Goal: Task Accomplishment & Management: Manage account settings

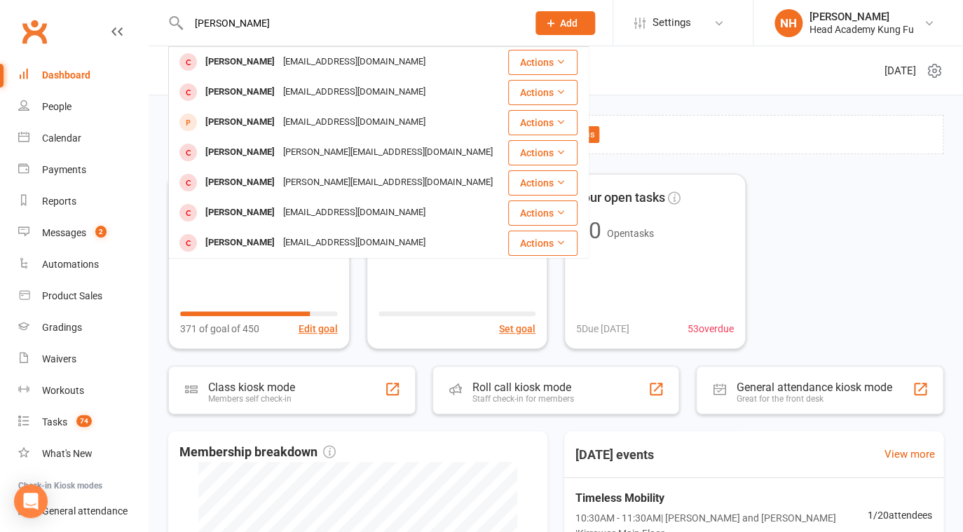
click at [259, 22] on input "charlie" at bounding box center [350, 23] width 333 height 20
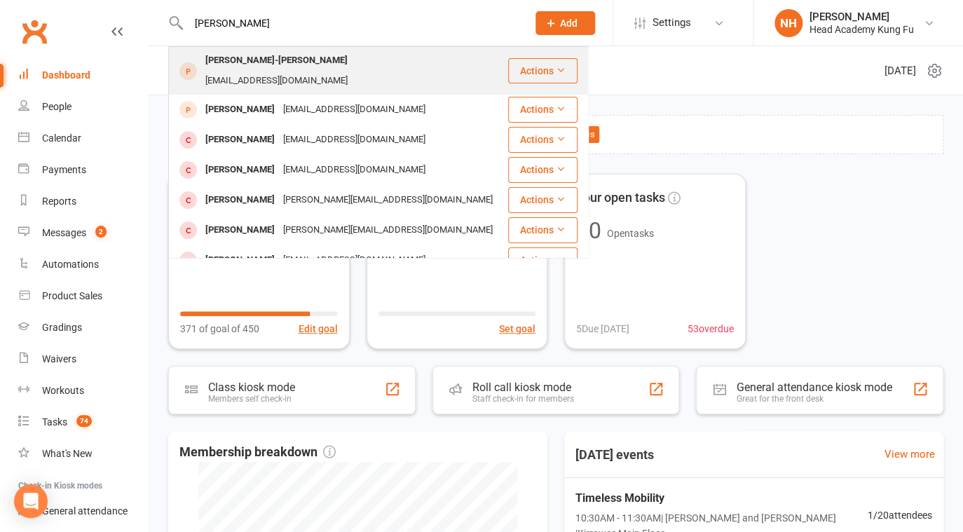
type input "charlie lenert"
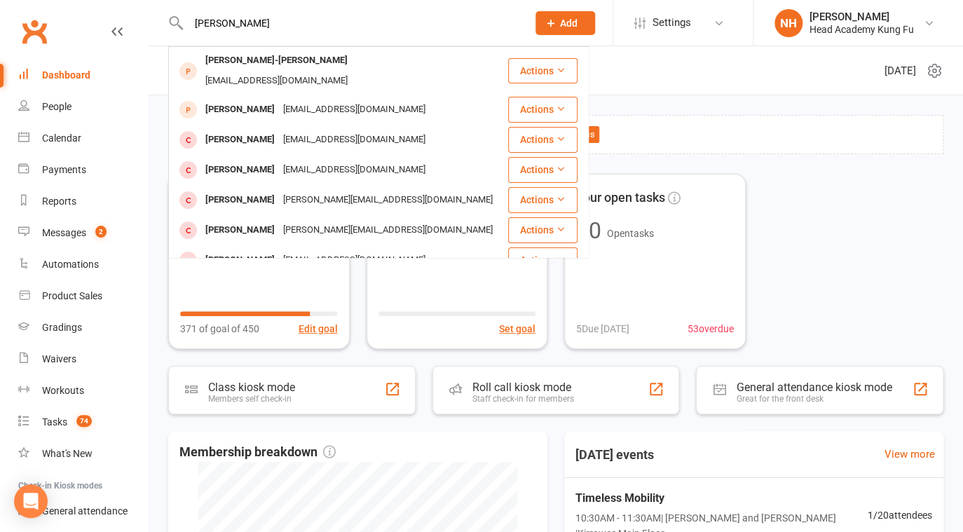
click at [277, 71] on div "Charlie Lenert-Mitchell Mitchell" at bounding box center [276, 60] width 151 height 20
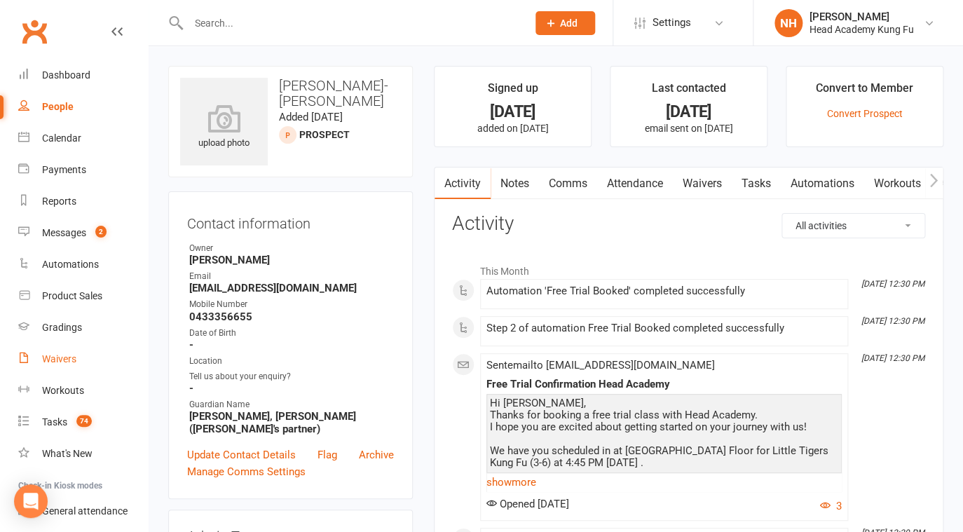
click at [69, 366] on link "Waivers" at bounding box center [83, 359] width 130 height 32
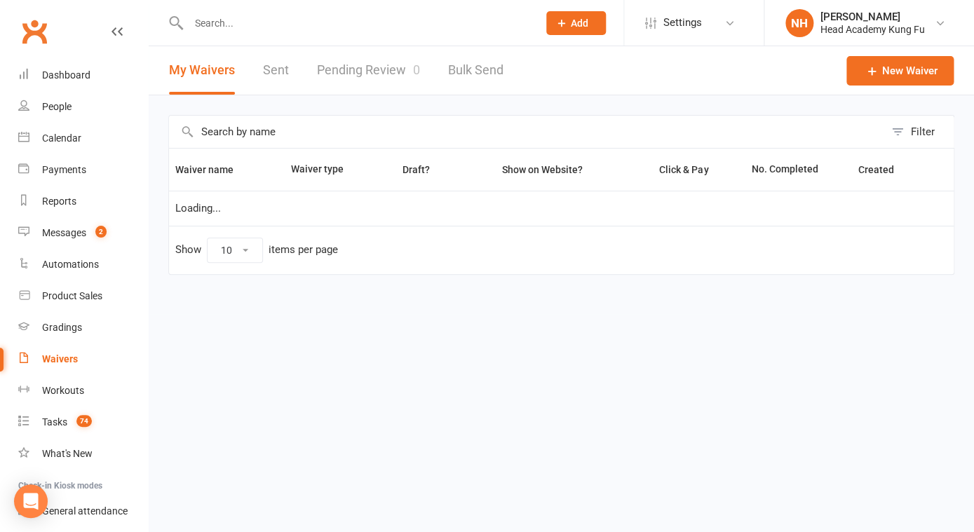
select select "100"
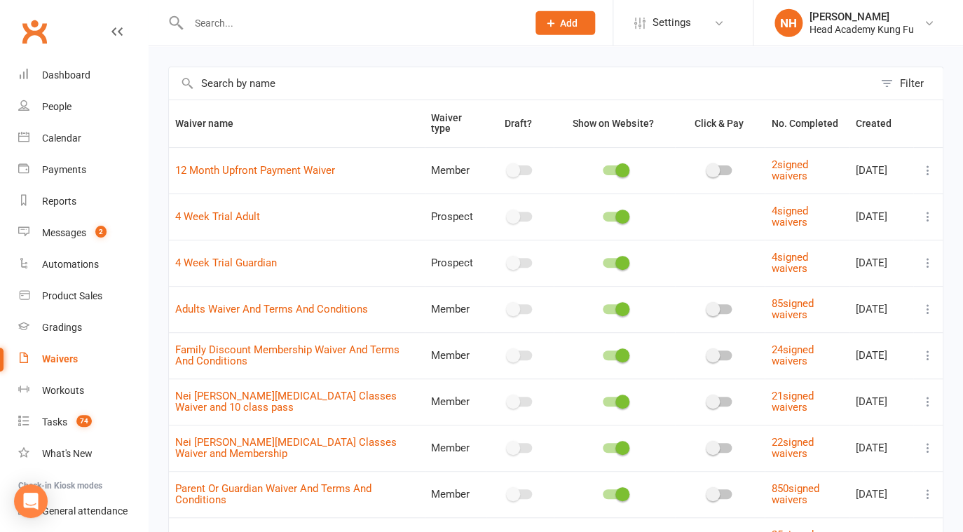
scroll to position [56, 0]
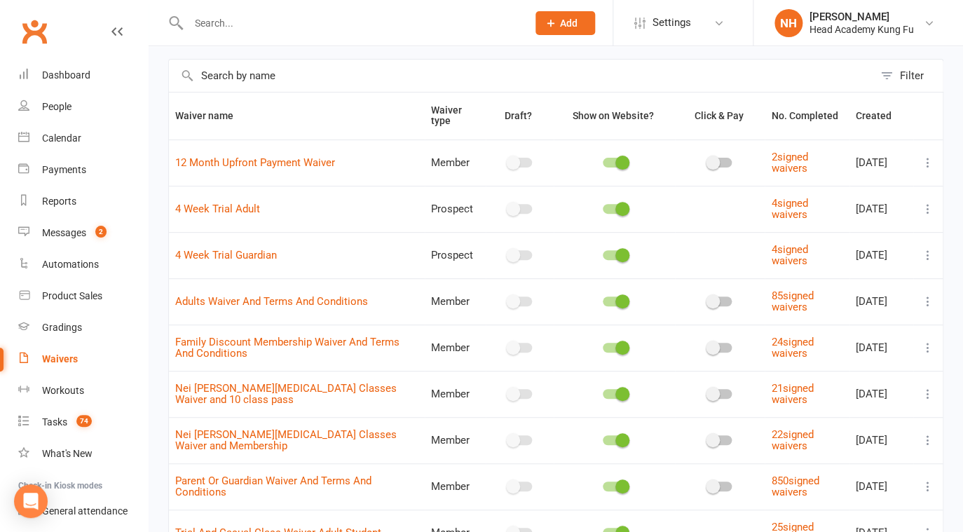
click at [927, 484] on icon at bounding box center [928, 486] width 14 height 14
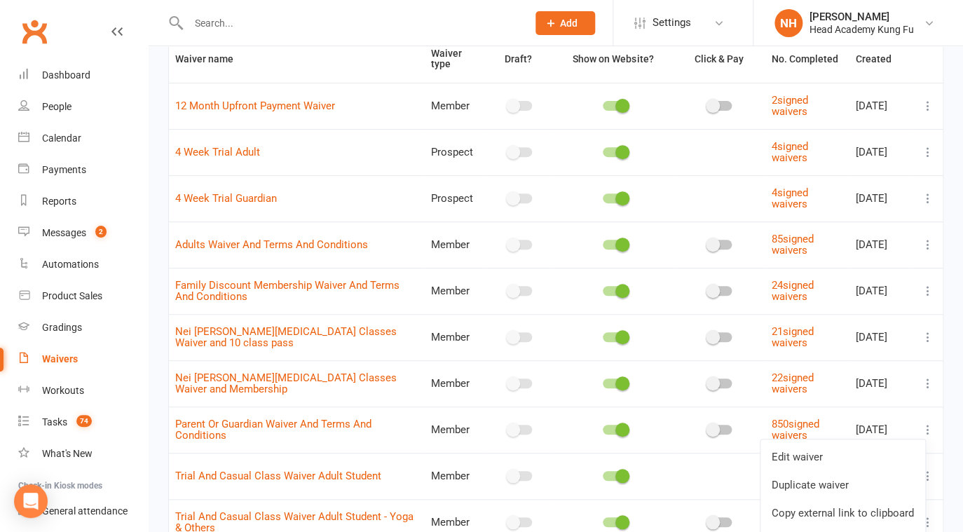
scroll to position [191, 0]
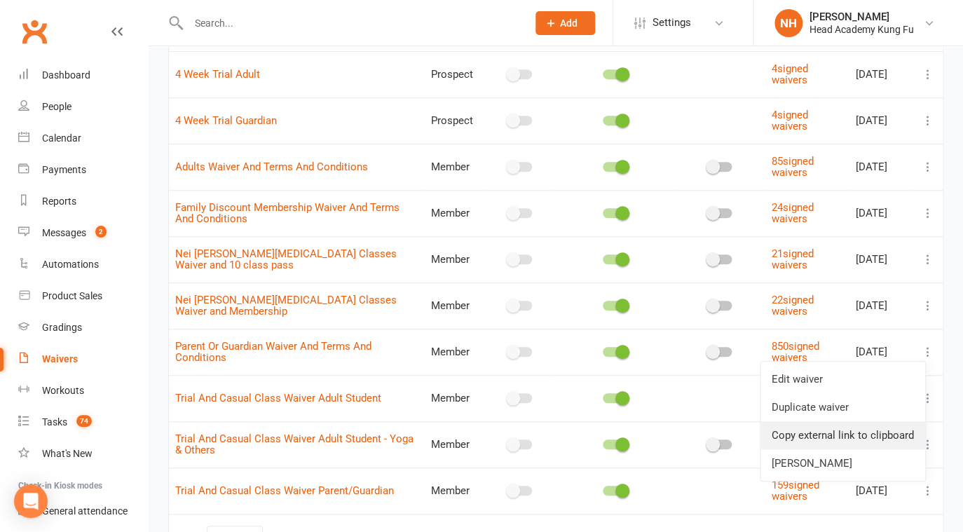
click at [814, 445] on link "Copy external link to clipboard" at bounding box center [843, 435] width 165 height 28
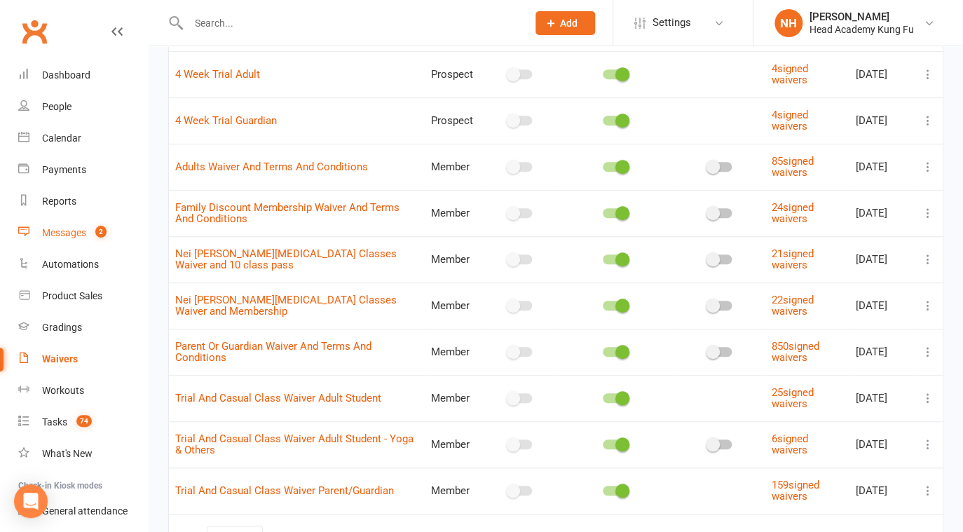
click at [88, 230] on link "Messages 2" at bounding box center [83, 233] width 130 height 32
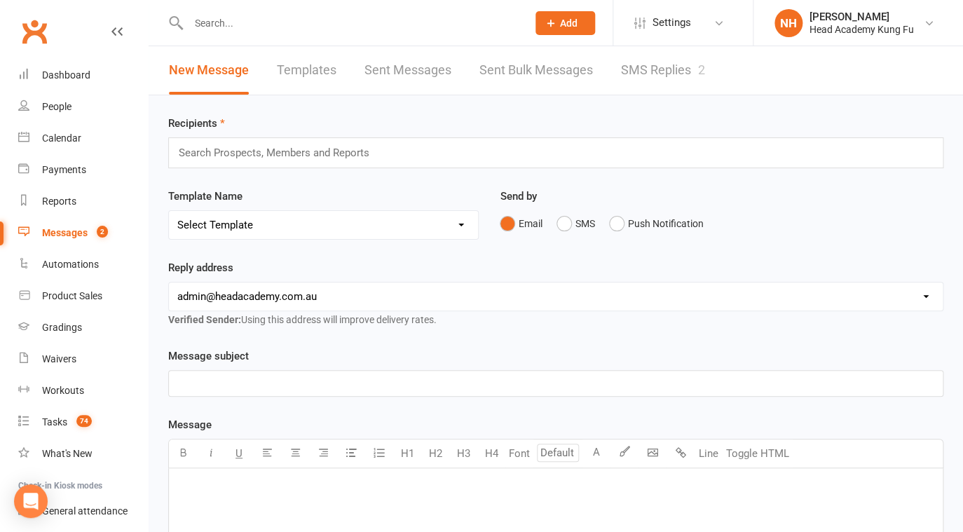
click at [676, 69] on link "SMS Replies 2" at bounding box center [663, 70] width 84 height 48
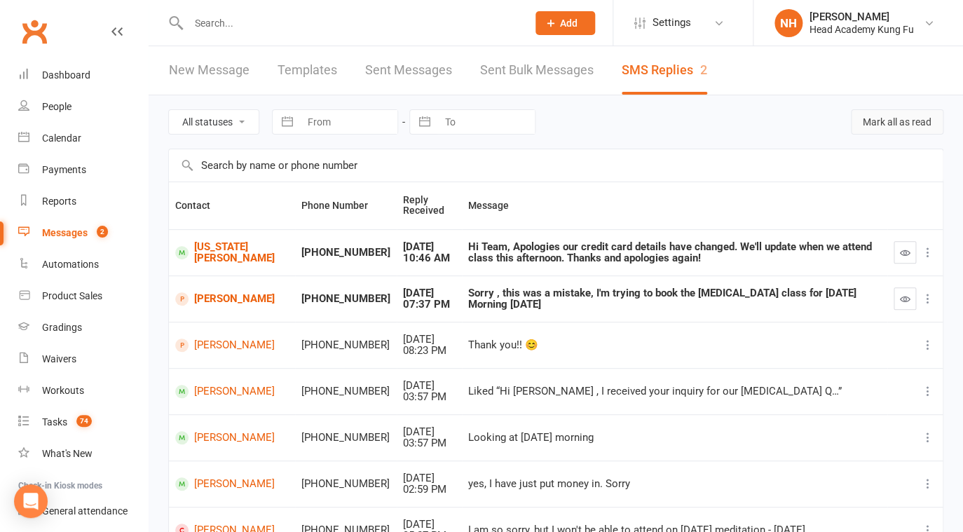
click at [894, 114] on button "Mark all as read" at bounding box center [897, 121] width 93 height 25
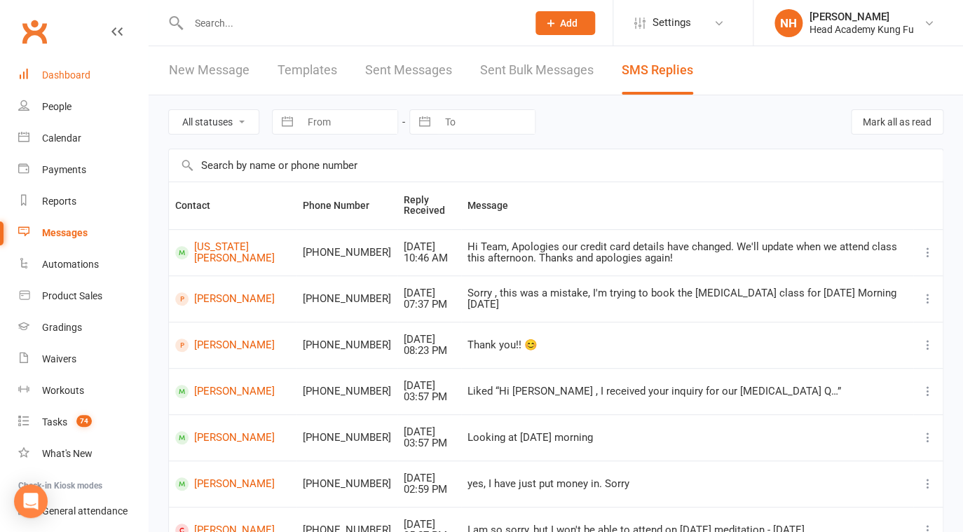
click at [55, 79] on div "Dashboard" at bounding box center [66, 74] width 48 height 11
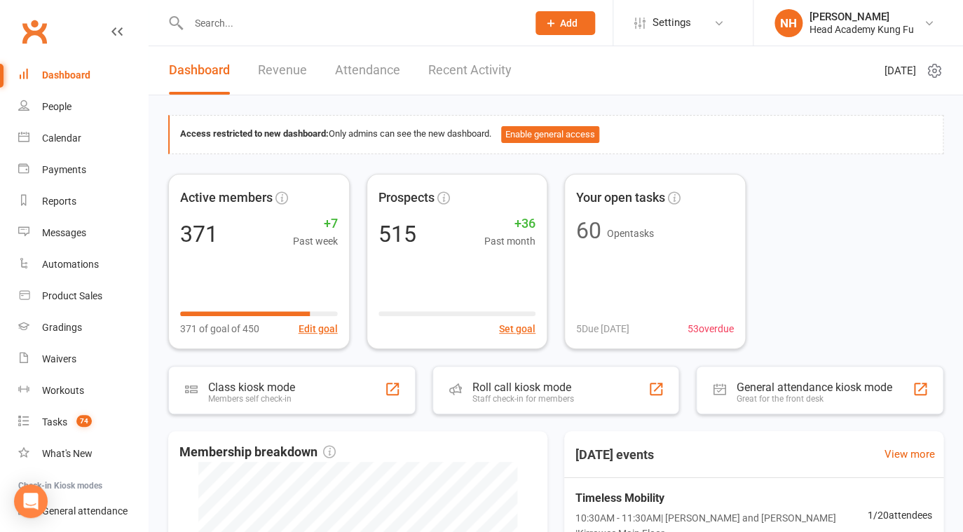
click at [203, 27] on input "text" at bounding box center [350, 23] width 333 height 20
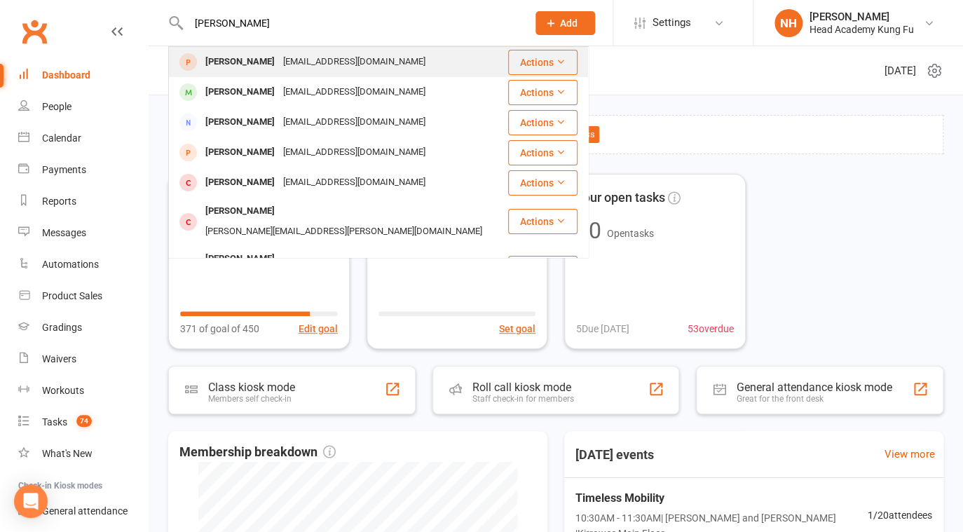
type input "adrian"
click at [224, 66] on div "Adrian Baker" at bounding box center [240, 62] width 78 height 20
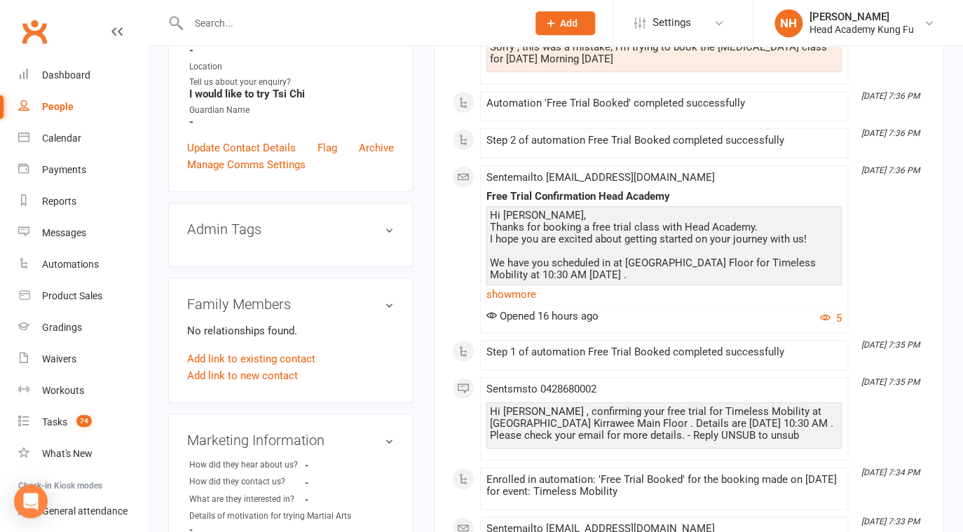
scroll to position [269, 0]
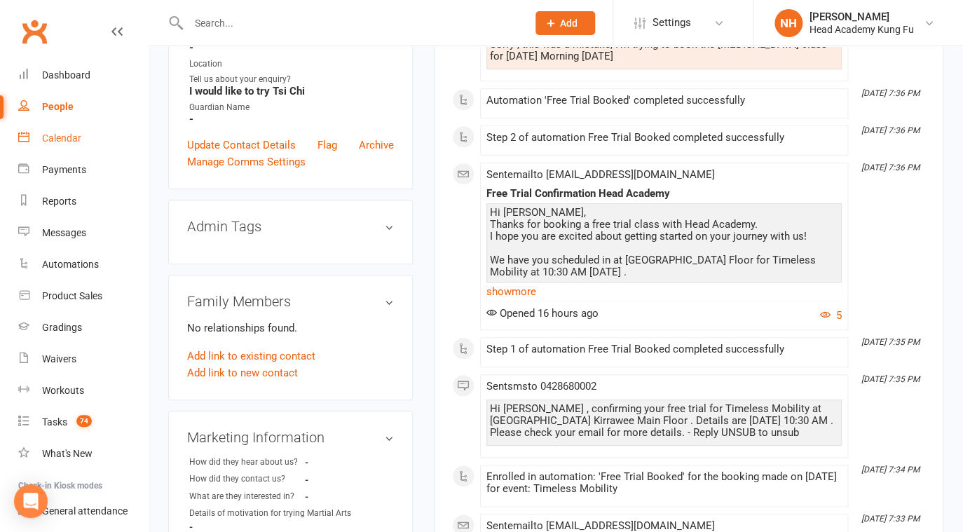
click at [67, 139] on div "Calendar" at bounding box center [61, 137] width 39 height 11
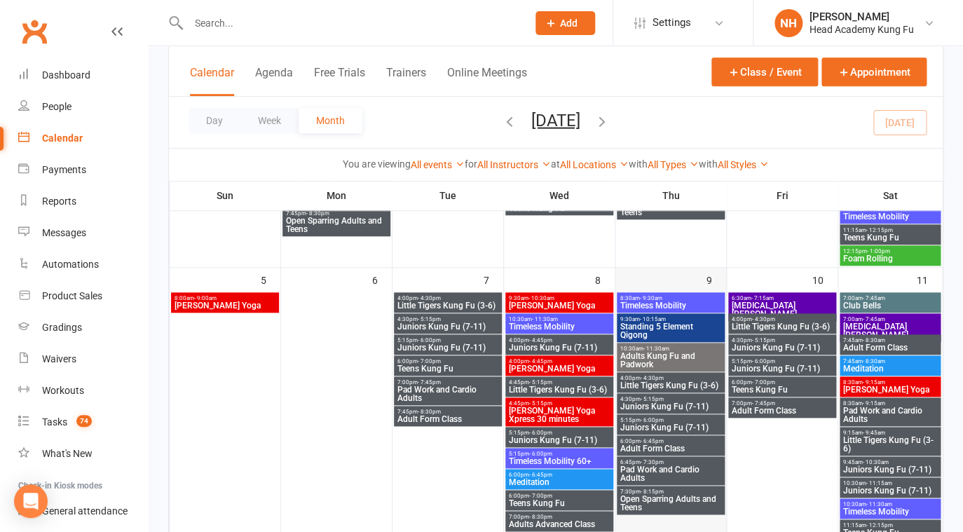
scroll to position [650, 0]
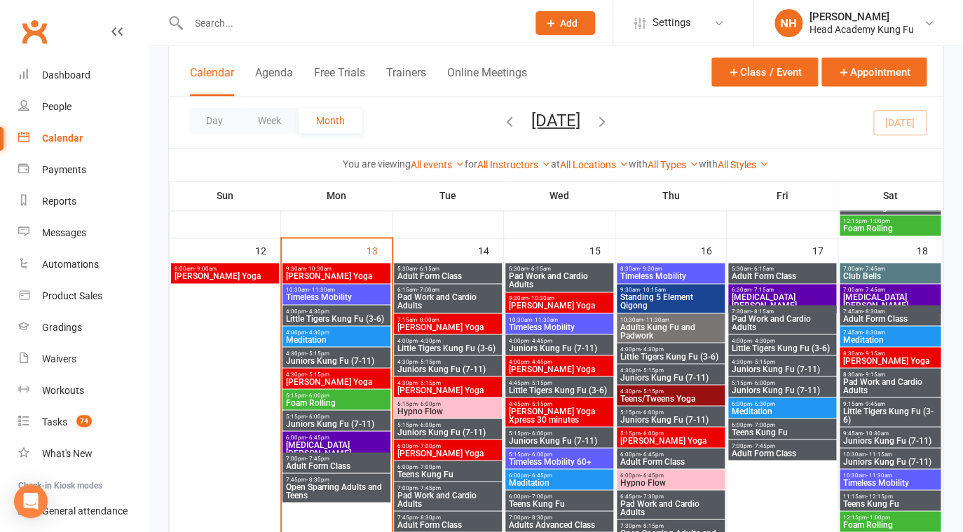
click at [580, 322] on span "10:30am - 11:30am" at bounding box center [559, 319] width 102 height 6
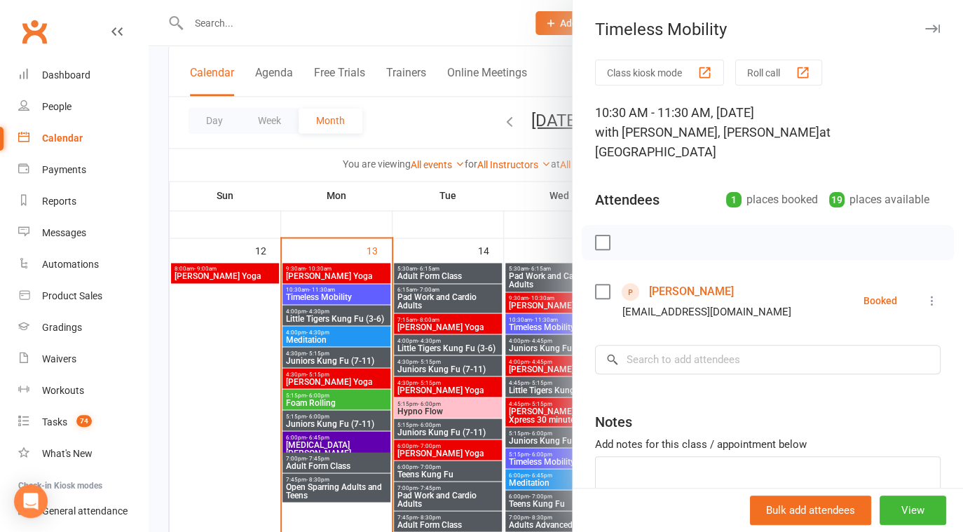
click at [922, 286] on div "Class kiosk mode Roll call 10:30 AM - 11:30 AM, Wednesday, October, 15, 2025 wi…" at bounding box center [768, 316] width 390 height 513
click at [925, 297] on icon at bounding box center [932, 301] width 14 height 14
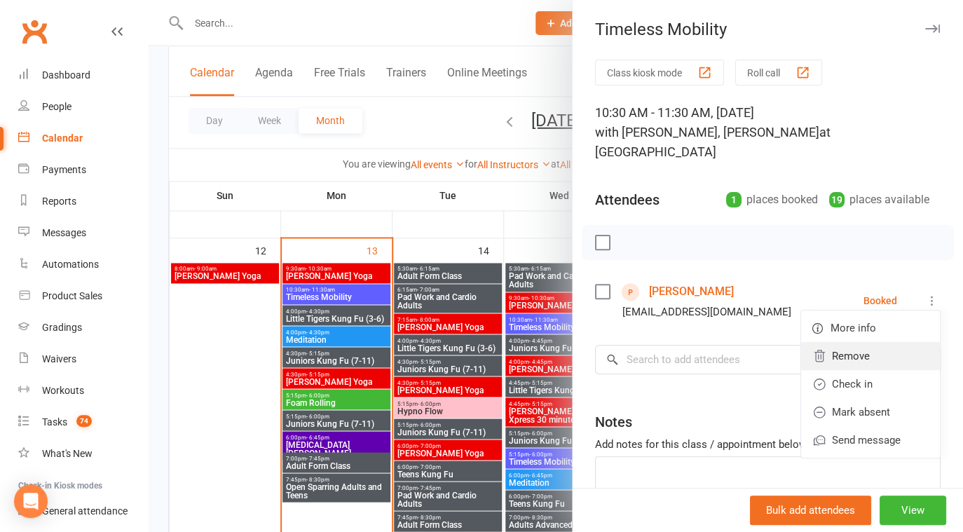
click at [826, 346] on link "Remove" at bounding box center [870, 356] width 139 height 28
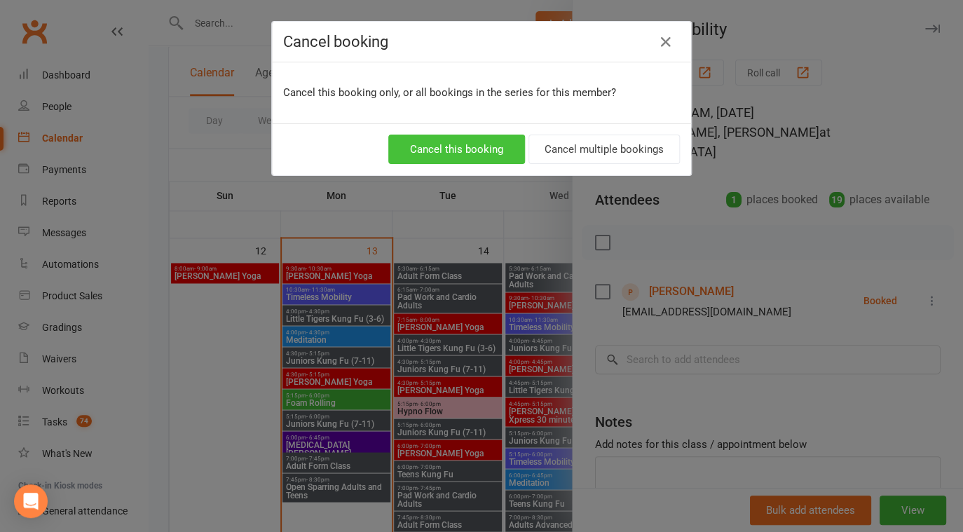
click at [465, 141] on button "Cancel this booking" at bounding box center [456, 149] width 137 height 29
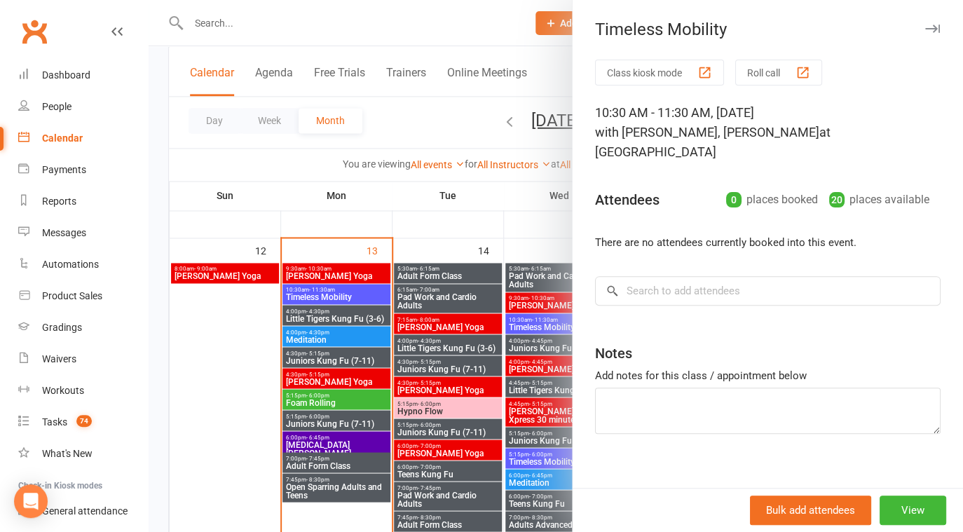
click at [924, 20] on button "button" at bounding box center [932, 28] width 17 height 17
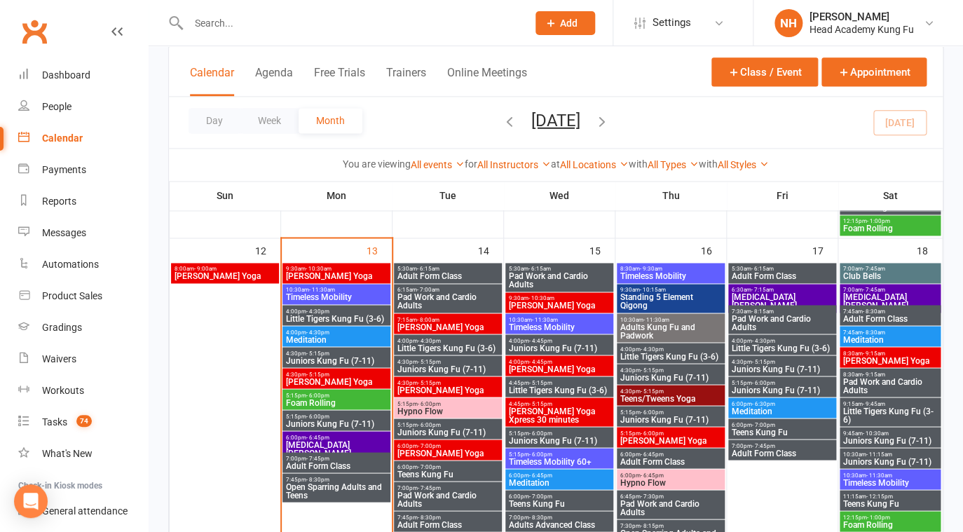
click at [870, 293] on span "Tai Chi Qigong" at bounding box center [890, 301] width 95 height 17
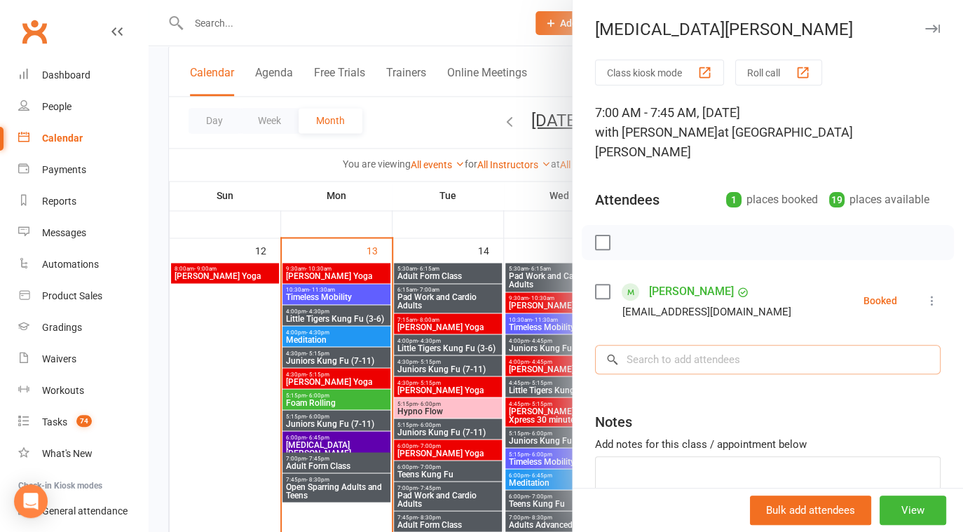
click at [712, 345] on input "search" at bounding box center [768, 359] width 346 height 29
click at [814, 346] on input "search" at bounding box center [768, 359] width 346 height 29
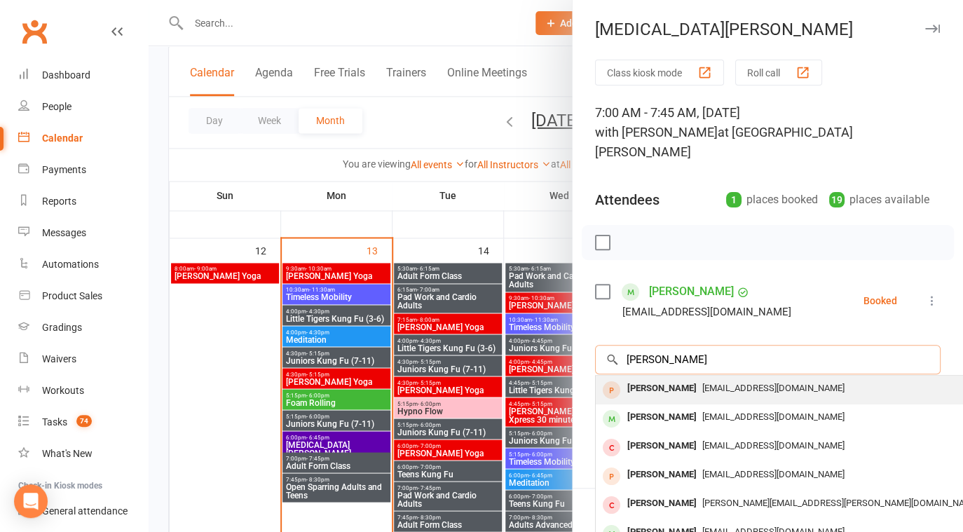
type input "adrian bak"
click at [702, 383] on span "arbaker73@gmail.com" at bounding box center [773, 388] width 142 height 11
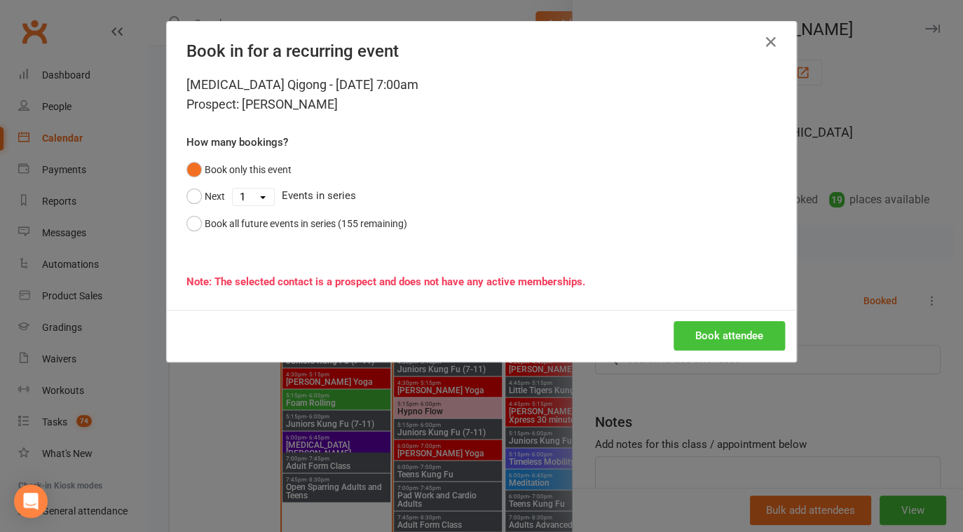
click at [730, 332] on button "Book attendee" at bounding box center [729, 335] width 111 height 29
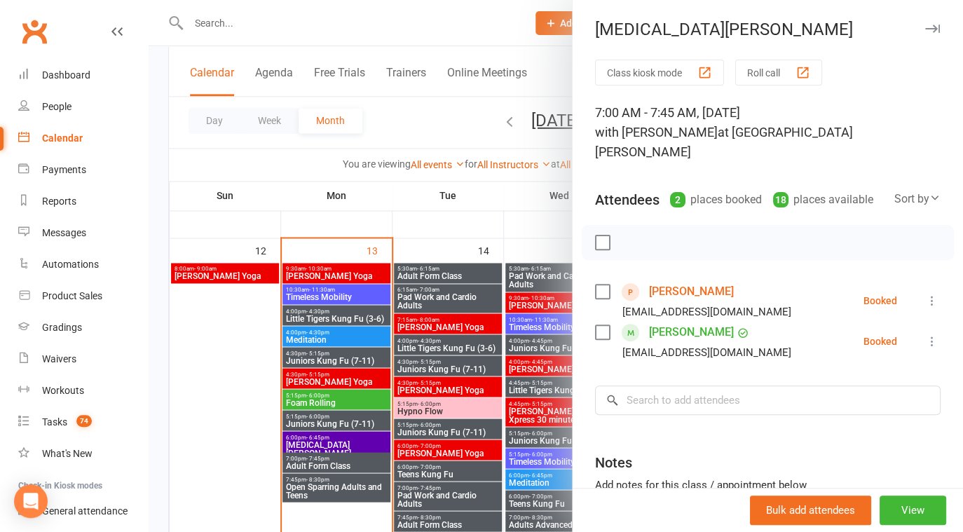
click at [925, 27] on icon "button" at bounding box center [932, 29] width 15 height 8
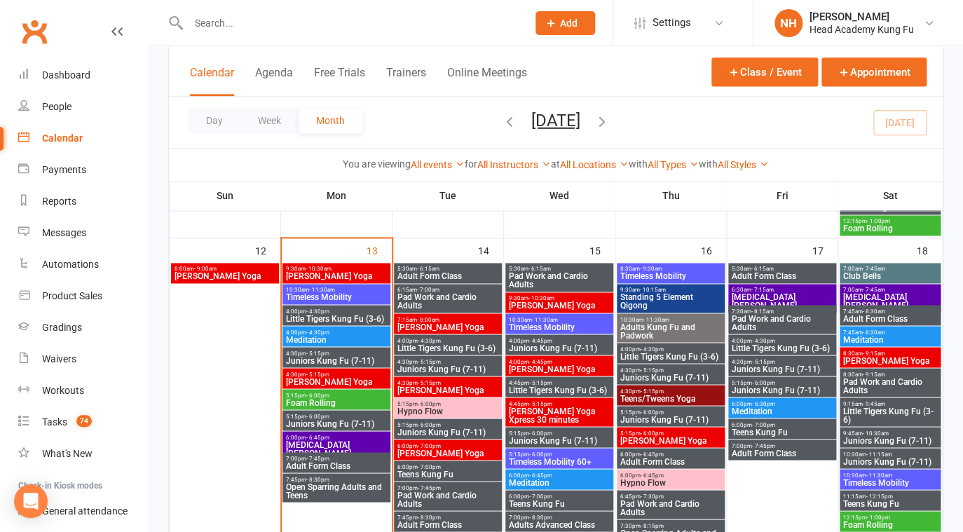
click at [879, 298] on span "Tai Chi Qigong" at bounding box center [890, 301] width 95 height 17
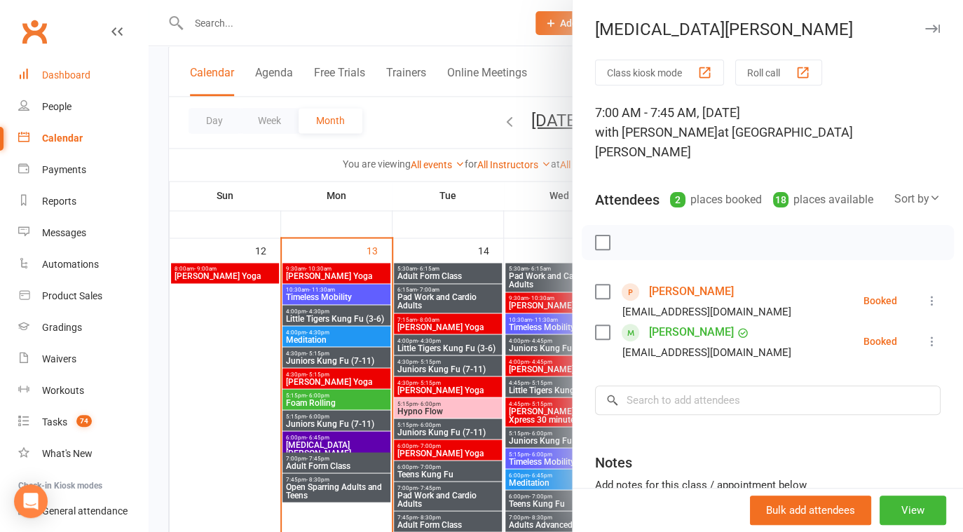
click at [64, 71] on div "Dashboard" at bounding box center [66, 74] width 48 height 11
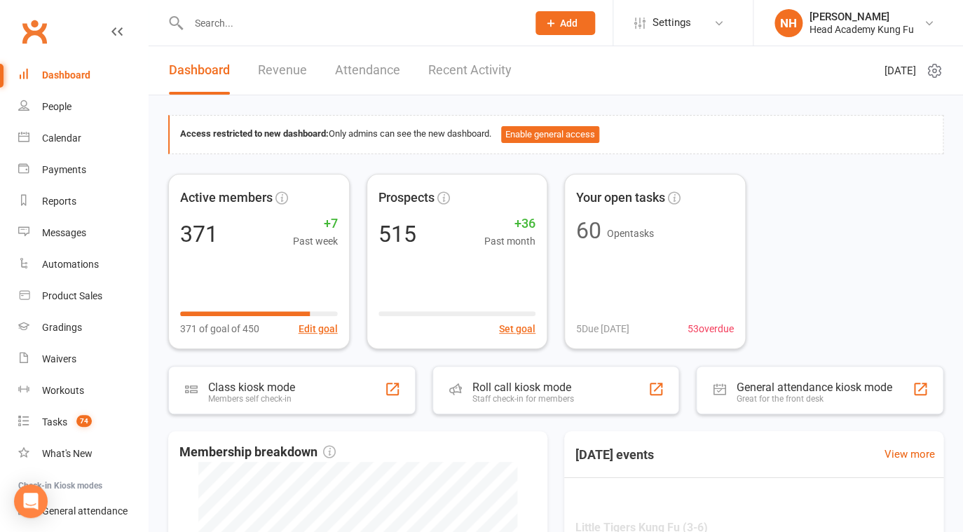
click at [237, 17] on input "text" at bounding box center [350, 23] width 333 height 20
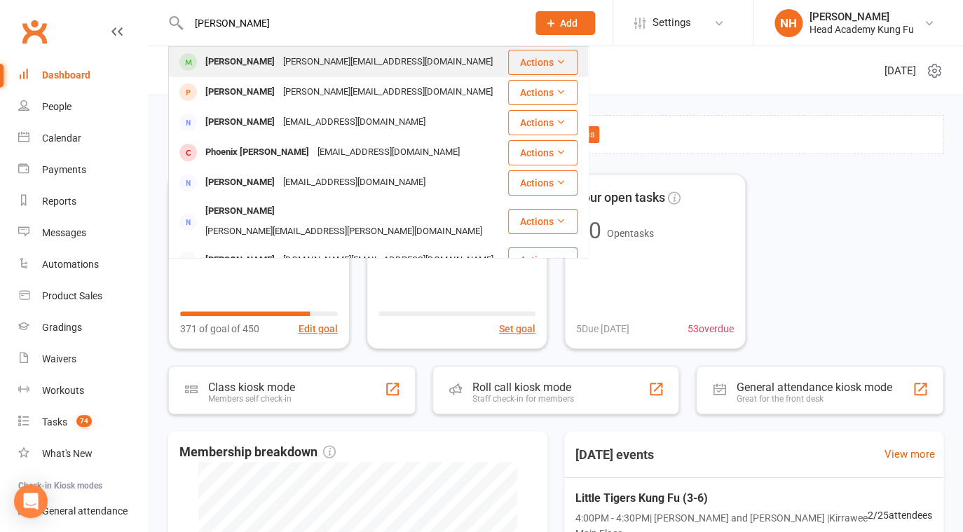
type input "greg beard"
click at [248, 58] on div "Garry Beard" at bounding box center [240, 62] width 78 height 20
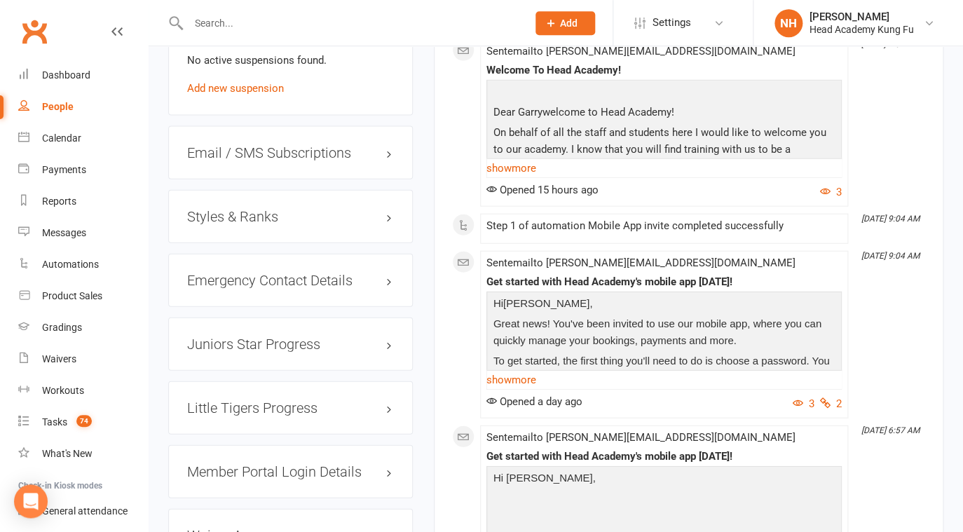
scroll to position [1065, 0]
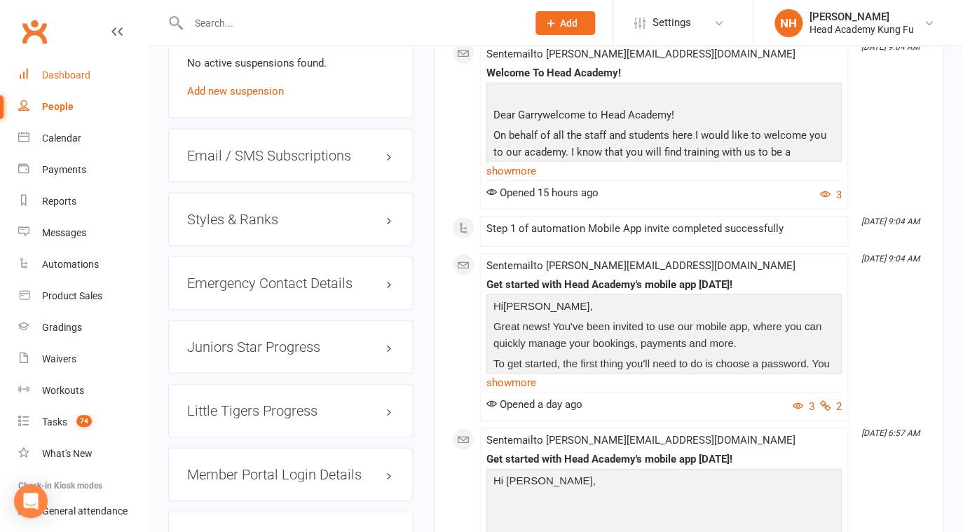
click at [62, 64] on link "Dashboard" at bounding box center [83, 76] width 130 height 32
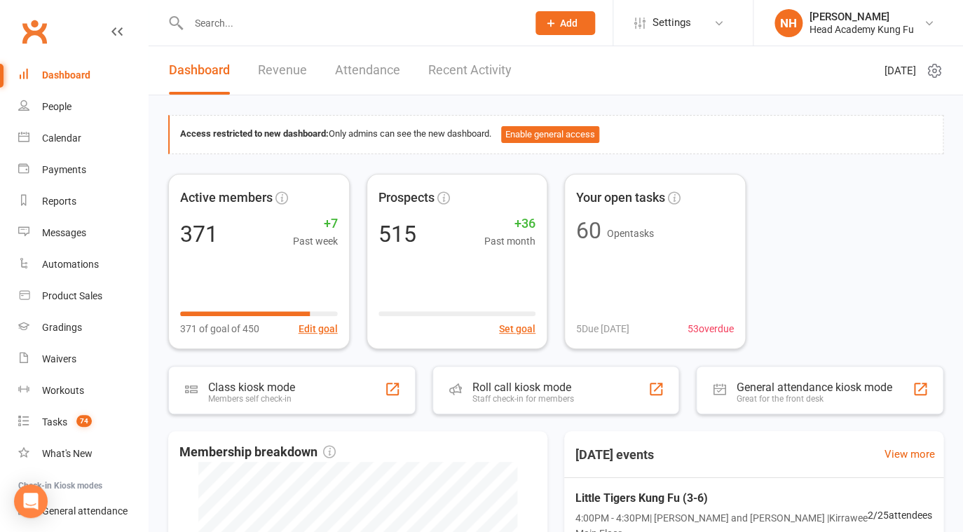
click at [270, 8] on div at bounding box center [342, 23] width 349 height 46
click at [272, 16] on input "text" at bounding box center [350, 23] width 333 height 20
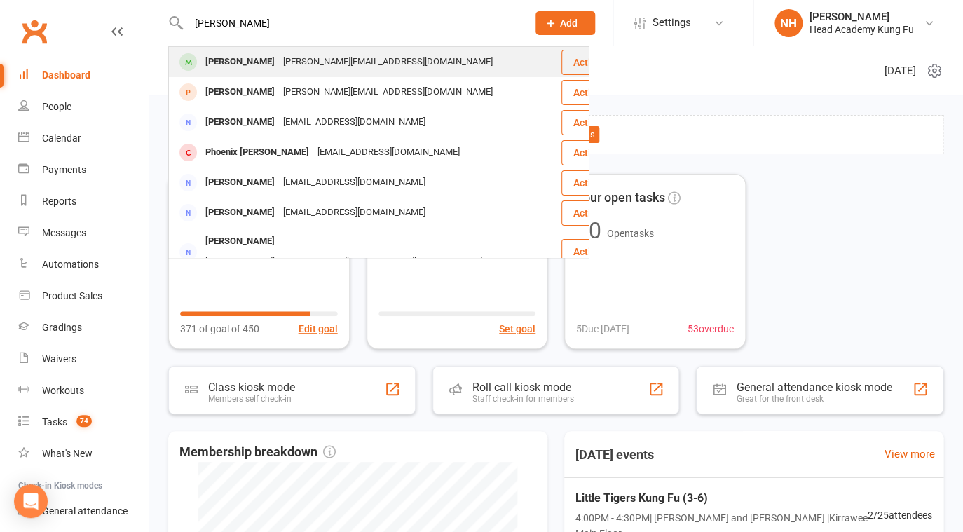
type input "gary beard"
click at [246, 63] on div "Garry Beard" at bounding box center [240, 62] width 78 height 20
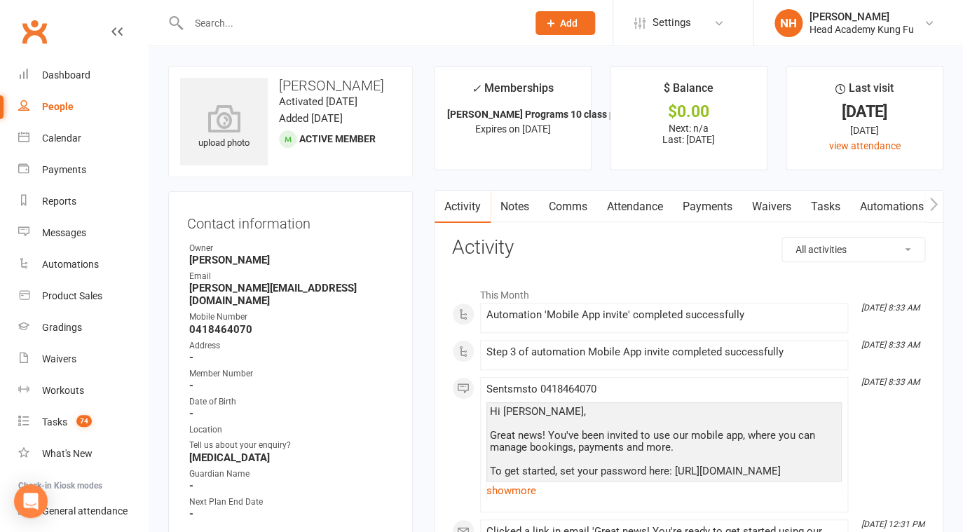
click at [829, 205] on link "Tasks" at bounding box center [825, 207] width 49 height 32
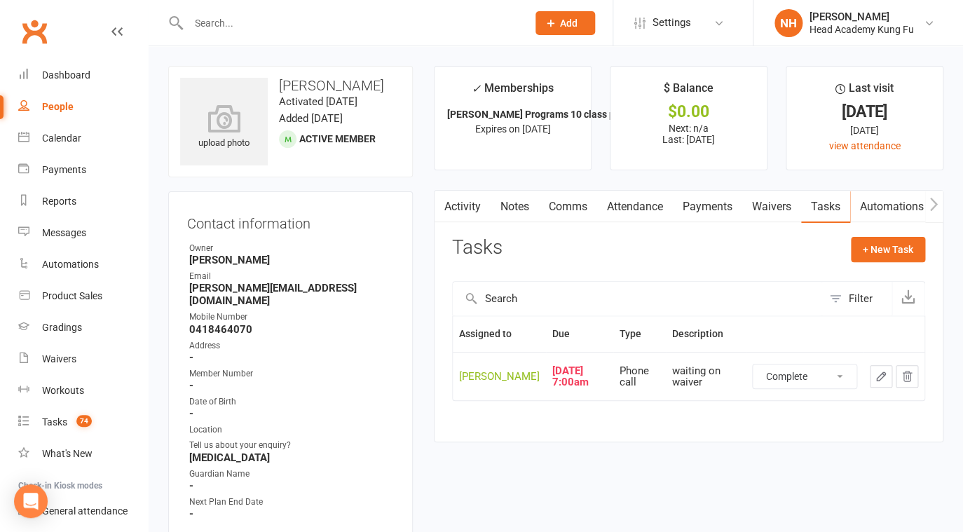
click option "Complete" at bounding box center [0, 0] width 0 height 0
select select "waiting"
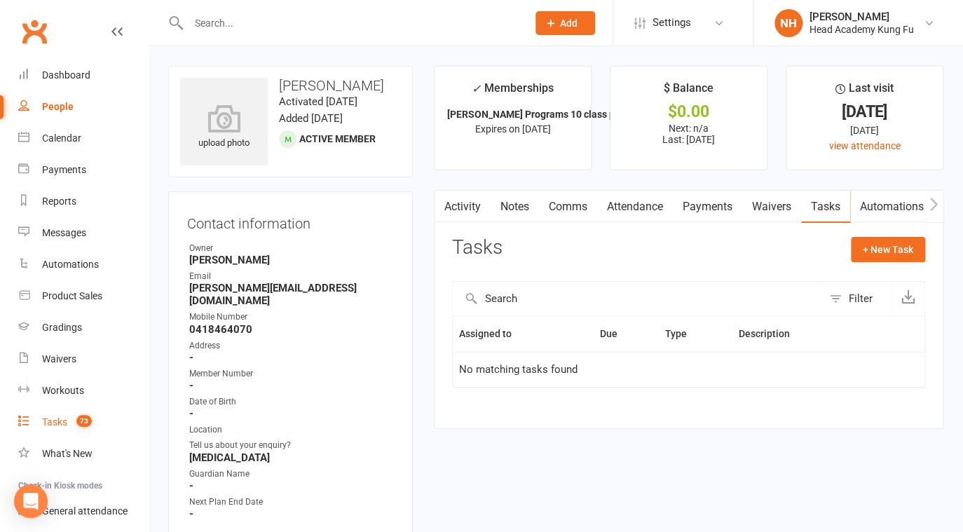
click at [55, 424] on div "Tasks" at bounding box center [54, 421] width 25 height 11
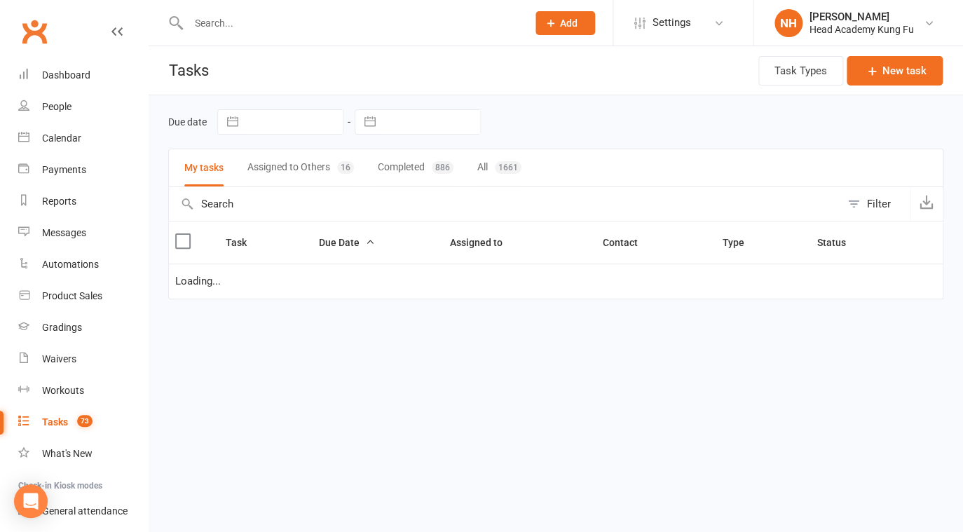
select select "started"
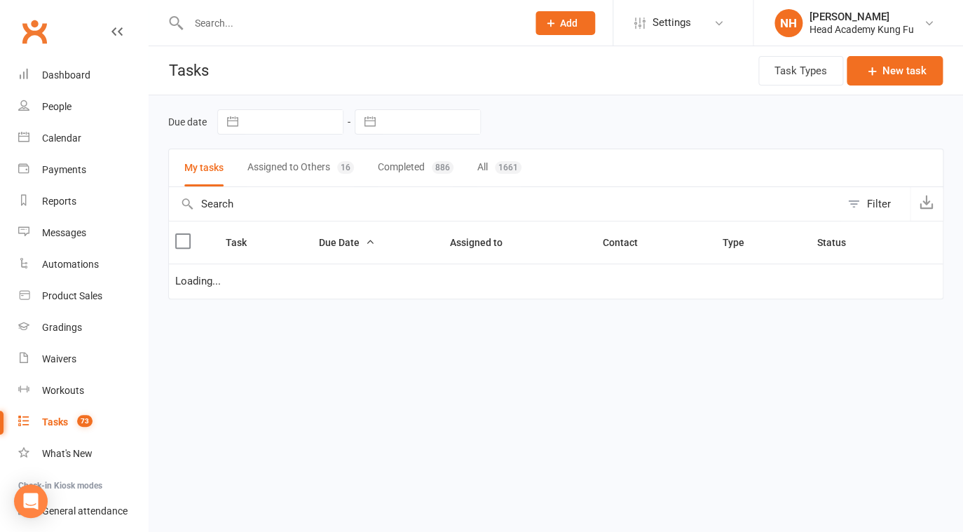
select select "started"
select select "waiting"
select select "started"
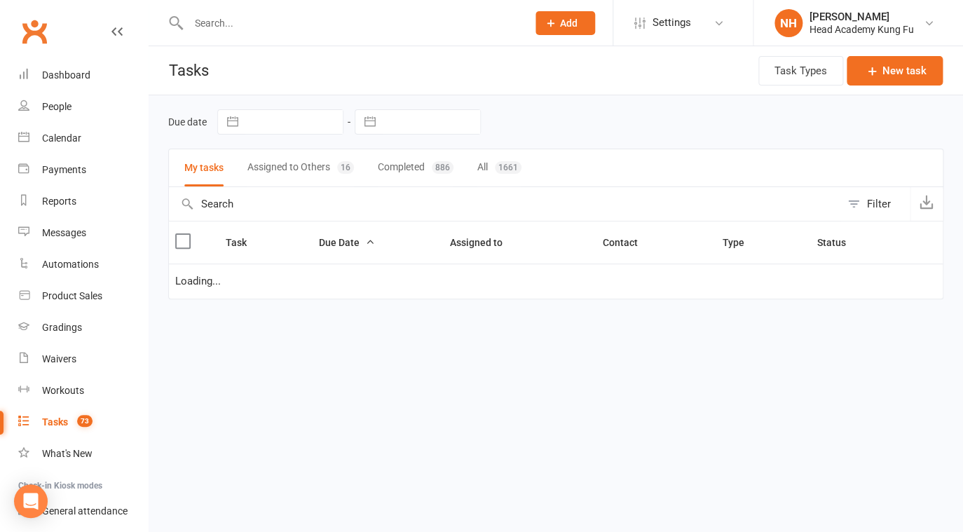
select select "started"
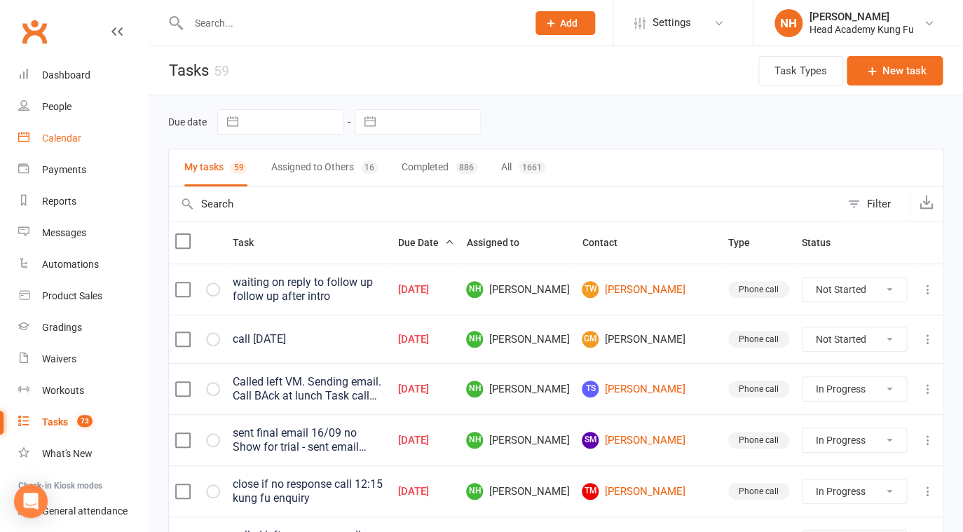
click at [64, 137] on div "Calendar" at bounding box center [61, 137] width 39 height 11
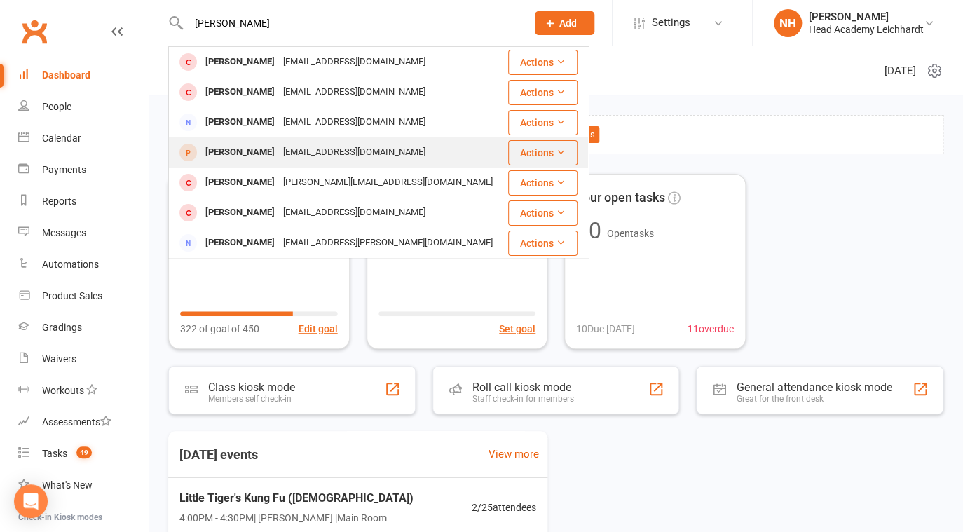
type input "brad"
click at [262, 164] on div "Bradley Shore stephaniedshore@gmail.com" at bounding box center [338, 152] width 337 height 29
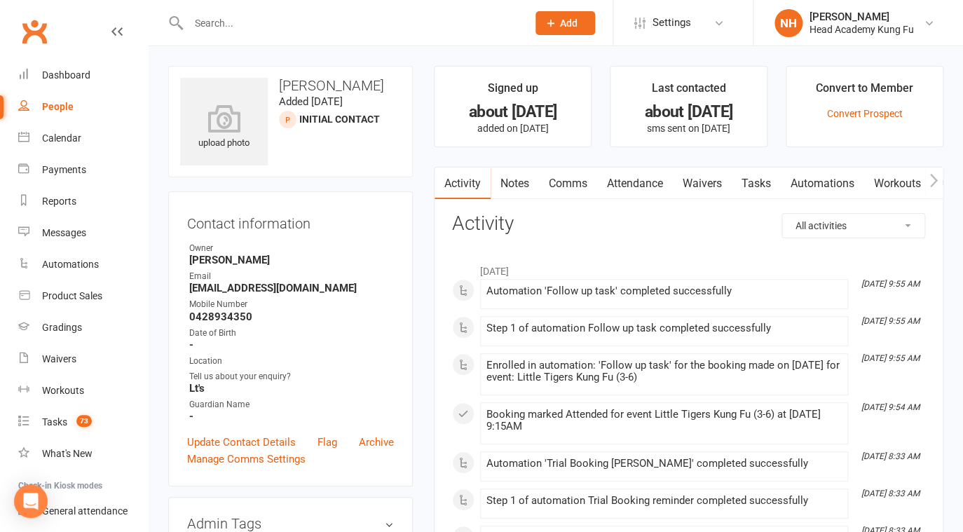
scroll to position [22, 0]
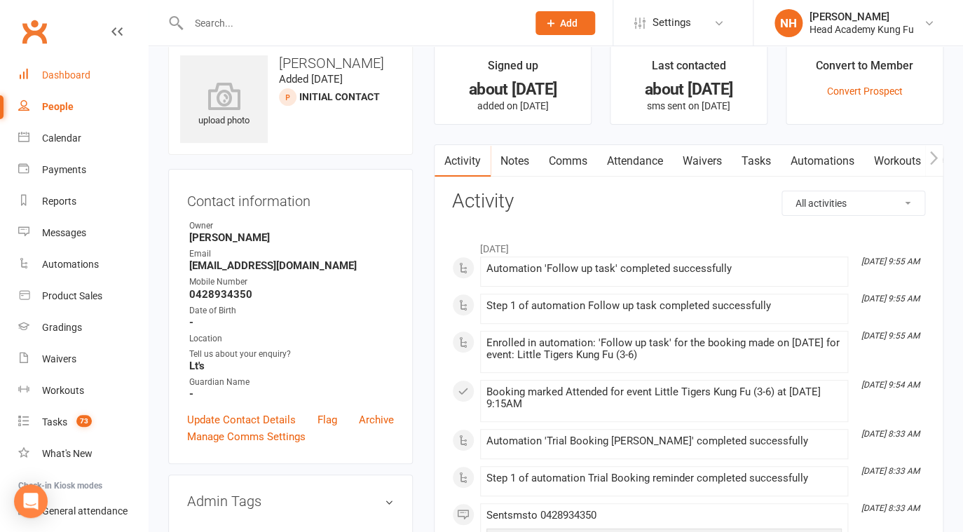
click at [79, 75] on div "Dashboard" at bounding box center [66, 74] width 48 height 11
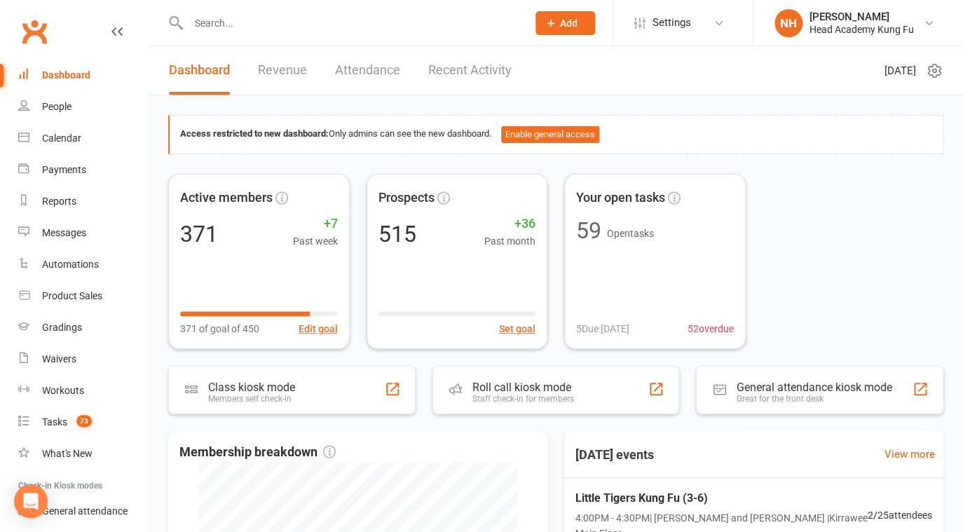
click at [224, 22] on input "text" at bounding box center [350, 23] width 333 height 20
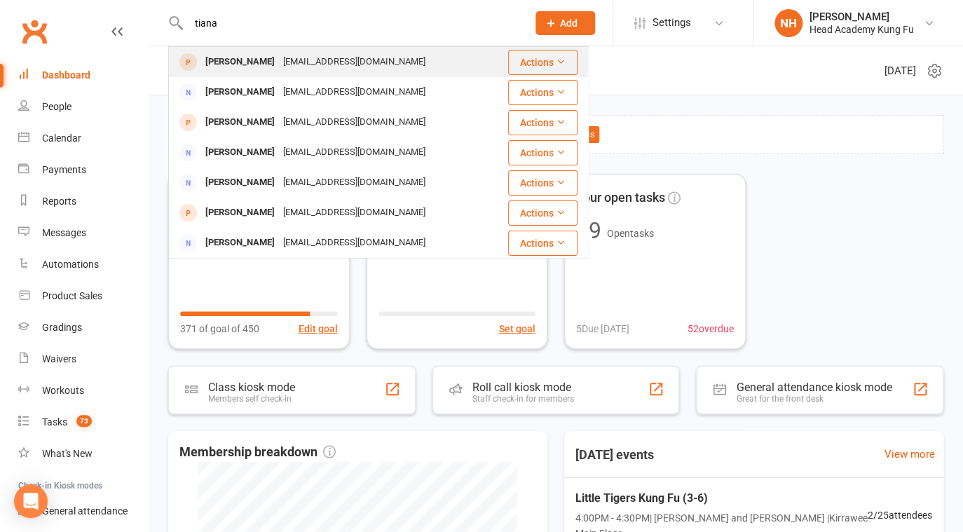
type input "tiana"
click at [213, 64] on div "Tiana Savignano" at bounding box center [240, 62] width 78 height 20
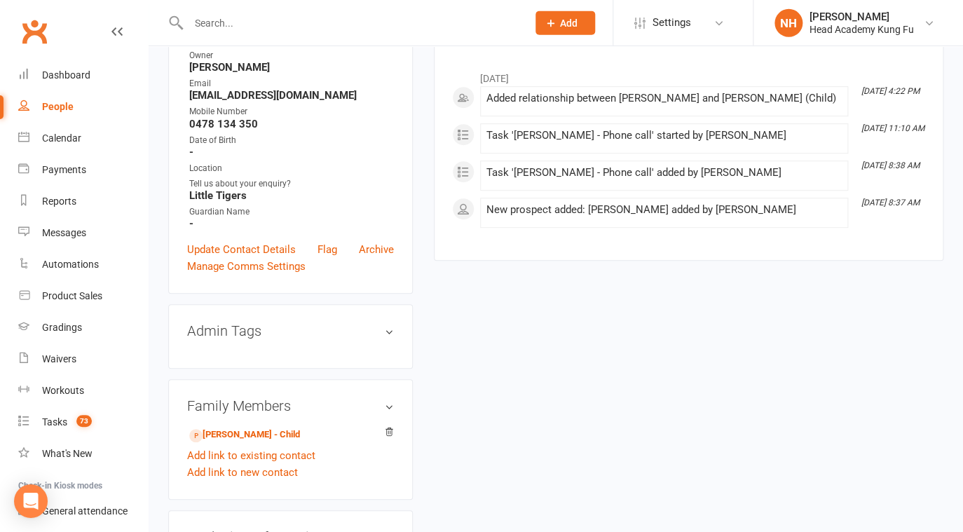
scroll to position [202, 0]
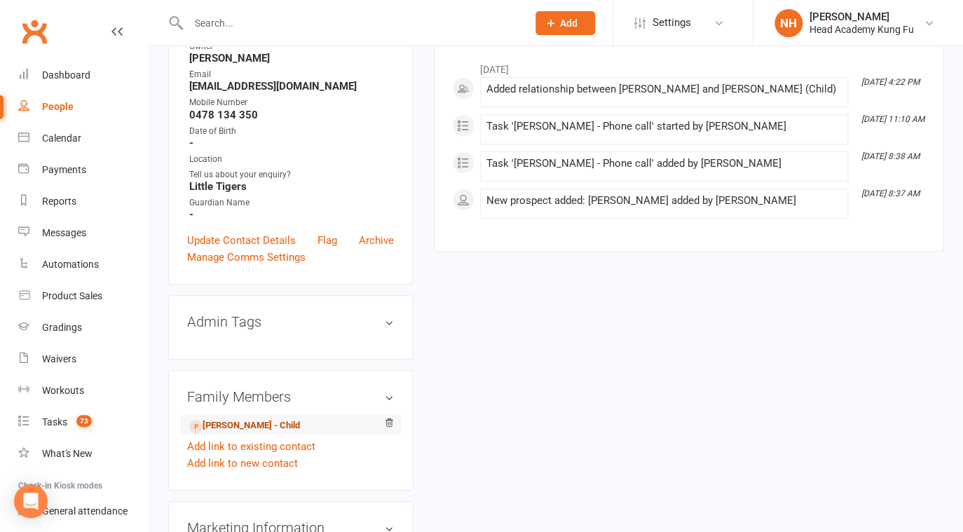
click at [239, 423] on link "Alayna Savignano - Child" at bounding box center [244, 425] width 111 height 15
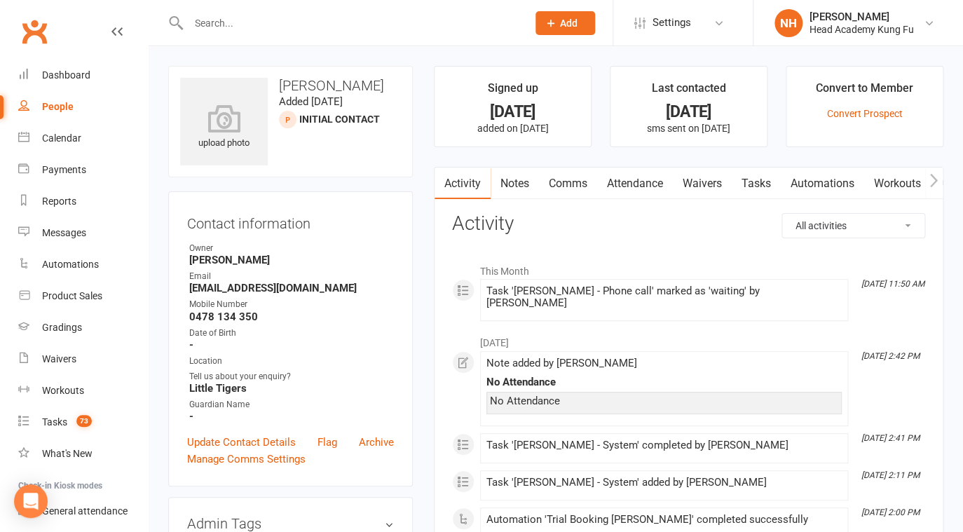
click at [752, 188] on link "Tasks" at bounding box center [756, 184] width 49 height 32
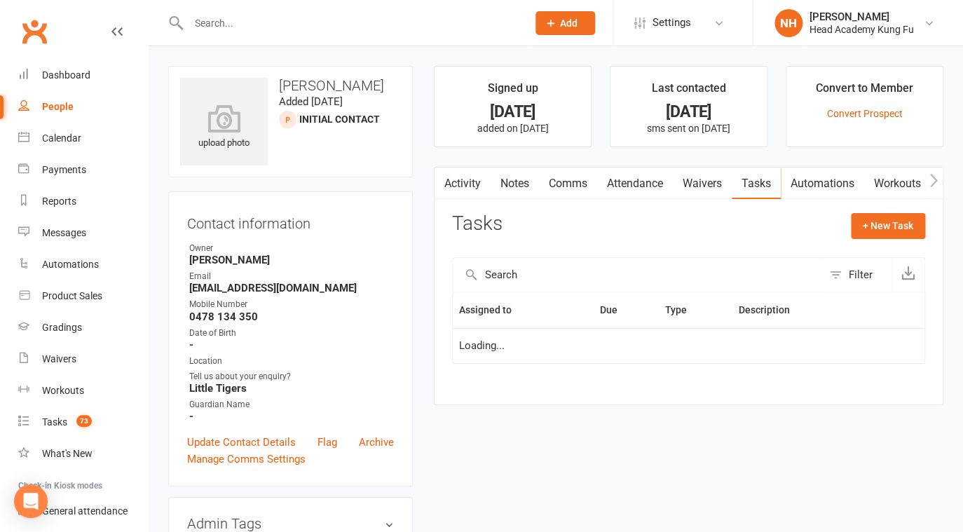
select select "waiting"
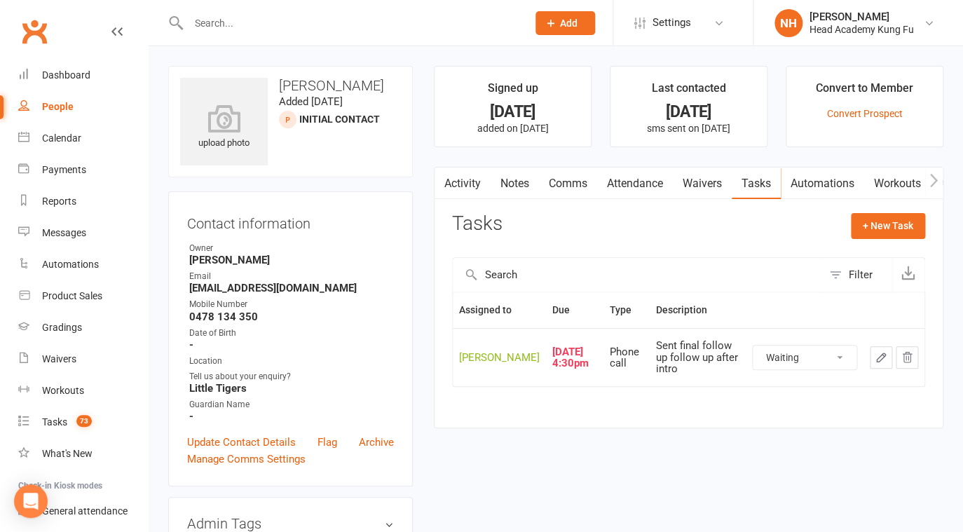
click at [884, 364] on icon "button" at bounding box center [881, 357] width 13 height 13
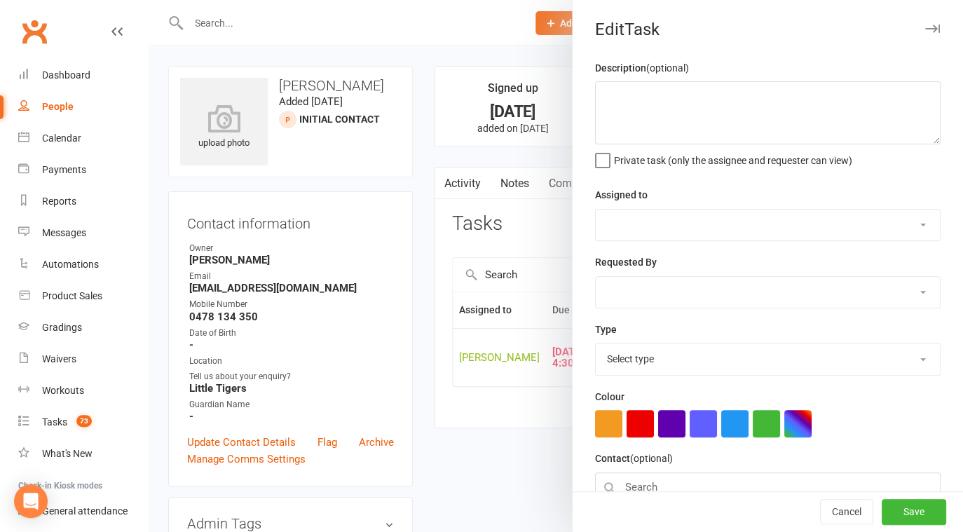
type textarea "Sent final follow up follow up after intro"
select select "31972"
type input "24 Sep 2025"
type input "4:30pm"
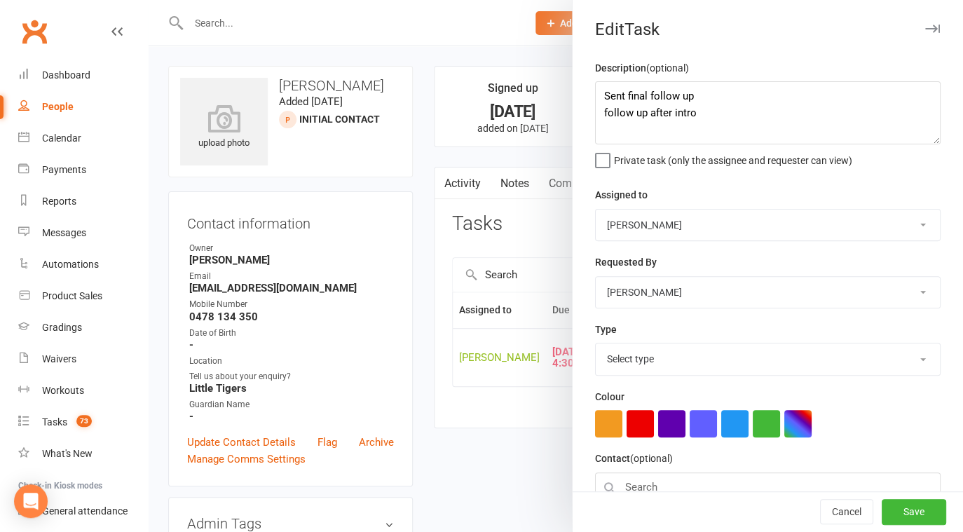
select select "14820"
click at [601, 97] on textarea "Sent final follow up follow up after intro" at bounding box center [768, 112] width 346 height 63
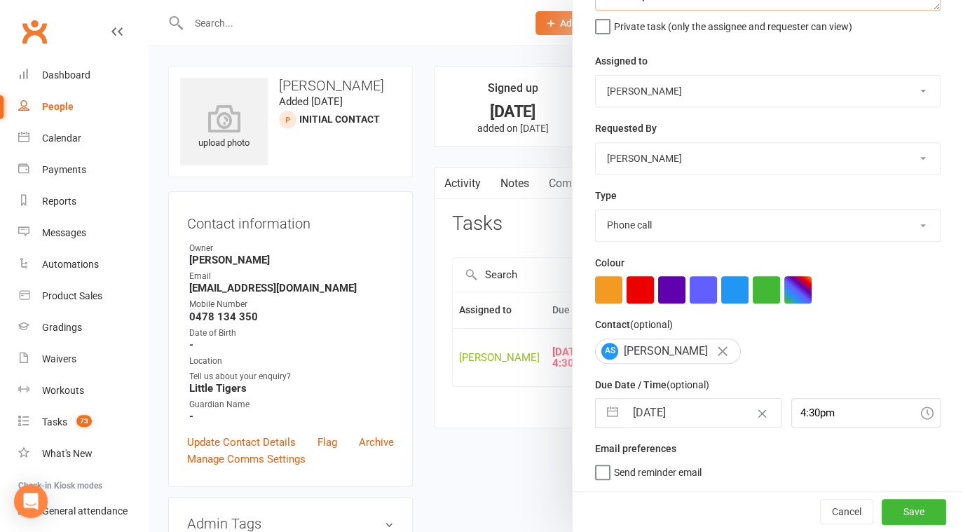
type textarea "rebooking intro Sent final follow up follow up after intro"
click at [718, 412] on input "24 Sep 2025" at bounding box center [703, 413] width 156 height 28
select select "7"
select select "2025"
select select "8"
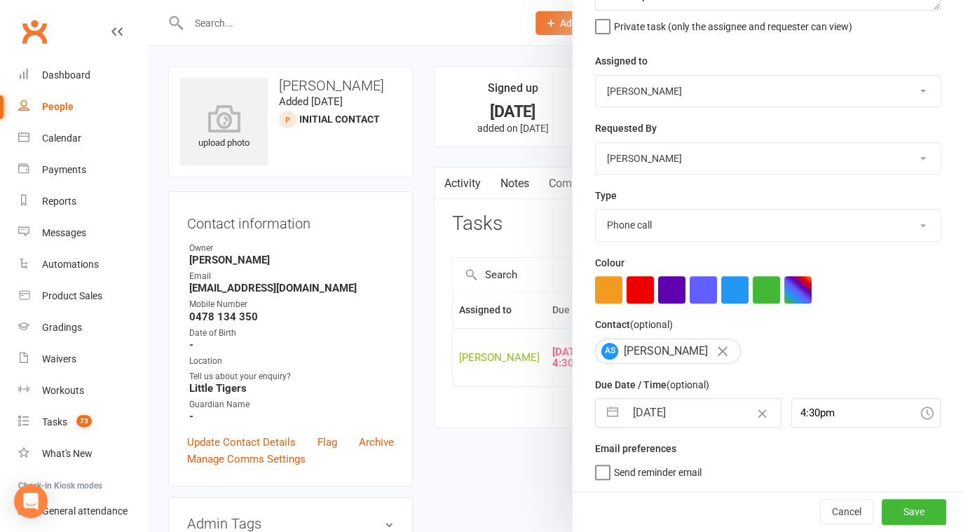
select select "2025"
select select "9"
select select "2025"
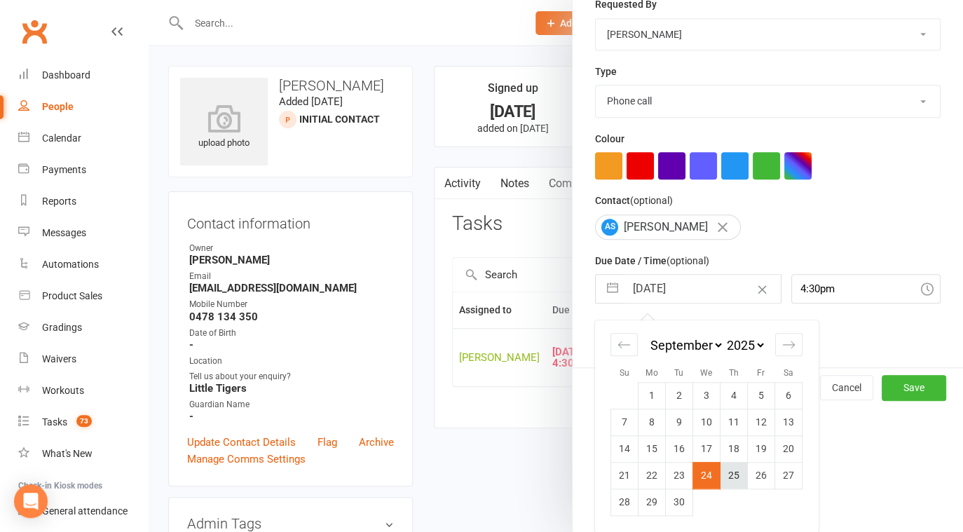
click at [728, 477] on td "25" at bounding box center [734, 475] width 27 height 27
type input "25 Sep 2025"
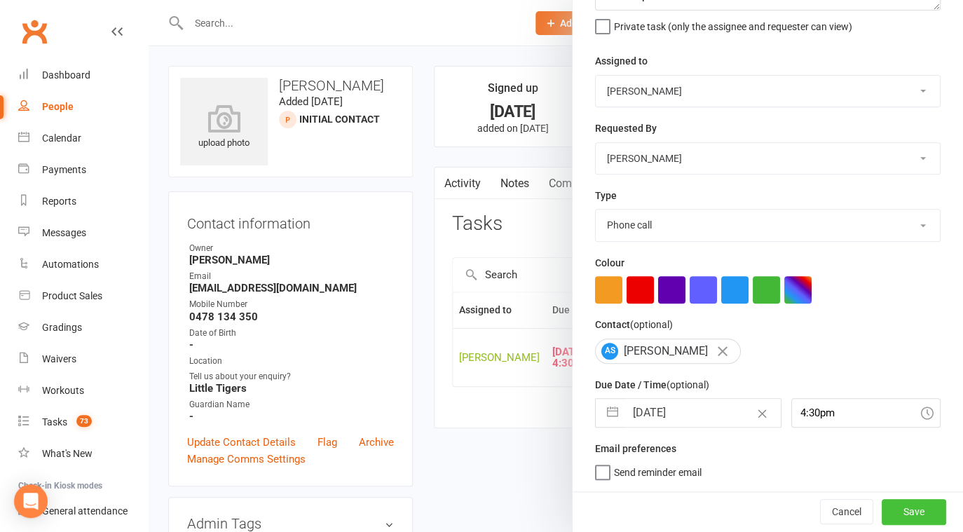
click at [907, 512] on button "Save" at bounding box center [914, 511] width 64 height 25
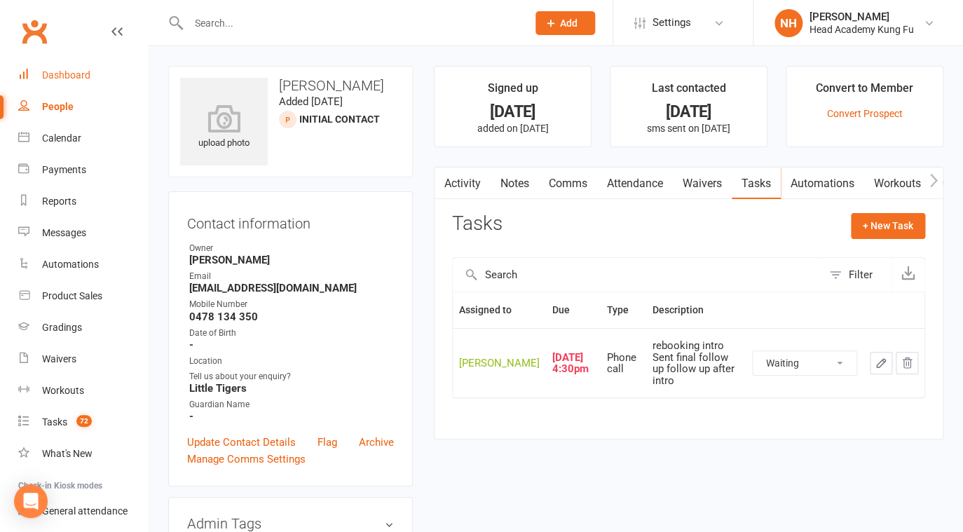
click at [53, 68] on link "Dashboard" at bounding box center [83, 76] width 130 height 32
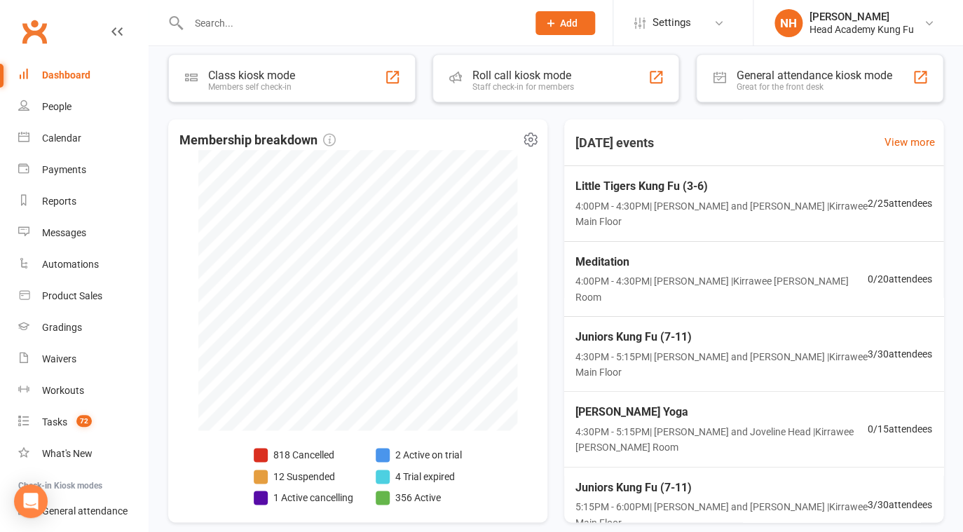
scroll to position [325, 0]
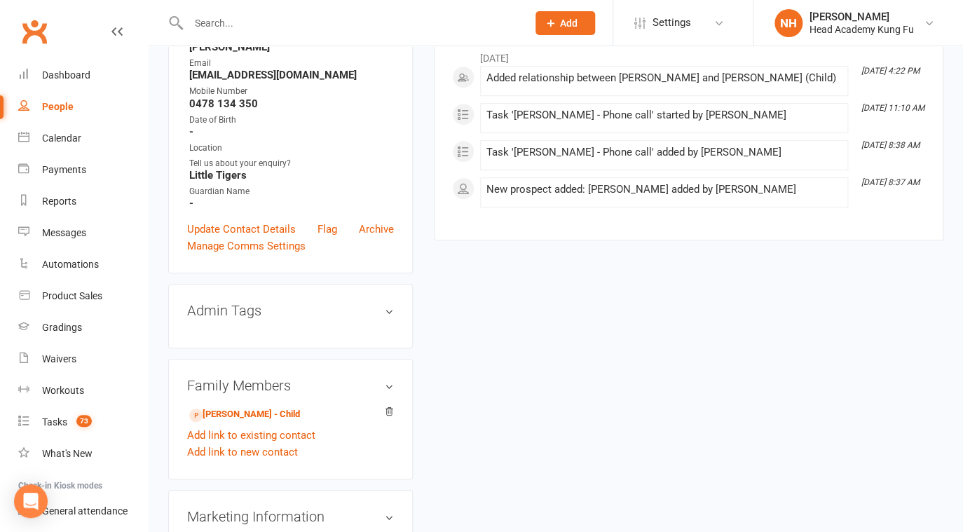
scroll to position [269, 0]
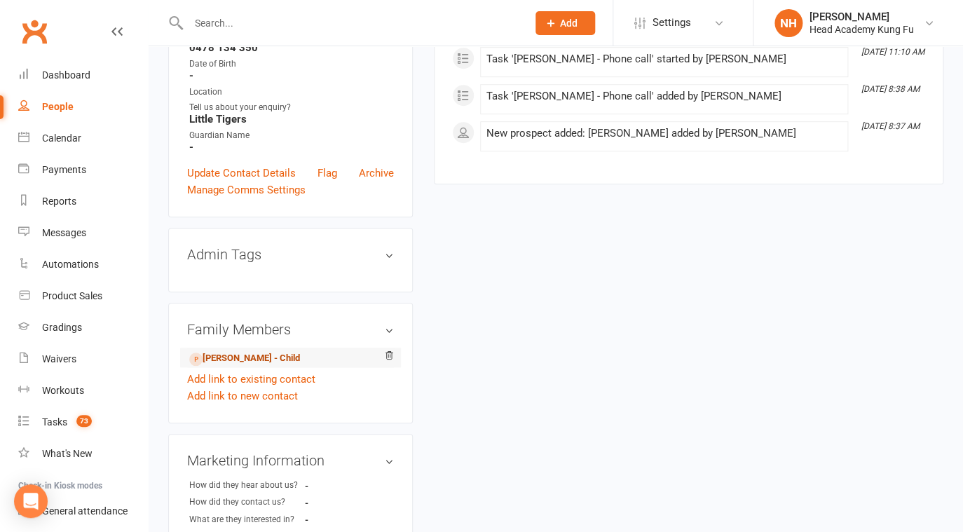
click at [247, 361] on link "[PERSON_NAME] - Child" at bounding box center [244, 358] width 111 height 15
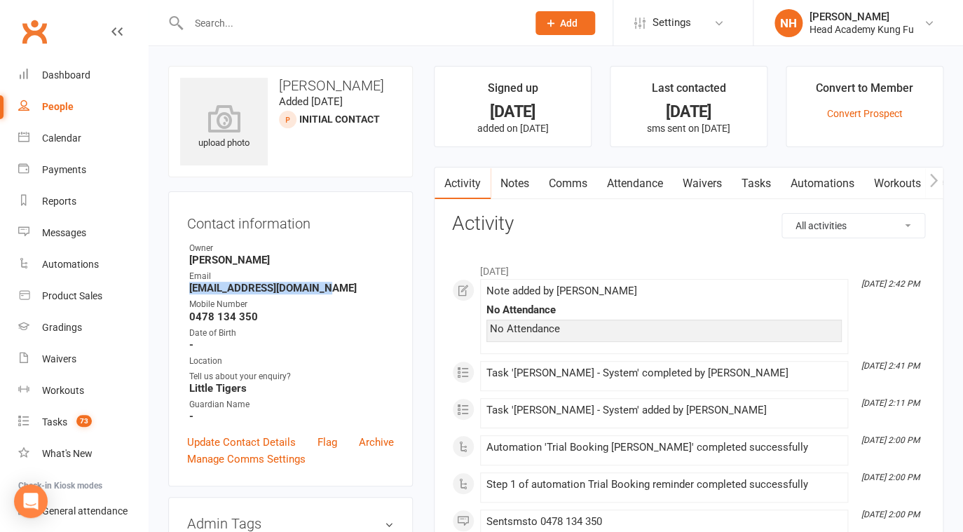
drag, startPoint x: 191, startPoint y: 289, endPoint x: 342, endPoint y: 297, distance: 151.6
click at [342, 297] on ul "Owner Nathan Head Email savignanotiana@gmail.com Mobile Number 0478 134 350 Dat…" at bounding box center [290, 332] width 207 height 181
copy strong "[EMAIL_ADDRESS][DOMAIN_NAME]"
click at [770, 181] on link "Tasks" at bounding box center [756, 184] width 49 height 32
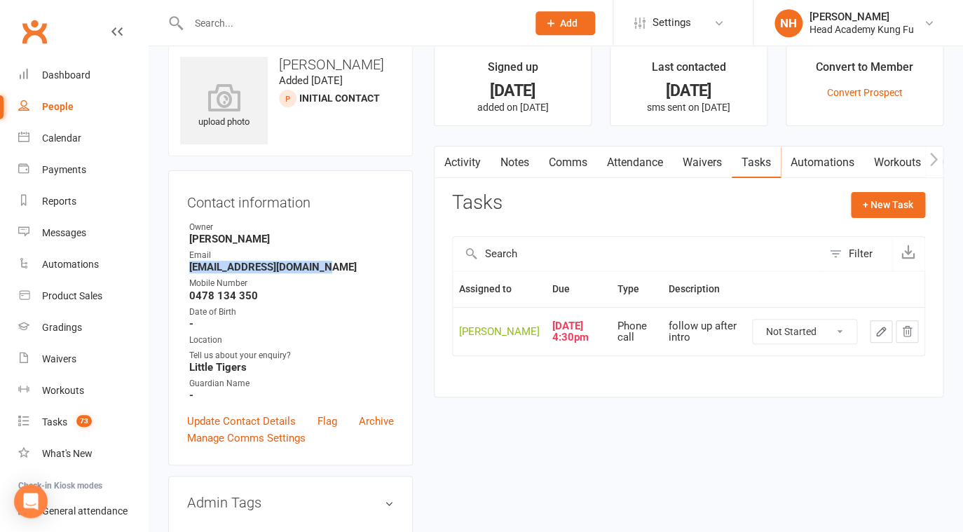
scroll to position [22, 0]
click option "Waiting" at bounding box center [0, 0] width 0 height 0
select select "waiting"
click at [880, 336] on icon "button" at bounding box center [881, 330] width 13 height 13
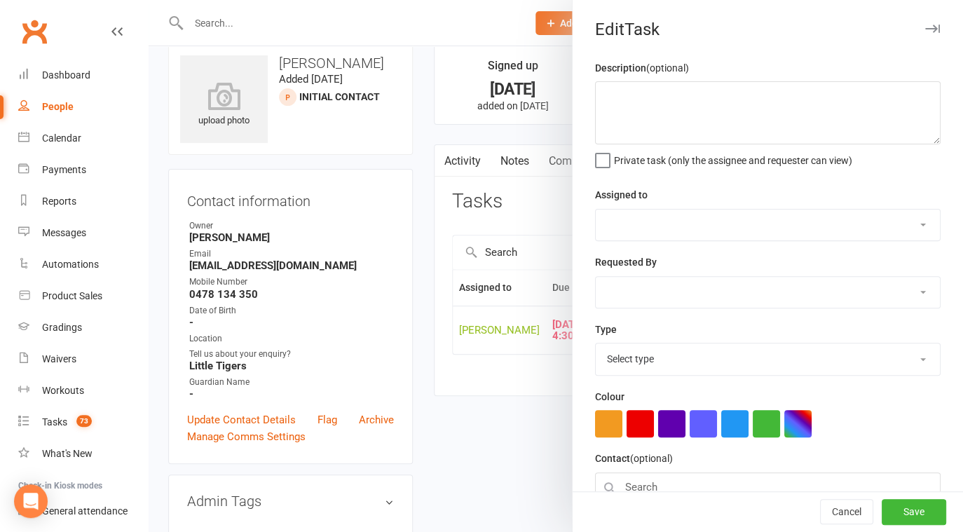
type textarea "follow up after intro"
select select "31972"
type input "23 Sep 2025"
type input "4:30pm"
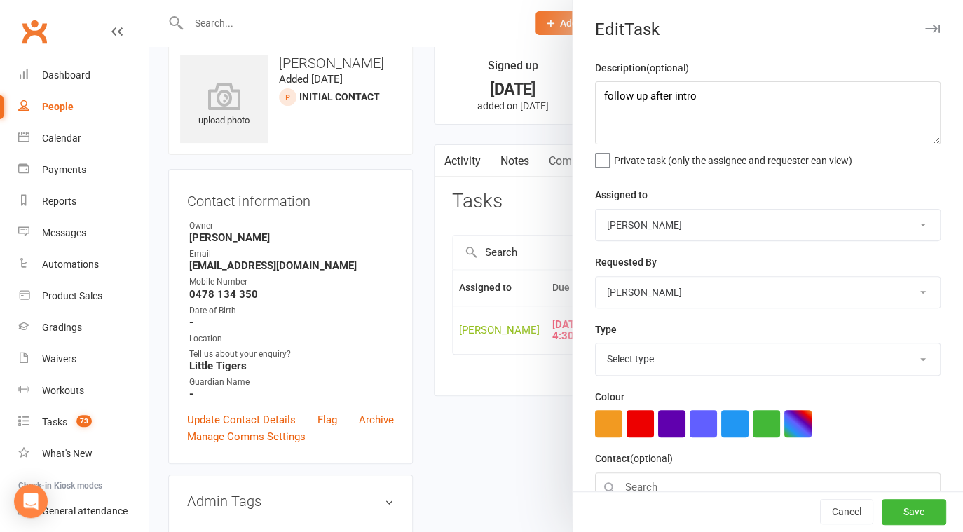
select select "14820"
click at [600, 97] on textarea "follow up after intro" at bounding box center [768, 112] width 346 height 63
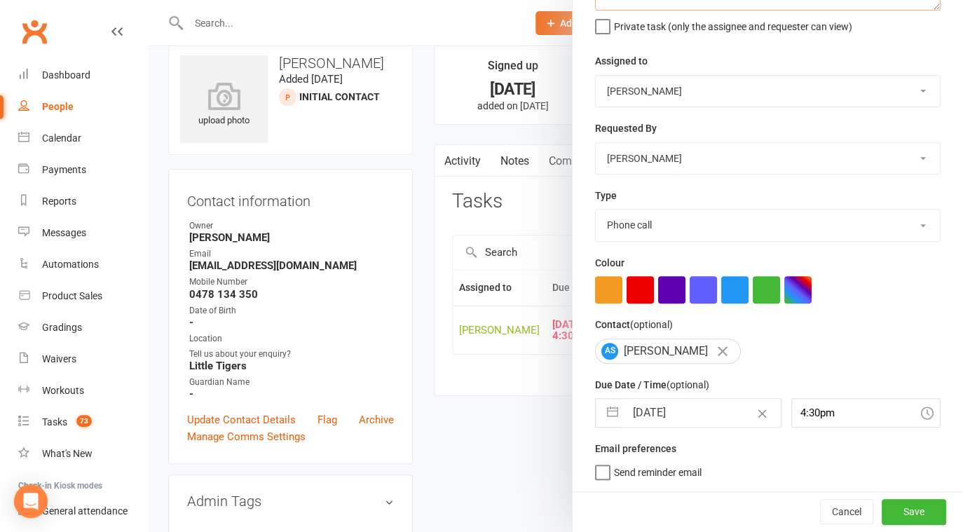
type textarea "Sent final follow up follow up after intro"
select select "7"
select select "2025"
select select "8"
select select "2025"
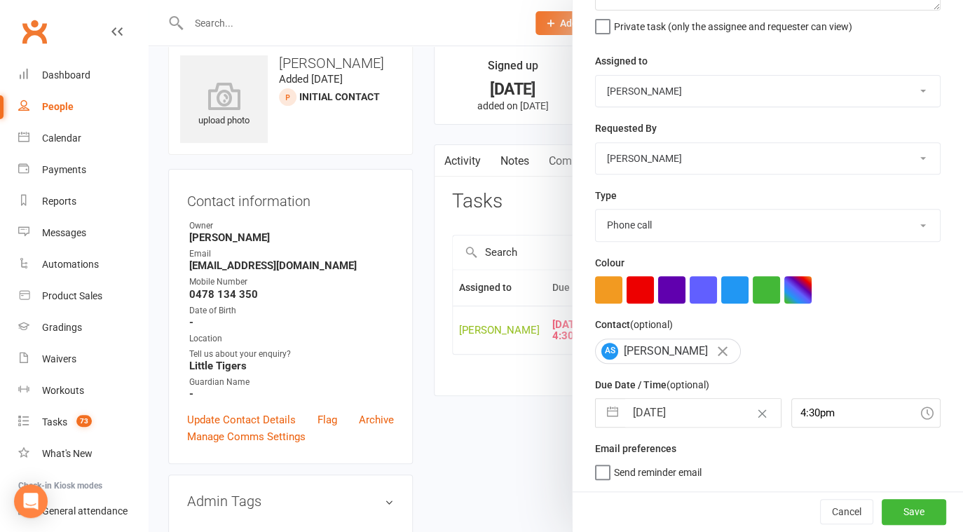
select select "9"
select select "2025"
click at [665, 419] on input "23 Sep 2025" at bounding box center [703, 413] width 156 height 28
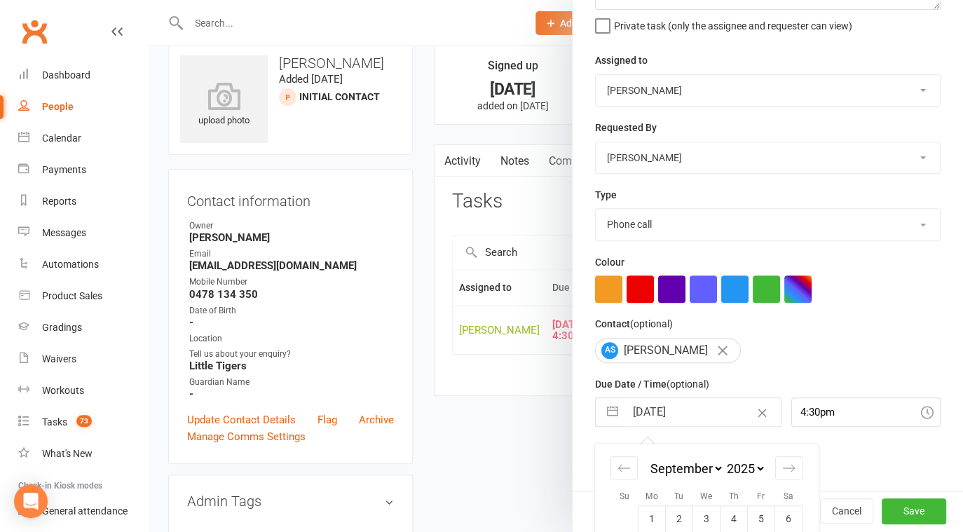
scroll to position [259, 0]
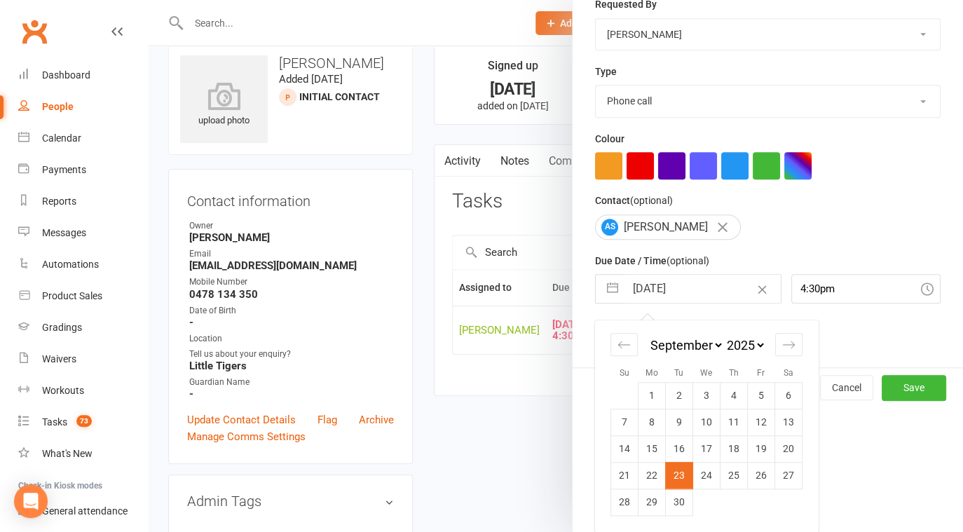
drag, startPoint x: 703, startPoint y: 468, endPoint x: 717, endPoint y: 468, distance: 14.0
click at [703, 468] on td "24" at bounding box center [706, 475] width 27 height 27
type input "24 Sep 2025"
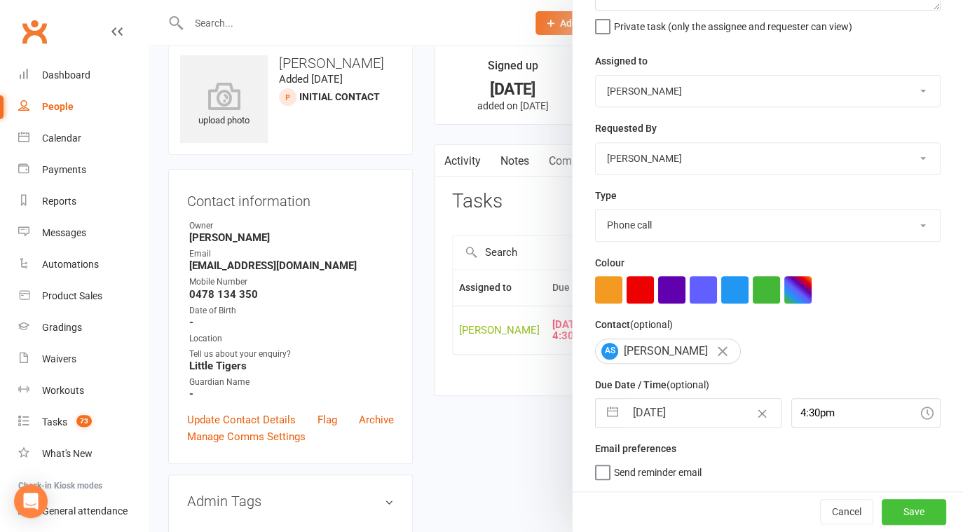
click at [899, 513] on button "Save" at bounding box center [914, 511] width 64 height 25
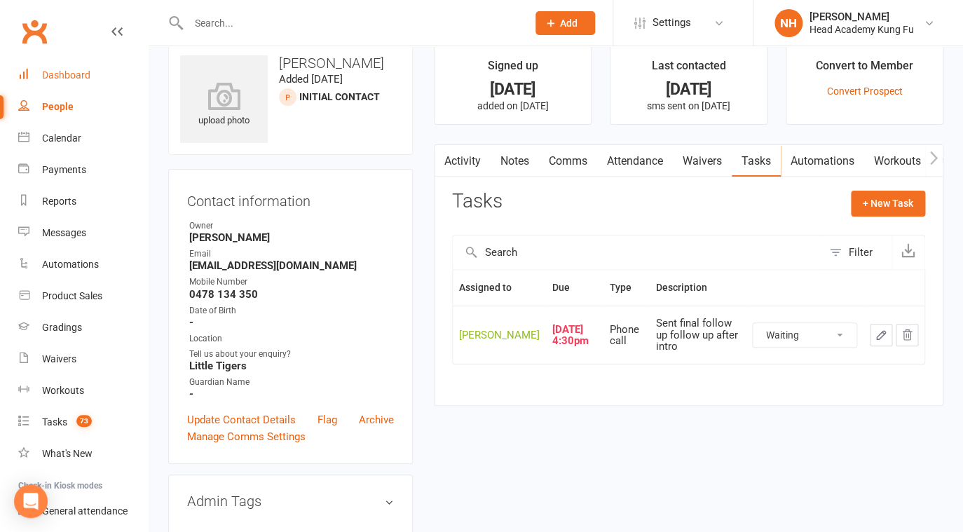
click at [69, 80] on div "Dashboard" at bounding box center [66, 74] width 48 height 11
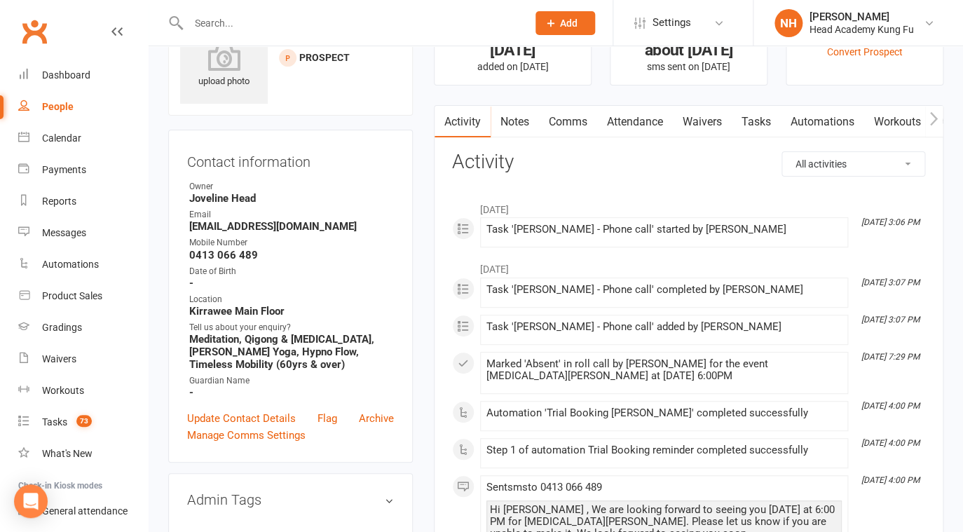
scroll to position [112, 0]
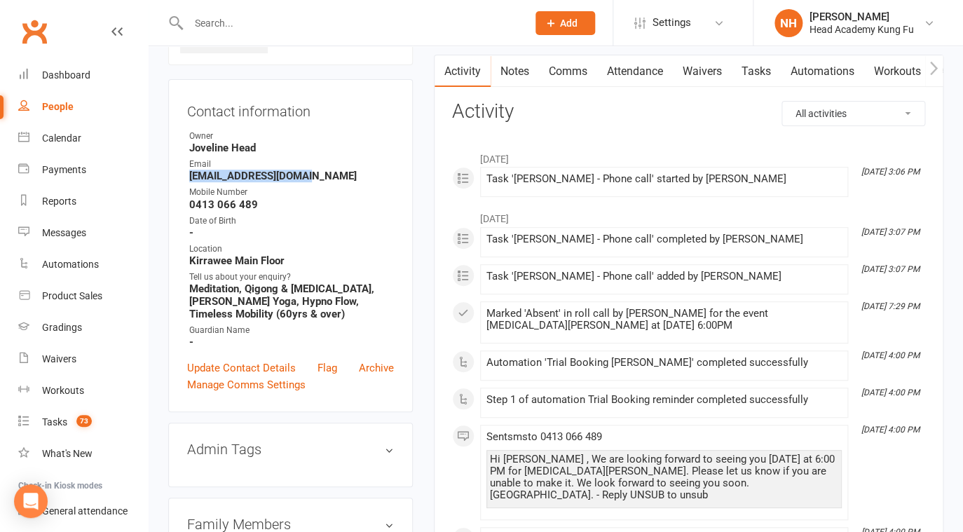
drag, startPoint x: 189, startPoint y: 175, endPoint x: 327, endPoint y: 183, distance: 138.3
click at [327, 183] on ul "Owner Joveline Head Email [EMAIL_ADDRESS][DOMAIN_NAME] Mobile Number [PHONE_NUM…" at bounding box center [290, 239] width 207 height 219
copy strong "[EMAIL_ADDRESS][DOMAIN_NAME]"
click at [763, 71] on link "Tasks" at bounding box center [755, 71] width 49 height 32
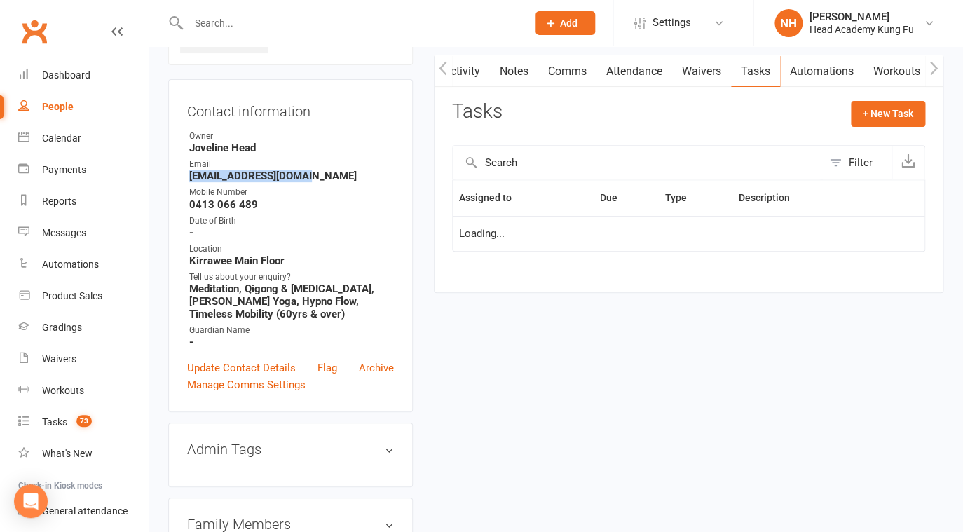
select select "started"
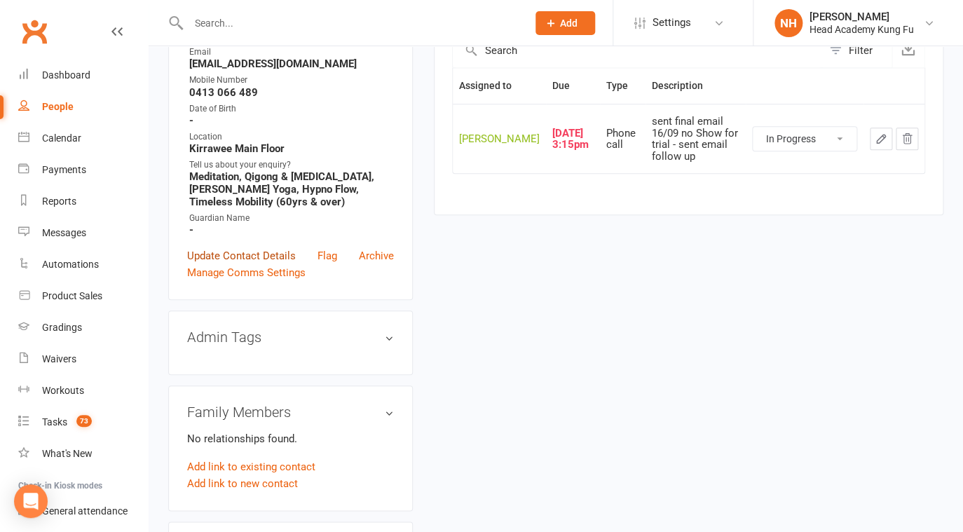
click at [228, 253] on link "Update Contact Details" at bounding box center [241, 255] width 109 height 17
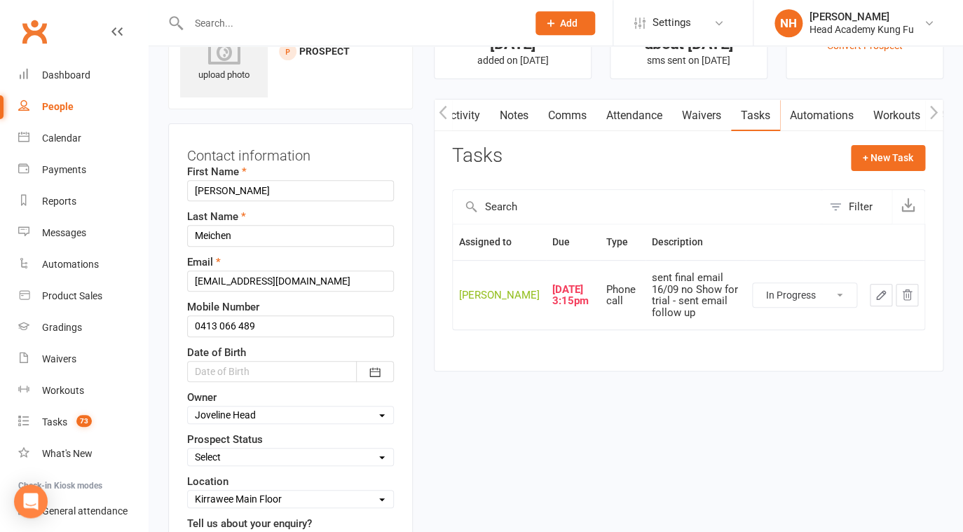
scroll to position [189, 0]
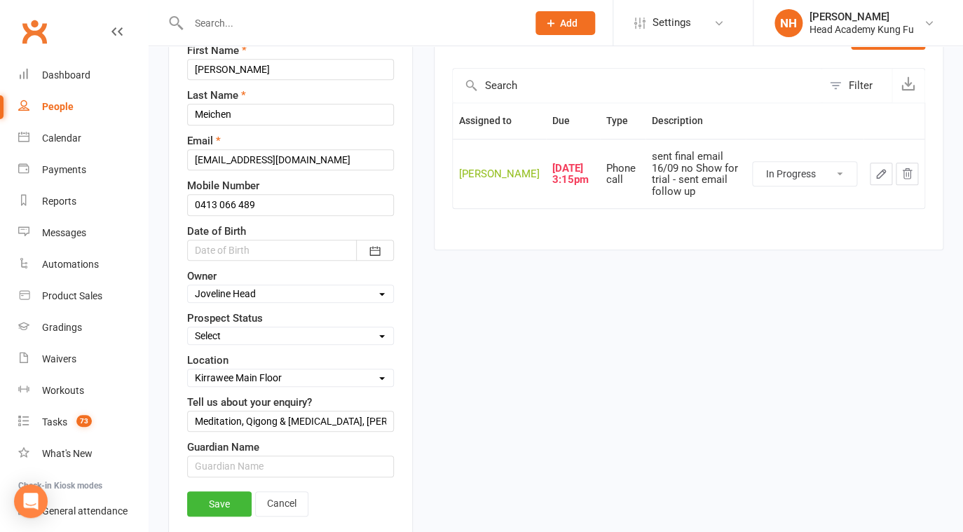
click at [188, 328] on select "Select Initial Contact Follow-up Call No Contact Follow-up Email No Contact Int…" at bounding box center [290, 335] width 205 height 15
select select "Closed Lost"
click option "Closed Lost" at bounding box center [0, 0] width 0 height 0
click at [758, 313] on div "upload photo Sharon Meichen Added 11 August, 2025 prospect Contact information …" at bounding box center [556, 541] width 796 height 1328
click option "Complete" at bounding box center [0, 0] width 0 height 0
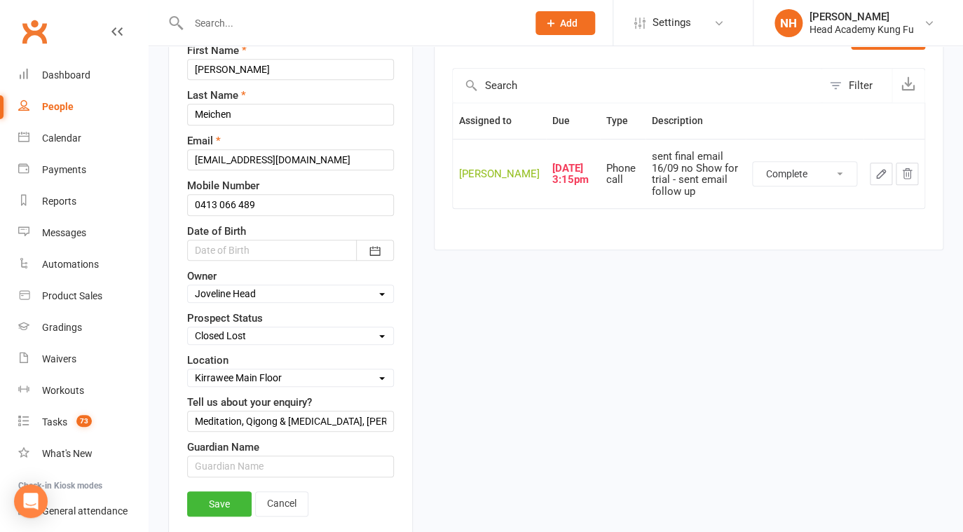
select select "started"
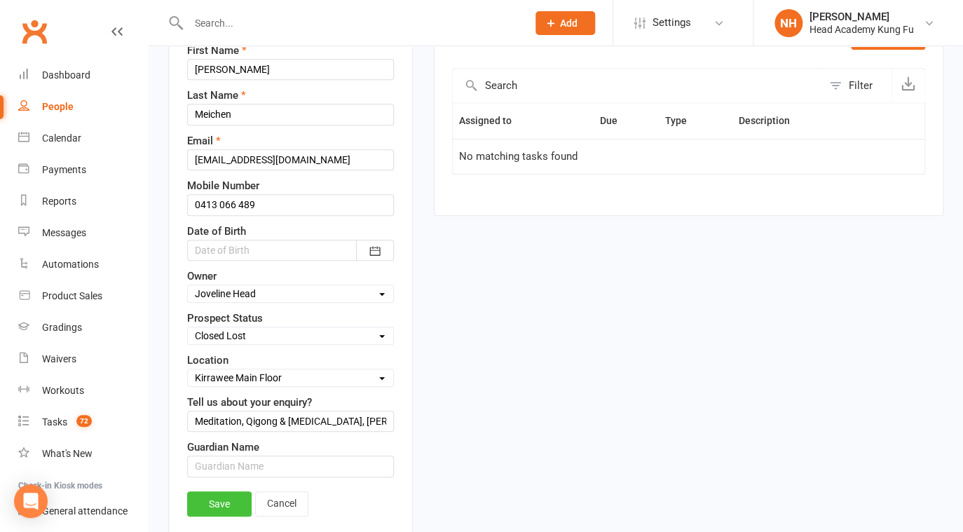
click at [224, 495] on link "Save" at bounding box center [219, 503] width 64 height 25
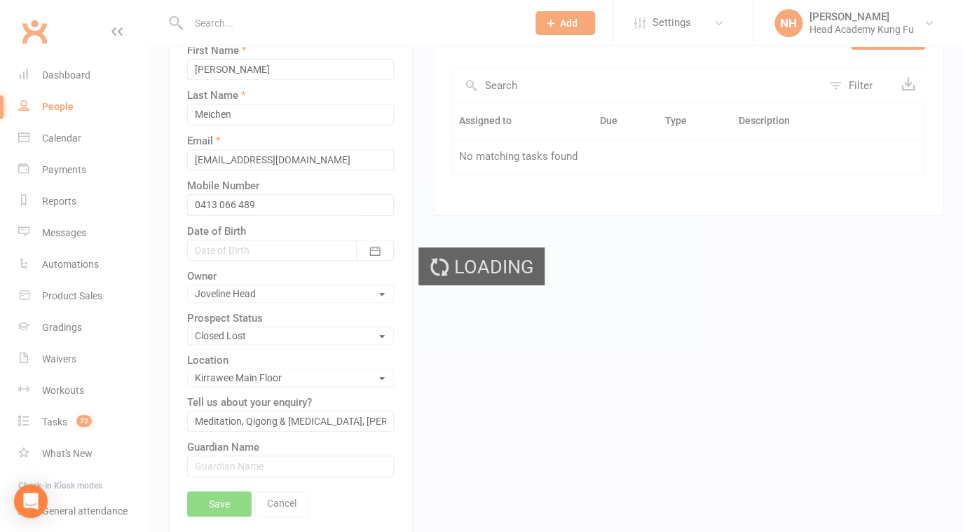
scroll to position [0, 1]
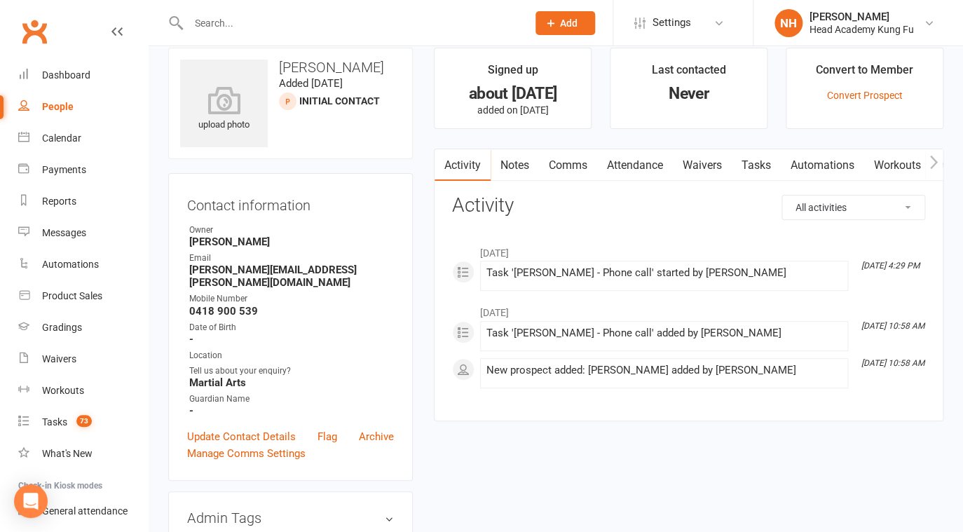
scroll to position [22, 0]
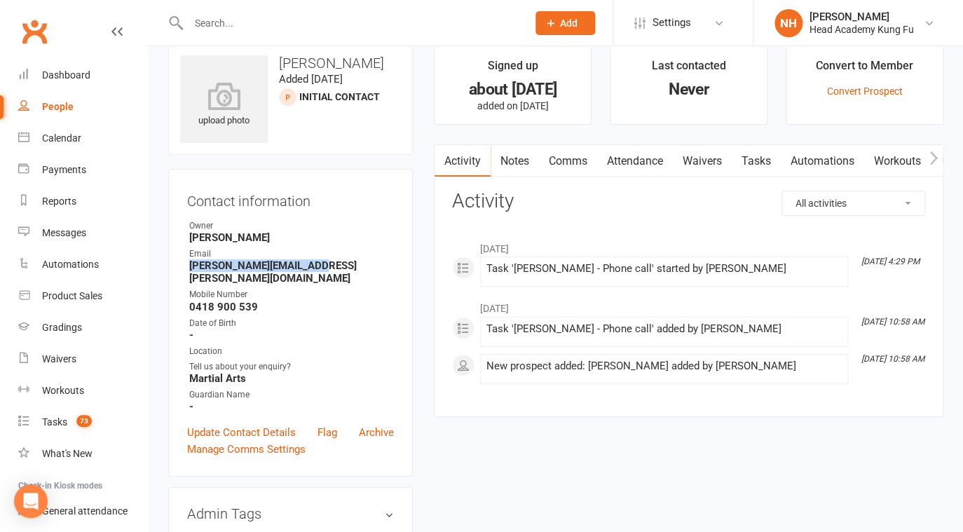
drag, startPoint x: 190, startPoint y: 267, endPoint x: 328, endPoint y: 275, distance: 138.3
click at [327, 267] on strong "[PERSON_NAME][EMAIL_ADDRESS][PERSON_NAME][DOMAIN_NAME]" at bounding box center [291, 271] width 205 height 25
copy strong "[PERSON_NAME][EMAIL_ADDRESS][PERSON_NAME][DOMAIN_NAME]"
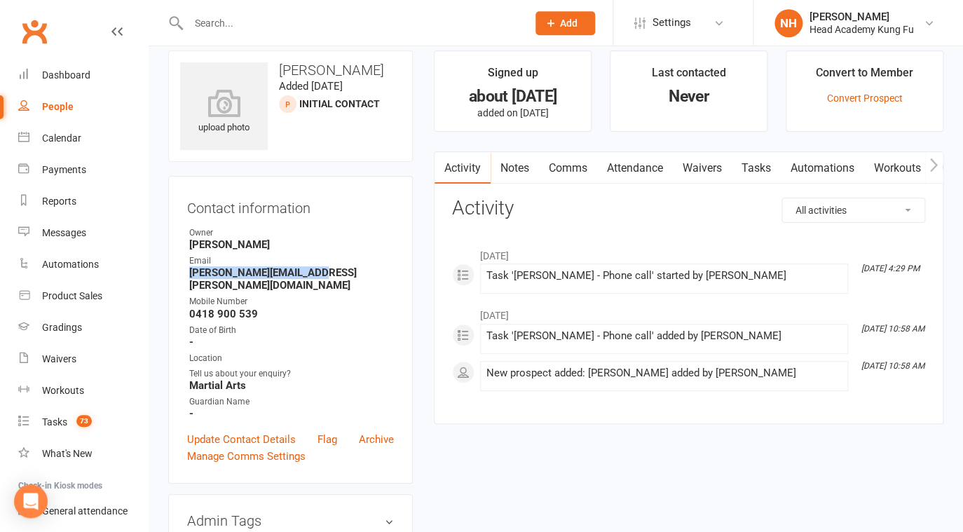
scroll to position [0, 0]
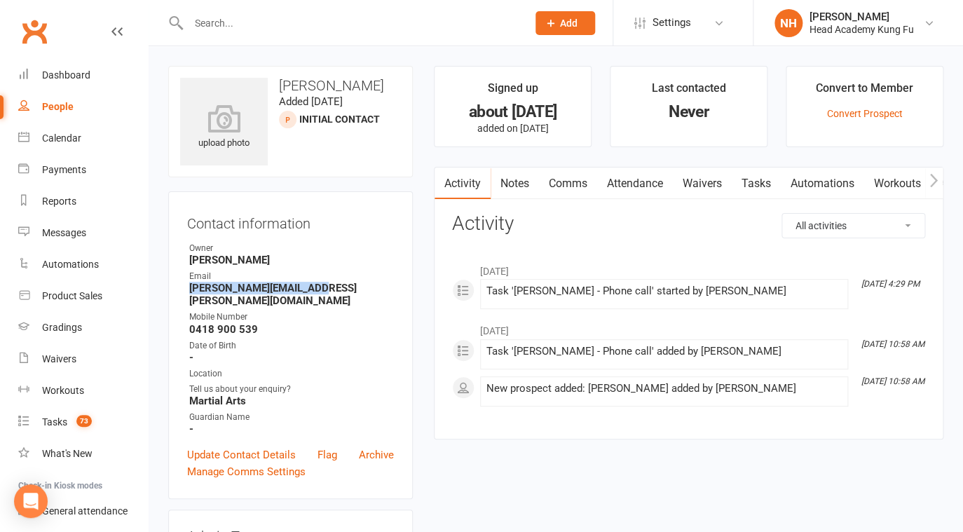
click at [578, 180] on link "Comms" at bounding box center [568, 184] width 58 height 32
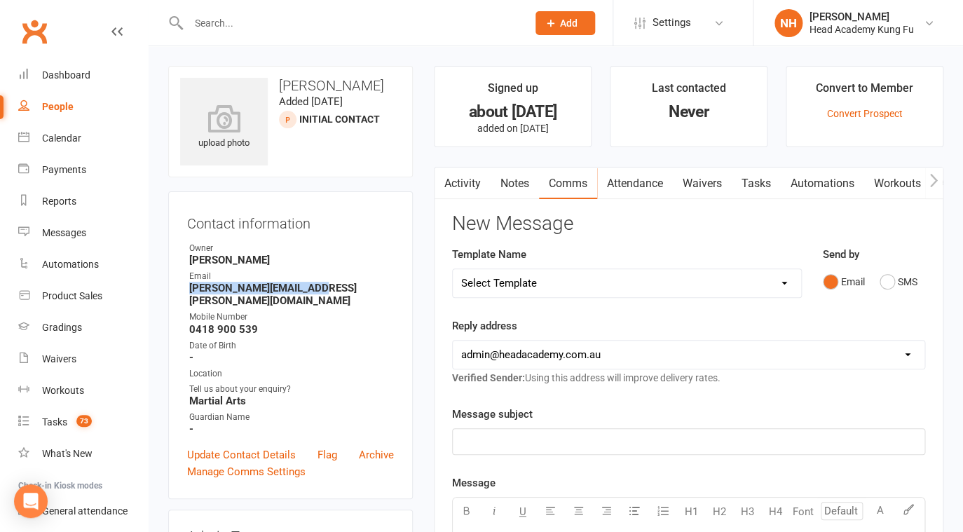
click at [463, 176] on link "Activity" at bounding box center [463, 184] width 56 height 32
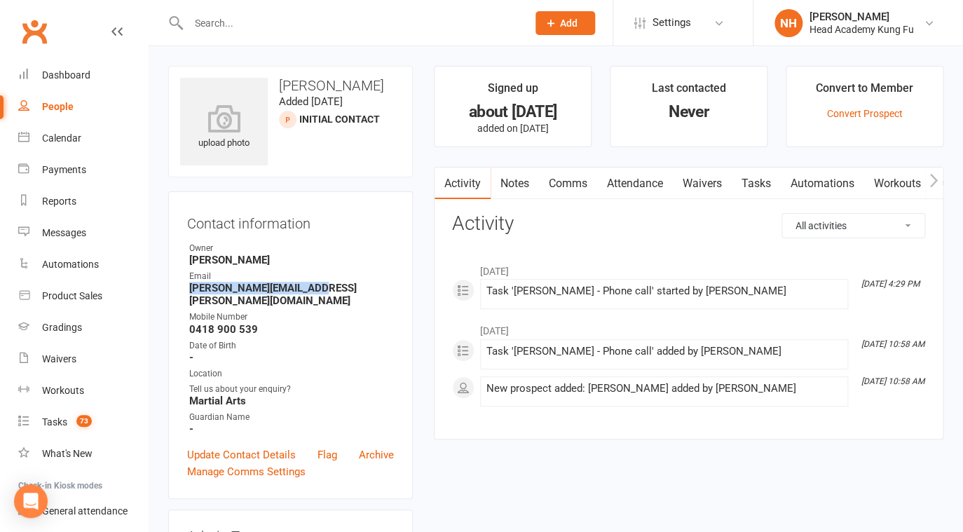
click at [561, 187] on link "Comms" at bounding box center [568, 184] width 58 height 32
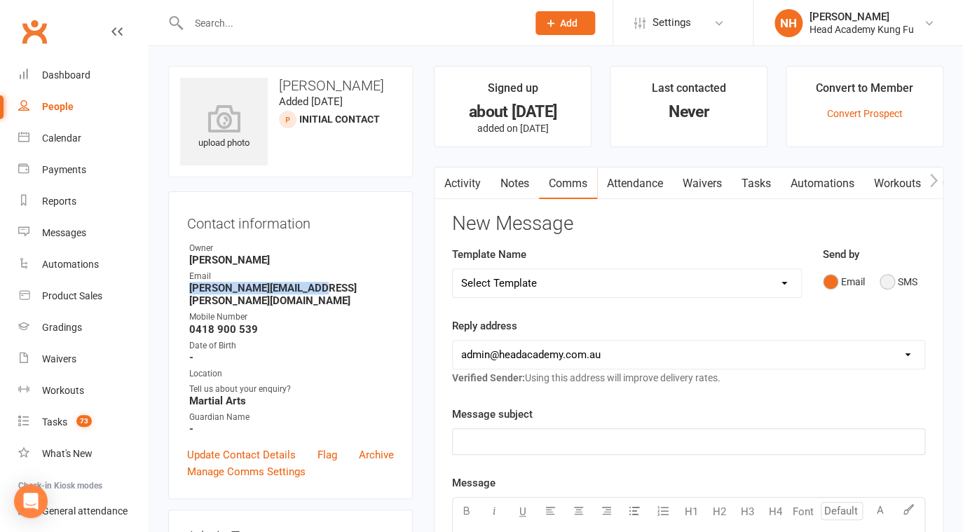
click at [889, 292] on button "SMS" at bounding box center [899, 281] width 38 height 27
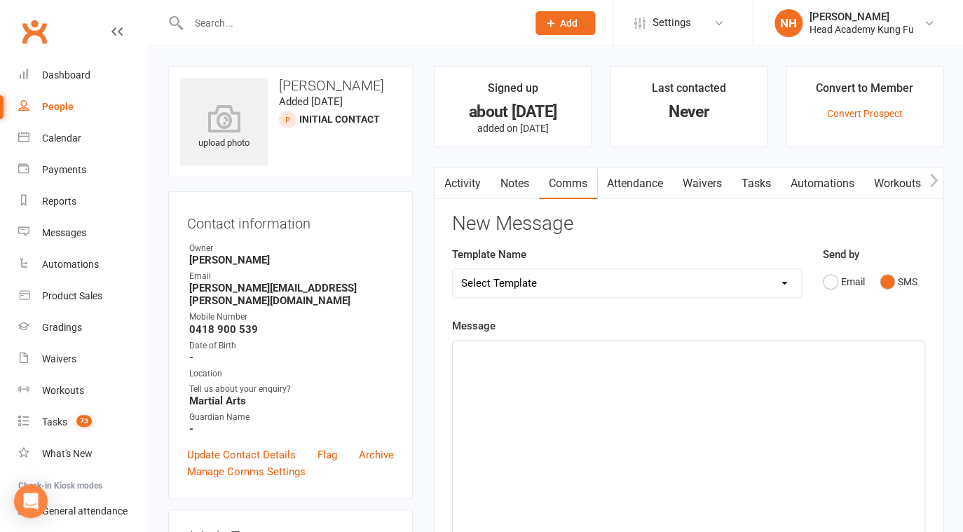
click at [580, 377] on div "﻿" at bounding box center [689, 446] width 472 height 210
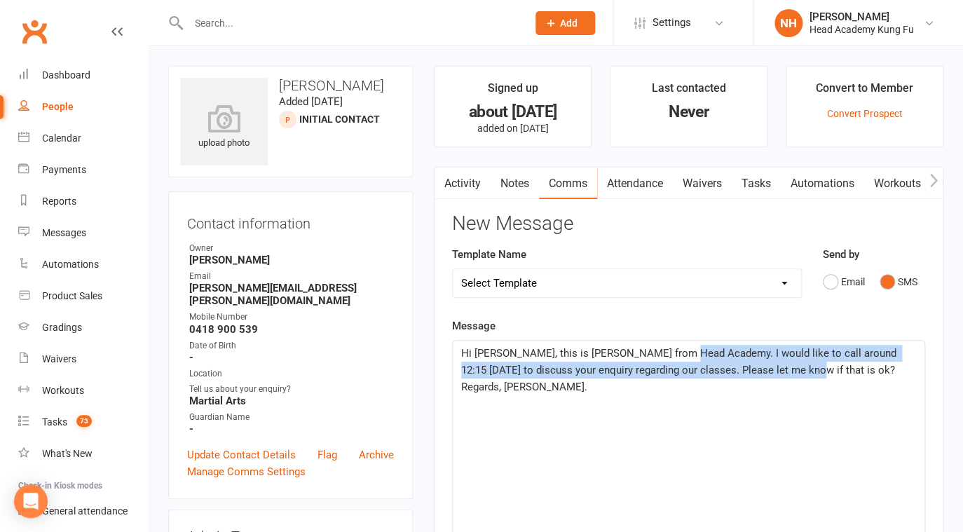
drag, startPoint x: 681, startPoint y: 363, endPoint x: 772, endPoint y: 381, distance: 93.5
click at [772, 381] on span "Hi [PERSON_NAME], this is [PERSON_NAME] from Head Academy. I would like to call…" at bounding box center [680, 370] width 438 height 46
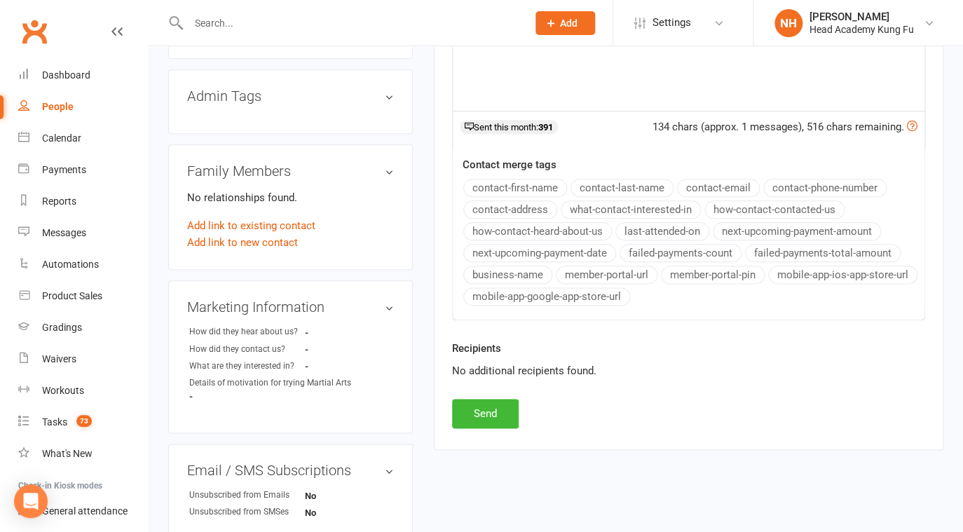
scroll to position [482, 0]
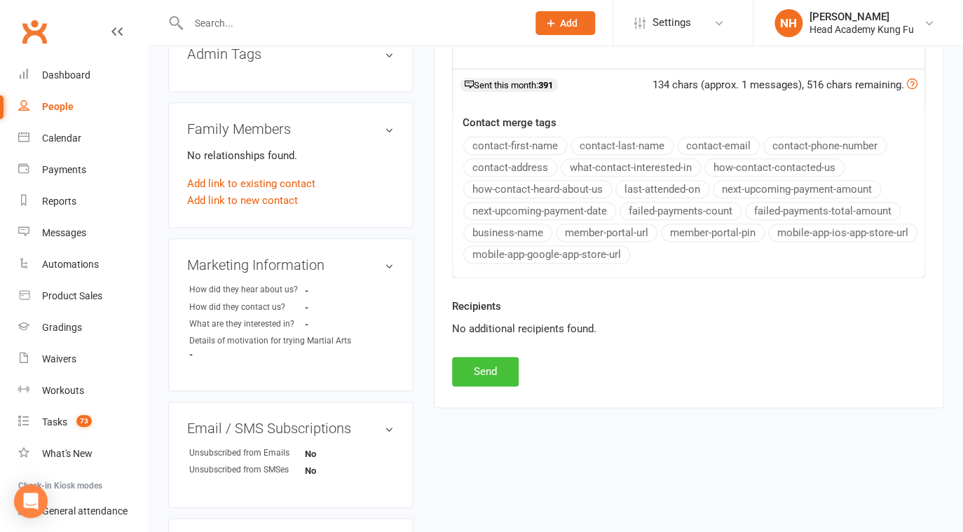
click at [492, 386] on button "Send" at bounding box center [485, 371] width 67 height 29
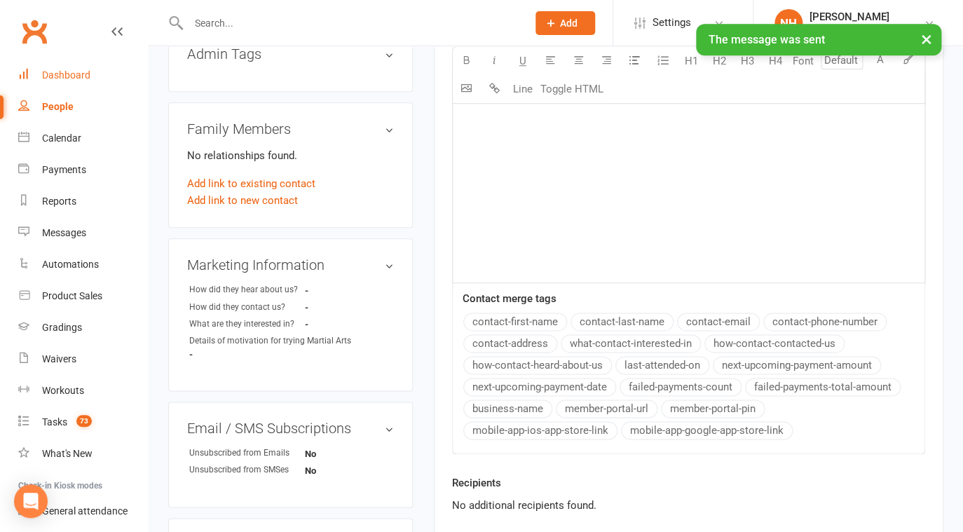
click at [70, 72] on div "Dashboard" at bounding box center [66, 74] width 48 height 11
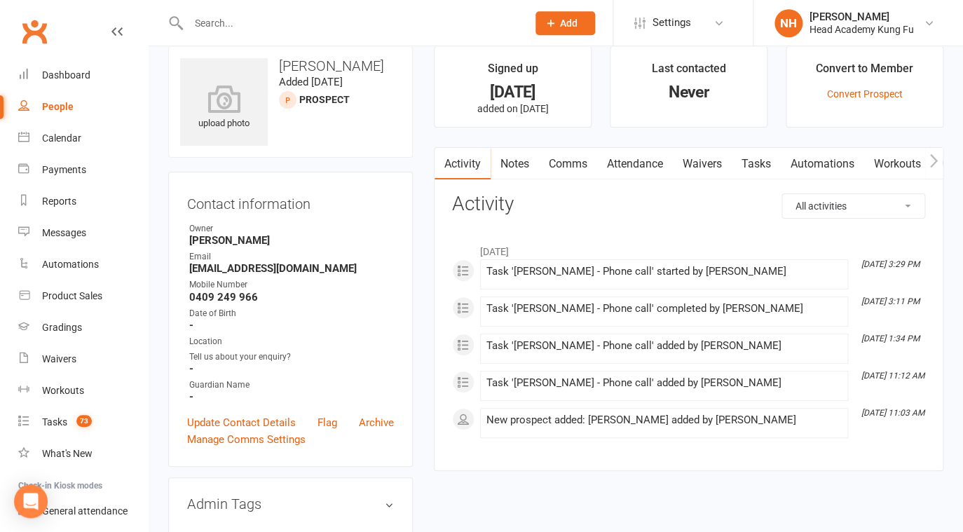
scroll to position [22, 0]
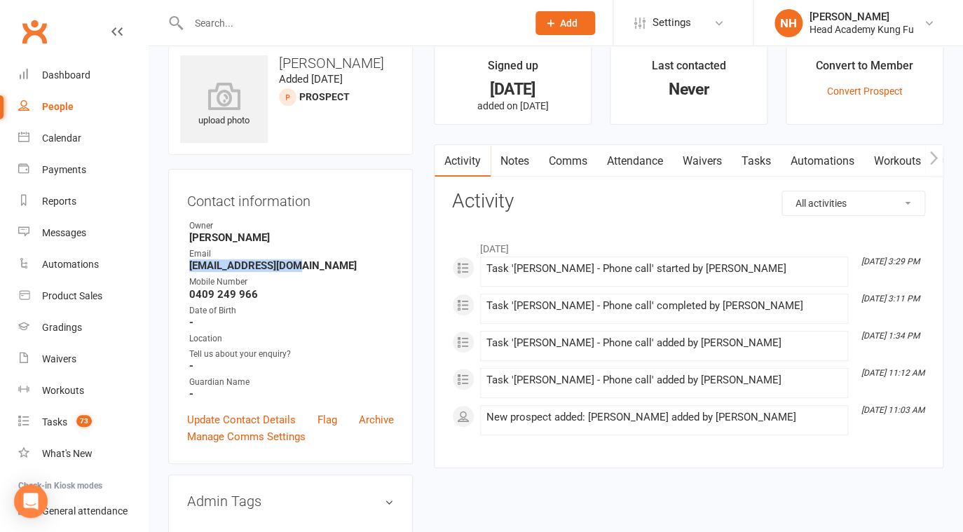
drag, startPoint x: 191, startPoint y: 267, endPoint x: 318, endPoint y: 280, distance: 128.2
click at [317, 263] on strong "[EMAIL_ADDRESS][DOMAIN_NAME]" at bounding box center [291, 265] width 205 height 13
click at [580, 158] on link "Comms" at bounding box center [567, 161] width 58 height 32
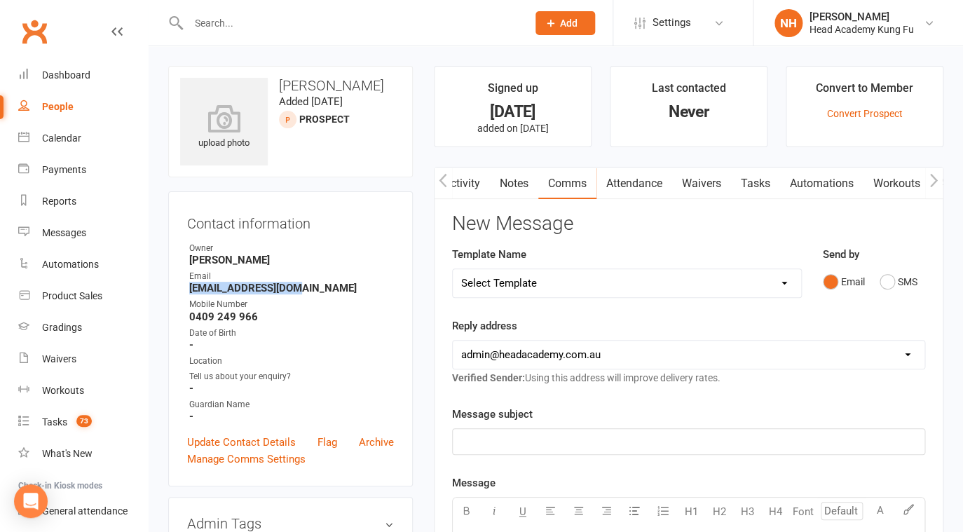
click at [471, 180] on link "Activity" at bounding box center [462, 184] width 56 height 32
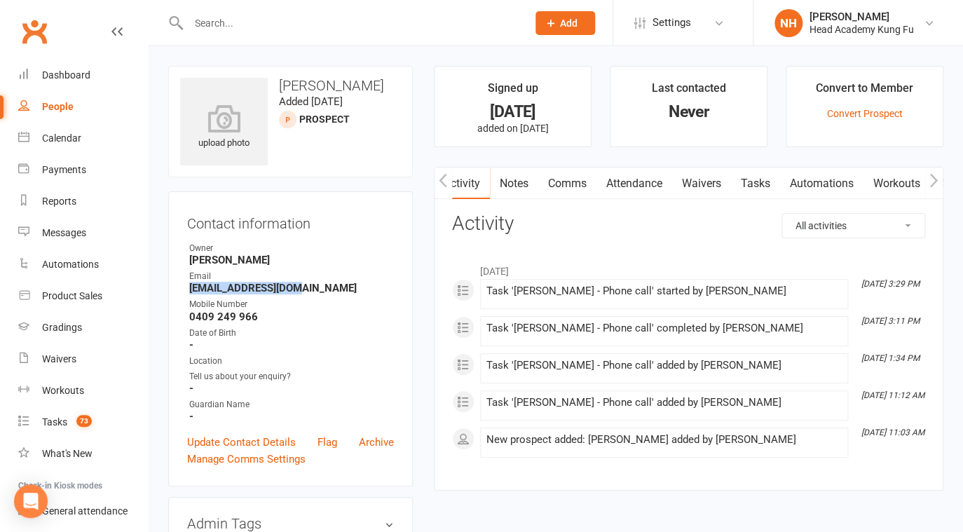
click at [754, 184] on link "Tasks" at bounding box center [755, 184] width 49 height 32
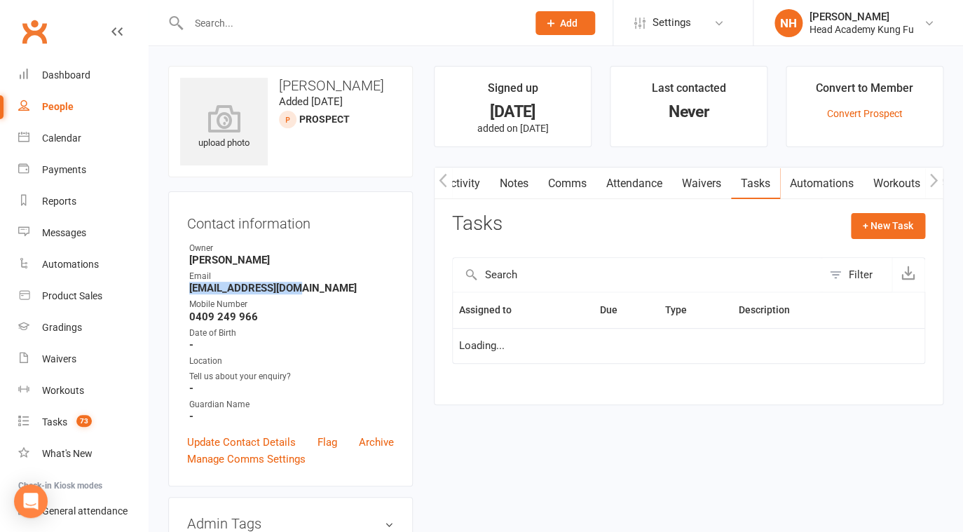
select select "started"
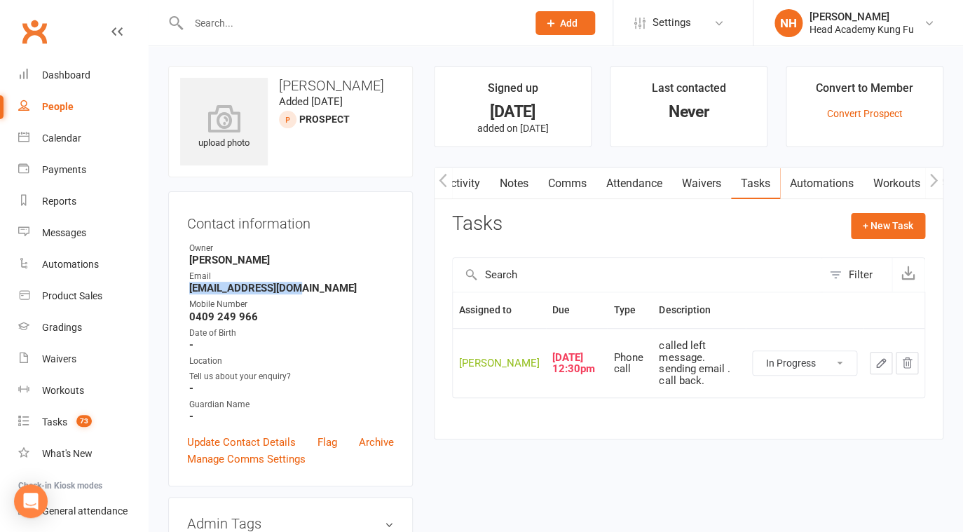
click at [467, 178] on link "Activity" at bounding box center [462, 184] width 56 height 32
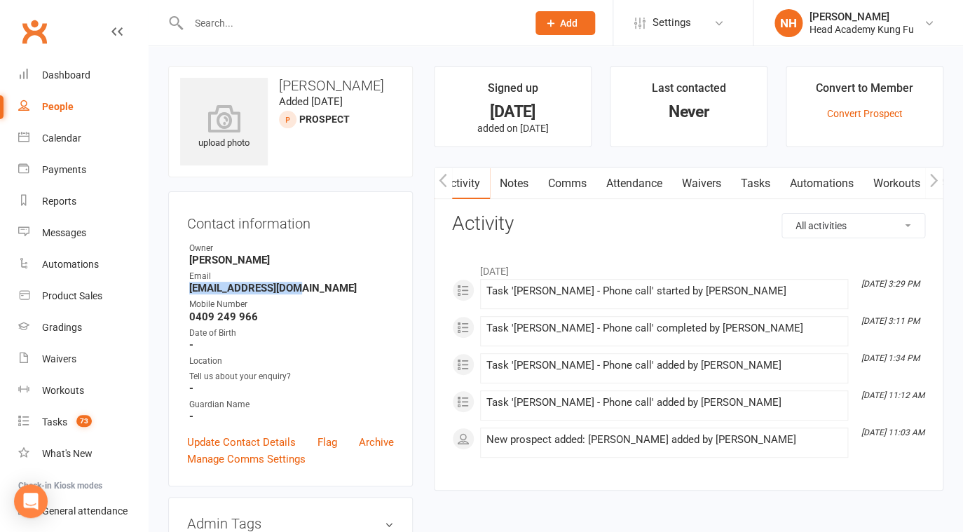
click at [764, 181] on link "Tasks" at bounding box center [755, 184] width 49 height 32
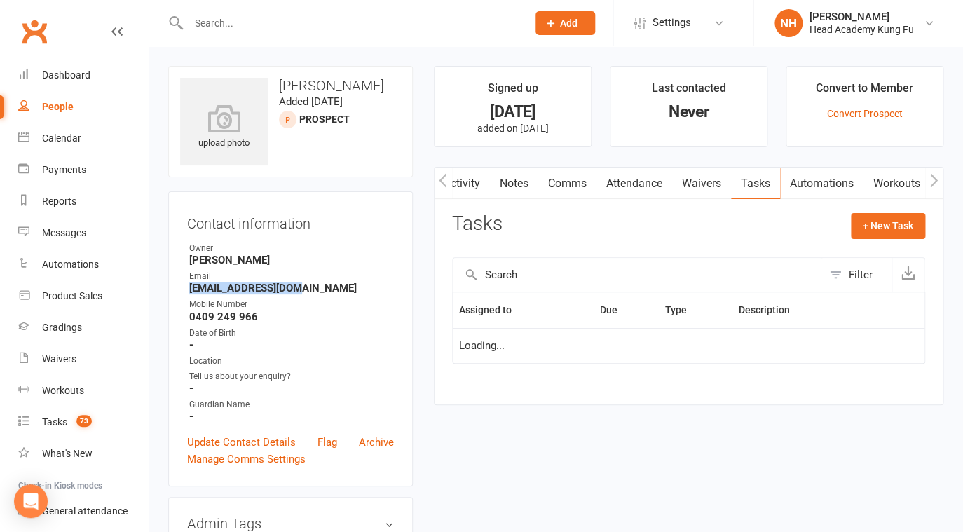
select select "started"
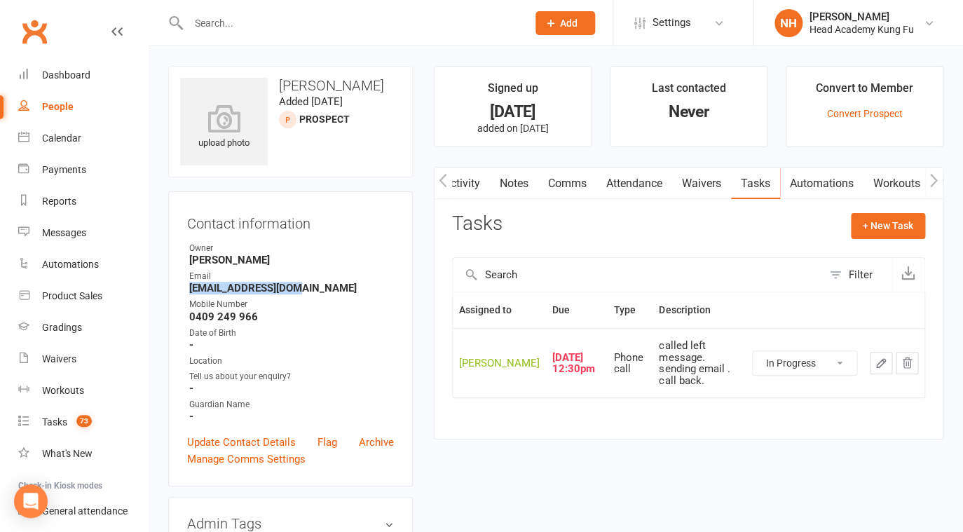
click at [882, 369] on icon "button" at bounding box center [881, 363] width 13 height 13
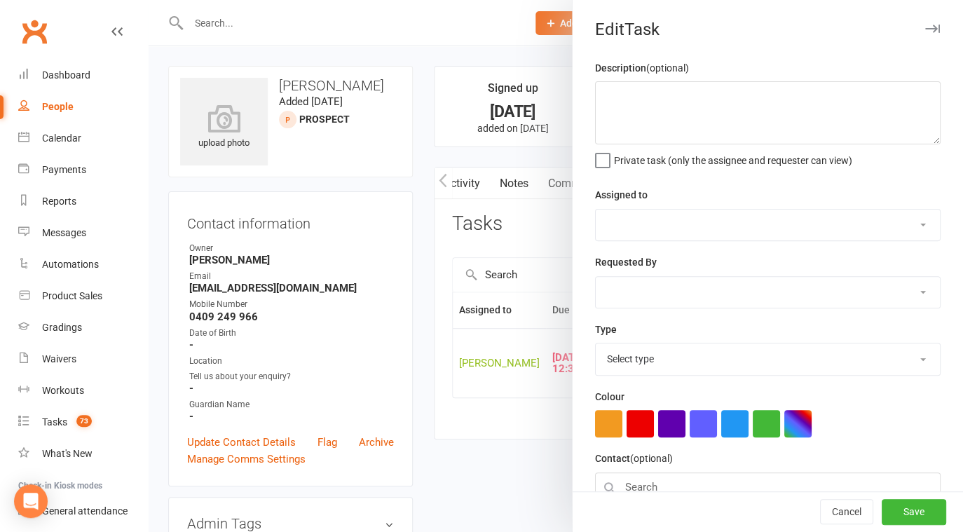
type textarea "called left message. sending email . call back."
select select "31972"
type input "17 Sep 2025"
type input "12:30pm"
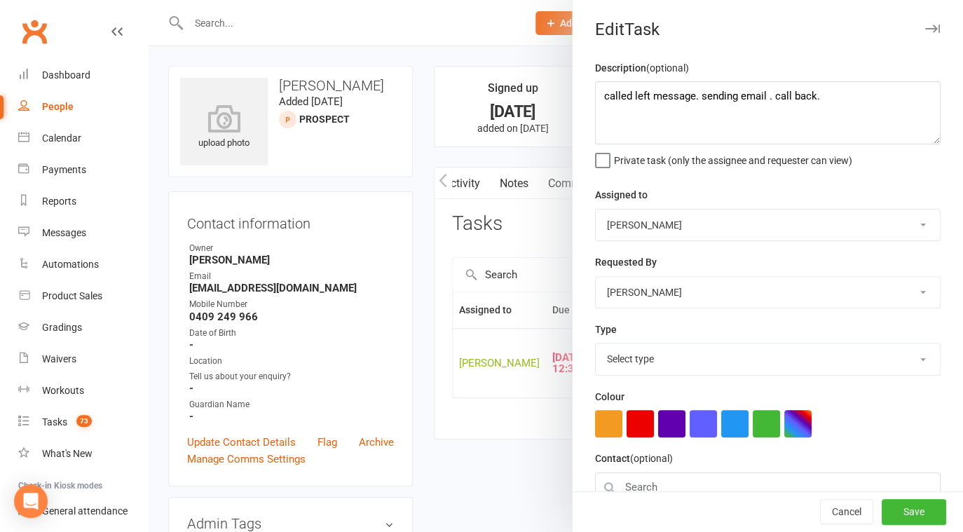
select select "14820"
click at [598, 100] on textarea "called left message. sending email . call back." at bounding box center [768, 112] width 346 height 63
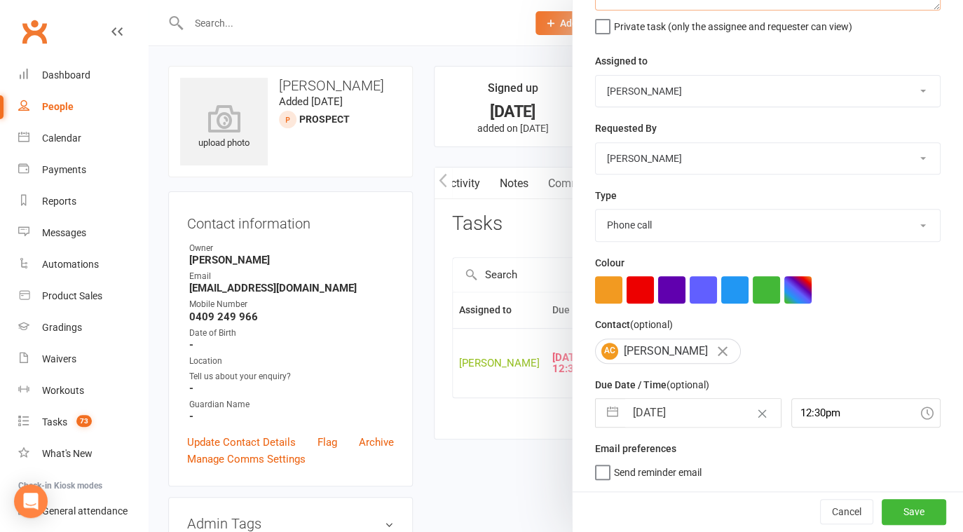
type textarea "Sent final mail 13/10 called left message. sending email . call back."
select select "7"
select select "2025"
select select "8"
select select "2025"
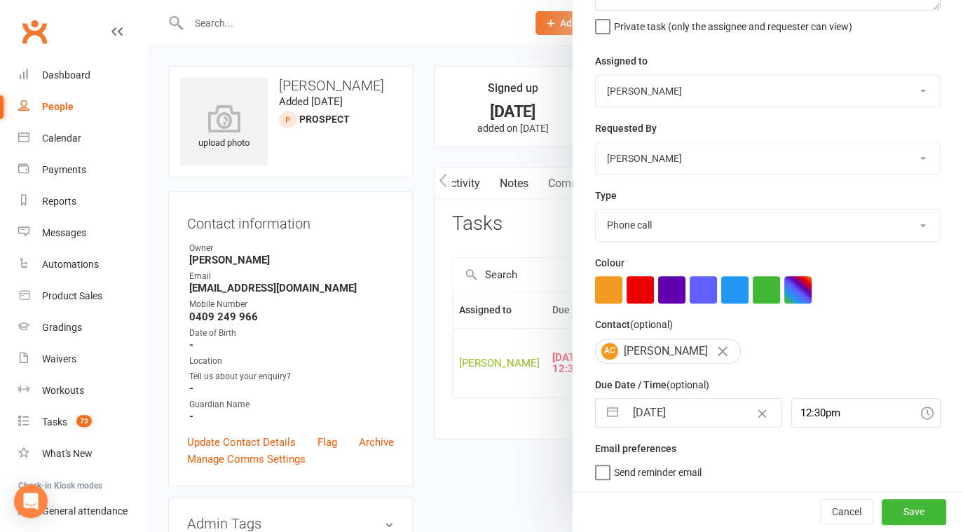
select select "9"
select select "2025"
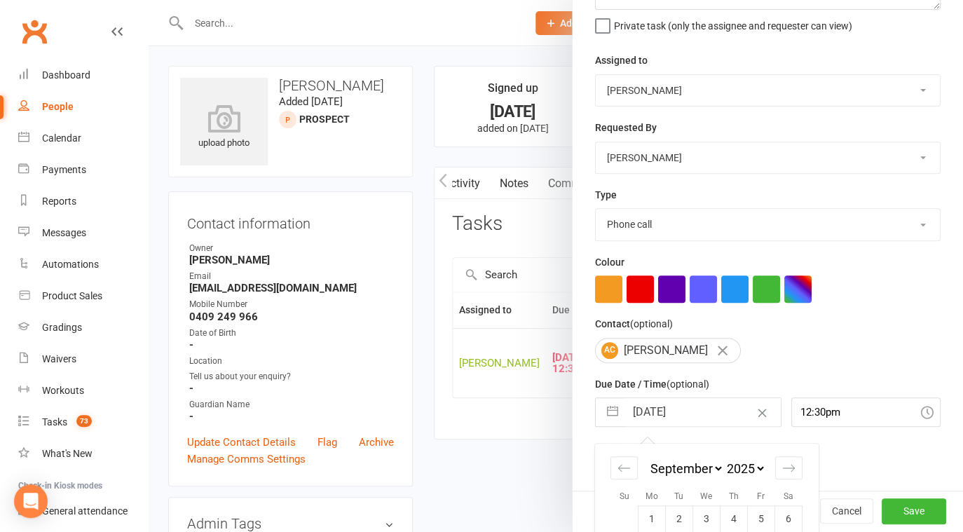
click at [660, 418] on input "17 Sep 2025" at bounding box center [703, 412] width 156 height 28
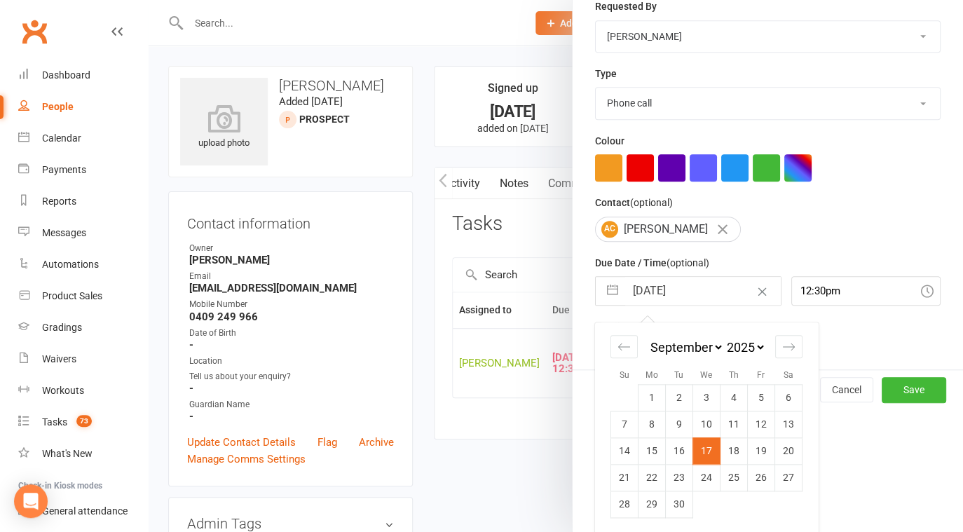
scroll to position [259, 0]
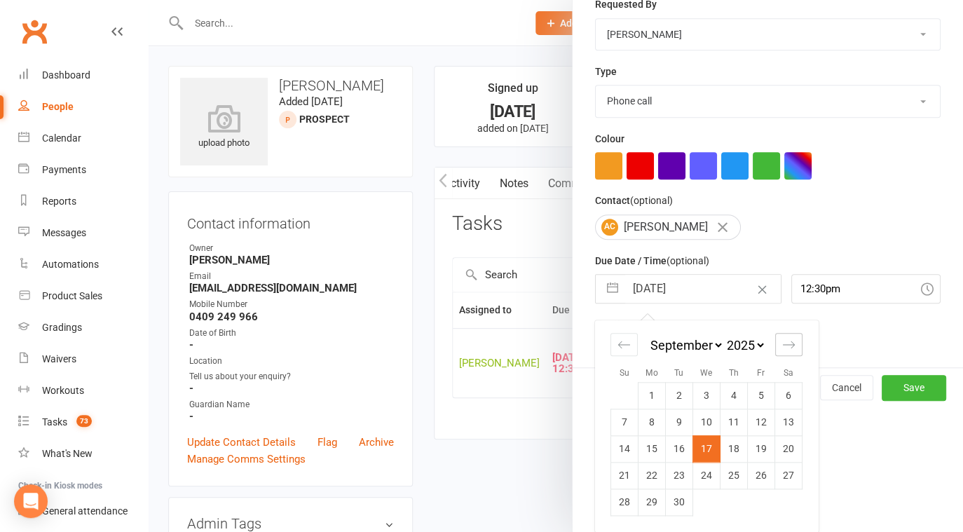
click at [782, 348] on icon "Move forward to switch to the next month." at bounding box center [788, 344] width 13 height 13
select select "10"
select select "2025"
click at [675, 444] on td "14" at bounding box center [679, 448] width 27 height 27
type input "14 Oct 2025"
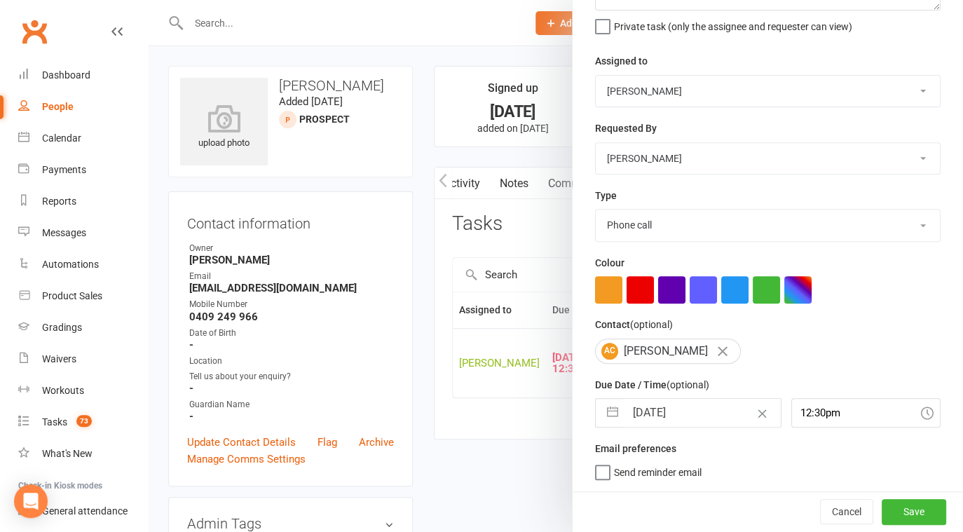
scroll to position [135, 0]
click at [903, 504] on button "Save" at bounding box center [914, 511] width 64 height 25
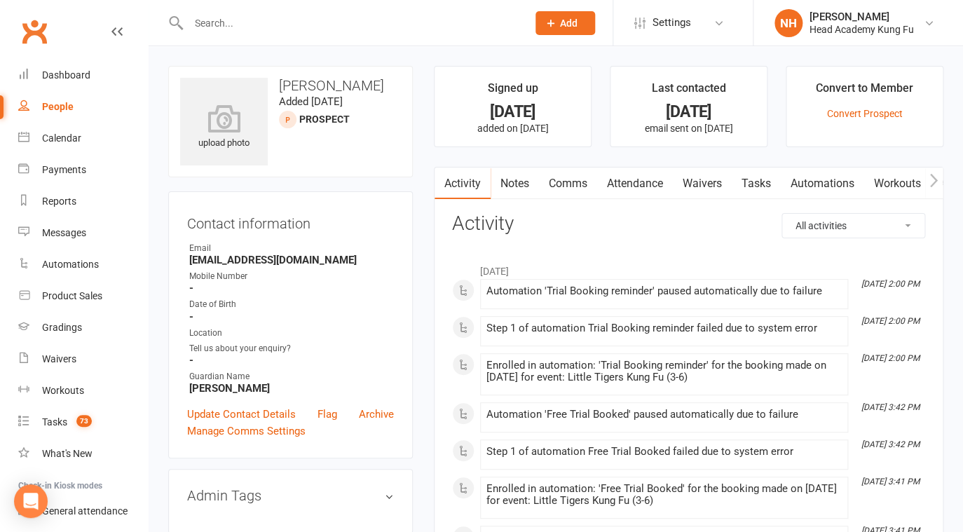
click at [765, 181] on link "Tasks" at bounding box center [756, 184] width 49 height 32
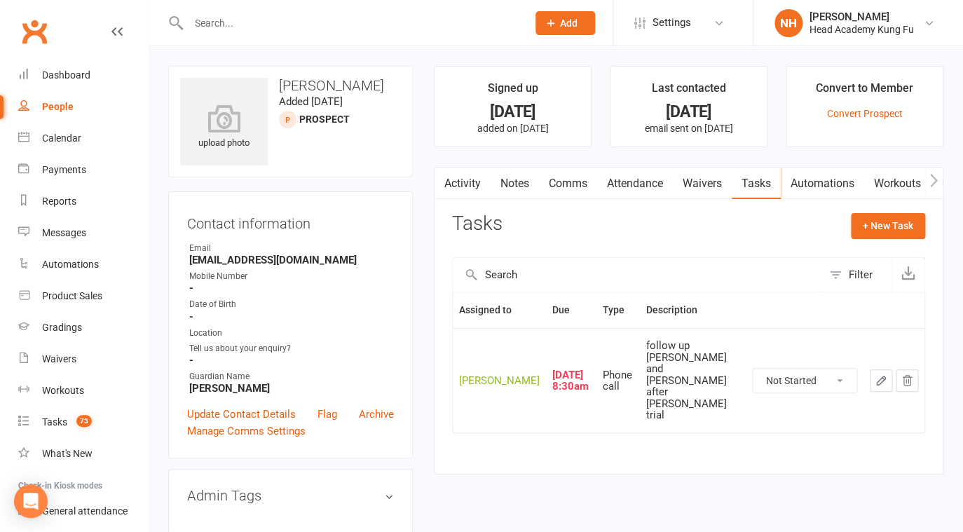
click option "Waiting" at bounding box center [0, 0] width 0 height 0
select select "waiting"
drag, startPoint x: 192, startPoint y: 260, endPoint x: 334, endPoint y: 264, distance: 142.4
click at [334, 264] on strong "[EMAIL_ADDRESS][DOMAIN_NAME]" at bounding box center [291, 260] width 205 height 13
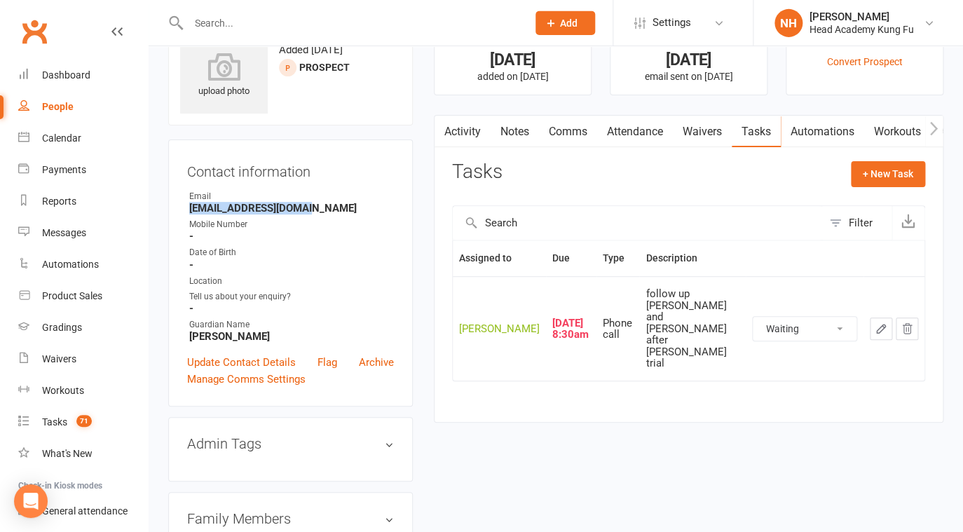
scroll to position [56, 0]
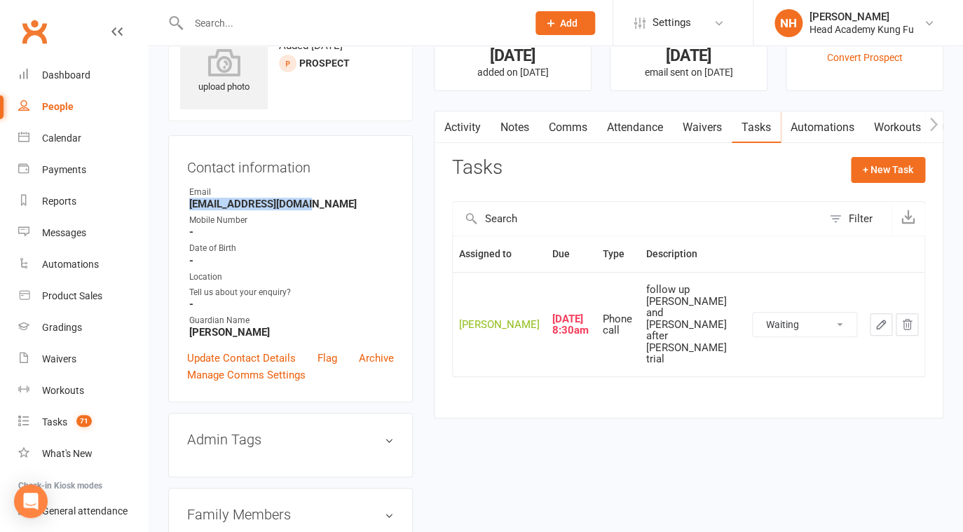
click at [452, 133] on link "Activity" at bounding box center [463, 127] width 56 height 32
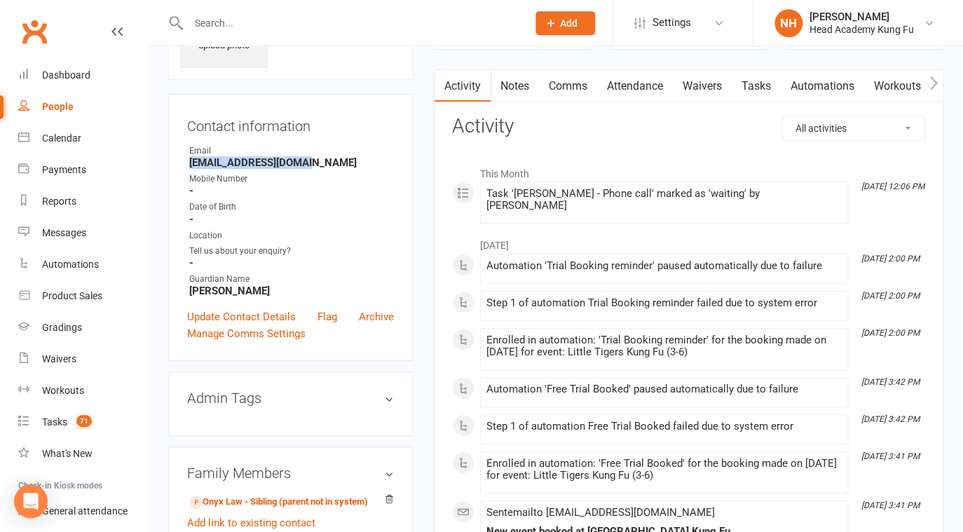
scroll to position [22, 0]
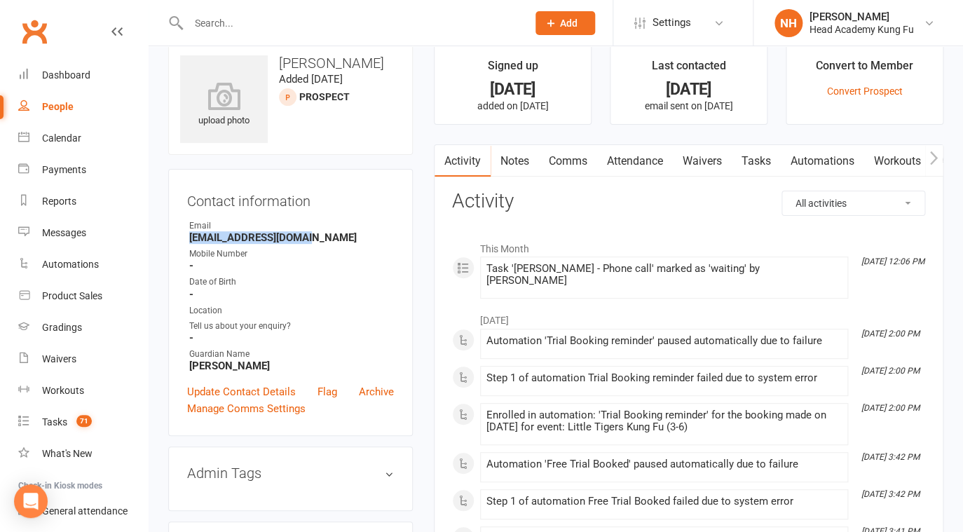
click at [517, 165] on link "Notes" at bounding box center [515, 161] width 48 height 32
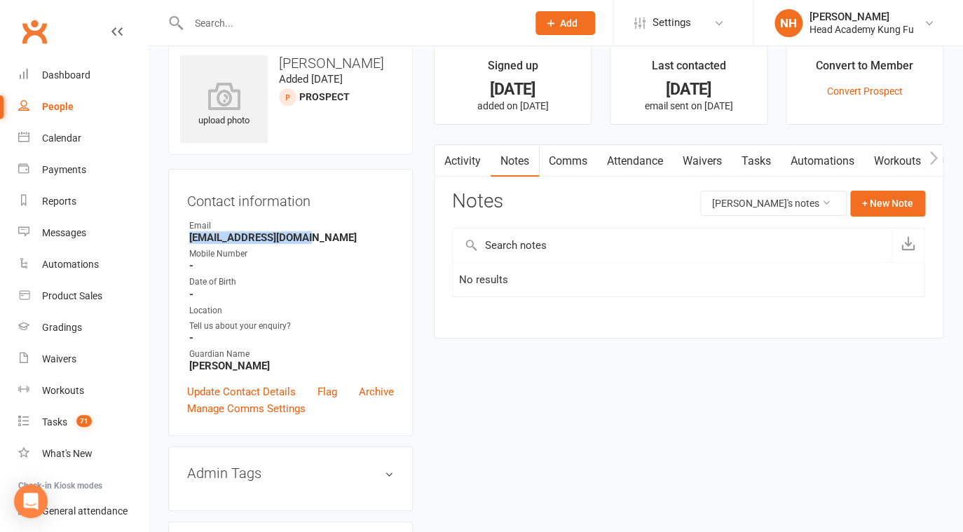
click at [474, 156] on link "Activity" at bounding box center [463, 161] width 56 height 32
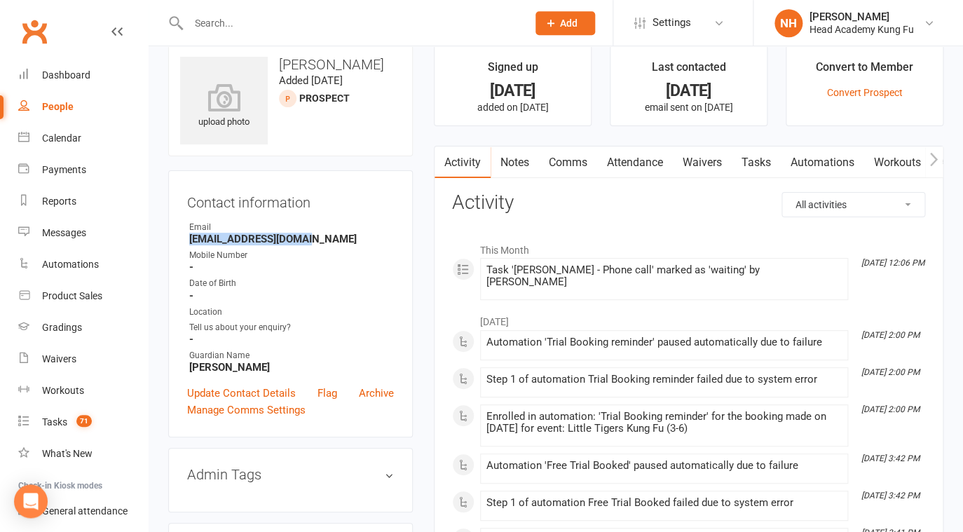
scroll to position [22, 0]
click at [650, 177] on link "Attendance" at bounding box center [635, 161] width 76 height 32
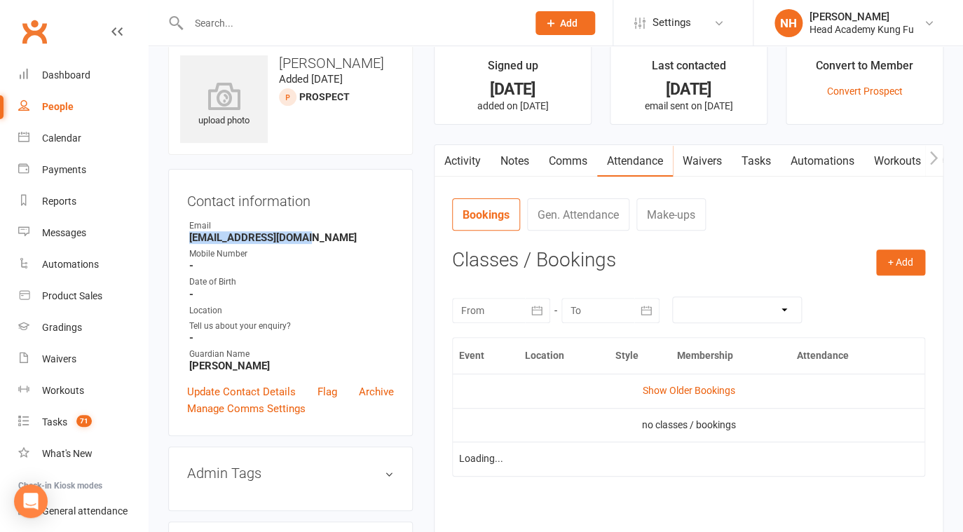
click at [646, 168] on link "Attendance" at bounding box center [635, 161] width 76 height 32
click at [531, 318] on icon "button" at bounding box center [537, 311] width 14 height 14
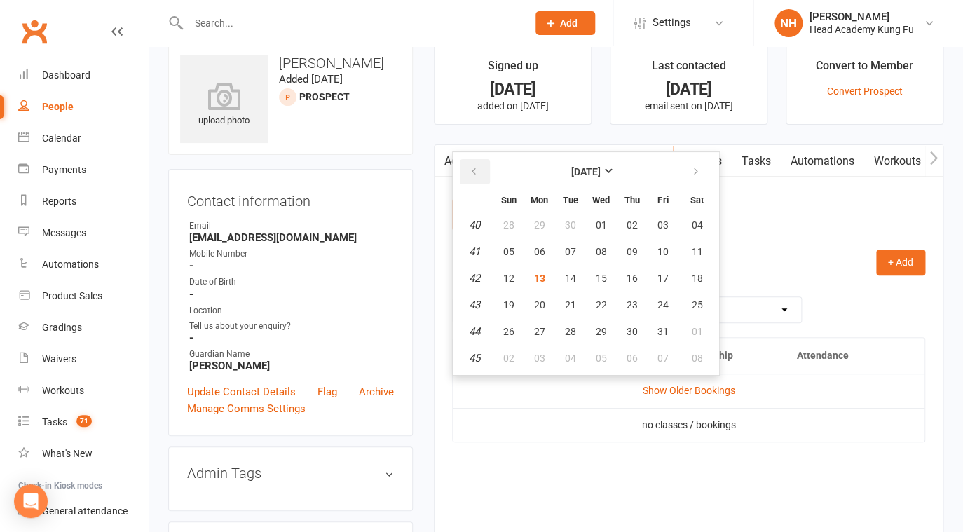
click at [468, 177] on button "button" at bounding box center [475, 171] width 30 height 25
click at [536, 231] on span "01" at bounding box center [539, 224] width 11 height 11
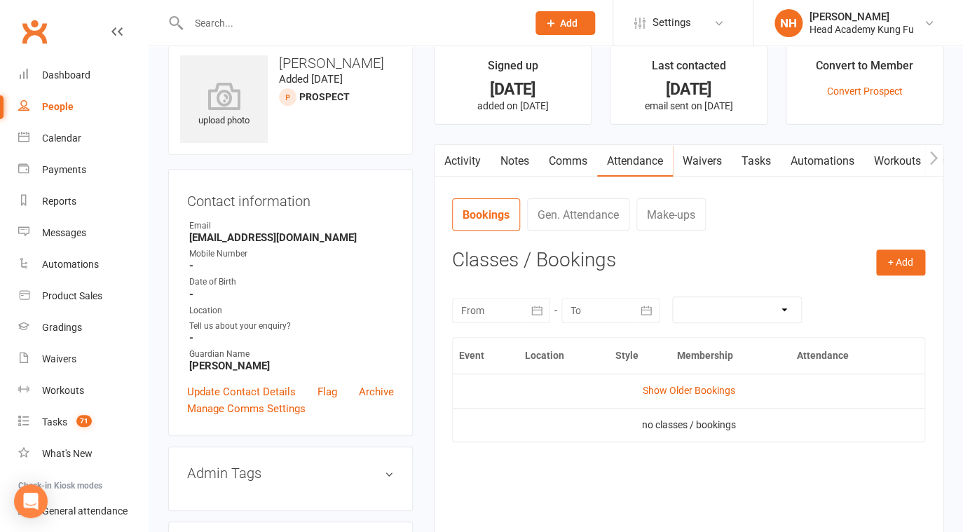
type input "[DATE]"
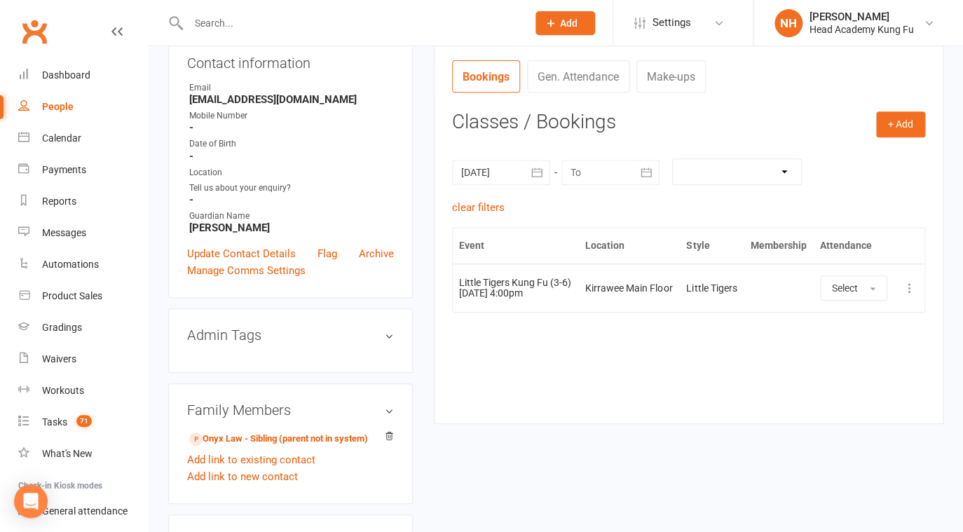
scroll to position [179, 0]
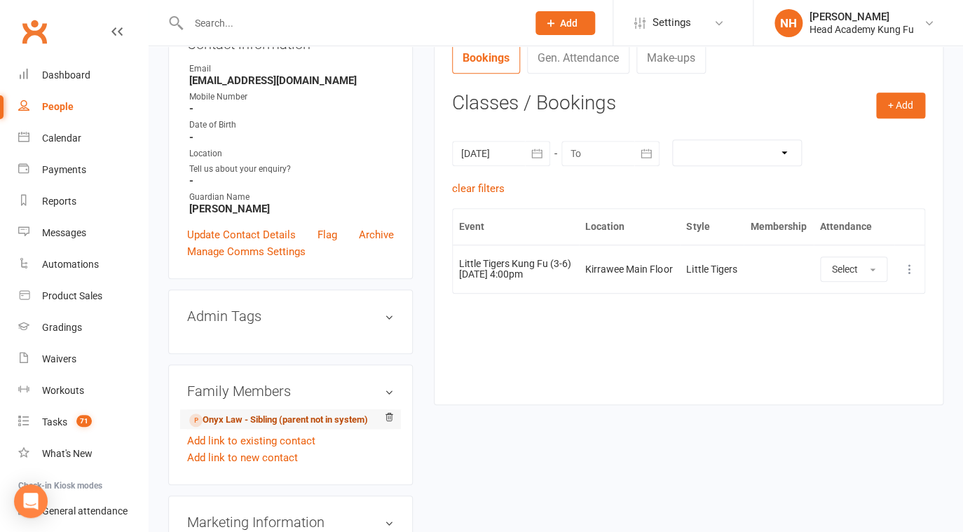
click at [269, 425] on link "Onyx Law - Sibling (parent not in system)" at bounding box center [278, 420] width 179 height 15
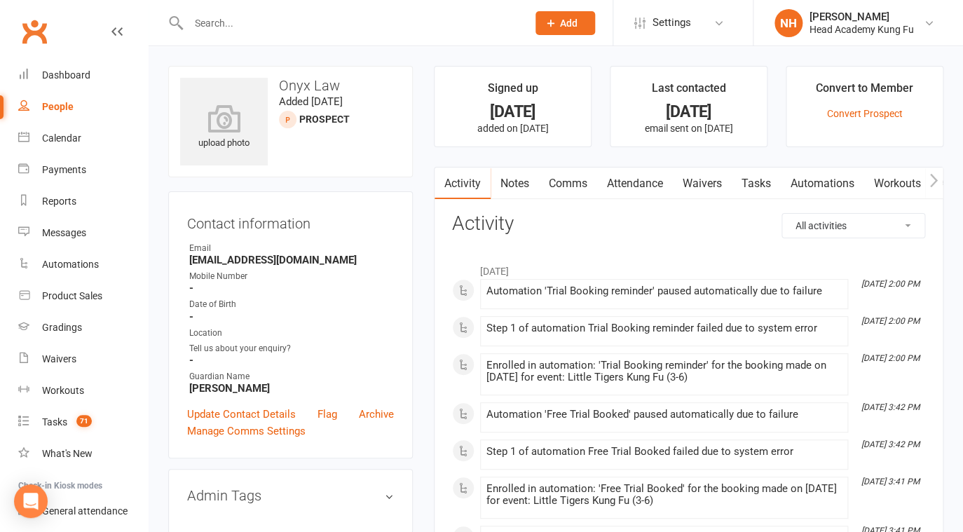
click at [638, 178] on link "Attendance" at bounding box center [635, 184] width 76 height 32
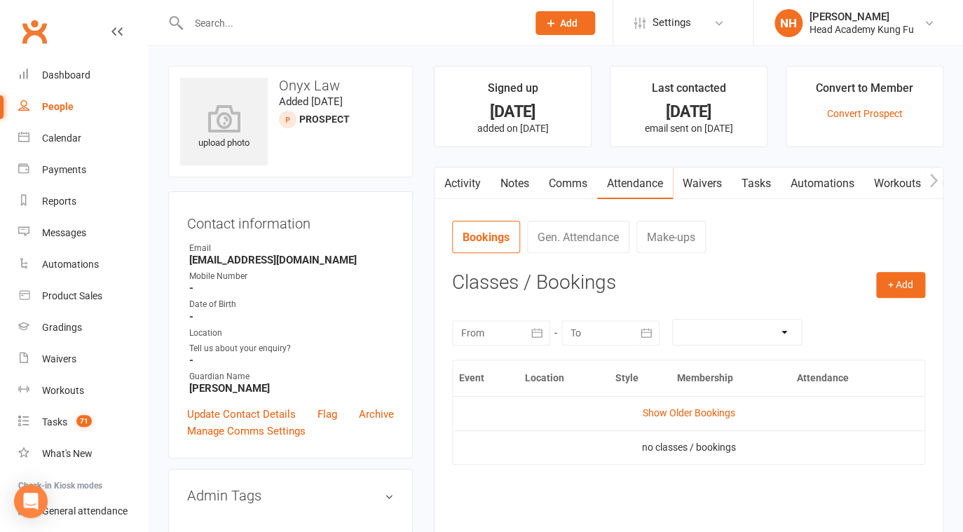
click at [507, 337] on div at bounding box center [501, 332] width 98 height 25
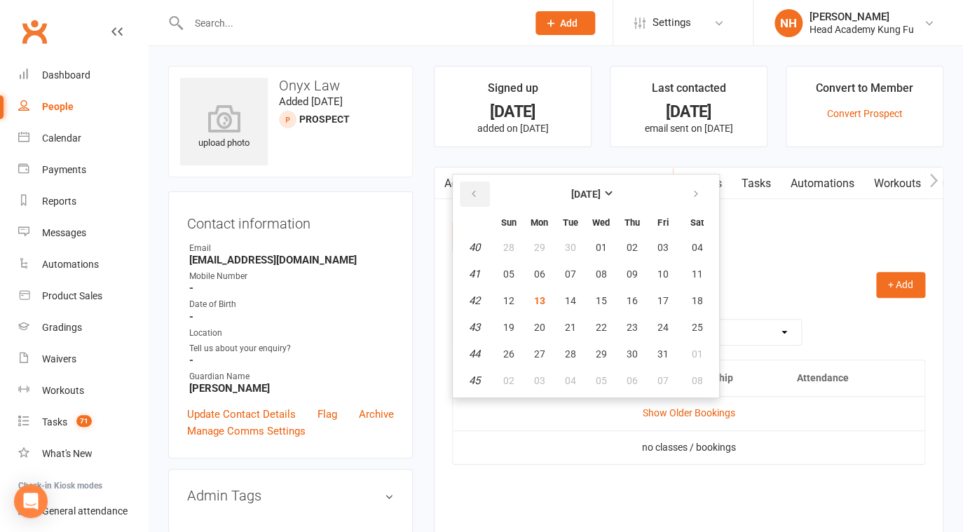
drag, startPoint x: 468, startPoint y: 202, endPoint x: 490, endPoint y: 219, distance: 28.5
click at [468, 203] on button "button" at bounding box center [475, 194] width 30 height 25
click at [547, 257] on button "01" at bounding box center [539, 247] width 29 height 25
type input "[DATE]"
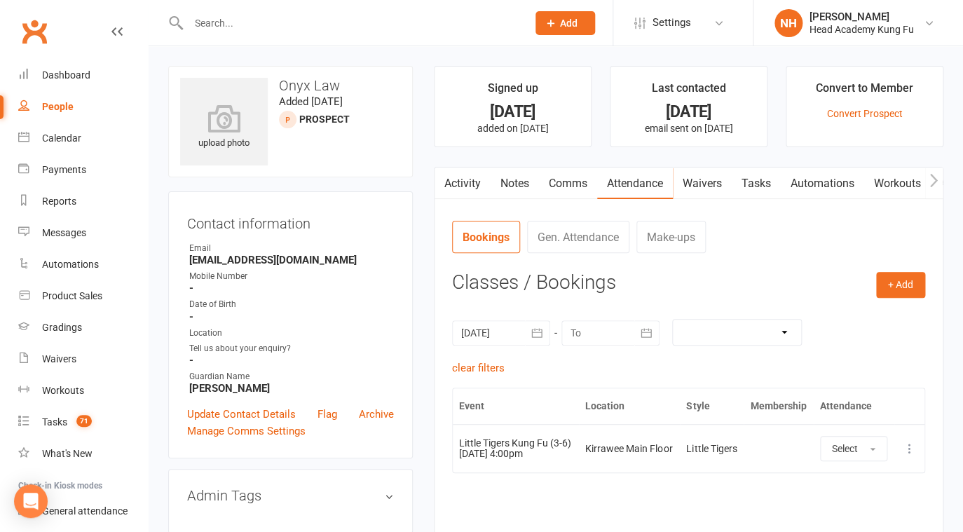
click at [509, 183] on link "Notes" at bounding box center [515, 184] width 48 height 32
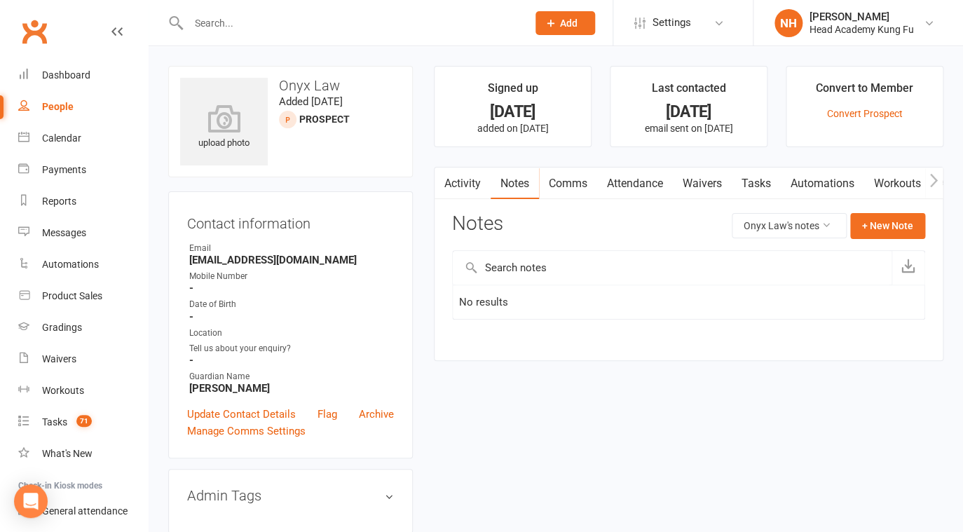
click at [763, 178] on link "Tasks" at bounding box center [756, 184] width 49 height 32
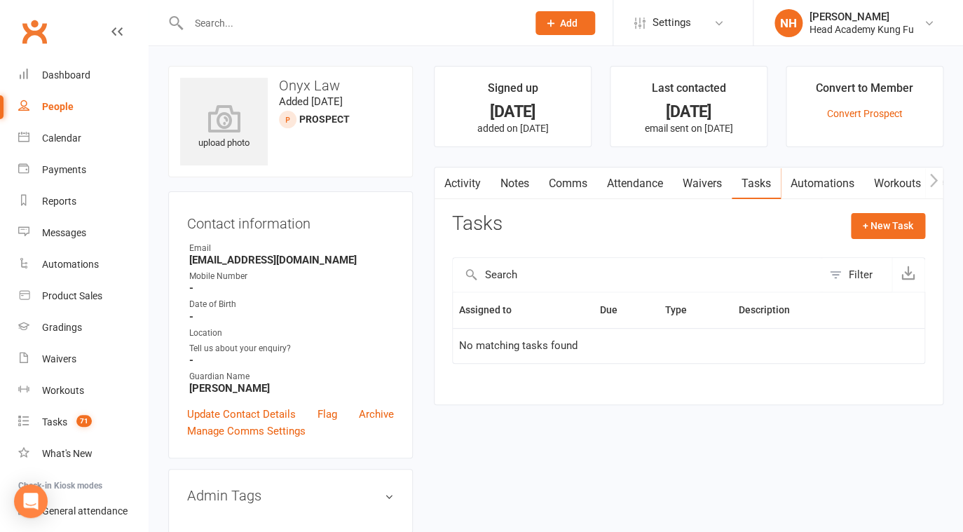
scroll to position [314, 0]
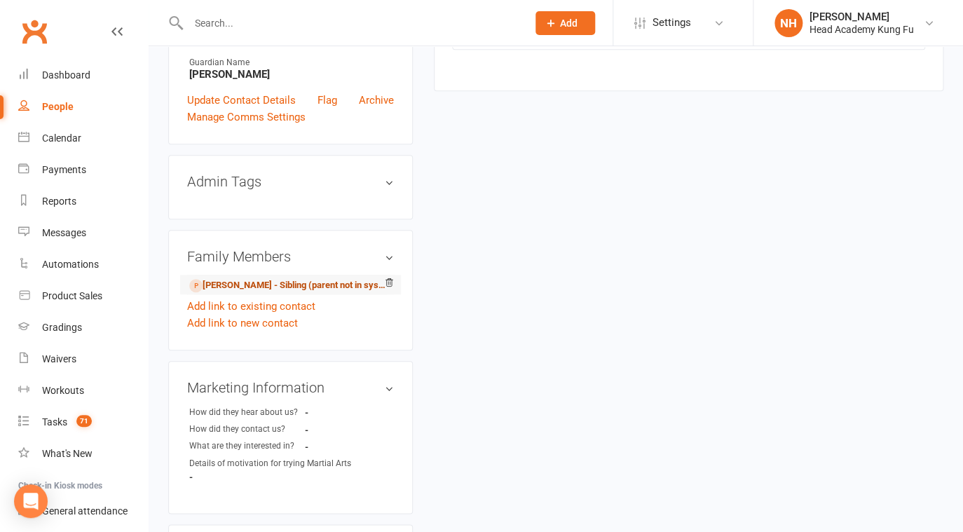
click at [231, 290] on link "[PERSON_NAME] - Sibling (parent not in system)" at bounding box center [288, 285] width 198 height 15
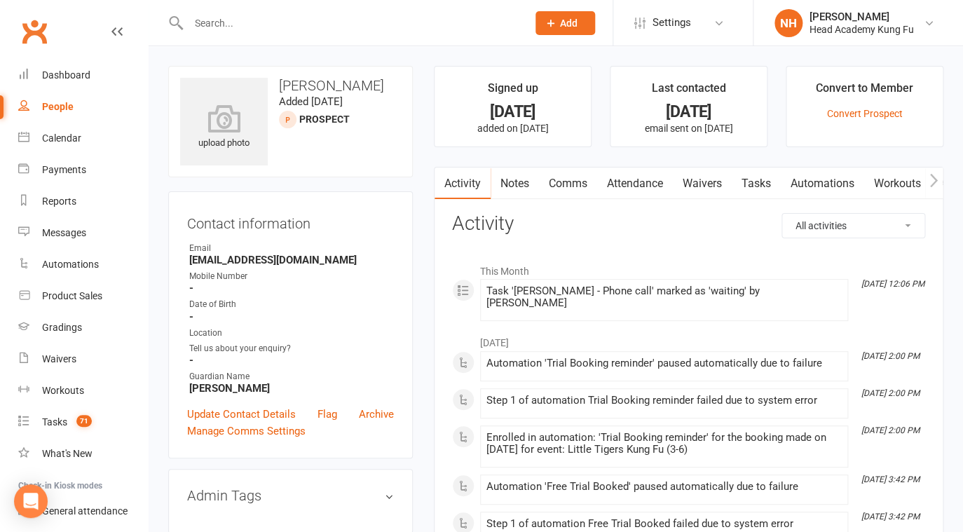
click at [763, 185] on link "Tasks" at bounding box center [756, 184] width 49 height 32
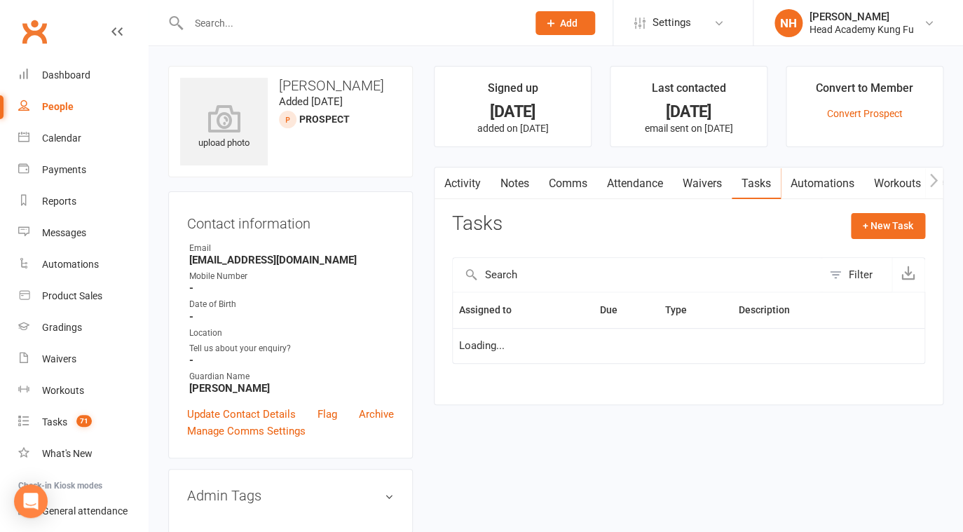
select select "waiting"
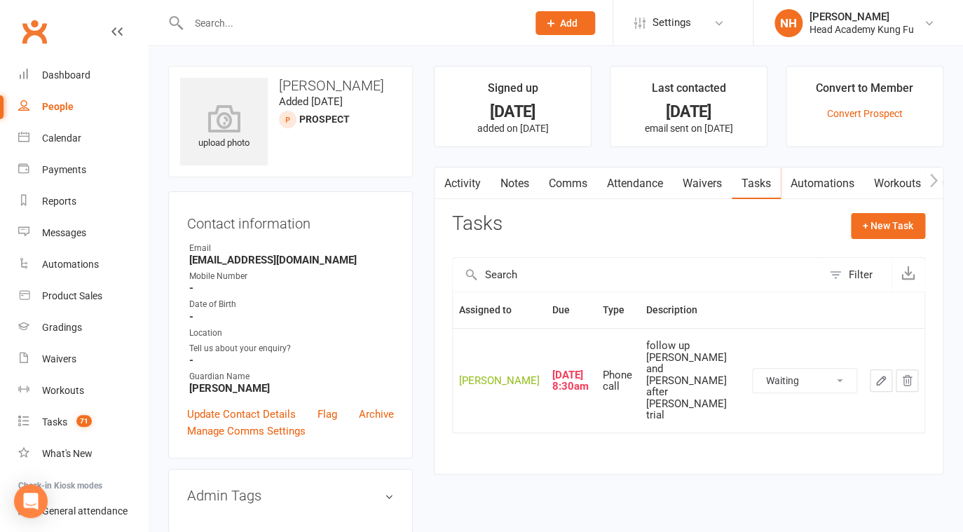
click option "Waiting" at bounding box center [0, 0] width 0 height 0
click at [880, 376] on icon "button" at bounding box center [881, 380] width 13 height 13
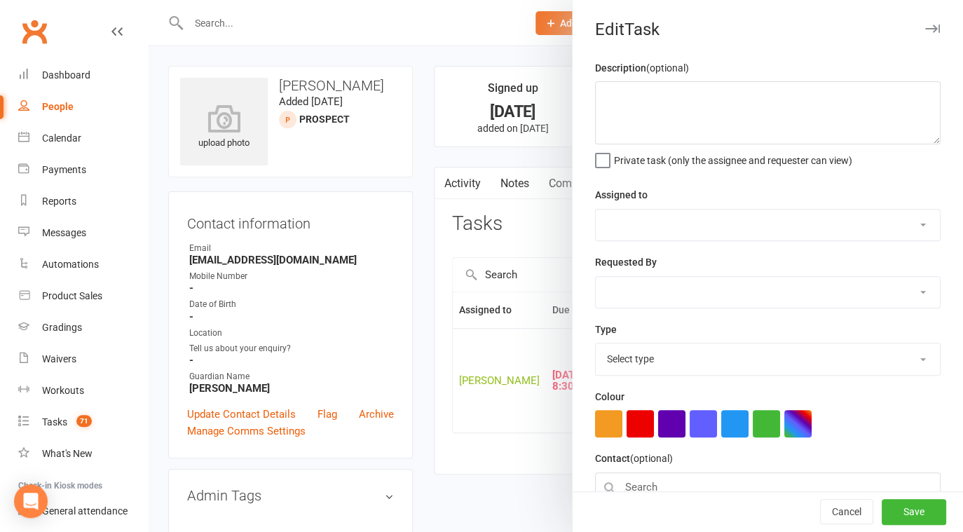
type textarea "follow up [PERSON_NAME] and [PERSON_NAME] after [PERSON_NAME] trial"
select select "31972"
type input "[DATE]"
type input "8:30am"
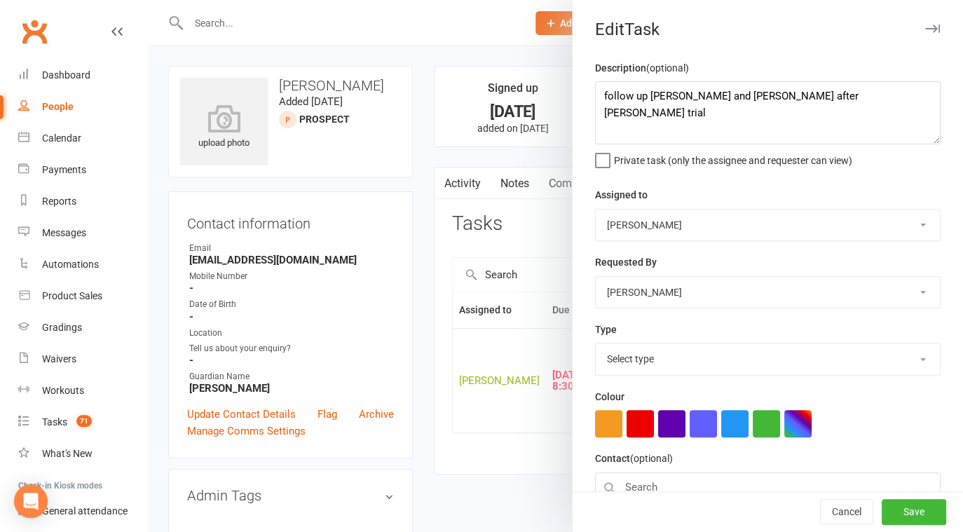
select select "14820"
click at [599, 98] on textarea "follow up [PERSON_NAME] and [PERSON_NAME] after [PERSON_NAME] trial" at bounding box center [768, 112] width 346 height 63
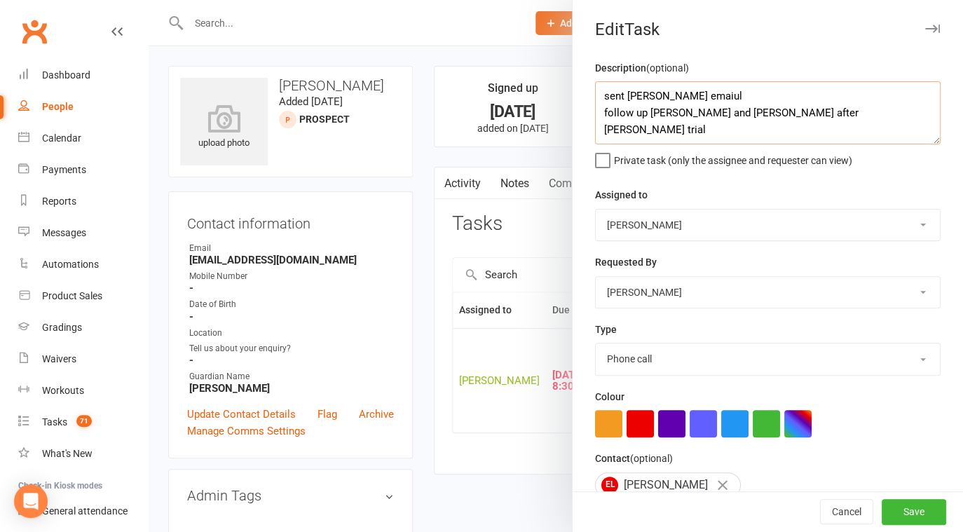
click at [681, 100] on textarea "sent [PERSON_NAME] emaiul follow up [PERSON_NAME] and [PERSON_NAME] after [PERS…" at bounding box center [768, 112] width 346 height 63
click at [599, 95] on textarea "sent waiver email follow up [PERSON_NAME] and [PERSON_NAME] after [PERSON_NAME]…" at bounding box center [768, 112] width 346 height 63
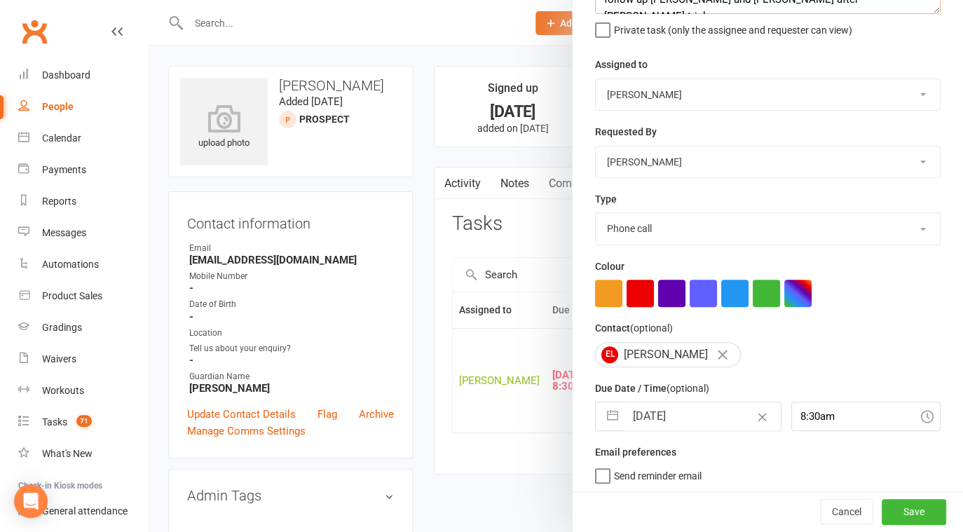
scroll to position [135, 0]
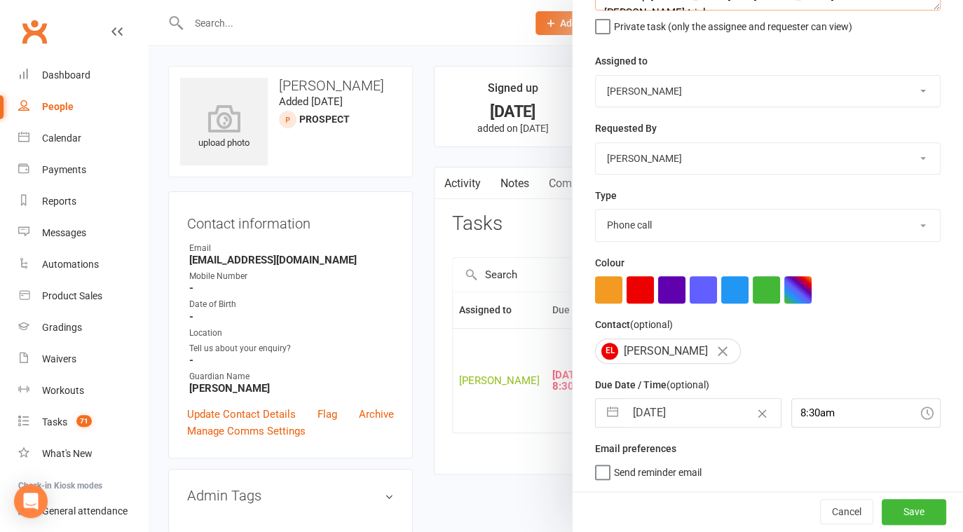
type textarea "Sent follow up 13/10 sent waiver email follow up [PERSON_NAME] and [PERSON_NAME…"
click at [683, 411] on input "[DATE]" at bounding box center [703, 413] width 156 height 28
select select "7"
select select "2025"
select select "8"
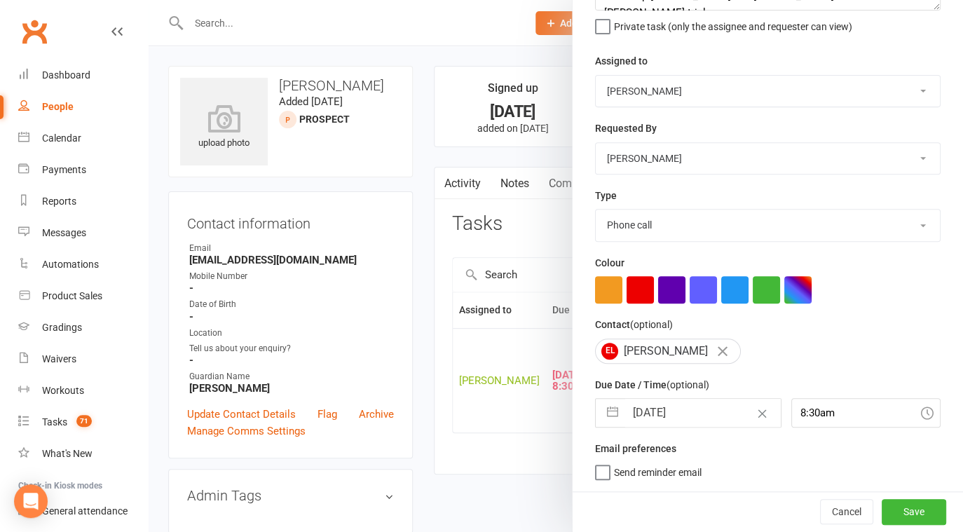
select select "2025"
select select "9"
select select "2025"
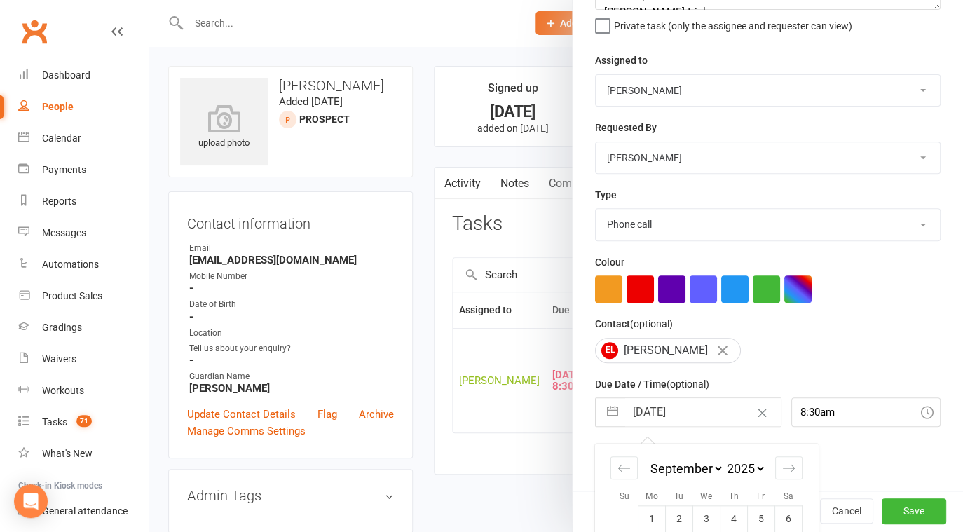
scroll to position [259, 0]
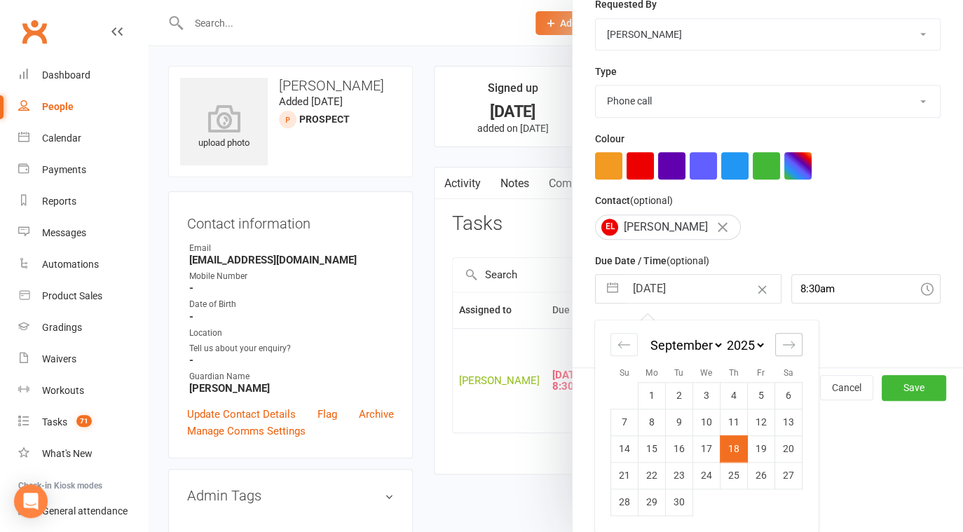
drag, startPoint x: 804, startPoint y: 329, endPoint x: 793, endPoint y: 338, distance: 13.9
click at [798, 334] on div "January February March April May June July August September October November [D…" at bounding box center [706, 418] width 210 height 196
click at [786, 342] on icon "Move forward to switch to the next month." at bounding box center [788, 344] width 13 height 13
select select "10"
select select "2025"
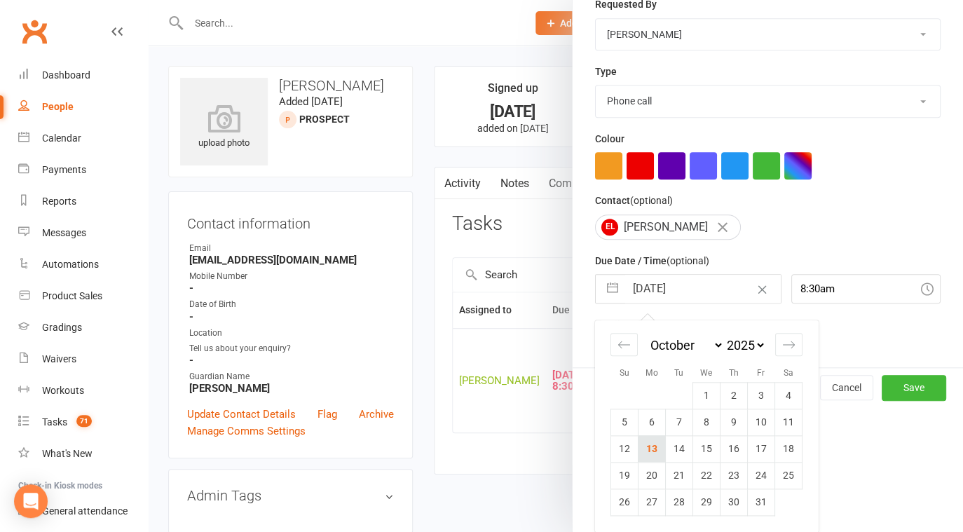
click at [650, 448] on td "13" at bounding box center [652, 448] width 27 height 27
type input "[DATE]"
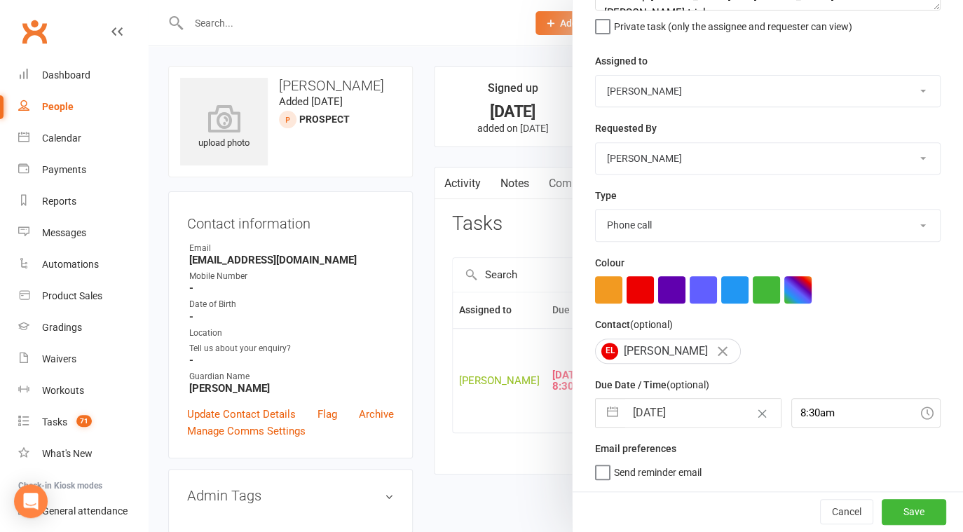
scroll to position [135, 0]
select select "8"
select select "2025"
select select "9"
select select "2025"
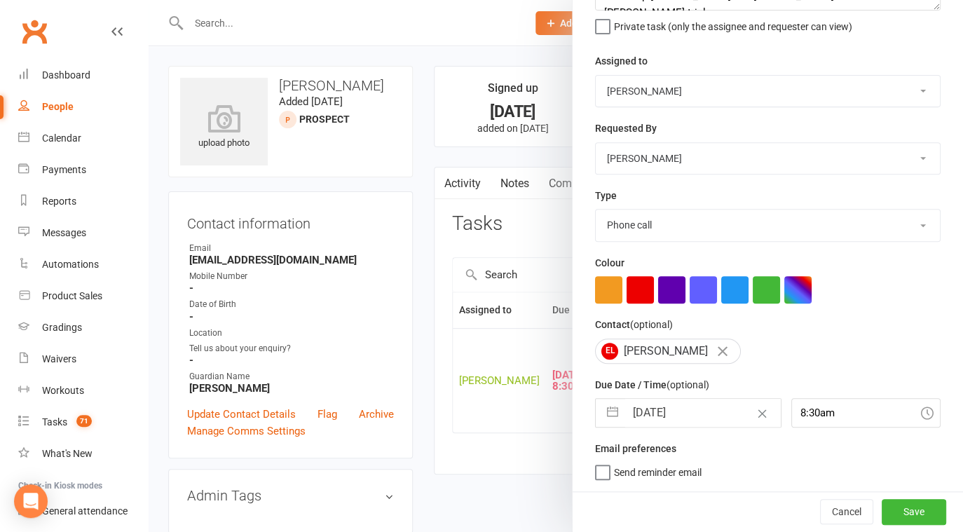
select select "10"
select select "2025"
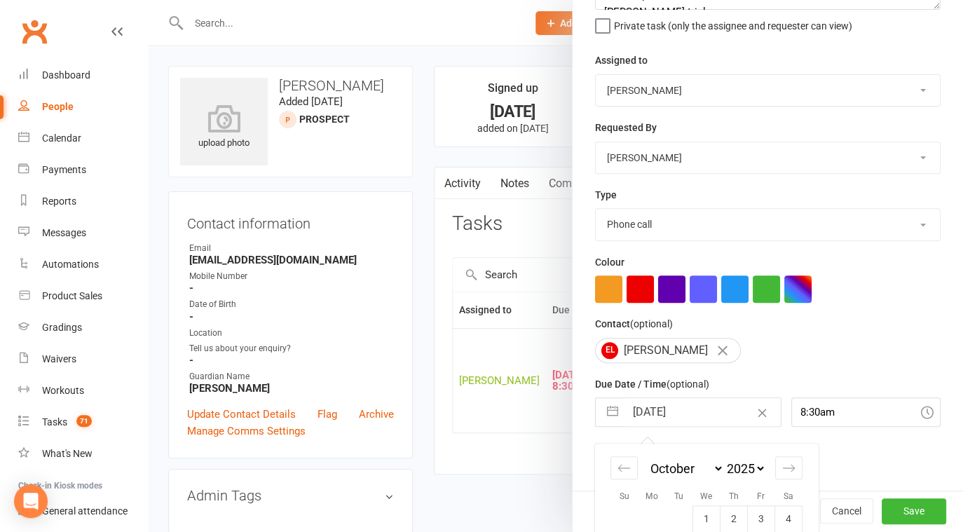
click at [667, 422] on input "[DATE]" at bounding box center [703, 412] width 156 height 28
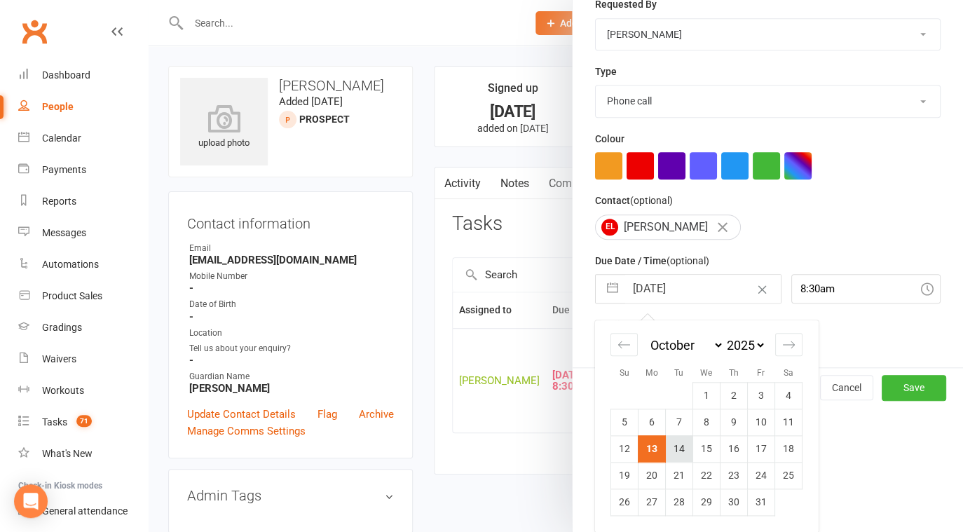
click at [674, 442] on td "14" at bounding box center [679, 448] width 27 height 27
type input "[DATE]"
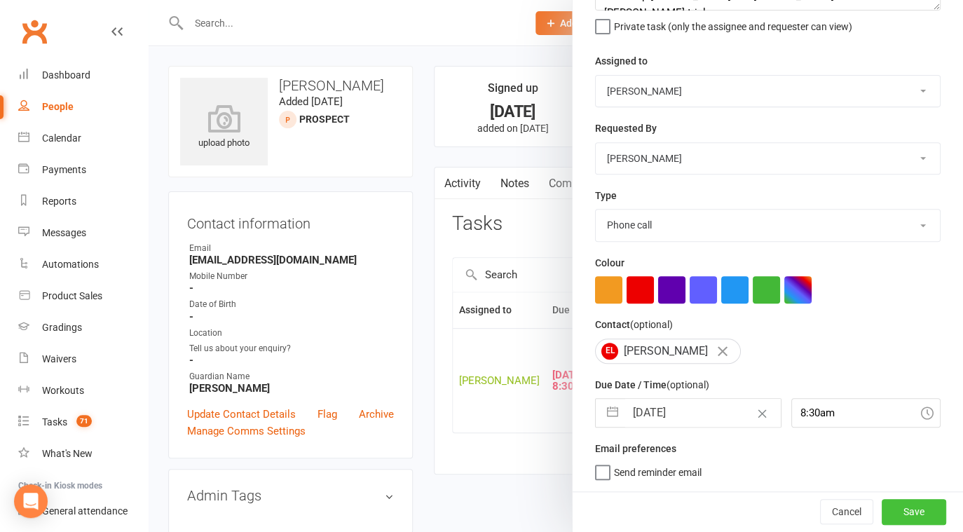
click at [905, 503] on button "Save" at bounding box center [914, 511] width 64 height 25
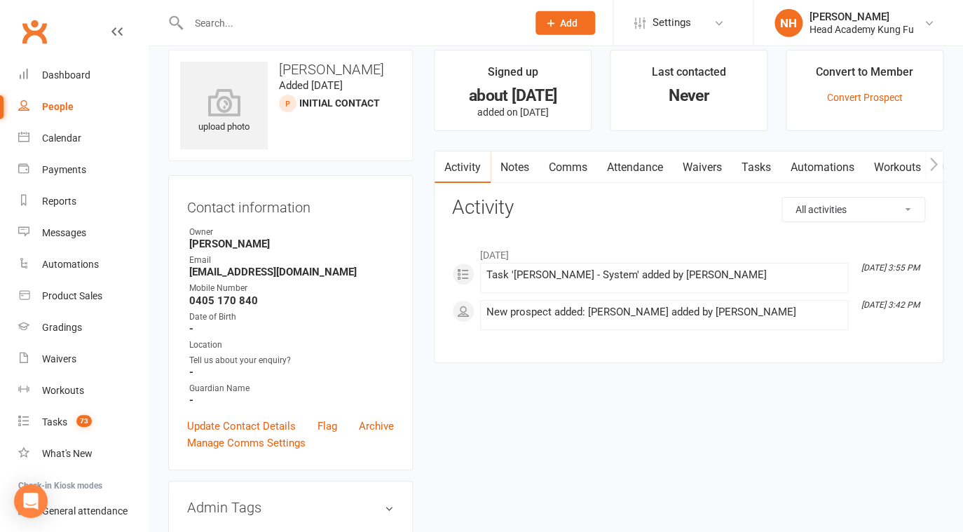
scroll to position [22, 0]
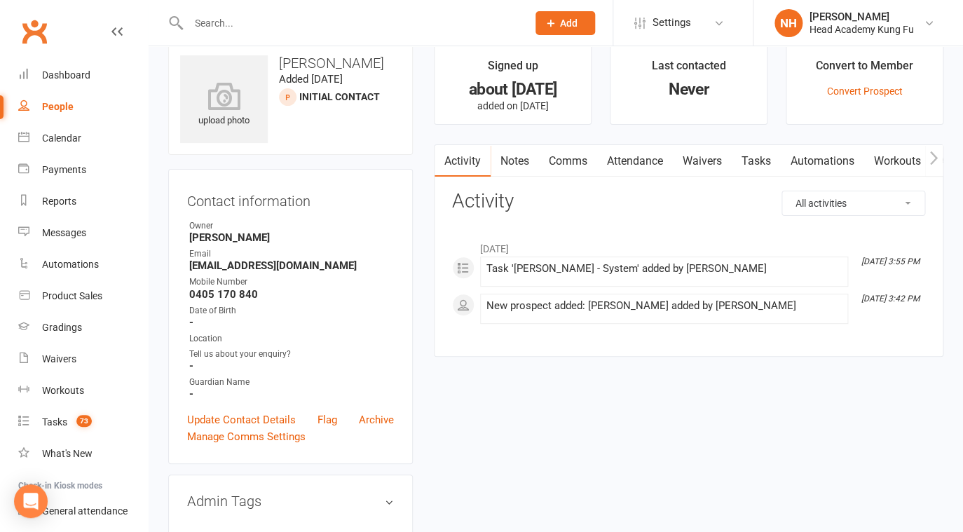
click at [751, 151] on link "Tasks" at bounding box center [756, 161] width 49 height 32
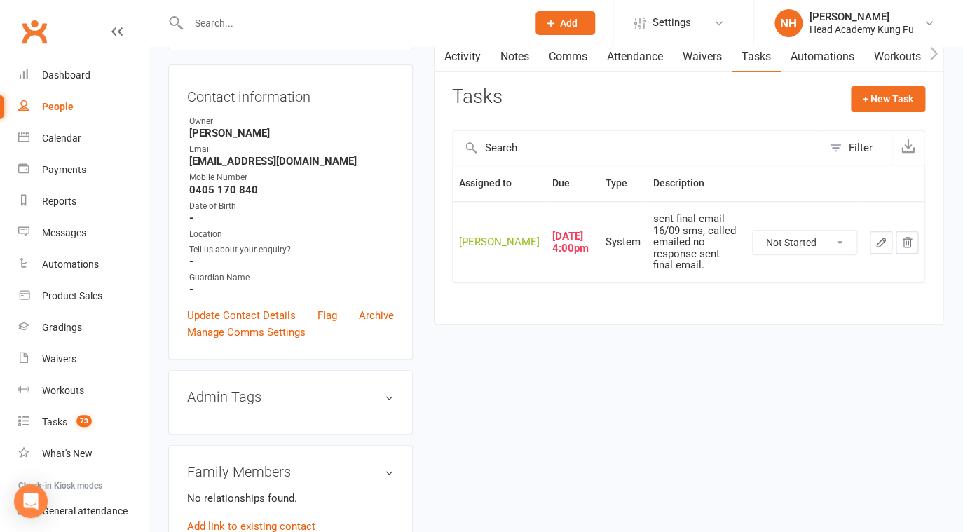
scroll to position [135, 0]
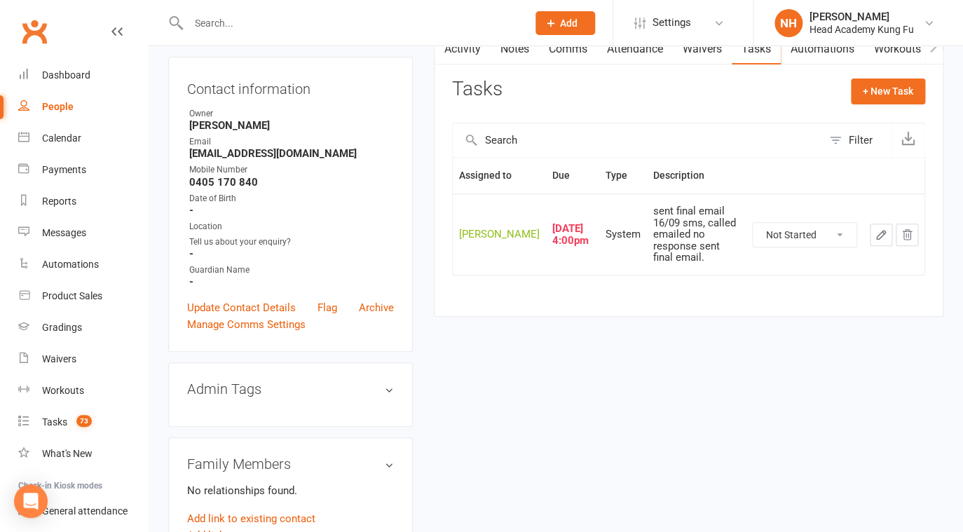
drag, startPoint x: 601, startPoint y: 357, endPoint x: 585, endPoint y: 376, distance: 24.8
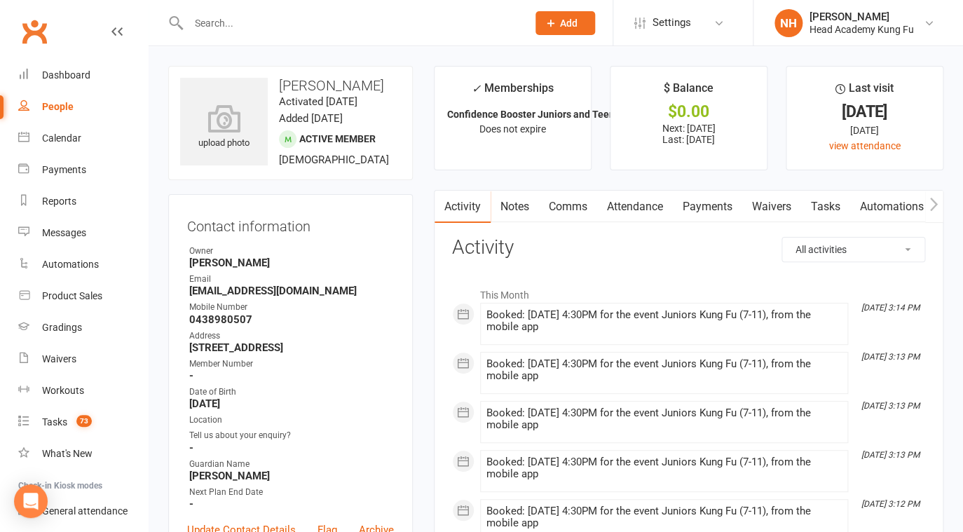
click at [833, 205] on link "Tasks" at bounding box center [825, 207] width 49 height 32
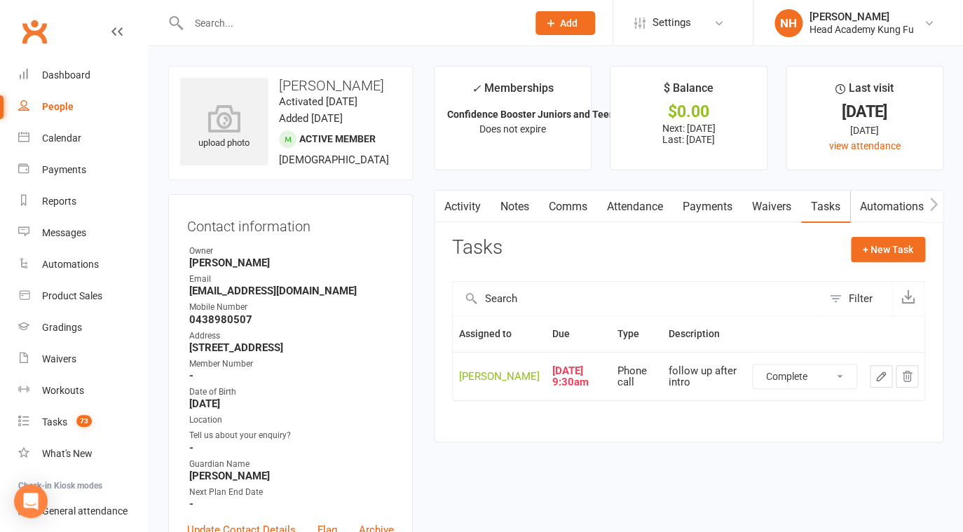
click option "Complete" at bounding box center [0, 0] width 0 height 0
select select "unstarted"
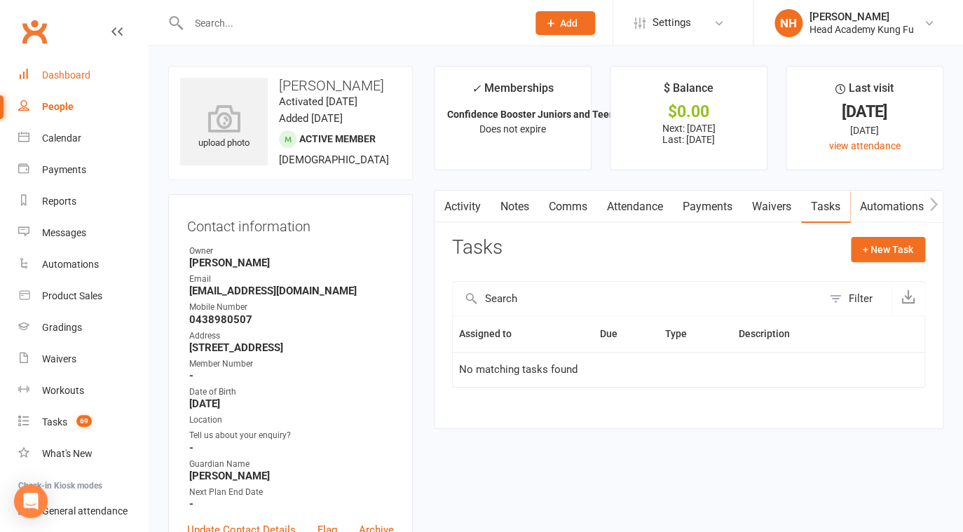
click at [68, 71] on div "Dashboard" at bounding box center [66, 74] width 48 height 11
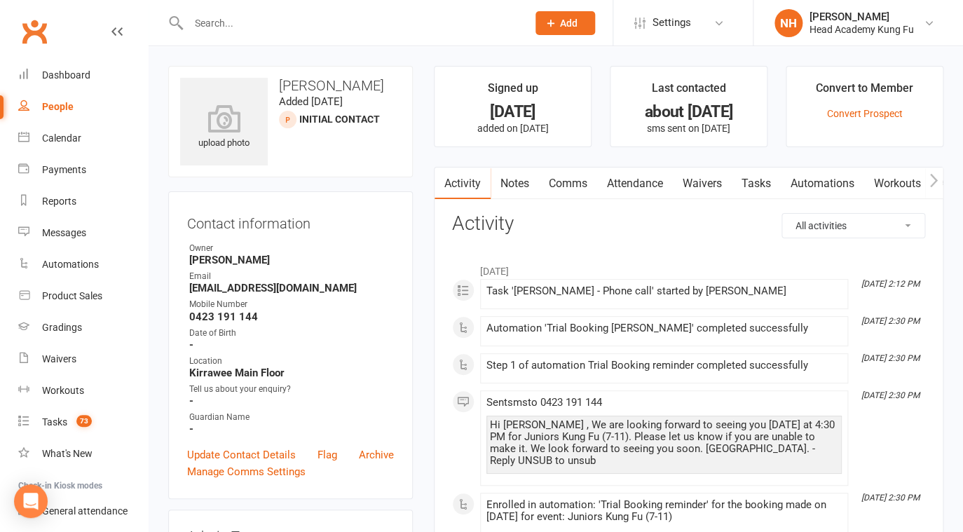
click at [647, 184] on link "Attendance" at bounding box center [635, 184] width 76 height 32
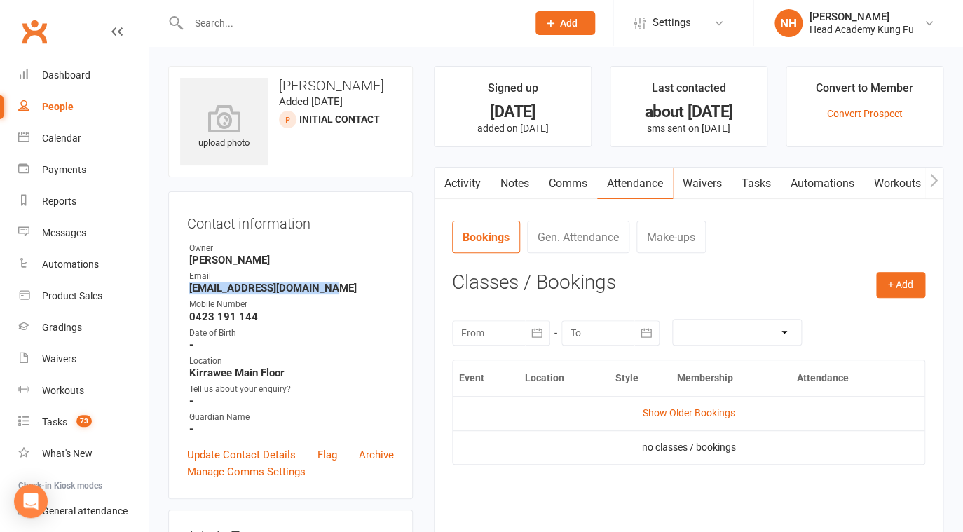
drag, startPoint x: 189, startPoint y: 292, endPoint x: 345, endPoint y: 294, distance: 156.3
click at [346, 294] on li "Email [EMAIL_ADDRESS][DOMAIN_NAME]" at bounding box center [290, 282] width 207 height 25
copy strong "[EMAIL_ADDRESS][DOMAIN_NAME]"
click at [518, 186] on link "Notes" at bounding box center [515, 184] width 48 height 32
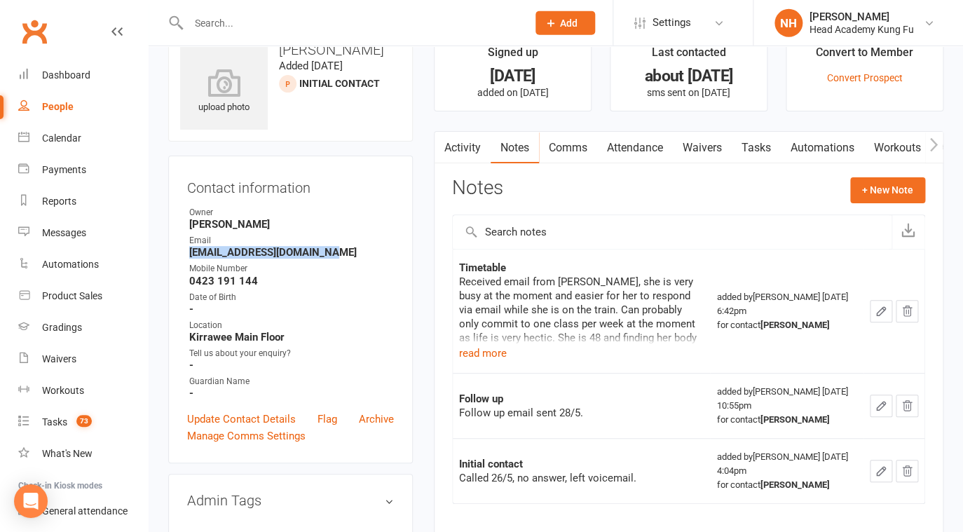
scroll to position [56, 0]
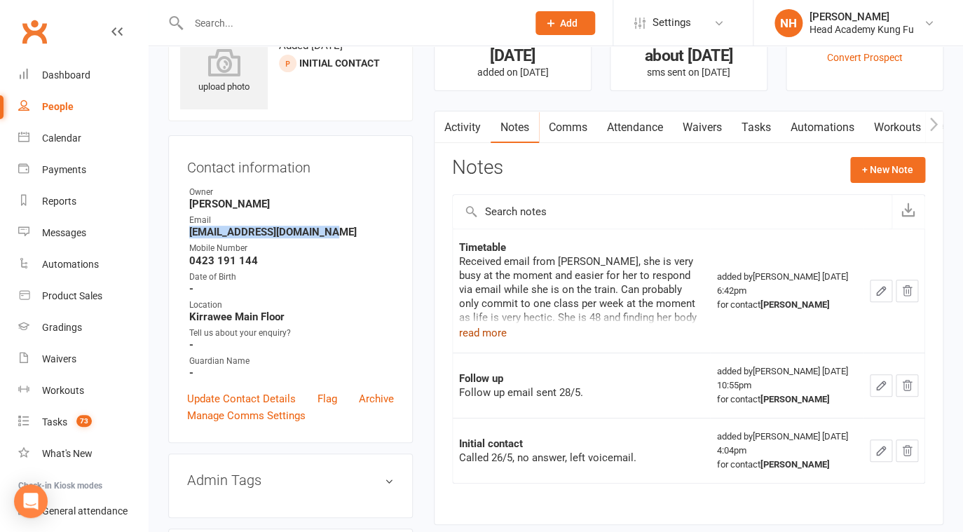
click at [496, 341] on button "read more" at bounding box center [483, 333] width 48 height 17
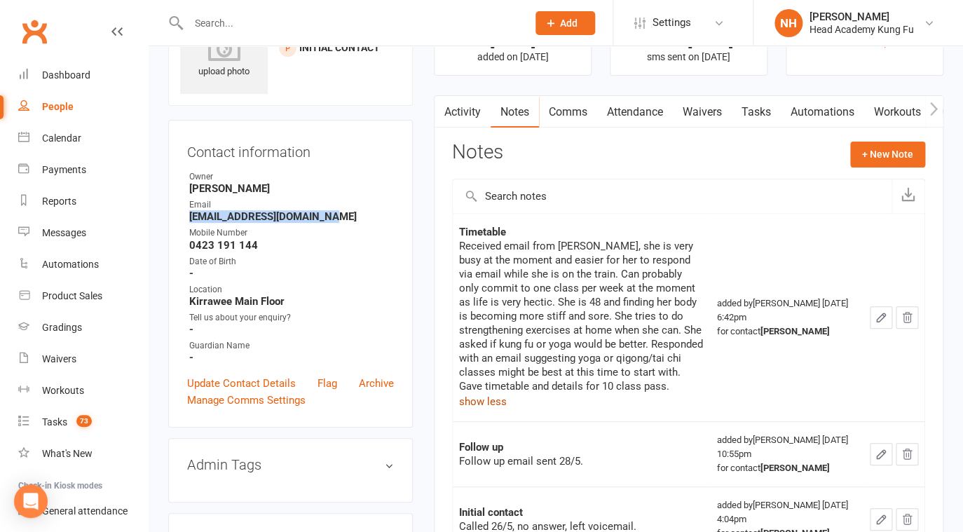
scroll to position [0, 0]
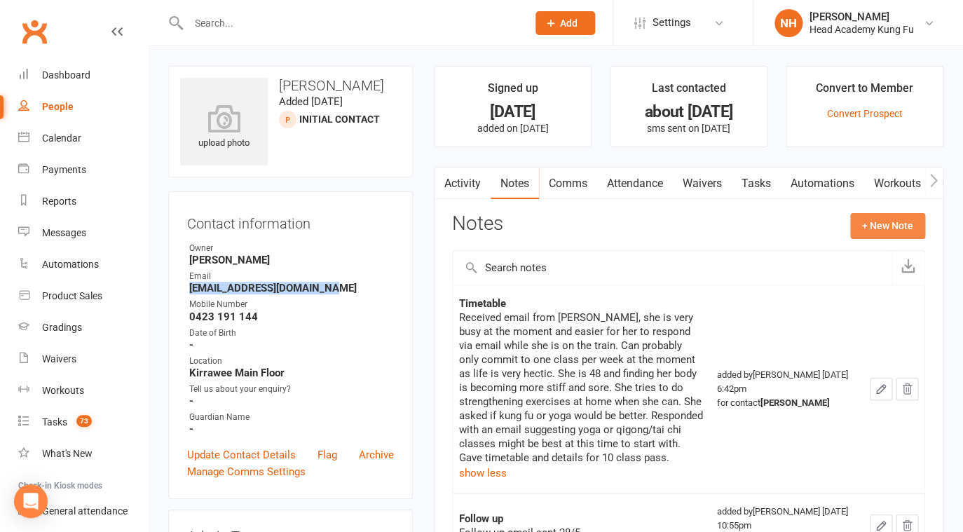
click at [890, 236] on button "+ New Note" at bounding box center [887, 225] width 75 height 25
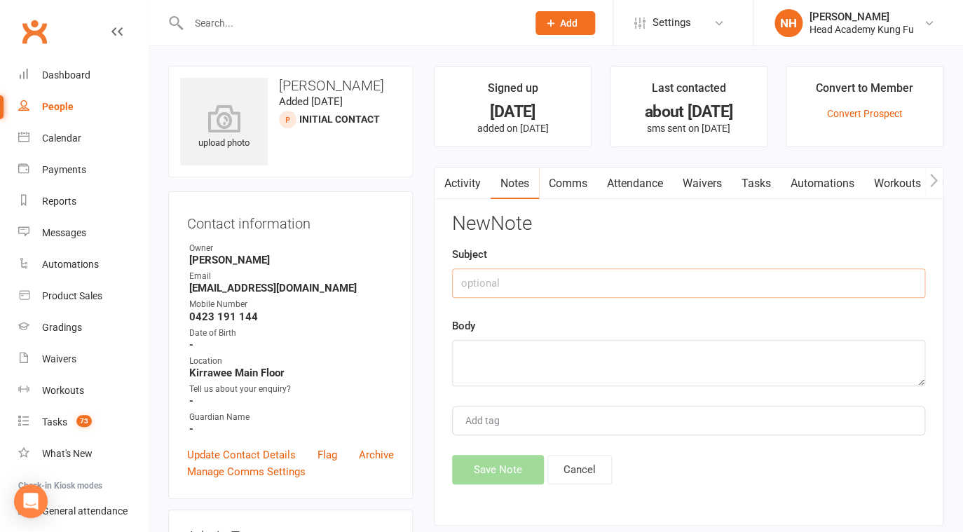
click at [509, 292] on input "text" at bounding box center [688, 282] width 473 height 29
type input "follow up re son"
type textarea "S"
paste textarea "Hi Nathan, I followed up earlier in the week (might have used one of the other …"
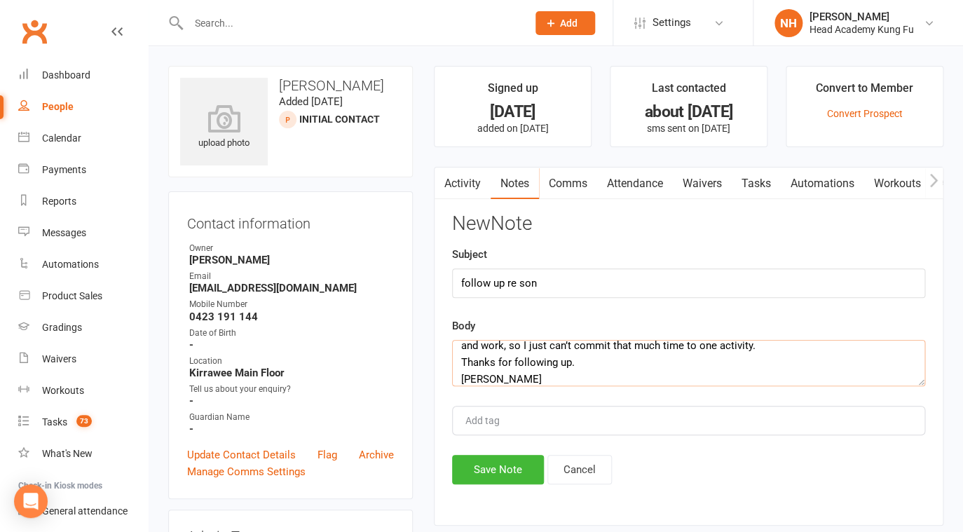
scroll to position [135, 0]
type textarea "Hi Nathan, I followed up earlier in the week (might have used one of the other …"
click at [550, 291] on input "follow up re son" at bounding box center [688, 282] width 473 height 29
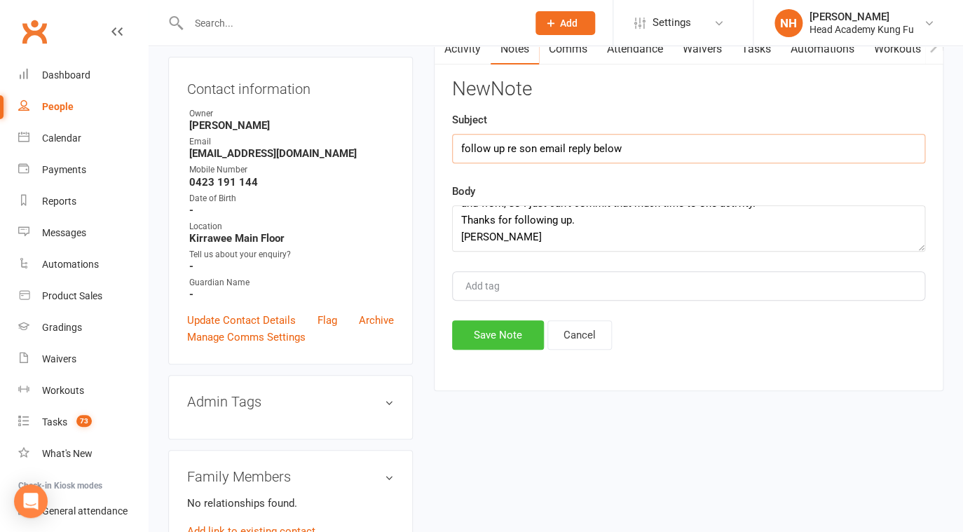
type input "follow up re son email reply below"
click at [496, 347] on button "Save Note" at bounding box center [498, 334] width 92 height 29
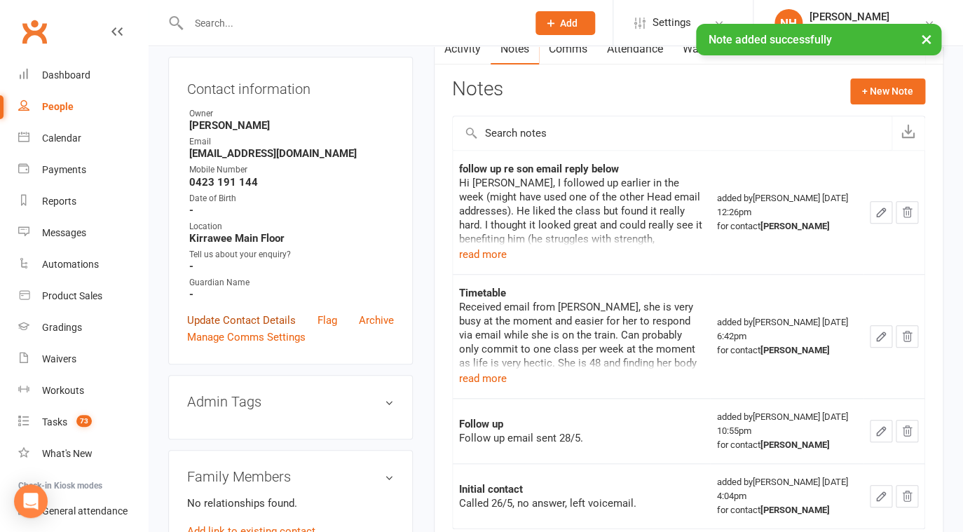
drag, startPoint x: 257, startPoint y: 308, endPoint x: 264, endPoint y: 315, distance: 10.9
click at [257, 308] on div "Contact information Owner Carolyn Samsa Email johanna_law77@hotmail.com Mobile …" at bounding box center [290, 211] width 245 height 308
click at [264, 316] on link "Update Contact Details" at bounding box center [241, 320] width 109 height 17
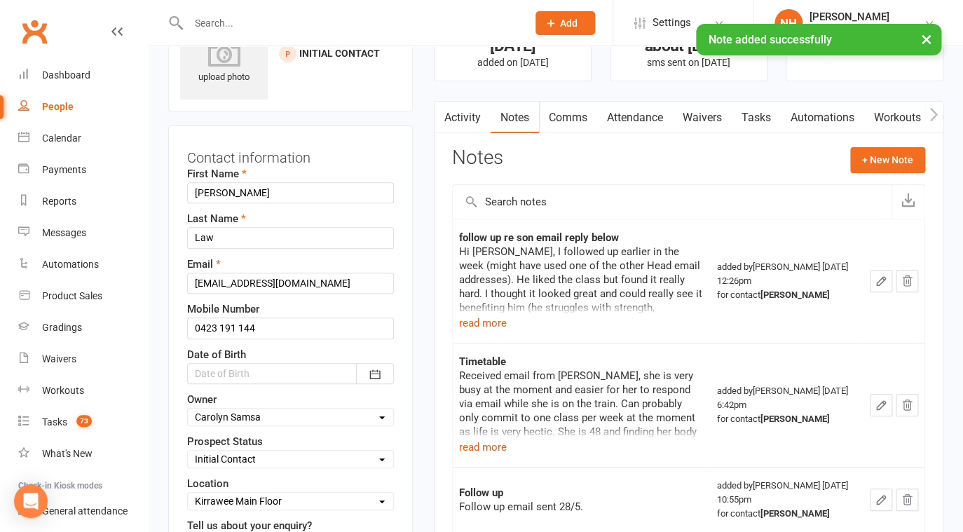
scroll to position [290, 0]
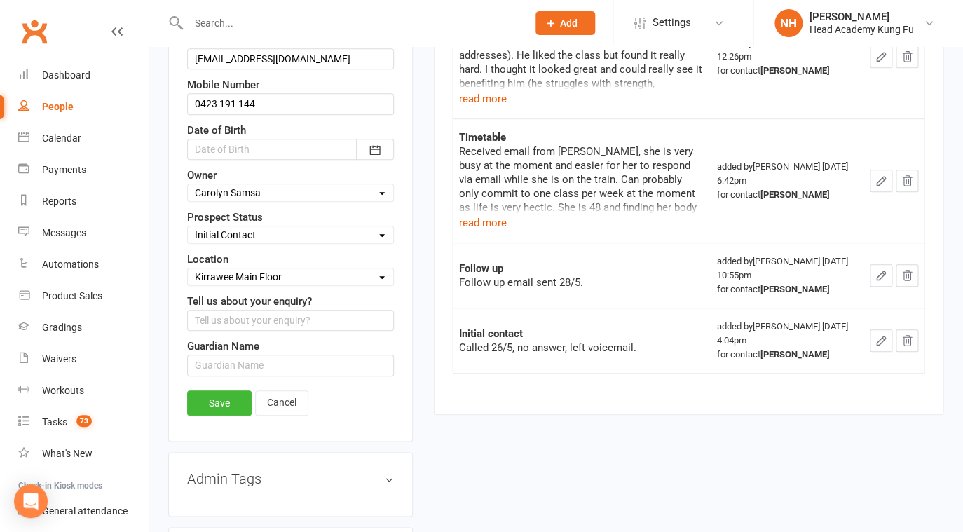
select select "Closed Lost"
click option "Closed Lost" at bounding box center [0, 0] width 0 height 0
click at [209, 411] on link "Save" at bounding box center [219, 402] width 64 height 25
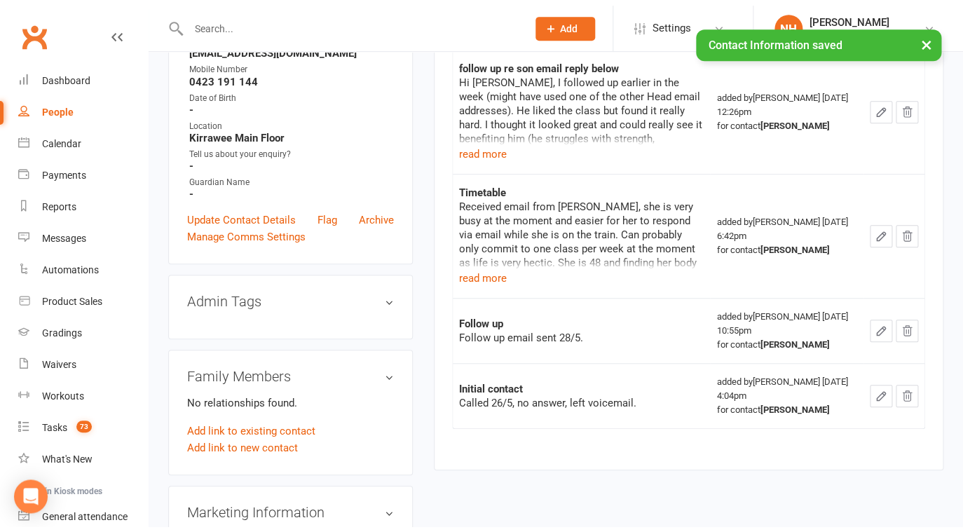
scroll to position [0, 0]
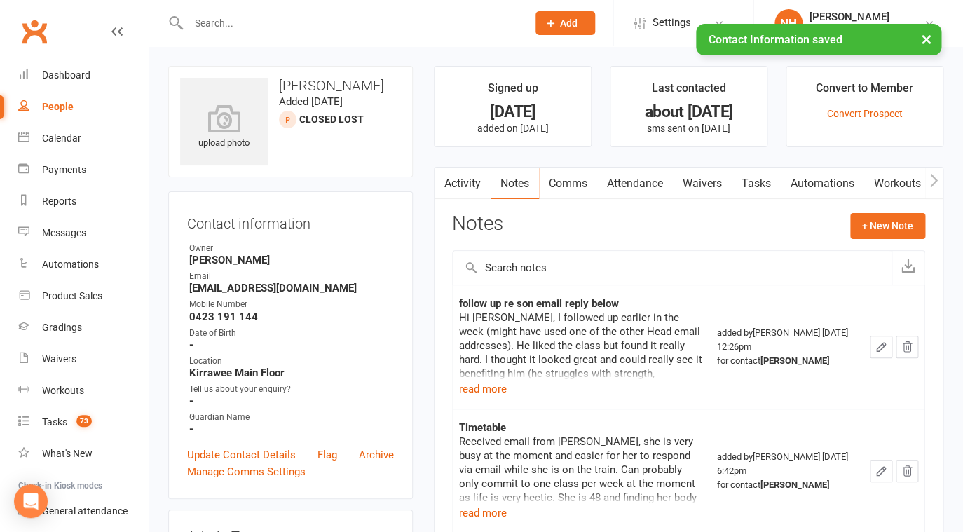
drag, startPoint x: 752, startPoint y: 167, endPoint x: 756, endPoint y: 175, distance: 8.5
click at [754, 167] on main "Signed up 5 months ago added on 26 May 2025 Last contacted about 1 month ago sm…" at bounding box center [688, 392] width 531 height 653
click at [756, 175] on link "Tasks" at bounding box center [756, 184] width 49 height 32
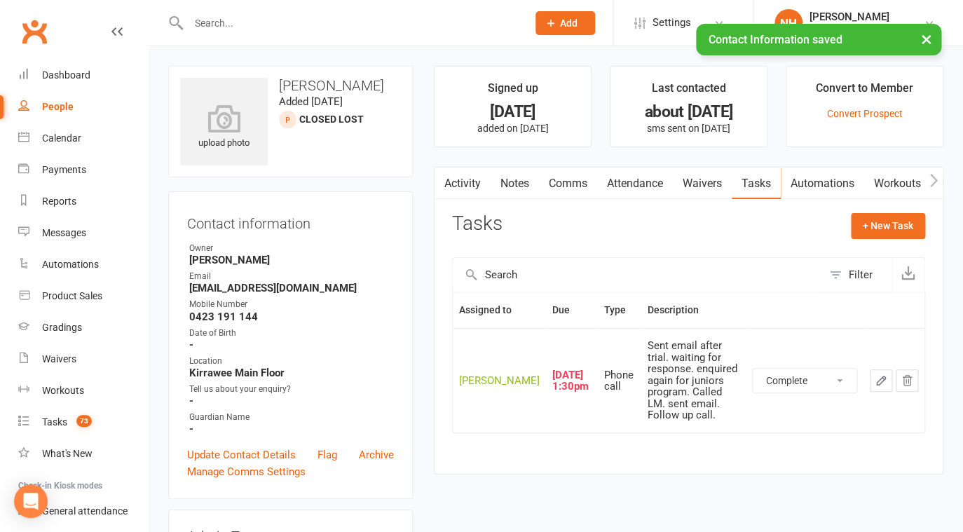
click option "Complete" at bounding box center [0, 0] width 0 height 0
select select "started"
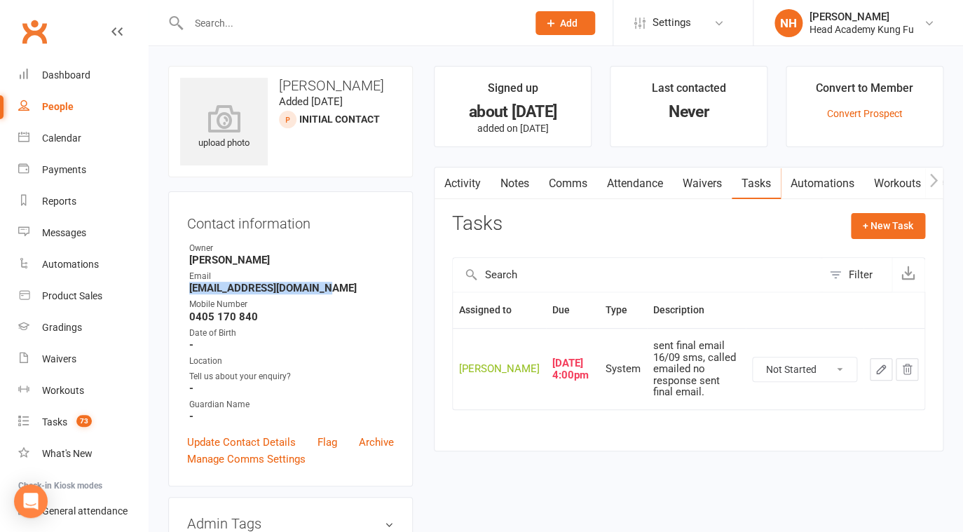
drag, startPoint x: 193, startPoint y: 289, endPoint x: 350, endPoint y: 285, distance: 157.1
click at [351, 285] on strong "[EMAIL_ADDRESS][DOMAIN_NAME]" at bounding box center [291, 288] width 205 height 13
copy strong "[EMAIL_ADDRESS][DOMAIN_NAME]"
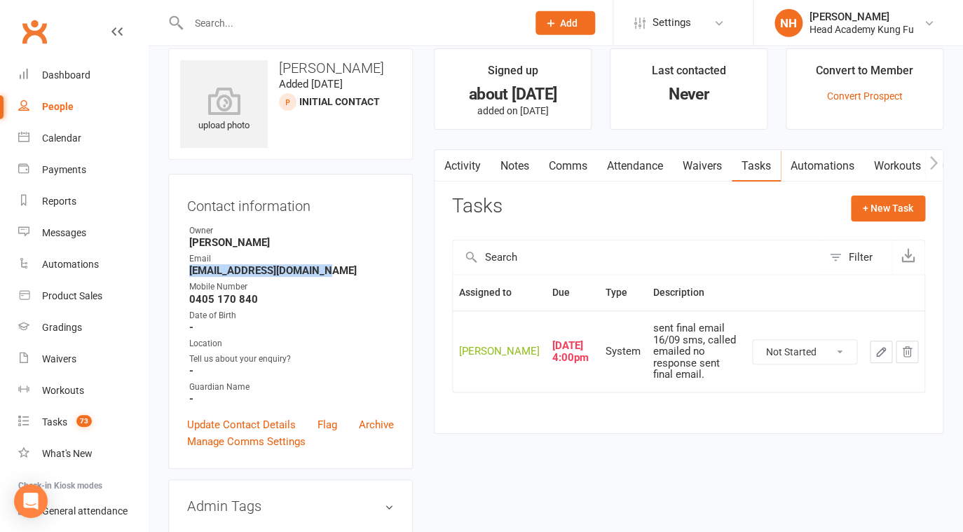
scroll to position [22, 0]
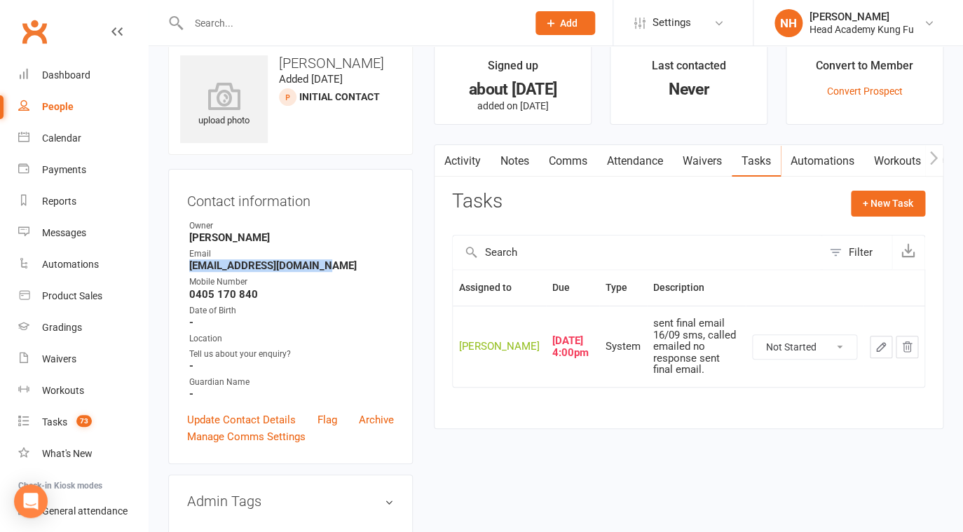
click at [455, 161] on link "Activity" at bounding box center [463, 161] width 56 height 32
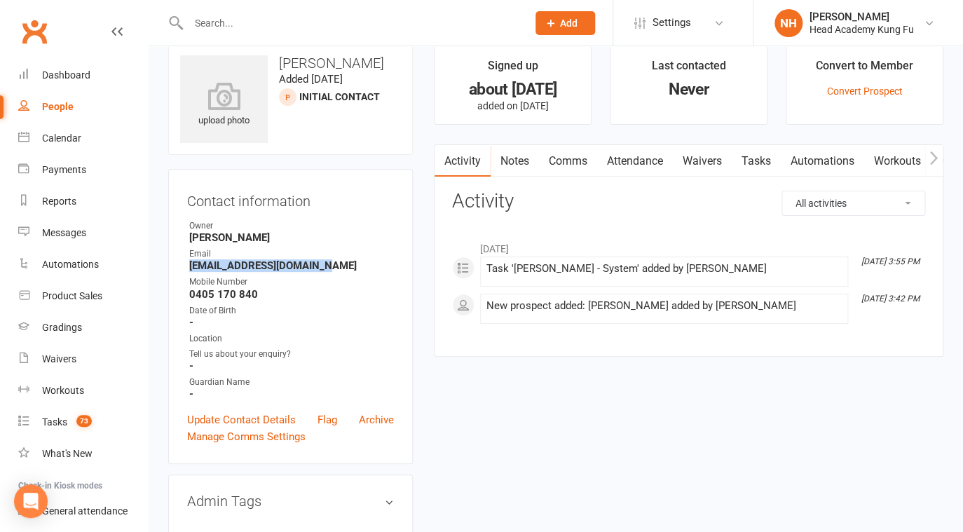
click at [580, 162] on link "Comms" at bounding box center [568, 161] width 58 height 32
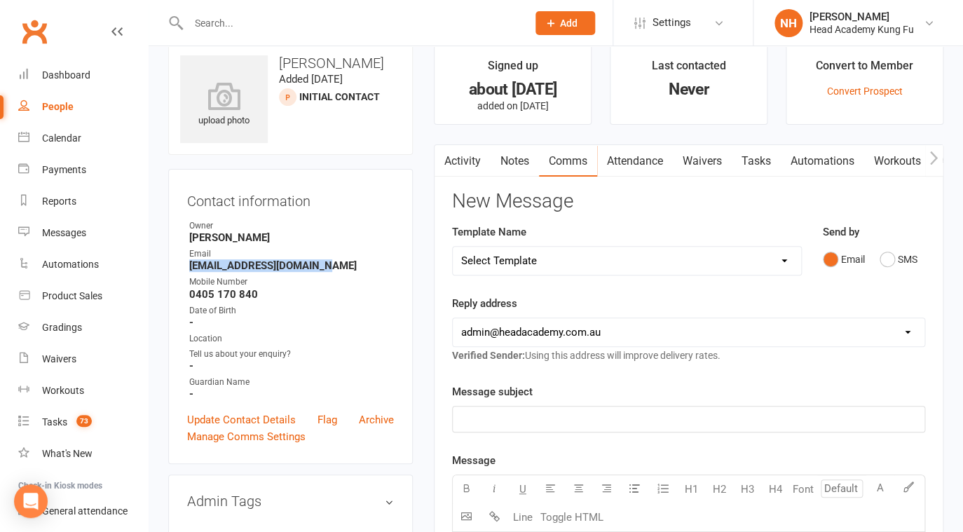
click at [627, 156] on link "Attendance" at bounding box center [635, 161] width 76 height 32
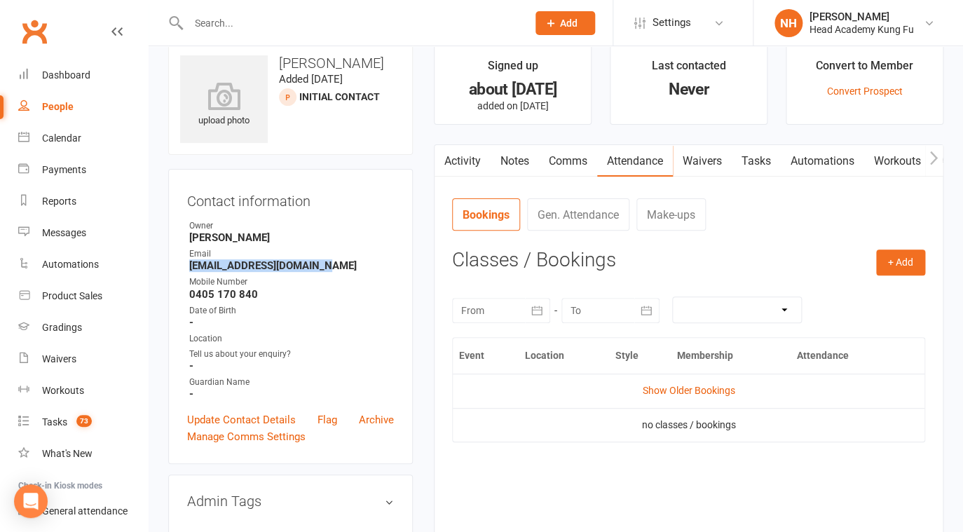
click at [748, 161] on link "Tasks" at bounding box center [756, 161] width 49 height 32
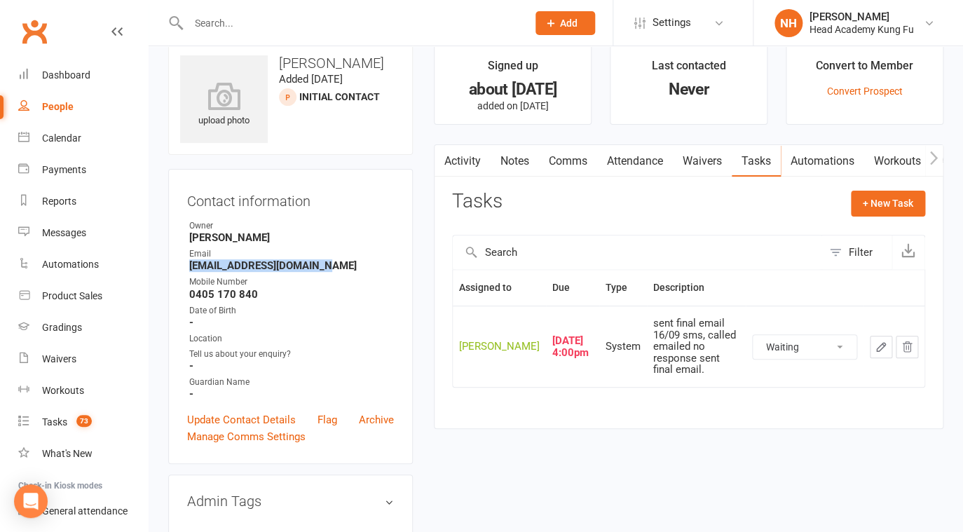
click option "Waiting" at bounding box center [0, 0] width 0 height 0
select select "waiting"
click at [883, 353] on icon "button" at bounding box center [881, 347] width 13 height 13
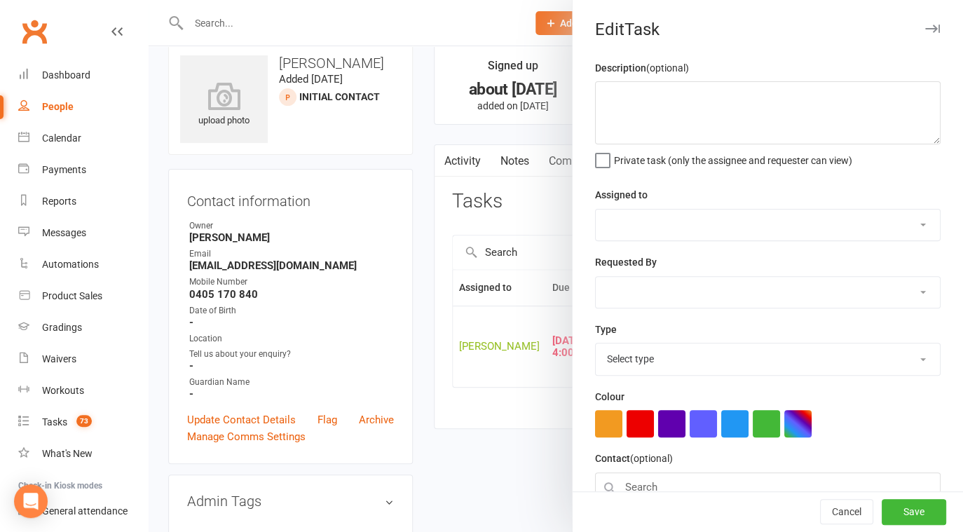
type textarea "sent final email 16/09 sms, called emailed no response sent final email."
select select "31972"
type input "18 Sep 2025"
type input "4:00pm"
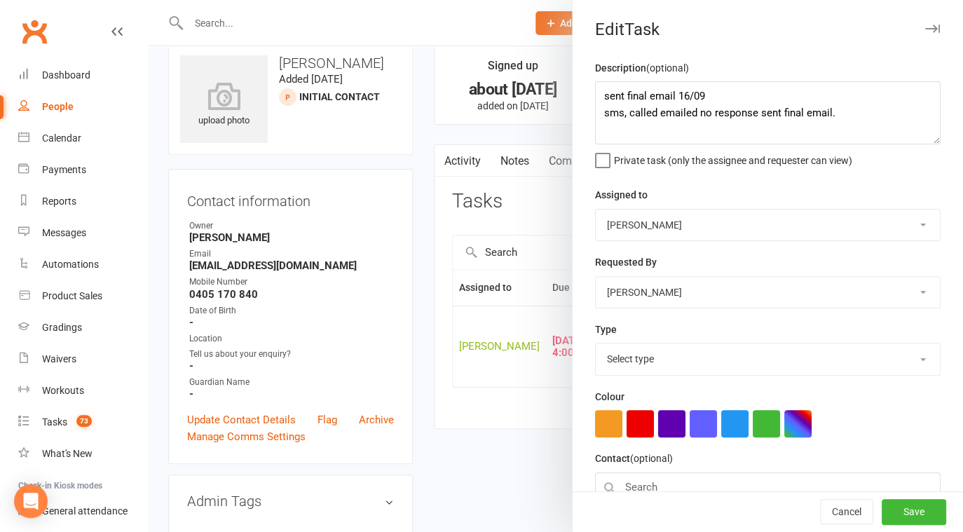
select select "15045"
click at [597, 95] on textarea "sent final email 16/09 sms, called emailed no response sent final email." at bounding box center [768, 112] width 346 height 63
click at [597, 97] on textarea "sent final email 16/09 sms, called emailed no response sent final email." at bounding box center [768, 112] width 346 height 63
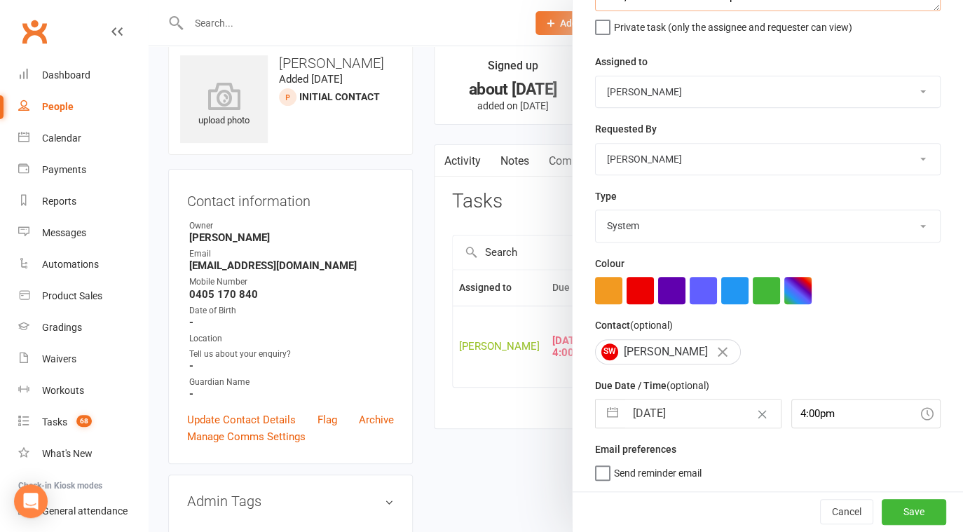
scroll to position [135, 0]
type textarea "final email sent 13/10 sent final email 16/09 sms, called emailed no response s…"
select select "7"
select select "2025"
select select "8"
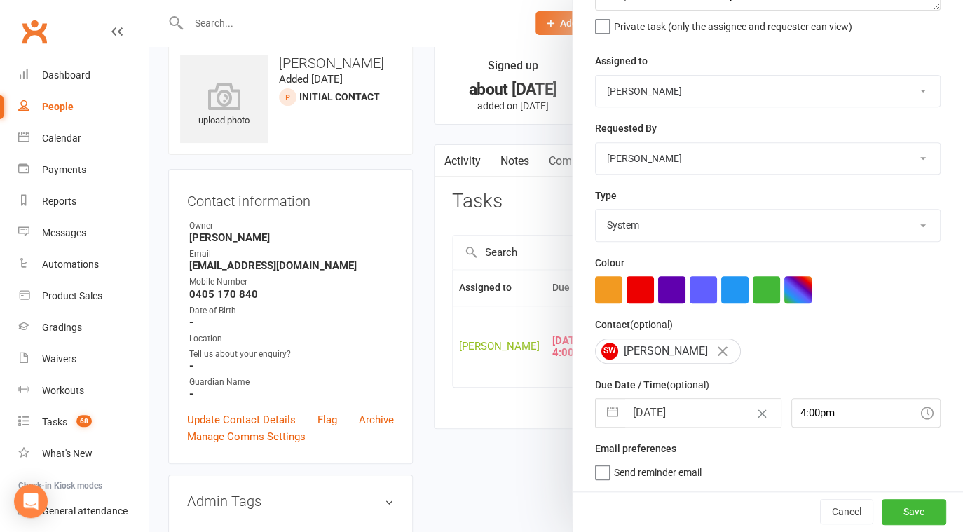
select select "2025"
select select "9"
select select "2025"
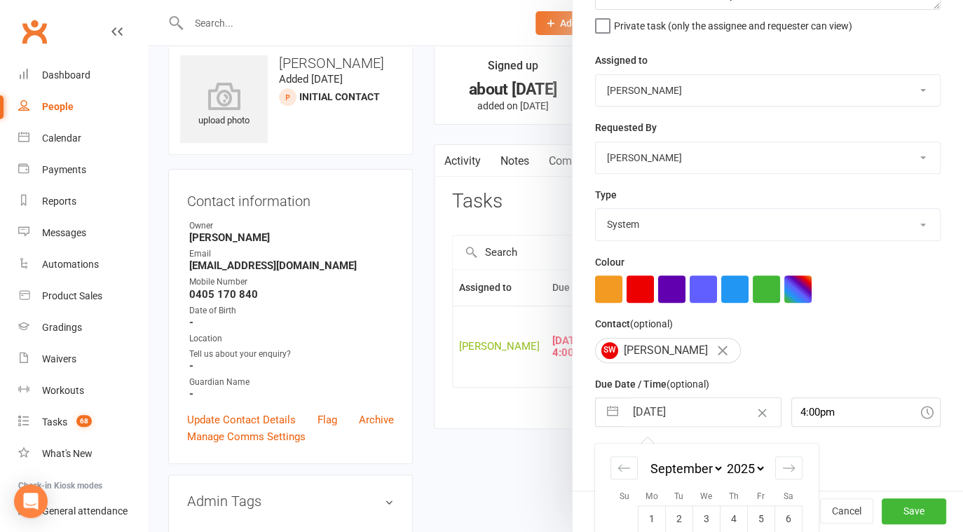
click at [681, 412] on input "18 Sep 2025" at bounding box center [703, 412] width 156 height 28
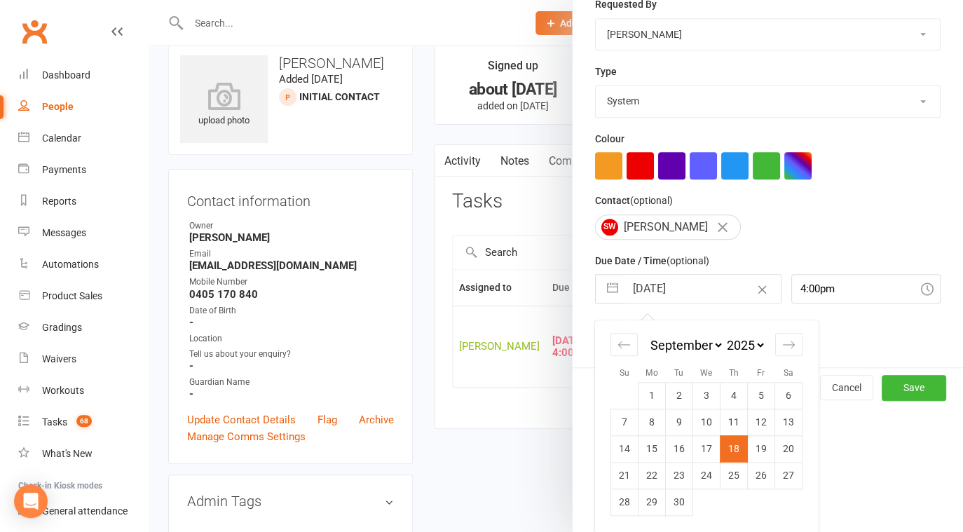
scroll to position [259, 0]
click at [775, 336] on div "Move forward to switch to the next month." at bounding box center [788, 344] width 27 height 23
select select "10"
select select "2025"
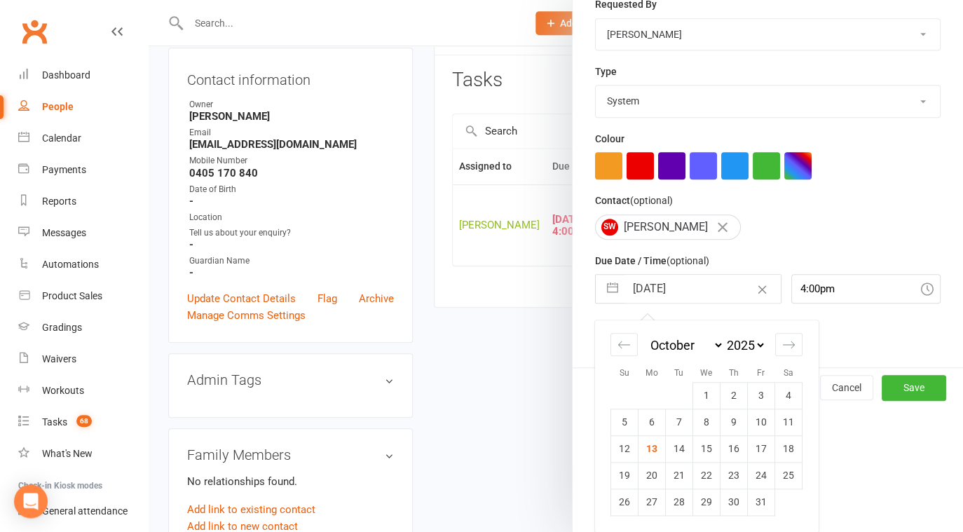
scroll to position [224, 0]
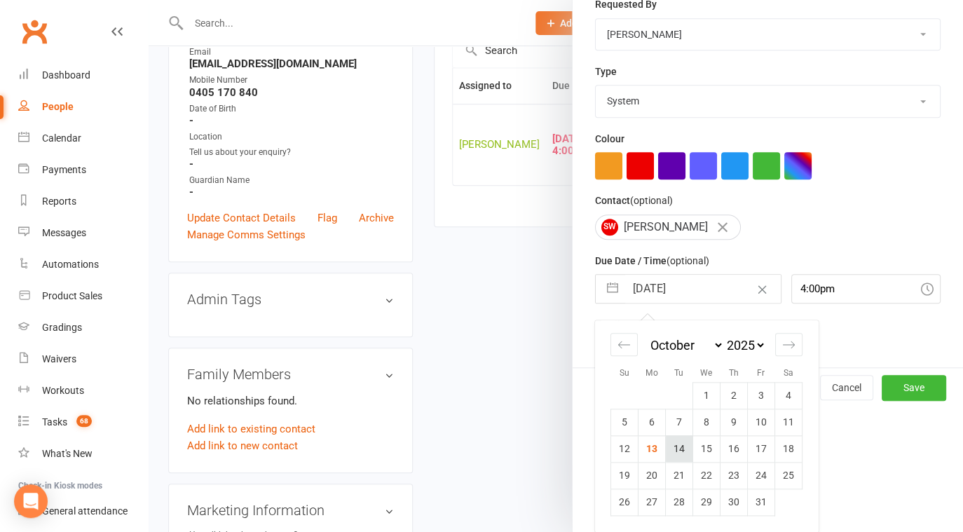
click at [667, 454] on td "14" at bounding box center [679, 448] width 27 height 27
type input "14 Oct 2025"
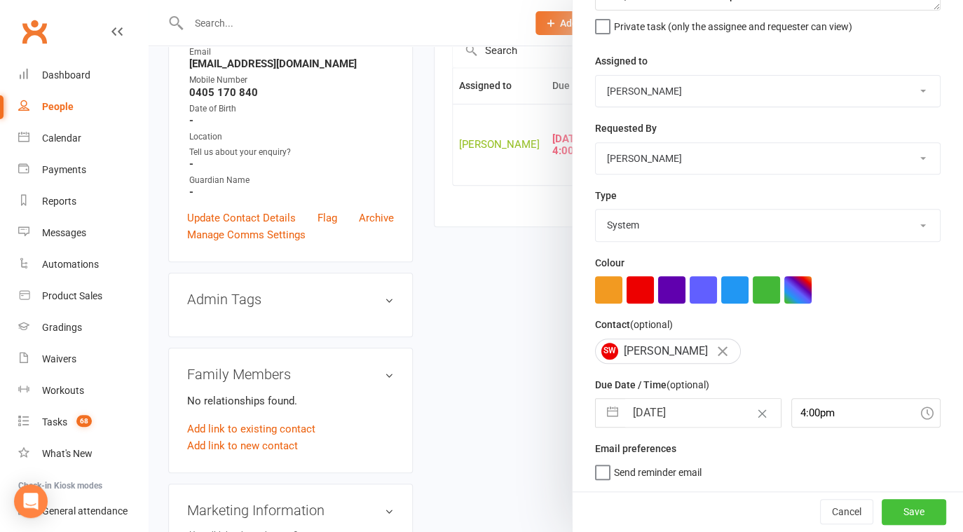
click at [893, 515] on button "Save" at bounding box center [914, 511] width 64 height 25
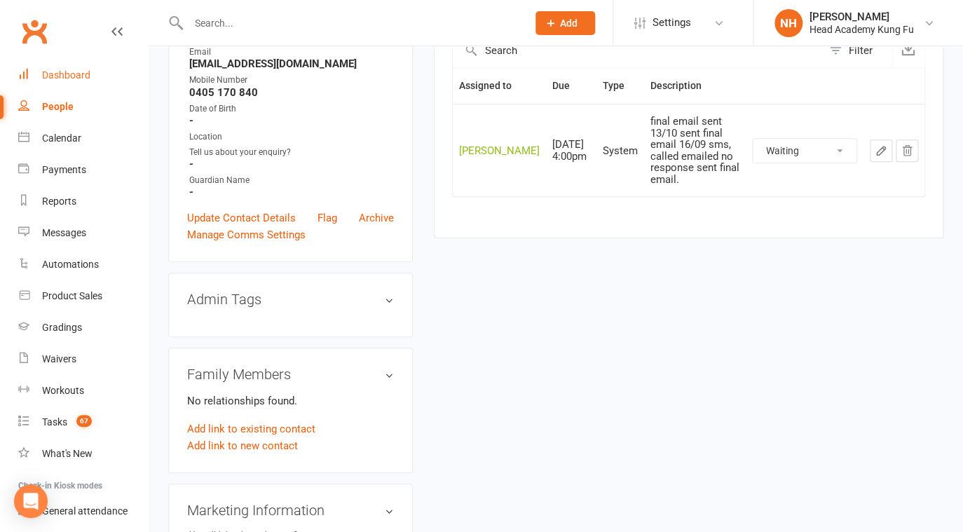
click at [69, 76] on div "Dashboard" at bounding box center [66, 74] width 48 height 11
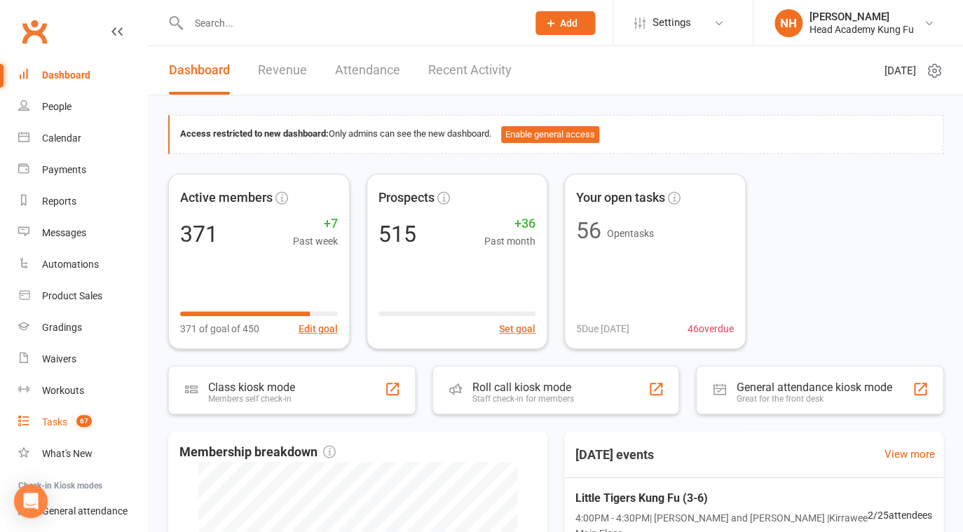
click at [64, 422] on div "Tasks" at bounding box center [54, 421] width 25 height 11
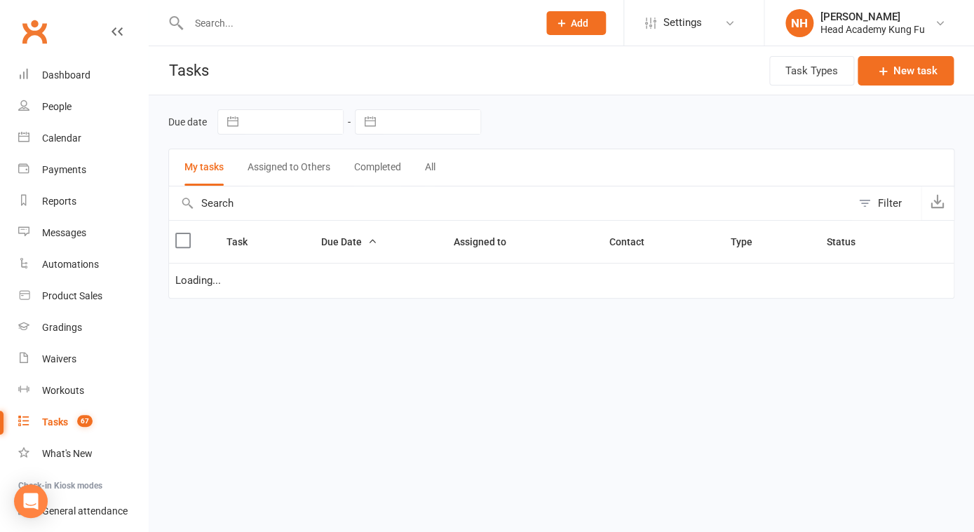
select select "started"
select select "waiting"
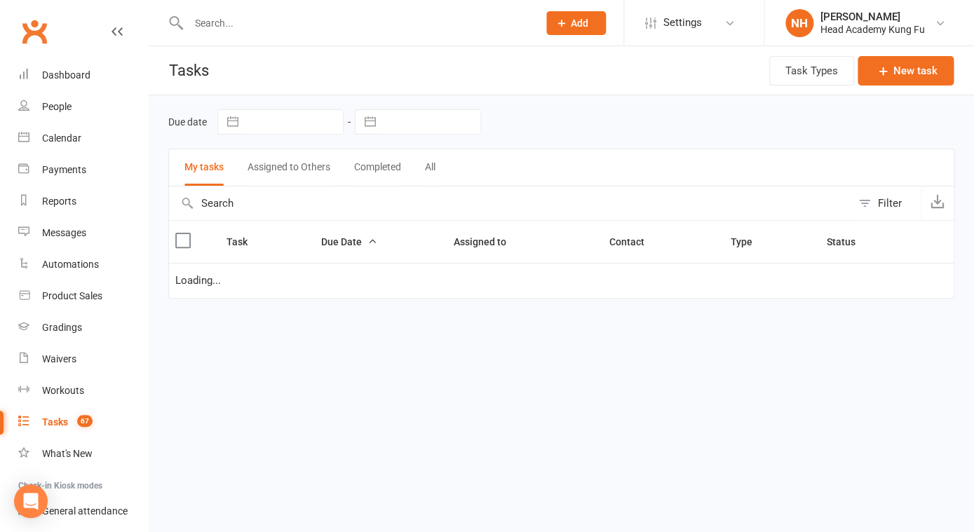
select select "waiting"
select select "started"
select select "waiting"
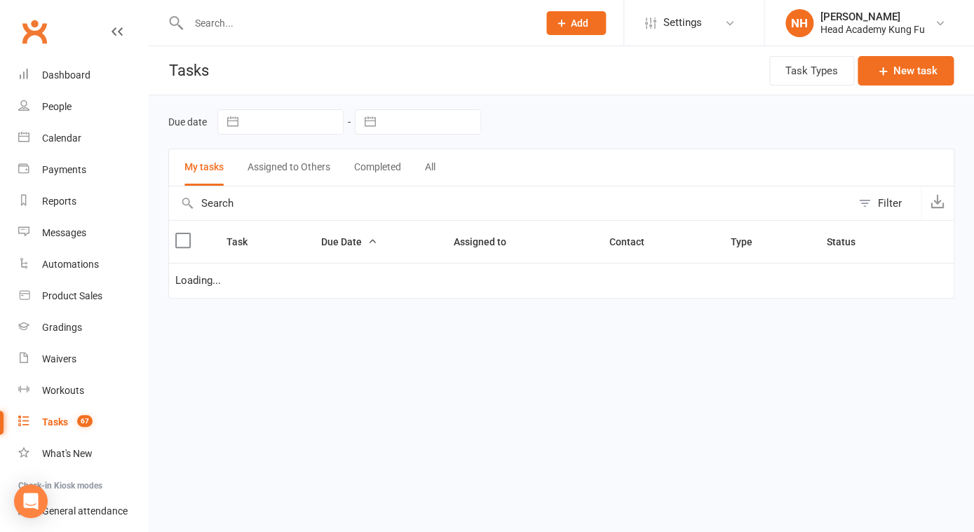
select select "waiting"
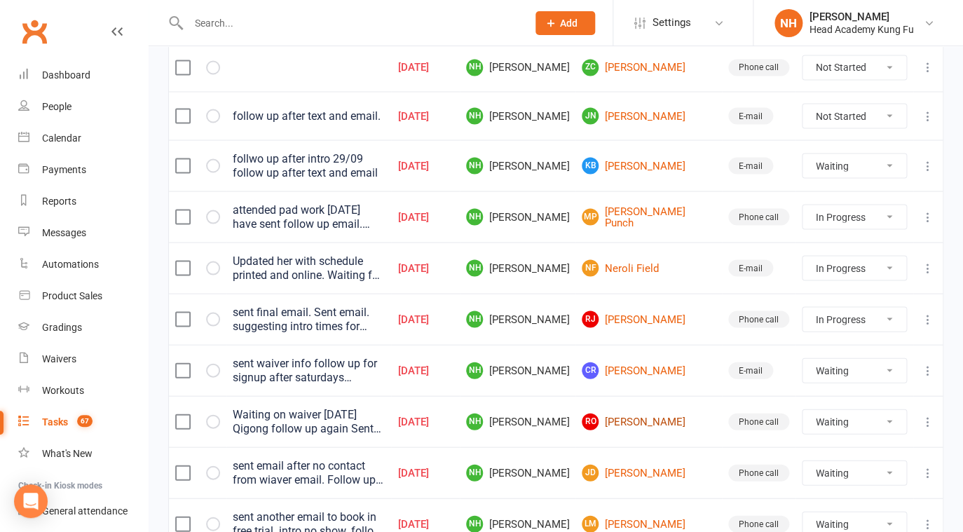
scroll to position [1077, 0]
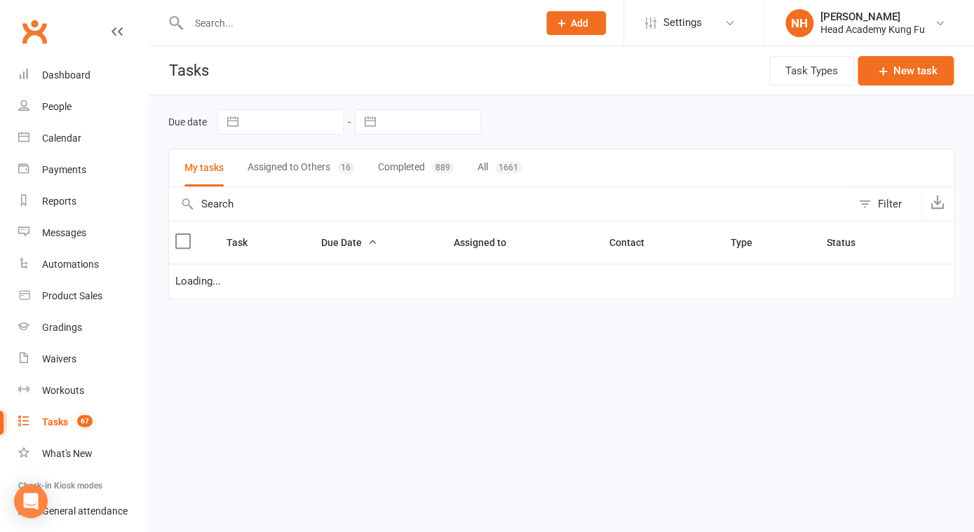
select select "started"
select select "waiting"
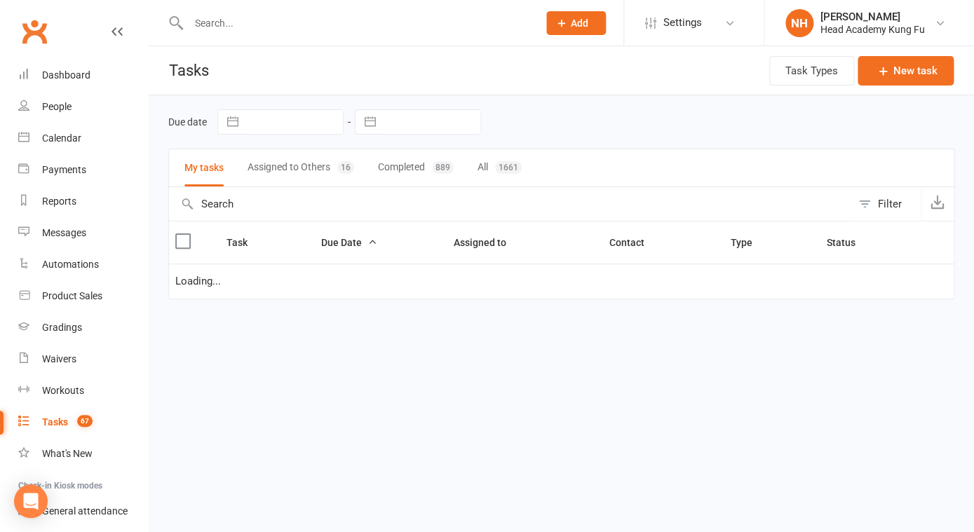
select select "waiting"
select select "started"
select select "waiting"
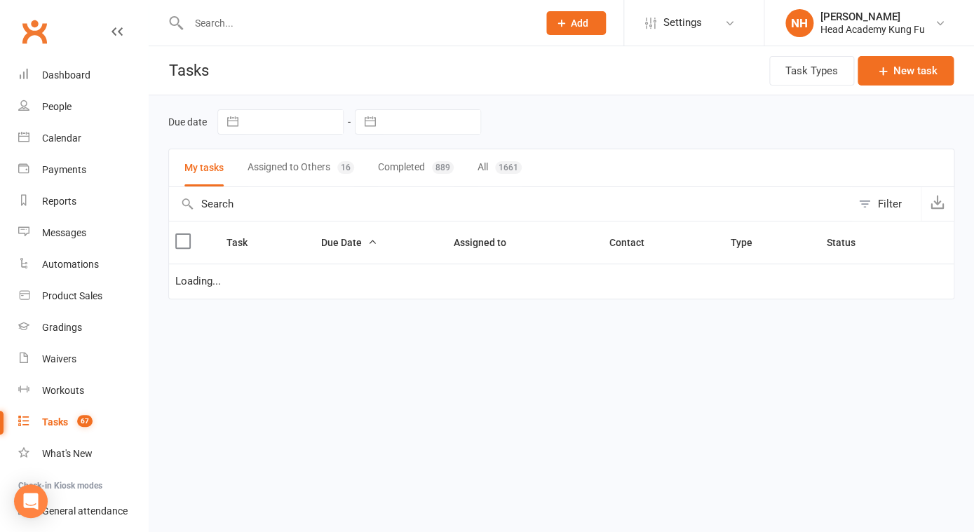
select select "waiting"
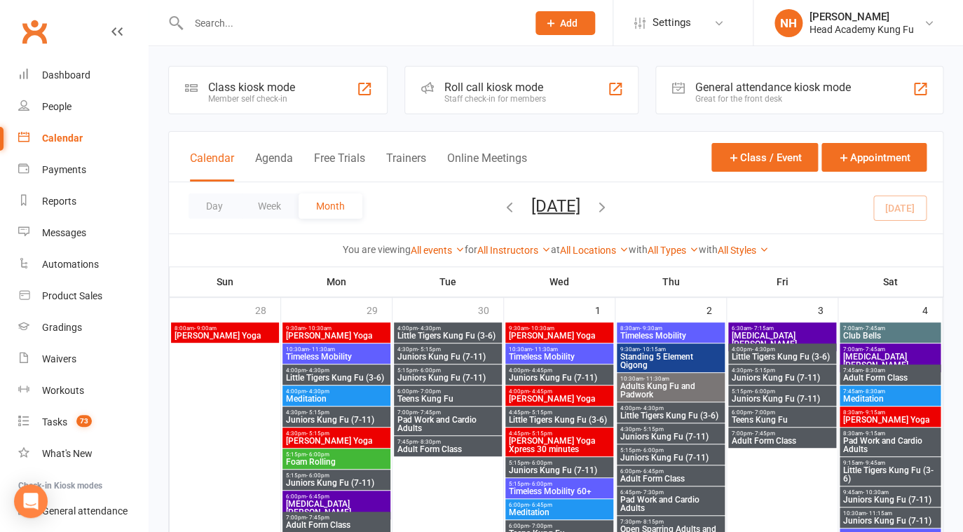
click at [64, 144] on link "Calendar" at bounding box center [83, 139] width 130 height 32
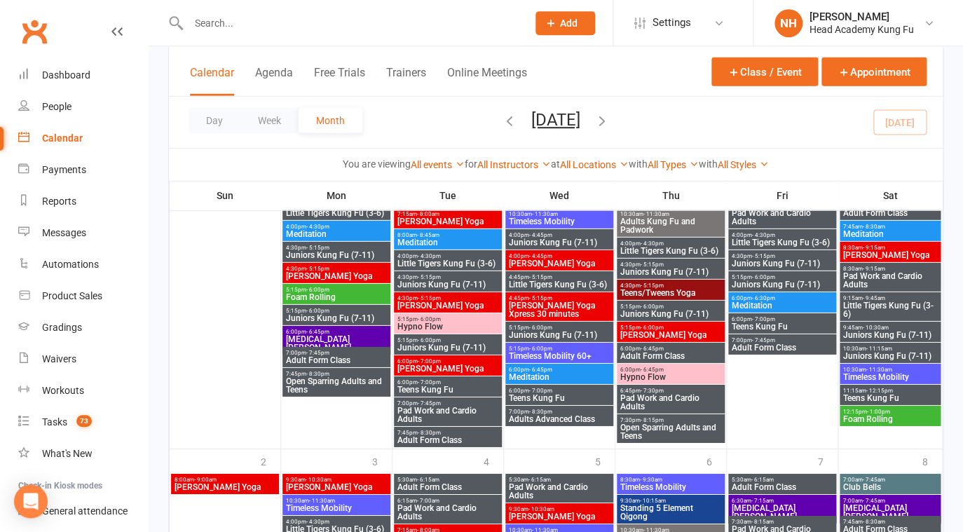
scroll to position [1389, 0]
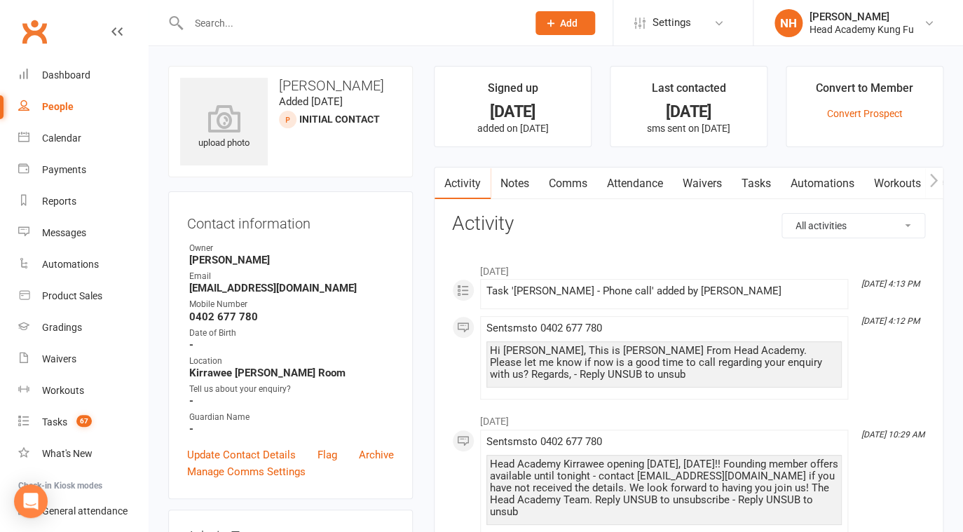
click at [613, 182] on link "Attendance" at bounding box center [635, 184] width 76 height 32
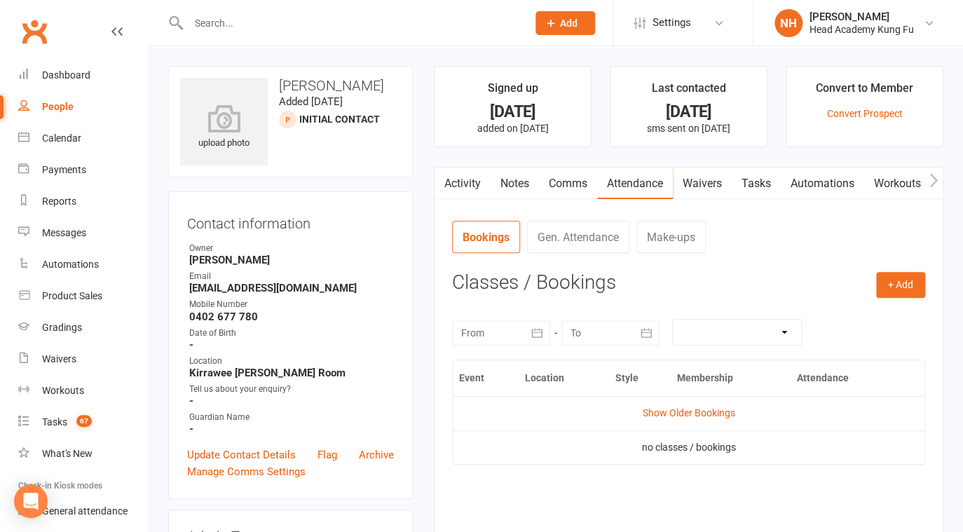
click at [503, 346] on div at bounding box center [501, 332] width 98 height 25
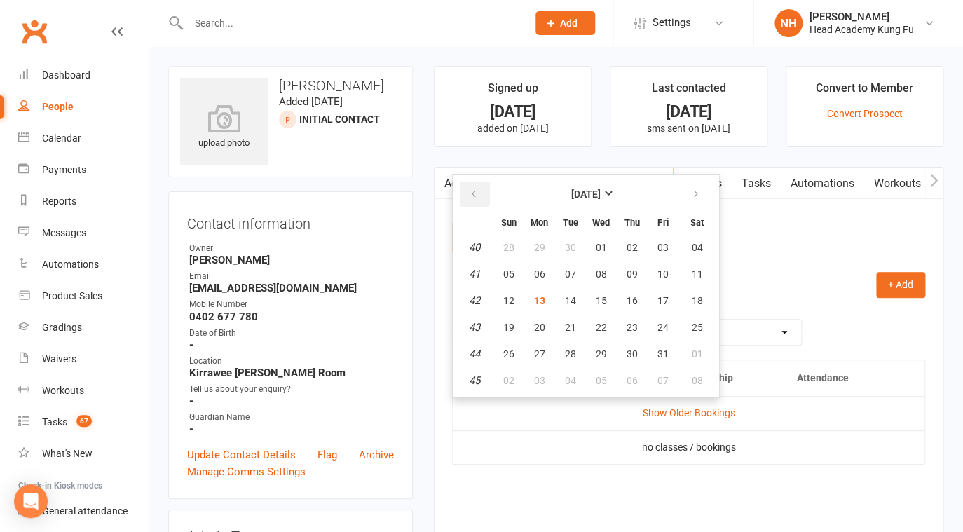
click at [476, 196] on button "button" at bounding box center [475, 194] width 30 height 25
click at [505, 260] on button "29" at bounding box center [508, 247] width 29 height 25
type input "29 Jun 2025"
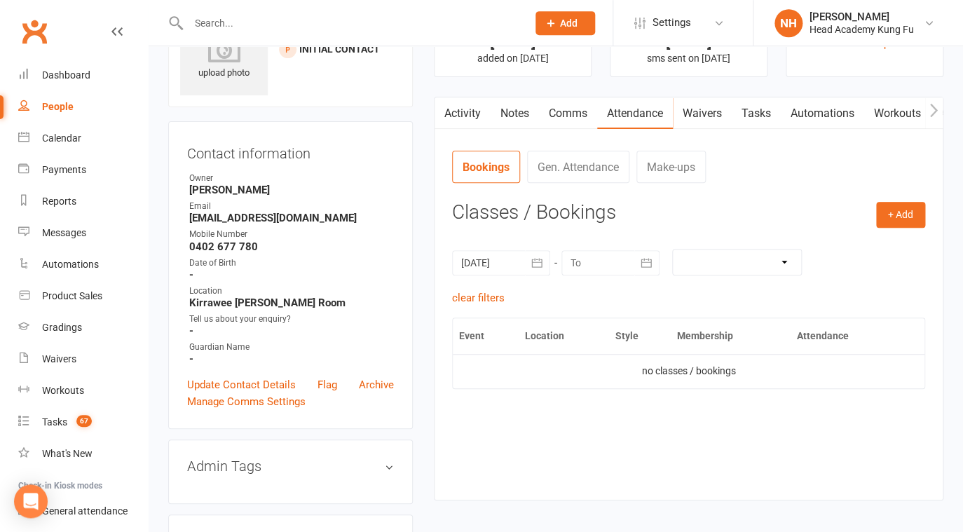
scroll to position [101, 0]
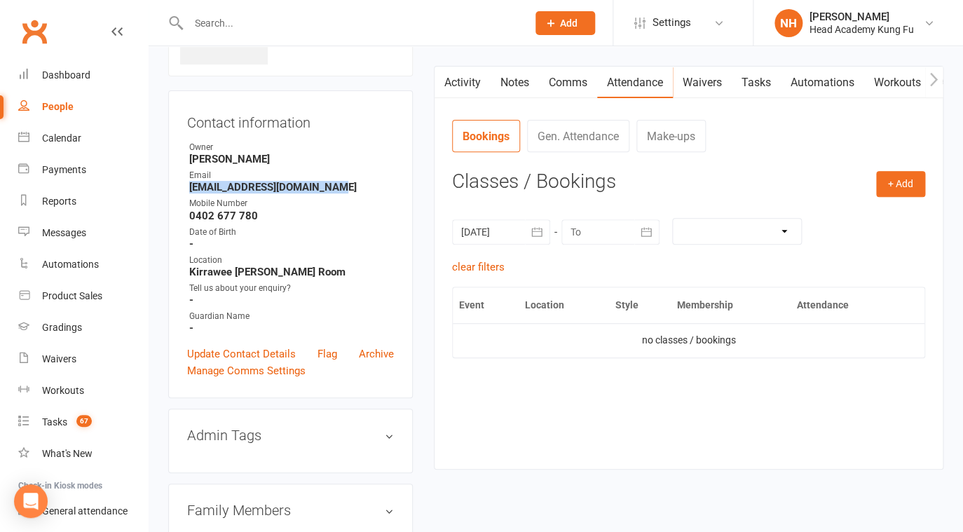
drag, startPoint x: 189, startPoint y: 190, endPoint x: 336, endPoint y: 191, distance: 147.2
click at [333, 190] on li "Email katiewhitehorn05@gmail.com" at bounding box center [290, 181] width 207 height 25
copy strong "katiewhitehorn05@gmail.com"
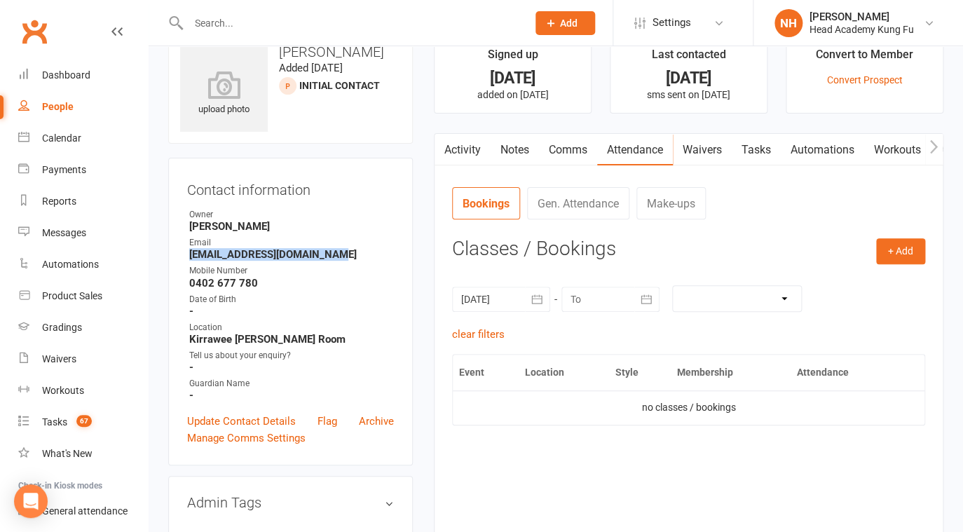
scroll to position [0, 0]
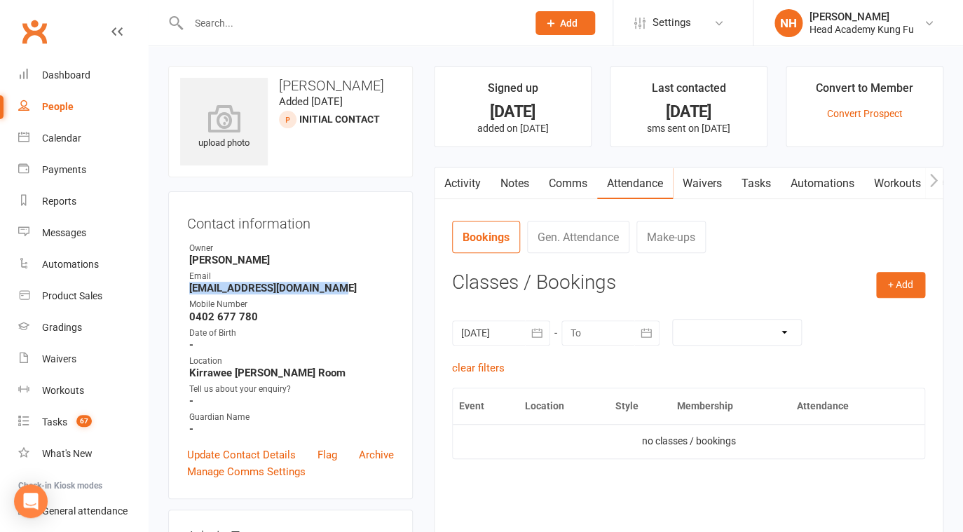
click at [756, 182] on link "Tasks" at bounding box center [756, 184] width 49 height 32
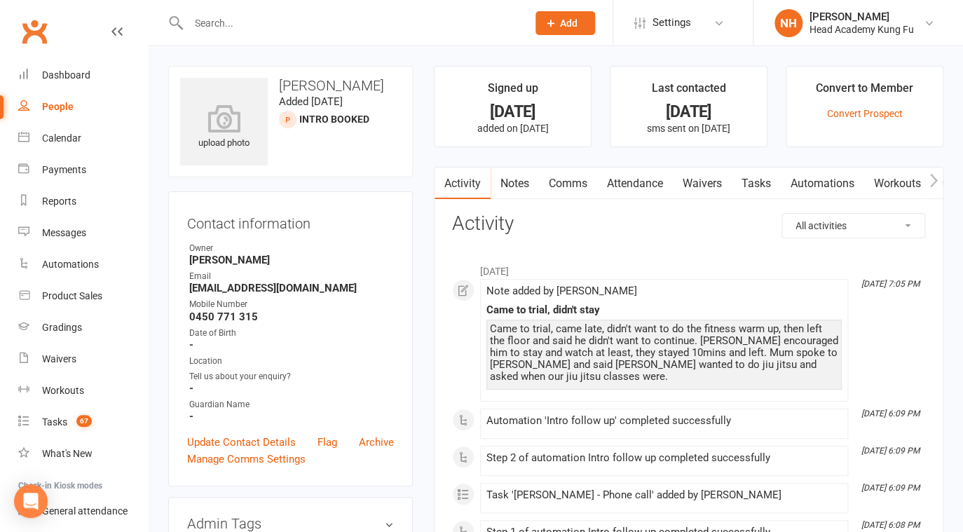
click at [764, 178] on link "Tasks" at bounding box center [756, 184] width 49 height 32
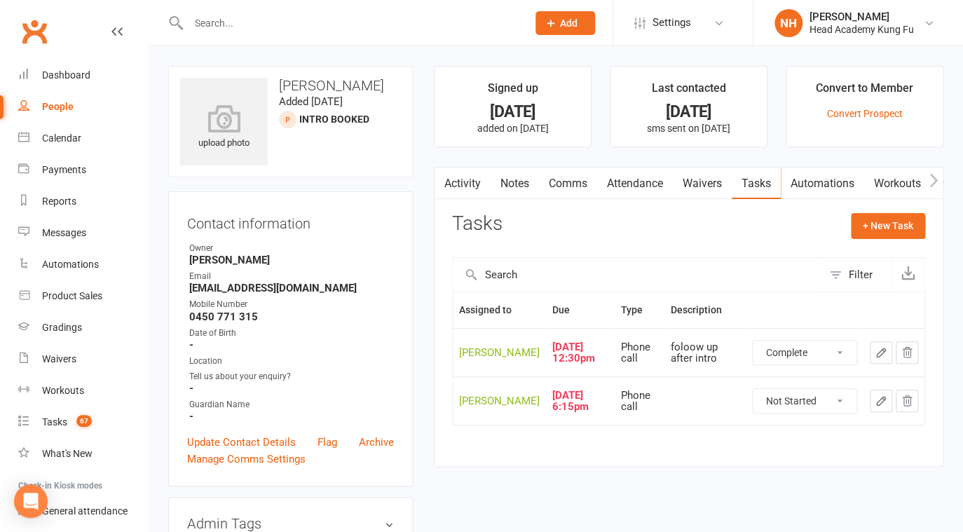
click option "Complete" at bounding box center [0, 0] width 0 height 0
select select "unstarted"
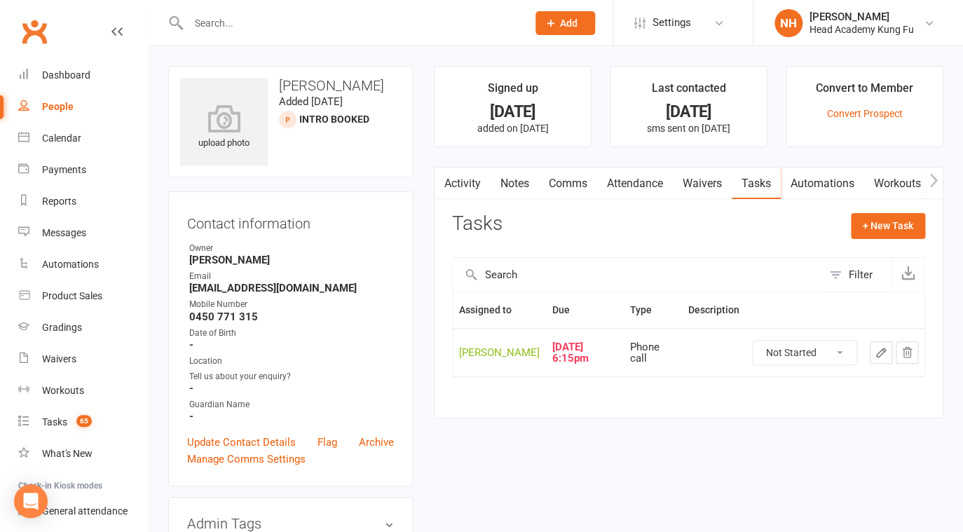
click option "Complete" at bounding box center [0, 0] width 0 height 0
select select "unstarted"
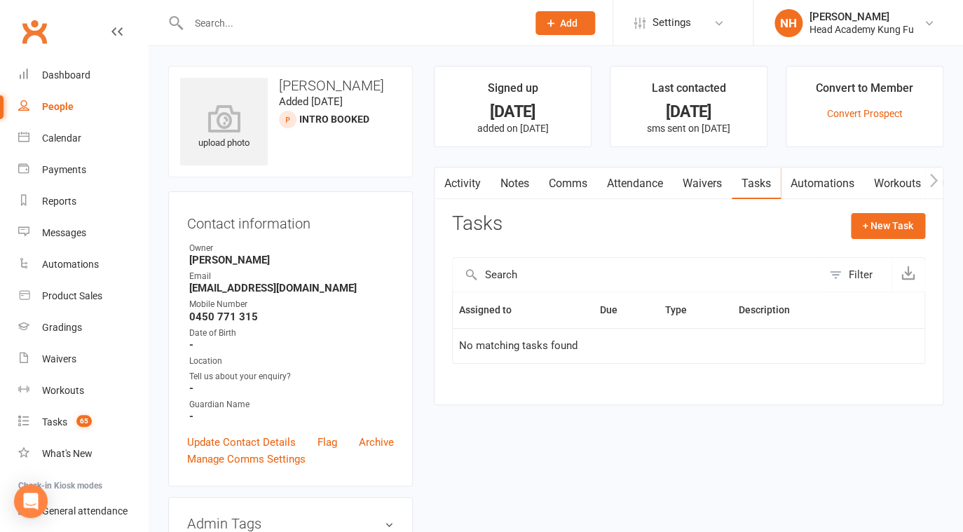
scroll to position [202, 0]
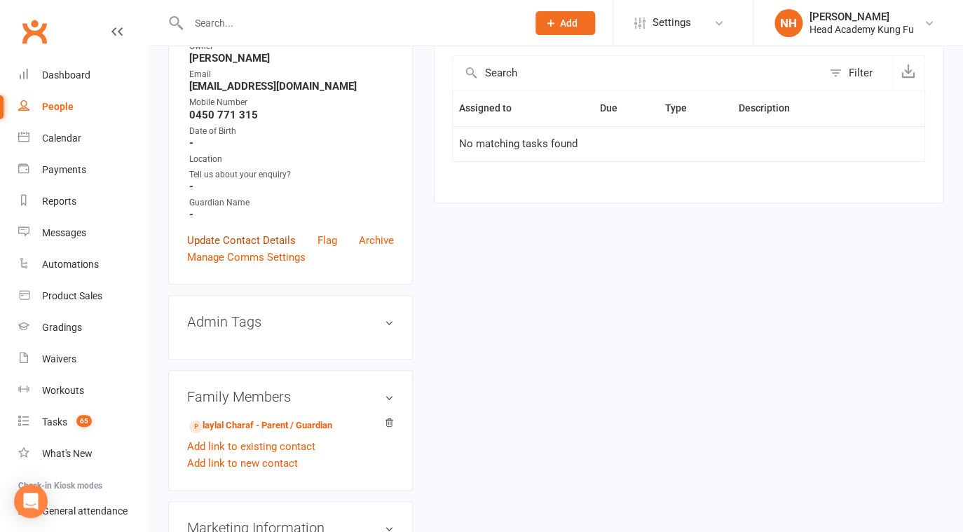
click at [226, 242] on link "Update Contact Details" at bounding box center [241, 240] width 109 height 17
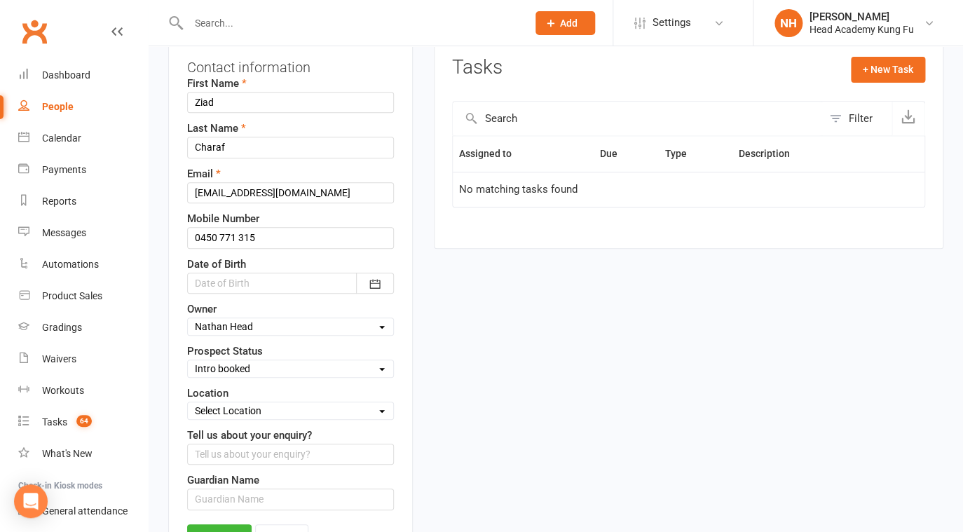
scroll to position [178, 0]
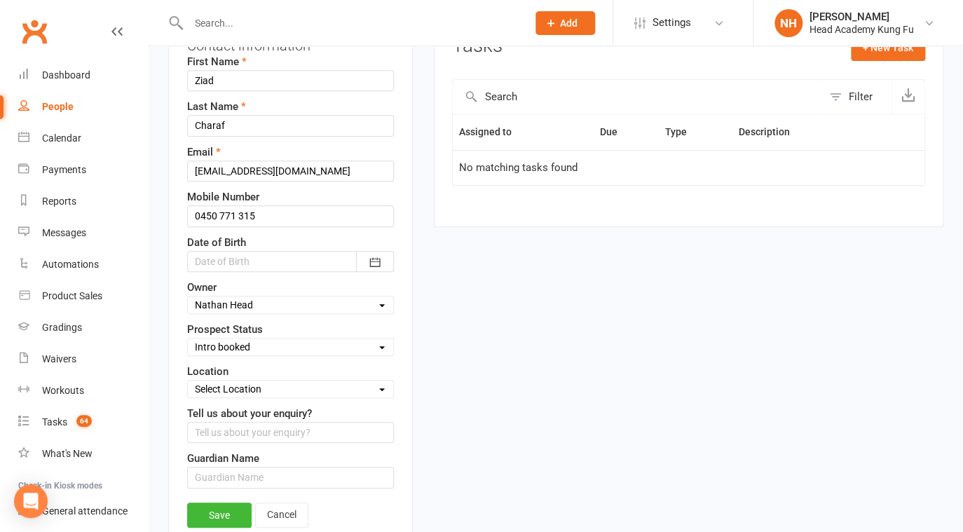
select select "Closed not for us"
click option "Closed not for us" at bounding box center [0, 0] width 0 height 0
click at [216, 512] on link "Save" at bounding box center [219, 515] width 64 height 25
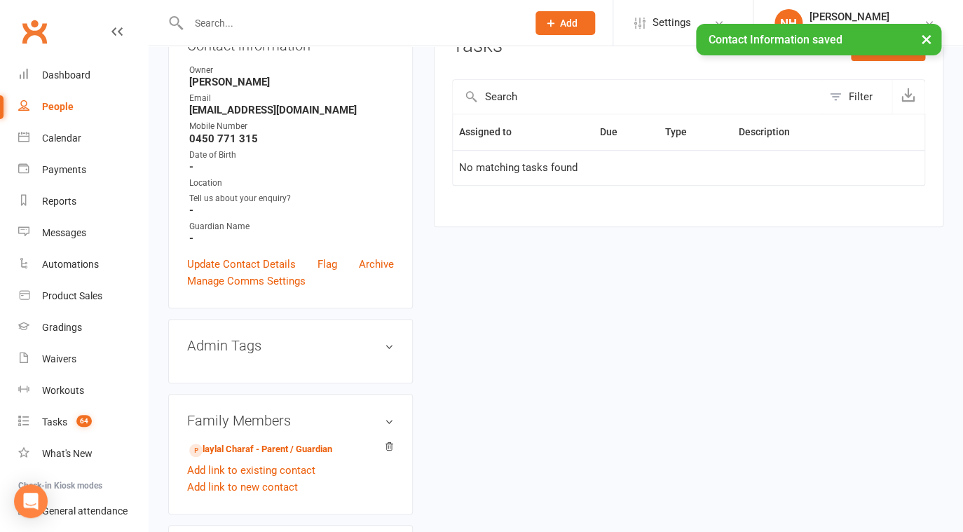
click at [936, 37] on button "×" at bounding box center [926, 39] width 25 height 30
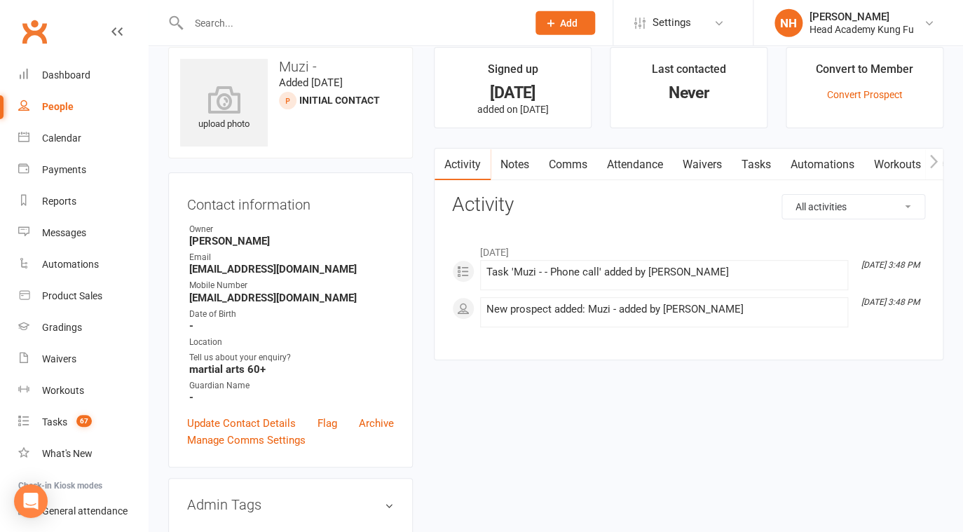
scroll to position [22, 0]
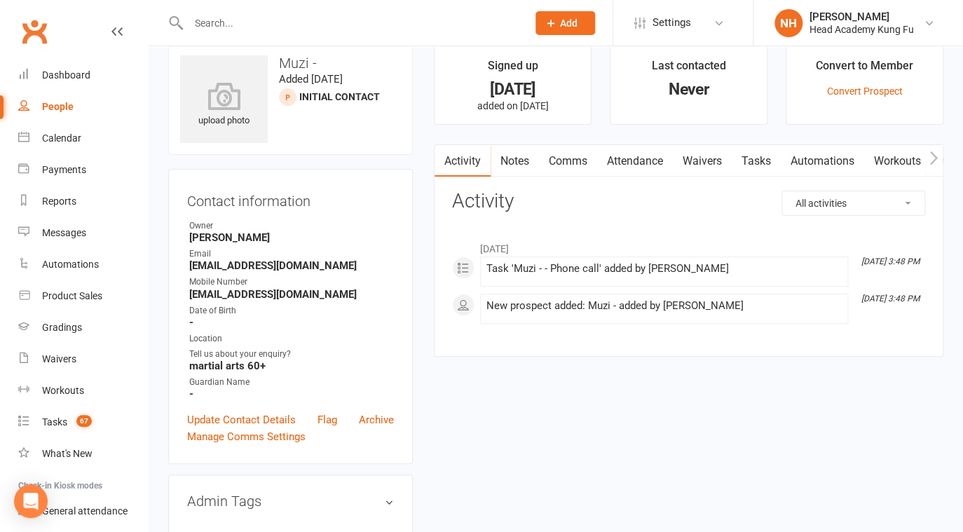
click at [758, 162] on link "Tasks" at bounding box center [756, 161] width 49 height 32
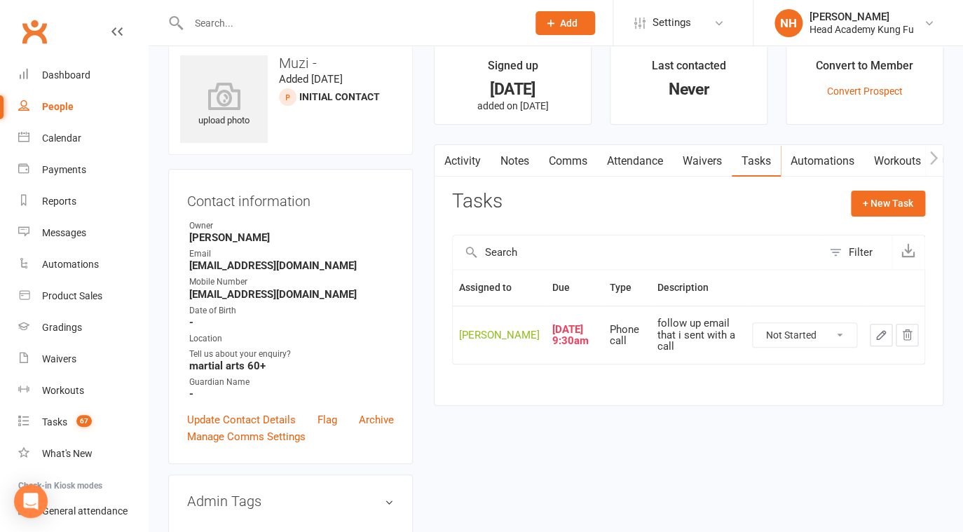
click at [472, 158] on link "Activity" at bounding box center [463, 161] width 56 height 32
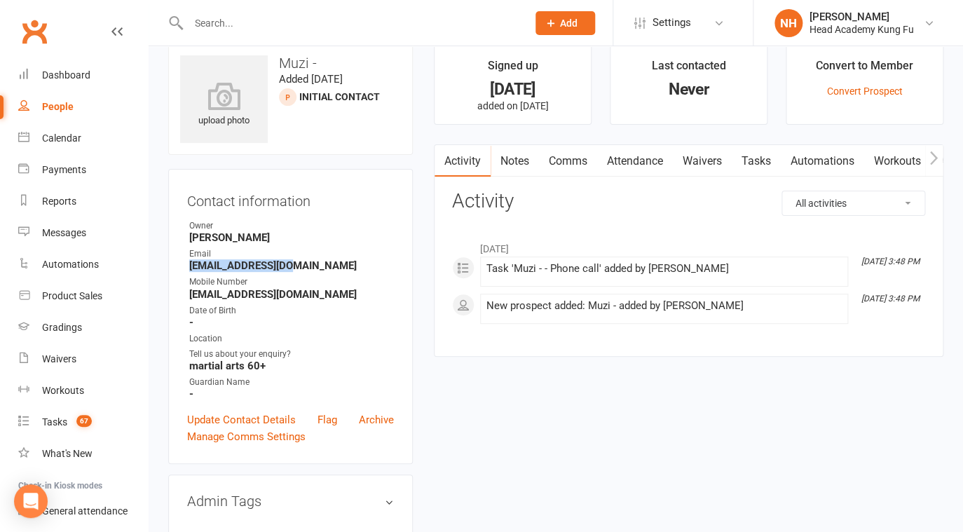
drag, startPoint x: 191, startPoint y: 267, endPoint x: 294, endPoint y: 271, distance: 103.1
click at [294, 268] on strong "[EMAIL_ADDRESS][DOMAIN_NAME]" at bounding box center [291, 265] width 205 height 13
copy strong "[EMAIL_ADDRESS][DOMAIN_NAME]"
click at [775, 156] on link "Tasks" at bounding box center [756, 161] width 49 height 32
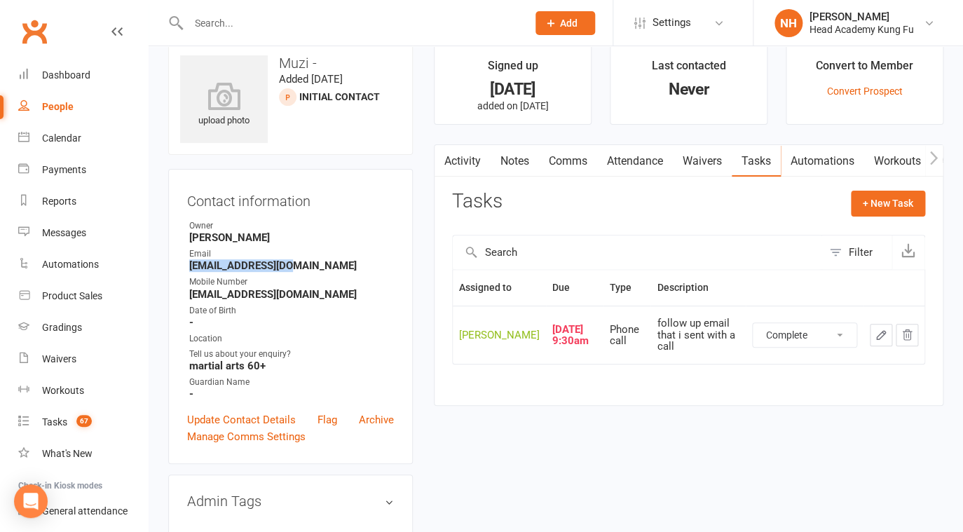
click option "Complete" at bounding box center [0, 0] width 0 height 0
select select "unstarted"
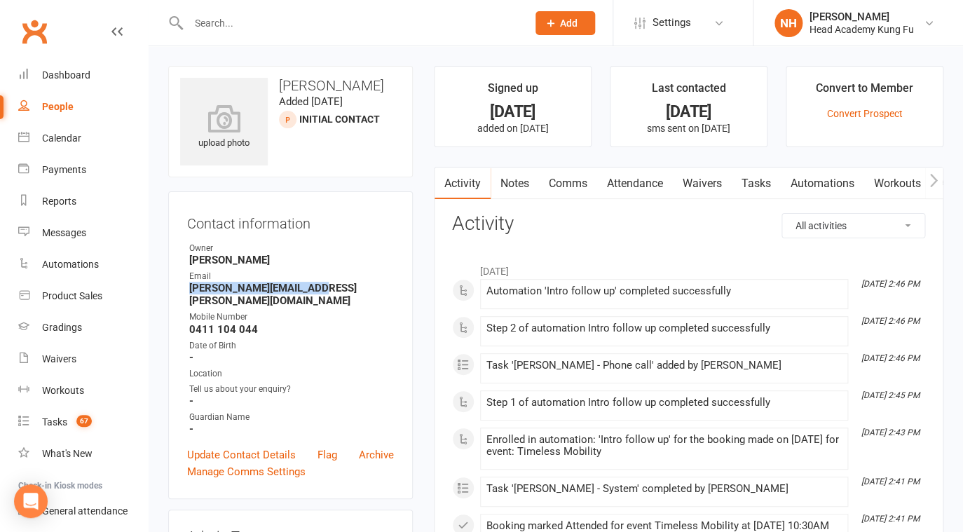
drag, startPoint x: 189, startPoint y: 290, endPoint x: 332, endPoint y: 289, distance: 143.0
click at [332, 289] on li "Email joyce.g.noble@gmail.com" at bounding box center [290, 288] width 207 height 37
copy strong "joyce.g.noble@gmail.com"
click at [510, 184] on link "Notes" at bounding box center [515, 184] width 48 height 32
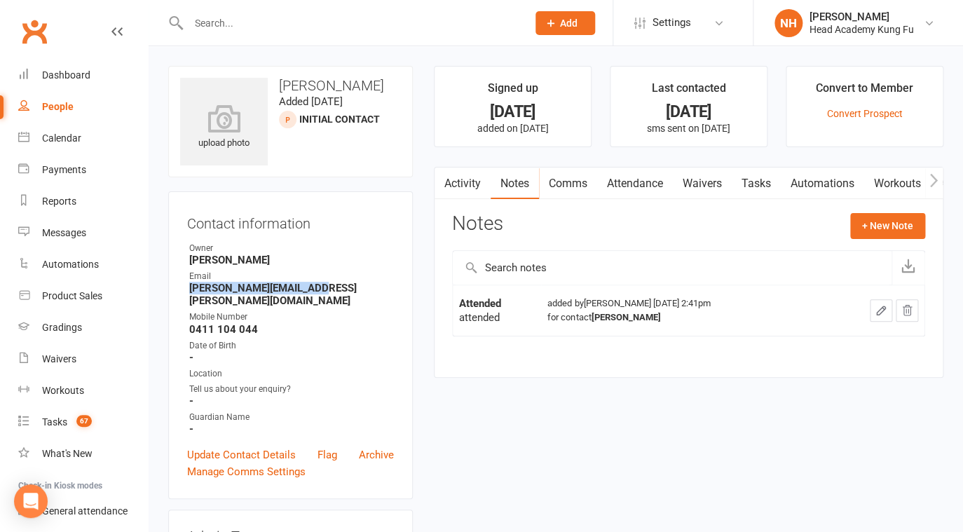
click at [716, 179] on link "Waivers" at bounding box center [702, 184] width 59 height 32
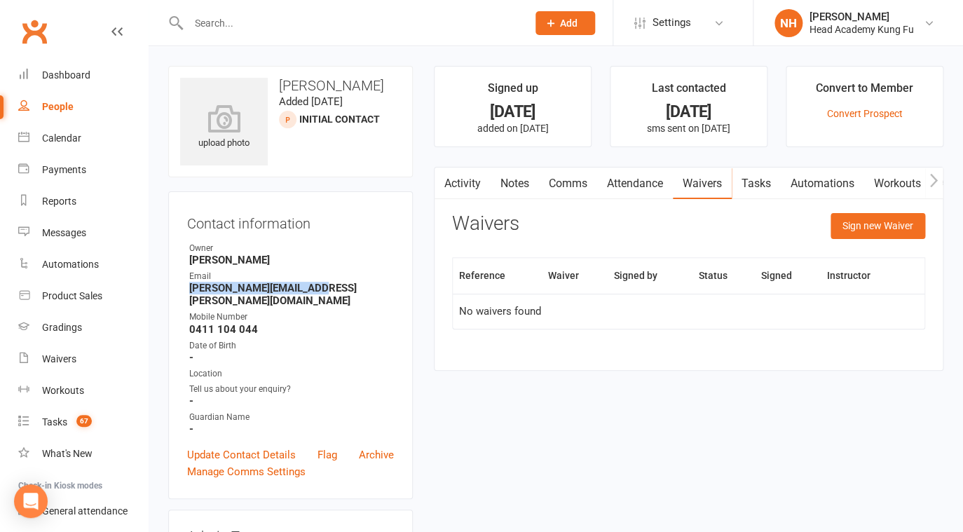
click at [757, 182] on link "Tasks" at bounding box center [756, 184] width 49 height 32
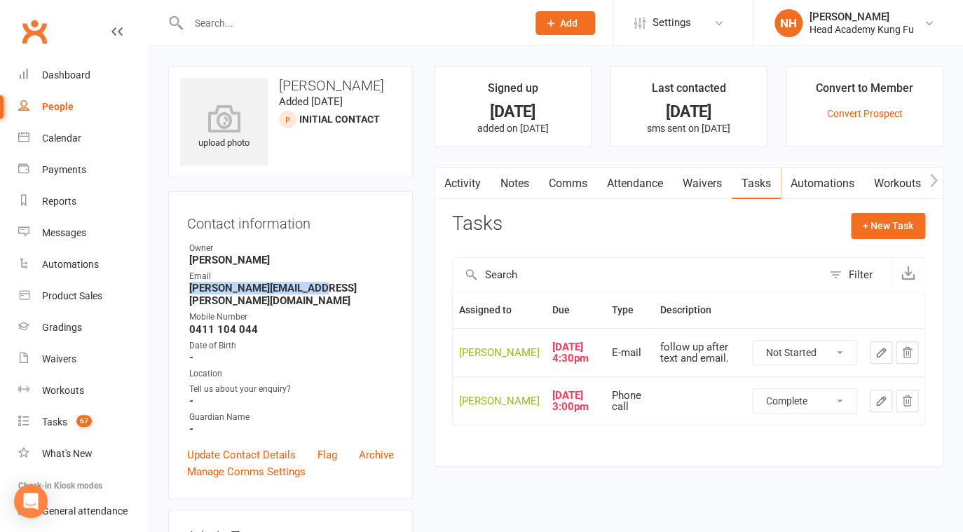
click option "Complete" at bounding box center [0, 0] width 0 height 0
select select "unstarted"
click option "Waiting" at bounding box center [0, 0] width 0 height 0
select select "waiting"
click at [875, 359] on icon "button" at bounding box center [881, 352] width 13 height 13
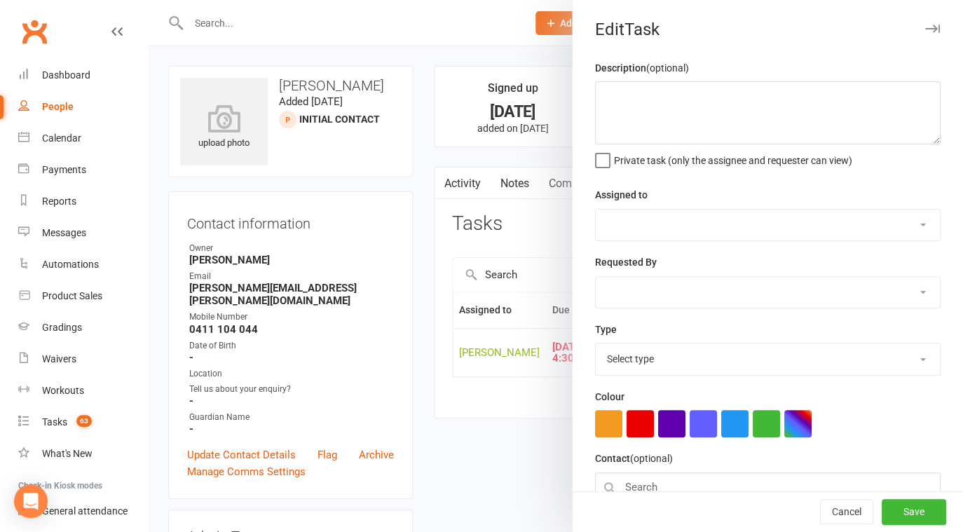
type textarea "follow up after text and email."
select select "31972"
type input "26 Sep 2025"
type input "4:30pm"
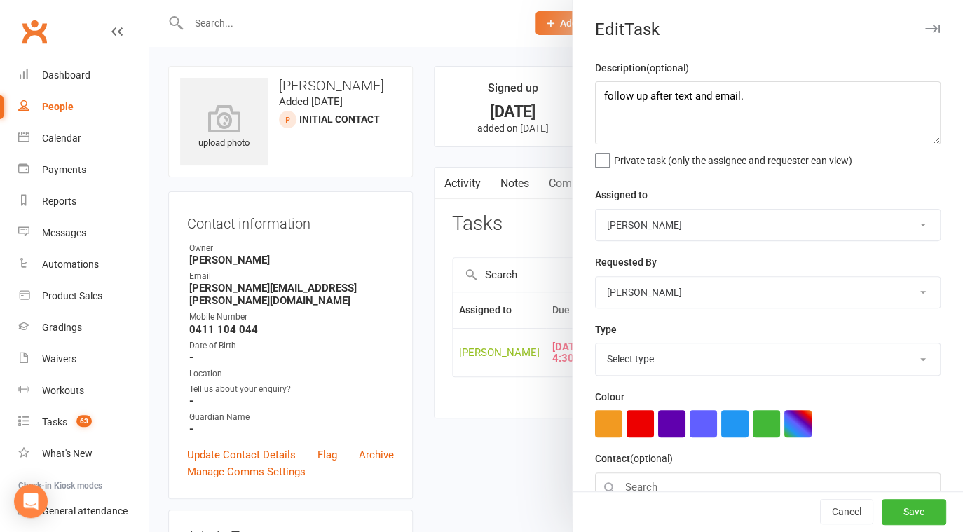
select select "14819"
click at [595, 98] on textarea "follow up after text and email." at bounding box center [768, 112] width 346 height 63
type textarea "Sent intro follow up follow up after text and email."
click at [899, 513] on button "Save" at bounding box center [914, 512] width 64 height 25
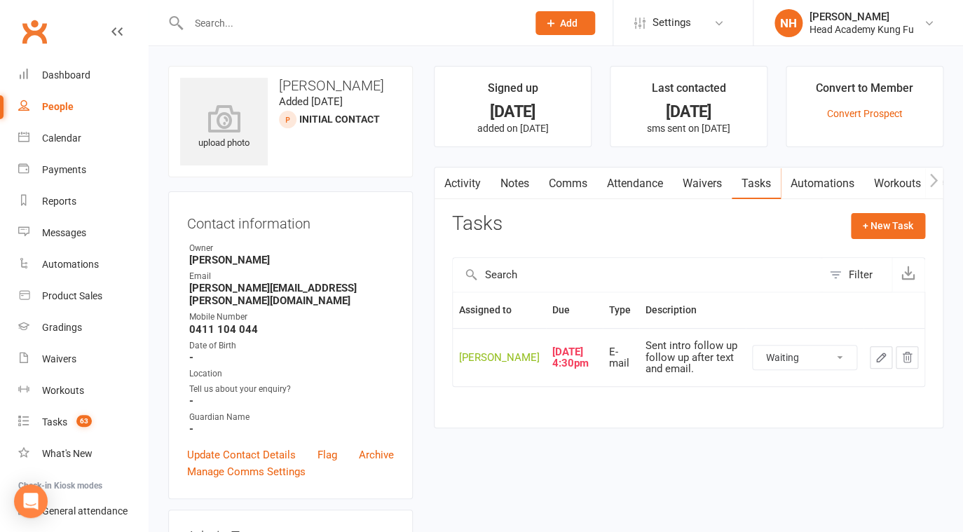
click at [888, 369] on button "button" at bounding box center [881, 357] width 22 height 22
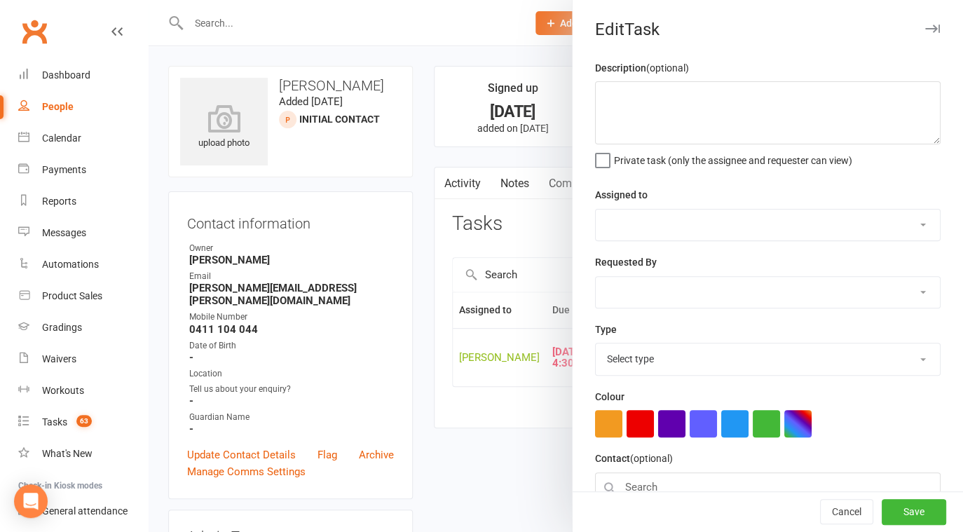
type textarea "Sent intro follow up follow up after text and email."
select select "31972"
type input "26 Sep 2025"
type input "4:30pm"
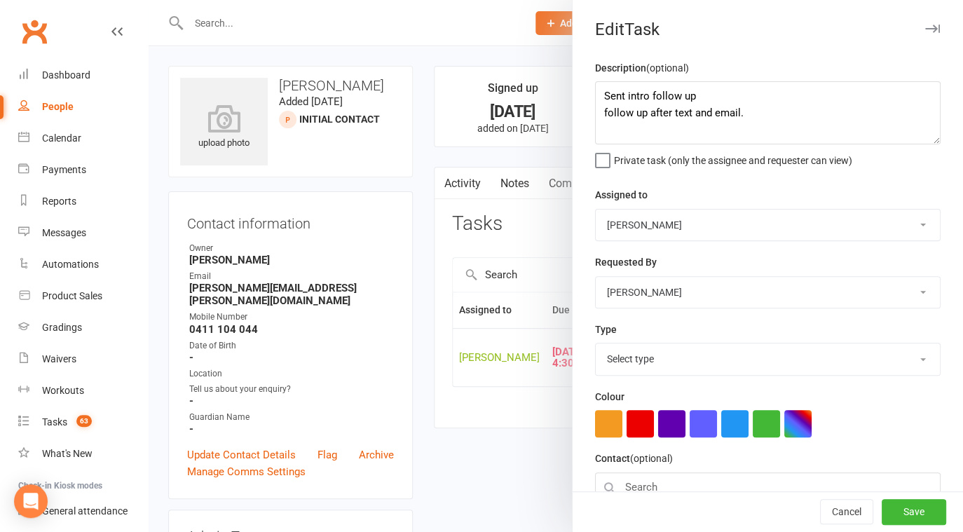
select select "14819"
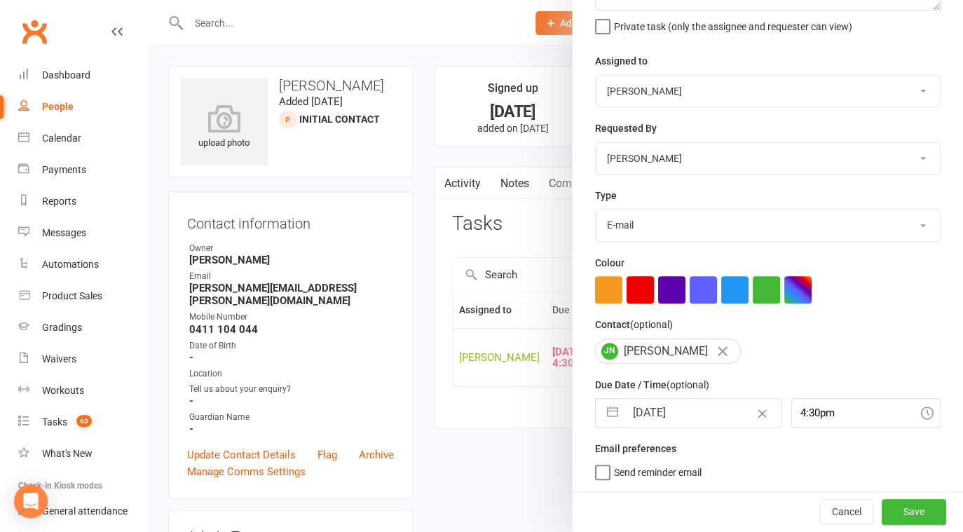
click at [664, 410] on input "26 Sep 2025" at bounding box center [703, 413] width 156 height 28
select select "7"
select select "2025"
select select "8"
select select "2025"
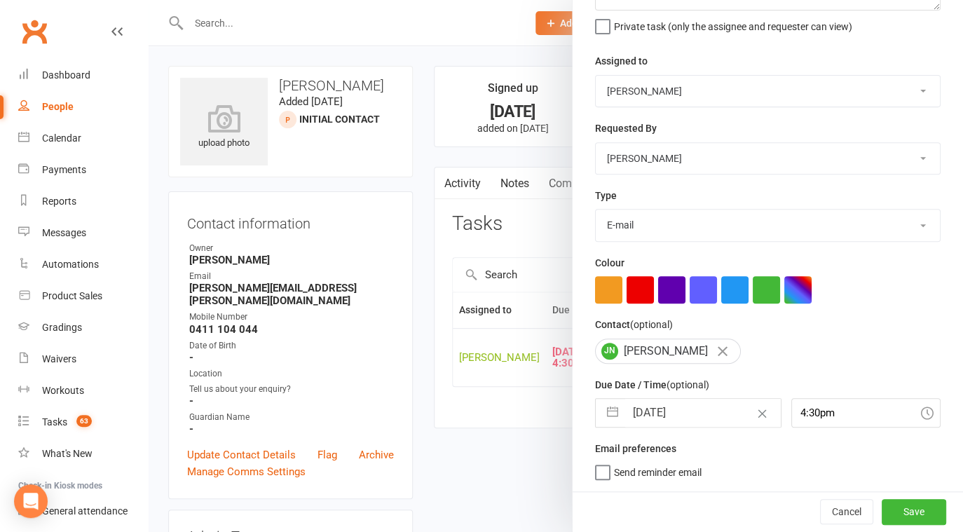
select select "9"
select select "2025"
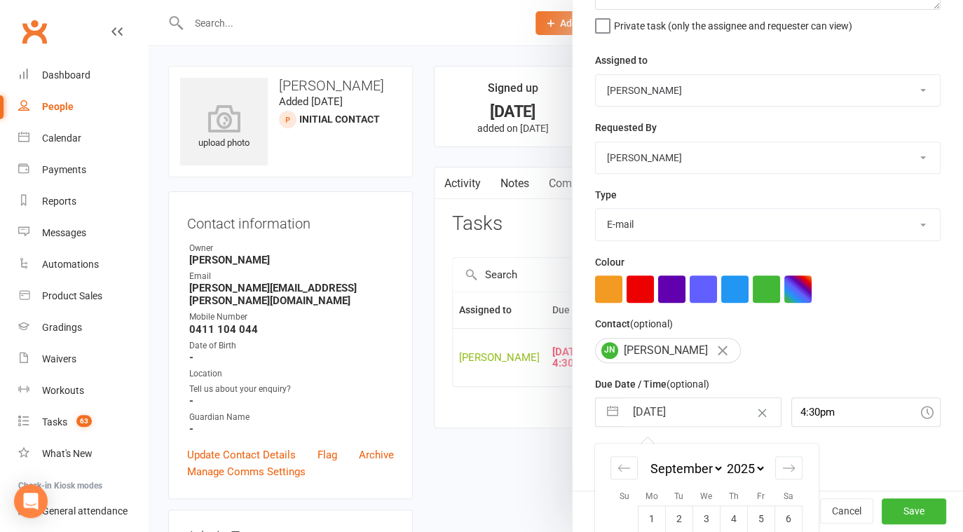
scroll to position [259, 0]
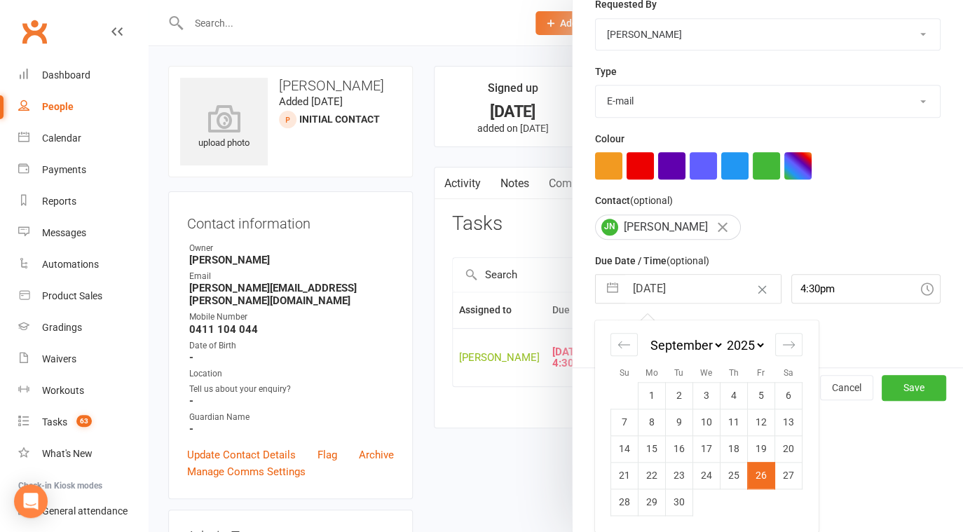
click at [769, 359] on div "January February March April May June July August September October November De…" at bounding box center [707, 351] width 192 height 62
click at [775, 351] on div "Move forward to switch to the next month." at bounding box center [788, 344] width 27 height 23
select select "10"
select select "2025"
click at [667, 447] on td "14" at bounding box center [679, 448] width 27 height 27
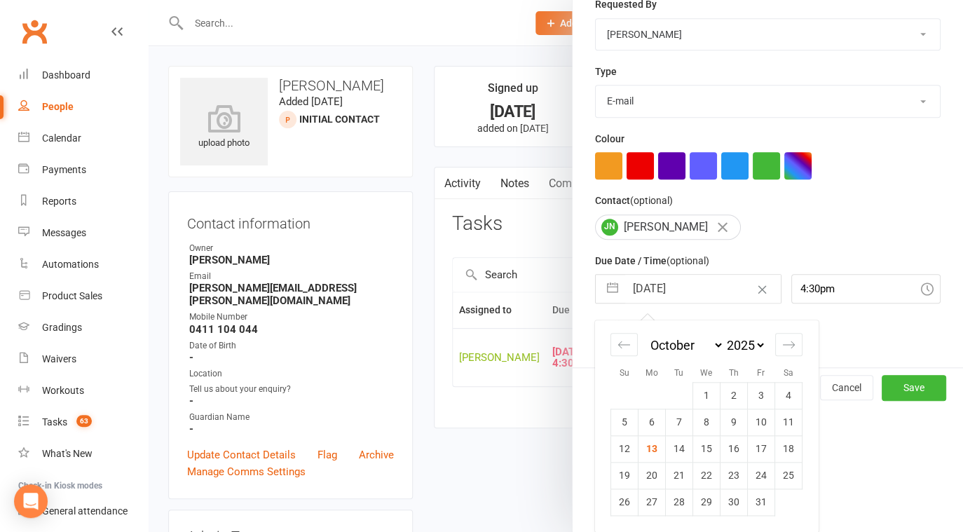
type input "14 Oct 2025"
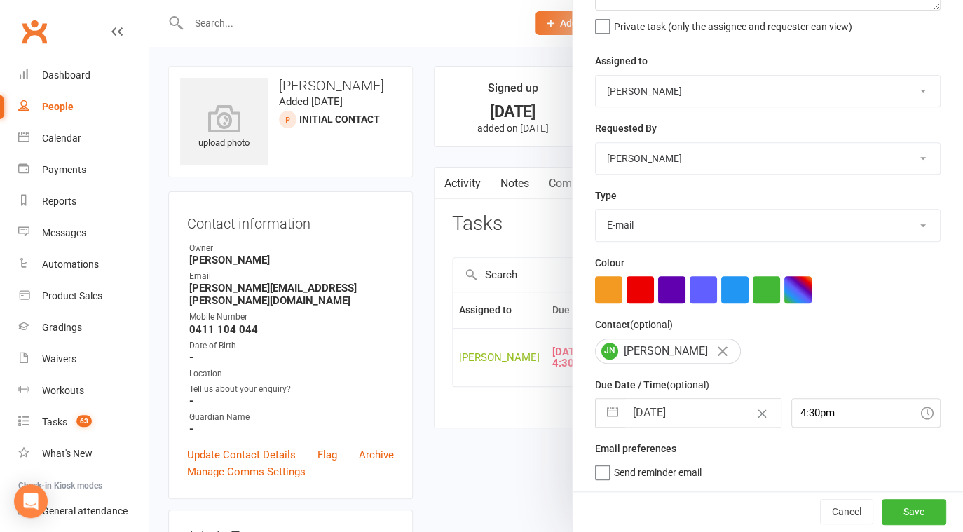
scroll to position [135, 0]
click at [903, 510] on button "Save" at bounding box center [914, 511] width 64 height 25
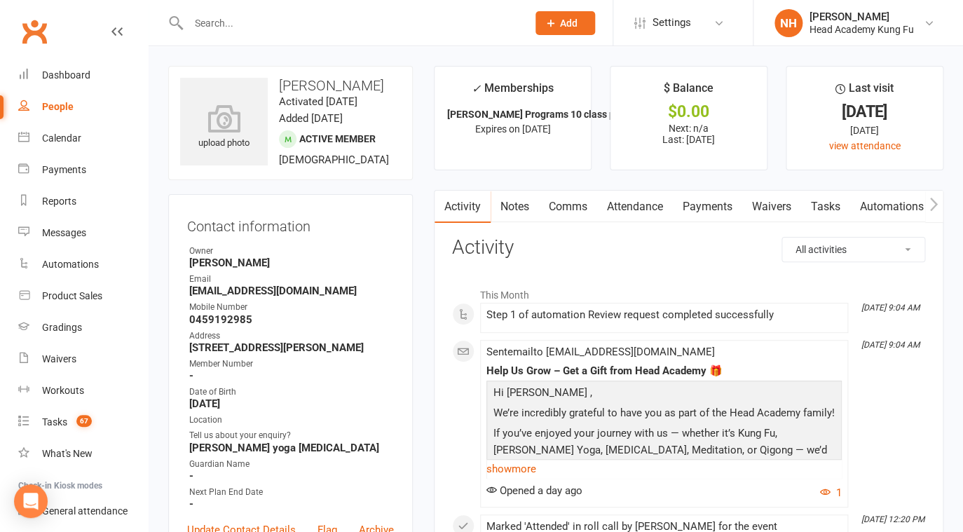
click at [824, 206] on link "Tasks" at bounding box center [825, 207] width 49 height 32
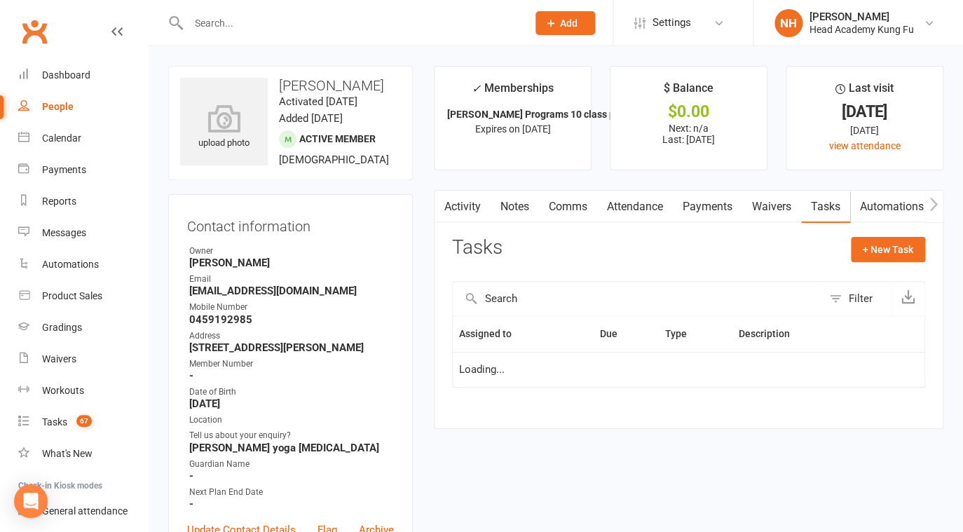
select select "waiting"
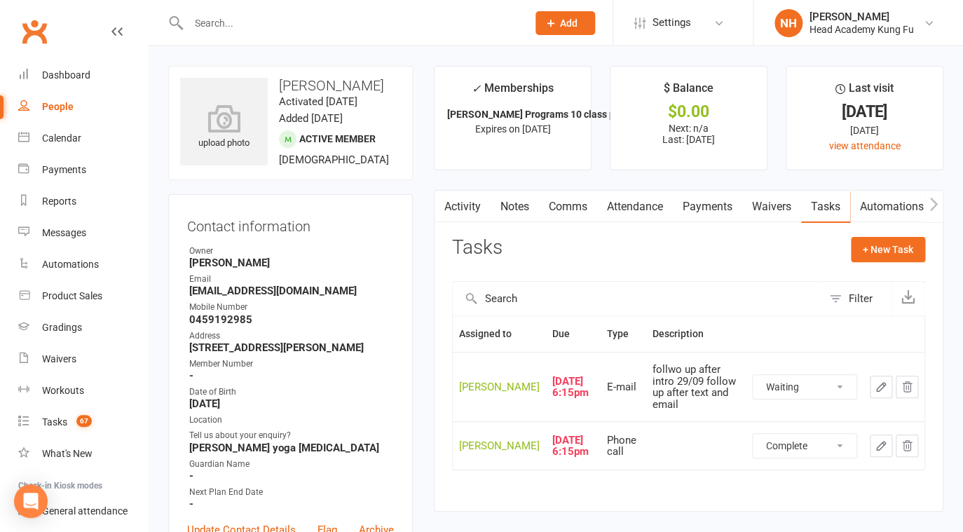
click option "Complete" at bounding box center [0, 0] width 0 height 0
select select "unstarted"
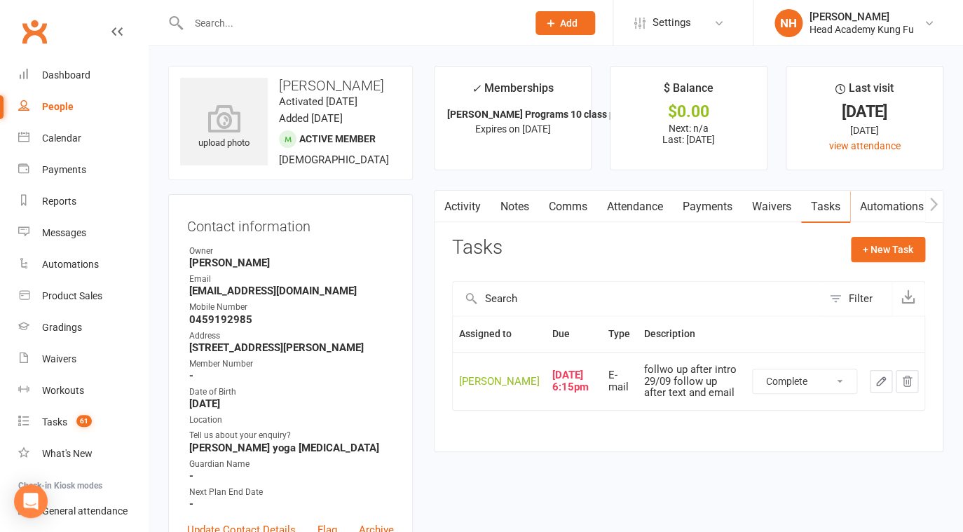
click option "Complete" at bounding box center [0, 0] width 0 height 0
select select "waiting"
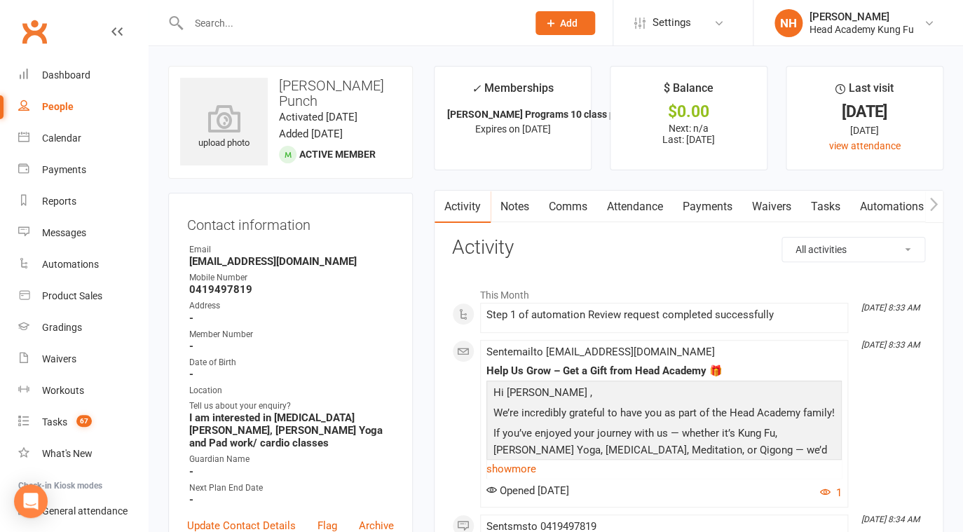
click at [831, 202] on link "Tasks" at bounding box center [825, 207] width 49 height 32
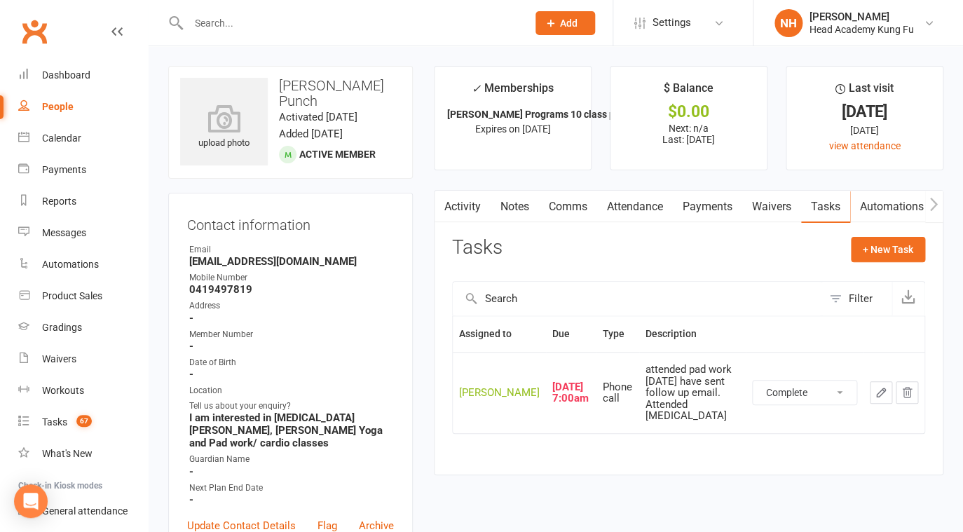
click option "Complete" at bounding box center [0, 0] width 0 height 0
select select "started"
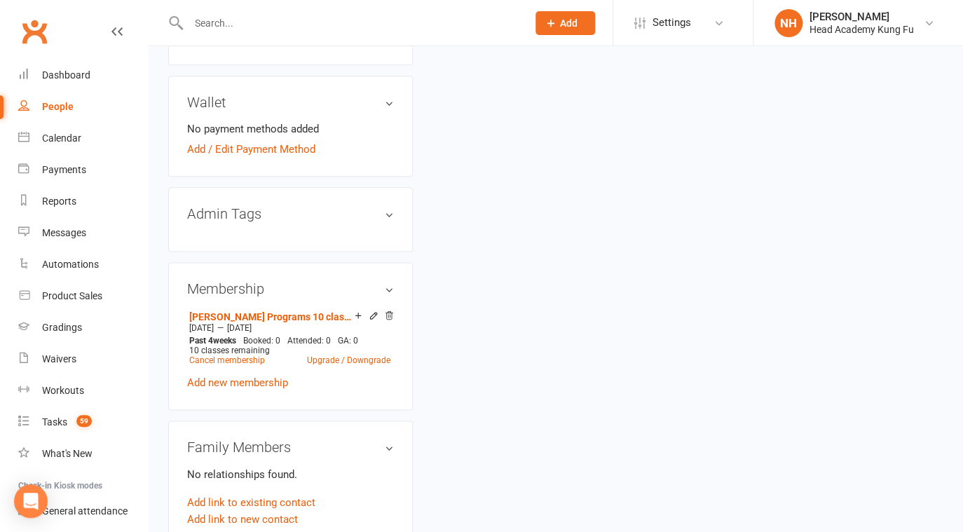
scroll to position [45, 0]
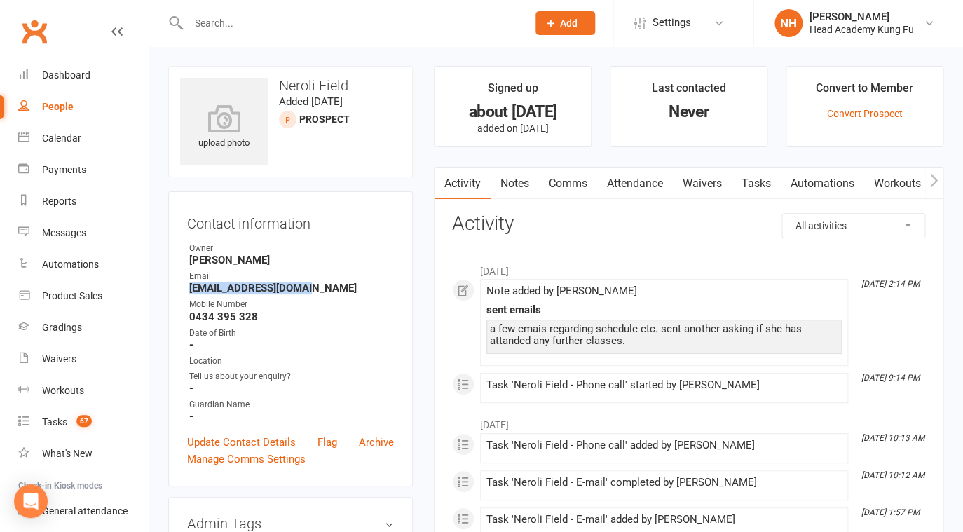
drag, startPoint x: 301, startPoint y: 294, endPoint x: 177, endPoint y: 285, distance: 125.2
click at [177, 285] on div "Contact information Owner [PERSON_NAME] Head Email [EMAIL_ADDRESS][DOMAIN_NAME]…" at bounding box center [290, 338] width 245 height 295
copy strong "[EMAIL_ADDRESS][DOMAIN_NAME]"
click at [742, 180] on link "Tasks" at bounding box center [756, 184] width 49 height 32
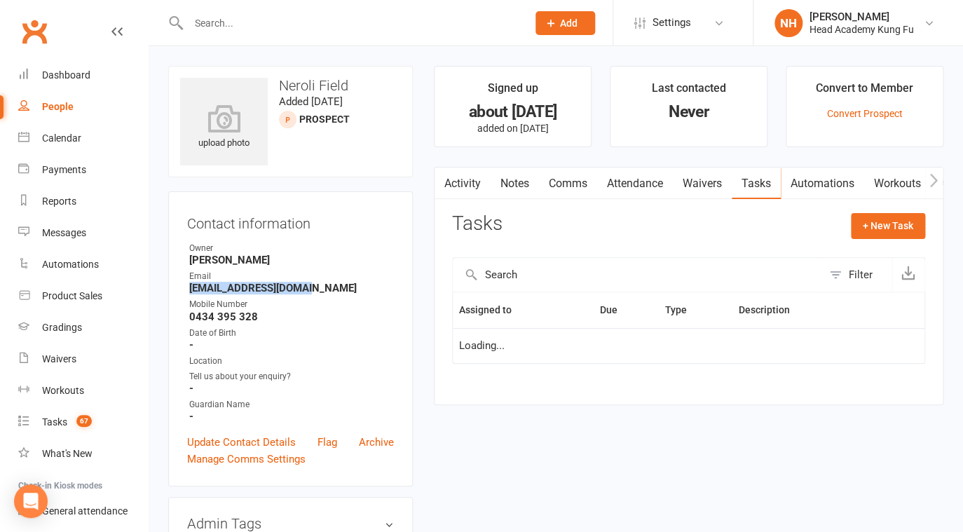
select select "started"
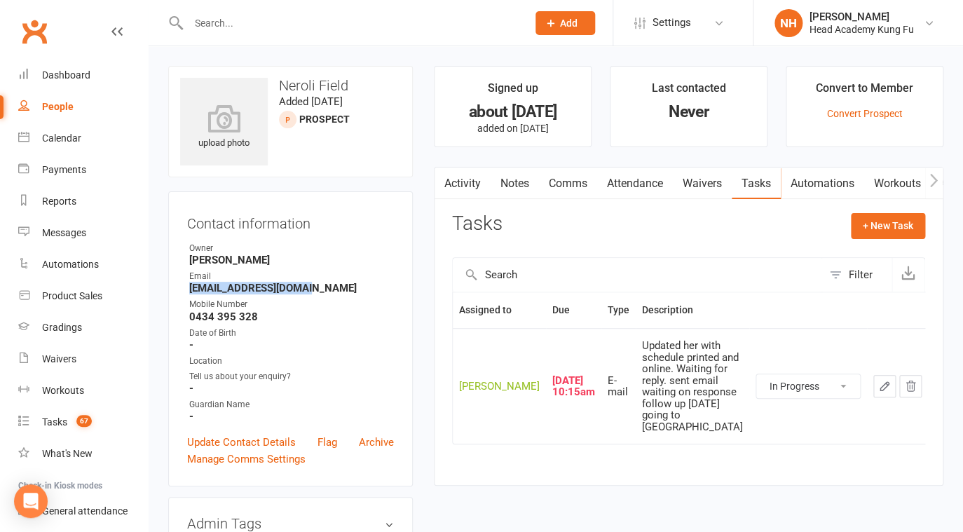
click at [885, 393] on icon "button" at bounding box center [884, 386] width 13 height 13
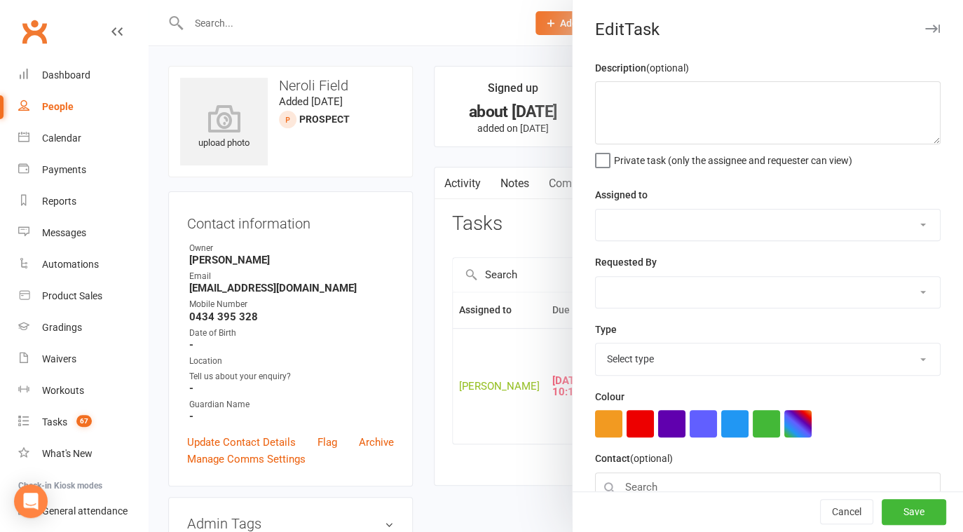
type textarea "Updated her with schedule printed and online. Waiting for reply. sent email wai…"
select select "31972"
type input "30 Sep 2025"
type input "10:15am"
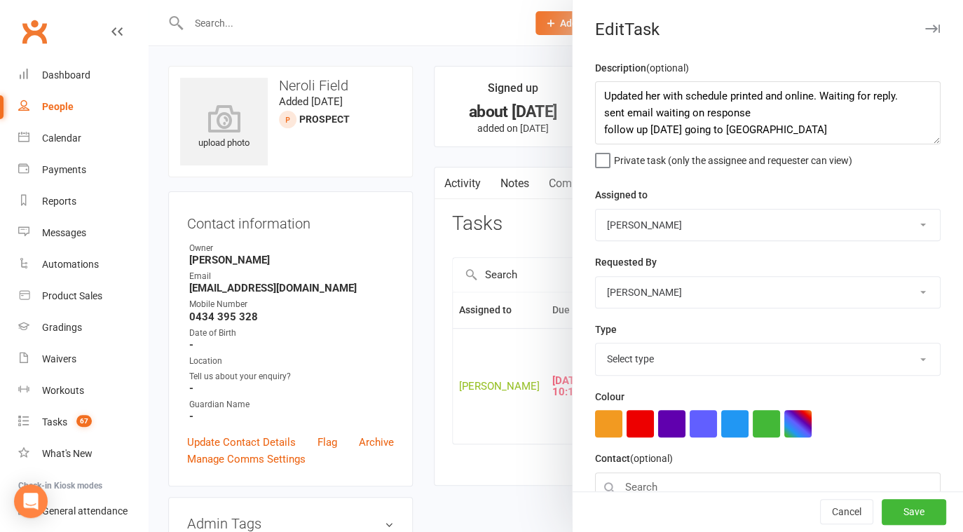
select select "14819"
click at [599, 98] on textarea "Updated her with schedule printed and online. Waiting for reply. sent email wai…" at bounding box center [768, 112] width 346 height 63
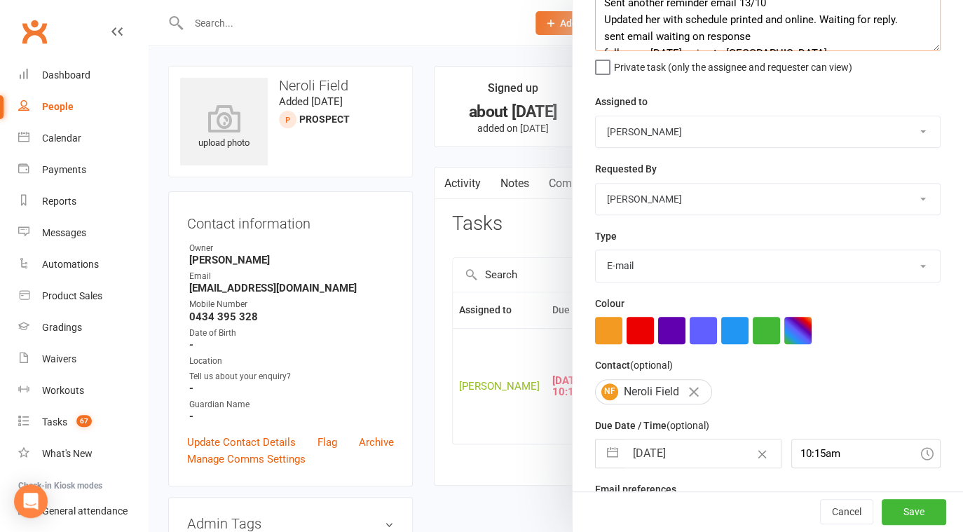
scroll to position [135, 0]
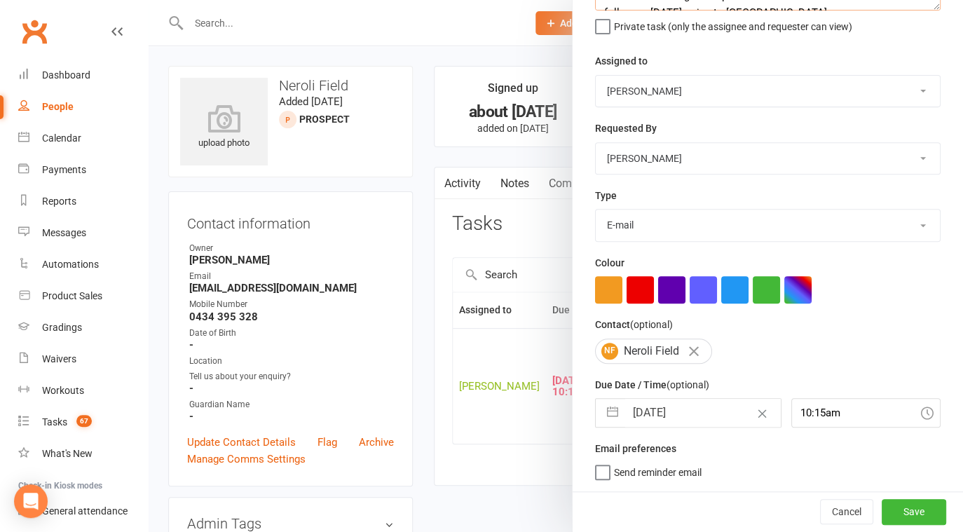
type textarea "Sent another reminder email 13/10 Updated her with schedule printed and online.…"
select select "7"
select select "2025"
select select "8"
select select "2025"
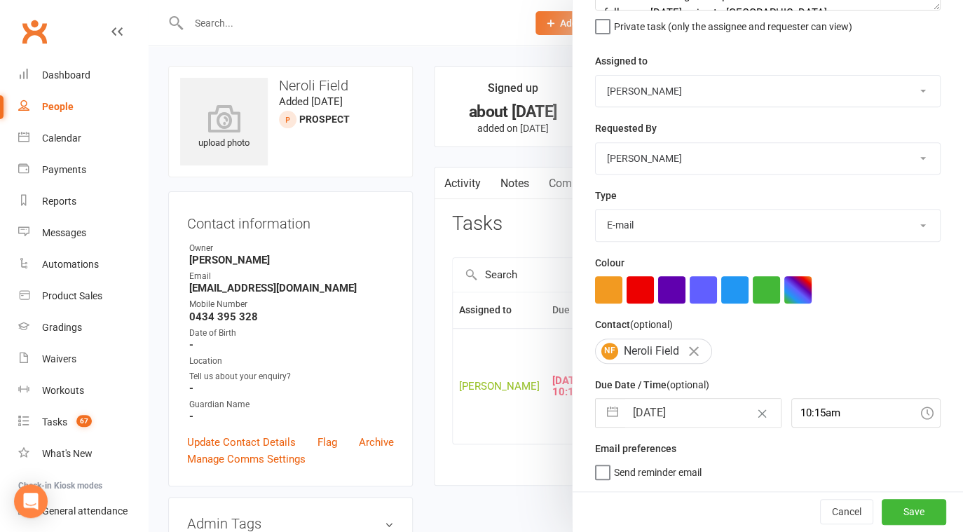
select select "9"
select select "2025"
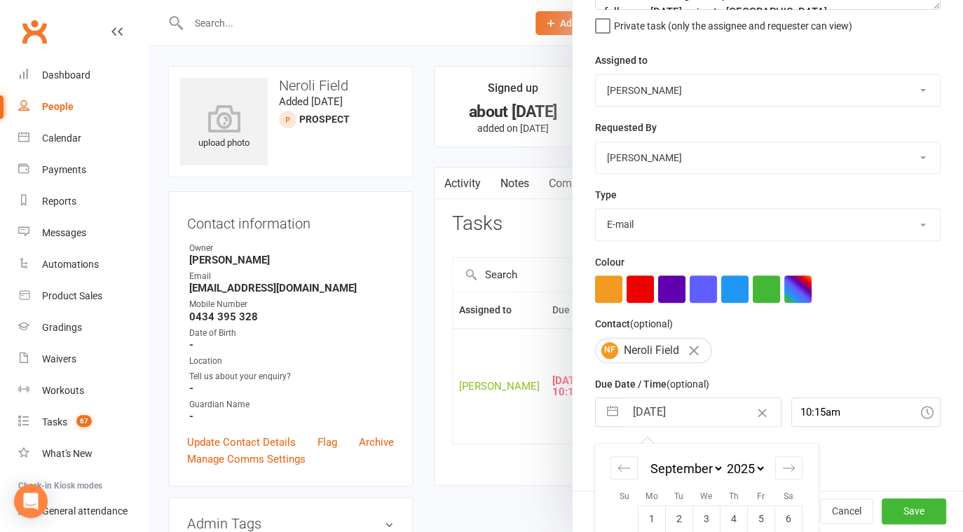
click at [655, 418] on input "30 Sep 2025" at bounding box center [703, 412] width 156 height 28
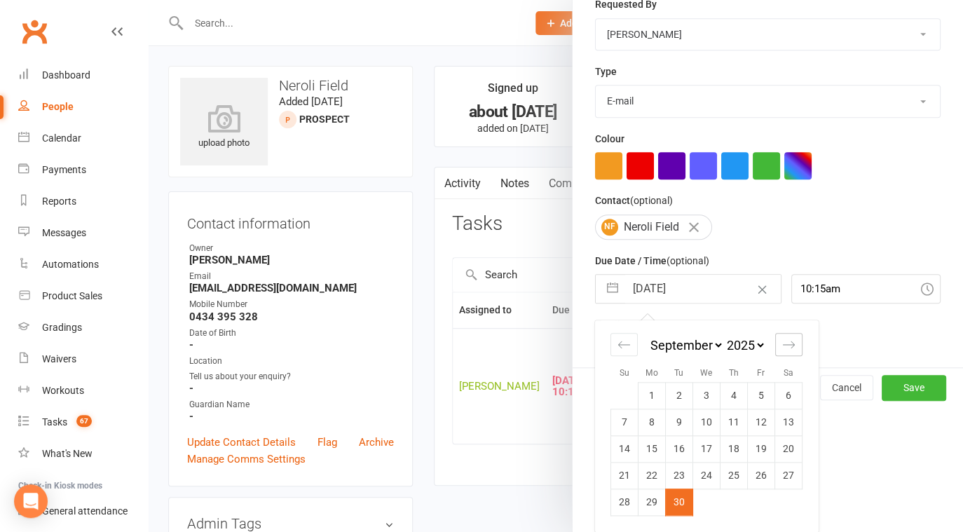
drag, startPoint x: 785, startPoint y: 343, endPoint x: 769, endPoint y: 359, distance: 22.8
click at [785, 343] on icon "Move forward to switch to the next month." at bounding box center [788, 344] width 13 height 13
select select "10"
select select "2025"
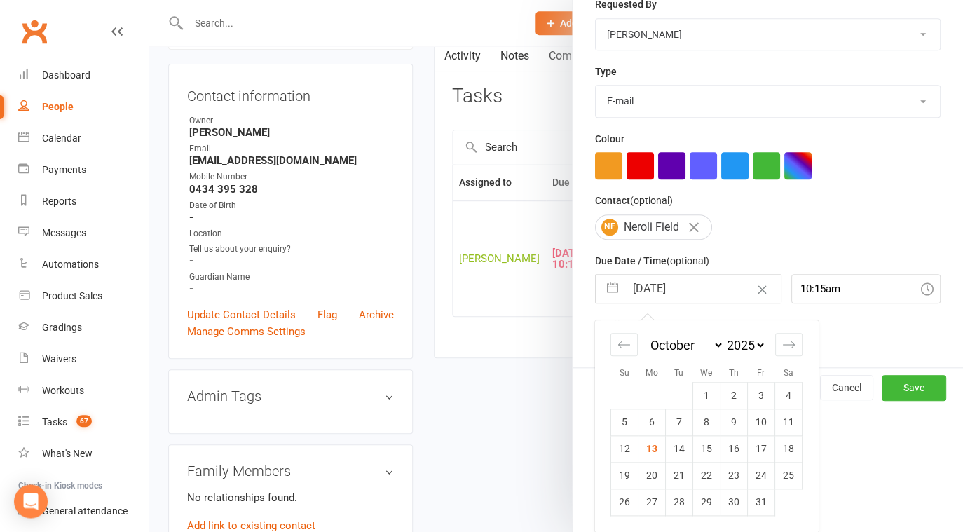
scroll to position [135, 0]
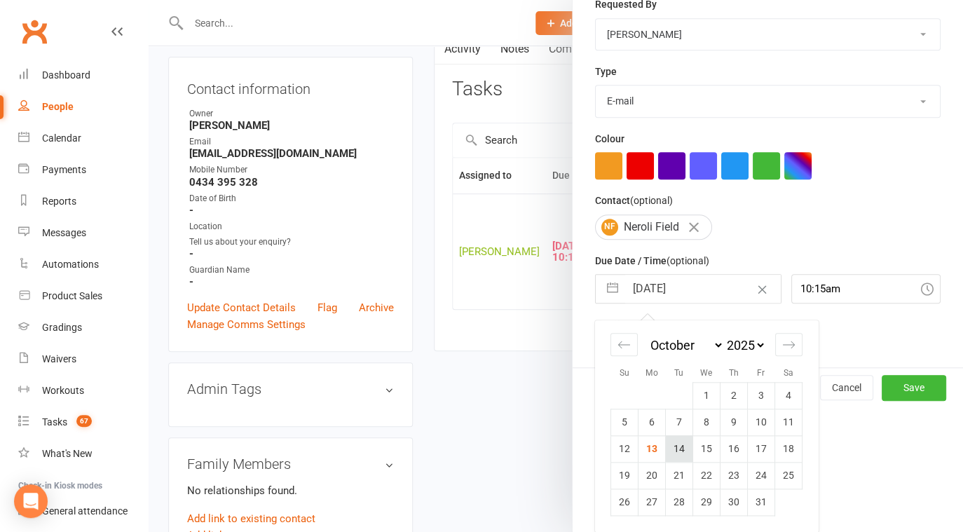
click at [672, 449] on td "14" at bounding box center [679, 448] width 27 height 27
type input "14 Oct 2025"
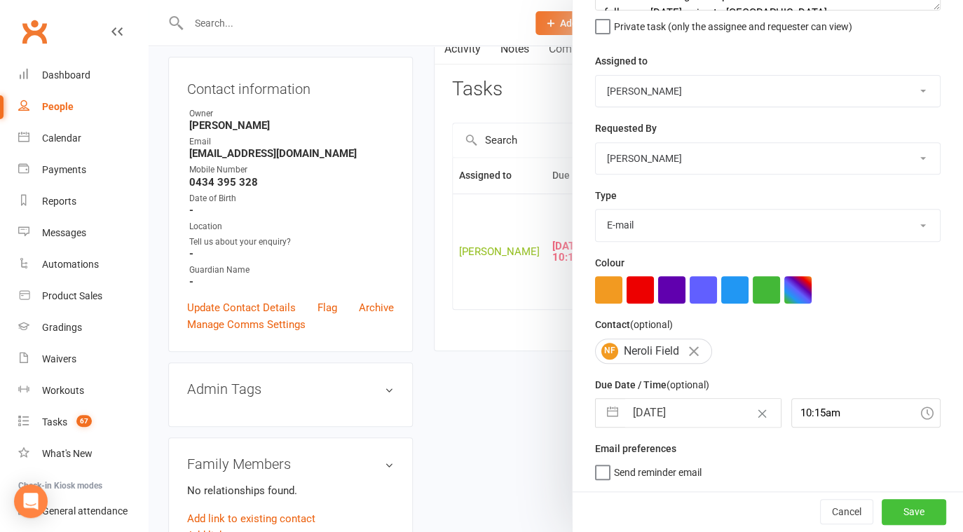
click at [882, 512] on button "Save" at bounding box center [914, 511] width 64 height 25
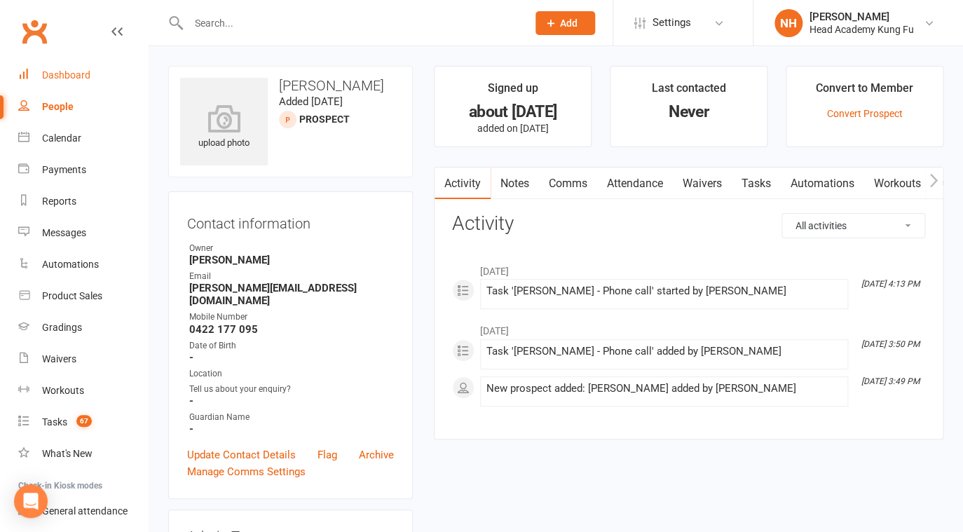
click at [71, 68] on link "Dashboard" at bounding box center [83, 76] width 130 height 32
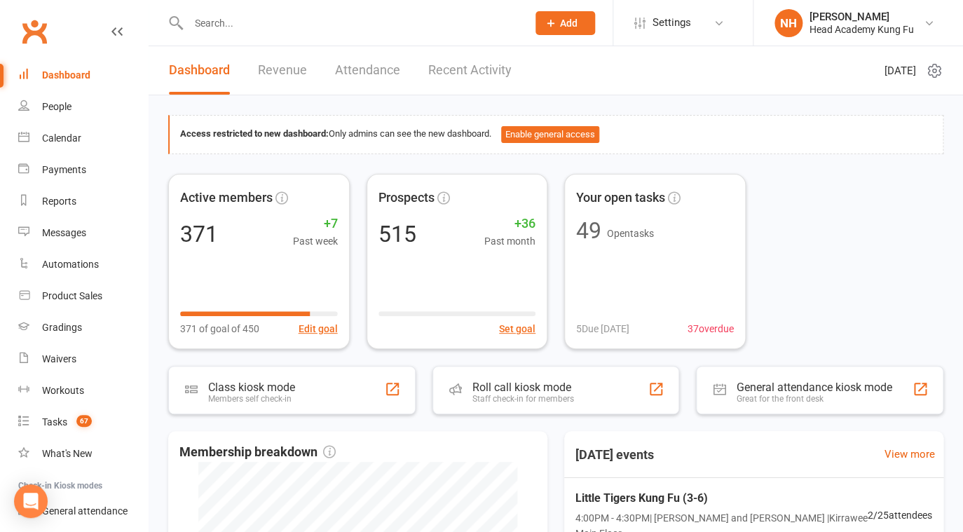
click at [66, 80] on div "Dashboard" at bounding box center [66, 74] width 48 height 11
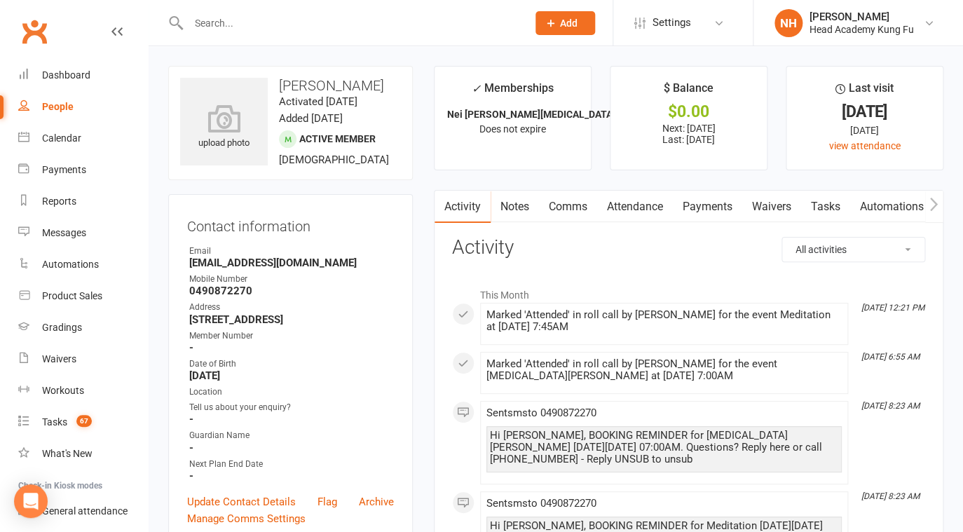
click at [837, 207] on link "Tasks" at bounding box center [825, 207] width 49 height 32
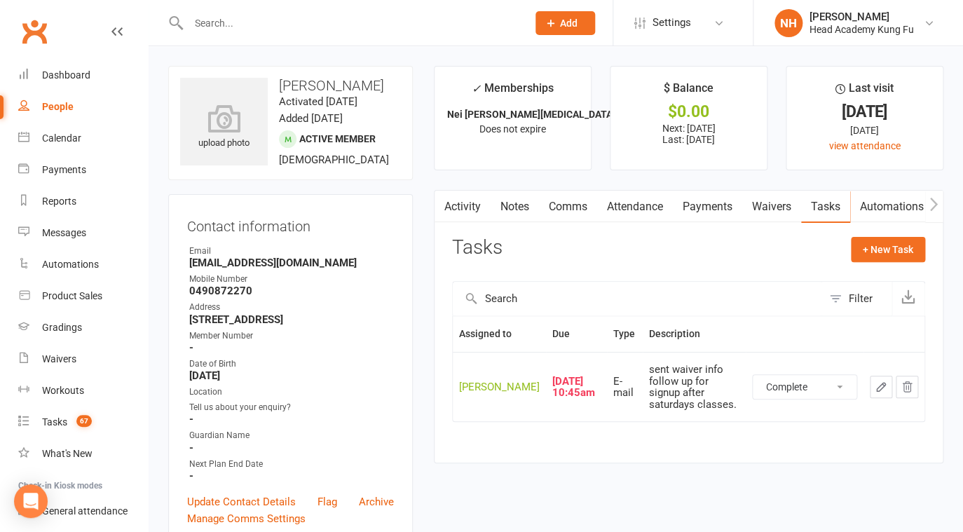
click option "Complete" at bounding box center [0, 0] width 0 height 0
select select "waiting"
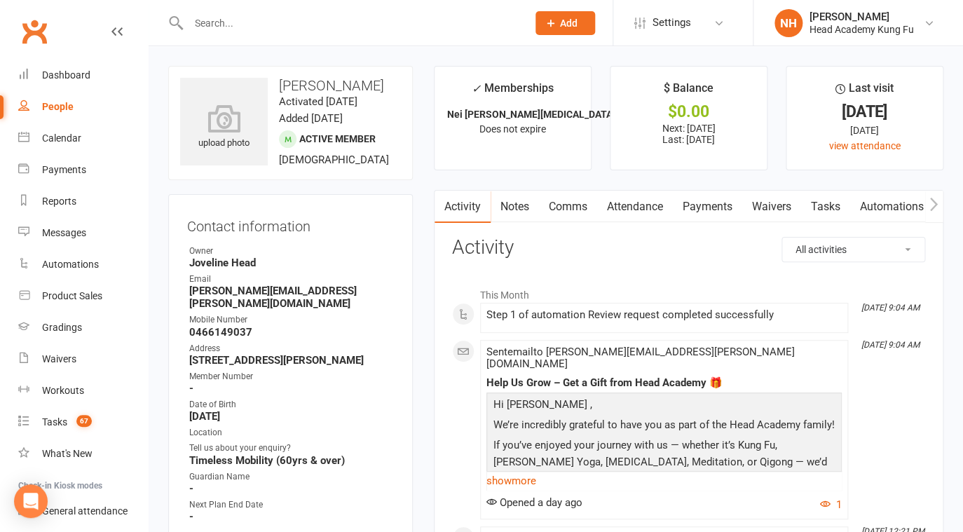
click at [823, 203] on link "Tasks" at bounding box center [825, 207] width 49 height 32
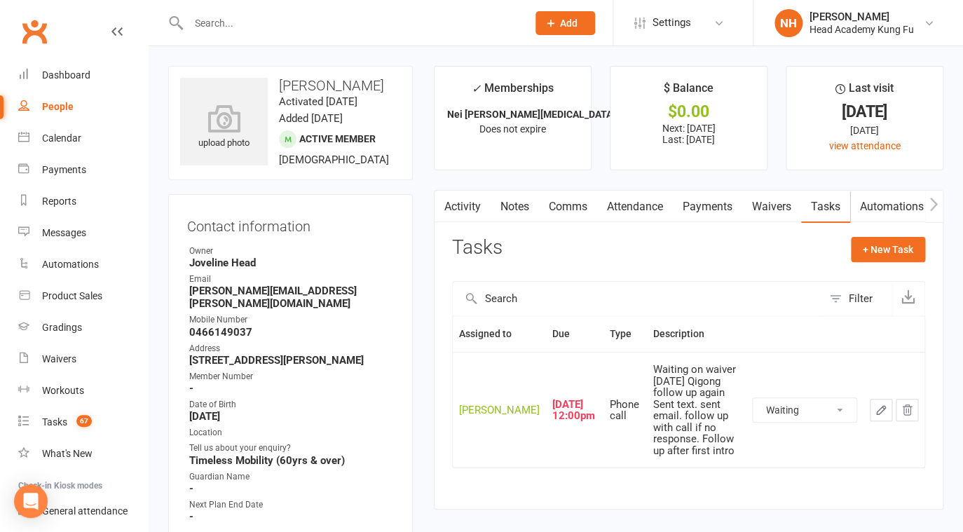
click option "Complete" at bounding box center [0, 0] width 0 height 0
select select "waiting"
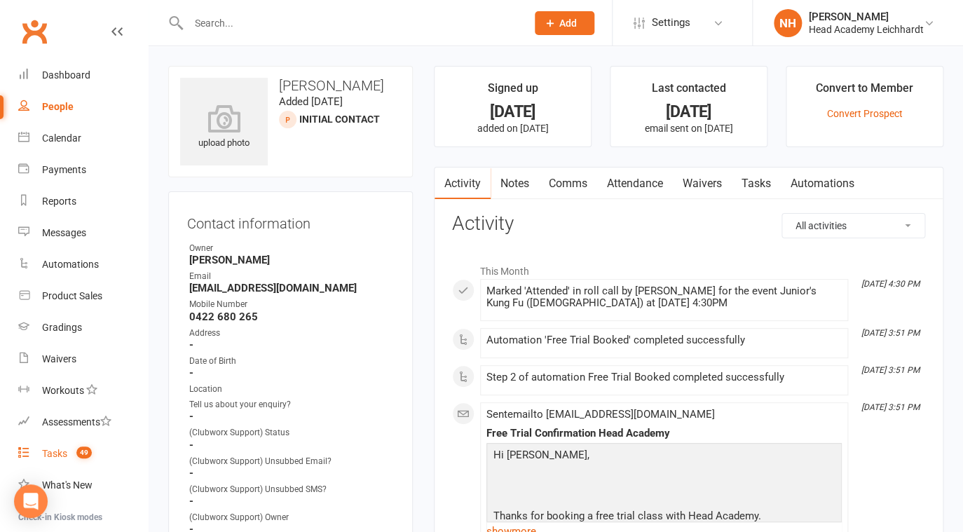
click at [71, 455] on count-badge "49" at bounding box center [80, 453] width 22 height 11
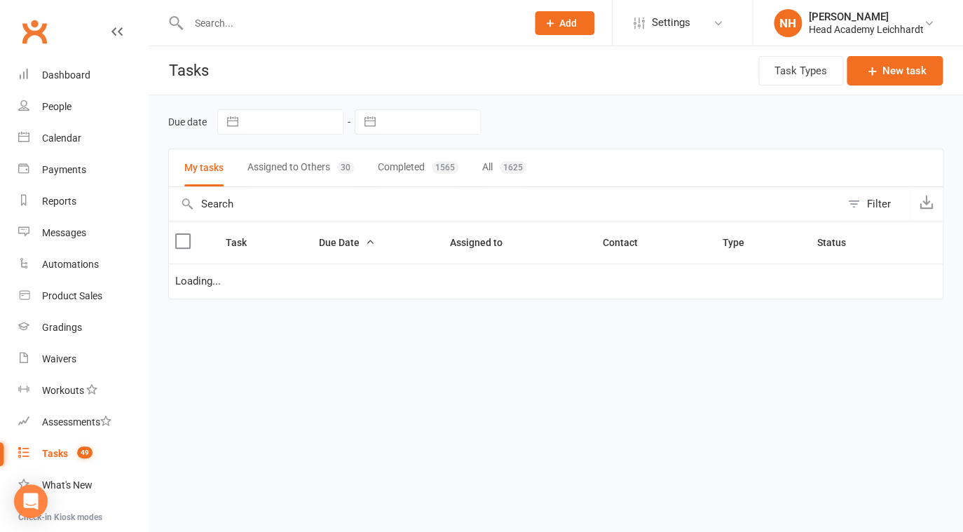
select select "waiting"
select select "started"
select select "waiting"
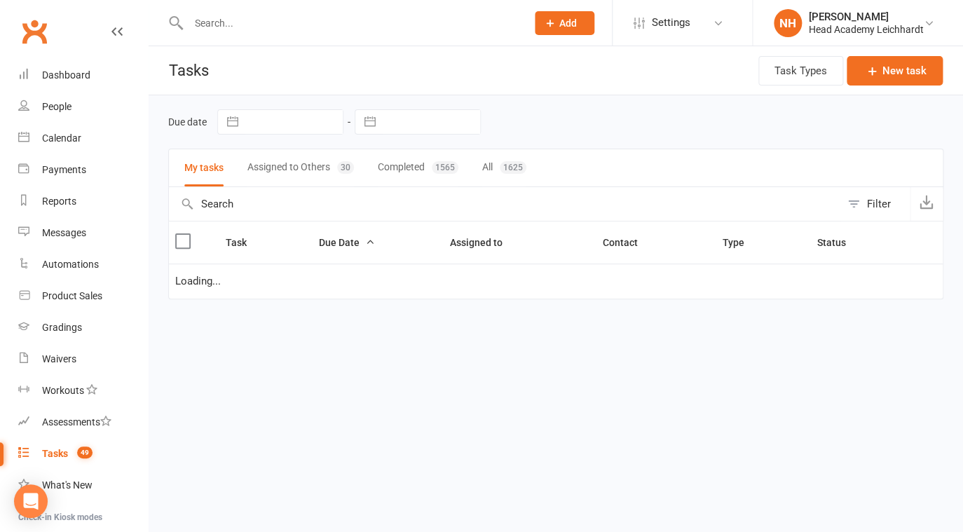
select select "waiting"
select select "started"
select select "waiting"
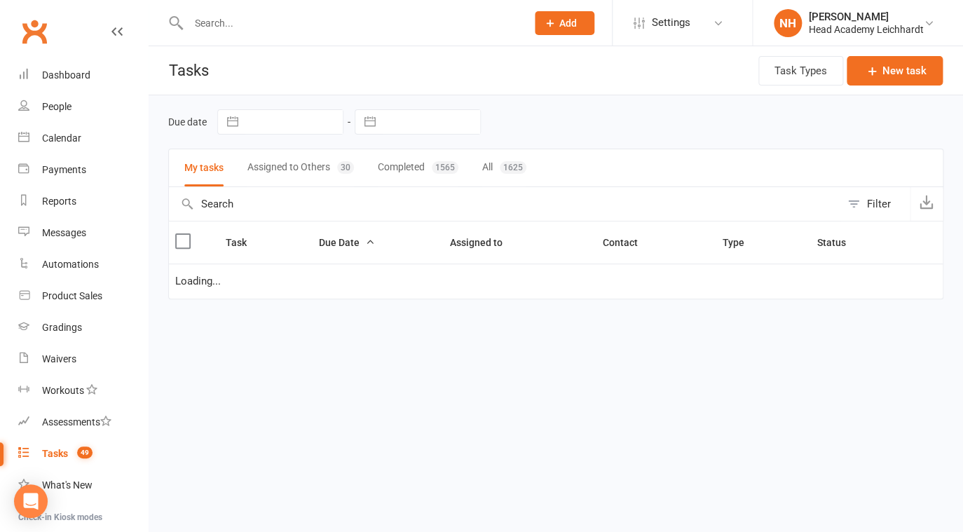
select select "waiting"
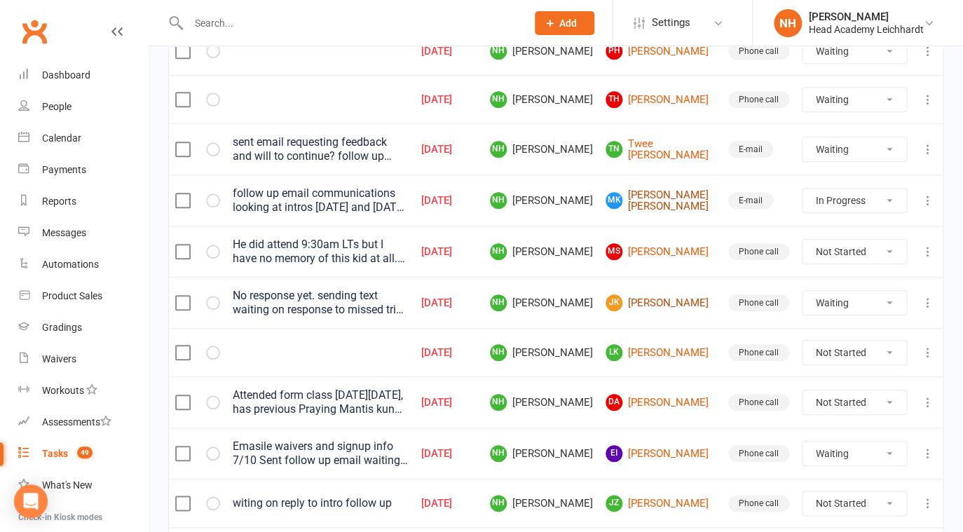
scroll to position [247, 0]
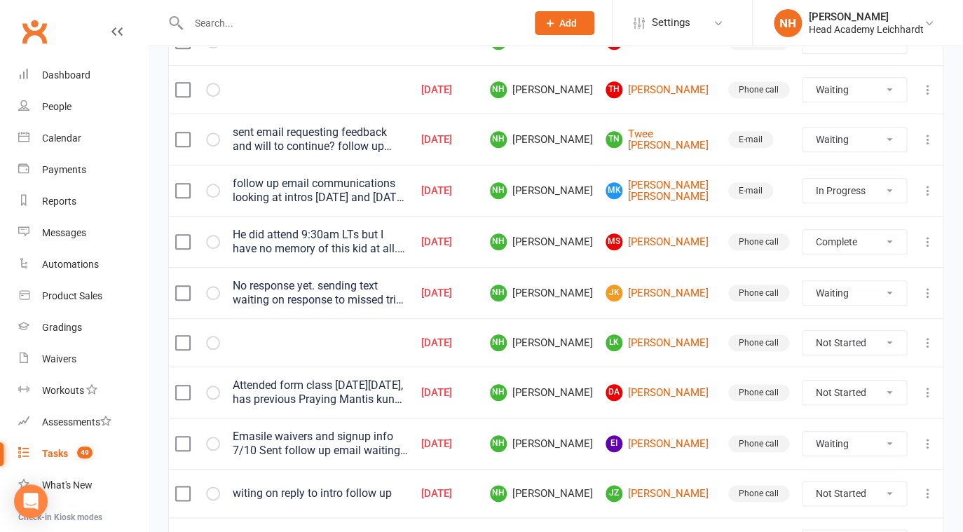
click option "Complete" at bounding box center [0, 0] width 0 height 0
select select "unstarted"
select select "waiting"
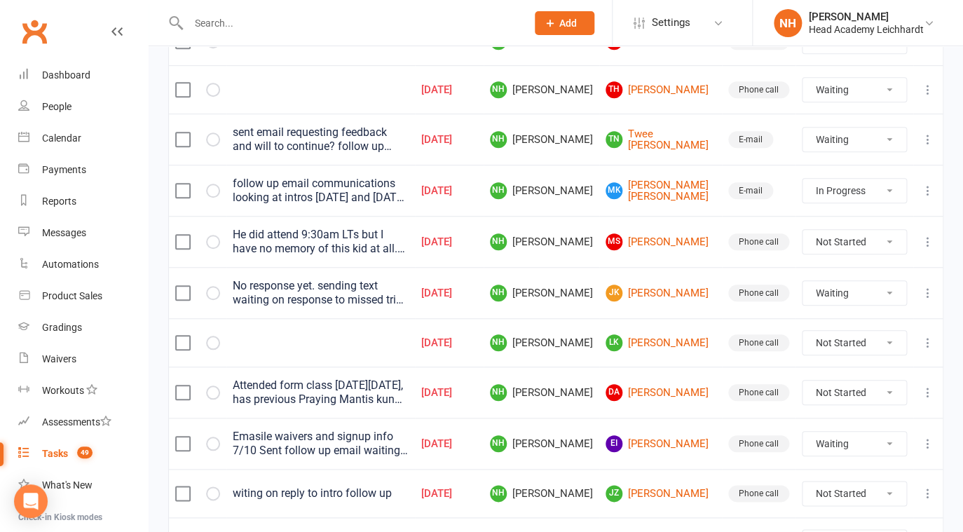
select select "started"
select select "waiting"
select select "started"
select select "waiting"
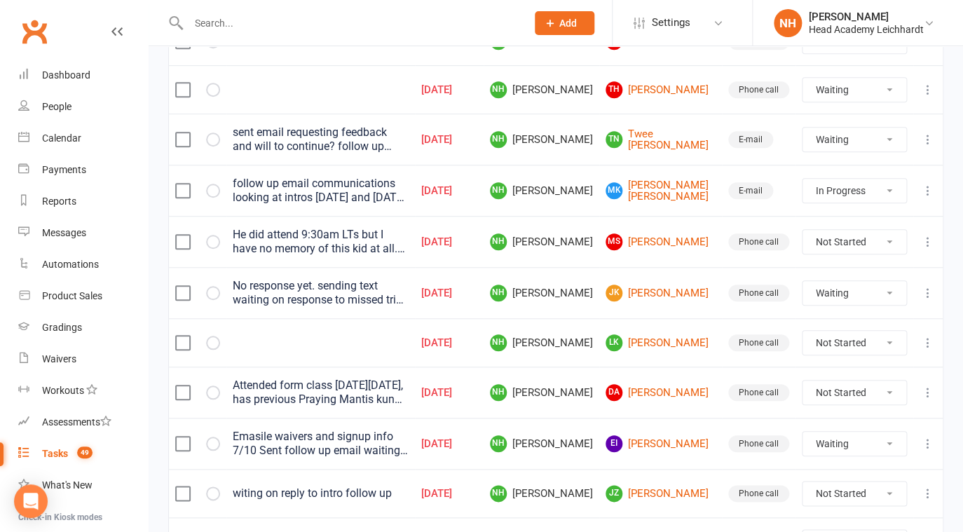
select select "waiting"
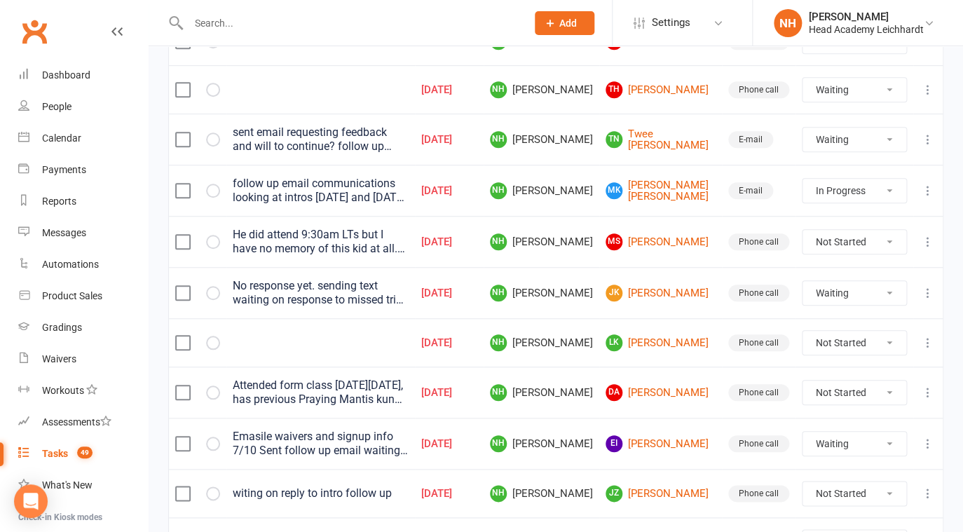
select select "started"
select select "waiting"
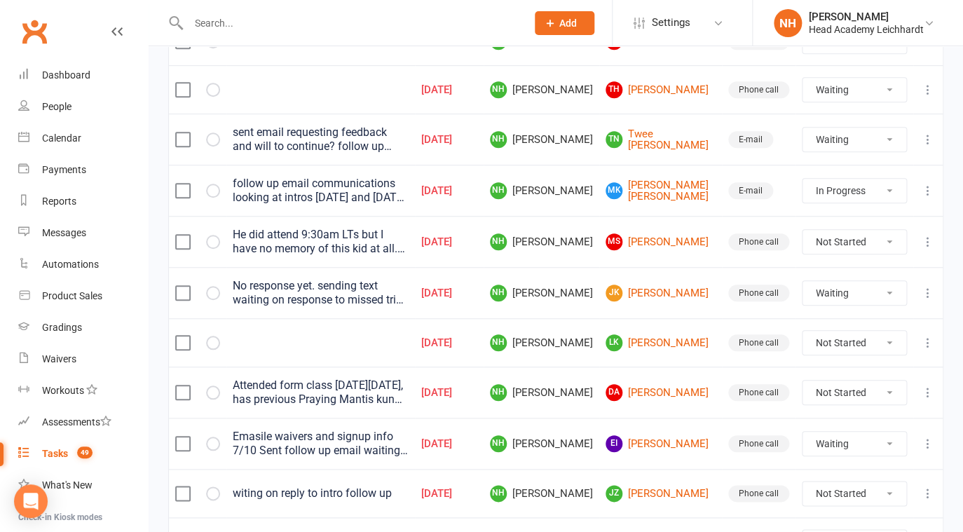
select select "waiting"
select select "started"
select select "waiting"
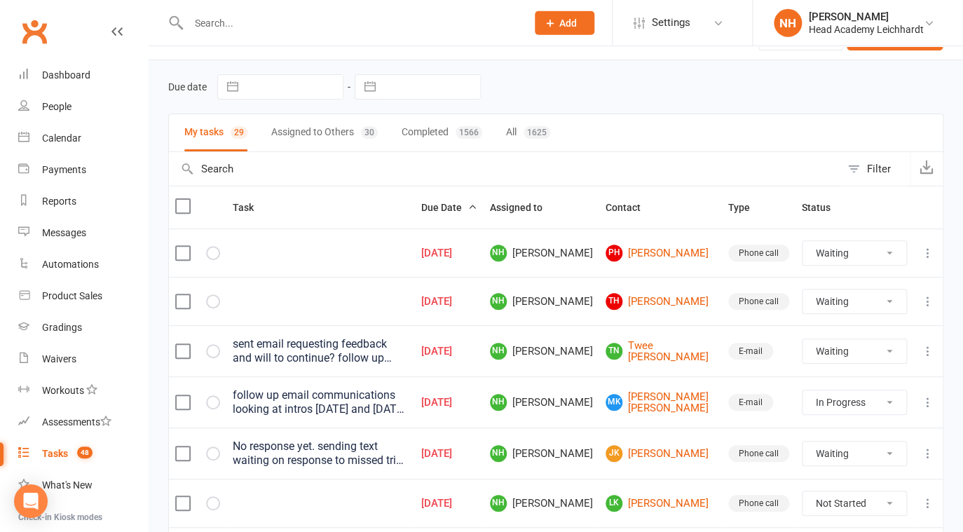
scroll to position [34, 0]
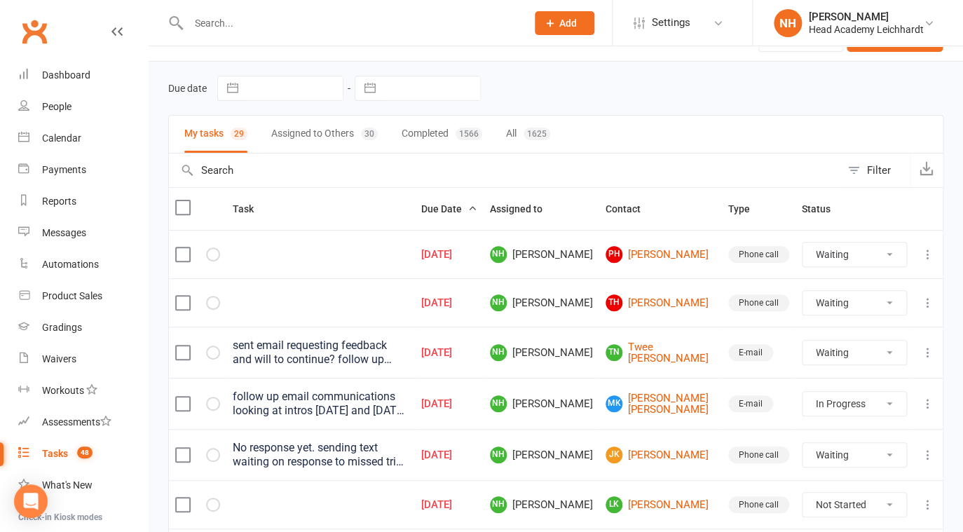
click at [247, 23] on input "text" at bounding box center [350, 23] width 332 height 20
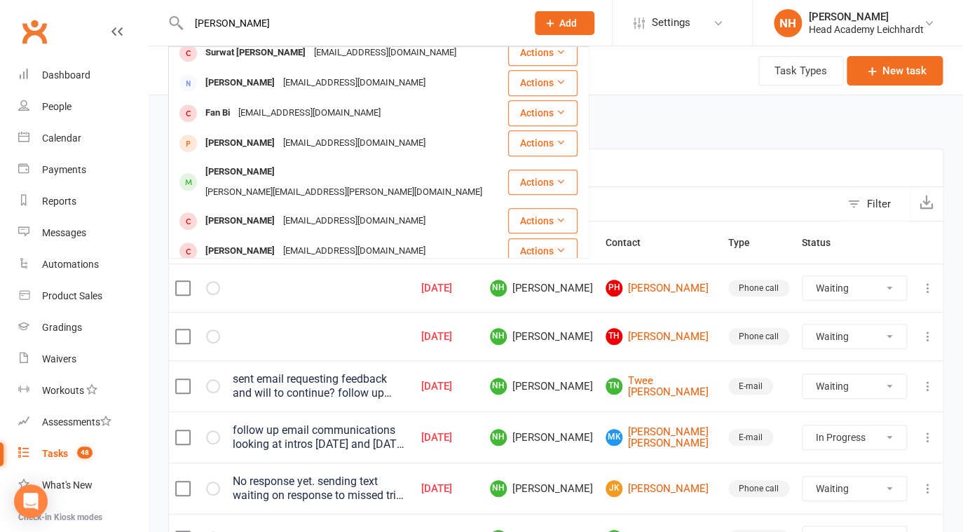
scroll to position [0, 0]
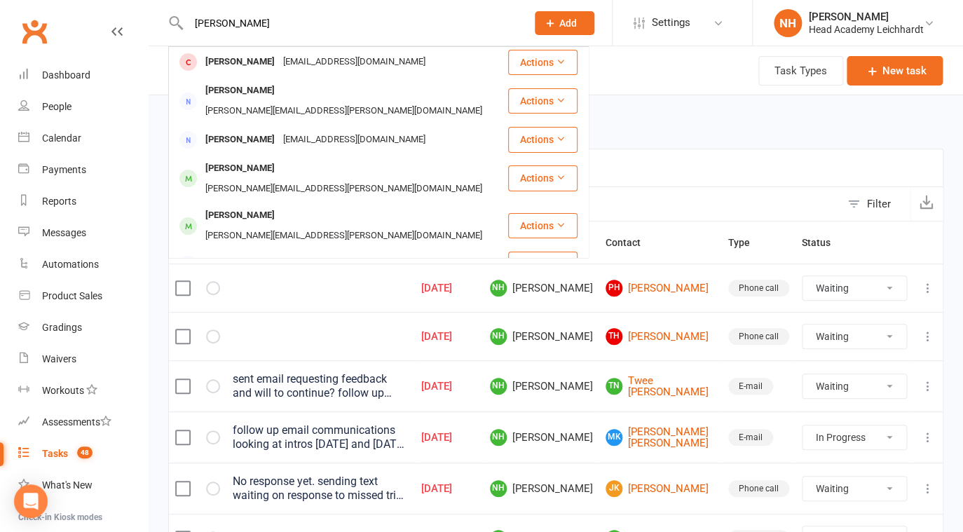
type input "susan buckley"
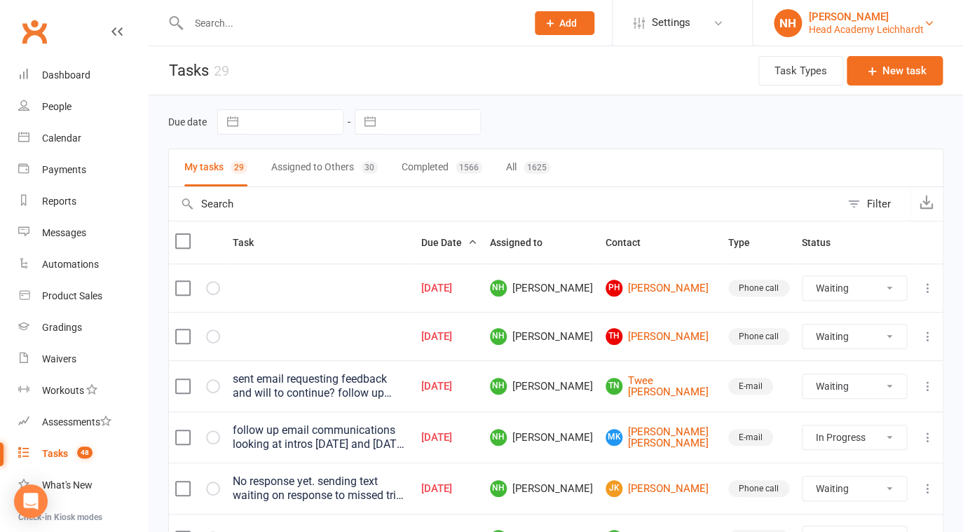
click at [910, 25] on div "Head Academy Leichhardt" at bounding box center [866, 29] width 115 height 13
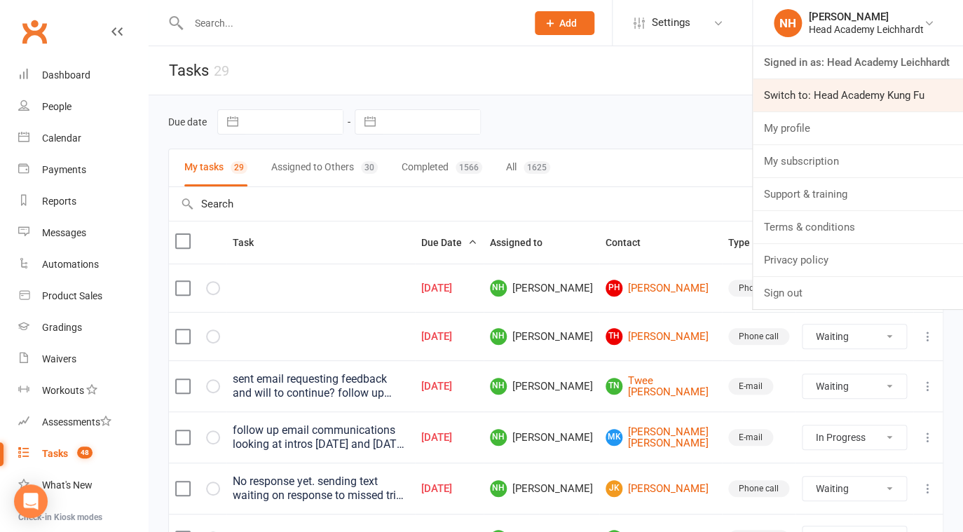
click at [863, 92] on link "Switch to: Head Academy Kung Fu" at bounding box center [858, 95] width 210 height 32
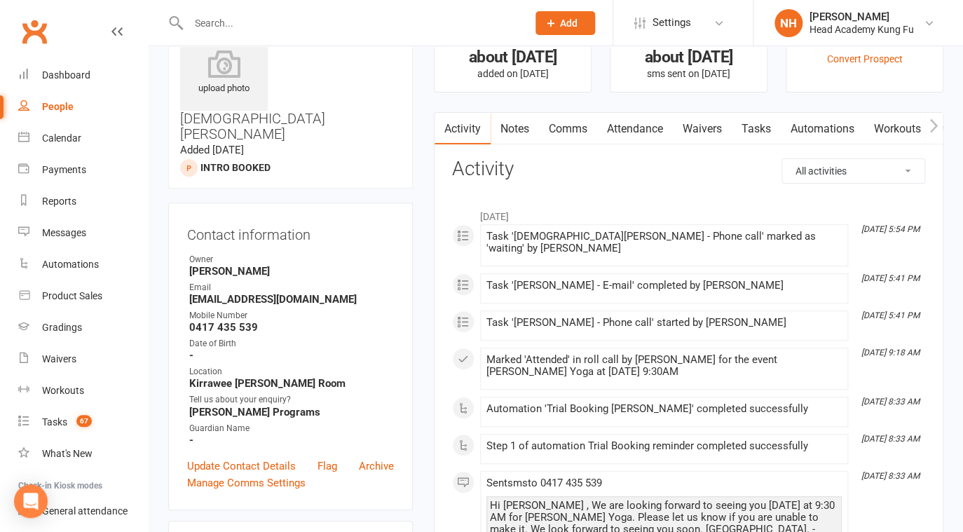
scroll to position [56, 0]
click at [742, 125] on link "Tasks" at bounding box center [756, 127] width 49 height 32
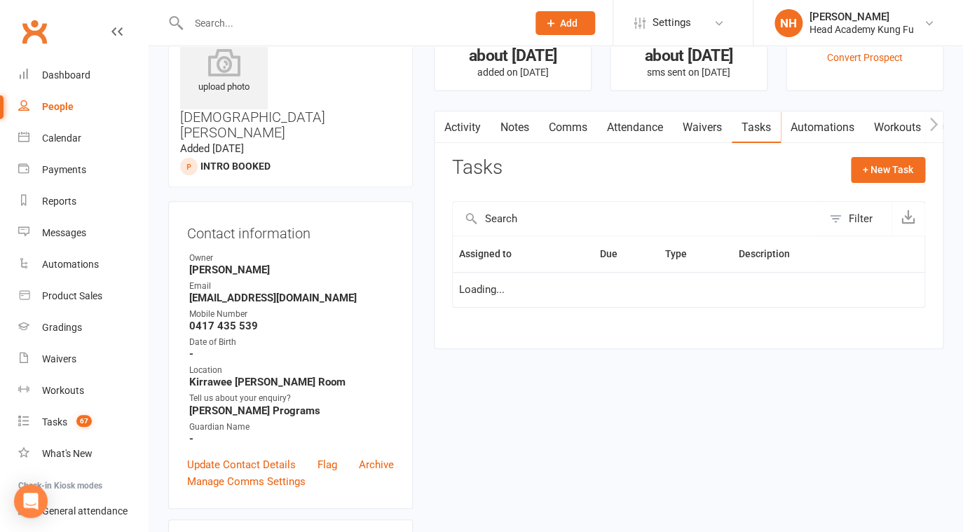
select select "waiting"
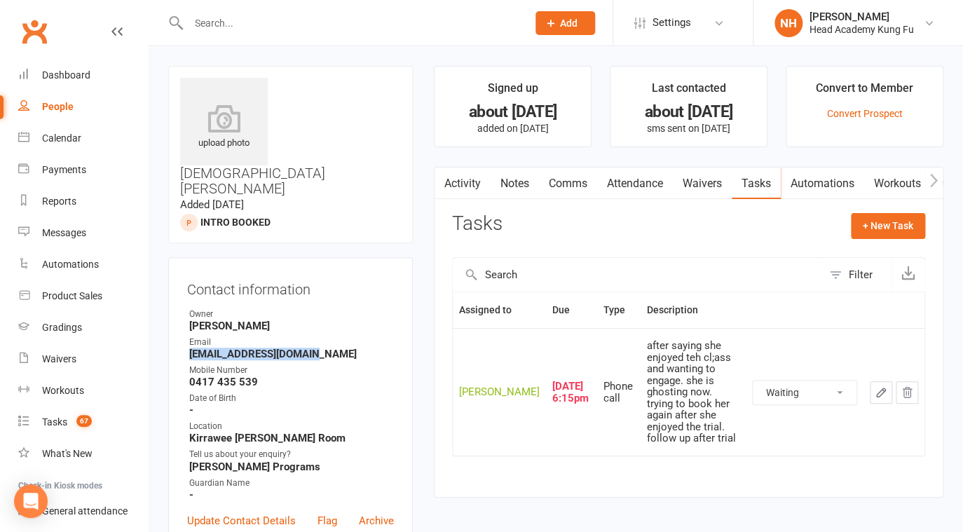
drag, startPoint x: 190, startPoint y: 287, endPoint x: 322, endPoint y: 288, distance: 132.5
click at [322, 348] on strong "kristenlawes@gmail.com" at bounding box center [291, 354] width 205 height 13
copy strong "kristenlawes@gmail.com"
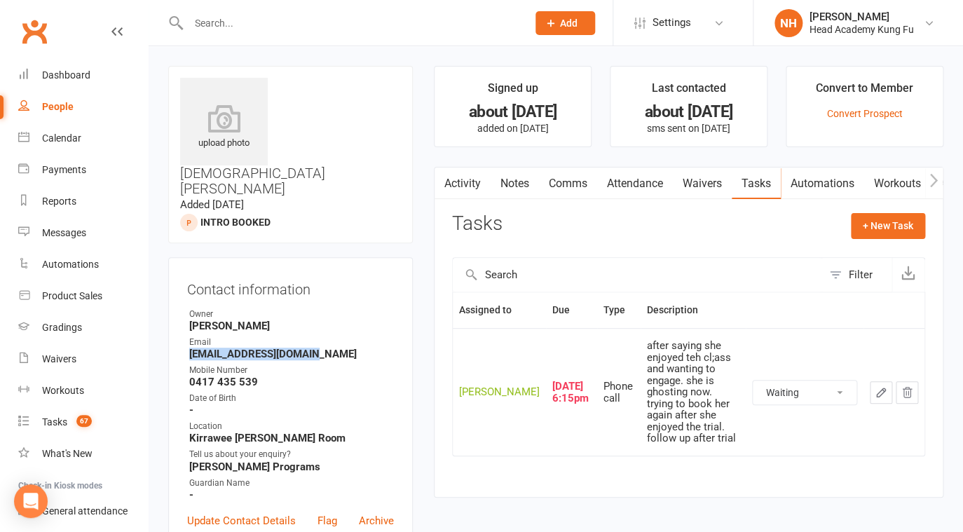
click at [873, 402] on button "button" at bounding box center [881, 392] width 22 height 22
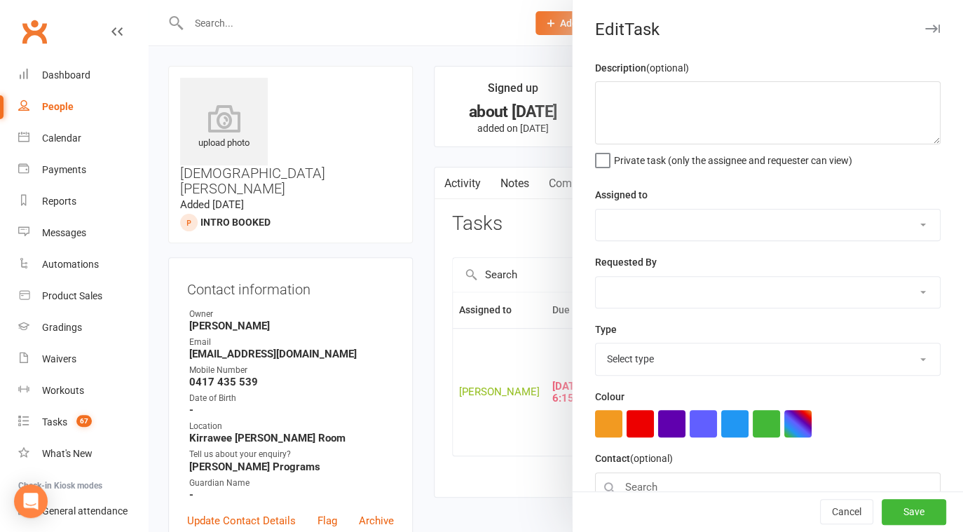
type textarea "after saying she enjoyed teh cl;ass and wanting to engage. she is ghosting now.…"
select select "31972"
type input "22 Sep 2025"
type input "6:15pm"
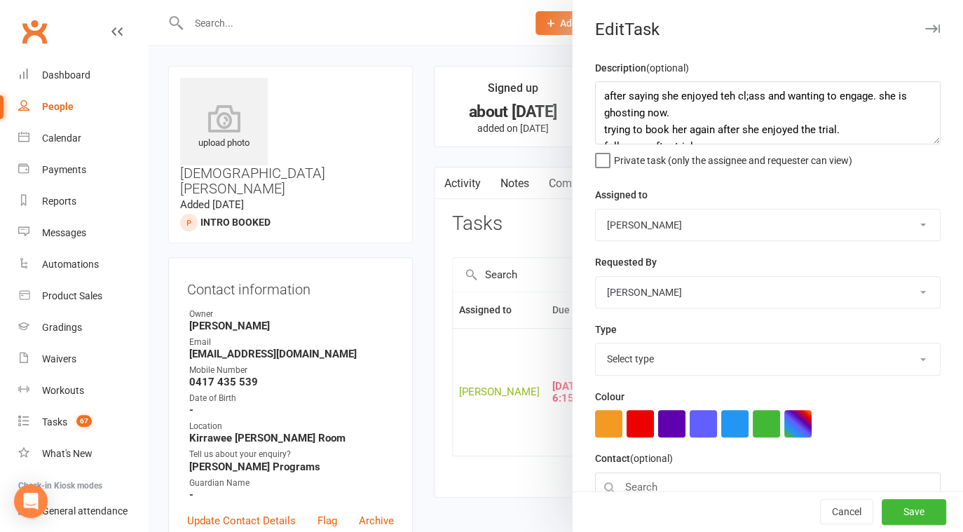
select select "14820"
click at [599, 97] on textarea "after saying she enjoyed teh cl;ass and wanting to engage. she is ghosting now.…" at bounding box center [768, 112] width 346 height 63
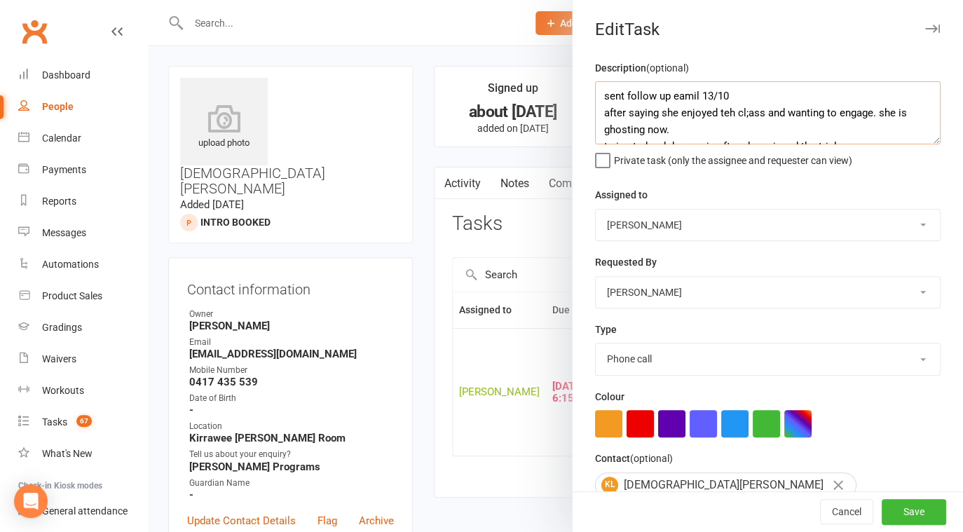
scroll to position [88, 0]
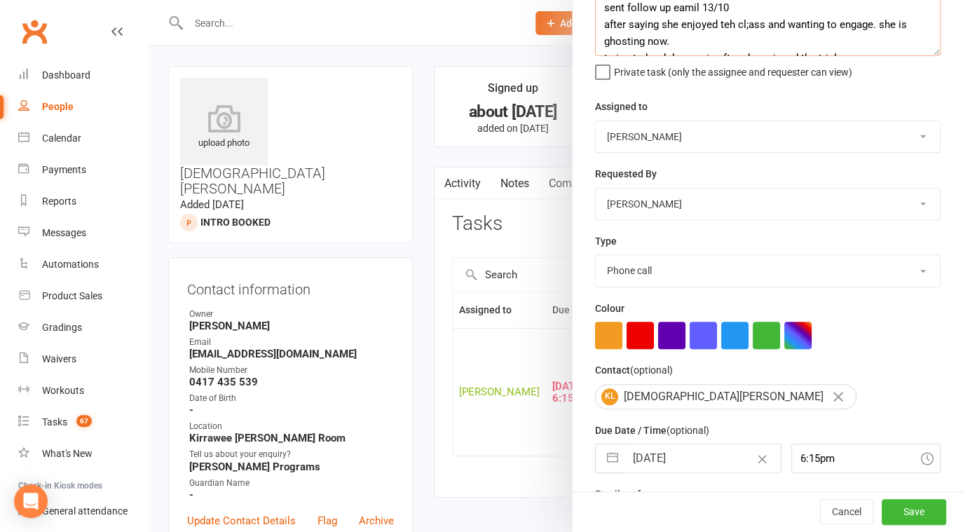
type textarea "sent follow up eamil 13/10 after saying she enjoyed teh cl;ass and wanting to e…"
click at [684, 453] on input "22 Sep 2025" at bounding box center [703, 458] width 156 height 28
select select "7"
select select "2025"
select select "8"
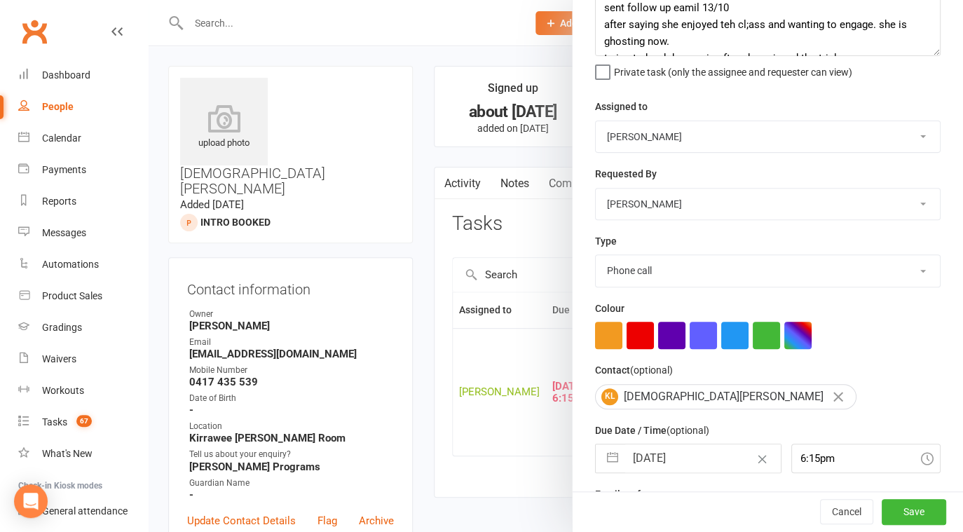
select select "2025"
select select "9"
select select "2025"
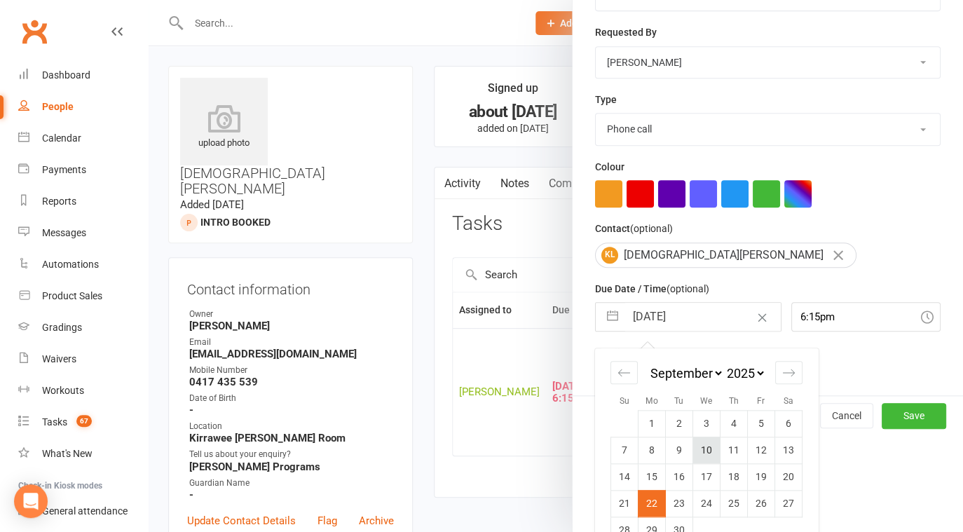
scroll to position [259, 0]
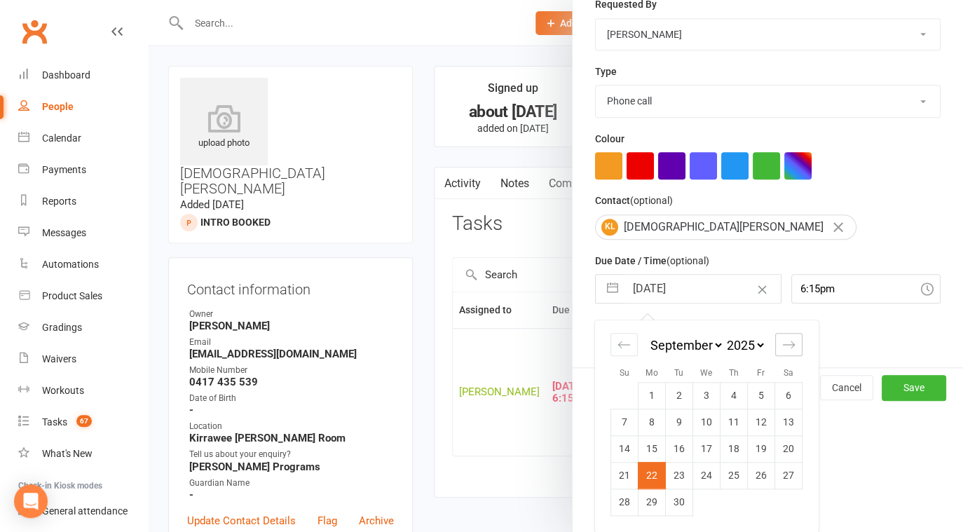
click at [788, 340] on icon "Move forward to switch to the next month." at bounding box center [788, 344] width 13 height 13
select select "10"
select select "2025"
drag, startPoint x: 672, startPoint y: 447, endPoint x: 700, endPoint y: 448, distance: 27.4
click at [672, 447] on td "14" at bounding box center [679, 448] width 27 height 27
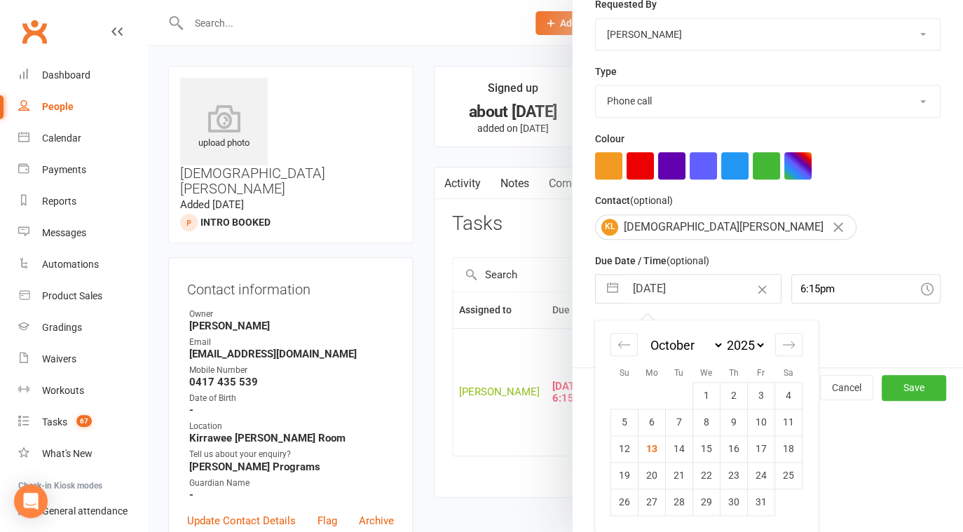
type input "14 Oct 2025"
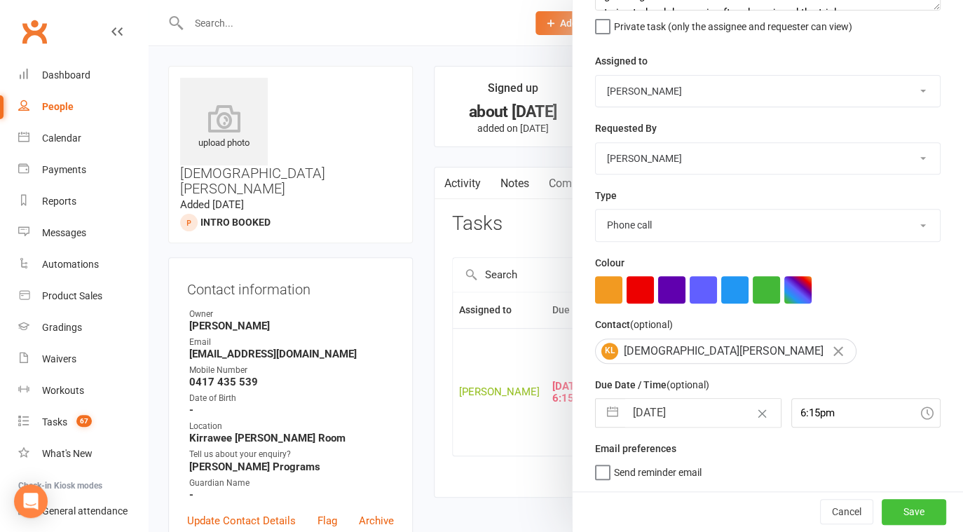
click at [899, 504] on button "Save" at bounding box center [914, 511] width 64 height 25
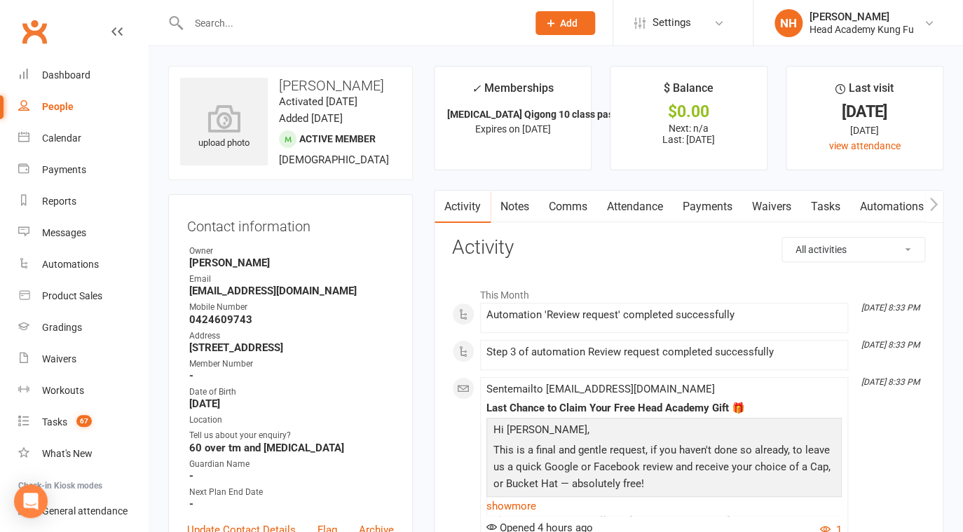
click at [829, 216] on link "Tasks" at bounding box center [825, 207] width 49 height 32
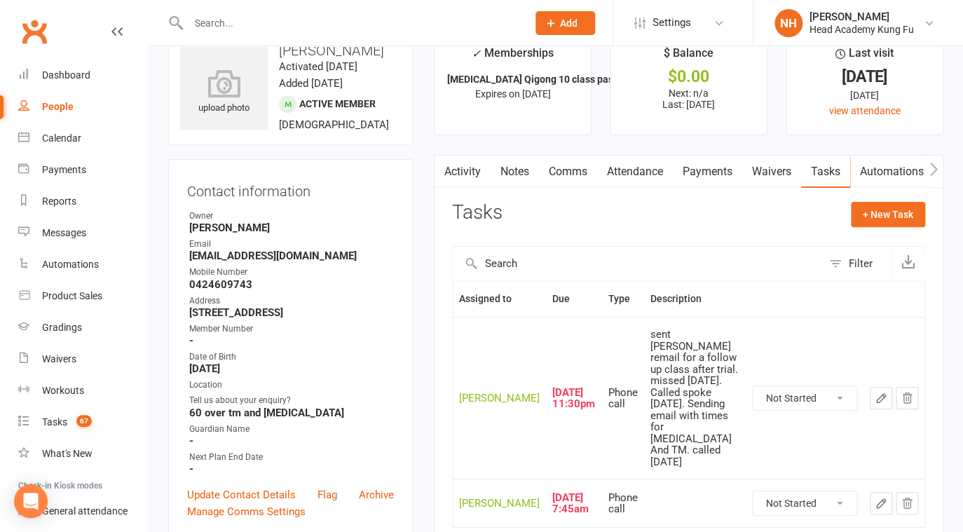
scroll to position [67, 0]
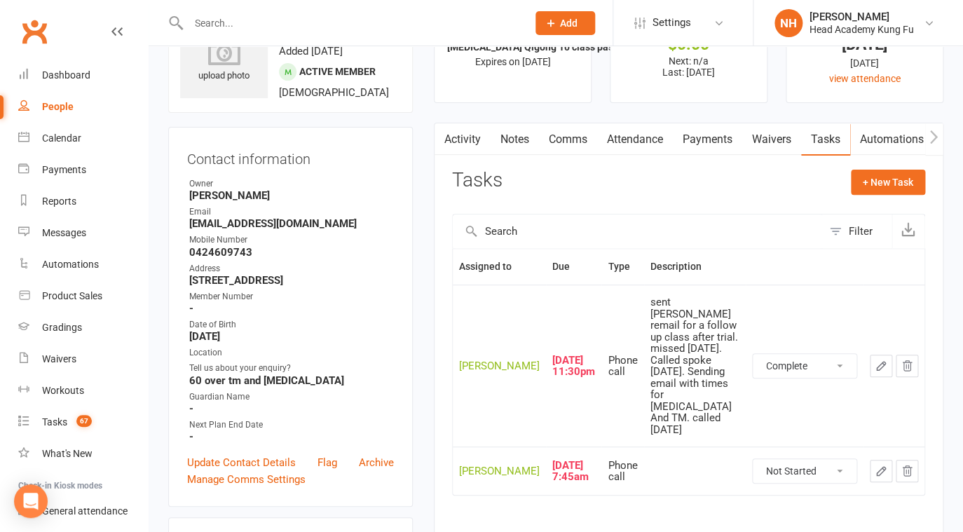
click option "Complete" at bounding box center [0, 0] width 0 height 0
select select "unstarted"
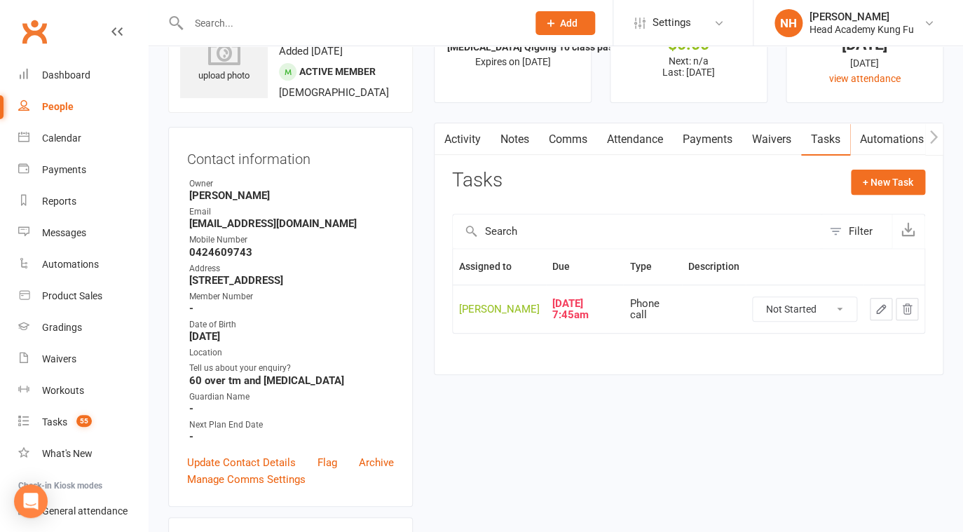
click option "Complete" at bounding box center [0, 0] width 0 height 0
select select "unstarted"
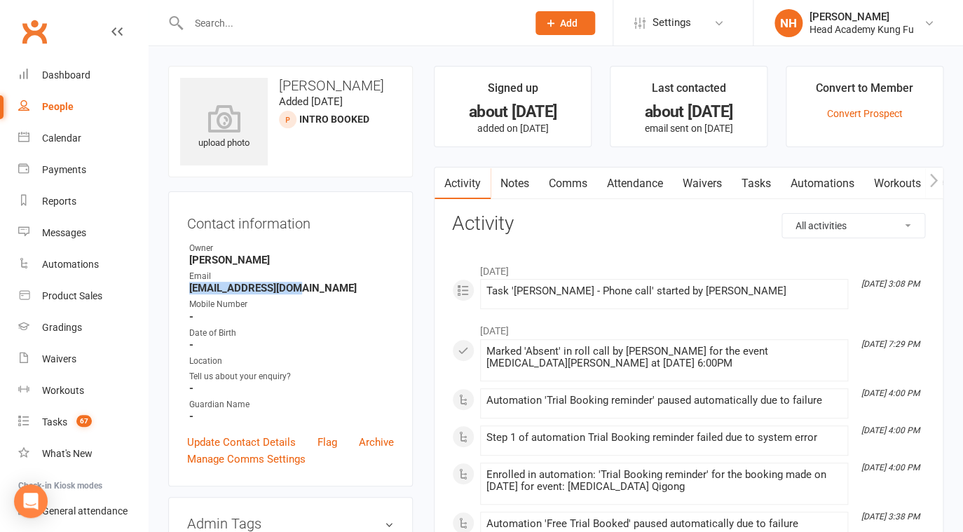
drag, startPoint x: 188, startPoint y: 289, endPoint x: 308, endPoint y: 297, distance: 120.9
click at [311, 295] on ul "Owner [PERSON_NAME] Head Email [EMAIL_ADDRESS][DOMAIN_NAME] Mobile Number - Dat…" at bounding box center [290, 332] width 207 height 181
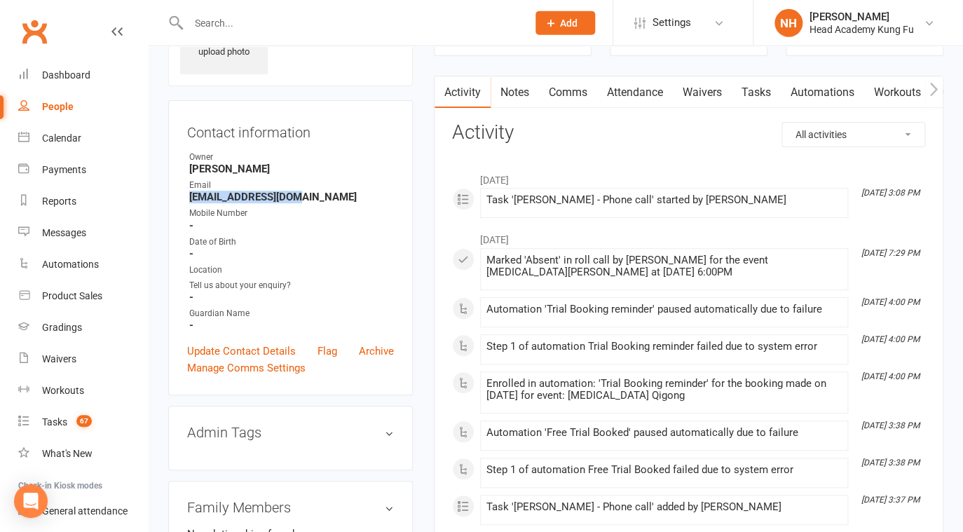
scroll to position [101, 0]
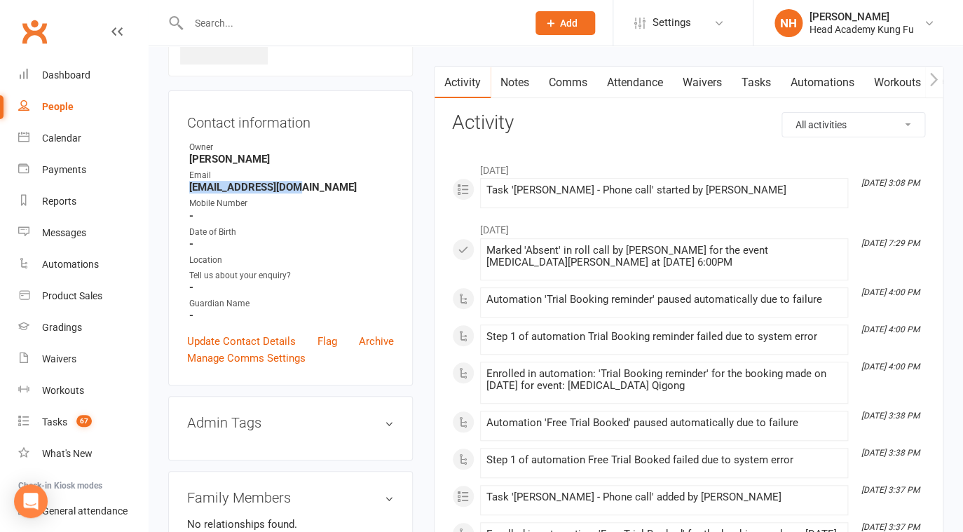
click at [773, 82] on link "Tasks" at bounding box center [756, 83] width 49 height 32
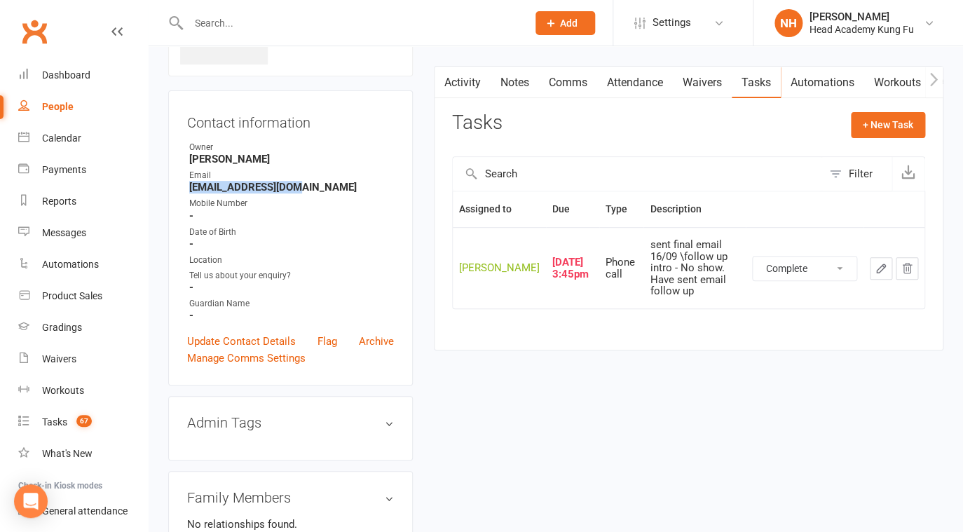
click option "Complete" at bounding box center [0, 0] width 0 height 0
select select "started"
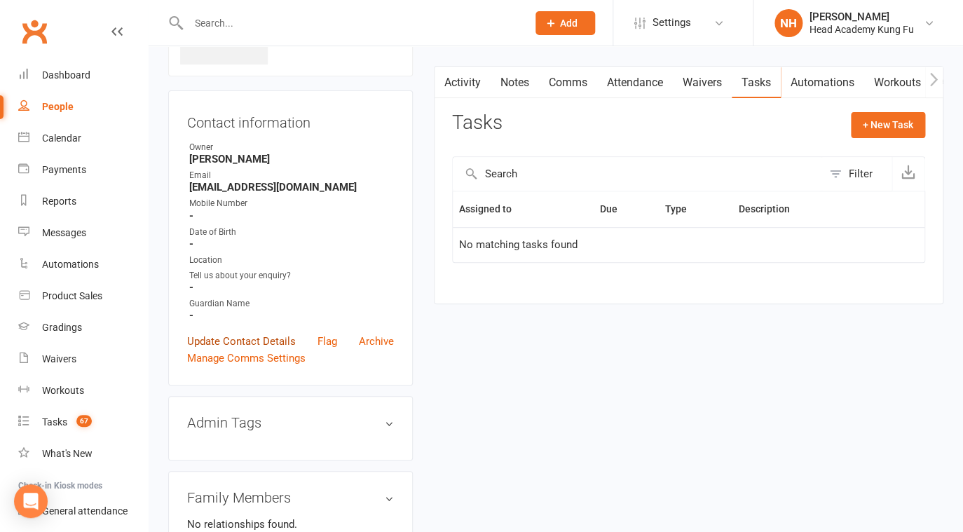
click at [220, 342] on link "Update Contact Details" at bounding box center [241, 341] width 109 height 17
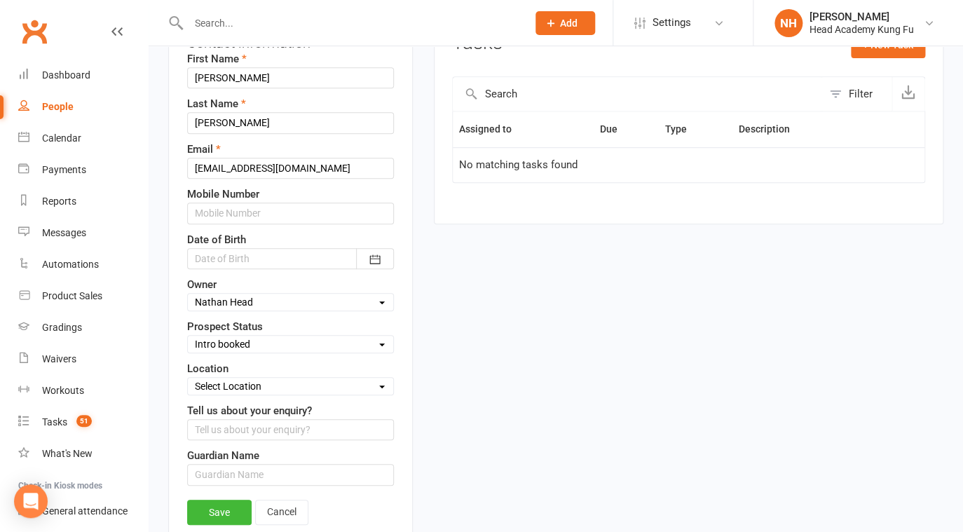
scroll to position [200, 0]
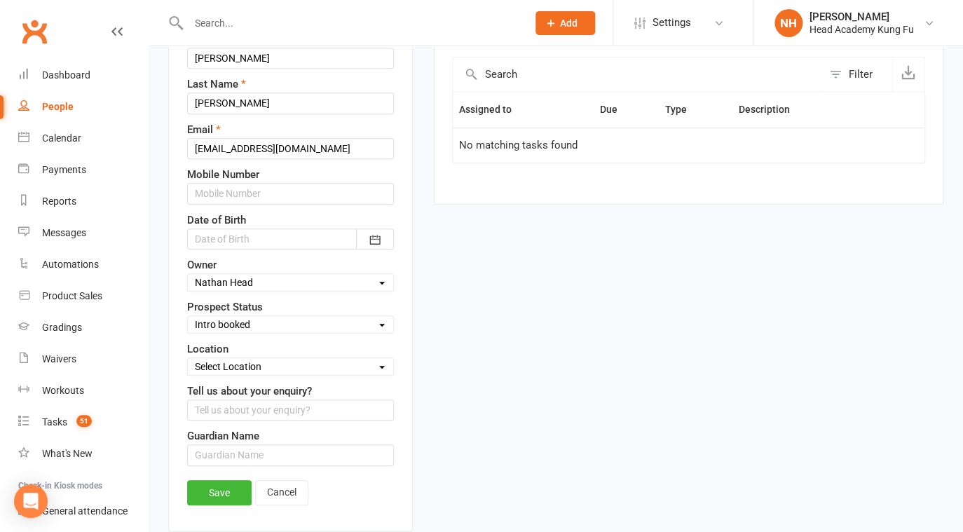
click option "Select Location" at bounding box center [0, 0] width 0 height 0
select select "Closed Lost"
click option "Closed Lost" at bounding box center [0, 0] width 0 height 0
click at [220, 488] on link "Save" at bounding box center [219, 492] width 64 height 25
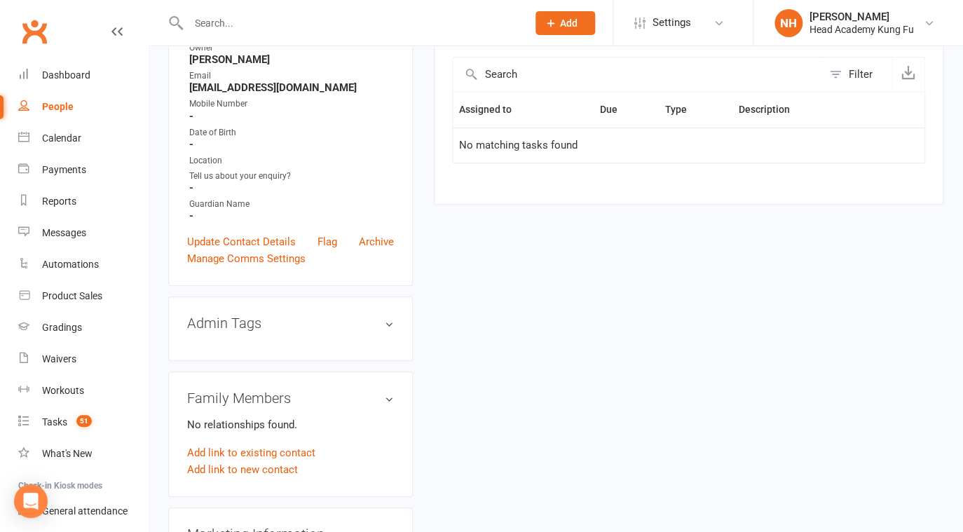
scroll to position [0, 0]
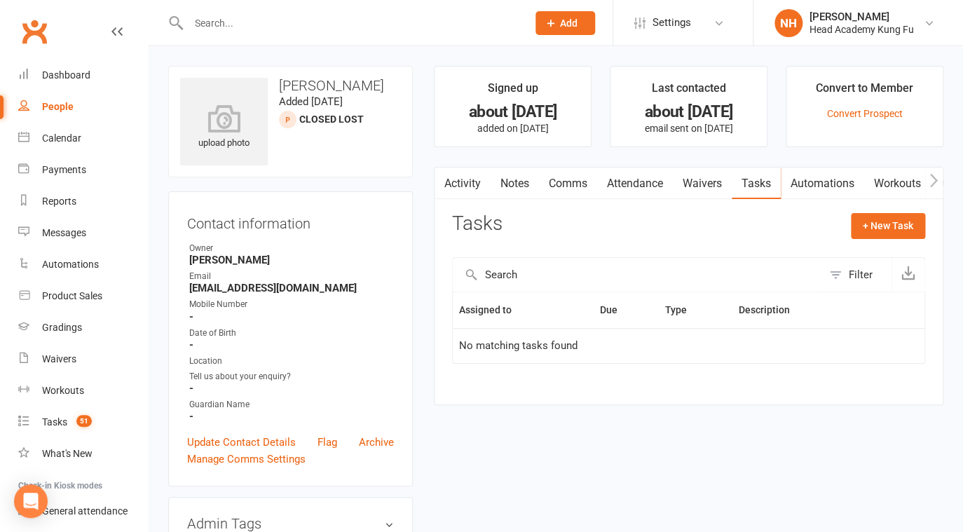
click at [761, 188] on link "Tasks" at bounding box center [756, 184] width 49 height 32
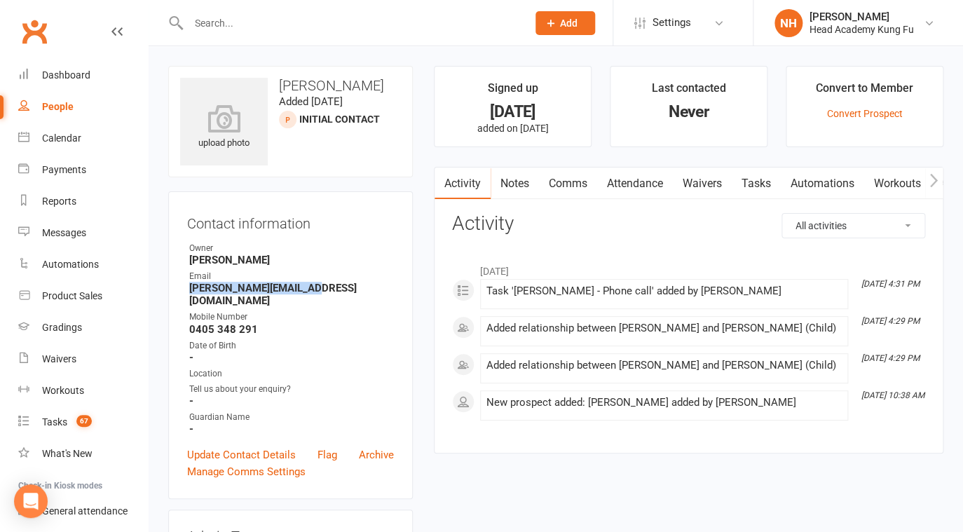
drag, startPoint x: 190, startPoint y: 287, endPoint x: 369, endPoint y: 285, distance: 178.8
click at [369, 285] on strong "[PERSON_NAME][EMAIL_ADDRESS][DOMAIN_NAME]" at bounding box center [291, 294] width 205 height 25
copy strong "[PERSON_NAME][EMAIL_ADDRESS][DOMAIN_NAME]"
click at [761, 184] on link "Tasks" at bounding box center [756, 184] width 49 height 32
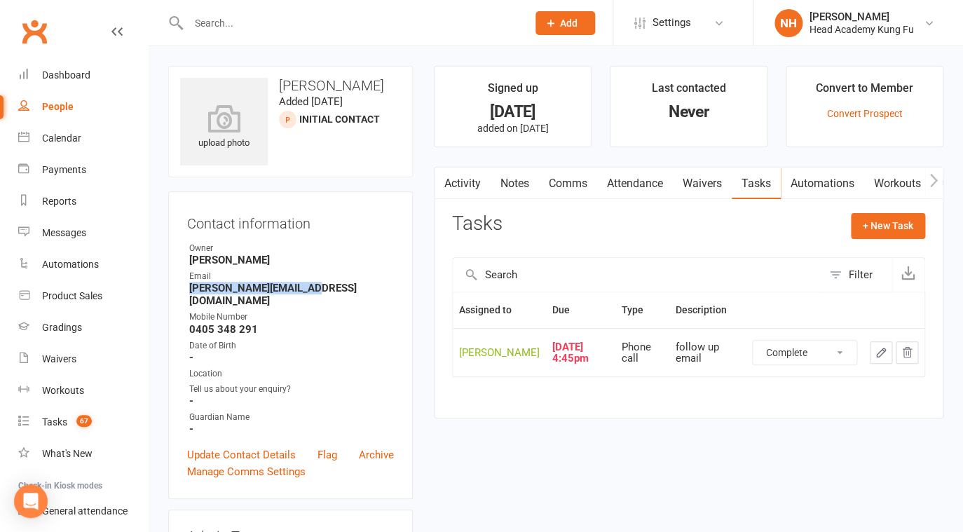
click option "Complete" at bounding box center [0, 0] width 0 height 0
select select "unstarted"
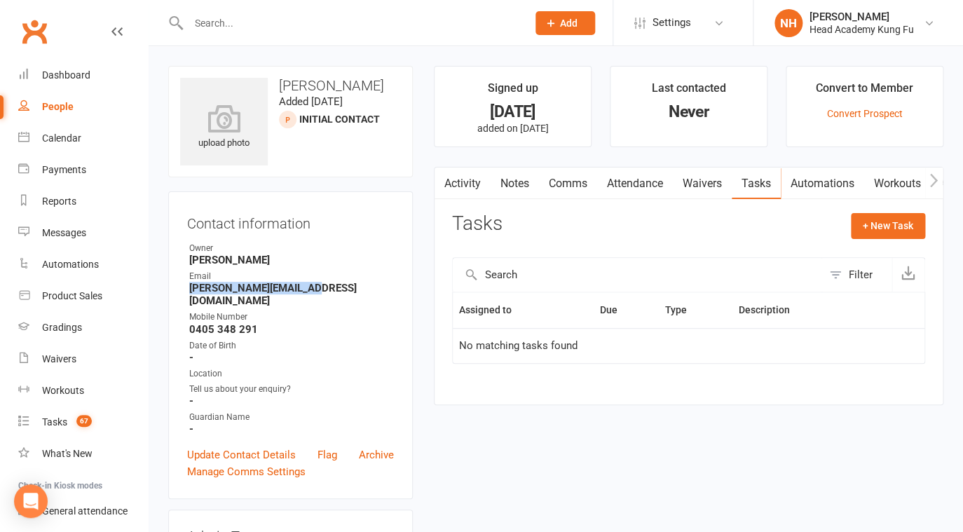
scroll to position [314, 0]
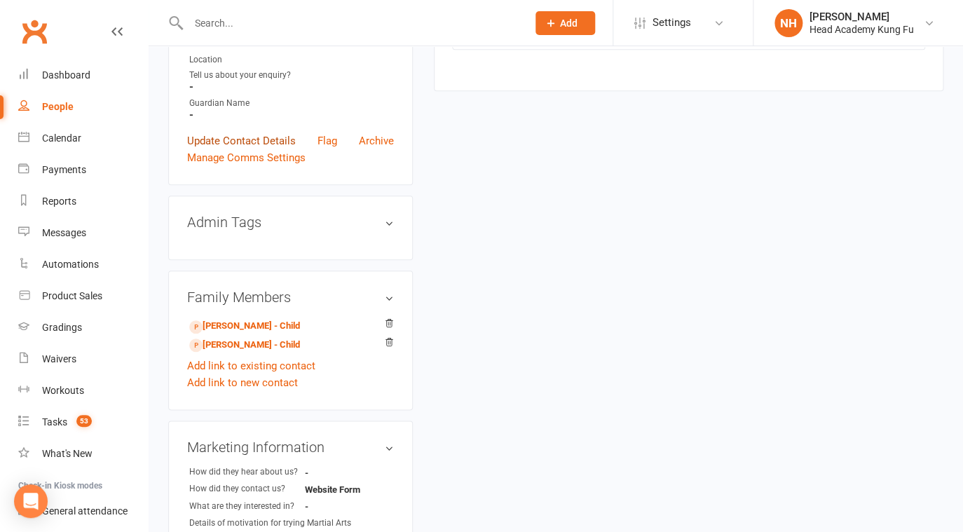
click at [243, 132] on link "Update Contact Details" at bounding box center [241, 140] width 109 height 17
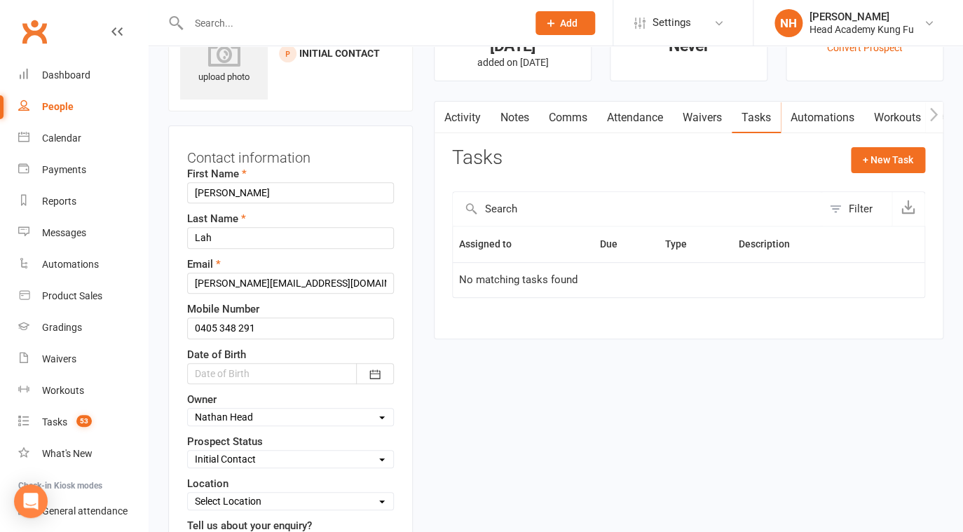
scroll to position [189, 0]
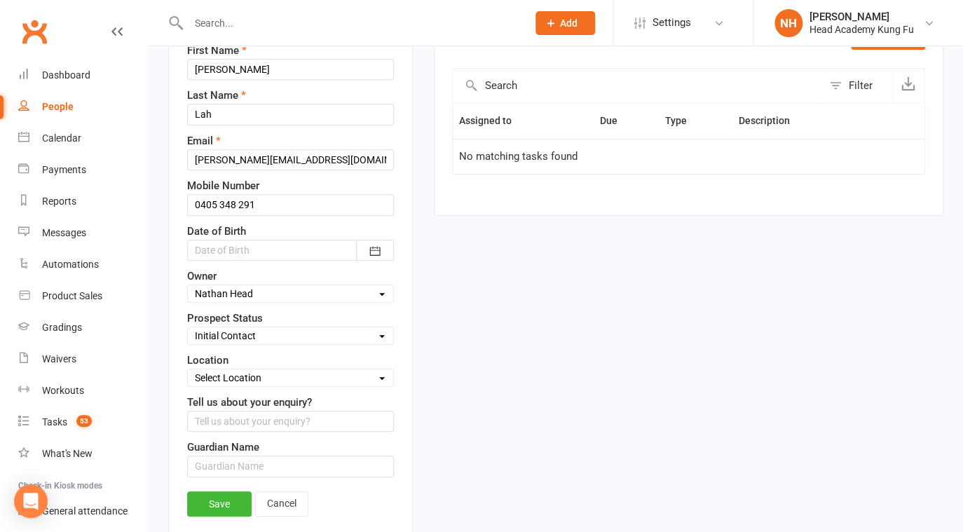
select select "Closed Lost"
click option "Closed Lost" at bounding box center [0, 0] width 0 height 0
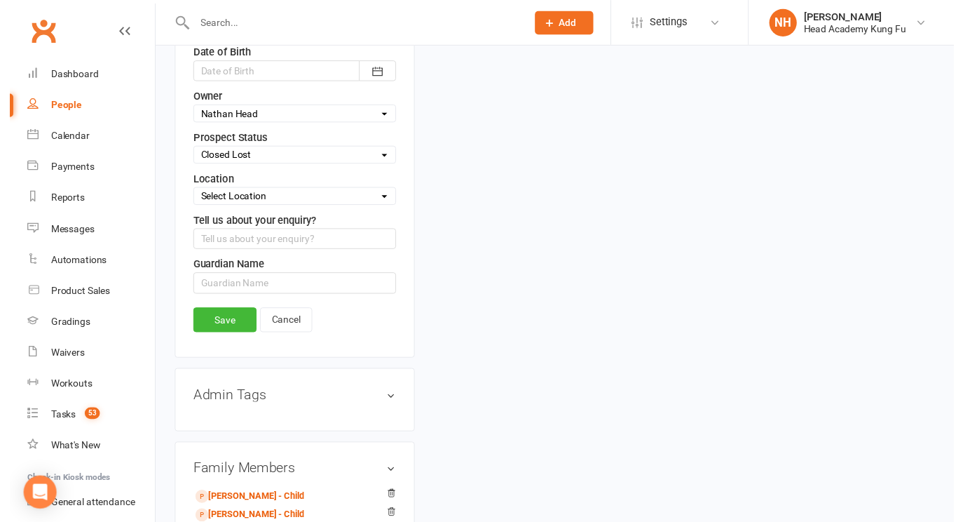
scroll to position [391, 0]
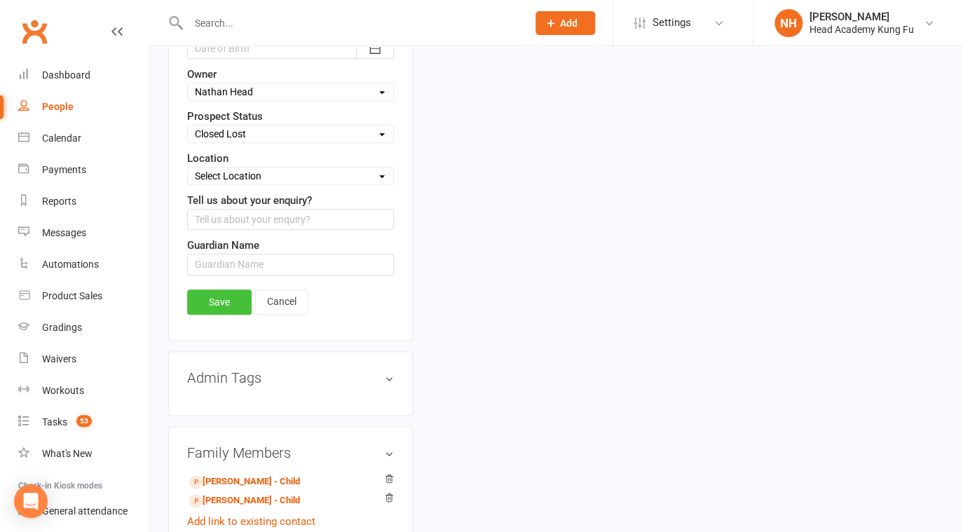
click at [220, 299] on link "Save" at bounding box center [219, 302] width 64 height 25
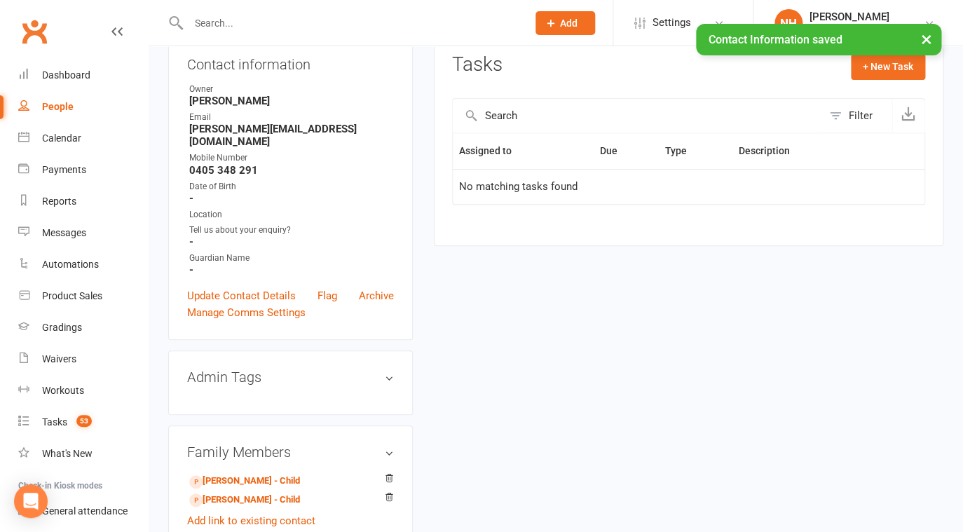
scroll to position [0, 0]
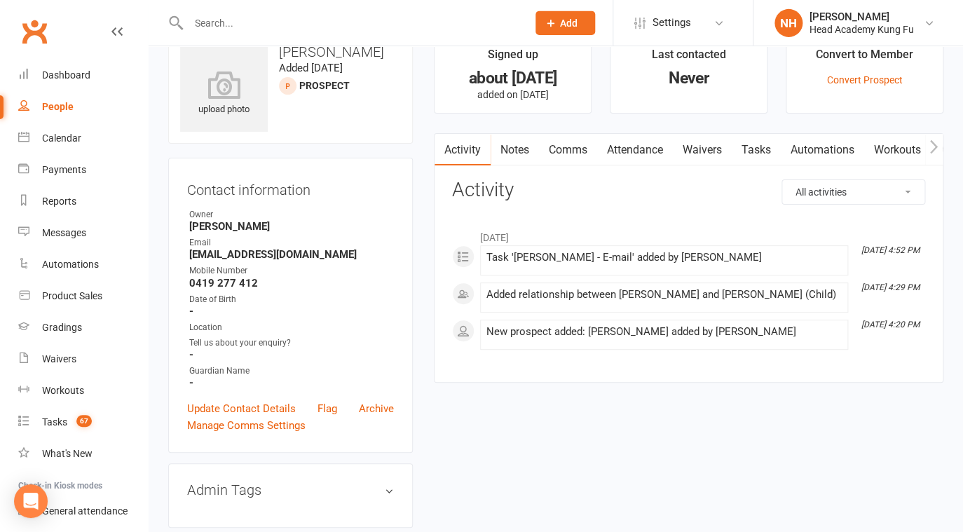
scroll to position [34, 0]
drag, startPoint x: 188, startPoint y: 255, endPoint x: 328, endPoint y: 259, distance: 140.3
click at [328, 259] on li "Email [EMAIL_ADDRESS][DOMAIN_NAME]" at bounding box center [290, 248] width 207 height 25
copy strong "[EMAIL_ADDRESS][DOMAIN_NAME]"
click at [553, 148] on link "Comms" at bounding box center [568, 150] width 58 height 32
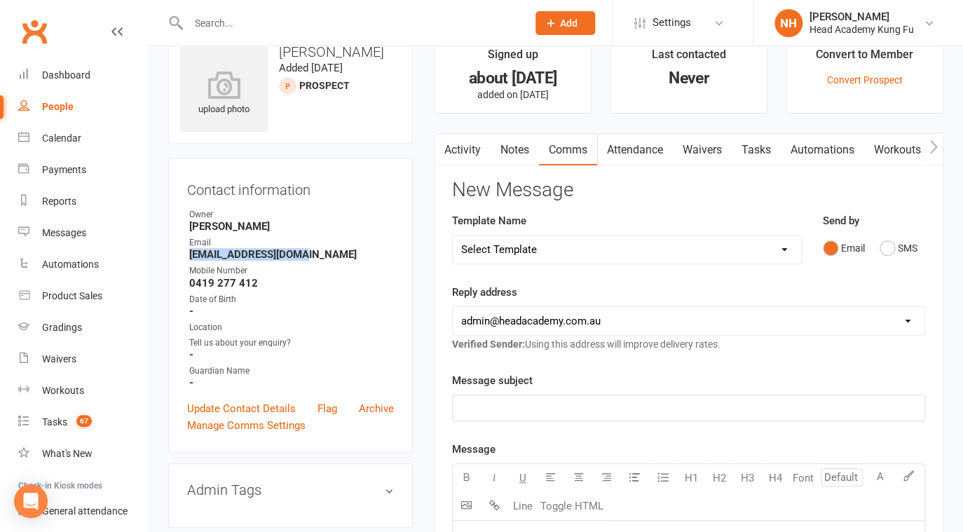
click at [452, 158] on link "Activity" at bounding box center [463, 150] width 56 height 32
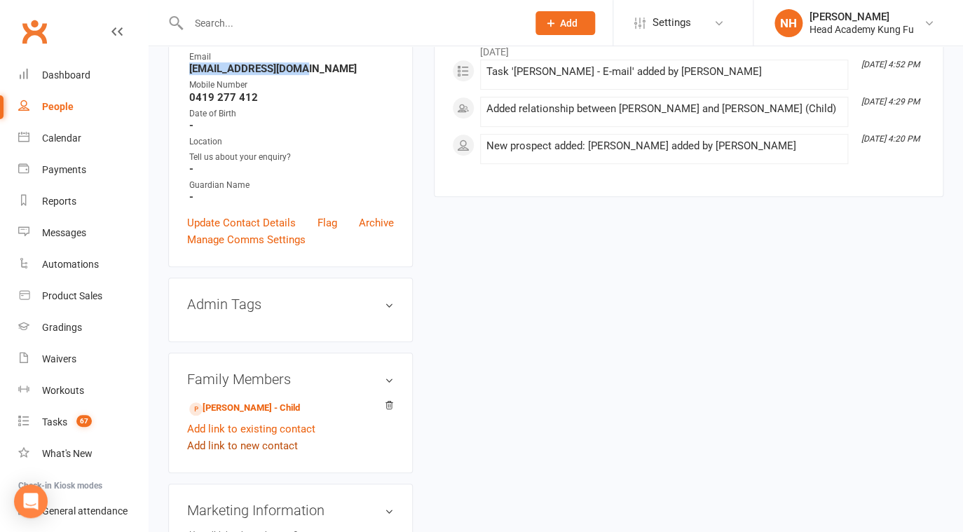
scroll to position [325, 0]
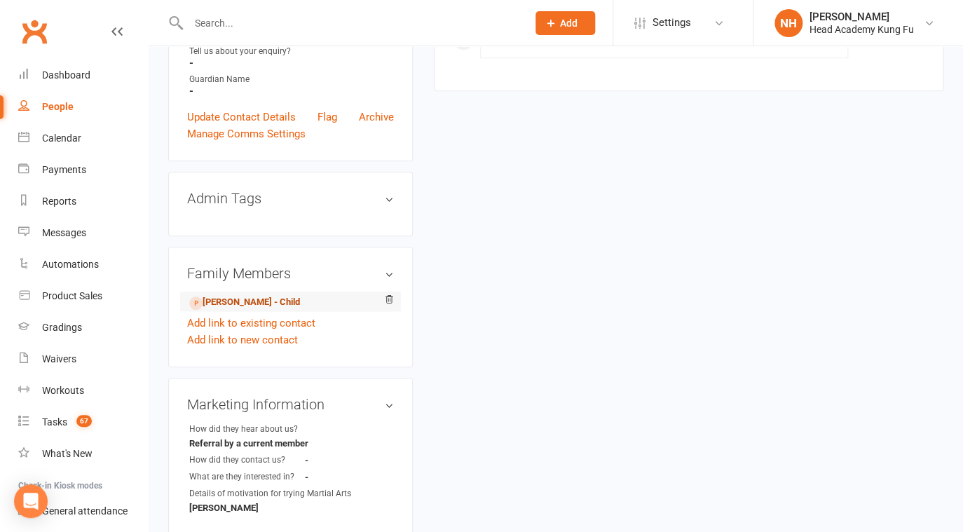
click at [278, 299] on link "[PERSON_NAME] - Child" at bounding box center [244, 302] width 111 height 15
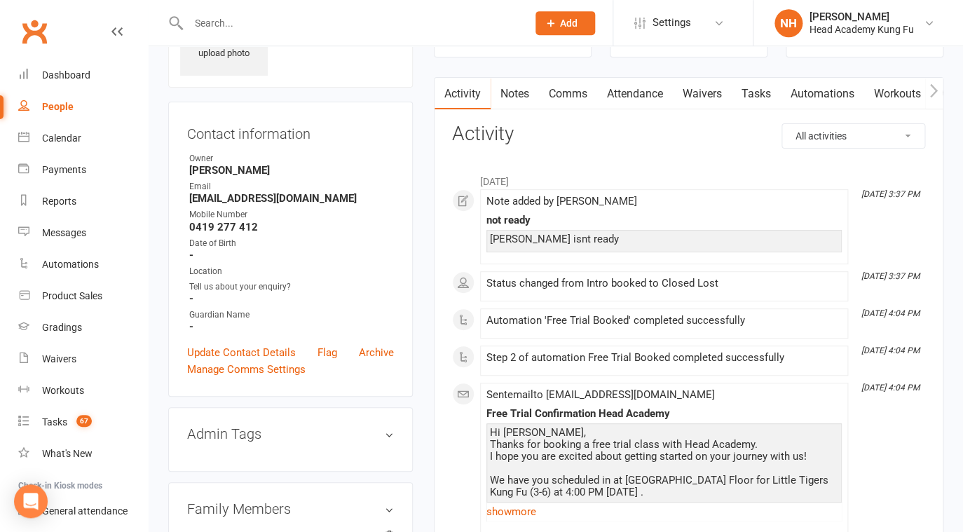
scroll to position [101, 0]
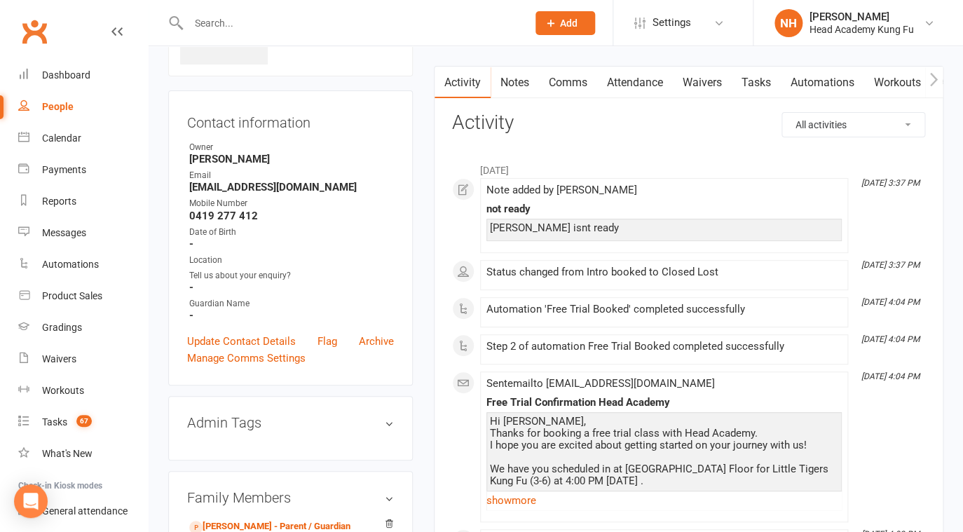
click at [759, 88] on link "Tasks" at bounding box center [756, 83] width 49 height 32
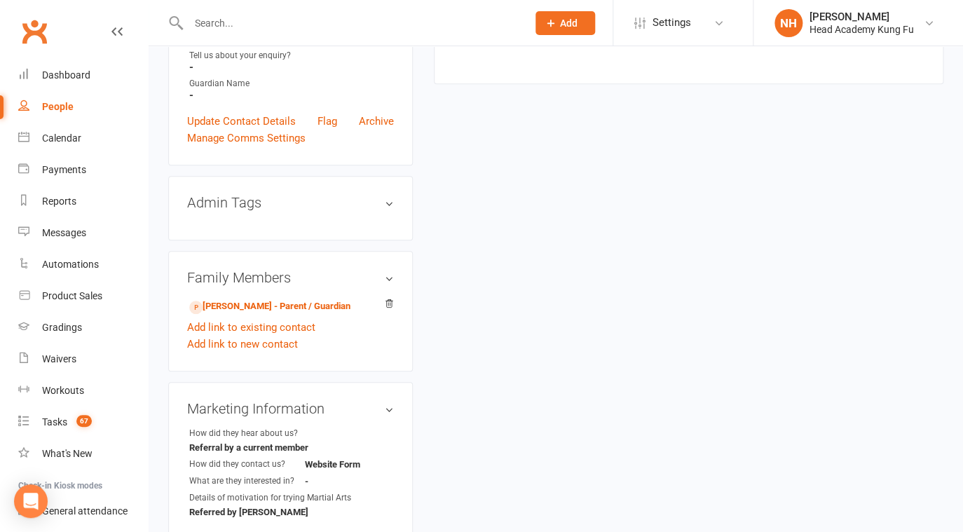
scroll to position [325, 0]
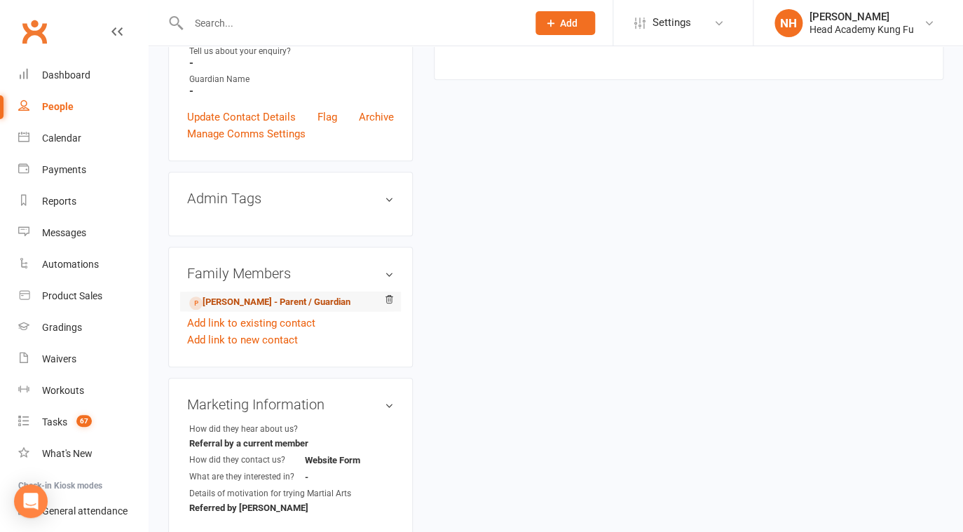
click at [260, 300] on link "Samantha cummins - Parent / Guardian" at bounding box center [269, 302] width 161 height 15
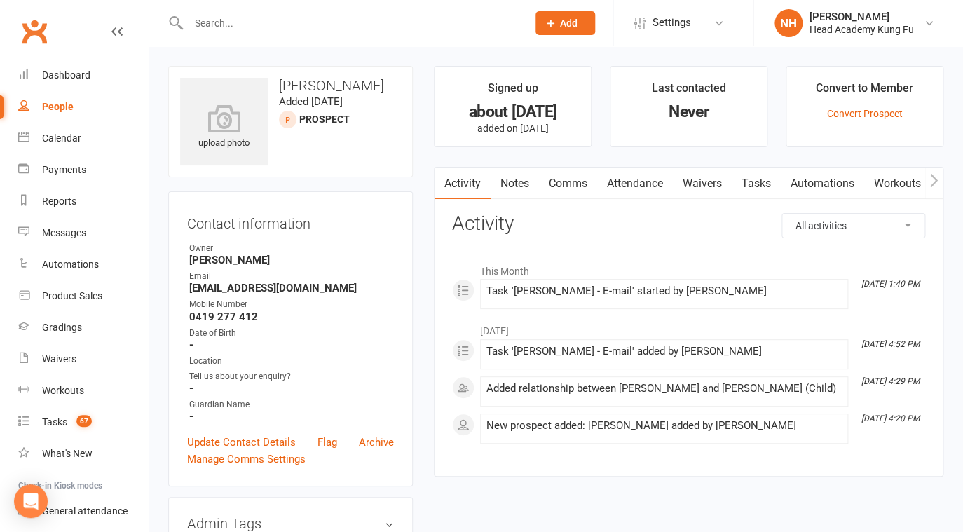
click at [743, 182] on link "Tasks" at bounding box center [756, 184] width 49 height 32
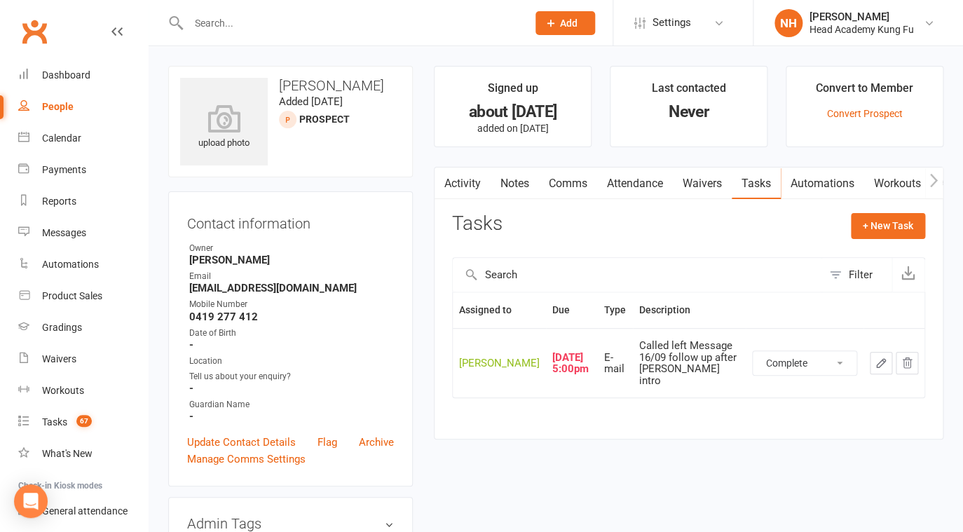
click option "Complete" at bounding box center [0, 0] width 0 height 0
select select "started"
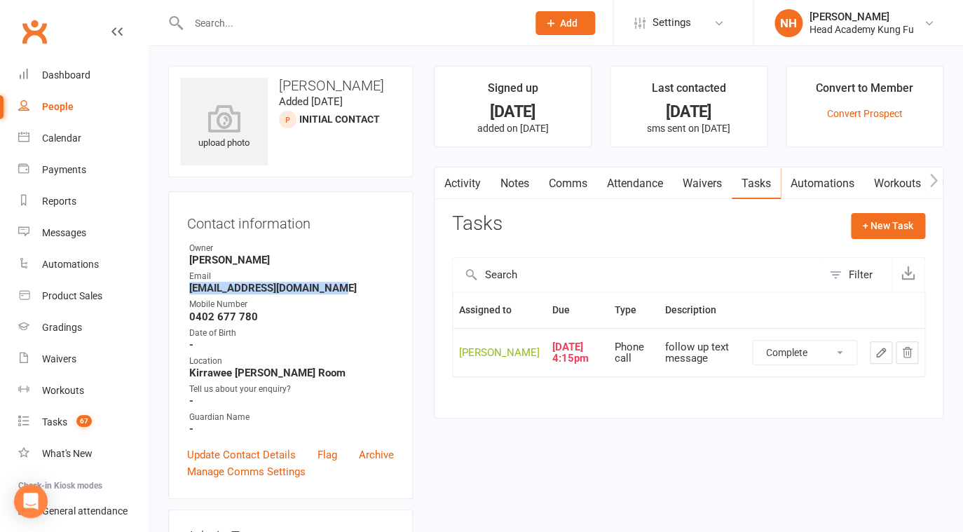
click option "Complete" at bounding box center [0, 0] width 0 height 0
select select "unstarted"
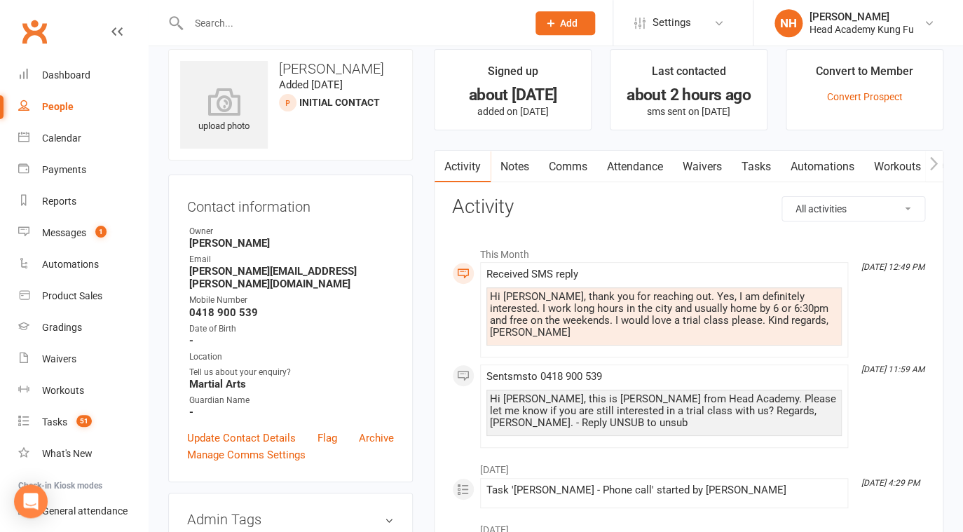
scroll to position [22, 0]
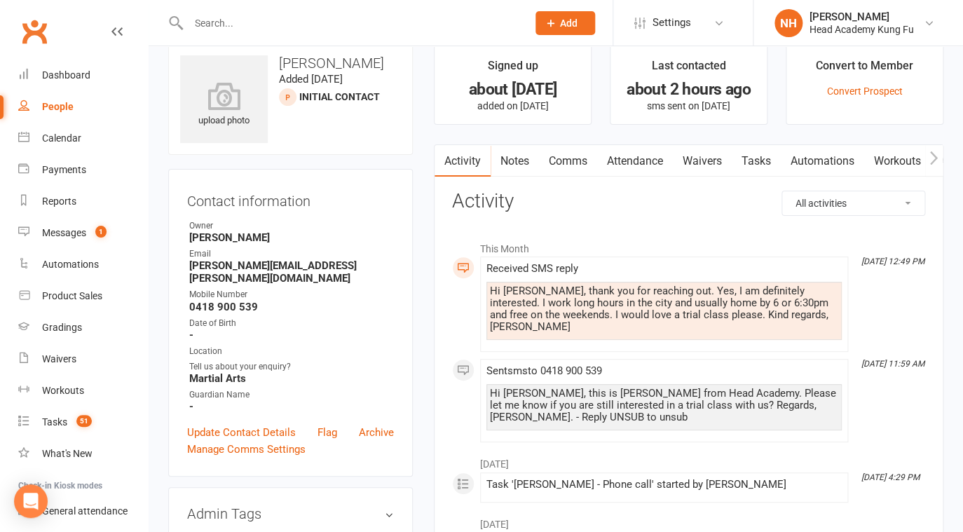
click at [523, 161] on link "Notes" at bounding box center [515, 161] width 48 height 32
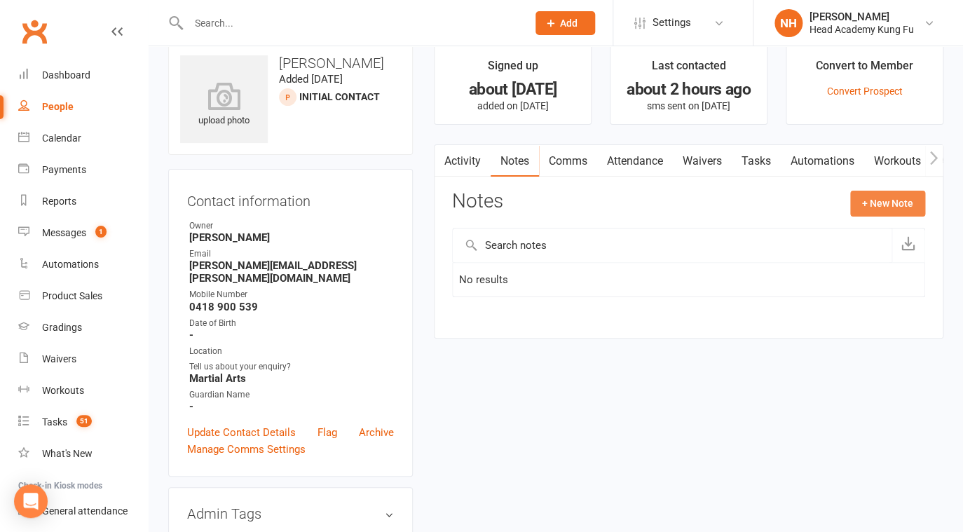
drag, startPoint x: 901, startPoint y: 208, endPoint x: 472, endPoint y: 200, distance: 429.8
click at [538, 227] on div "Notes + New Note" at bounding box center [688, 209] width 473 height 36
click at [566, 163] on link "Comms" at bounding box center [568, 161] width 58 height 32
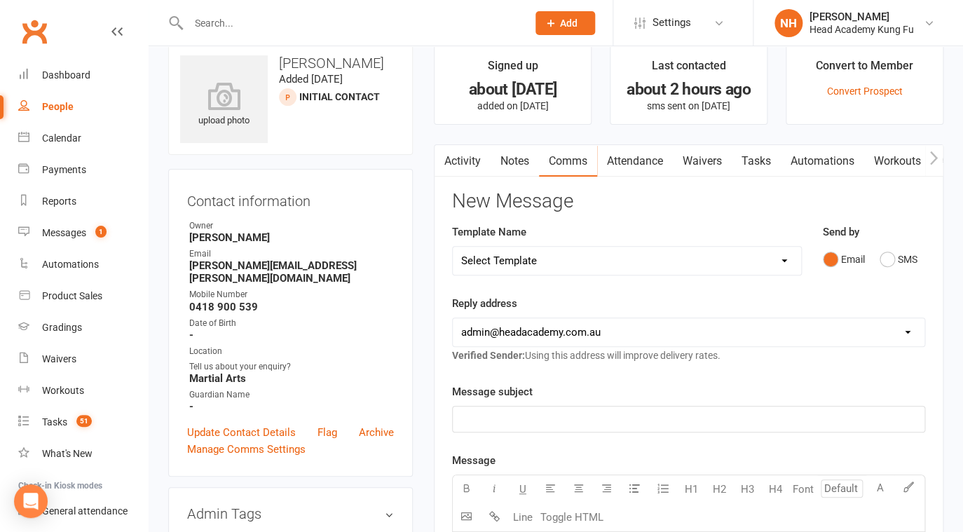
click at [878, 264] on div "Email SMS" at bounding box center [874, 259] width 102 height 27
click at [888, 266] on button "SMS" at bounding box center [899, 259] width 38 height 27
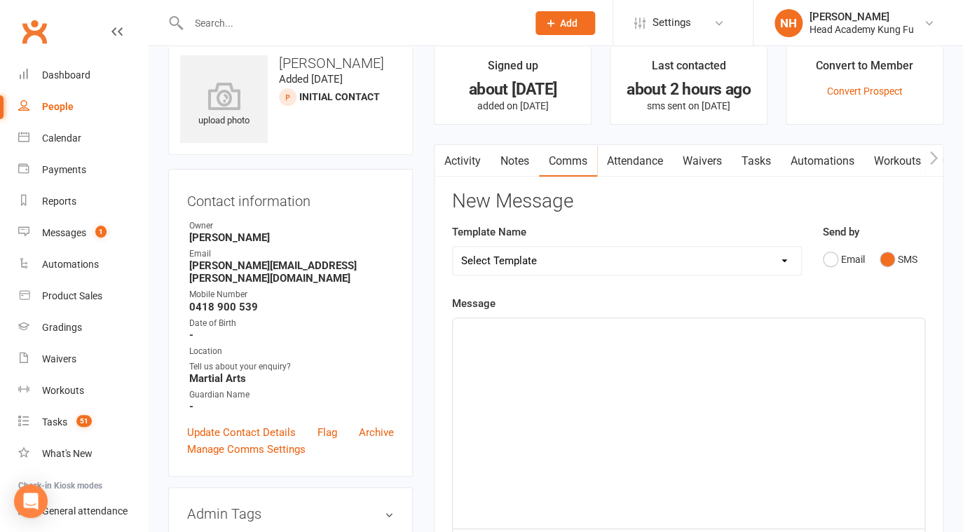
click at [517, 355] on div "﻿" at bounding box center [689, 423] width 472 height 210
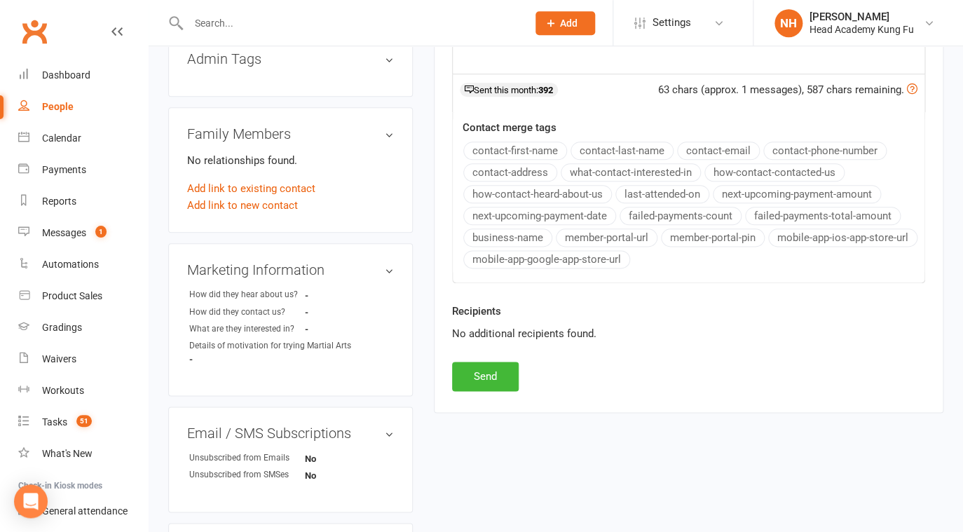
scroll to position [606, 0]
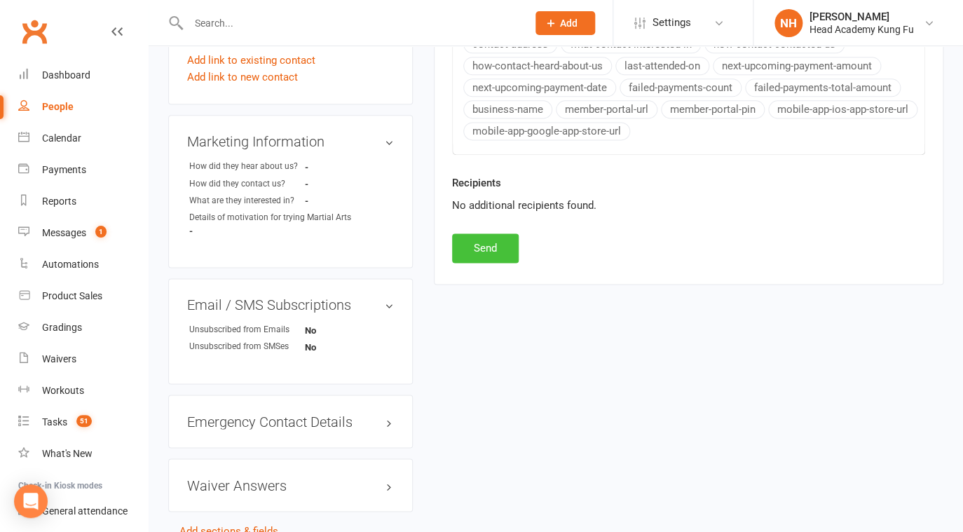
click at [493, 257] on button "Send" at bounding box center [485, 247] width 67 height 29
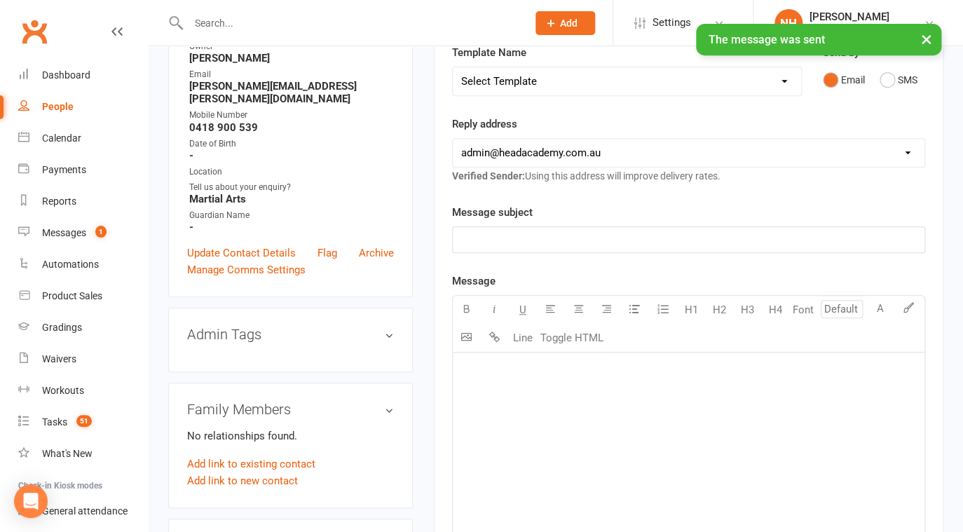
scroll to position [0, 0]
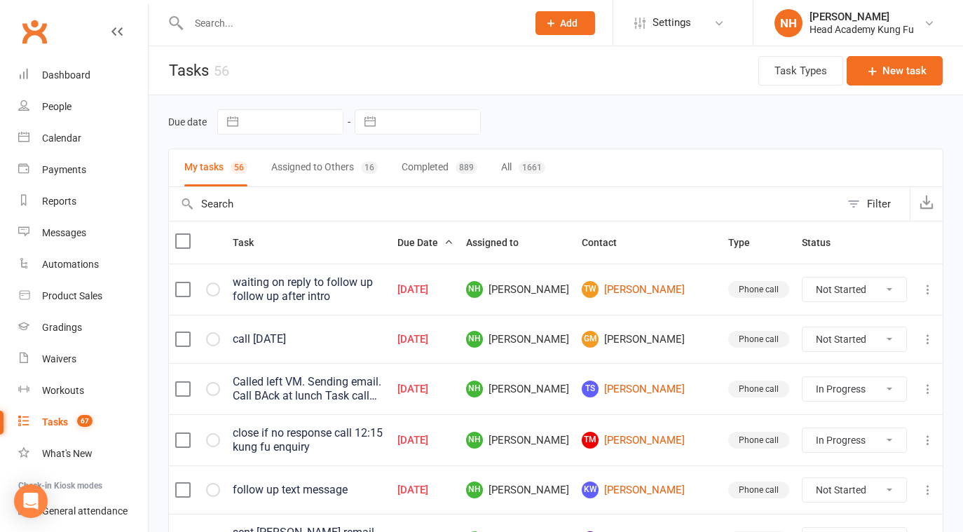
select select "started"
select select "waiting"
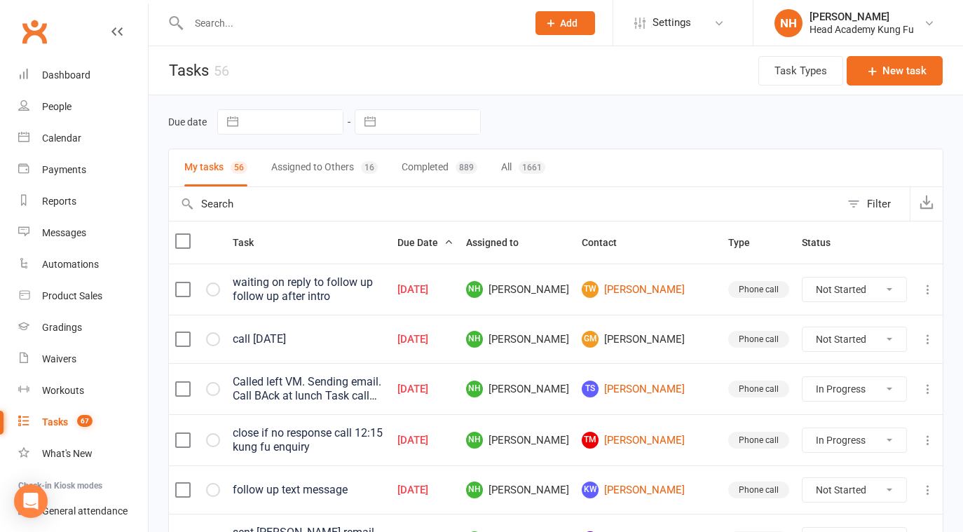
select select "waiting"
select select "started"
select select "waiting"
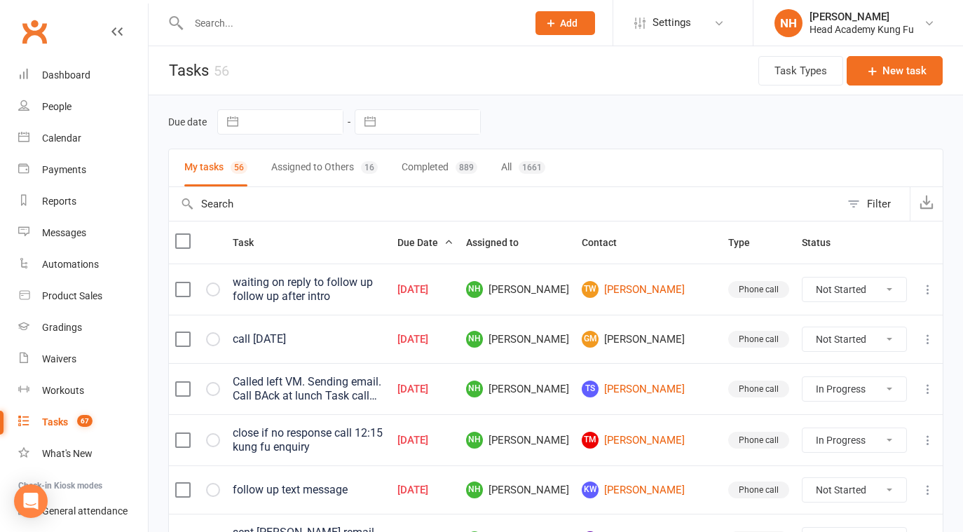
select select "waiting"
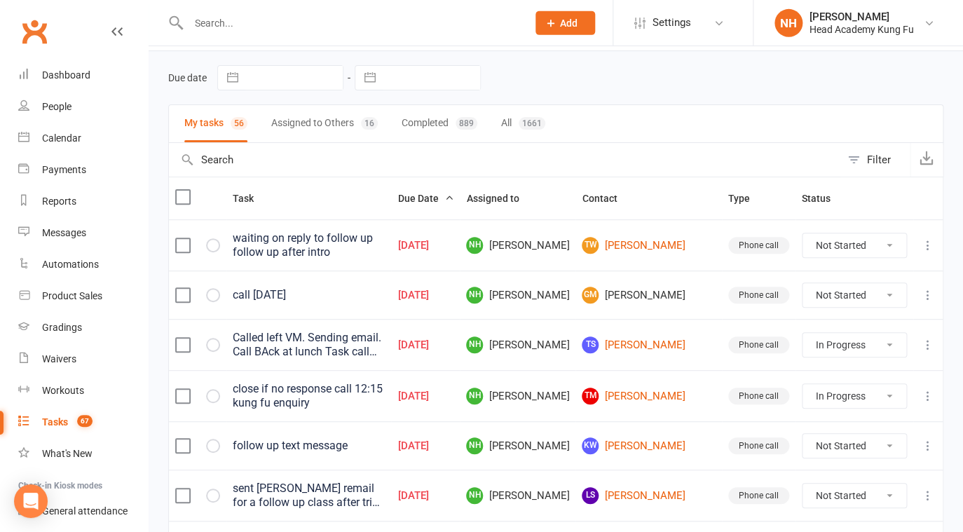
scroll to position [45, 0]
click option "Waiting" at bounding box center [0, 0] width 0 height 0
select select "started"
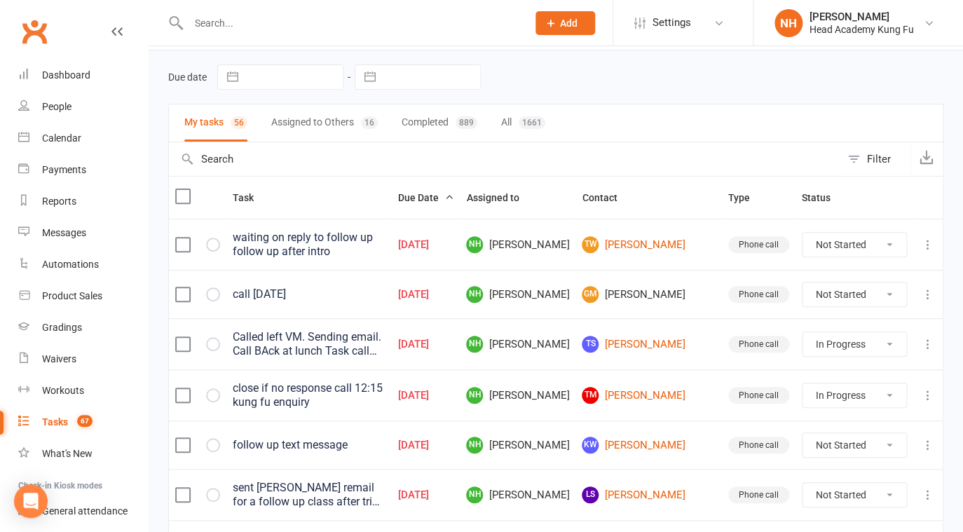
select select "started"
select select "waiting"
select select "started"
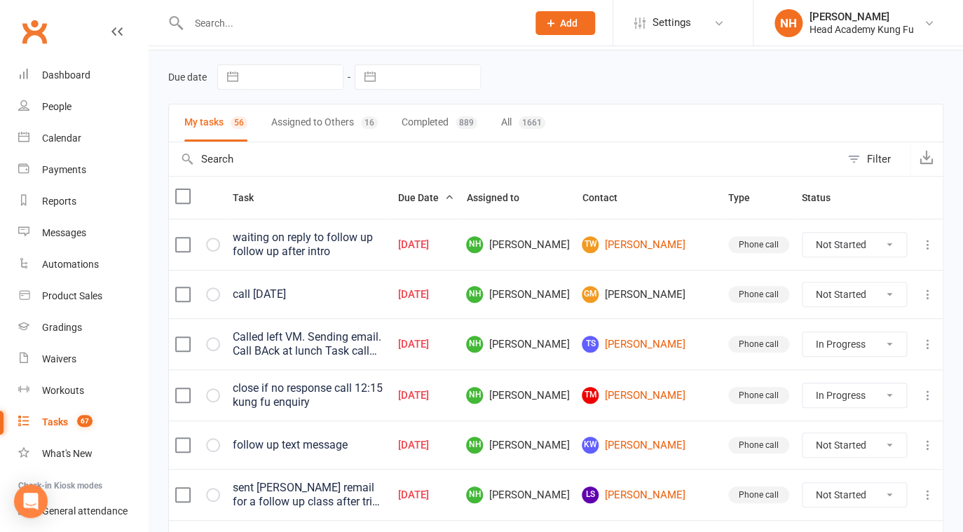
select select "started"
select select "waiting"
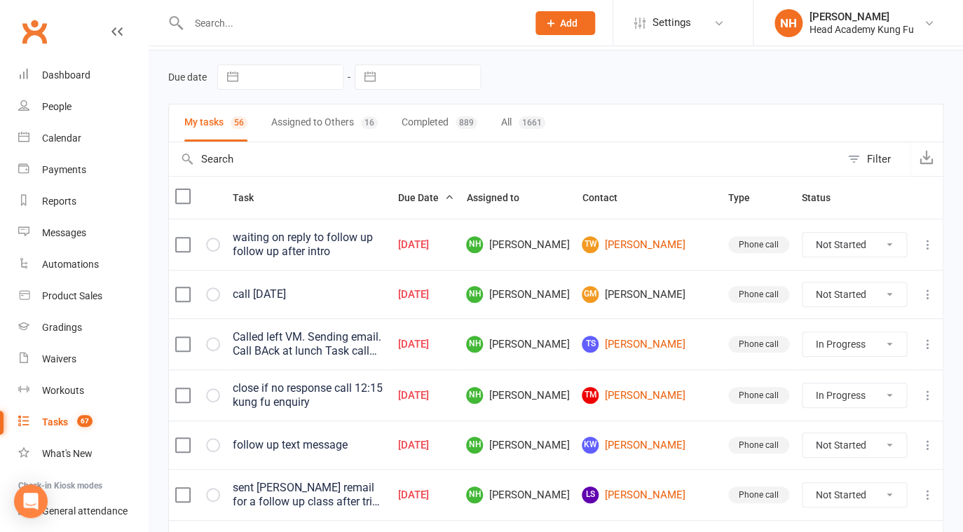
select select "waiting"
select select "started"
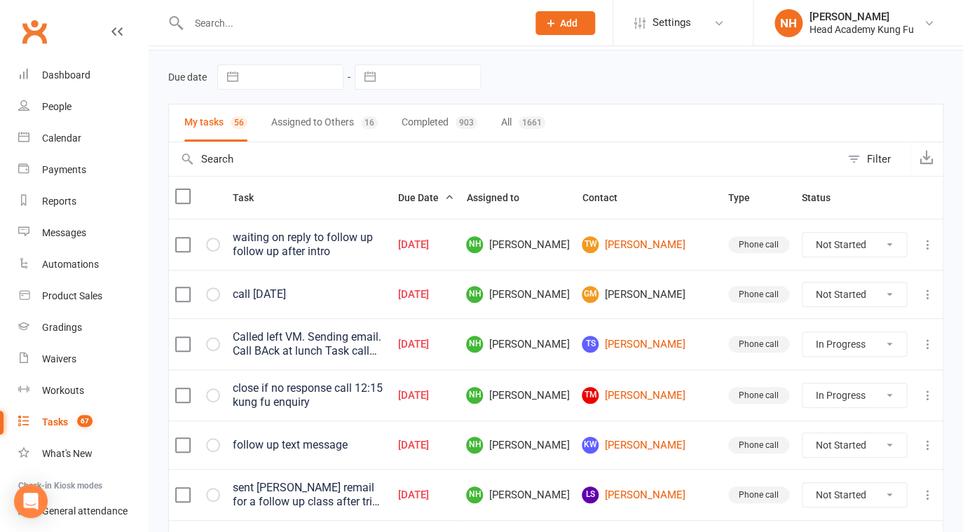
select select "waiting"
select select "started"
select select "waiting"
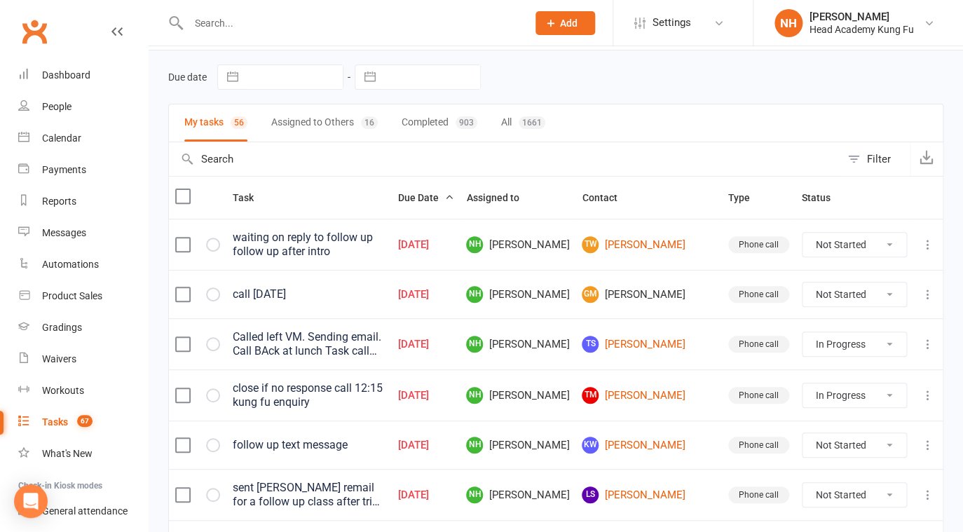
select select "waiting"
select select "started"
select select "waiting"
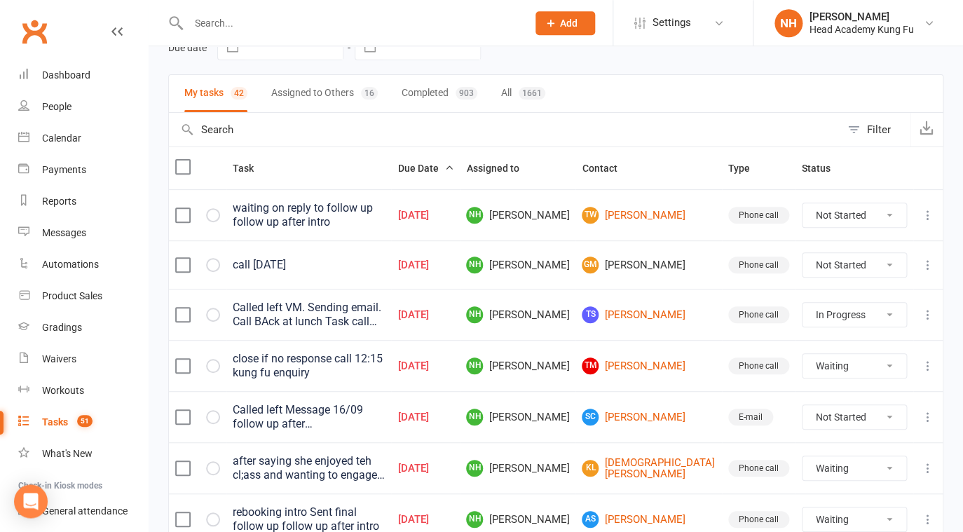
scroll to position [79, 0]
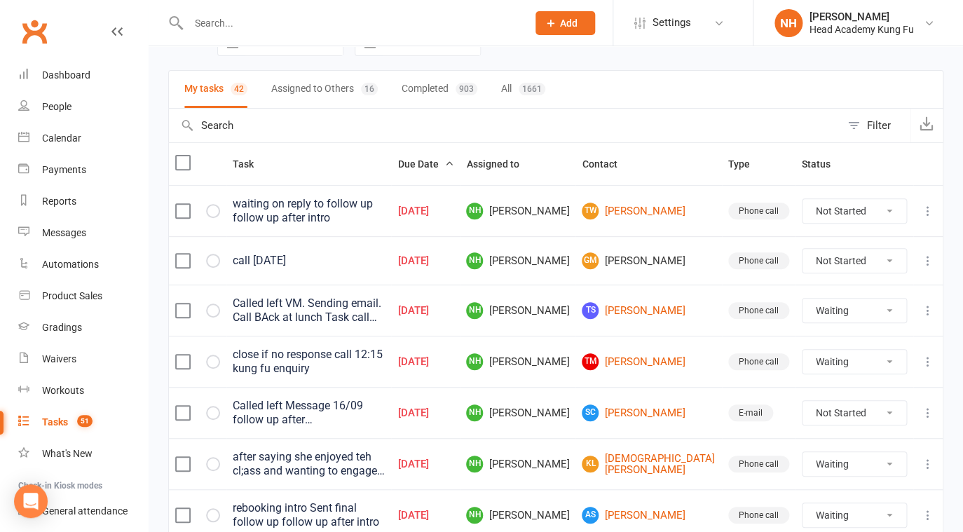
click option "Waiting" at bounding box center [0, 0] width 0 height 0
select select "started"
select select "waiting"
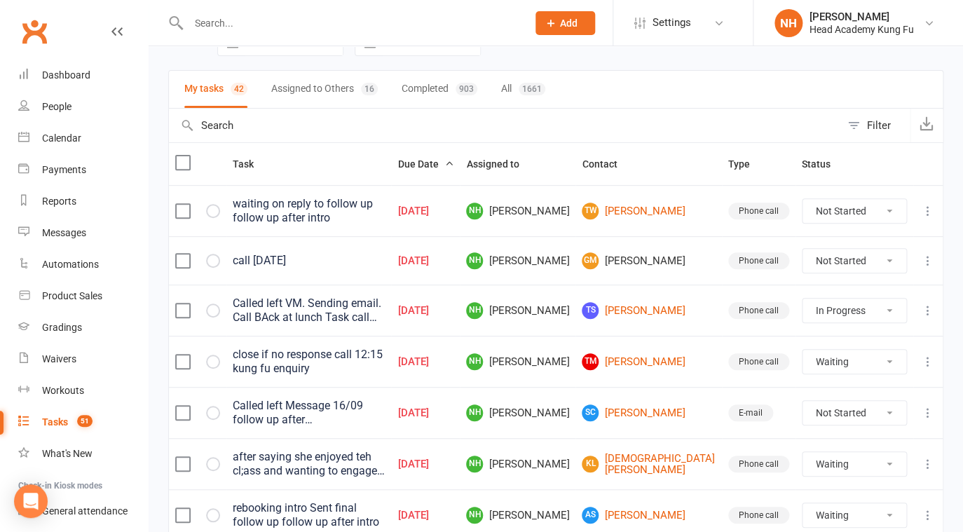
select select "waiting"
select select "started"
select select "waiting"
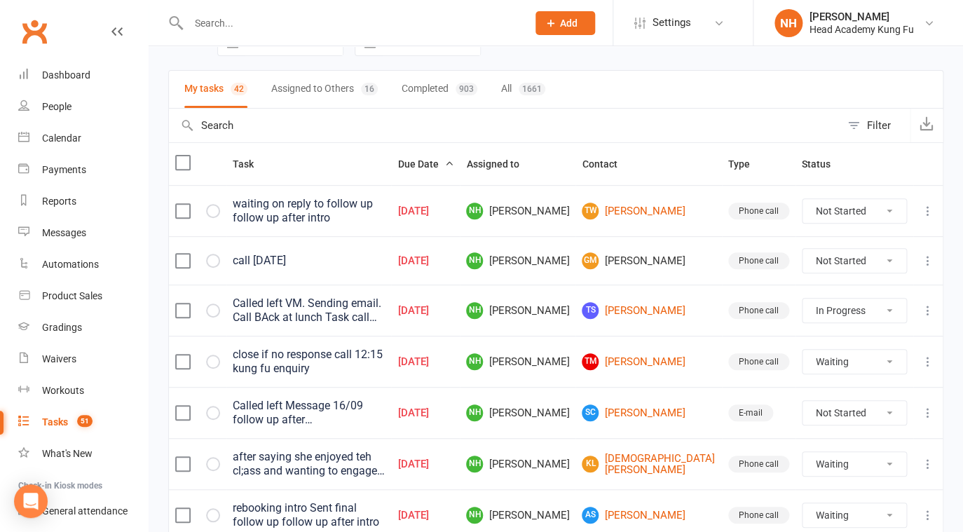
select select "started"
select select "waiting"
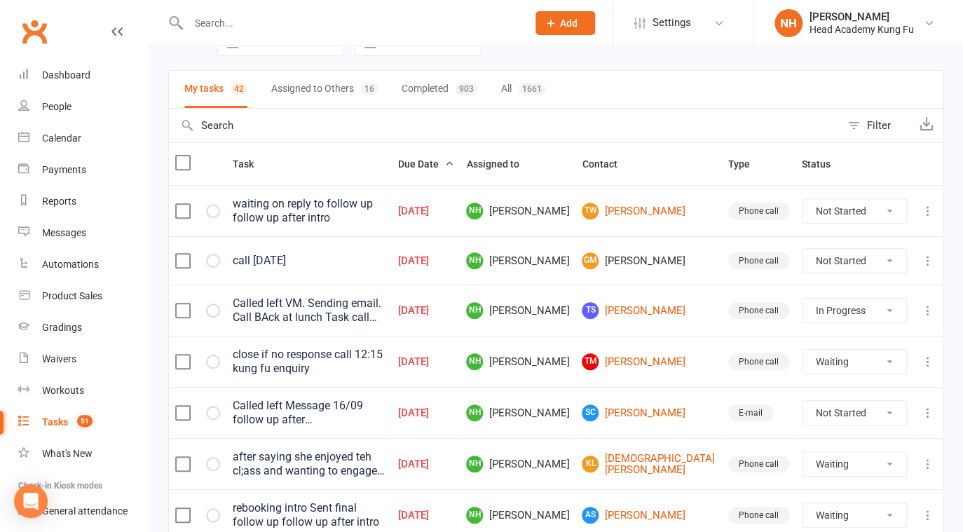
select select "waiting"
select select "started"
select select "waiting"
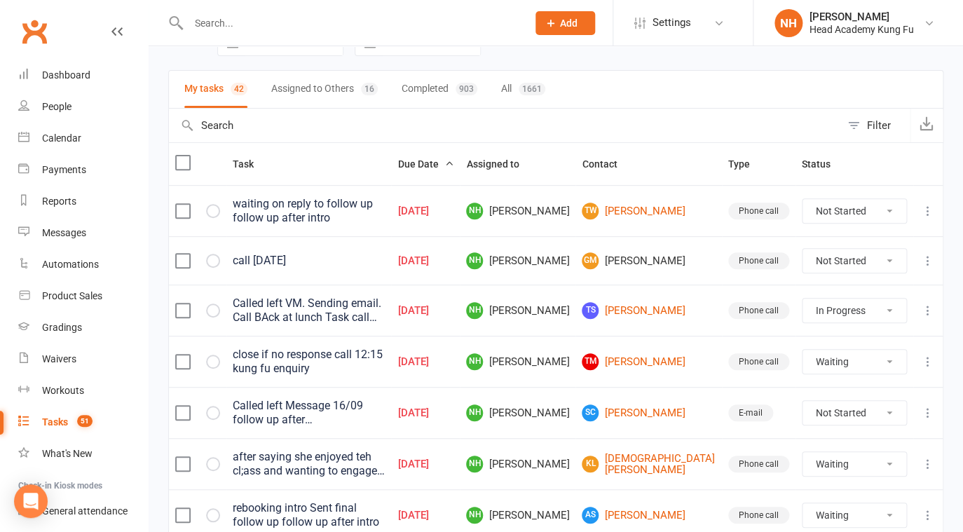
select select "waiting"
select select "started"
select select "waiting"
click at [923, 257] on icon at bounding box center [928, 261] width 14 height 14
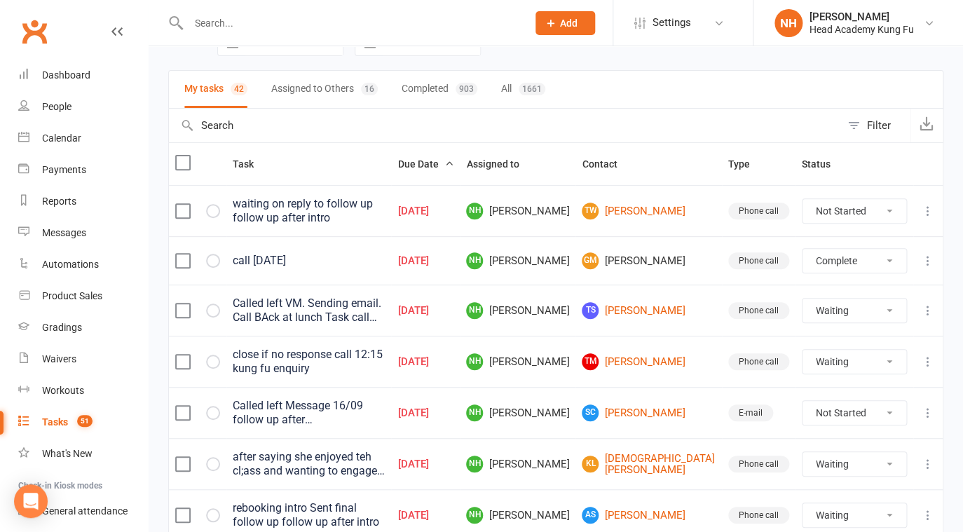
click option "Complete" at bounding box center [0, 0] width 0 height 0
select select "unstarted"
select select "waiting"
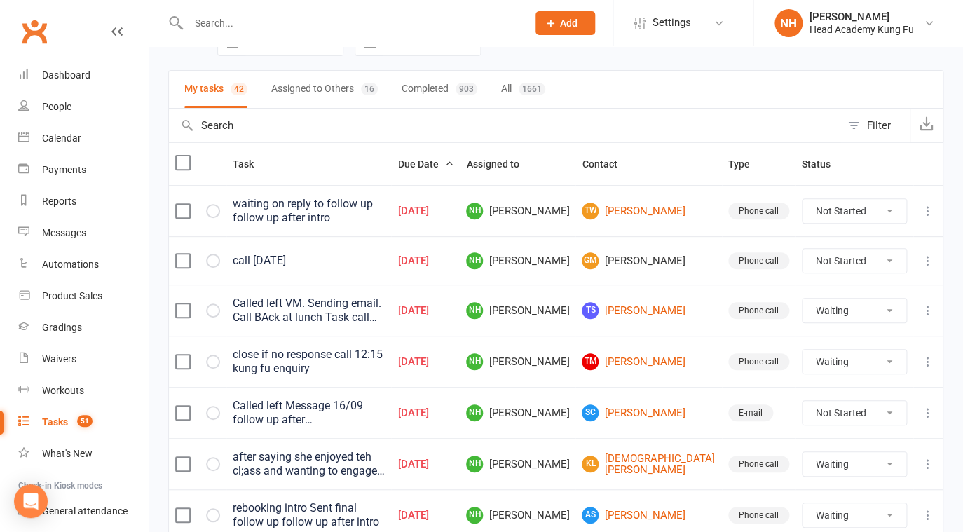
select select "waiting"
select select "started"
select select "waiting"
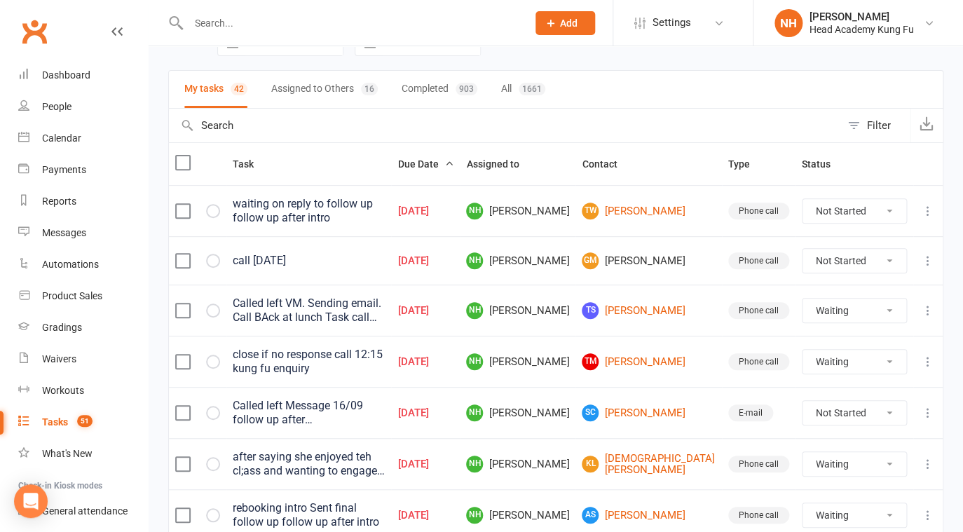
select select "started"
select select "waiting"
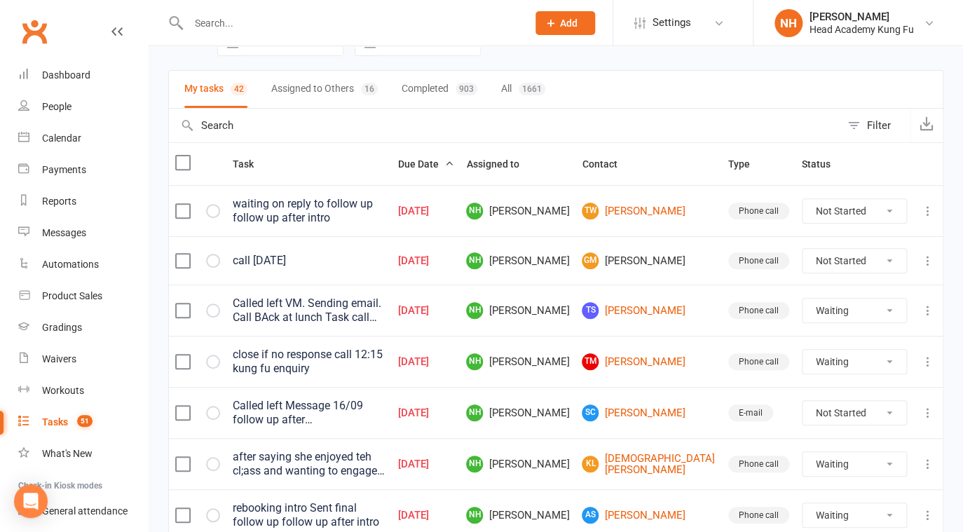
select select "waiting"
select select "started"
select select "waiting"
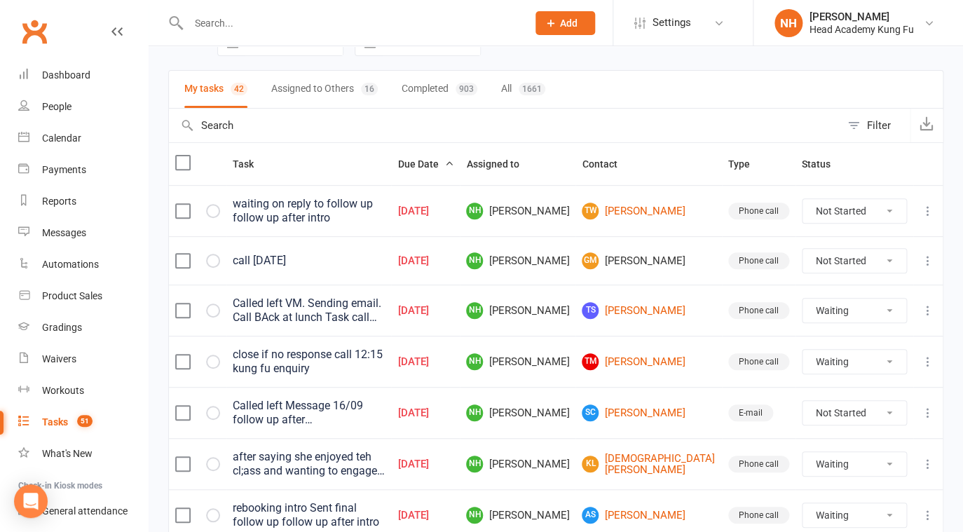
select select "waiting"
select select "started"
select select "waiting"
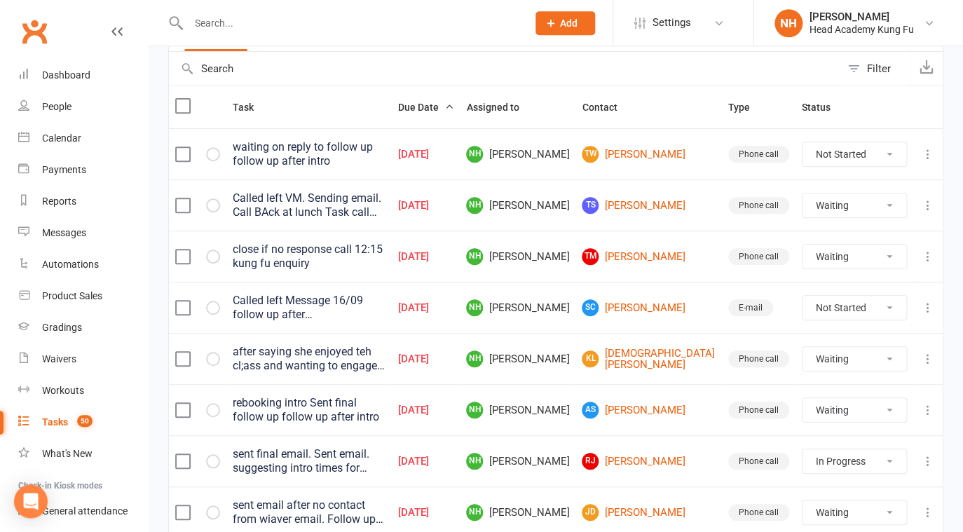
scroll to position [146, 0]
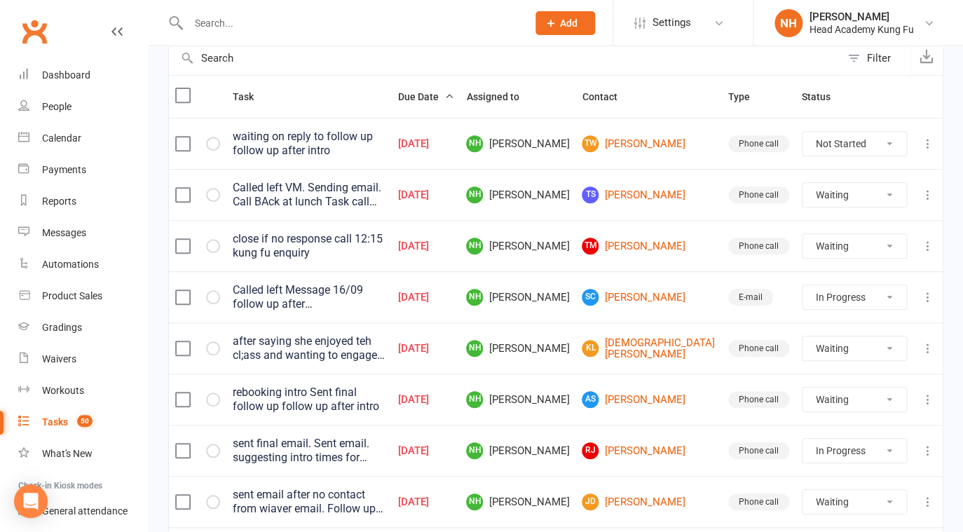
click option "In Progress" at bounding box center [0, 0] width 0 height 0
select select "unstarted"
select select "waiting"
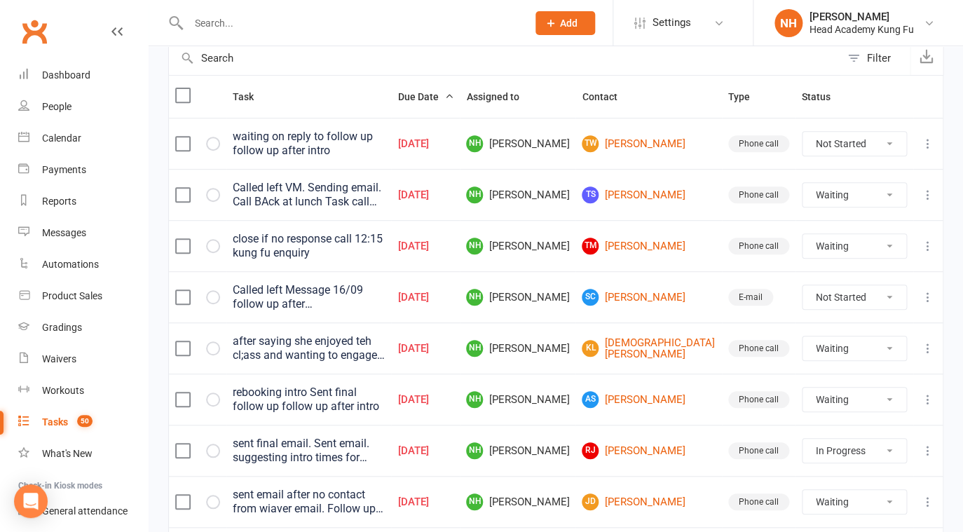
select select "waiting"
select select "started"
select select "waiting"
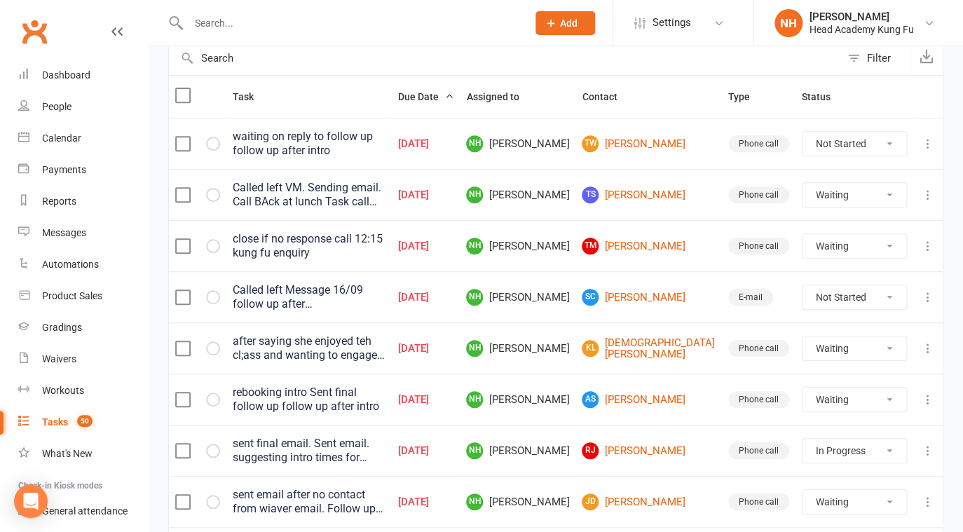
select select "started"
select select "waiting"
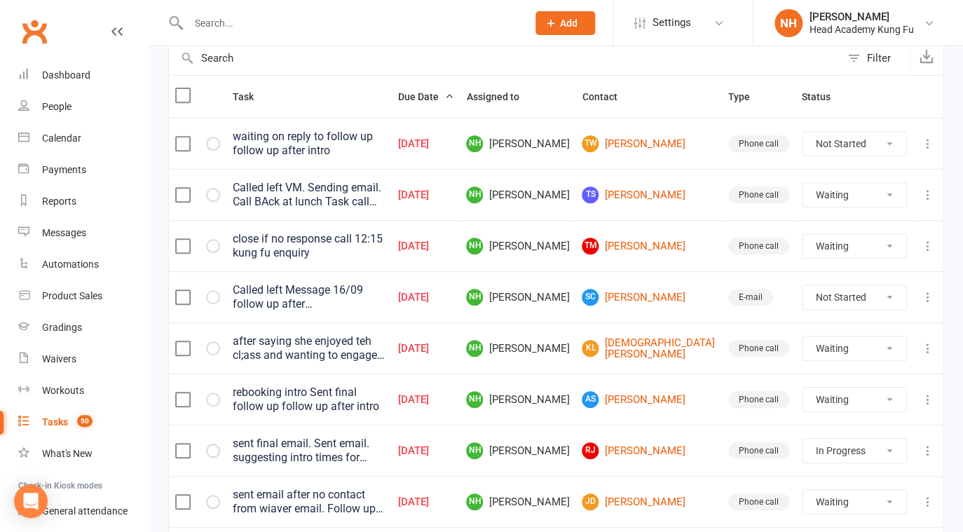
select select "started"
select select "waiting"
select select "started"
select select "waiting"
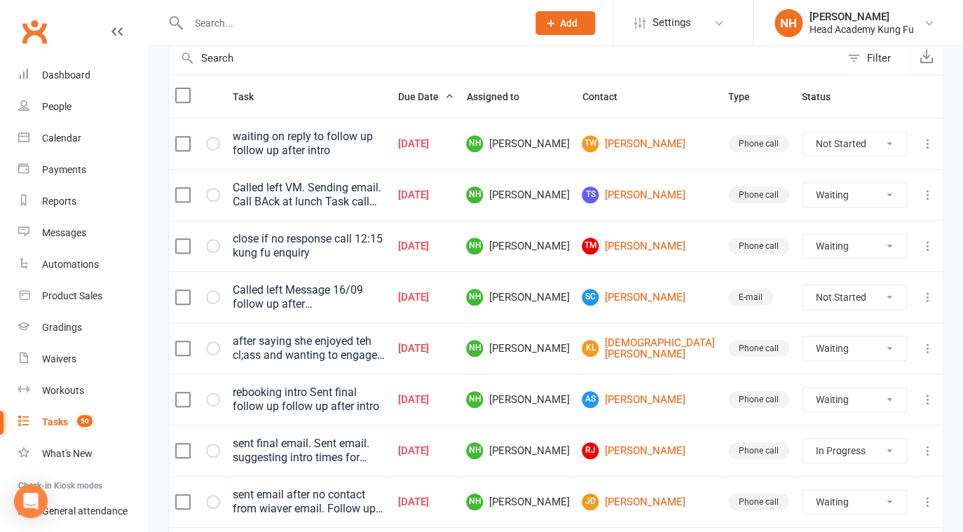
select select "waiting"
select select "started"
select select "waiting"
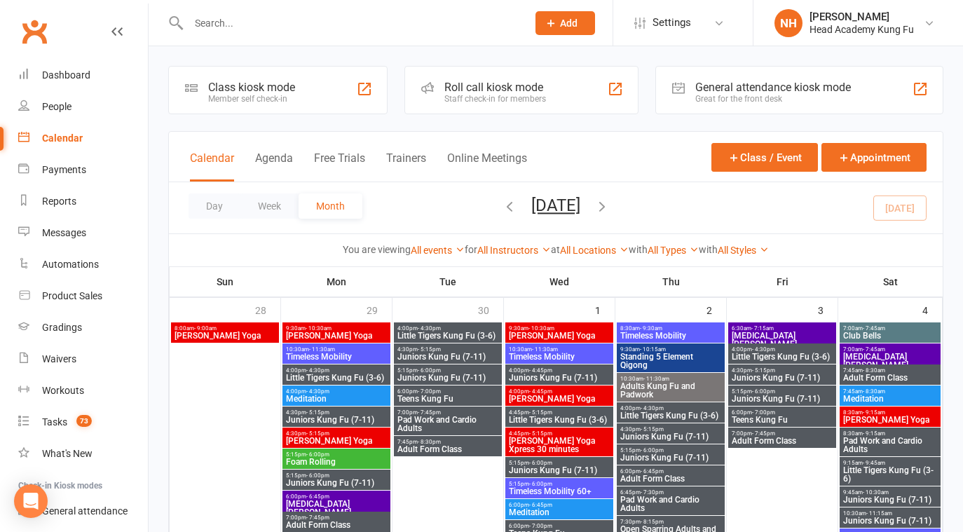
scroll to position [1389, 0]
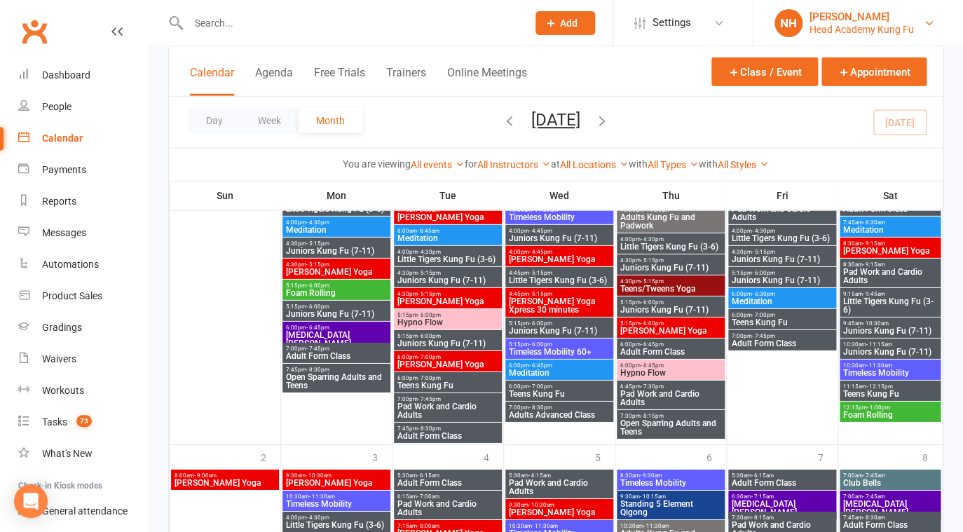
click at [899, 25] on div "Head Academy Kung Fu" at bounding box center [862, 29] width 104 height 13
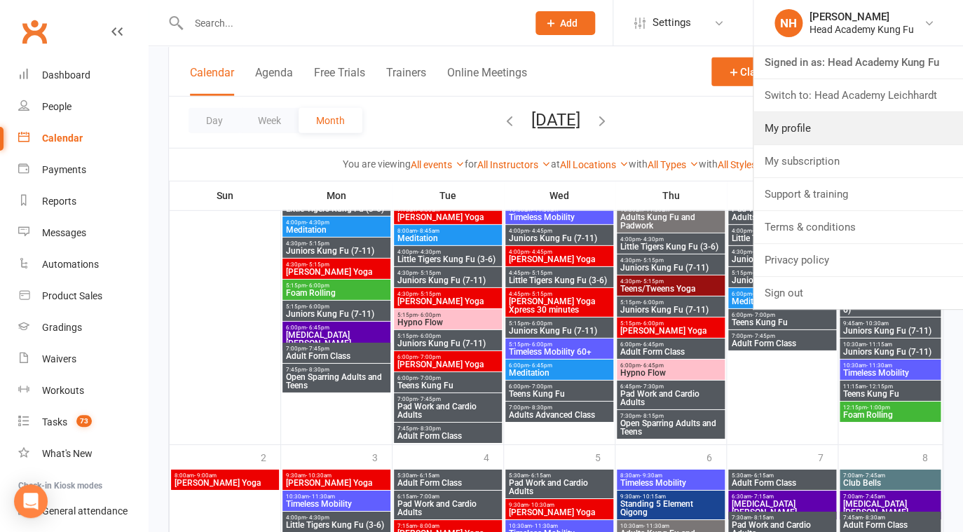
click at [892, 116] on link "My profile" at bounding box center [859, 128] width 210 height 32
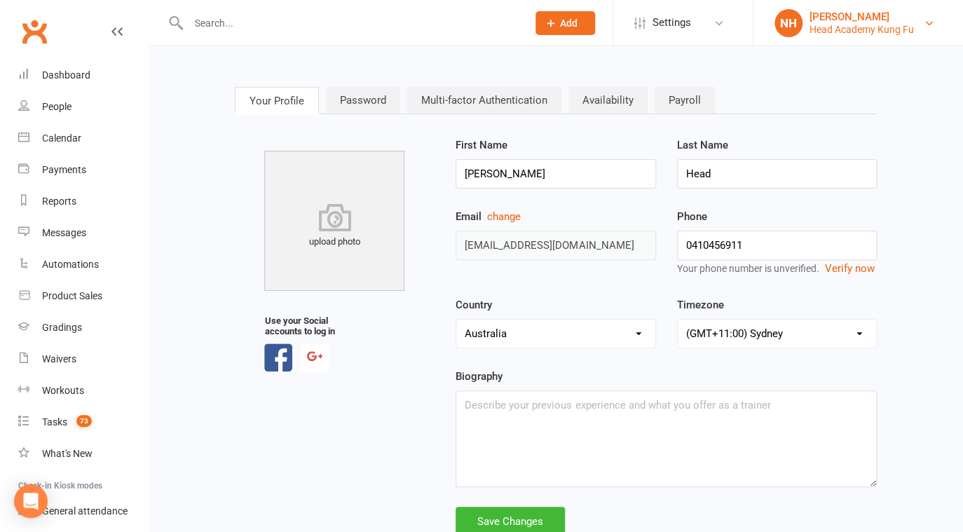
click at [896, 30] on div "Head Academy Kung Fu" at bounding box center [862, 29] width 104 height 13
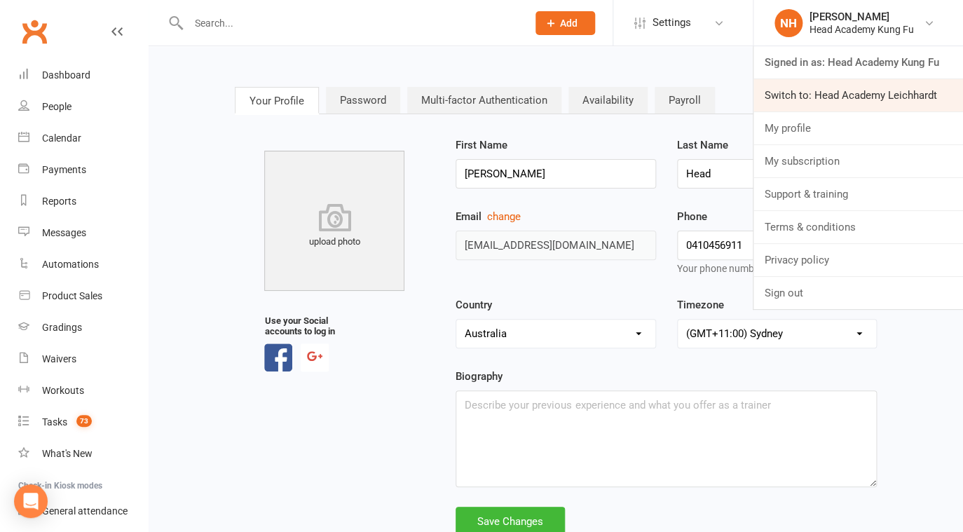
click at [899, 82] on link "Switch to: Head Academy Leichhardt" at bounding box center [859, 95] width 210 height 32
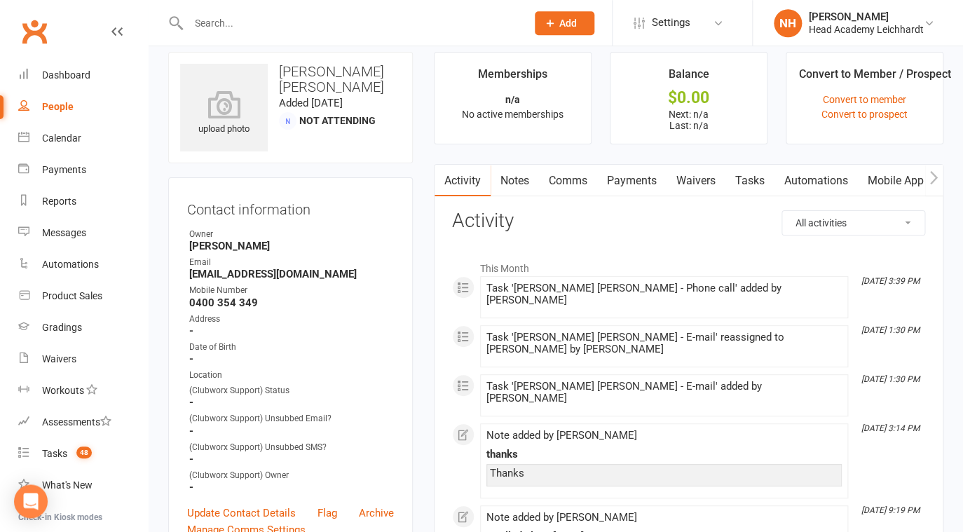
scroll to position [90, 0]
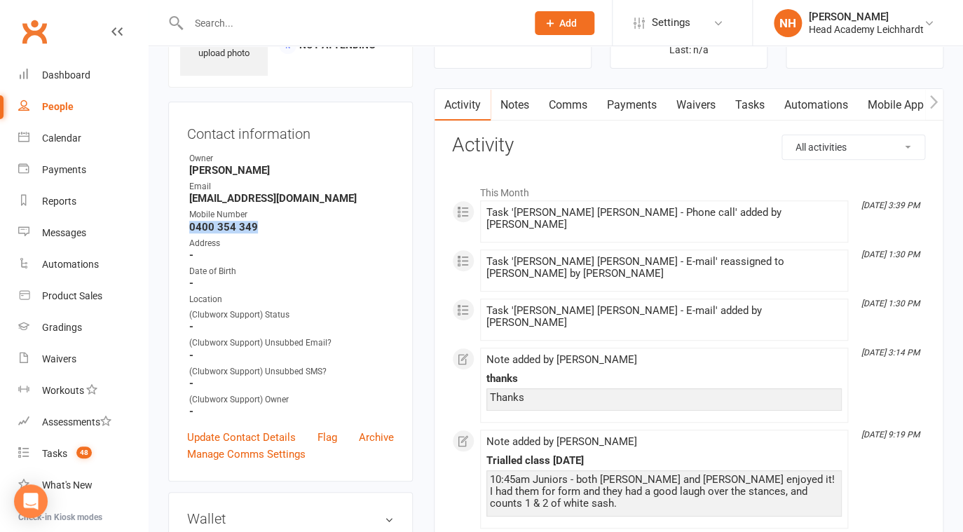
drag, startPoint x: 253, startPoint y: 228, endPoint x: 187, endPoint y: 225, distance: 66.0
click at [187, 224] on li "Mobile Number 0400 354 349" at bounding box center [290, 220] width 207 height 25
copy strong "0400 354 349"
click at [751, 104] on link "Tasks" at bounding box center [750, 105] width 49 height 32
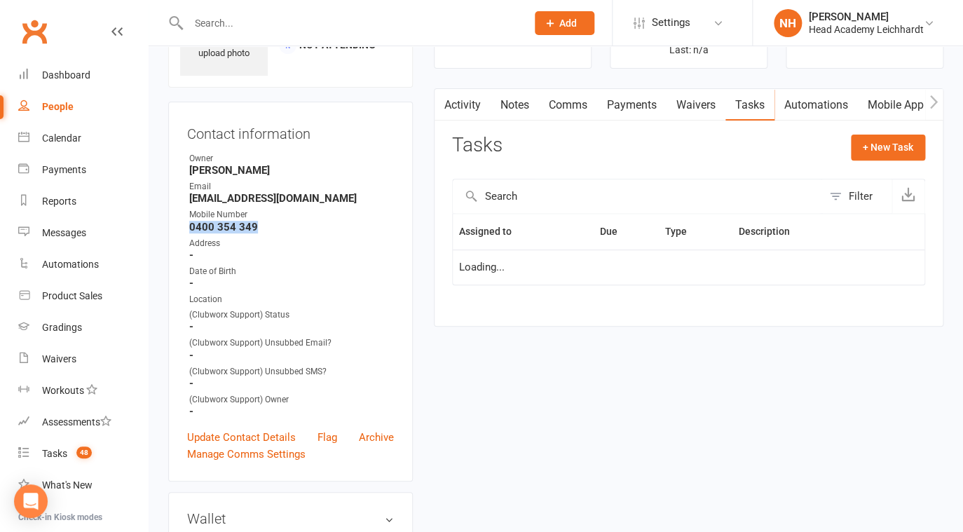
select select "started"
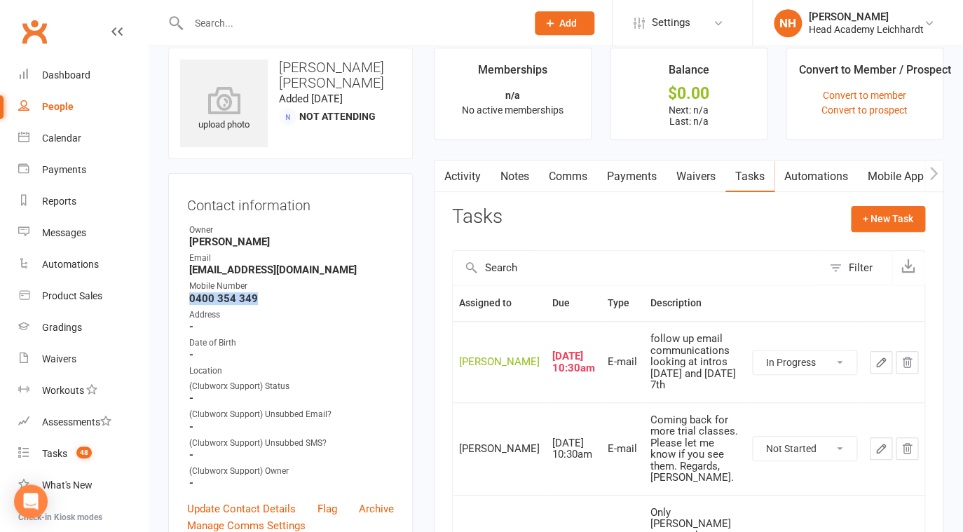
scroll to position [22, 0]
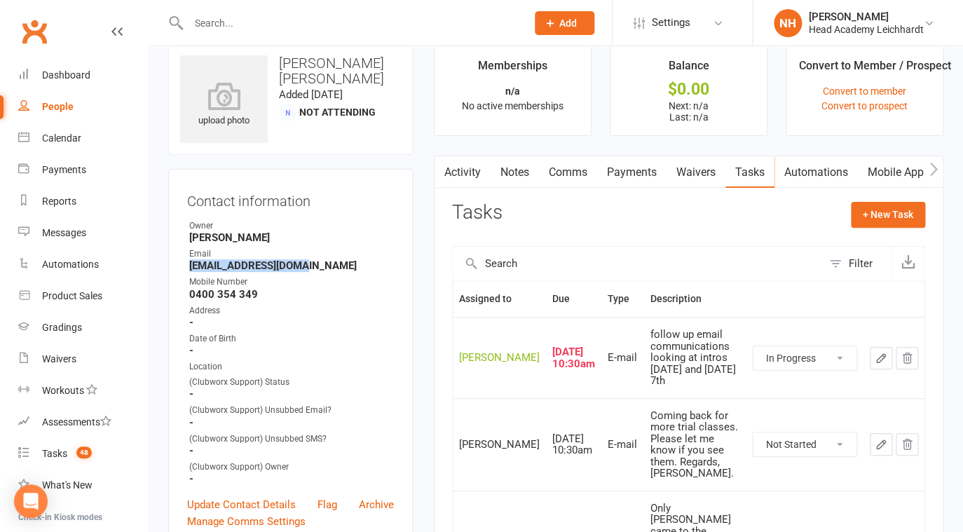
drag, startPoint x: 190, startPoint y: 264, endPoint x: 300, endPoint y: 266, distance: 110.1
click at [300, 266] on strong "[EMAIL_ADDRESS][DOMAIN_NAME]" at bounding box center [291, 265] width 205 height 13
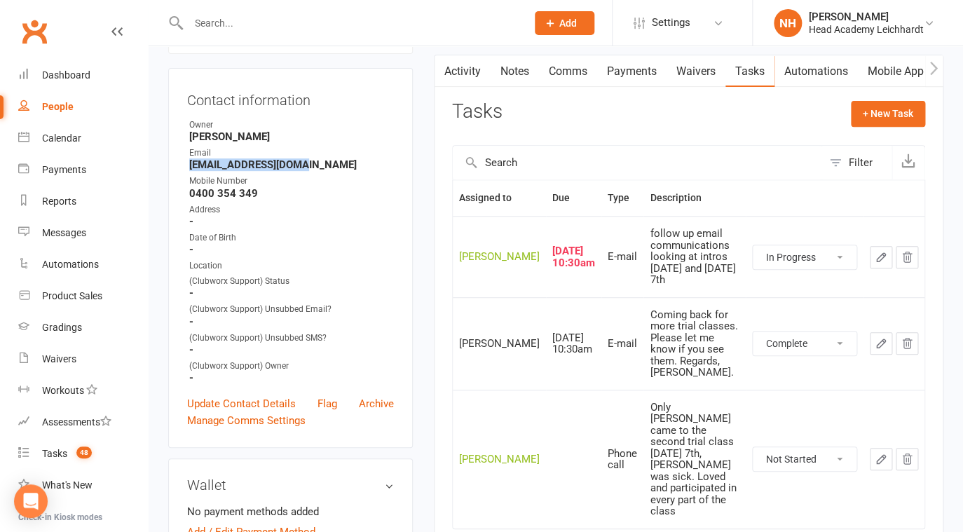
click option "Complete" at bounding box center [0, 0] width 0 height 0
select select "unstarted"
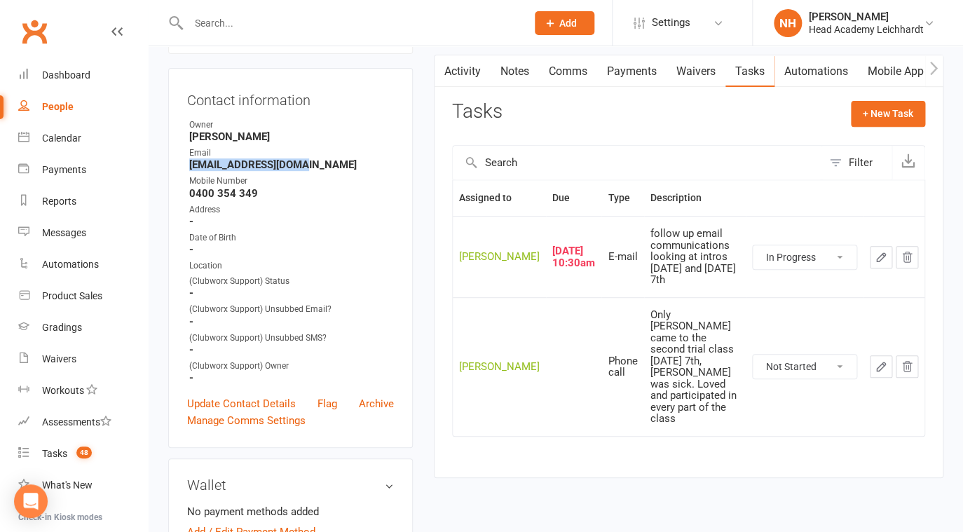
click option "Waiting" at bounding box center [0, 0] width 0 height 0
select select "waiting"
click option "Complete" at bounding box center [0, 0] width 0 height 0
select select "started"
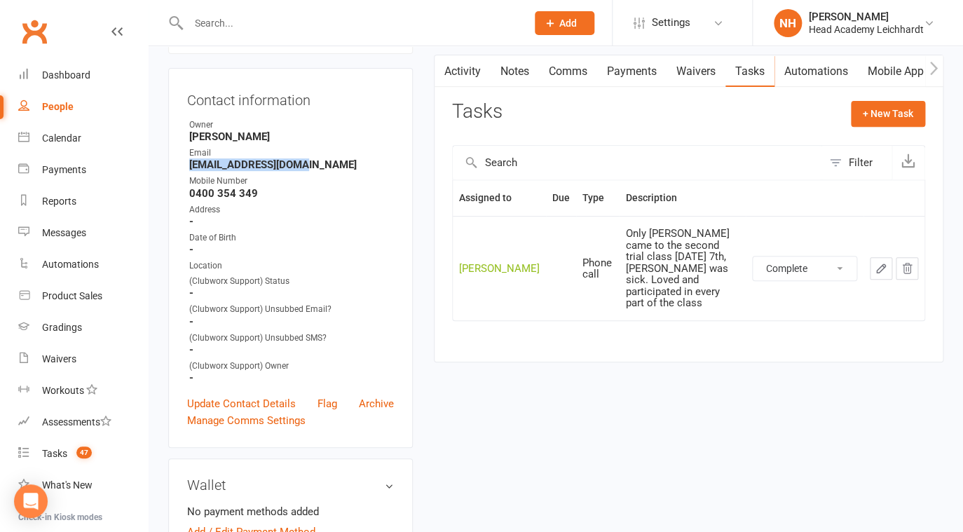
click option "Complete" at bounding box center [0, 0] width 0 height 0
select select "waiting"
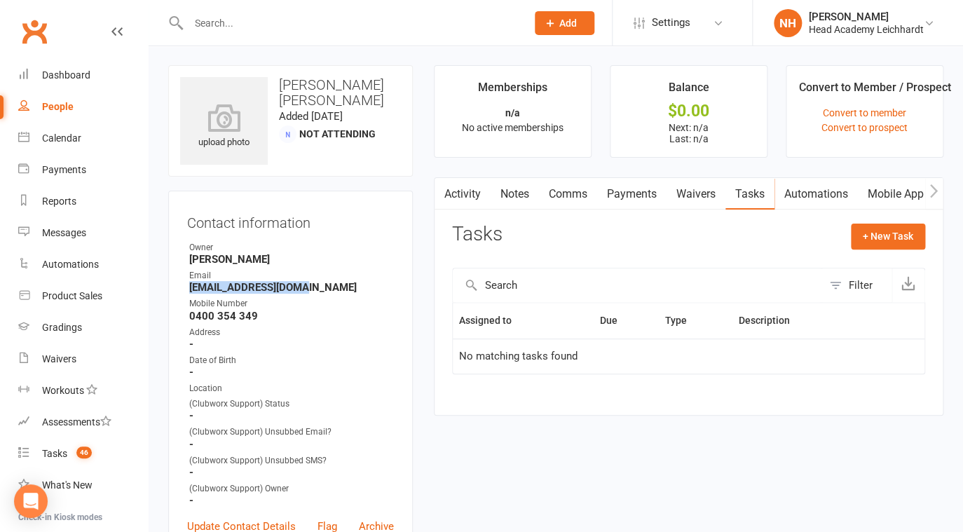
scroll to position [0, 0]
click at [891, 236] on button "+ New Task" at bounding box center [888, 236] width 74 height 25
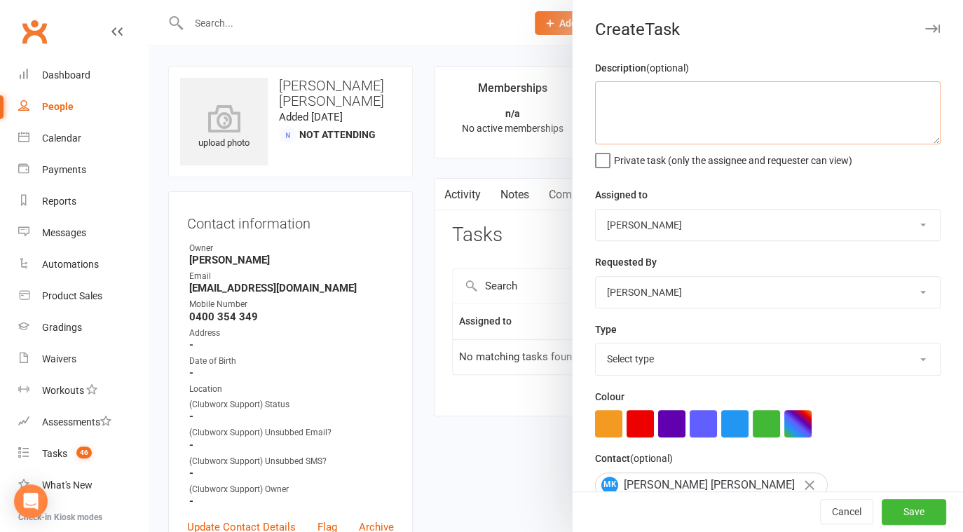
click at [664, 104] on textarea at bounding box center [768, 112] width 346 height 63
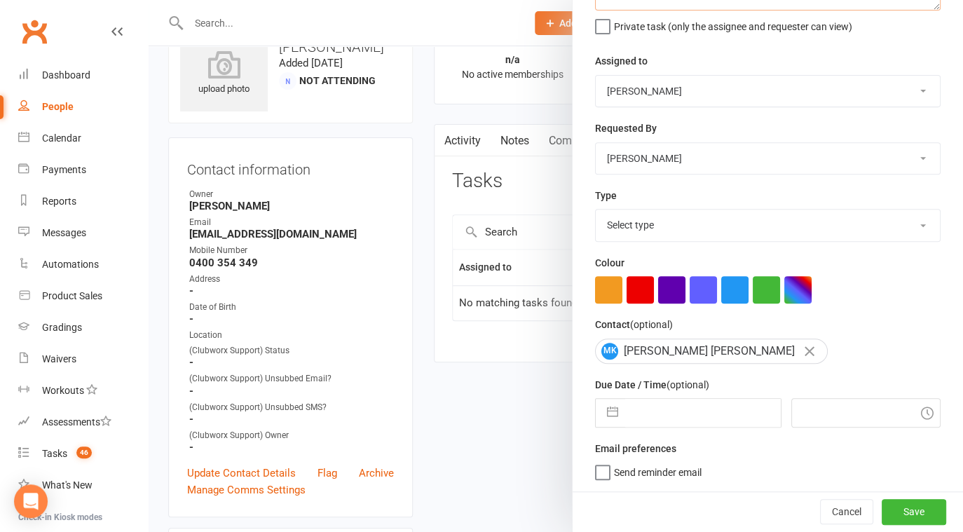
scroll to position [56, 0]
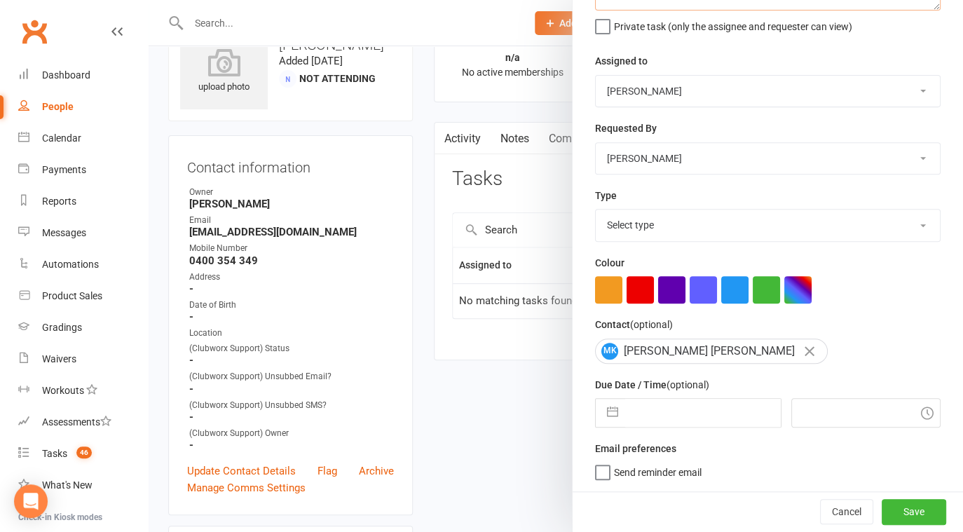
type textarea "follow up after waiver email"
select select "8"
select select "2025"
select select "9"
select select "2025"
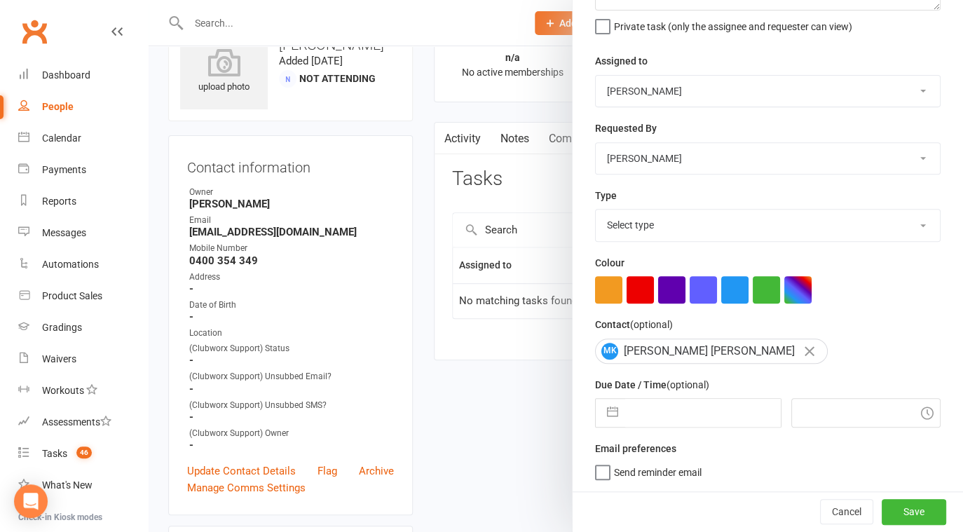
select select "10"
select select "2025"
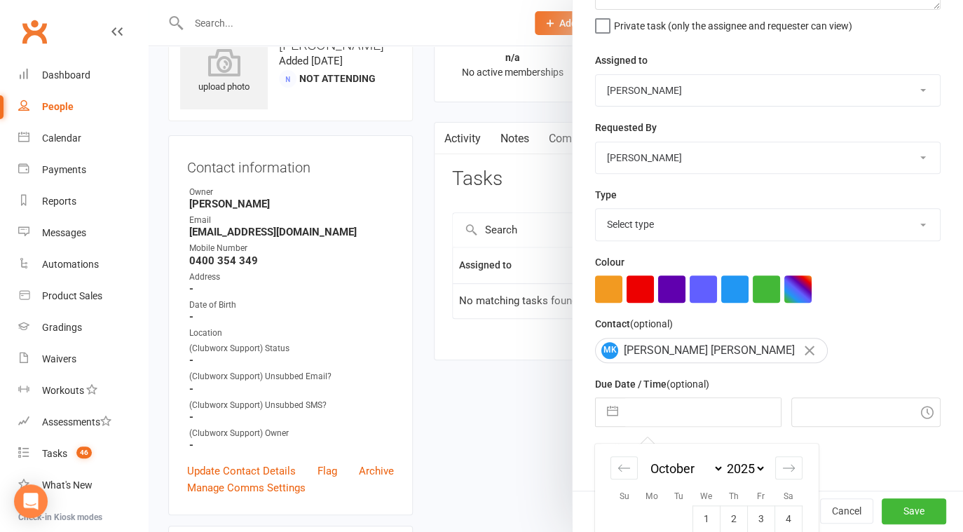
click at [661, 410] on input "text" at bounding box center [703, 412] width 156 height 28
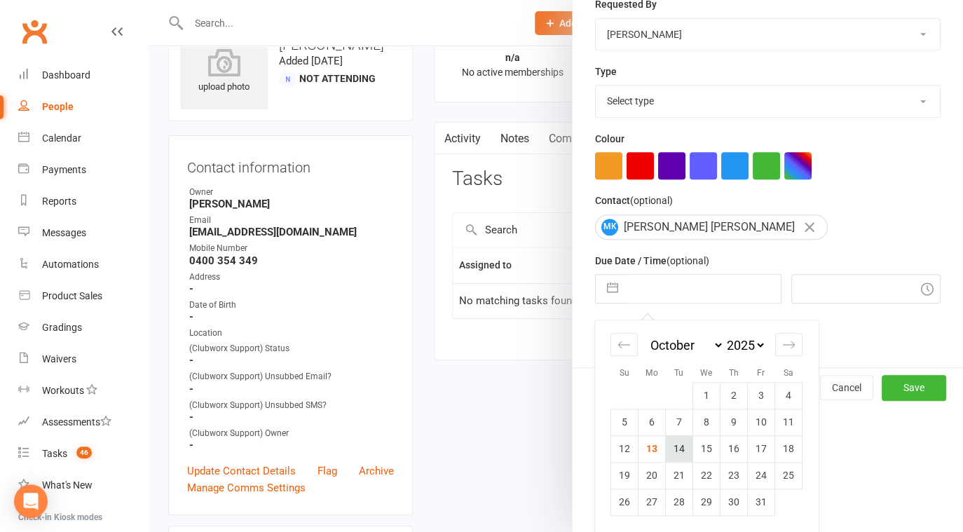
click at [674, 442] on td "14" at bounding box center [679, 448] width 27 height 27
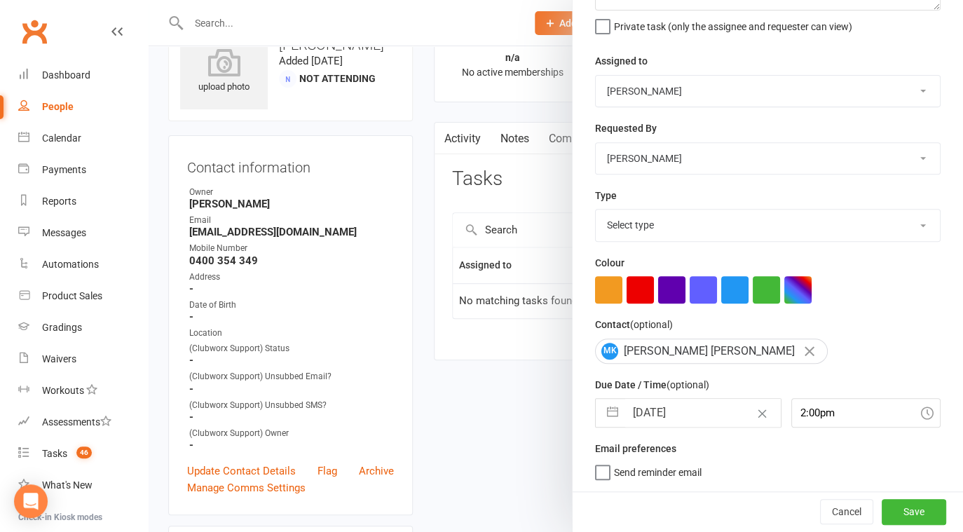
type input "14 Oct 2025"
type input "2:00pm"
click at [910, 510] on button "Save" at bounding box center [914, 511] width 64 height 25
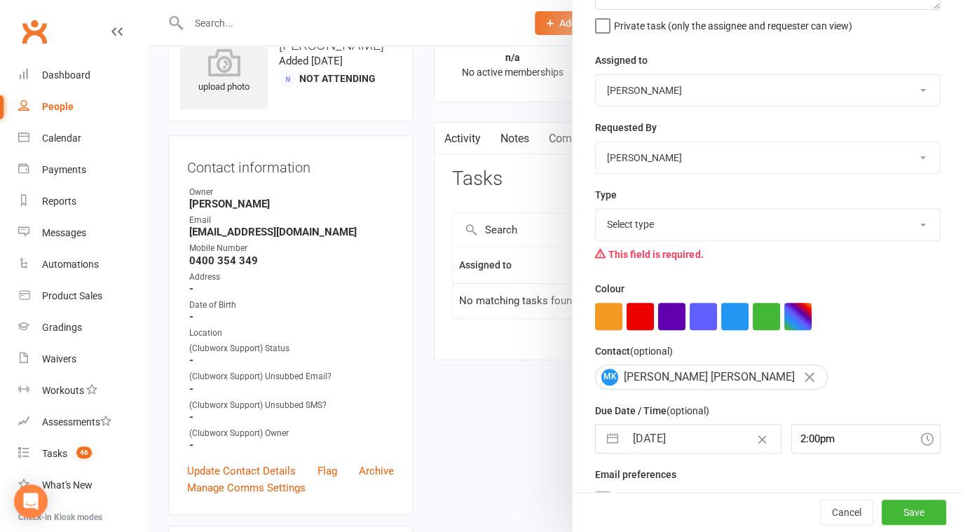
select select "18925"
click option "E-mail" at bounding box center [0, 0] width 0 height 0
click at [909, 510] on button "Save" at bounding box center [914, 512] width 64 height 25
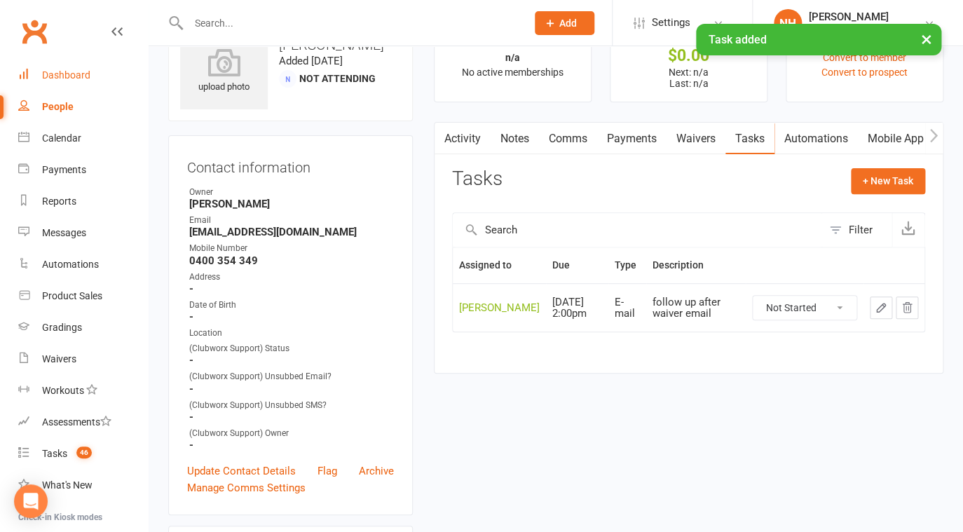
click at [60, 76] on div "Dashboard" at bounding box center [66, 74] width 48 height 11
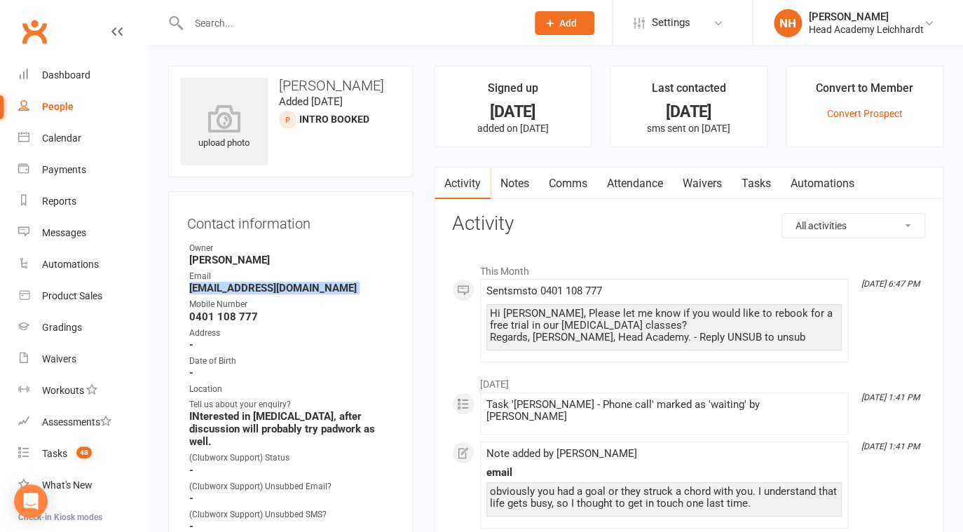
drag, startPoint x: 190, startPoint y: 289, endPoint x: 301, endPoint y: 297, distance: 111.8
click at [301, 297] on ul "Owner Nathan Head Email juliakk78@gmail.com Mobile Number 0401 108 777 Address …" at bounding box center [290, 401] width 207 height 319
copy render-form-field "juliakk78@gmail.com"
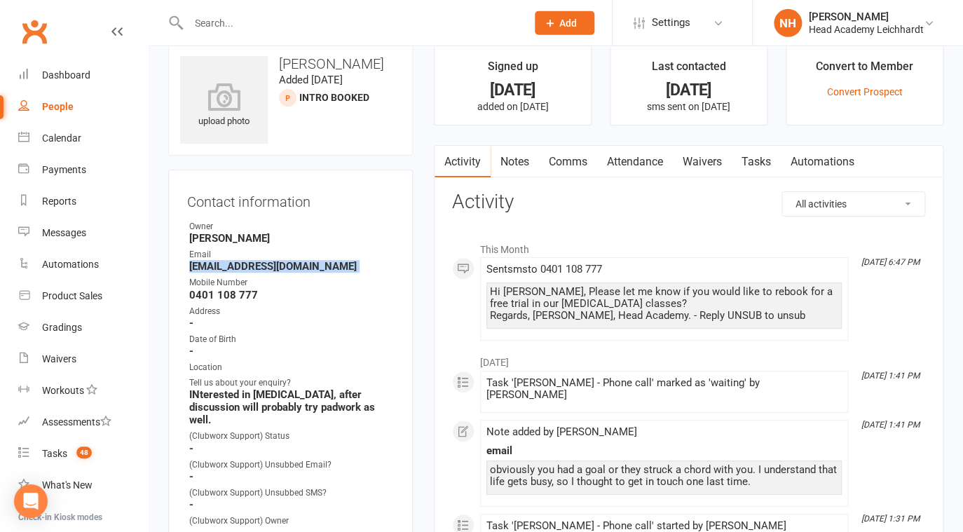
scroll to position [22, 0]
click at [521, 153] on link "Notes" at bounding box center [515, 161] width 48 height 32
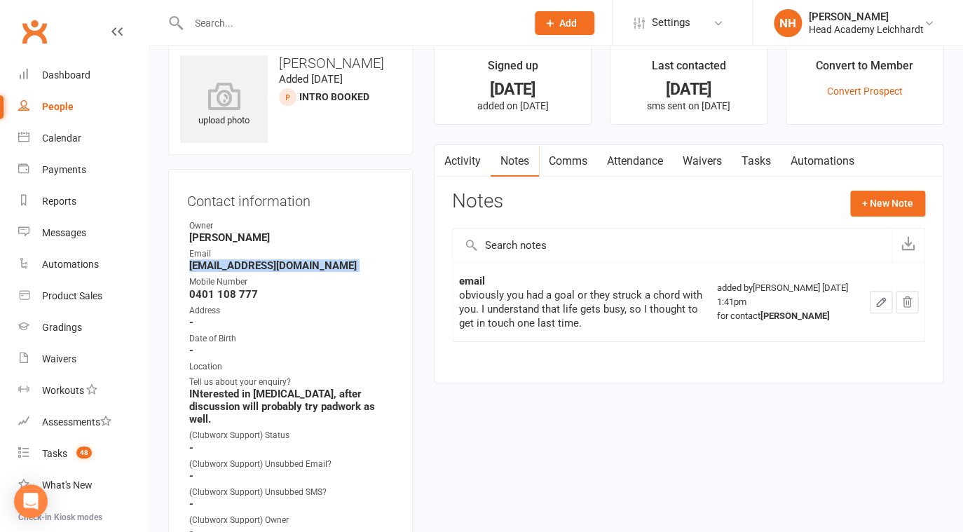
click at [758, 160] on link "Tasks" at bounding box center [756, 161] width 49 height 32
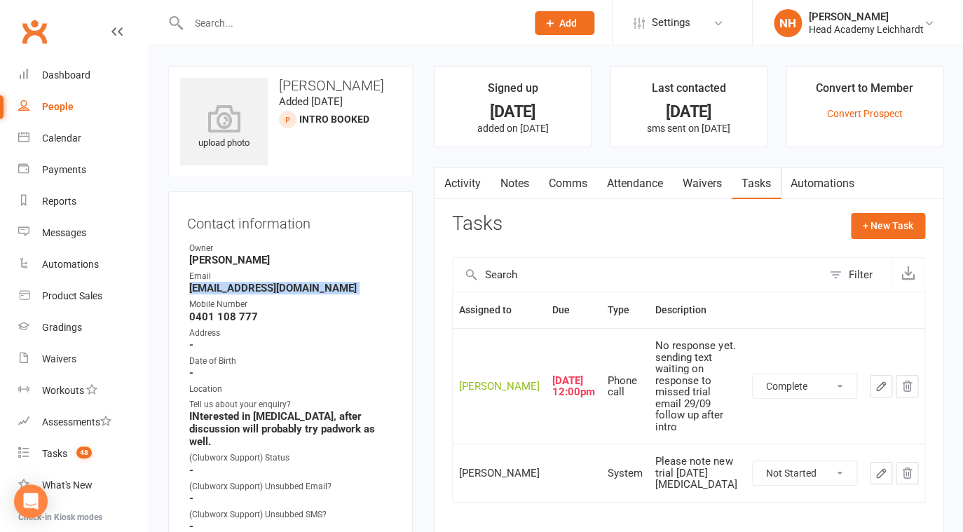
click option "Complete" at bounding box center [0, 0] width 0 height 0
select select "waiting"
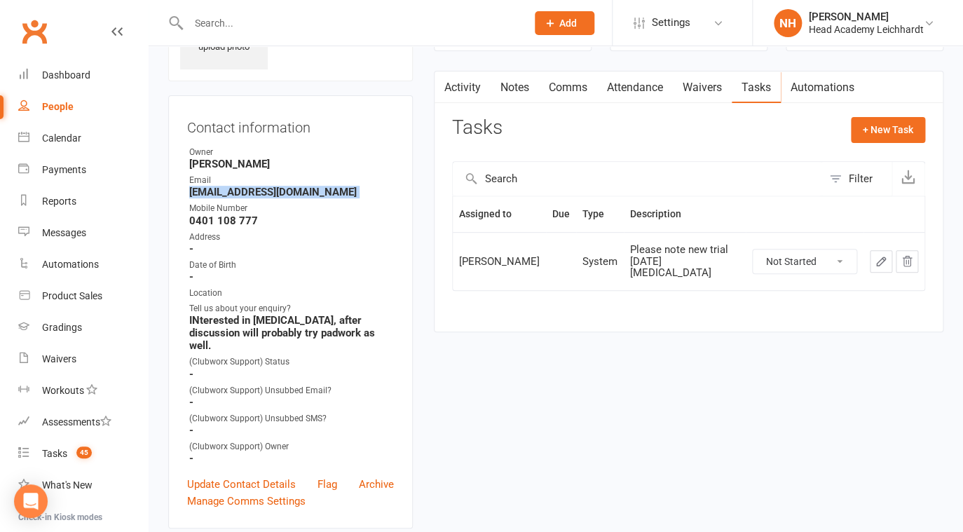
scroll to position [101, 0]
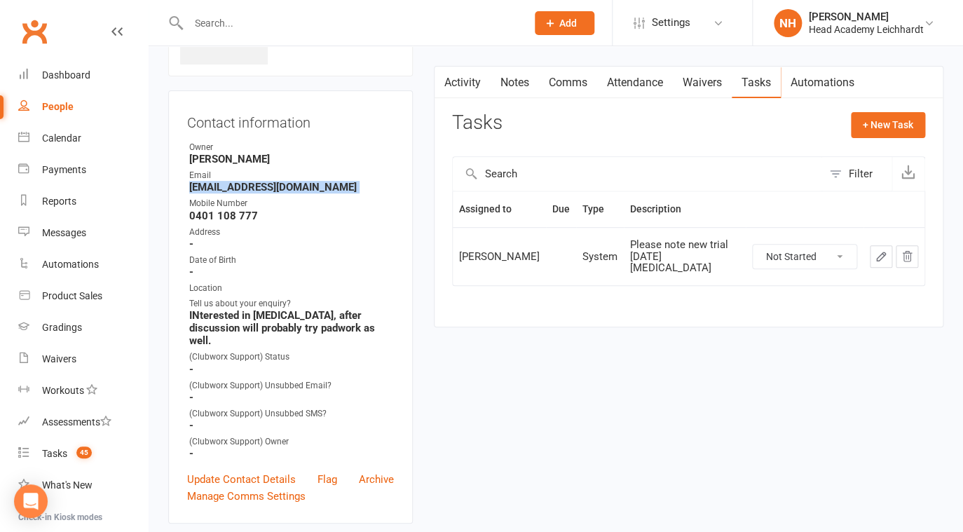
click at [465, 78] on link "Activity" at bounding box center [463, 83] width 56 height 32
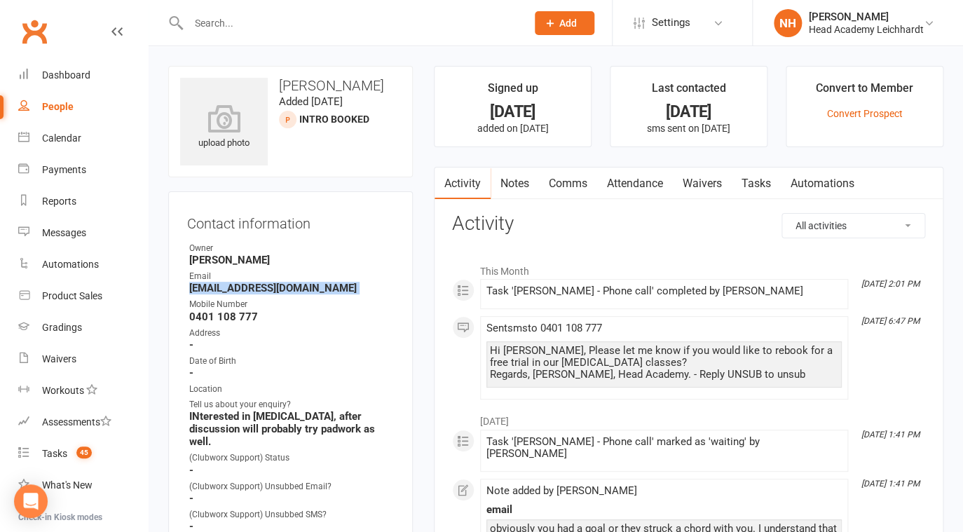
scroll to position [135, 0]
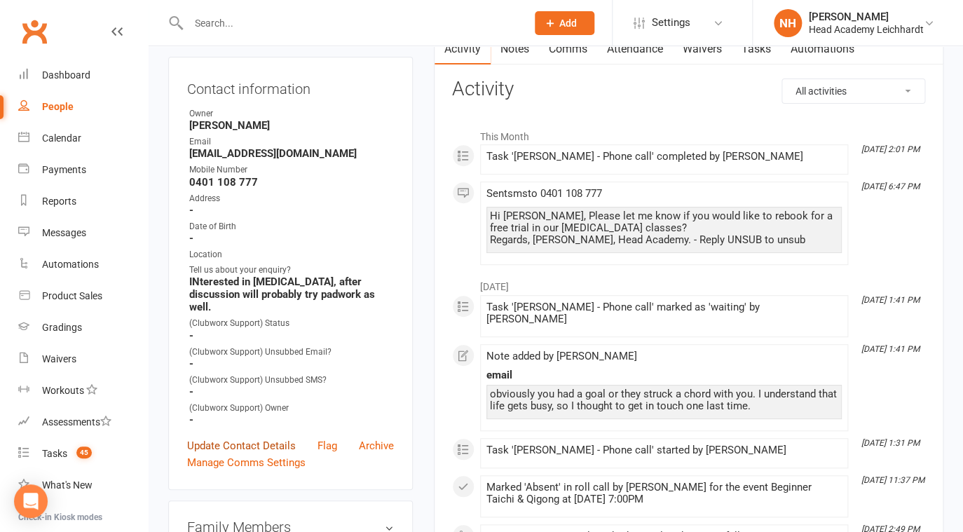
click at [247, 437] on link "Update Contact Details" at bounding box center [241, 445] width 109 height 17
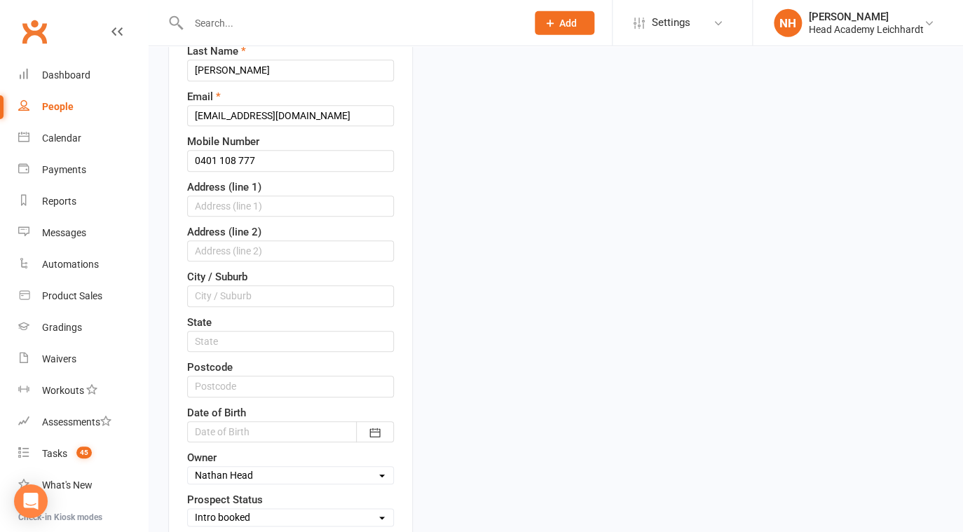
scroll to position [245, 0]
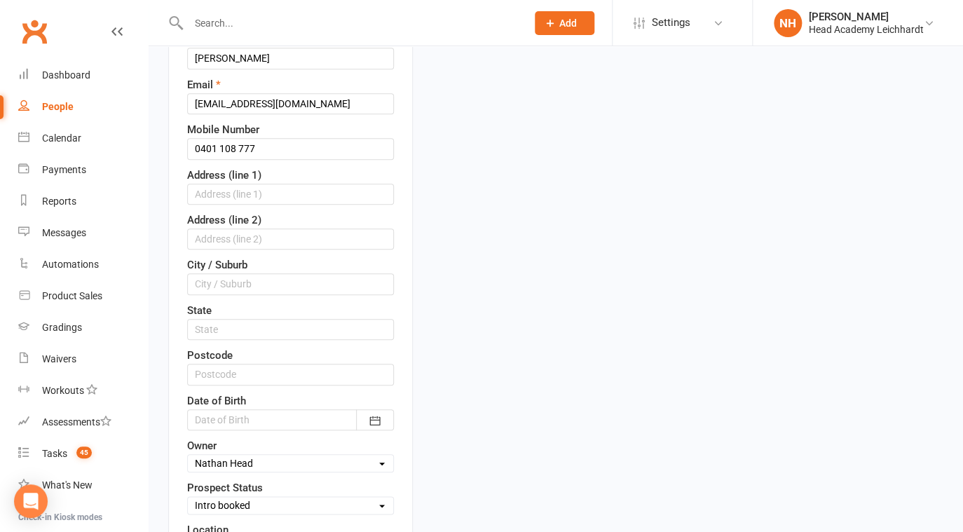
click at [188, 498] on select "Select Initial Contact Follow-up Call Follow-up Email Almost Ready Not Ready No…" at bounding box center [290, 505] width 205 height 15
select select "Unable to contact"
click option "Unable to contact" at bounding box center [0, 0] width 0 height 0
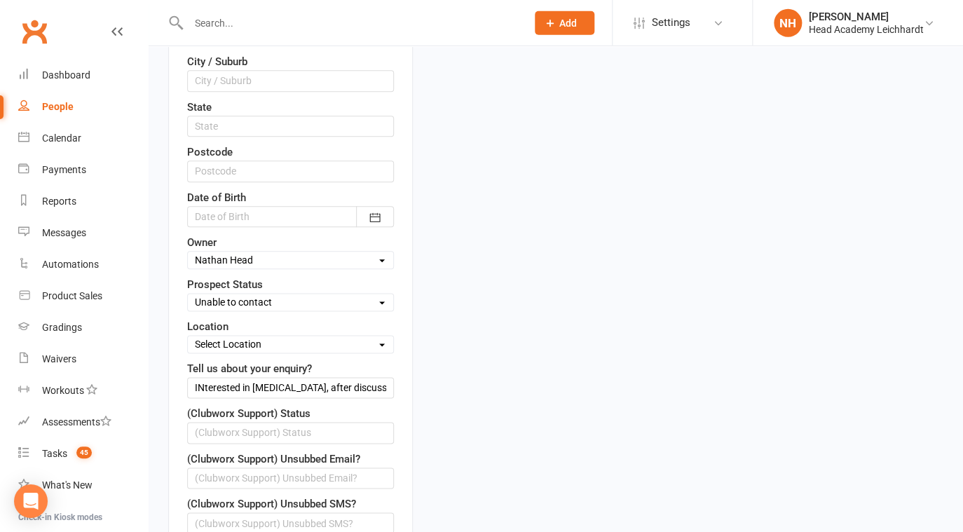
scroll to position [492, 0]
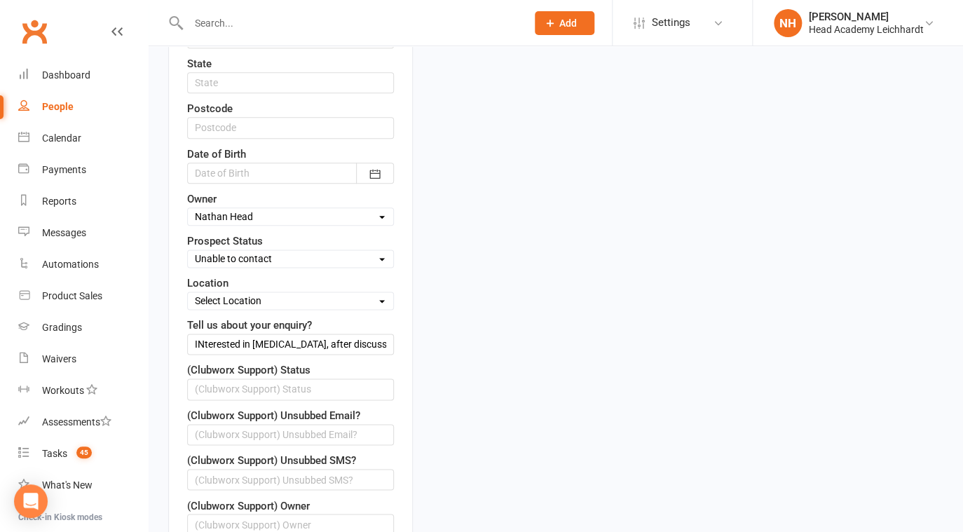
click option "Unable to contact" at bounding box center [0, 0] width 0 height 0
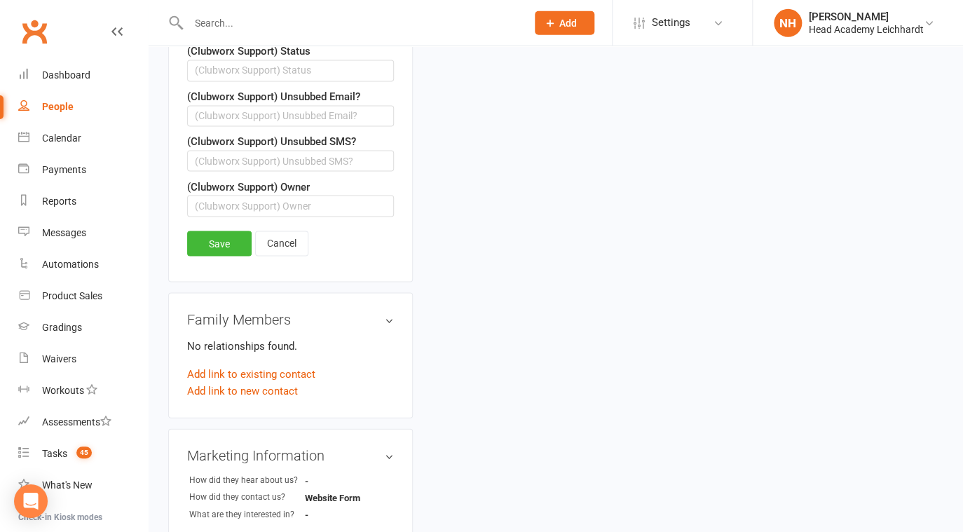
scroll to position [817, 0]
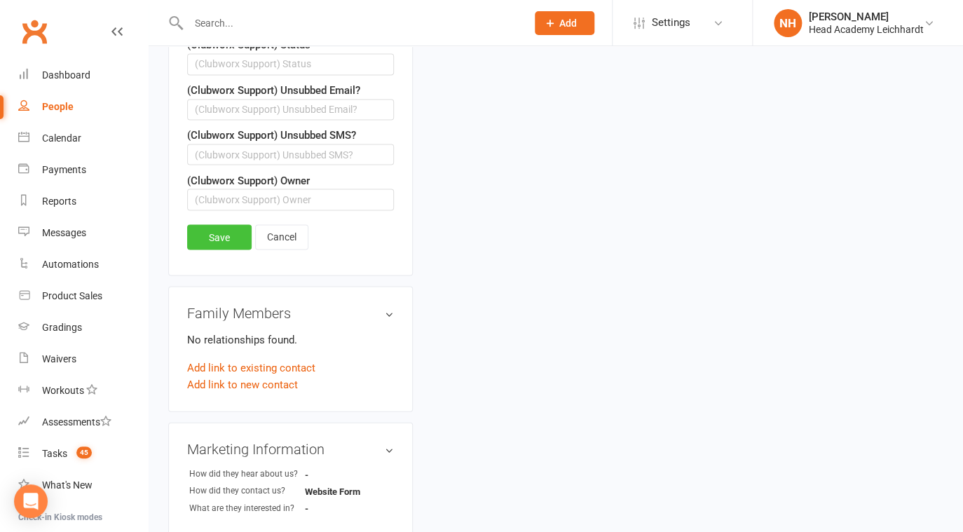
click at [215, 227] on link "Save" at bounding box center [219, 236] width 64 height 25
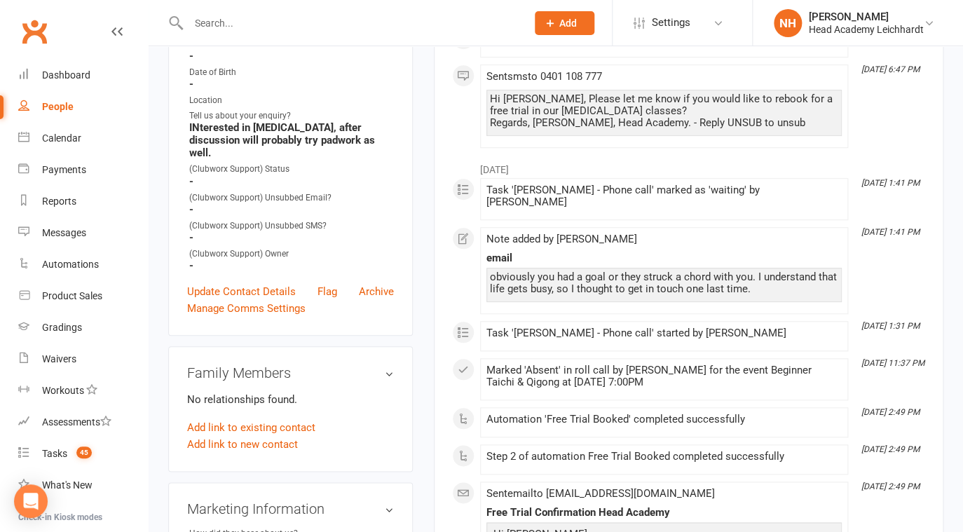
scroll to position [0, 0]
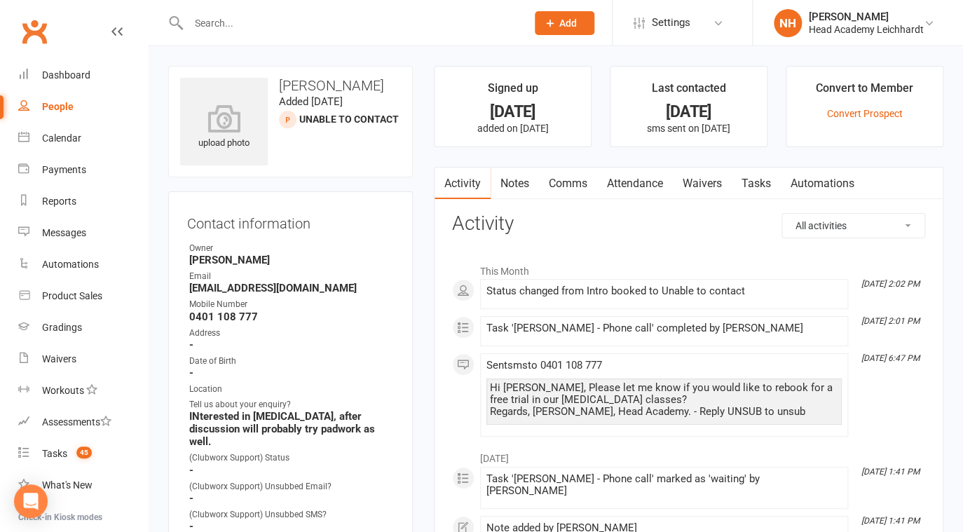
click at [742, 178] on link "Tasks" at bounding box center [756, 184] width 49 height 32
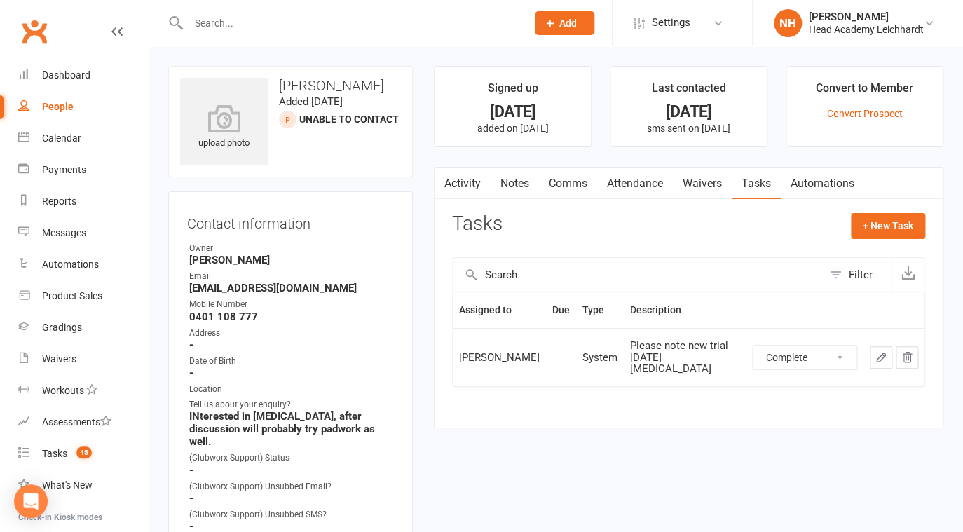
click option "Complete" at bounding box center [0, 0] width 0 height 0
select select "unstarted"
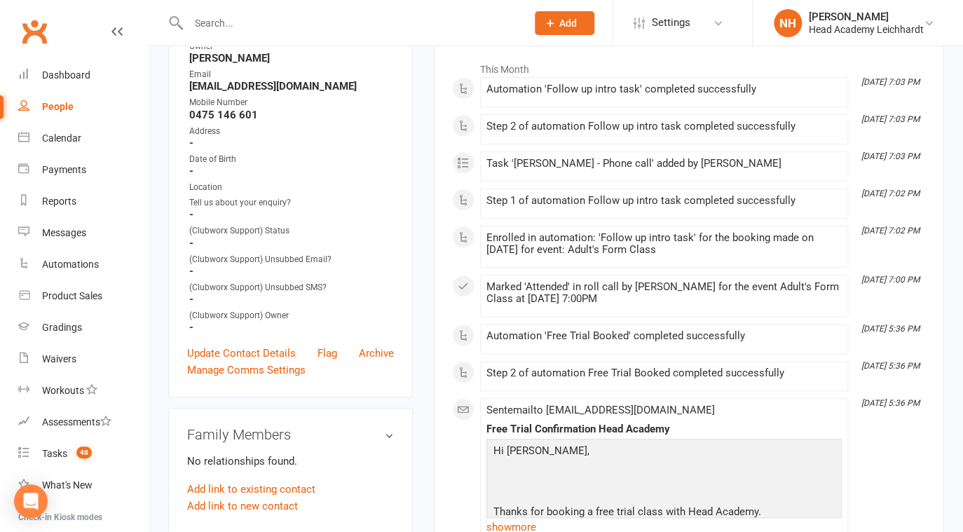
scroll to position [135, 0]
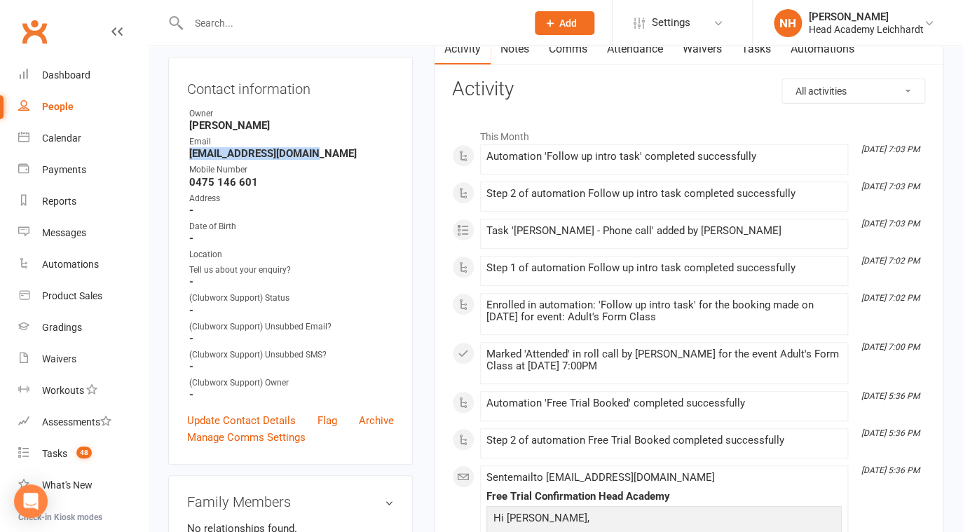
drag, startPoint x: 190, startPoint y: 153, endPoint x: 315, endPoint y: 156, distance: 125.5
click at [315, 156] on strong "[EMAIL_ADDRESS][DOMAIN_NAME]" at bounding box center [291, 153] width 205 height 13
copy strong "[EMAIL_ADDRESS][DOMAIN_NAME]"
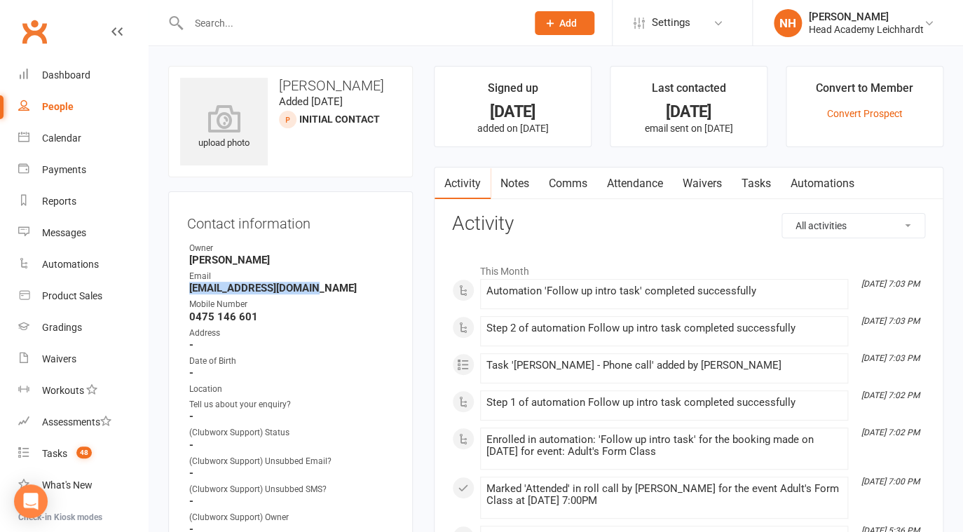
click at [510, 179] on link "Notes" at bounding box center [515, 184] width 48 height 32
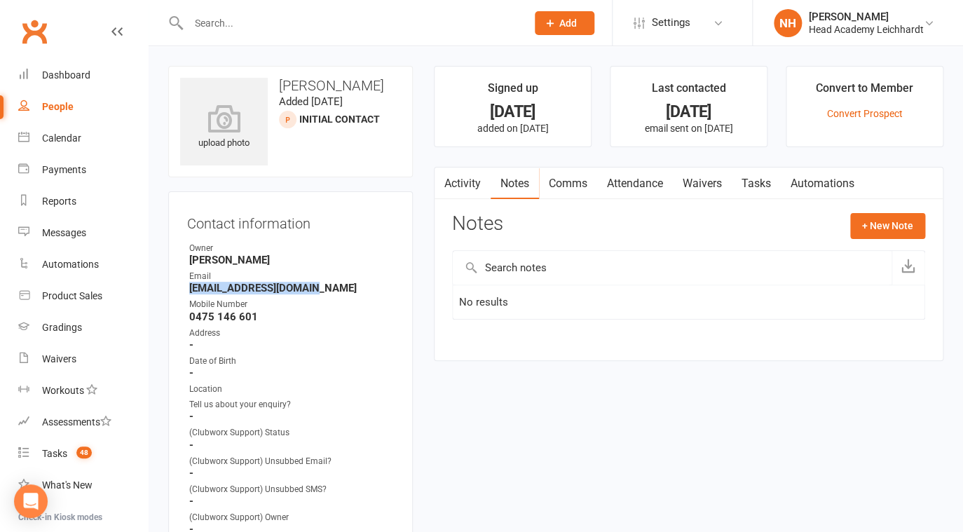
click at [770, 182] on link "Tasks" at bounding box center [756, 184] width 49 height 32
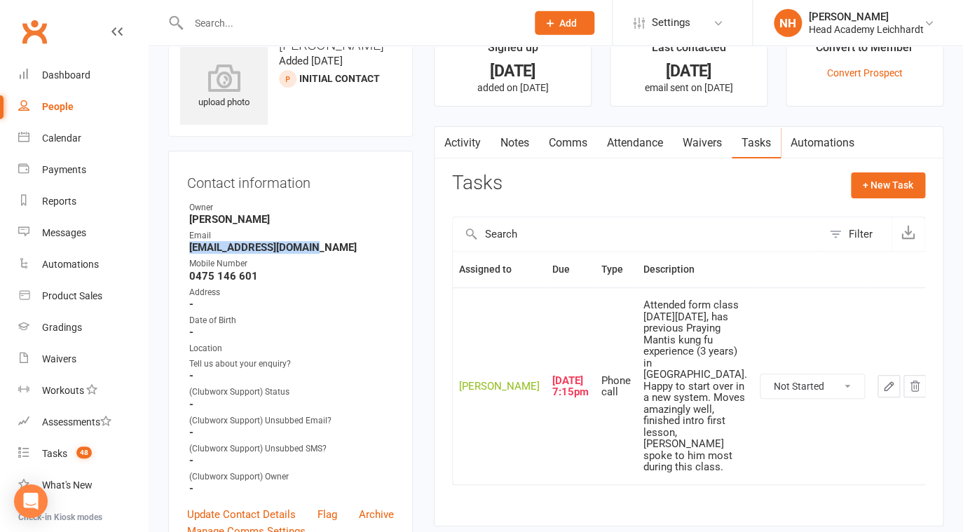
scroll to position [45, 0]
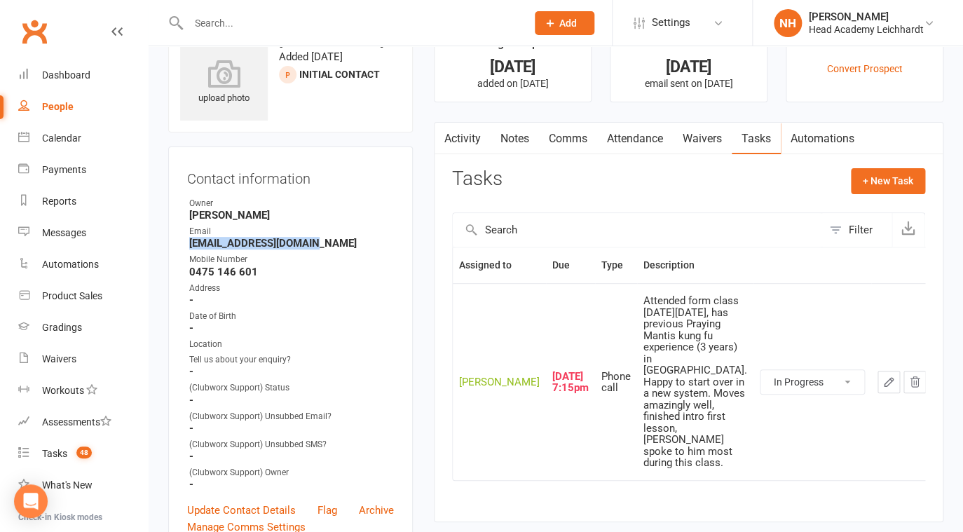
click option "In Progress" at bounding box center [0, 0] width 0 height 0
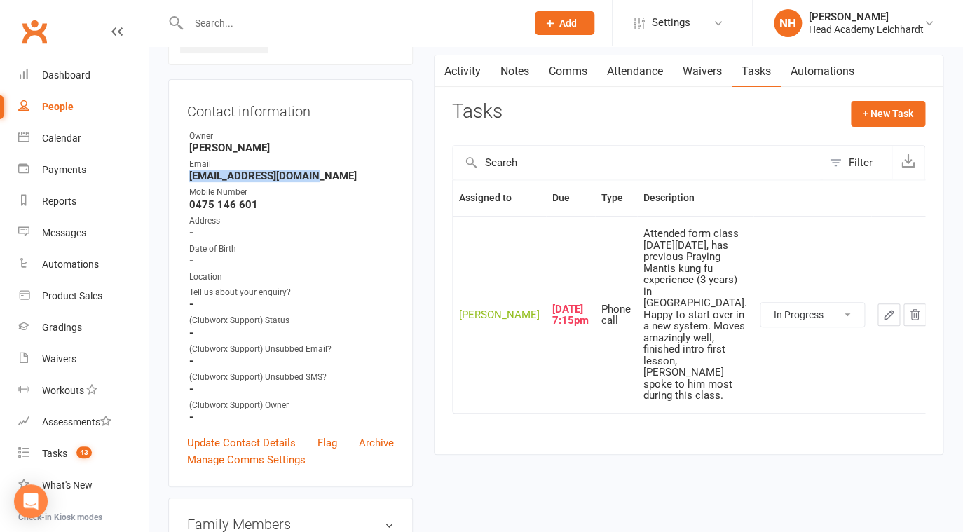
scroll to position [0, 0]
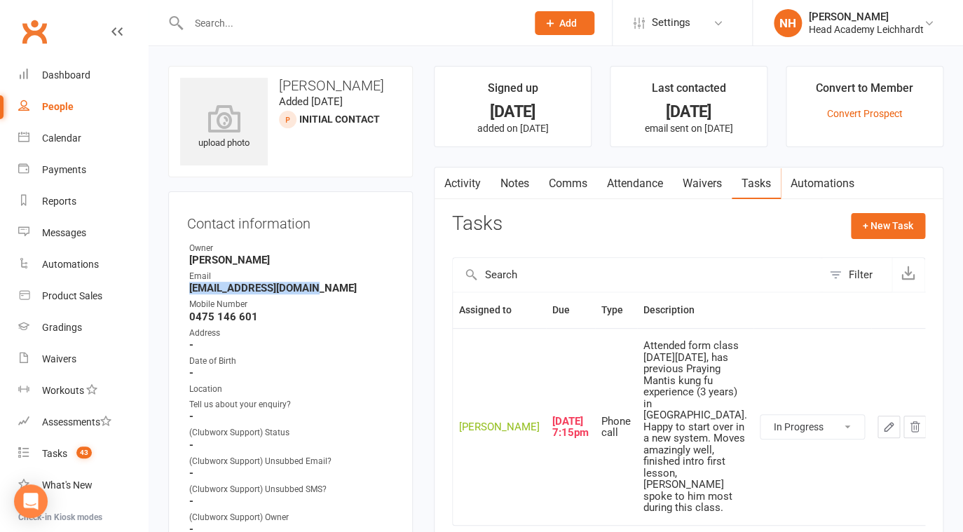
click option "In Progress" at bounding box center [0, 0] width 0 height 0
click option "Waiting" at bounding box center [0, 0] width 0 height 0
select select "waiting"
click at [887, 416] on button "button" at bounding box center [889, 427] width 22 height 22
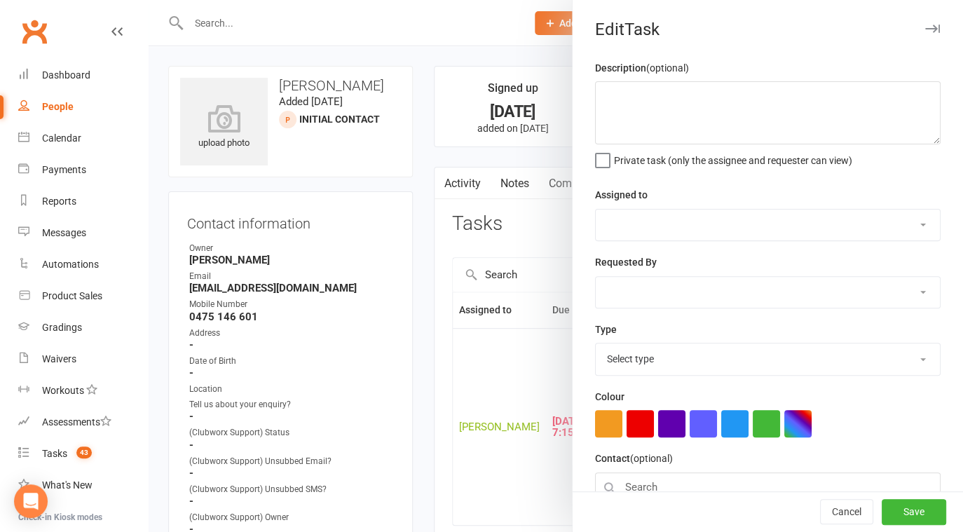
type textarea "Attended form class [DATE][DATE], has previous Praying Mantis kung fu experienc…"
select select "31972"
select select "32281"
type input "[DATE]"
type input "7:15pm"
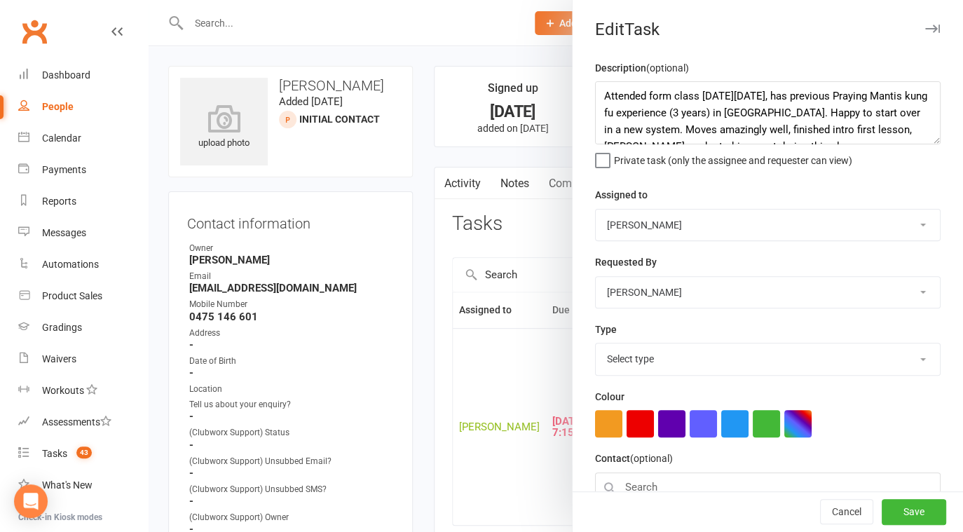
select select "18926"
click at [598, 98] on textarea "Attended form class [DATE][DATE], has previous Praying Mantis kung fu experienc…" at bounding box center [768, 112] width 346 height 63
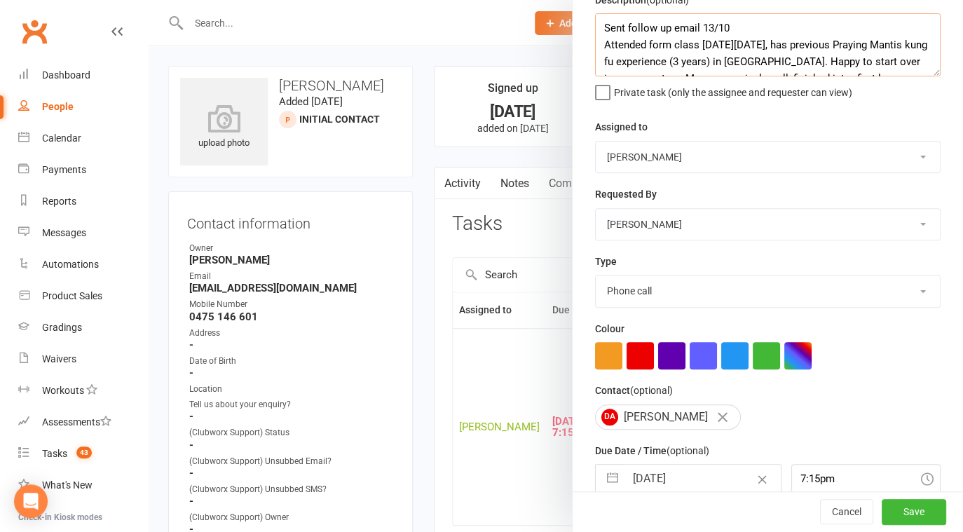
scroll to position [101, 0]
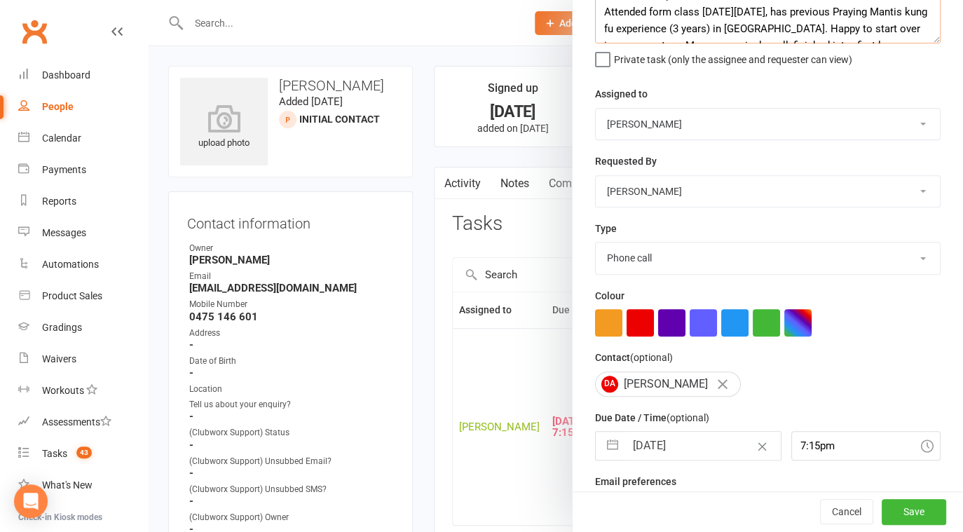
type textarea "Sent follow up email 13/10 Attended form class [DATE][DATE], has previous Prayi…"
click at [693, 448] on input "[DATE]" at bounding box center [703, 446] width 156 height 28
select select "8"
select select "2025"
select select "9"
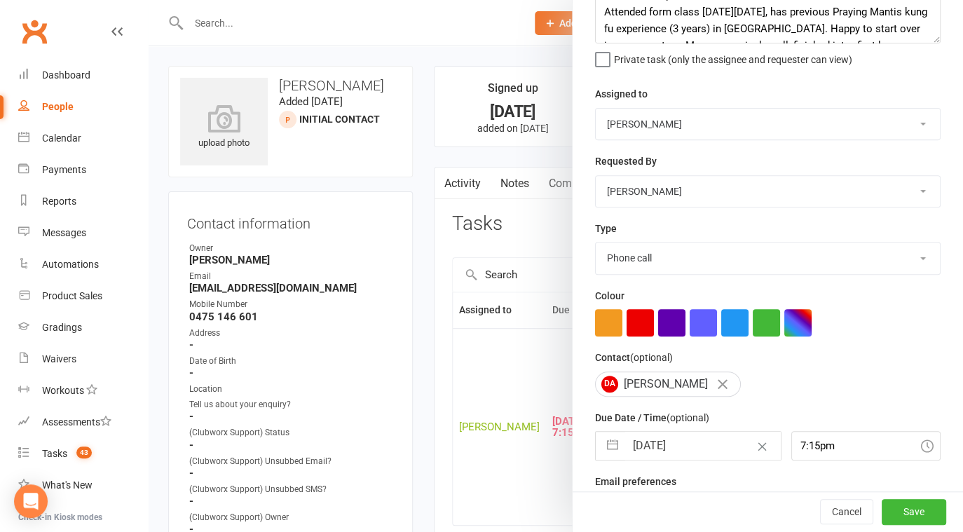
select select "2025"
select select "10"
select select "2025"
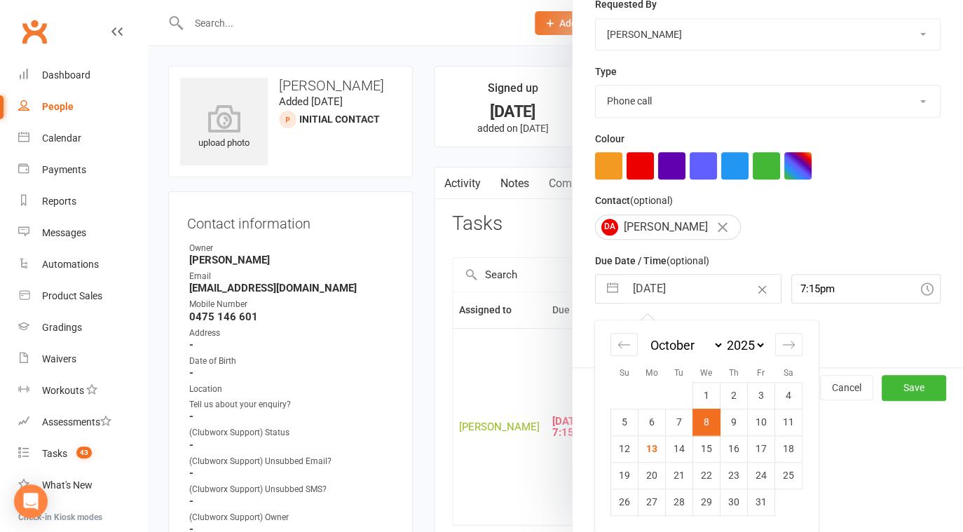
click at [681, 450] on td "14" at bounding box center [679, 448] width 27 height 27
type input "[DATE]"
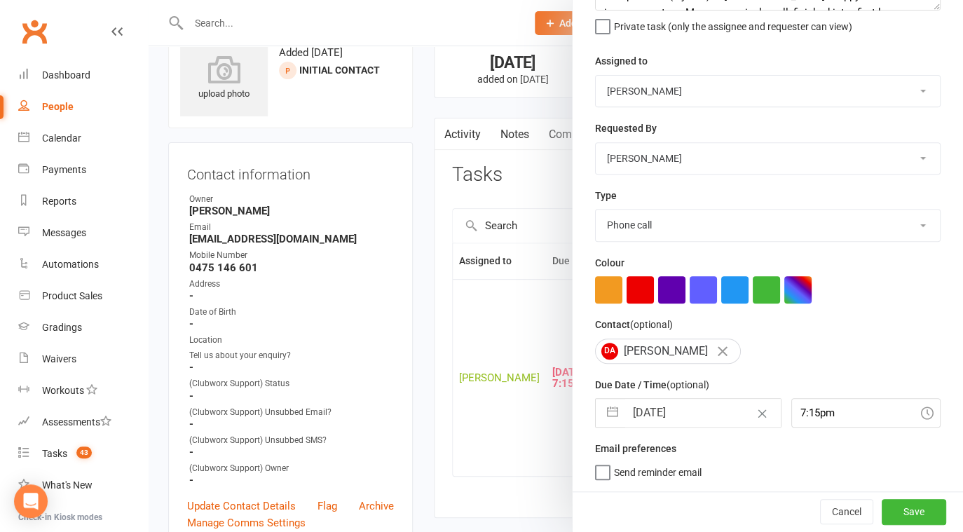
scroll to position [56, 0]
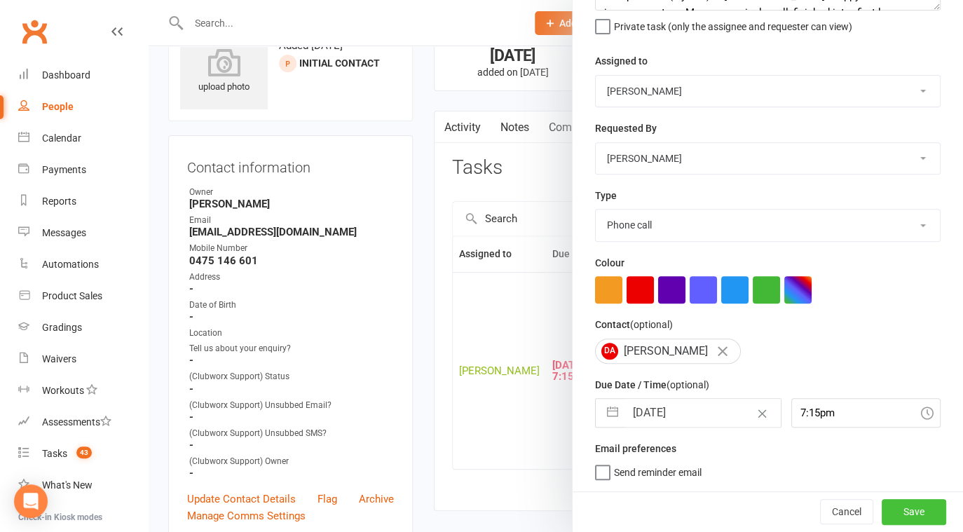
click at [912, 518] on button "Save" at bounding box center [914, 511] width 64 height 25
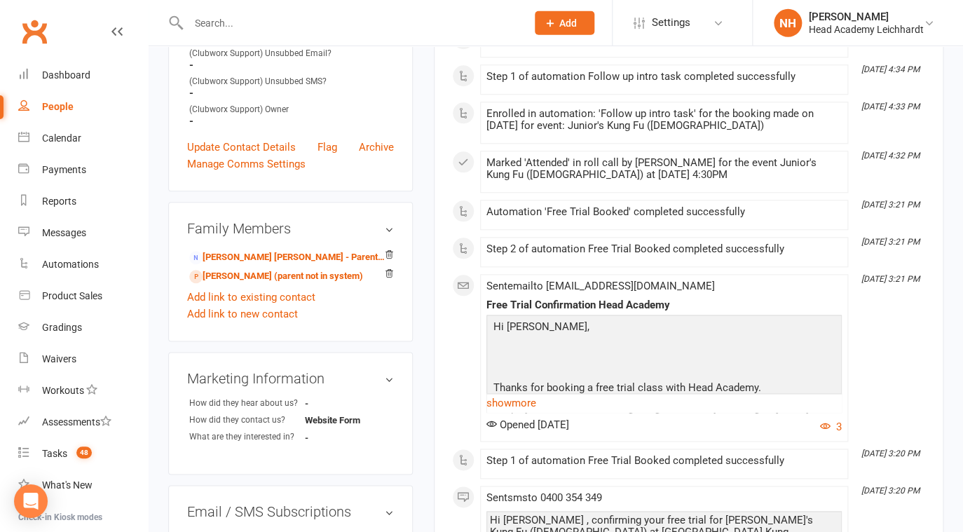
scroll to position [415, 0]
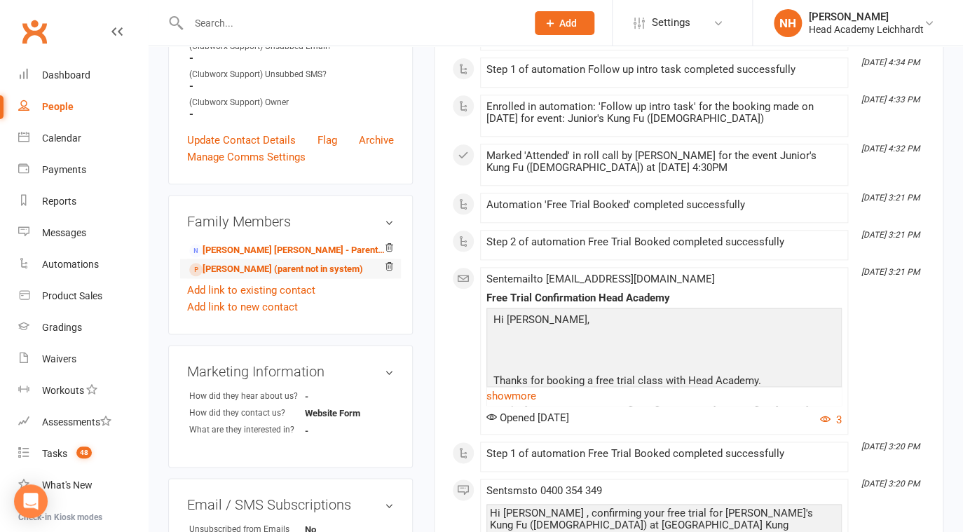
click at [240, 264] on li "[PERSON_NAME] (parent not in system)" at bounding box center [290, 269] width 207 height 20
click at [240, 265] on link "[PERSON_NAME] (parent not in system)" at bounding box center [276, 269] width 174 height 15
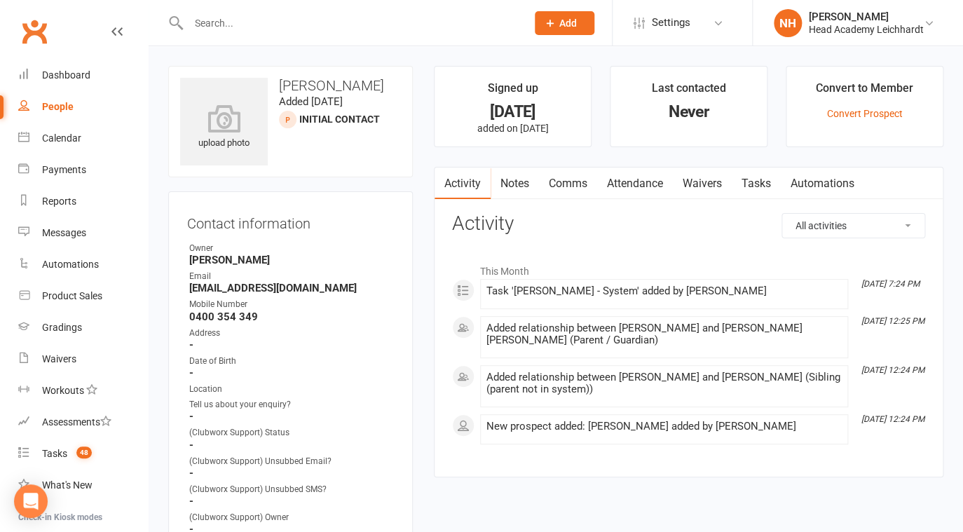
click at [618, 185] on link "Attendance" at bounding box center [635, 184] width 76 height 32
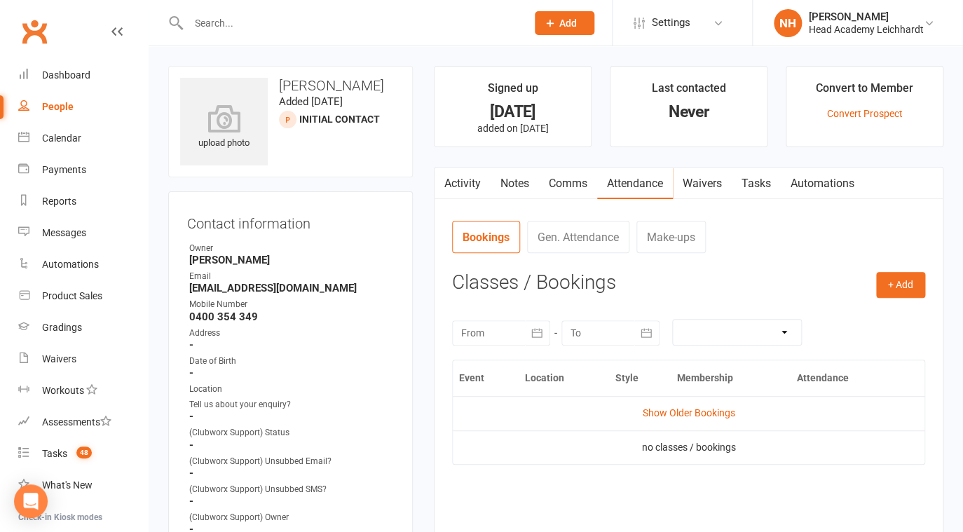
click at [515, 333] on div at bounding box center [501, 332] width 98 height 25
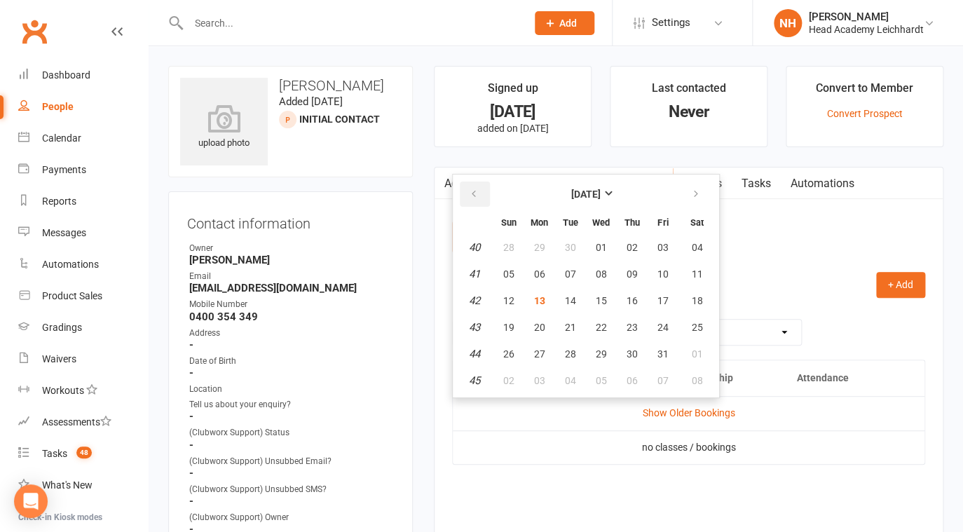
click at [465, 200] on button "button" at bounding box center [475, 194] width 30 height 25
click at [561, 241] on button "02" at bounding box center [570, 247] width 29 height 25
type input "[DATE]"
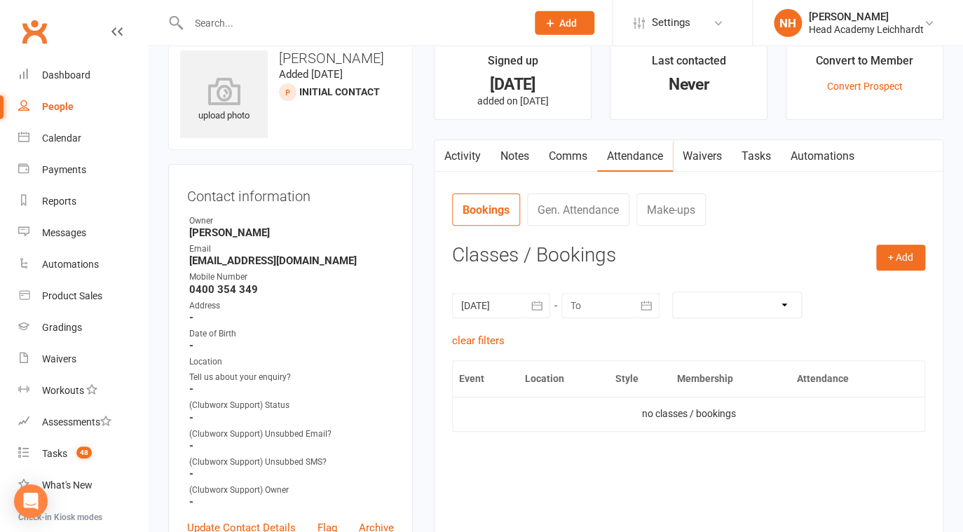
scroll to position [11, 0]
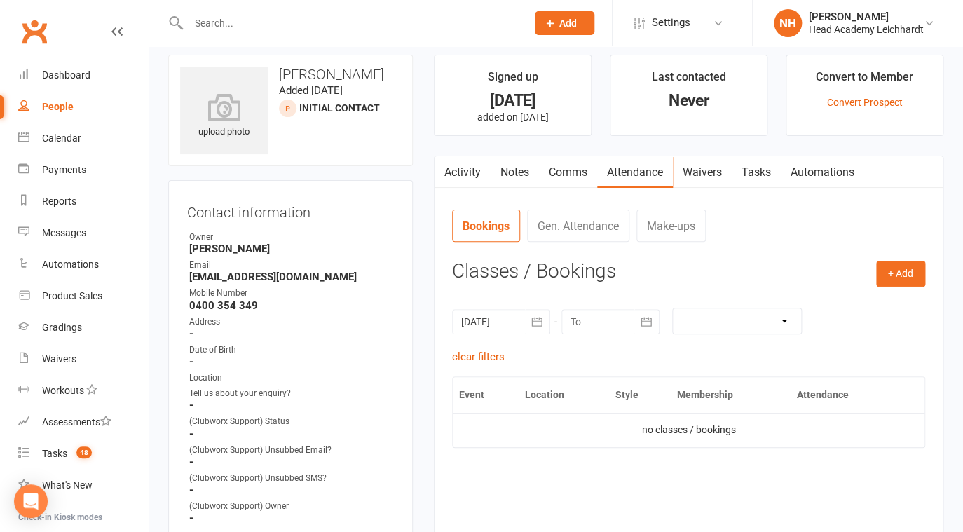
click at [758, 163] on link "Tasks" at bounding box center [756, 172] width 49 height 32
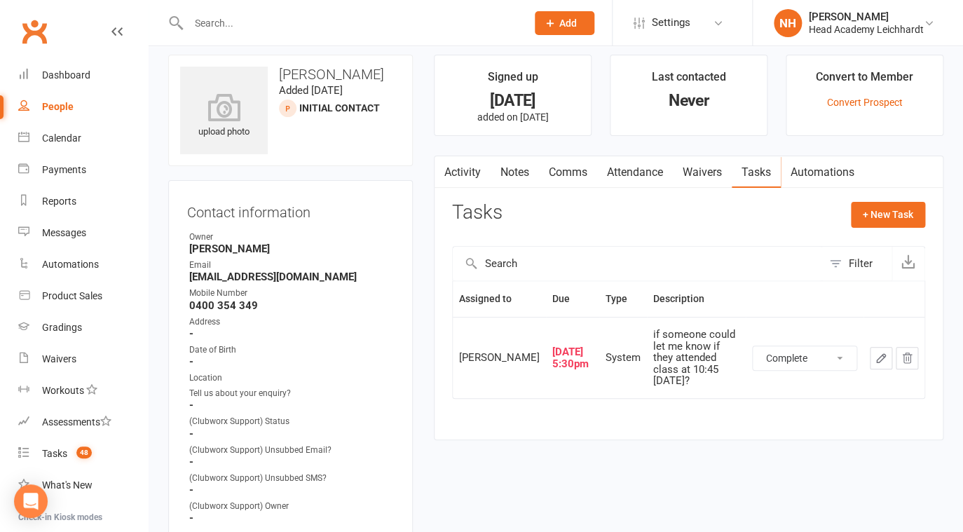
click option "Complete" at bounding box center [0, 0] width 0 height 0
select select "unstarted"
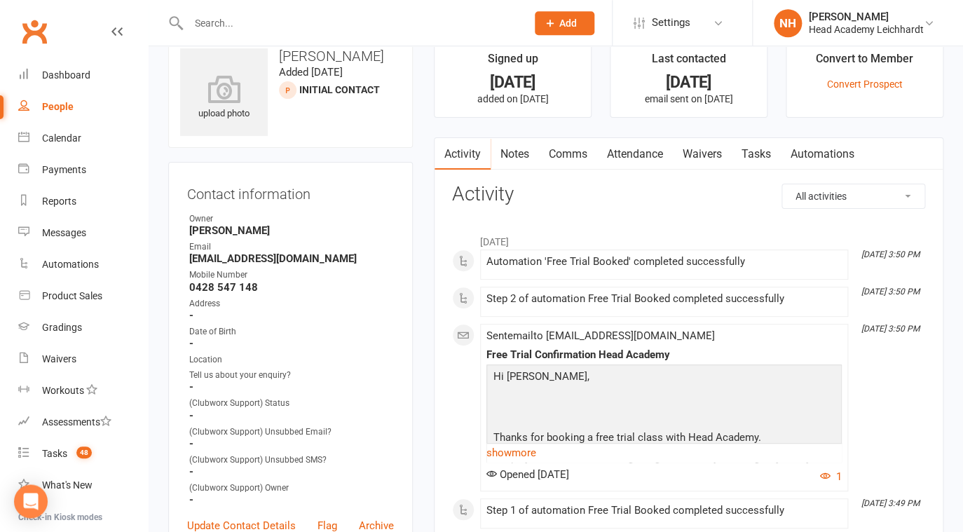
scroll to position [79, 0]
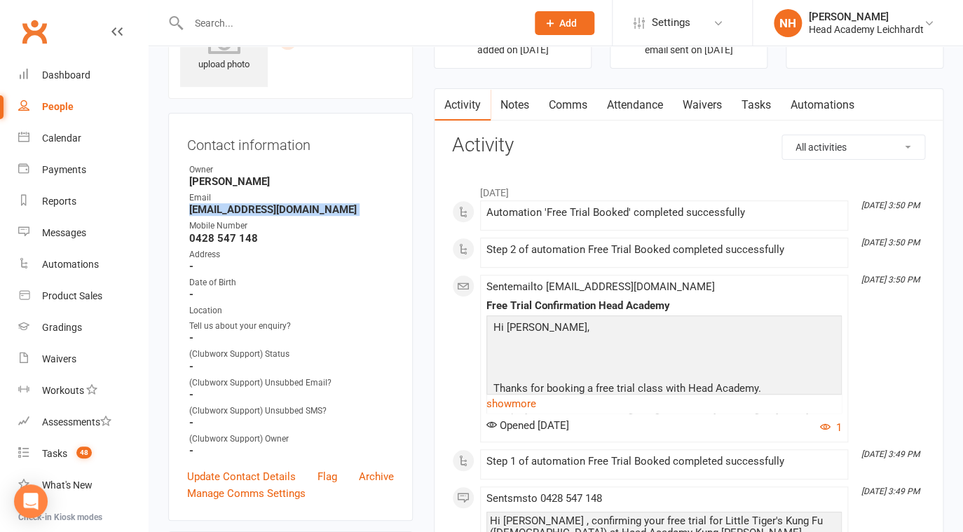
drag, startPoint x: 189, startPoint y: 211, endPoint x: 331, endPoint y: 219, distance: 142.5
click at [331, 219] on ul "Owner [PERSON_NAME] Head Email [EMAIL_ADDRESS][DOMAIN_NAME] Mobile Number [PHON…" at bounding box center [290, 310] width 207 height 294
copy render-form-field "[EMAIL_ADDRESS][DOMAIN_NAME]"
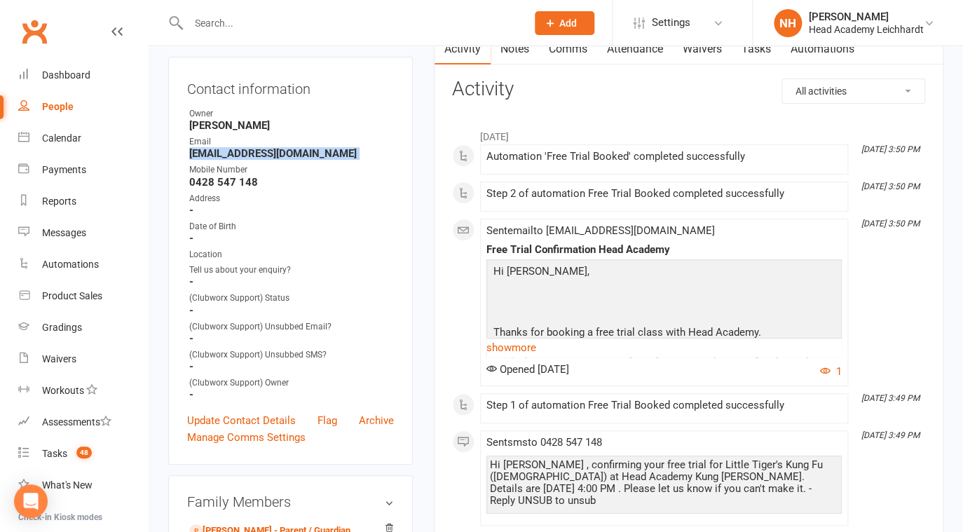
scroll to position [0, 0]
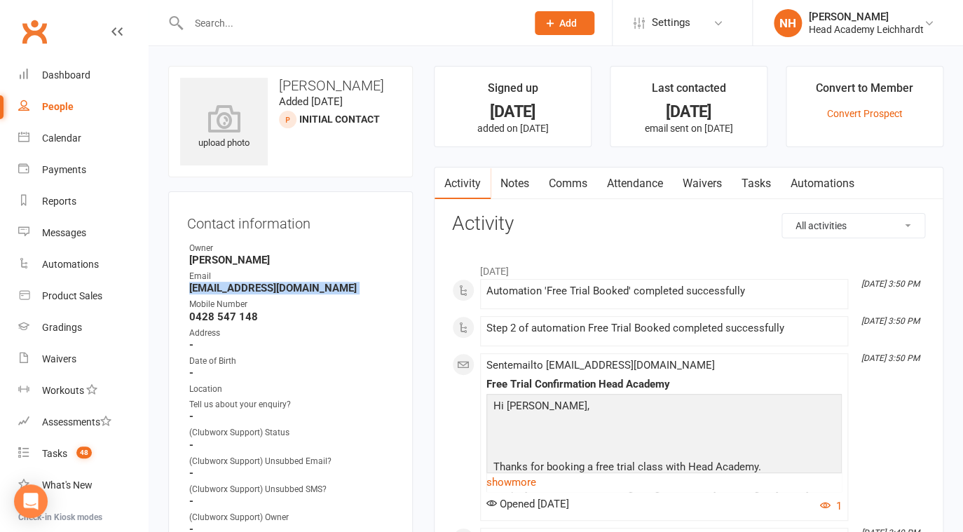
click at [754, 182] on link "Tasks" at bounding box center [756, 184] width 49 height 32
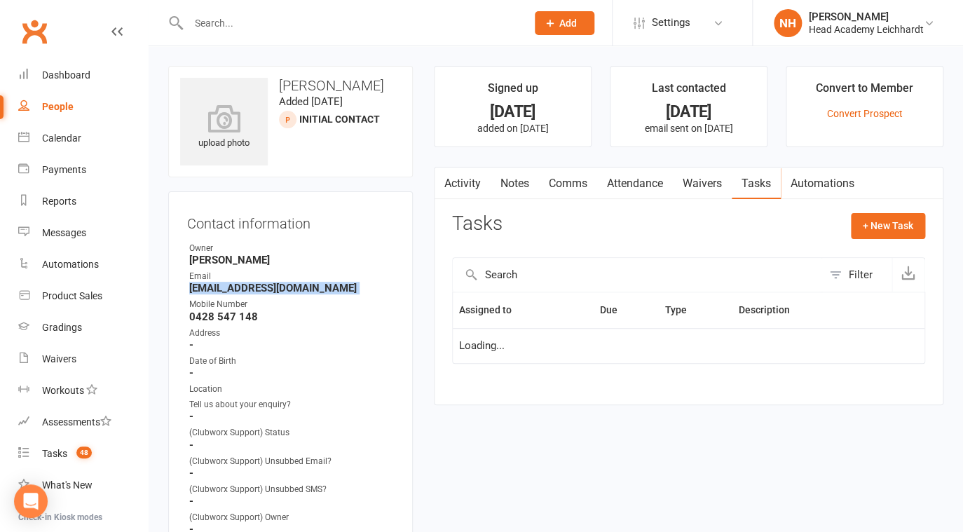
select select "waiting"
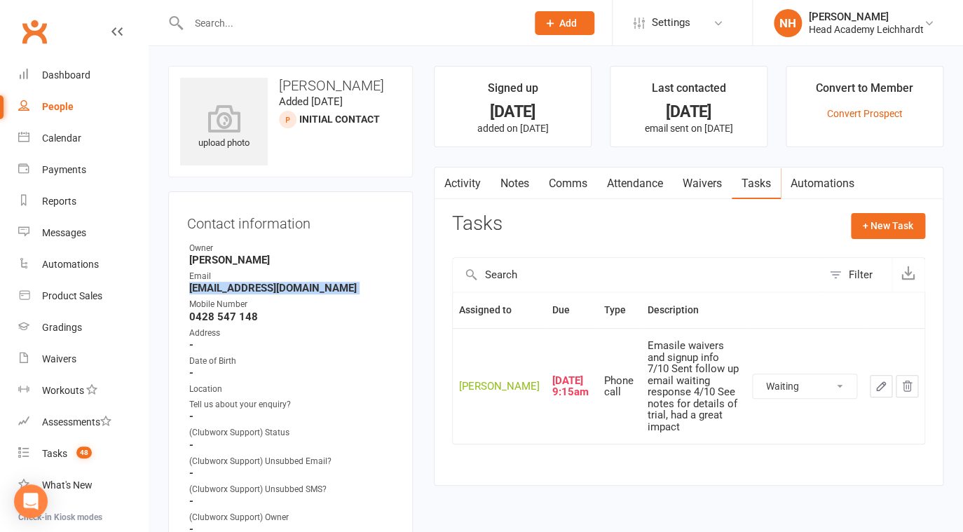
click option "Waiting" at bounding box center [0, 0] width 0 height 0
click at [882, 376] on button "button" at bounding box center [881, 386] width 22 height 22
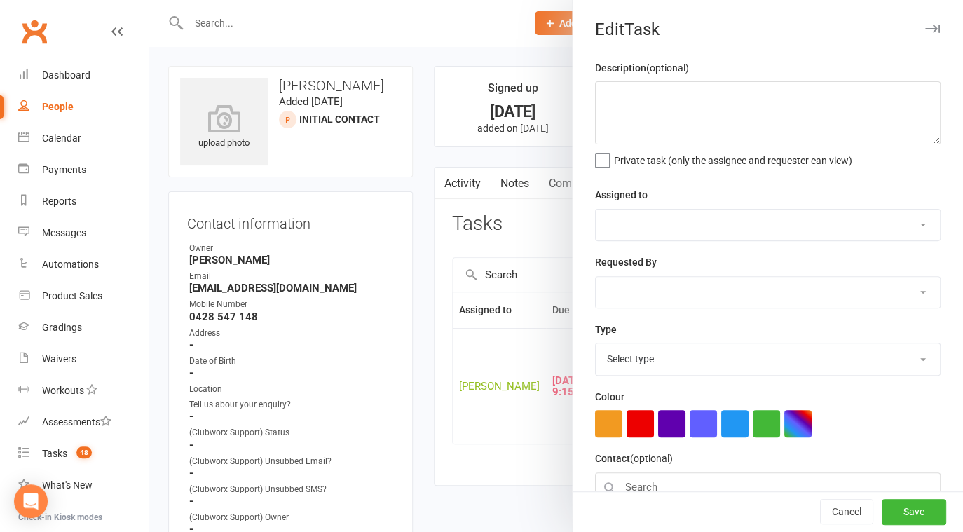
type textarea "Emasile waivers and signup info 7/10 Sent follow up email waiting response 4/10…"
select select "31972"
select select "18926"
type input "09 Oct 2025"
type input "9:15am"
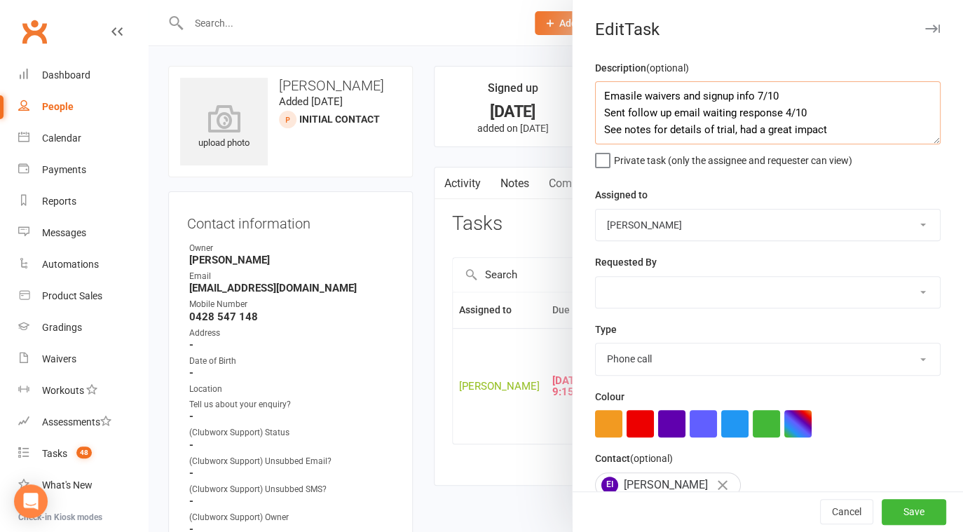
click at [601, 97] on textarea "Emasile waivers and signup info 7/10 Sent follow up email waiting response 4/10…" at bounding box center [768, 112] width 346 height 63
click at [678, 95] on textarea "follow up emails ent Emasile waivers and signup info 7/10 Sent follow up email …" at bounding box center [768, 112] width 346 height 63
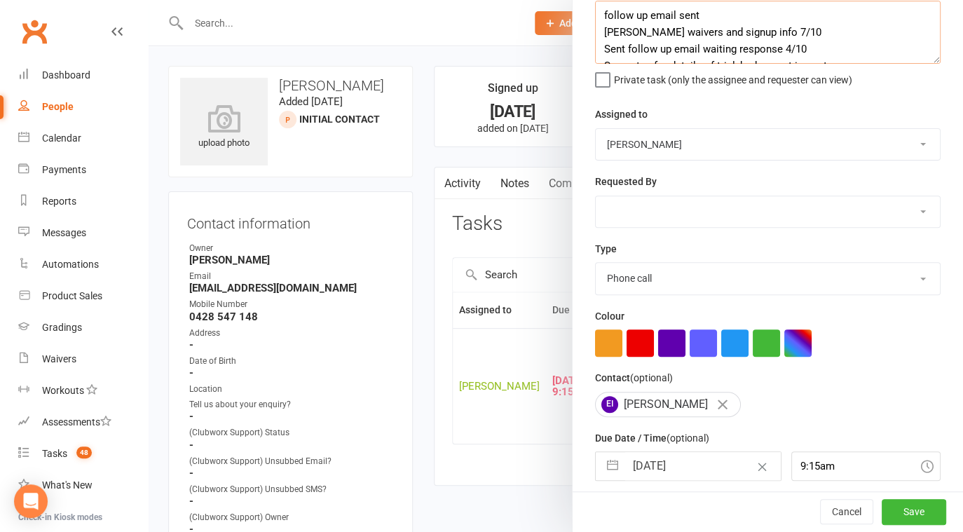
scroll to position [135, 0]
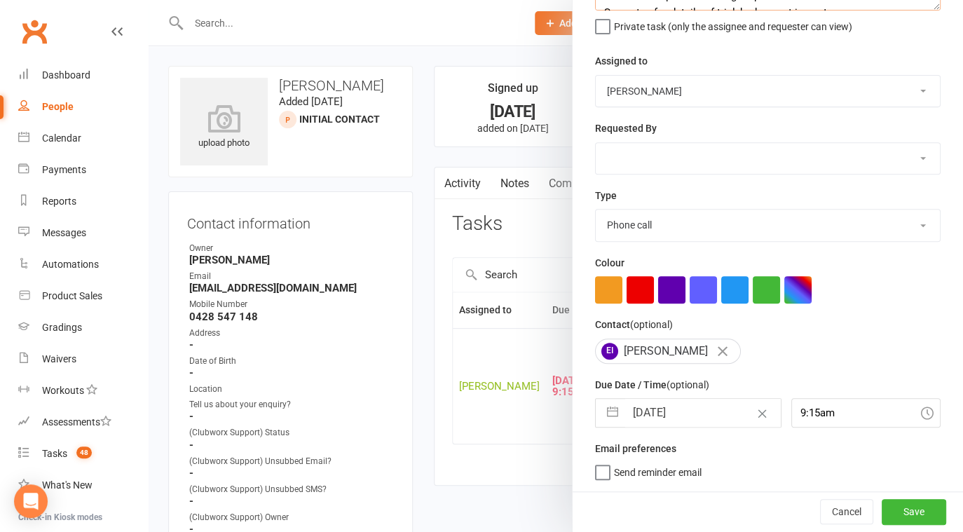
type textarea "follow up email sent Emasile waivers and signup info 7/10 Sent follow up email …"
click at [688, 418] on input "09 Oct 2025" at bounding box center [703, 413] width 156 height 28
select select "8"
select select "2025"
select select "9"
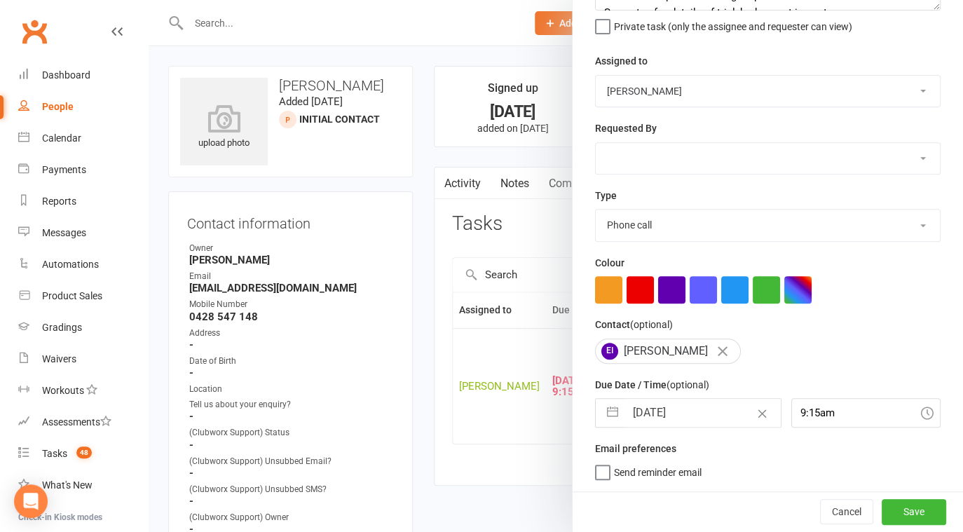
select select "2025"
select select "10"
select select "2025"
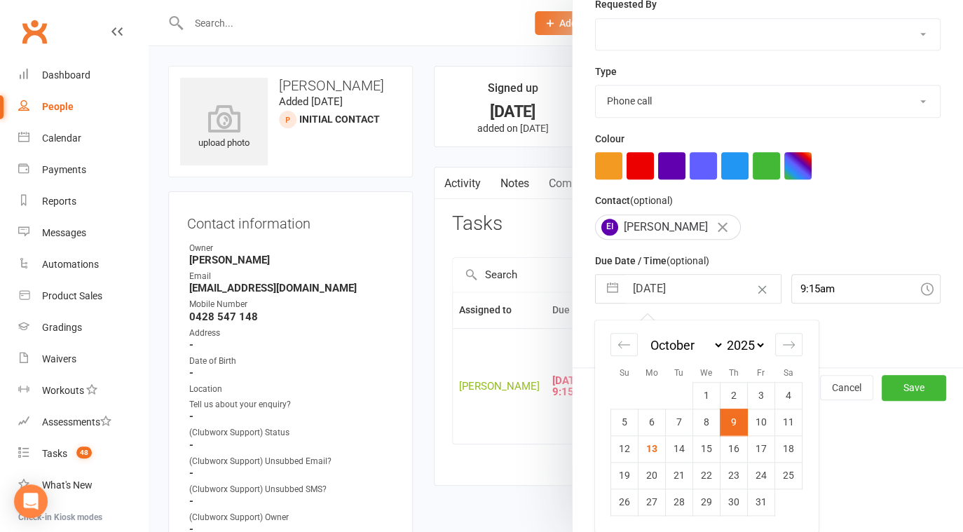
scroll to position [259, 0]
drag, startPoint x: 674, startPoint y: 449, endPoint x: 688, endPoint y: 449, distance: 14.0
click at [674, 449] on td "14" at bounding box center [679, 448] width 27 height 27
type input "14 Oct 2025"
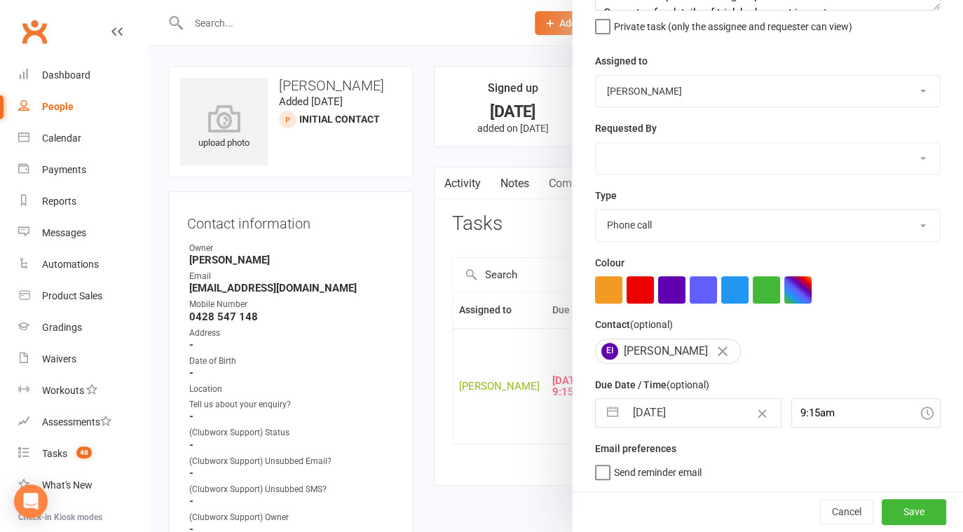
scroll to position [135, 0]
click at [890, 505] on button "Save" at bounding box center [914, 511] width 64 height 25
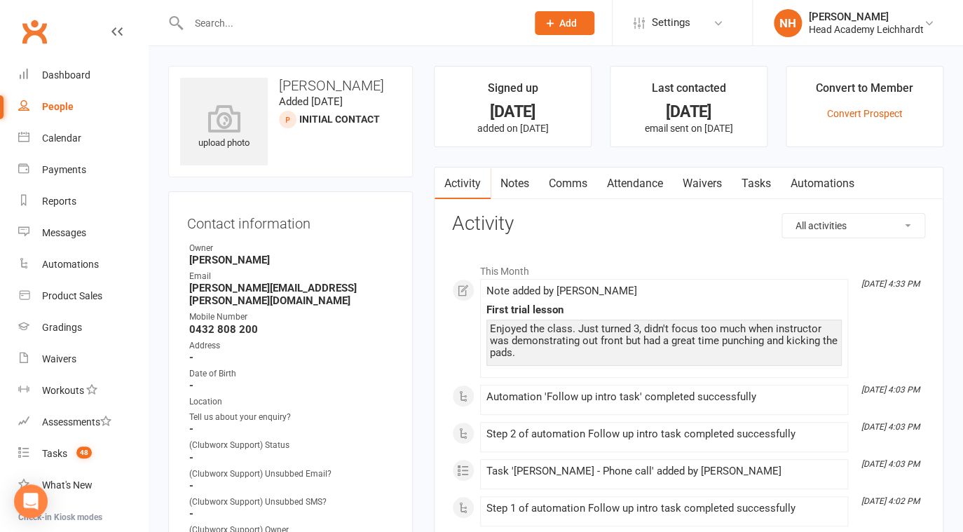
click at [758, 176] on link "Tasks" at bounding box center [756, 184] width 49 height 32
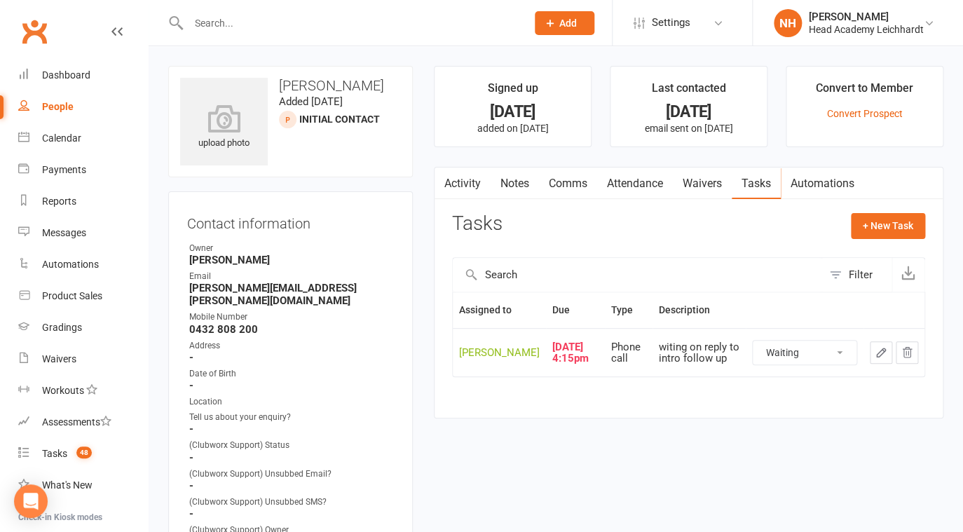
click option "Waiting" at bounding box center [0, 0] width 0 height 0
select select "waiting"
click at [882, 359] on icon "button" at bounding box center [881, 352] width 13 height 13
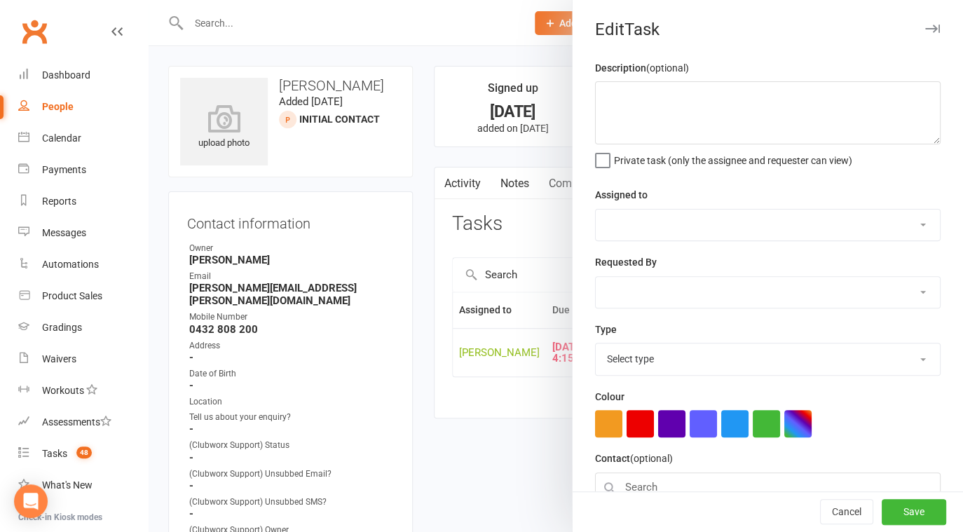
type textarea "witing on reply to intro follow up"
select select "31972"
type input "10 Oct 2025"
type input "4:15pm"
select select "18926"
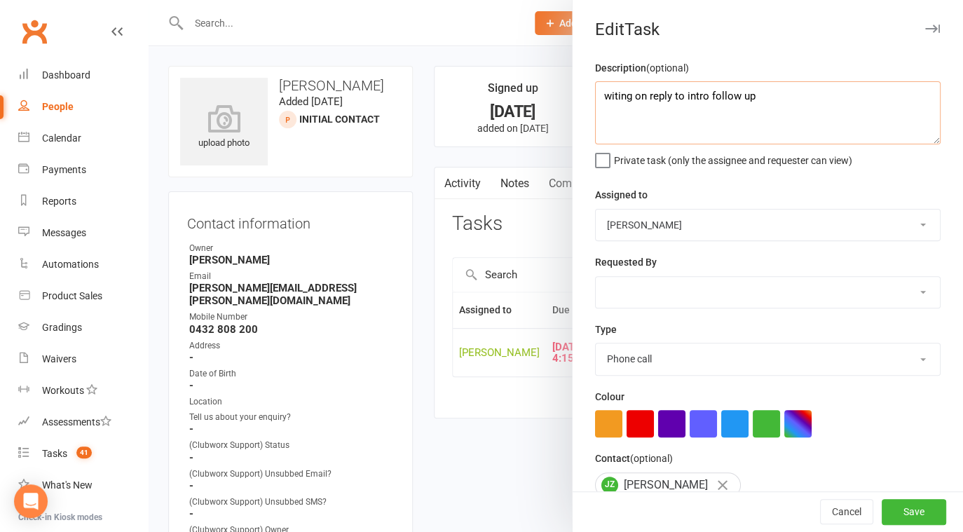
click at [600, 95] on textarea "witing on reply to intro follow up" at bounding box center [768, 112] width 346 height 63
type textarea "waivers sent waiting witing on reply to intro follow up"
click at [887, 507] on button "Save" at bounding box center [914, 512] width 64 height 25
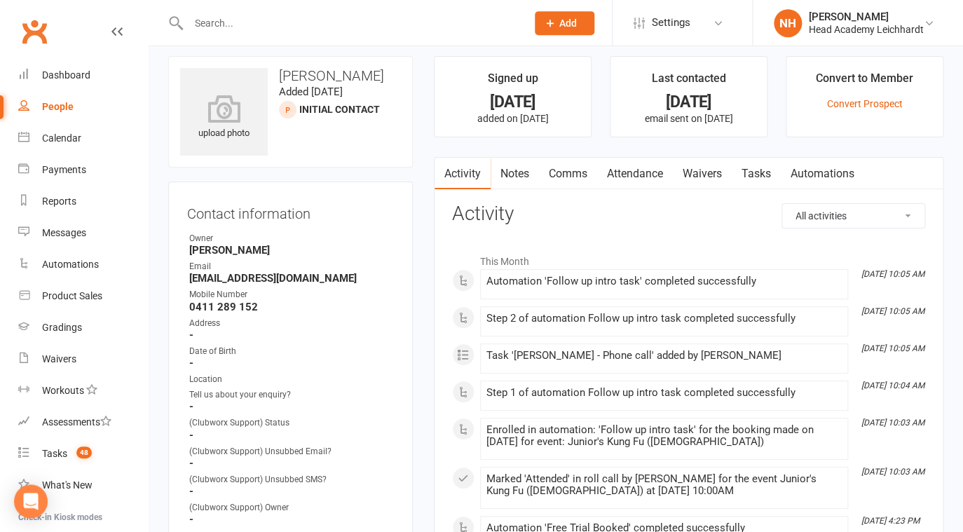
scroll to position [79, 0]
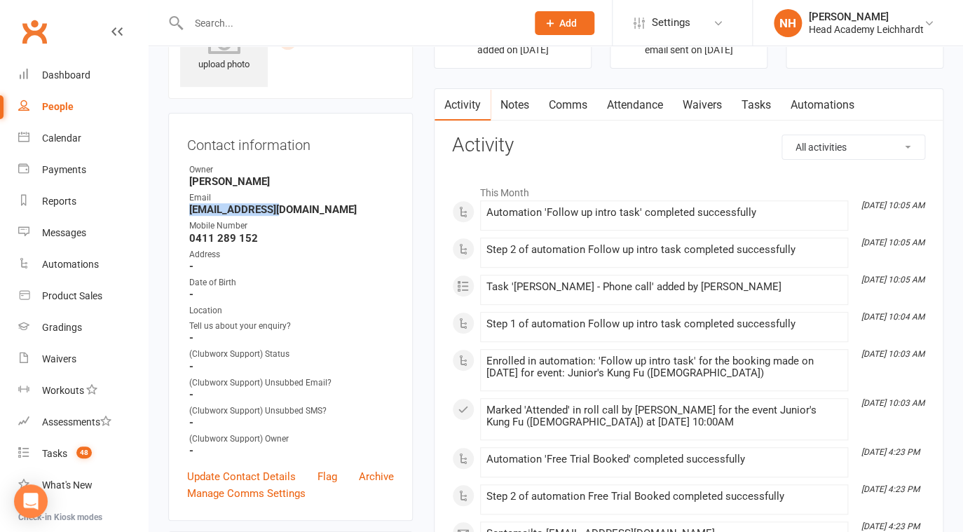
drag, startPoint x: 191, startPoint y: 211, endPoint x: 288, endPoint y: 217, distance: 96.9
click at [288, 217] on ul "Owner [PERSON_NAME] Head Email [EMAIL_ADDRESS][DOMAIN_NAME] Mobile Number [PHON…" at bounding box center [290, 310] width 207 height 294
copy strong "[EMAIL_ADDRESS][DOMAIN_NAME]"
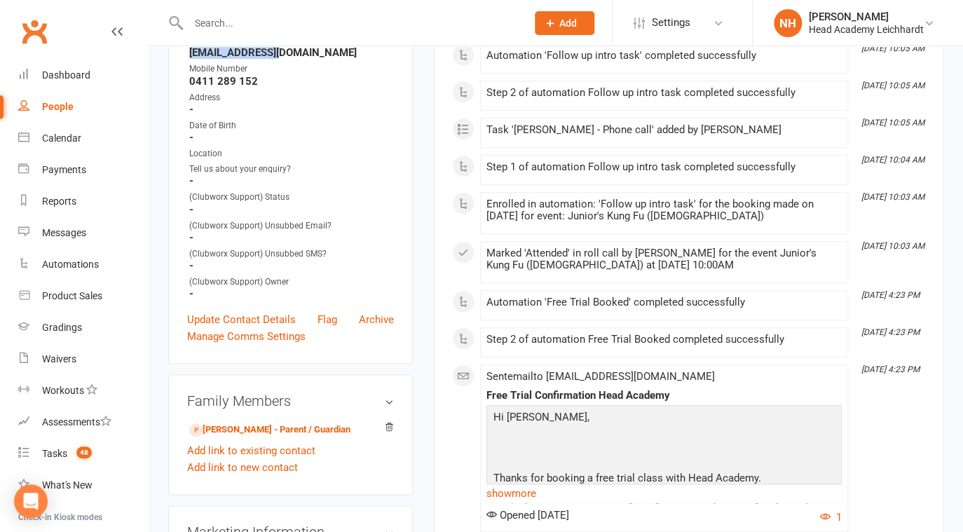
scroll to position [34, 0]
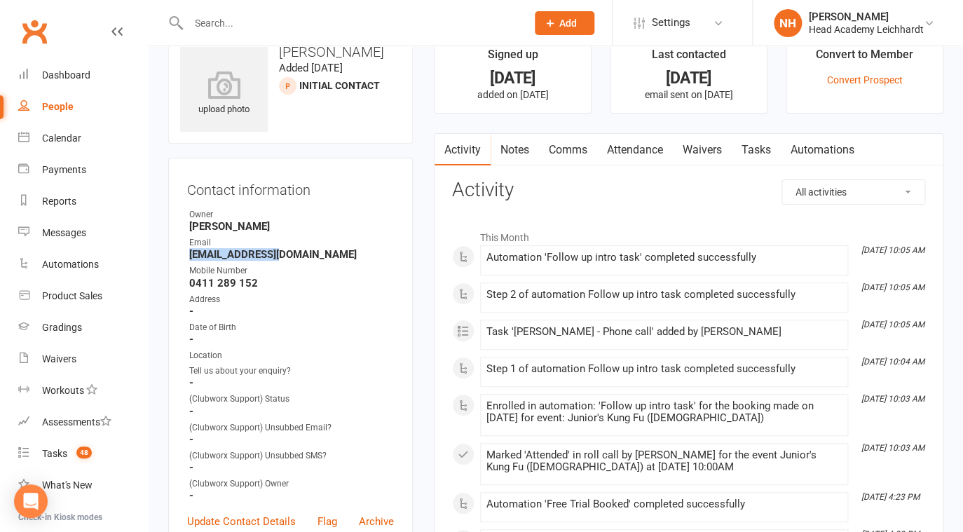
click at [765, 144] on link "Tasks" at bounding box center [756, 150] width 49 height 32
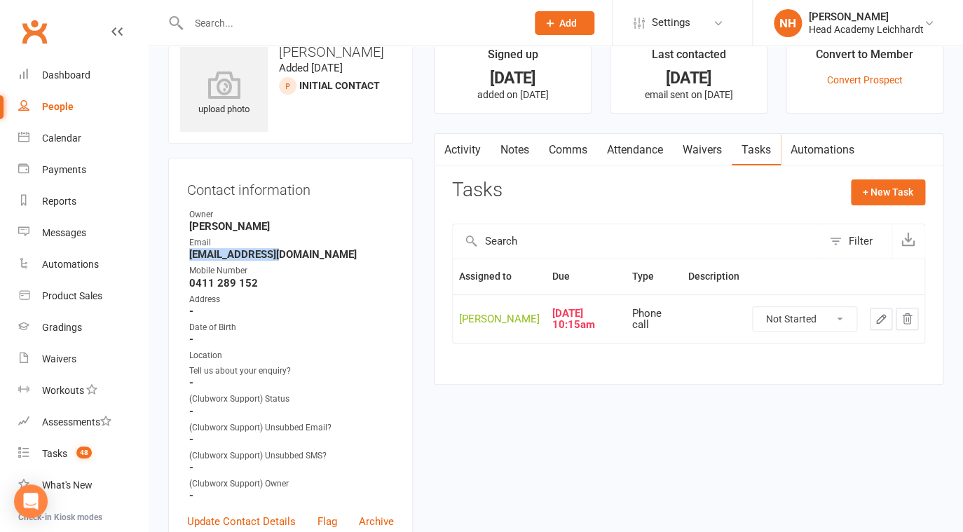
click at [525, 145] on link "Notes" at bounding box center [515, 150] width 48 height 32
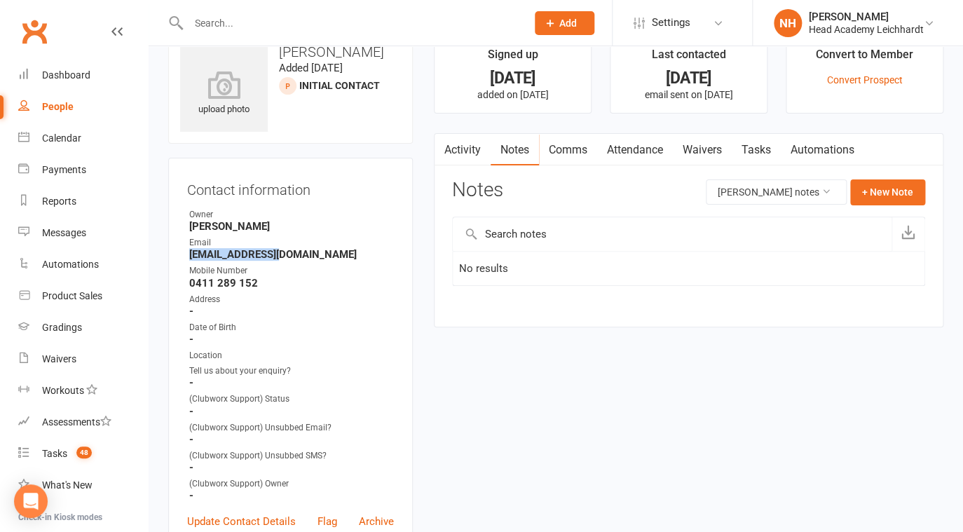
click at [770, 149] on link "Tasks" at bounding box center [756, 150] width 49 height 32
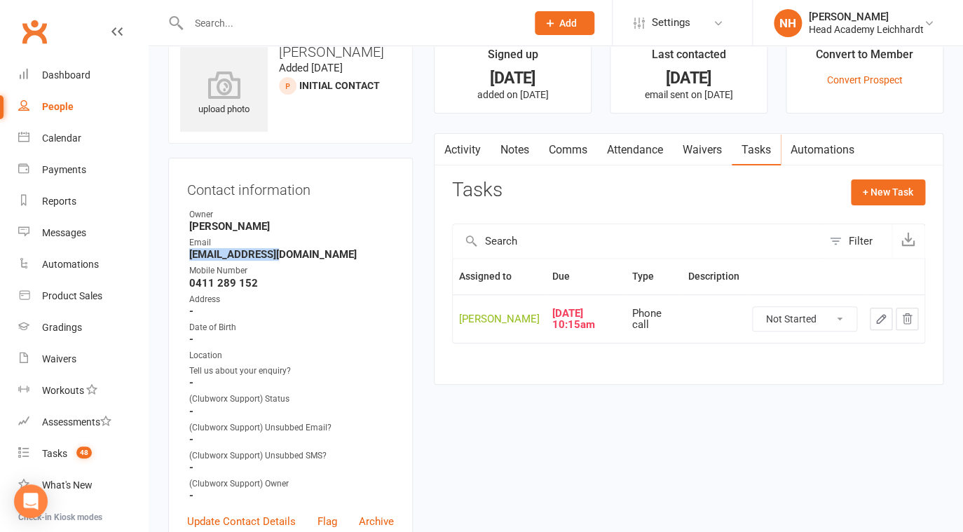
click at [448, 149] on button "button" at bounding box center [444, 150] width 18 height 32
click at [469, 154] on link "Activity" at bounding box center [463, 150] width 56 height 32
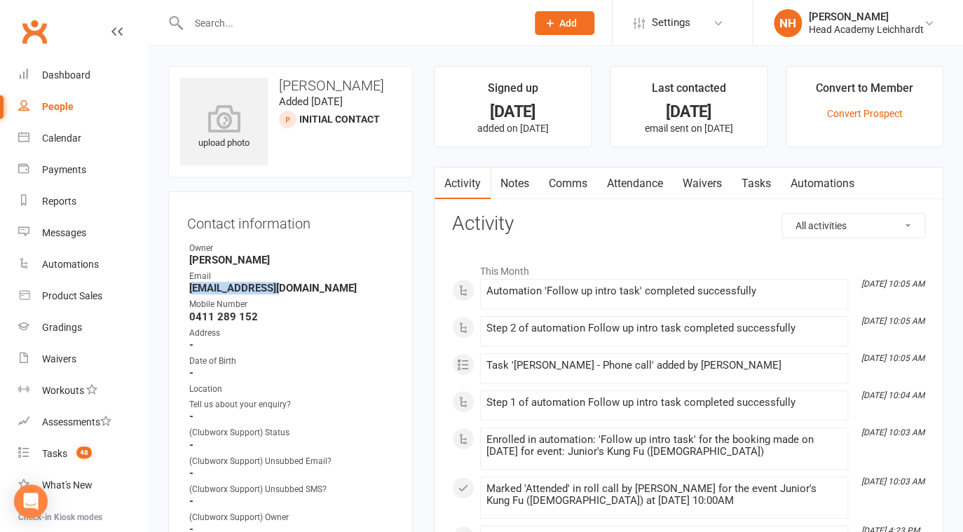
click at [758, 189] on link "Tasks" at bounding box center [756, 184] width 49 height 32
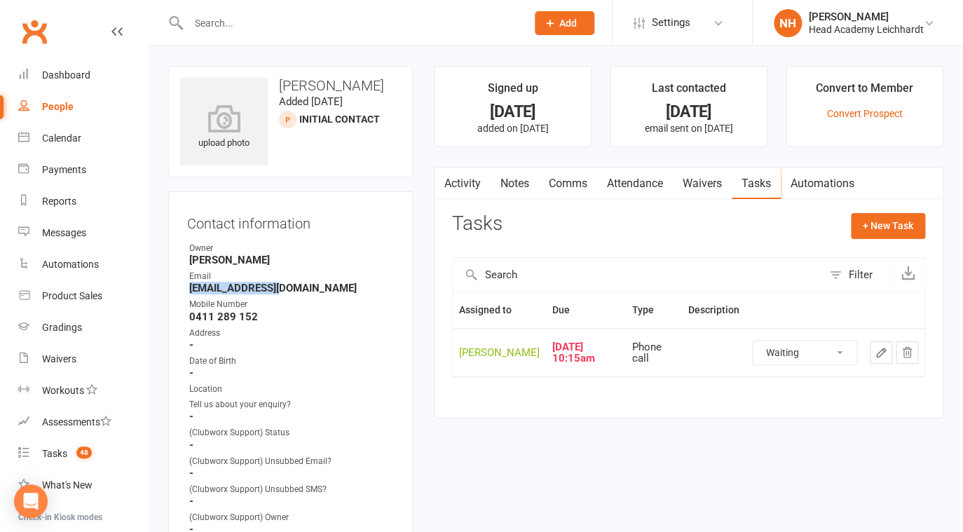
click option "Waiting" at bounding box center [0, 0] width 0 height 0
select select "waiting"
click at [885, 353] on icon "button" at bounding box center [881, 352] width 13 height 13
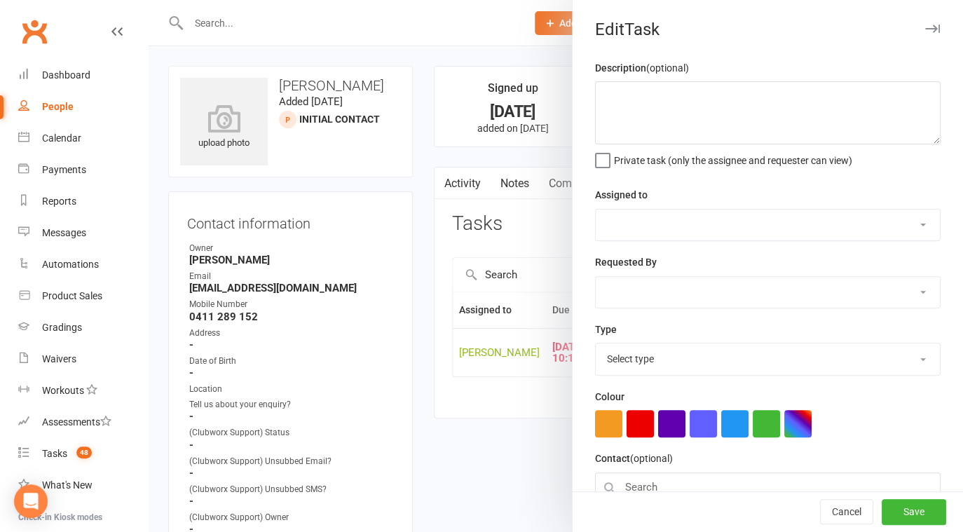
select select "31972"
type input "12 Oct 2025"
type input "10:15am"
select select "18926"
click at [601, 77] on div "Description (optional) Private task (only the assignee and requester can view)" at bounding box center [768, 113] width 346 height 107
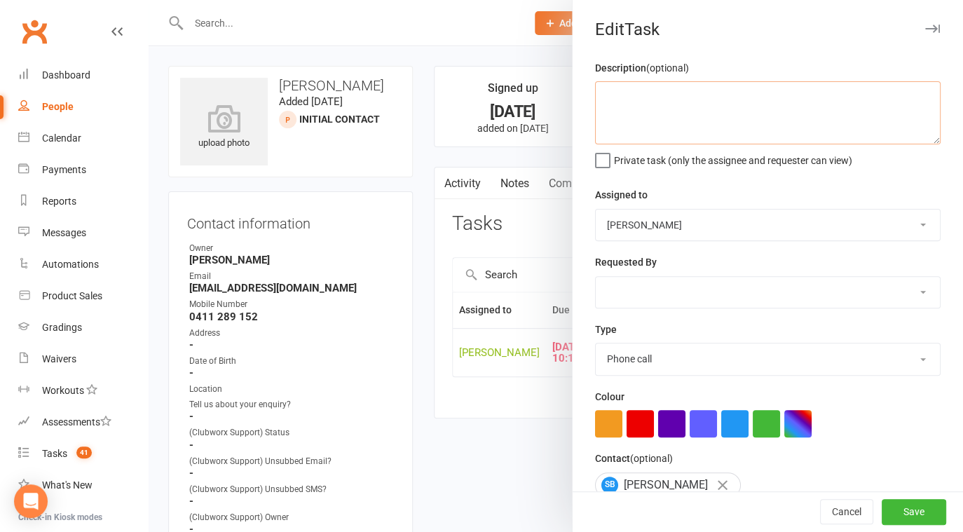
click at [602, 90] on textarea at bounding box center [768, 112] width 346 height 63
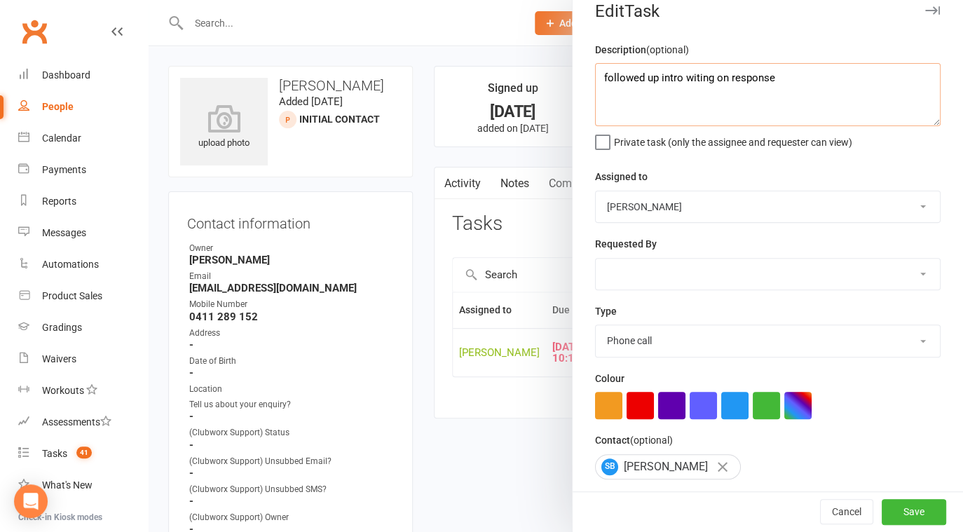
scroll to position [25, 0]
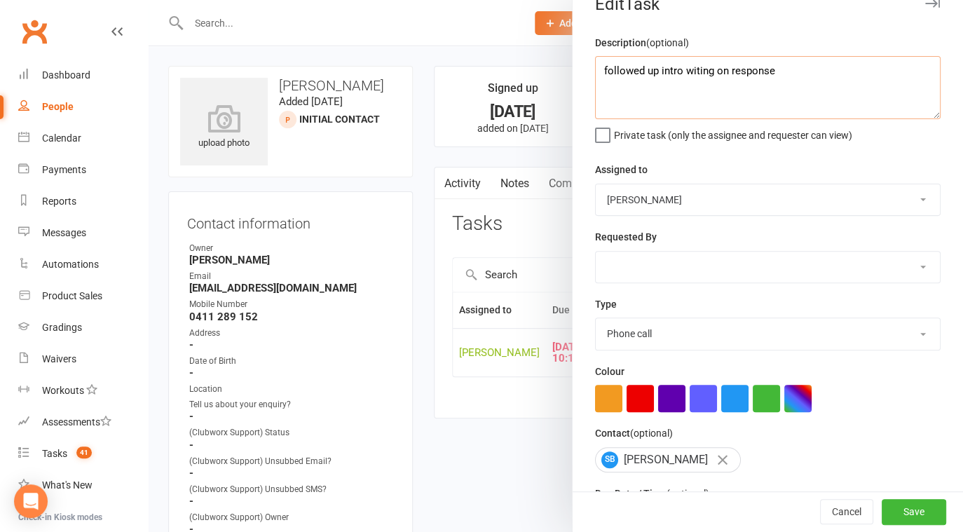
type textarea "followed up intro witing on response"
select select "18925"
click option "E-mail" at bounding box center [0, 0] width 0 height 0
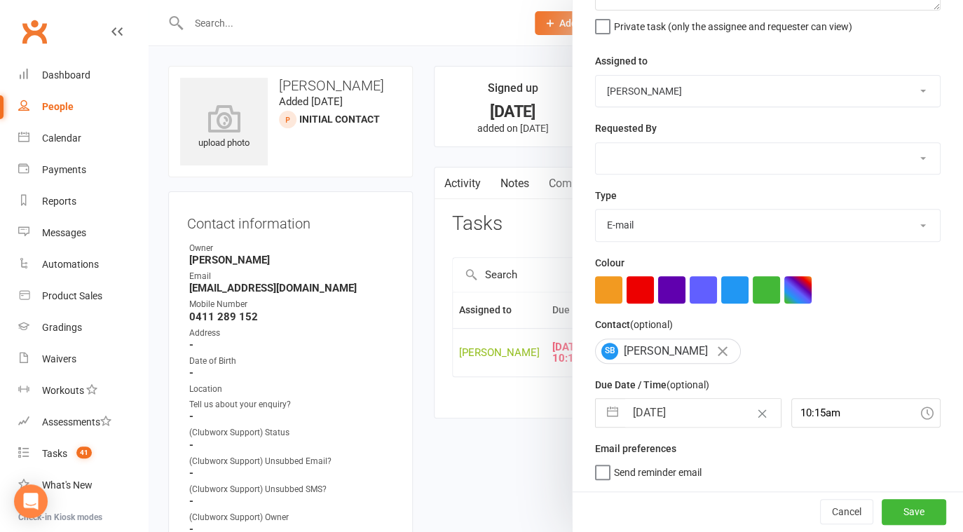
select select "8"
select select "2025"
select select "9"
select select "2025"
select select "10"
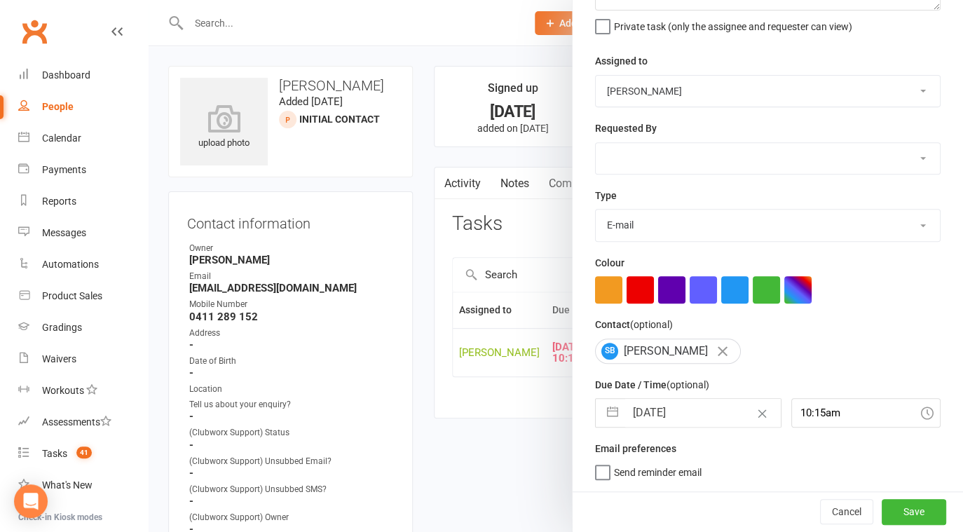
select select "2025"
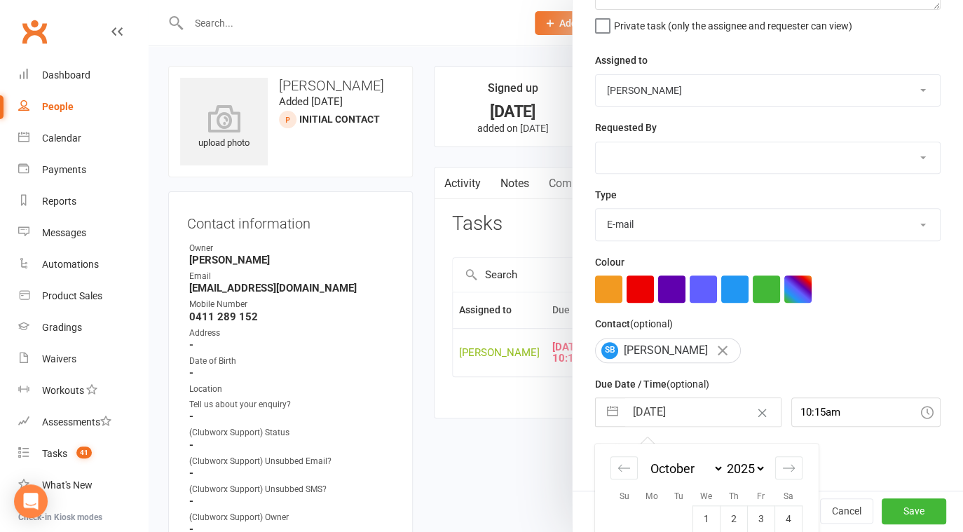
click at [695, 412] on input "12 Oct 2025" at bounding box center [703, 412] width 156 height 28
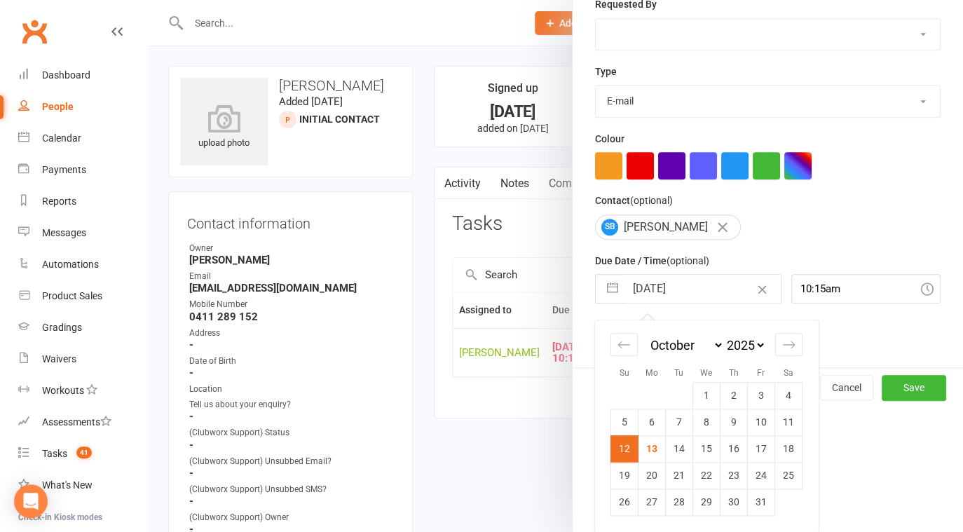
click at [676, 451] on td "14" at bounding box center [679, 448] width 27 height 27
type input "14 Oct 2025"
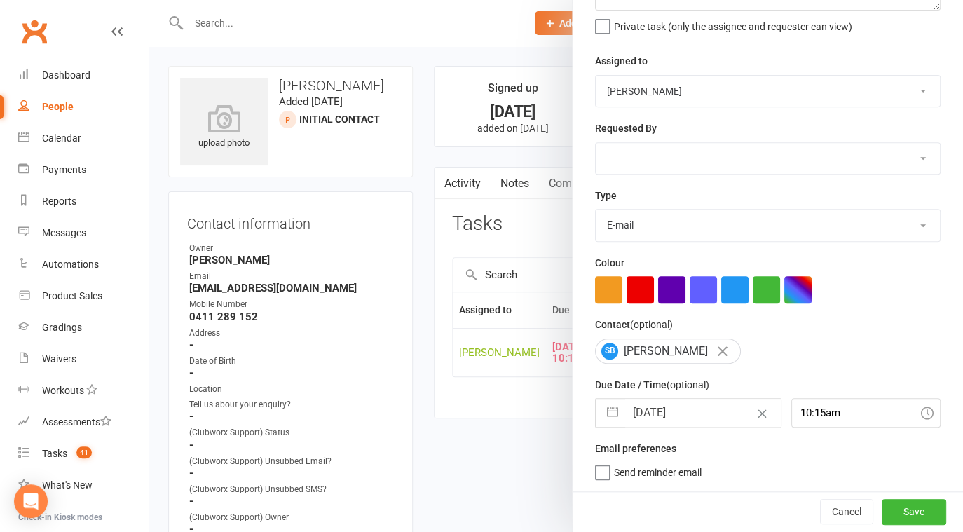
scroll to position [135, 0]
click at [895, 525] on div "Cancel Save" at bounding box center [768, 511] width 390 height 40
click at [896, 502] on button "Save" at bounding box center [914, 511] width 64 height 25
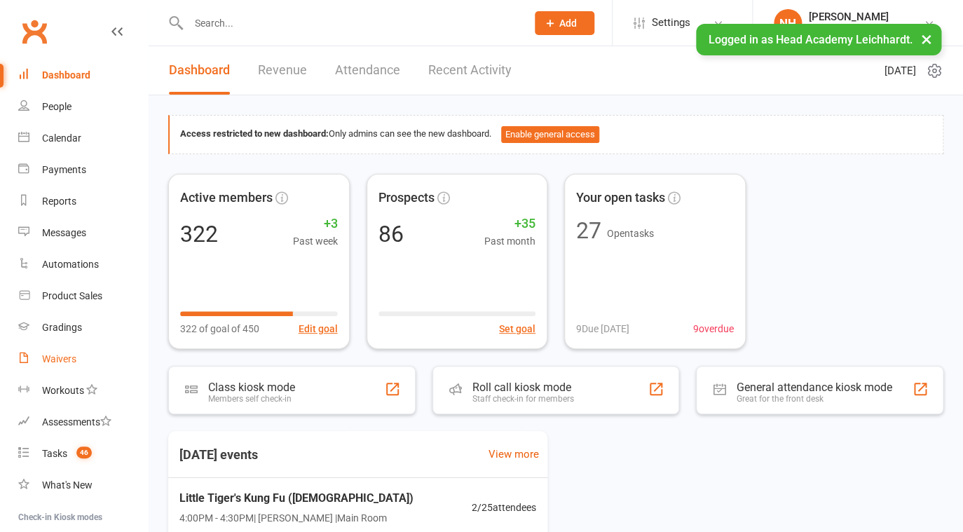
click at [64, 363] on div "Waivers" at bounding box center [59, 358] width 34 height 11
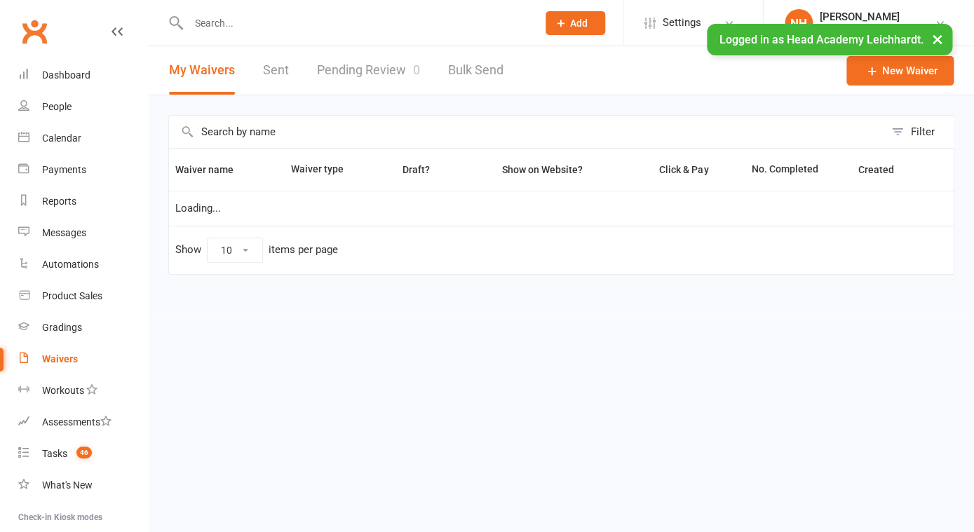
select select "100"
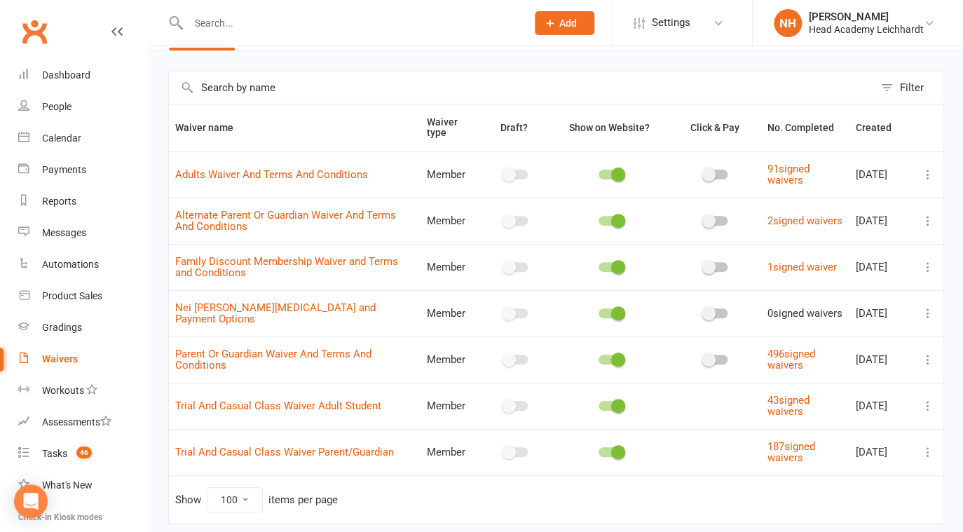
scroll to position [45, 0]
click at [929, 450] on icon at bounding box center [928, 451] width 14 height 14
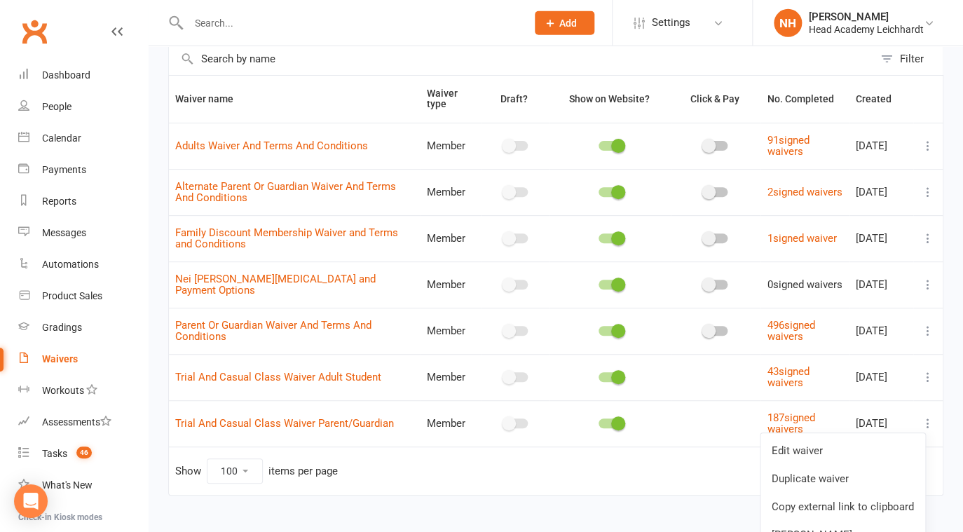
scroll to position [79, 0]
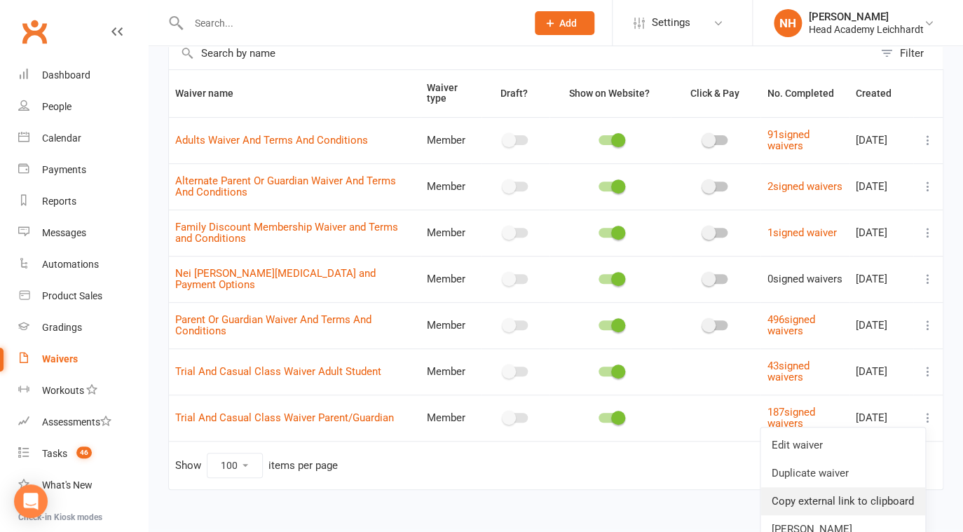
click at [813, 500] on link "Copy external link to clipboard" at bounding box center [843, 501] width 165 height 28
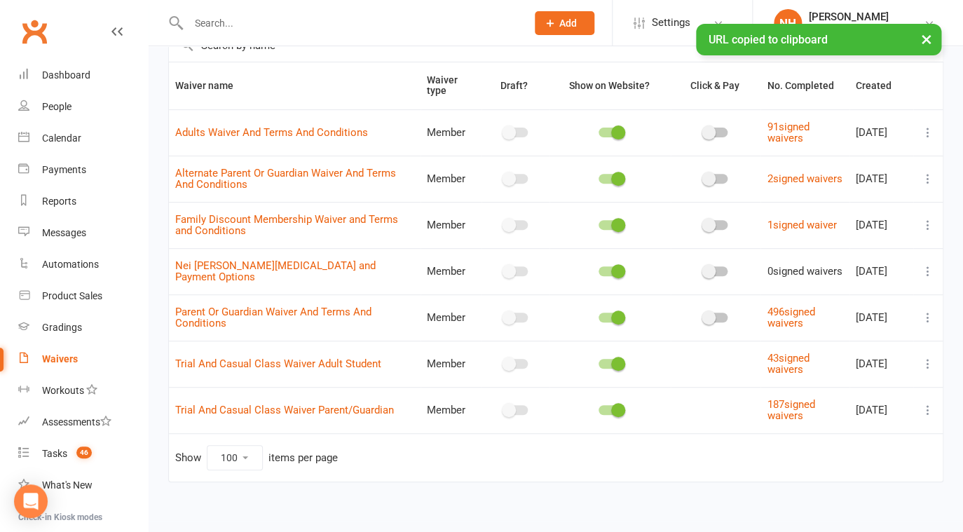
scroll to position [95, 0]
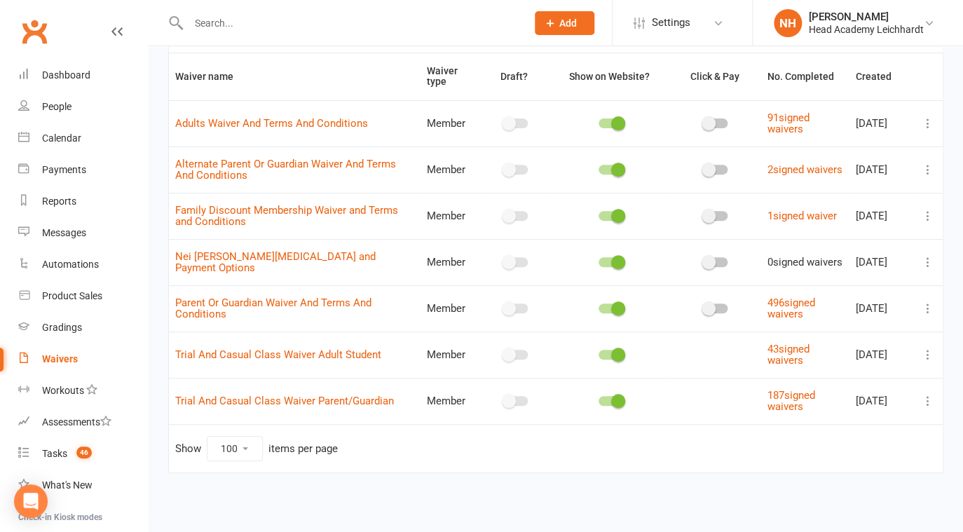
click at [925, 309] on icon at bounding box center [928, 308] width 14 height 14
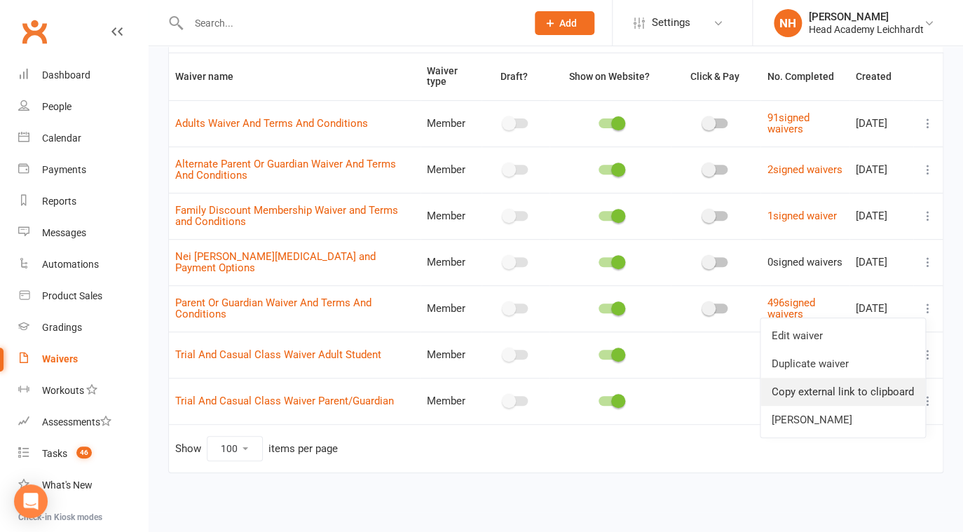
click at [810, 394] on link "Copy external link to clipboard" at bounding box center [843, 392] width 165 height 28
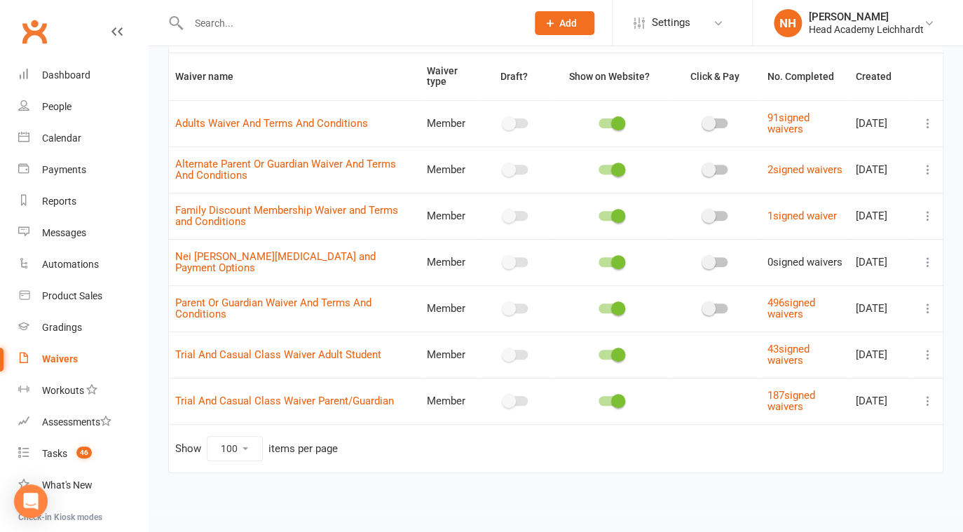
click at [872, 37] on li "NH Nathan Head Head Academy Leichhardt Signed in as: Head Academy Leichhardt Sw…" at bounding box center [857, 23] width 211 height 46
click at [865, 27] on div "Head Academy Leichhardt" at bounding box center [866, 29] width 115 height 13
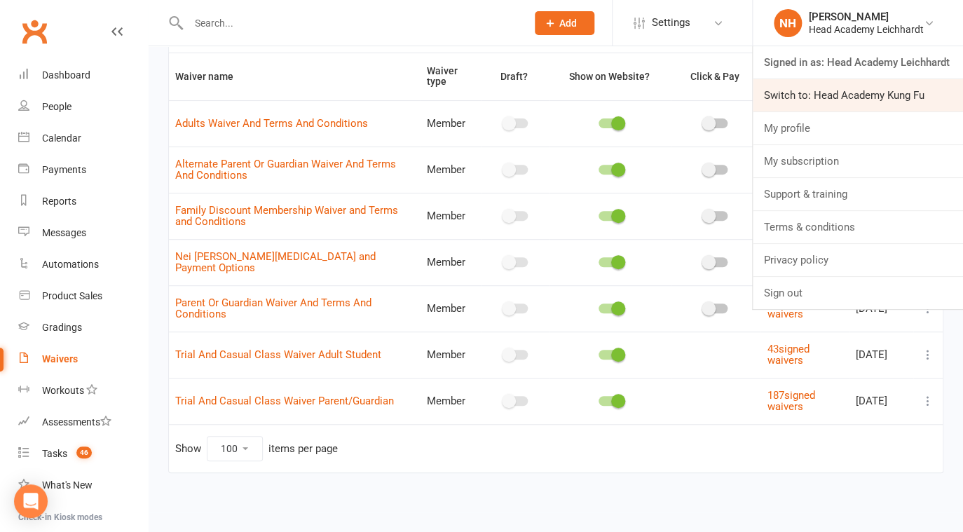
click at [876, 102] on link "Switch to: Head Academy Kung Fu" at bounding box center [858, 95] width 210 height 32
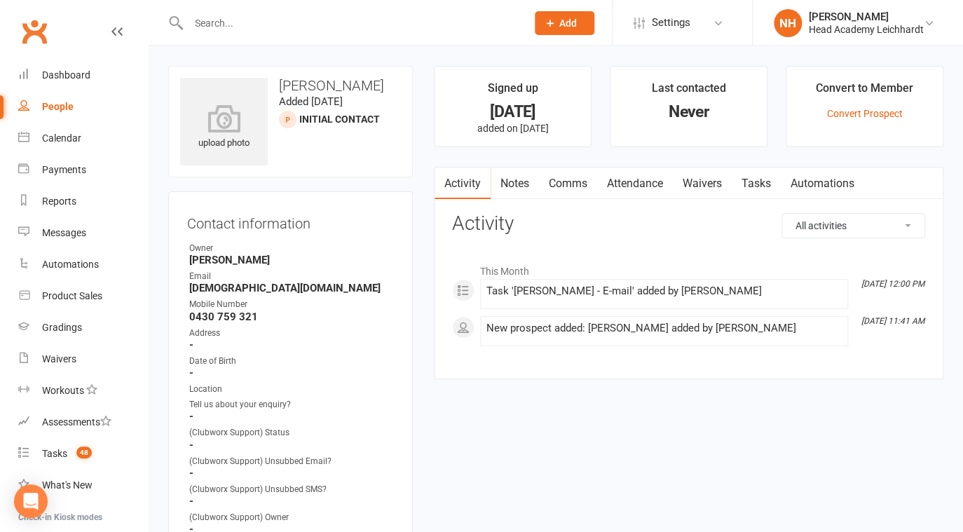
click at [473, 179] on link "Activity" at bounding box center [463, 184] width 56 height 32
click at [578, 181] on link "Comms" at bounding box center [568, 184] width 58 height 32
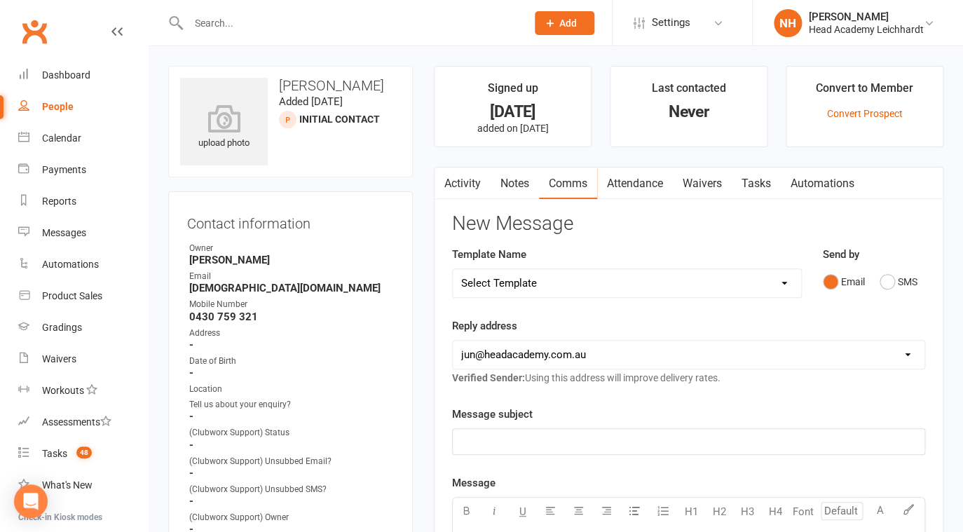
click at [754, 183] on link "Tasks" at bounding box center [756, 184] width 49 height 32
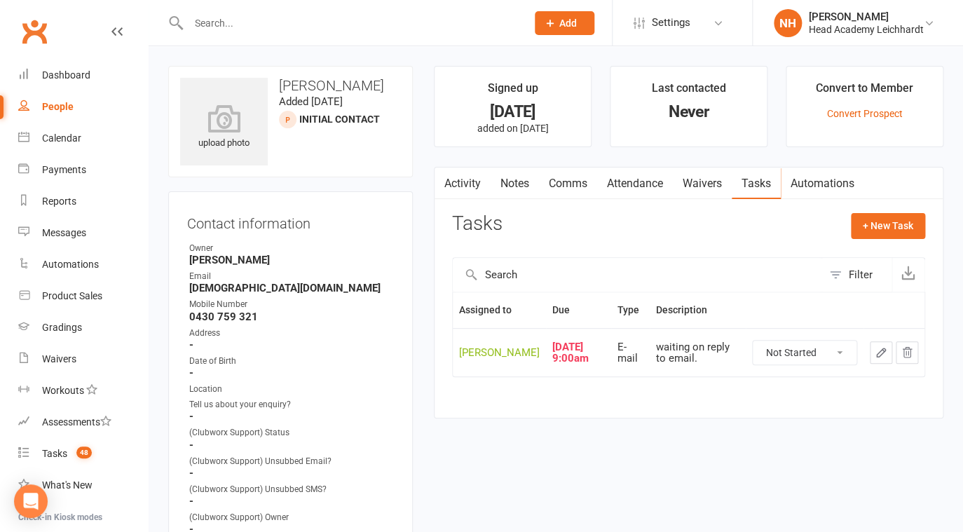
click at [517, 183] on link "Notes" at bounding box center [515, 184] width 48 height 32
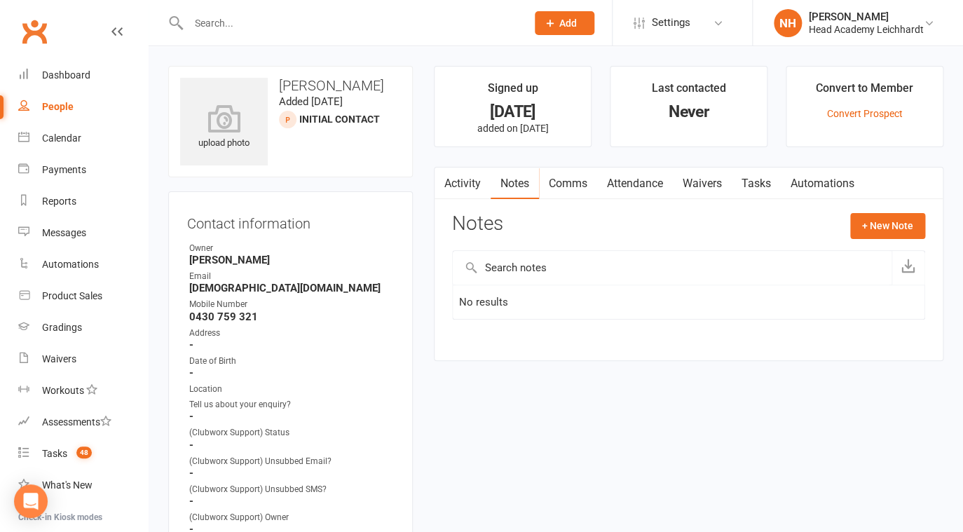
click at [570, 186] on link "Comms" at bounding box center [568, 184] width 58 height 32
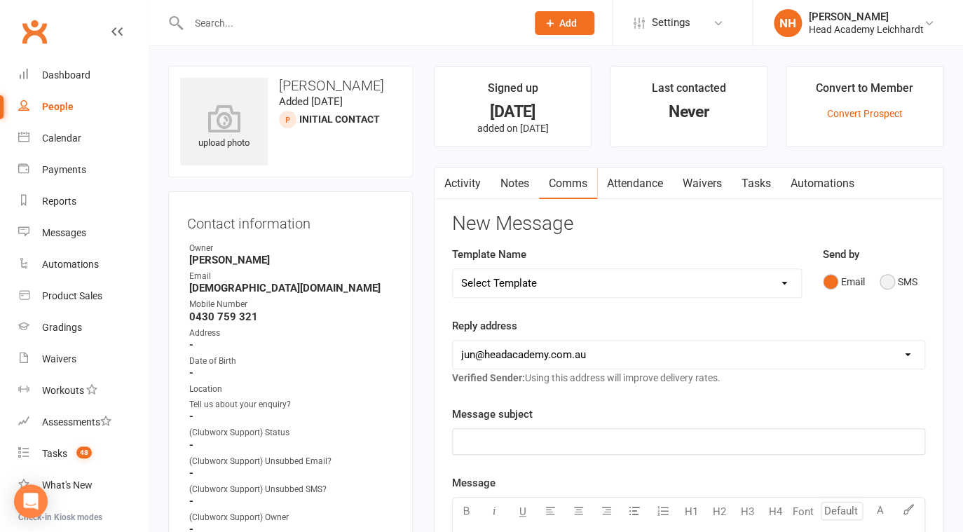
click at [890, 284] on button "SMS" at bounding box center [899, 281] width 38 height 27
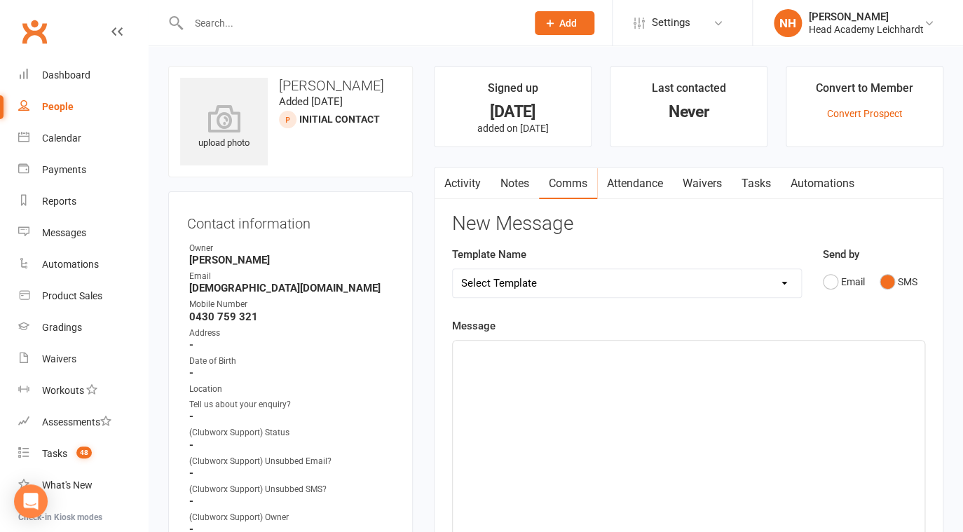
click at [472, 353] on p "﻿" at bounding box center [688, 353] width 455 height 17
paste div
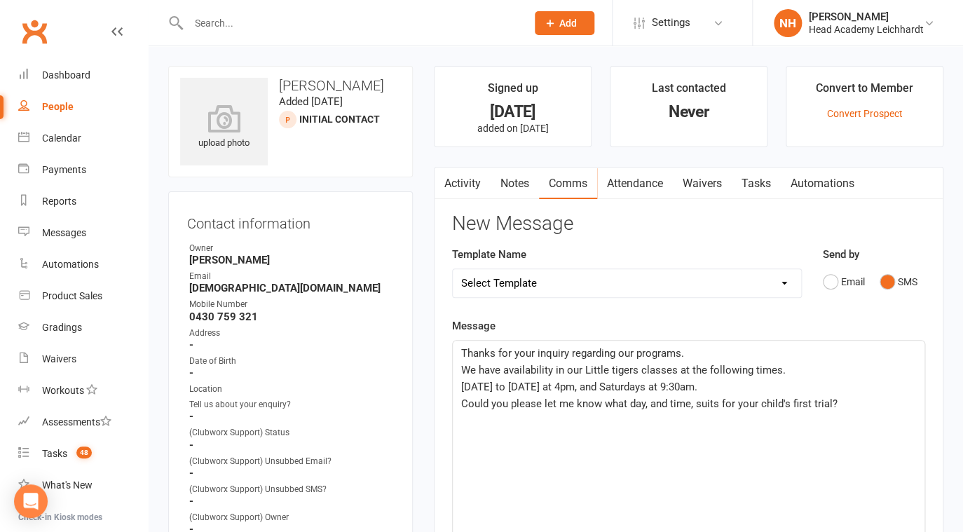
click at [461, 353] on span "Thanks for your inquiry regarding our programs." at bounding box center [572, 353] width 223 height 13
drag, startPoint x: 830, startPoint y: 404, endPoint x: 839, endPoint y: 409, distance: 10.3
click at [829, 404] on span "Could you please let me know what day, and time, suits for your child's first t…" at bounding box center [649, 403] width 376 height 13
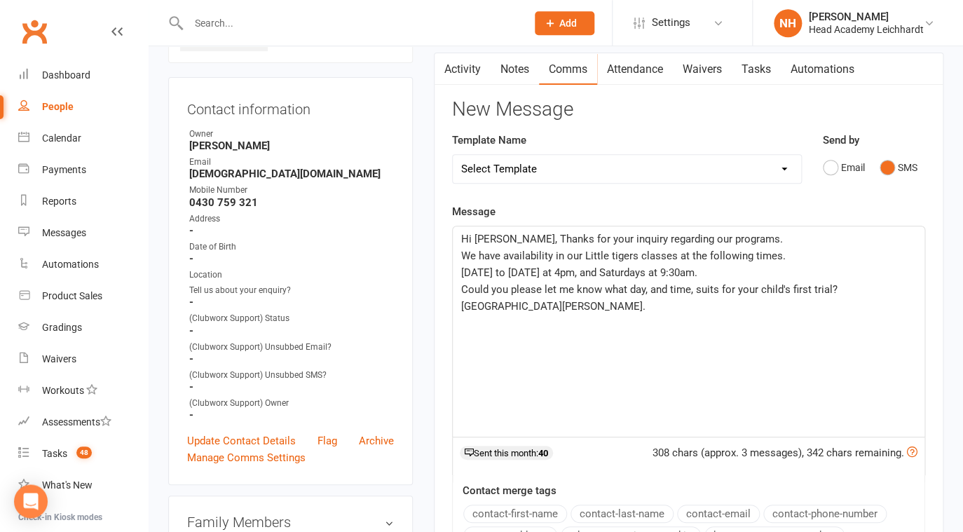
scroll to position [325, 0]
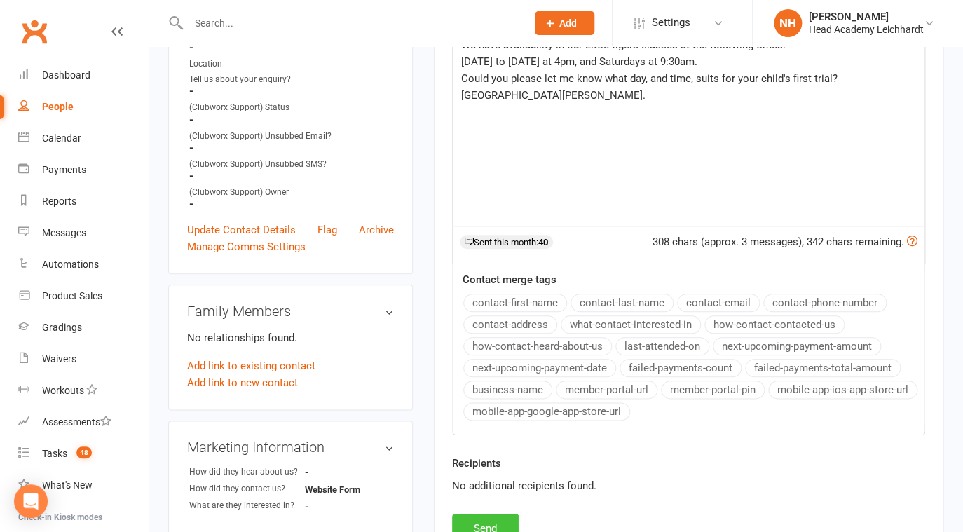
click at [495, 524] on button "Send" at bounding box center [485, 528] width 67 height 29
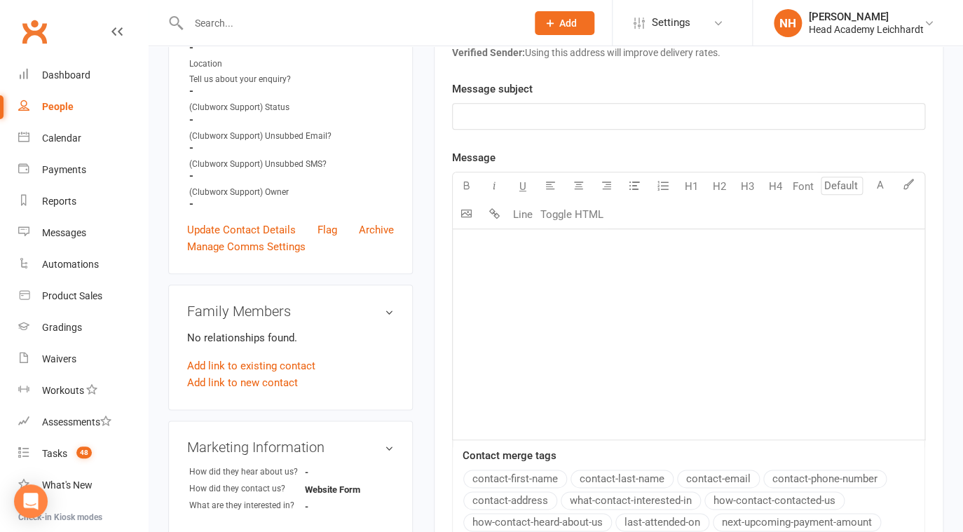
scroll to position [0, 0]
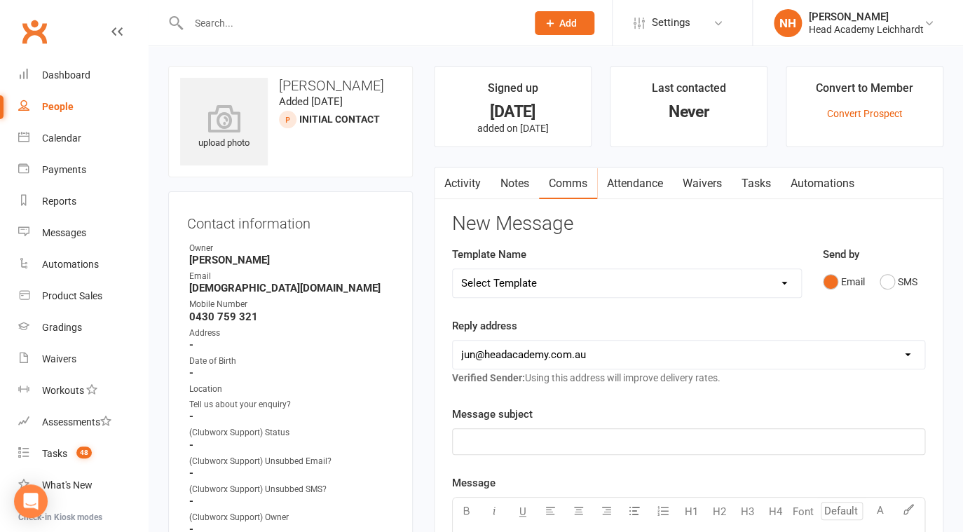
click at [764, 180] on link "Tasks" at bounding box center [756, 184] width 49 height 32
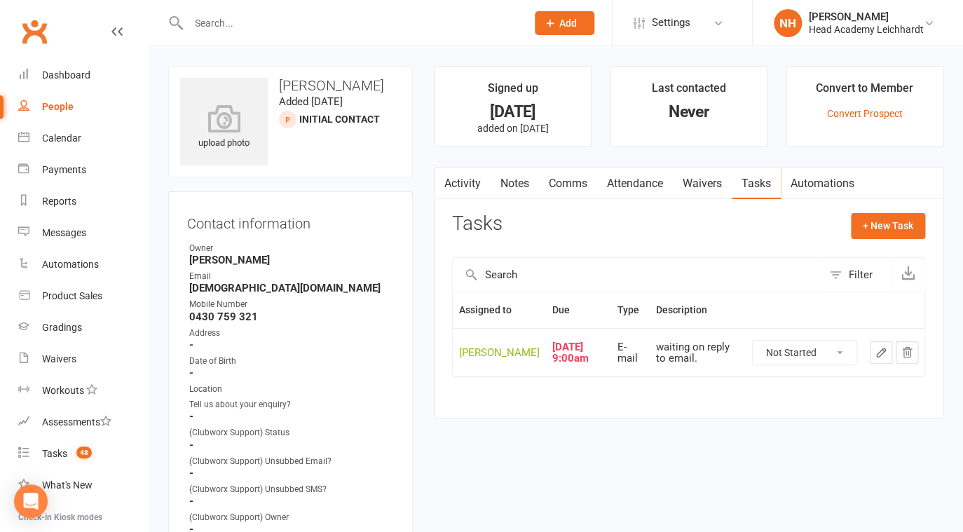
click at [246, 25] on input "text" at bounding box center [350, 23] width 332 height 20
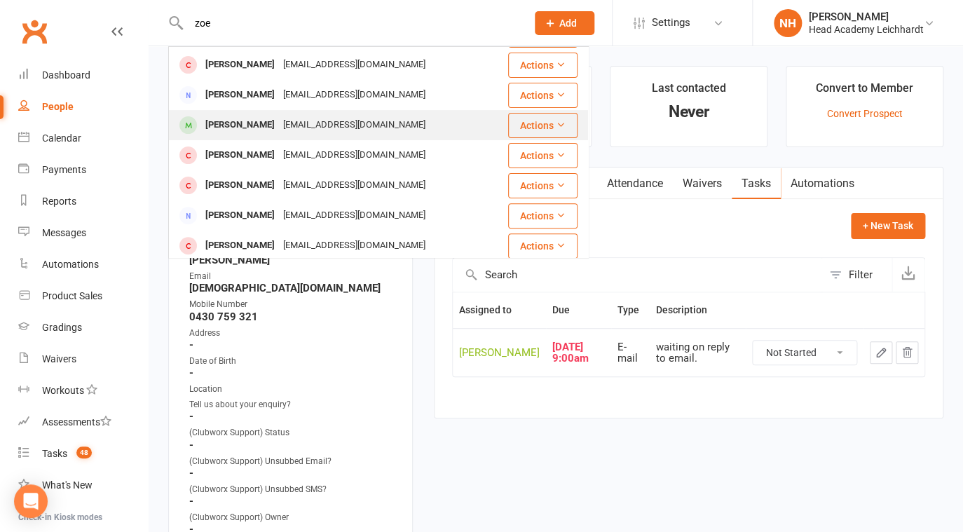
scroll to position [88, 0]
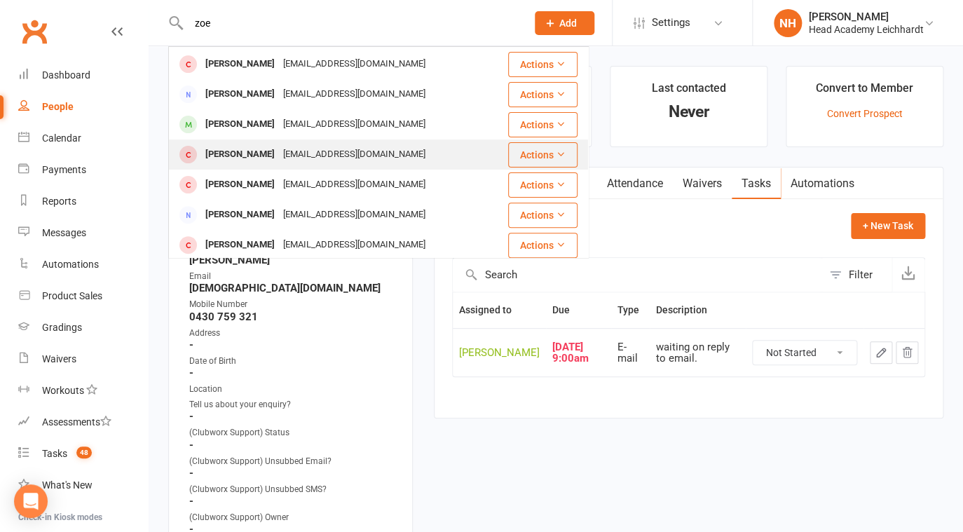
type input "zoe"
click at [233, 157] on div "Zoe Prebble" at bounding box center [240, 154] width 78 height 20
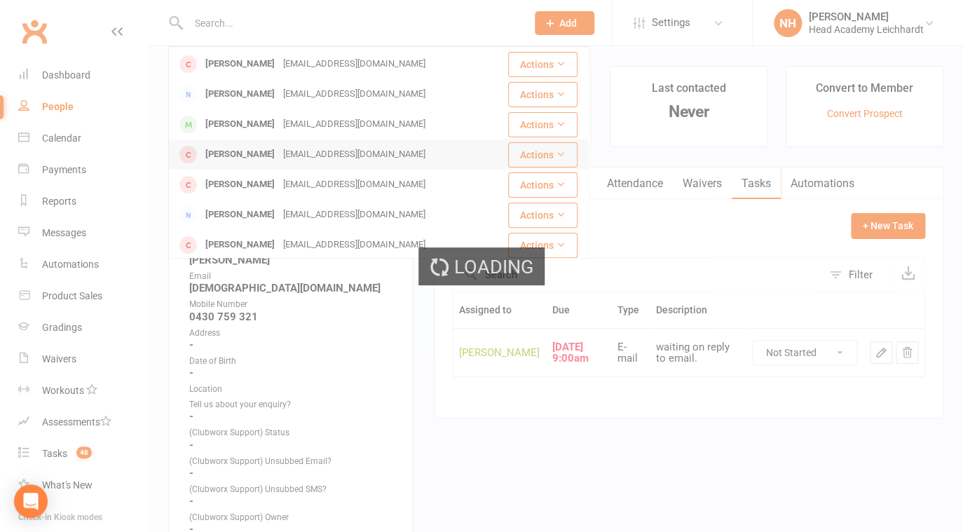
scroll to position [0, 0]
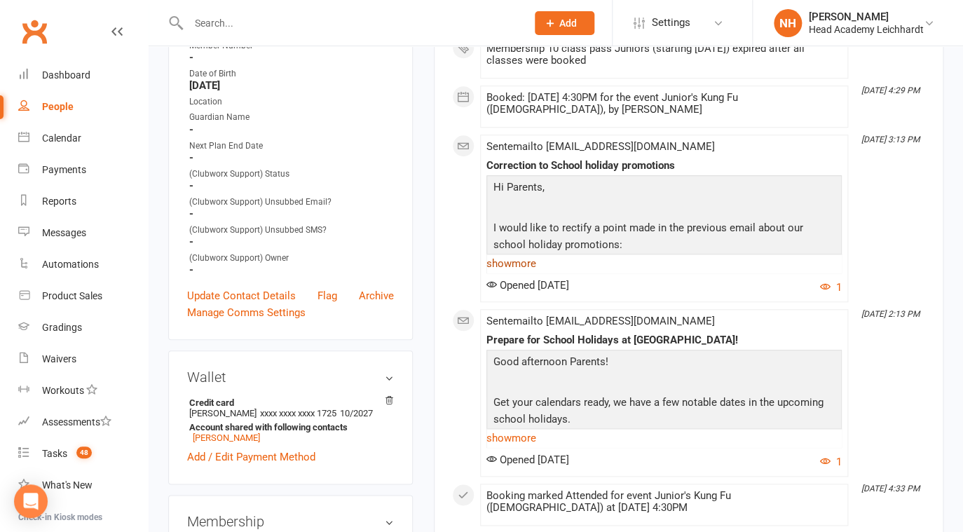
scroll to position [336, 0]
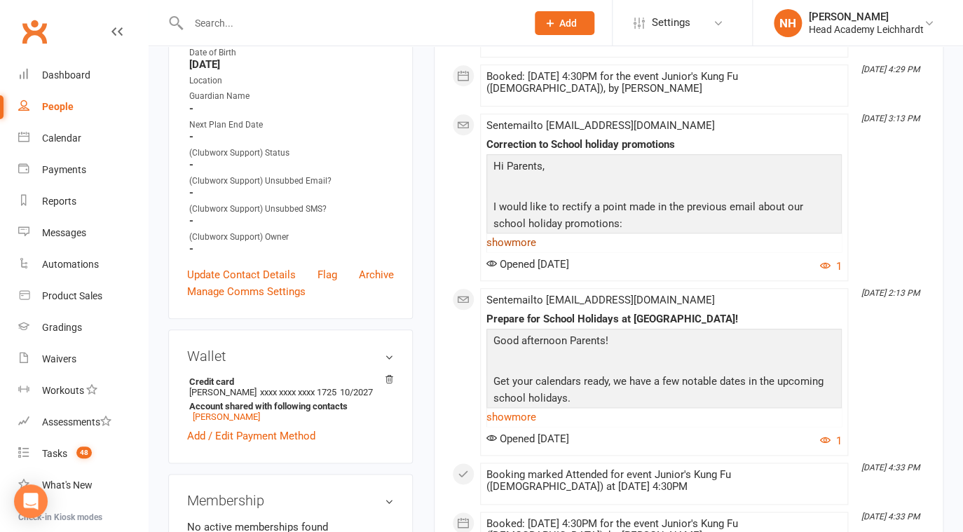
click at [510, 252] on link "show more" at bounding box center [663, 243] width 355 height 20
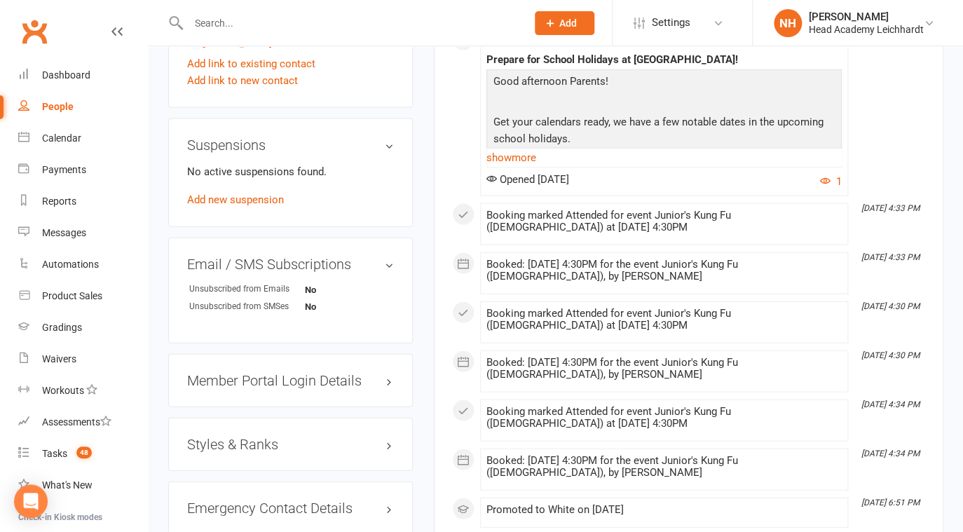
scroll to position [1021, 0]
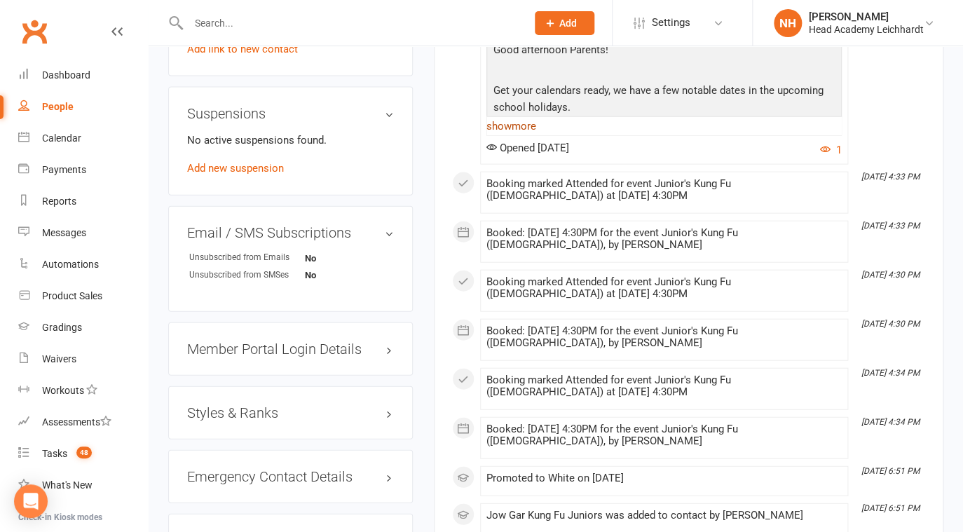
click at [515, 136] on link "show more" at bounding box center [663, 126] width 355 height 20
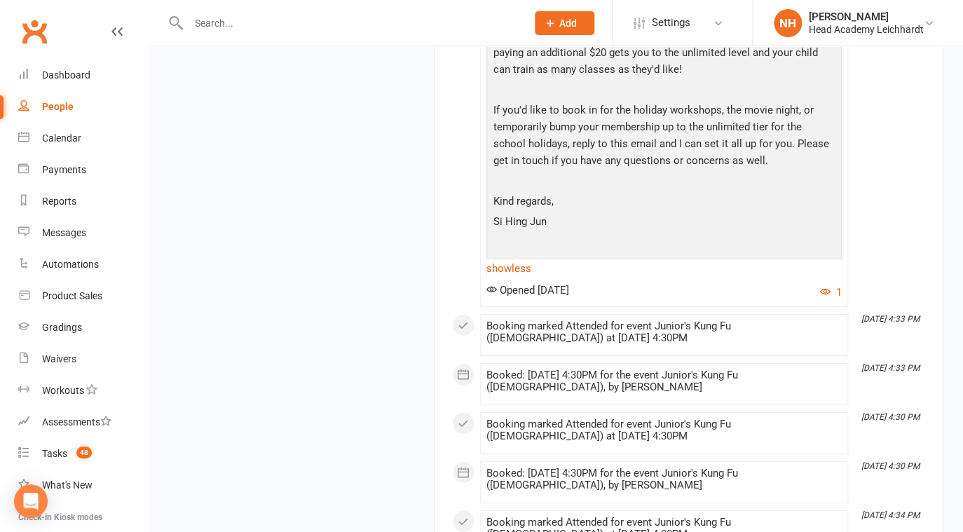
scroll to position [1907, 0]
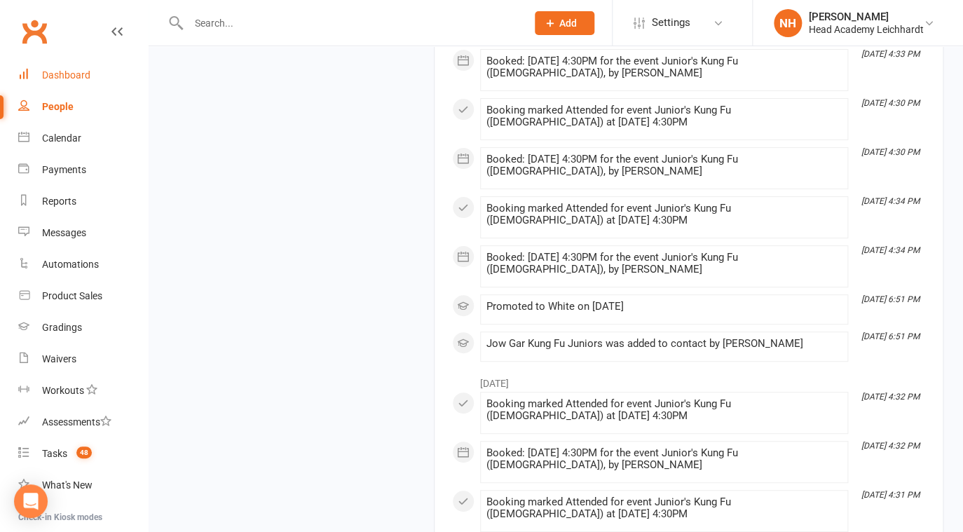
click at [69, 70] on div "Dashboard" at bounding box center [66, 74] width 48 height 11
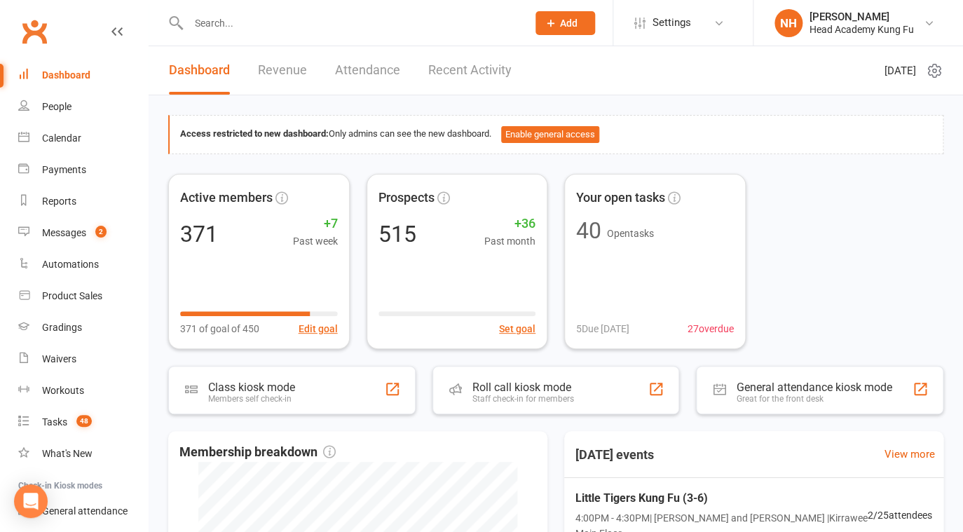
click at [219, 29] on input "text" at bounding box center [350, 23] width 333 height 20
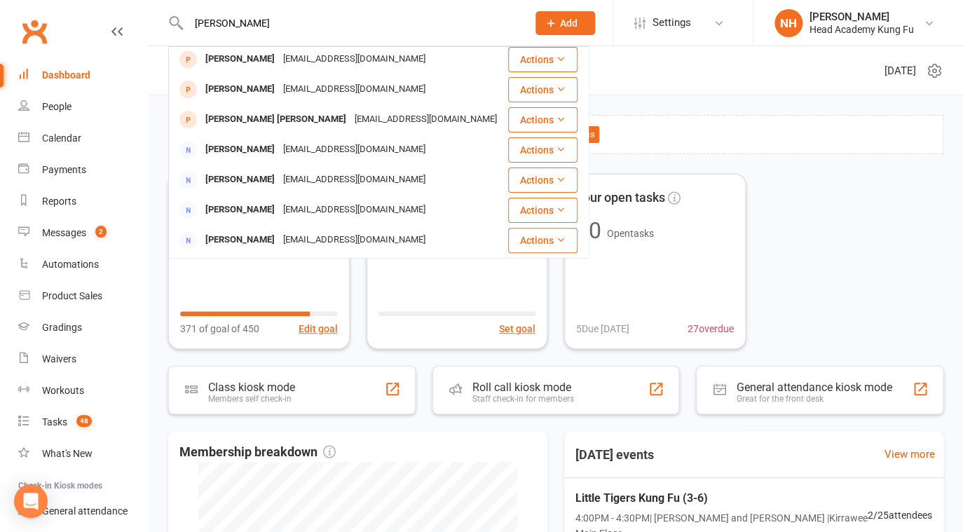
scroll to position [88, 0]
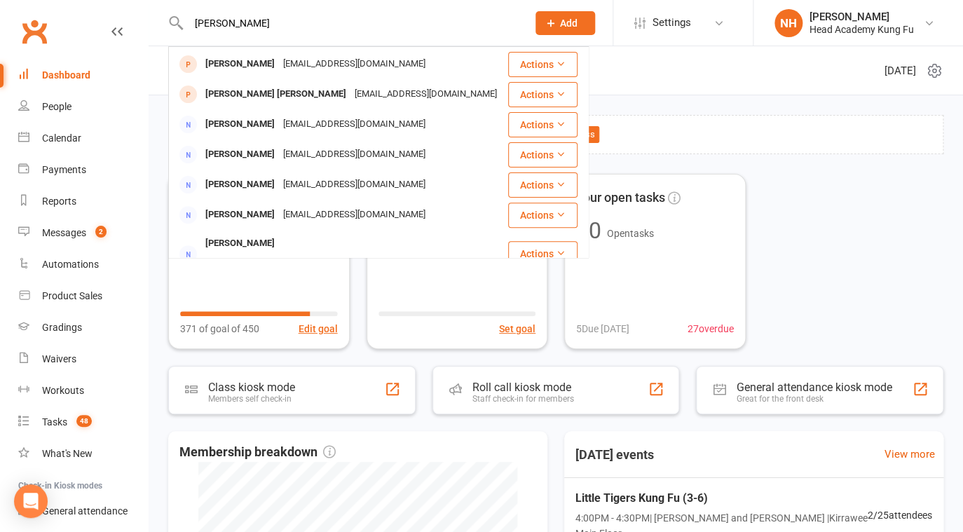
type input "[PERSON_NAME]"
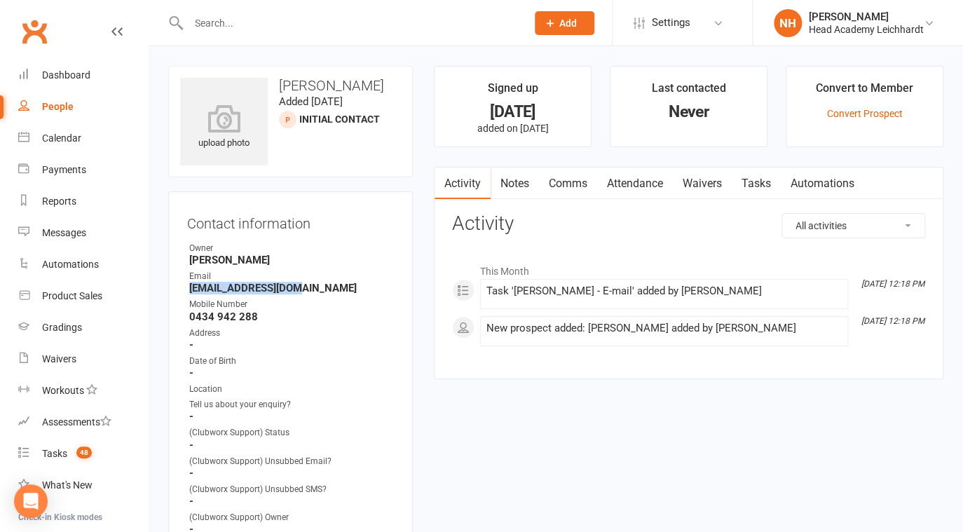
drag, startPoint x: 191, startPoint y: 287, endPoint x: 294, endPoint y: 282, distance: 103.8
click at [294, 282] on strong "[EMAIL_ADDRESS][DOMAIN_NAME]" at bounding box center [291, 288] width 205 height 13
copy strong "[EMAIL_ADDRESS][DOMAIN_NAME]"
click at [371, 236] on div "Contact information Owner [PERSON_NAME] Head Email [EMAIL_ADDRESS][DOMAIN_NAME]…" at bounding box center [290, 395] width 245 height 408
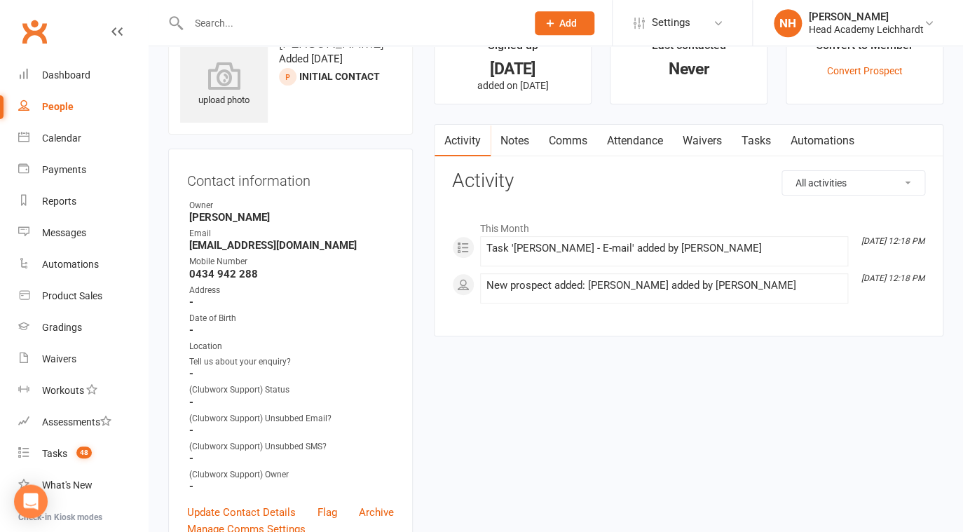
scroll to position [45, 0]
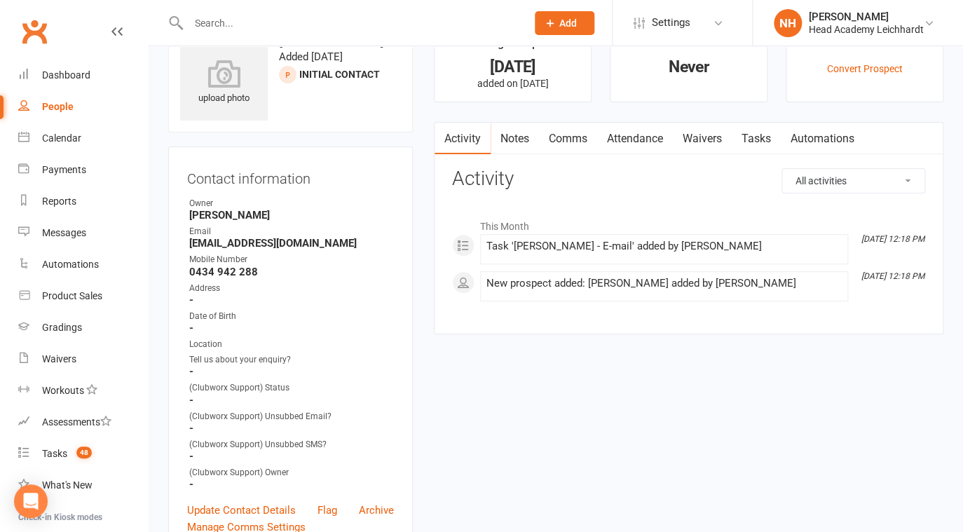
click at [571, 139] on link "Comms" at bounding box center [568, 139] width 58 height 32
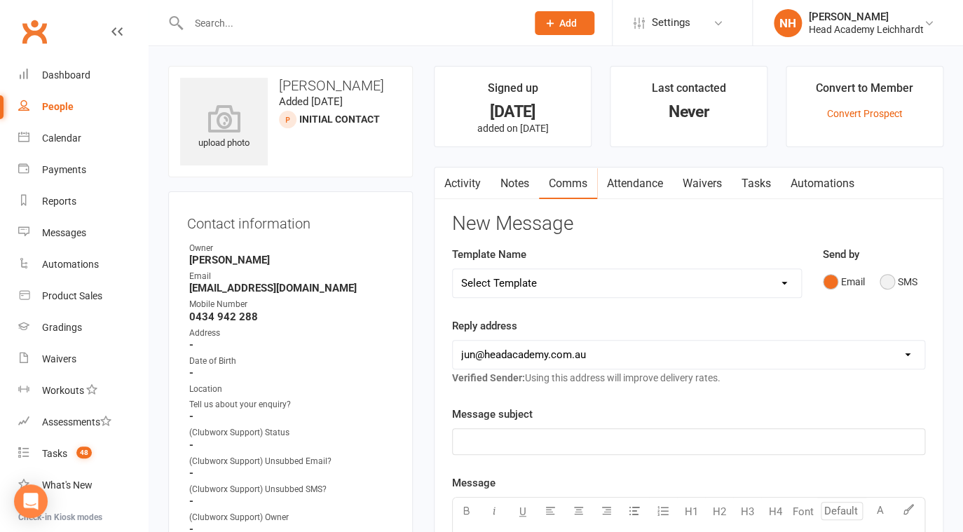
click at [886, 282] on button "SMS" at bounding box center [899, 281] width 38 height 27
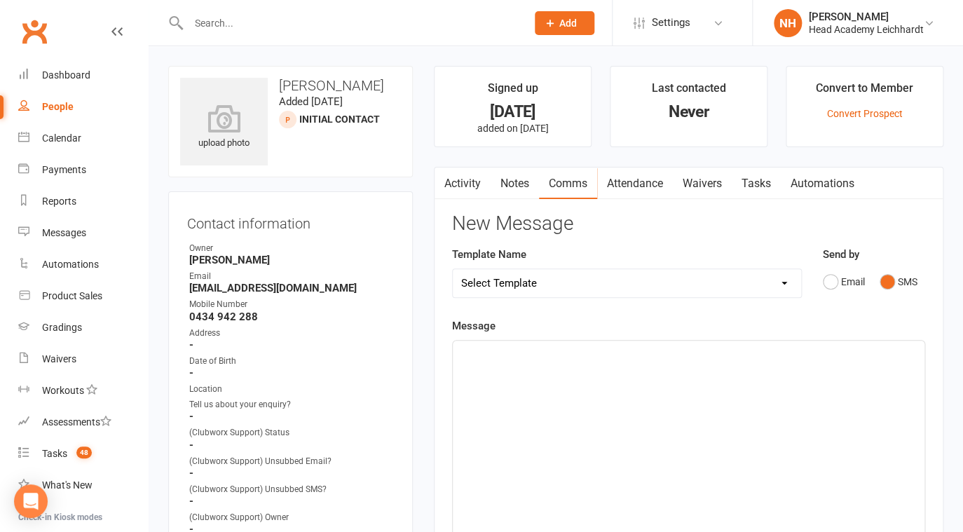
click at [570, 358] on p "﻿" at bounding box center [688, 353] width 455 height 17
click at [482, 364] on div "﻿" at bounding box center [689, 446] width 472 height 210
click at [613, 354] on span "Hi [PERSON_NAME], Thanks for your inwuiry regarding our classes" at bounding box center [617, 353] width 312 height 13
click at [749, 353] on p "Hi [PERSON_NAME], Thanks for your inquiry regarding our classes" at bounding box center [688, 353] width 455 height 17
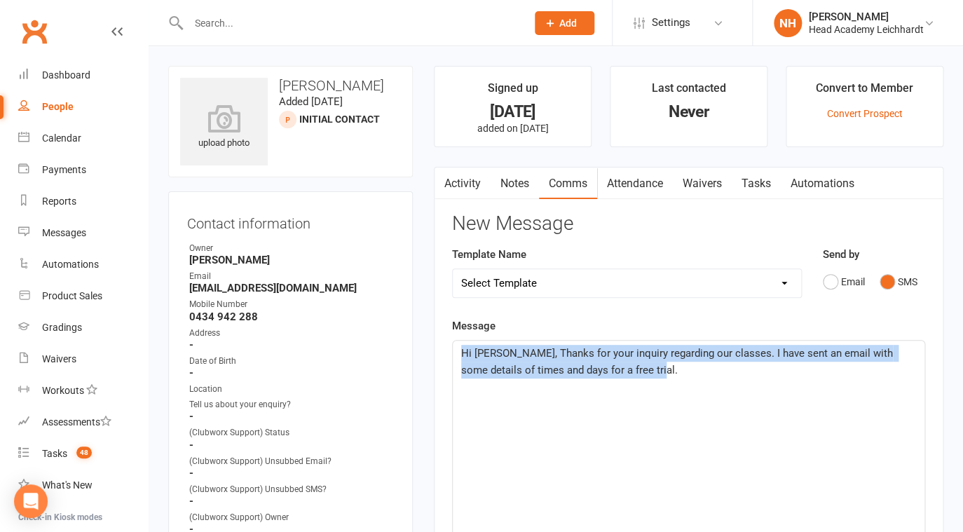
drag, startPoint x: 457, startPoint y: 354, endPoint x: 683, endPoint y: 380, distance: 227.2
click at [683, 380] on div "Hi [PERSON_NAME], Thanks for your inquiry regarding our classes. I have sent an…" at bounding box center [689, 446] width 472 height 210
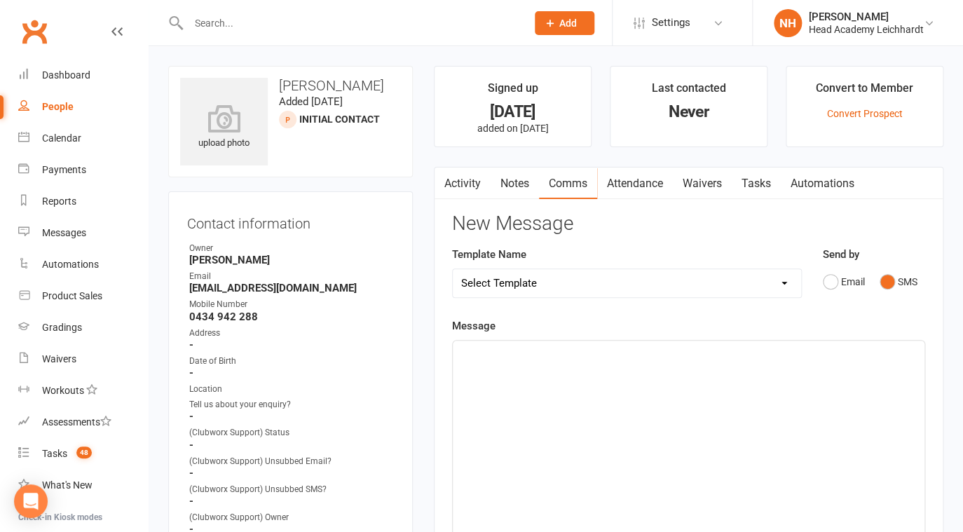
click at [248, 25] on input "text" at bounding box center [350, 23] width 332 height 20
click at [755, 178] on link "Tasks" at bounding box center [756, 184] width 49 height 32
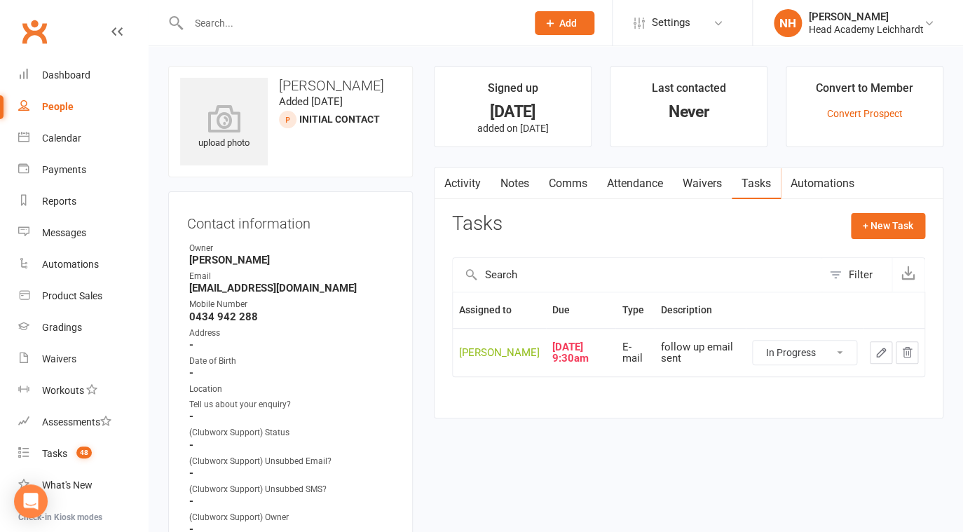
click option "In Progress" at bounding box center [0, 0] width 0 height 0
select select "started"
click at [878, 346] on button "button" at bounding box center [881, 352] width 22 height 22
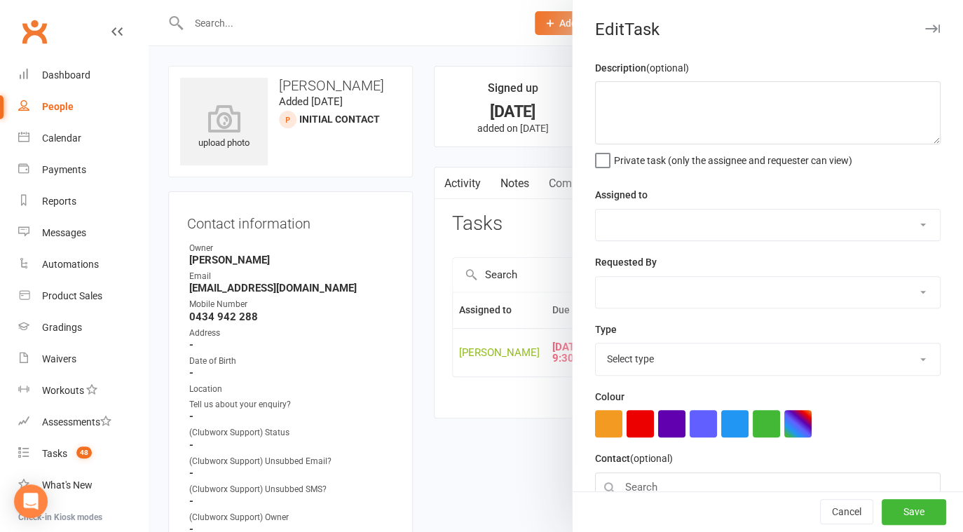
type textarea "follow up email sent"
select select "31972"
type input "[DATE]"
type input "9:30am"
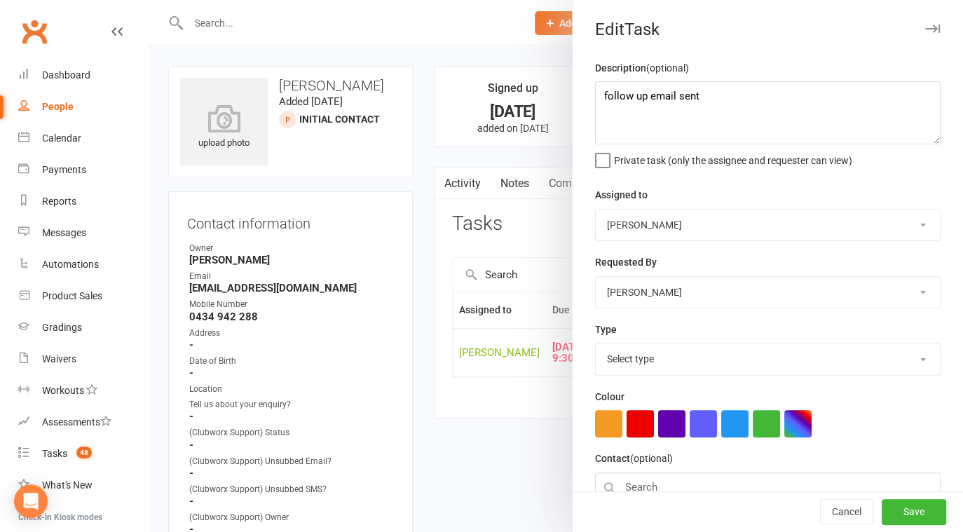
select select "18925"
click at [599, 96] on textarea "follow up email sent" at bounding box center [768, 112] width 346 height 63
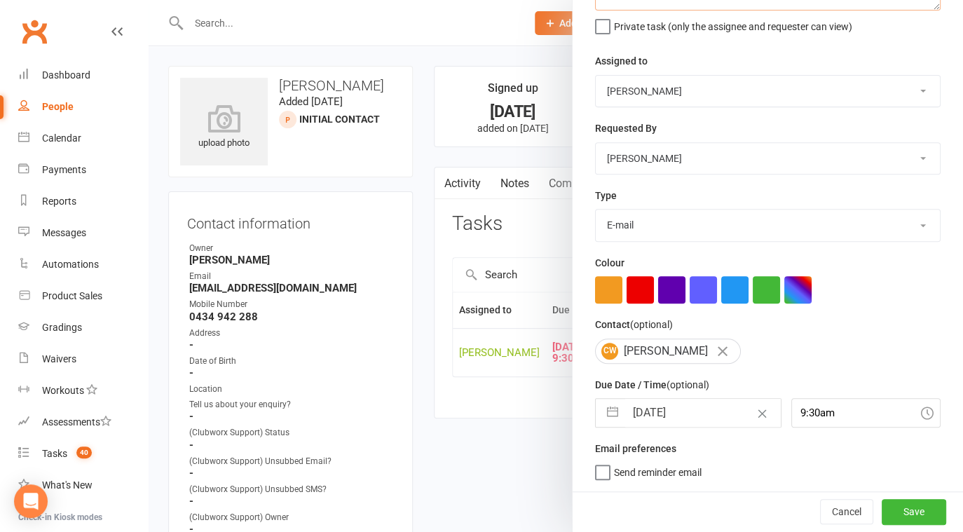
type textarea "Called Left Message. Waiting for response follow up email sent"
click at [670, 423] on input "[DATE]" at bounding box center [703, 413] width 156 height 28
select select "8"
select select "2025"
select select "9"
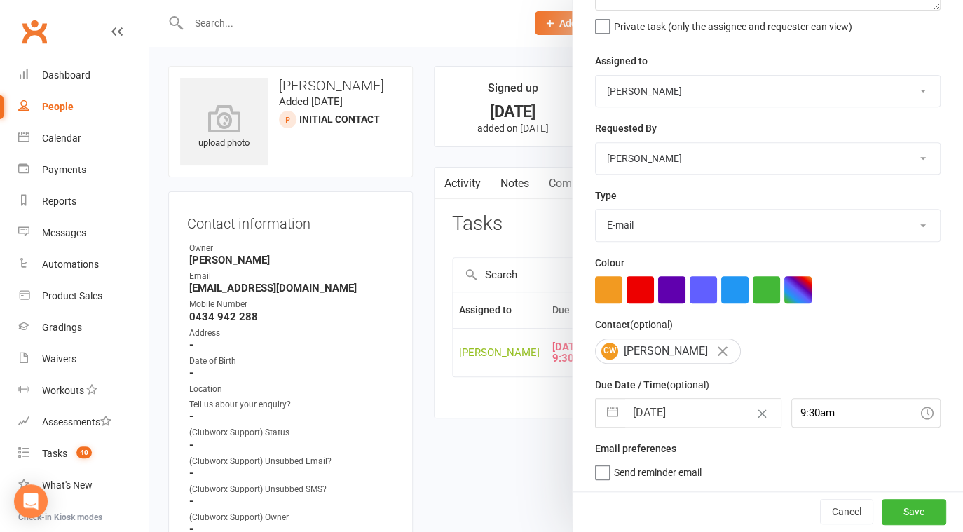
select select "2025"
select select "10"
select select "2025"
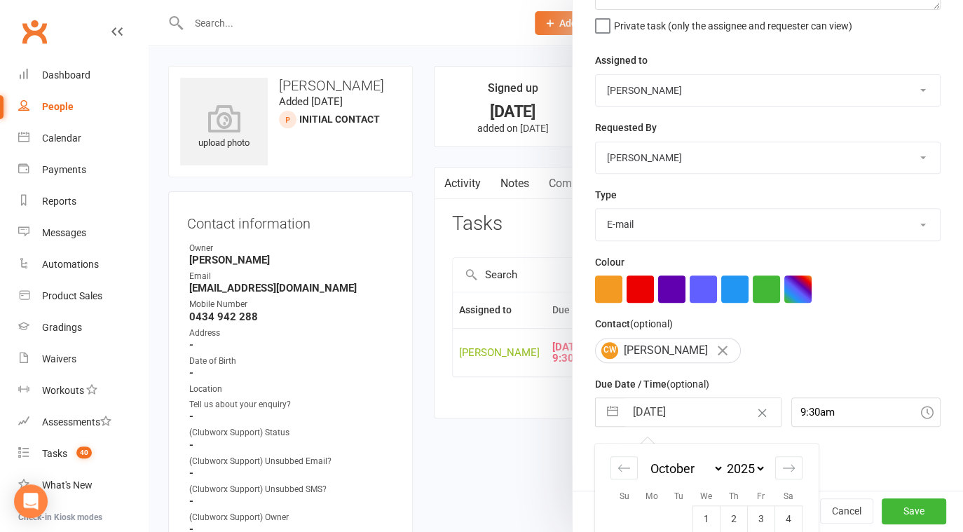
scroll to position [259, 0]
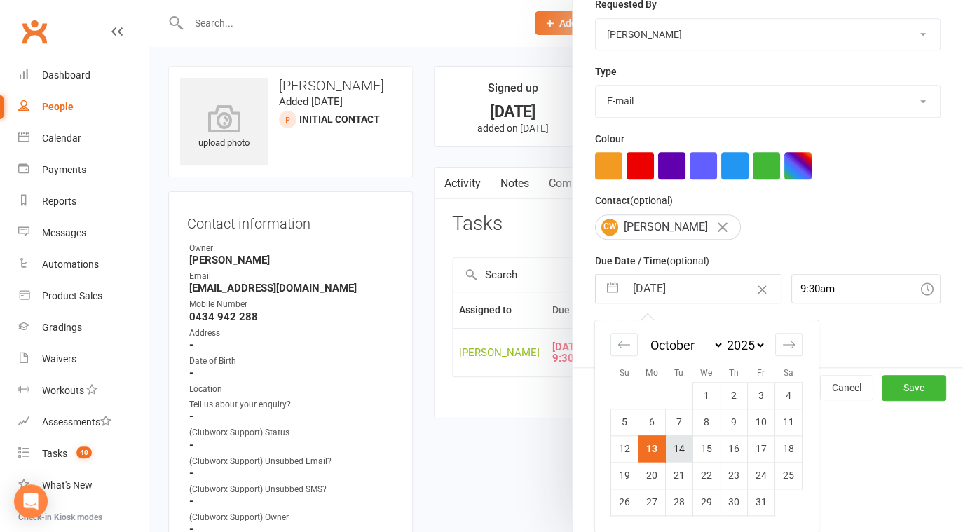
click at [672, 447] on td "14" at bounding box center [679, 448] width 27 height 27
type input "14 Oct 2025"
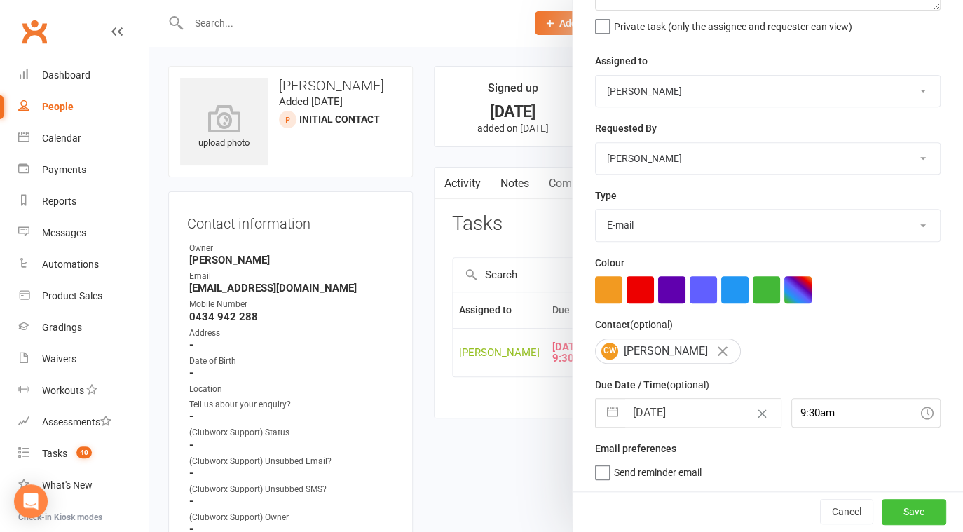
click at [897, 505] on button "Save" at bounding box center [914, 511] width 64 height 25
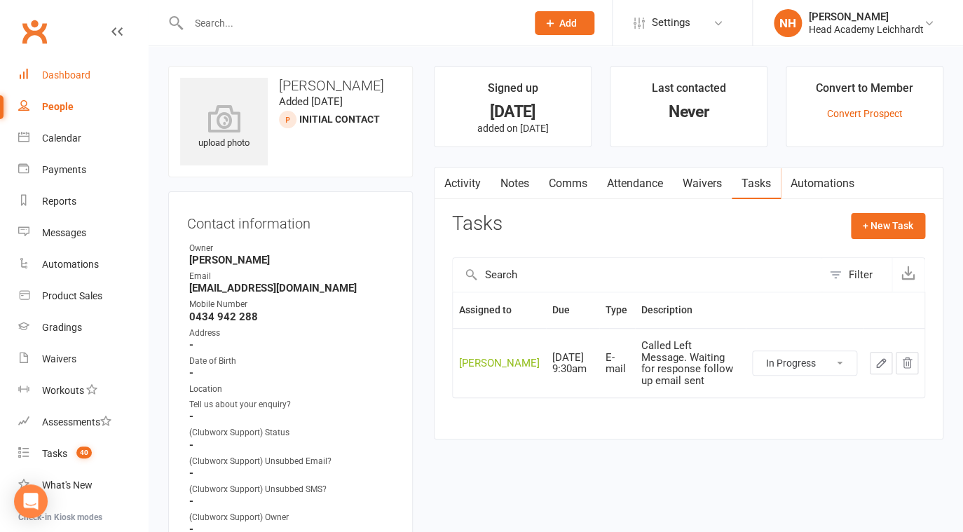
click at [53, 87] on link "Dashboard" at bounding box center [83, 76] width 130 height 32
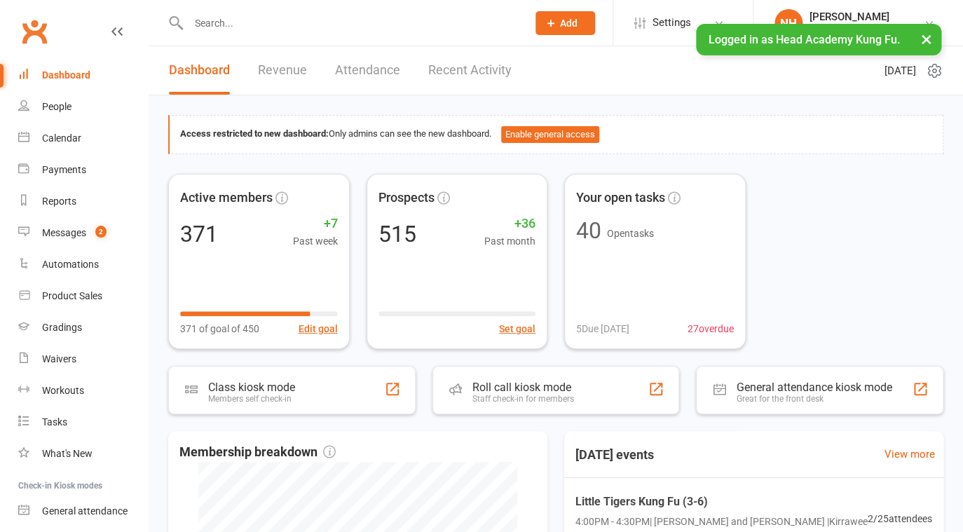
click at [223, 26] on input "text" at bounding box center [350, 23] width 333 height 20
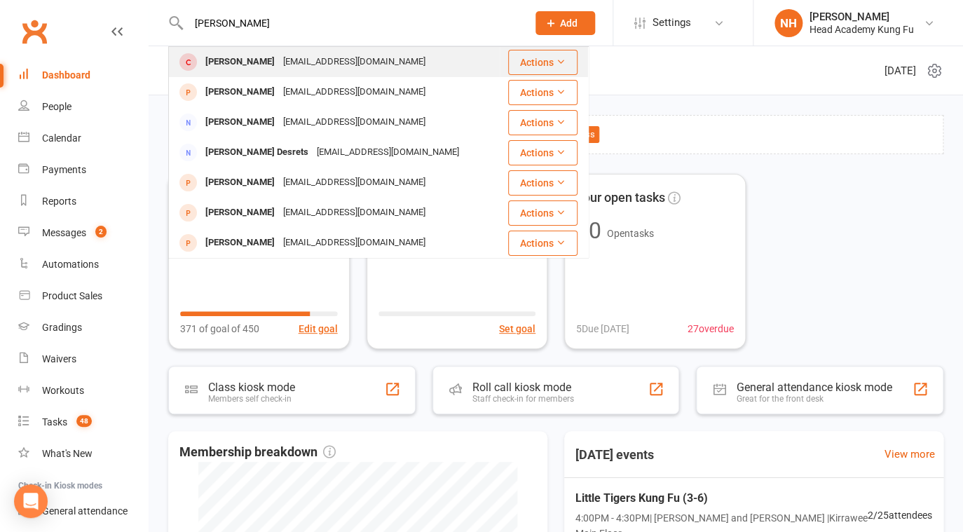
type input "[PERSON_NAME]"
click at [262, 52] on div "[PERSON_NAME] [EMAIL_ADDRESS][DOMAIN_NAME]" at bounding box center [334, 62] width 329 height 29
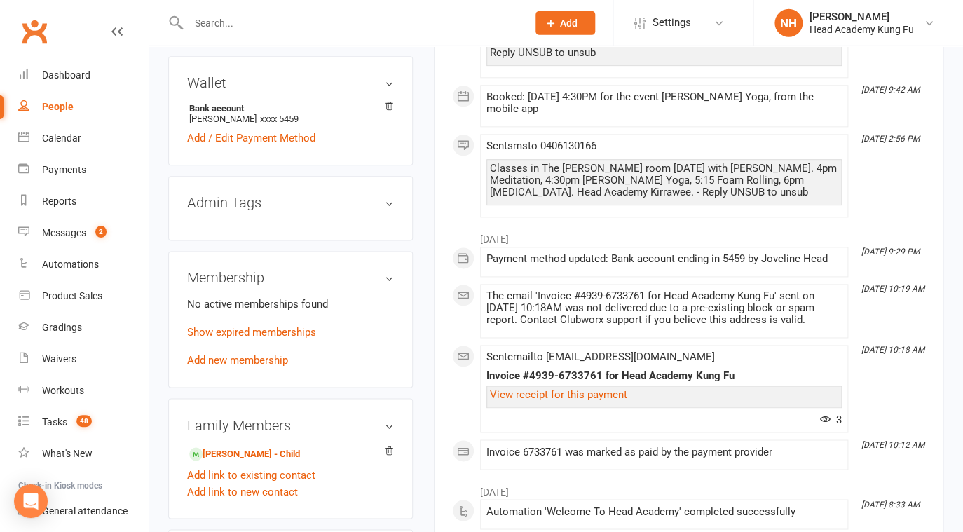
scroll to position [606, 0]
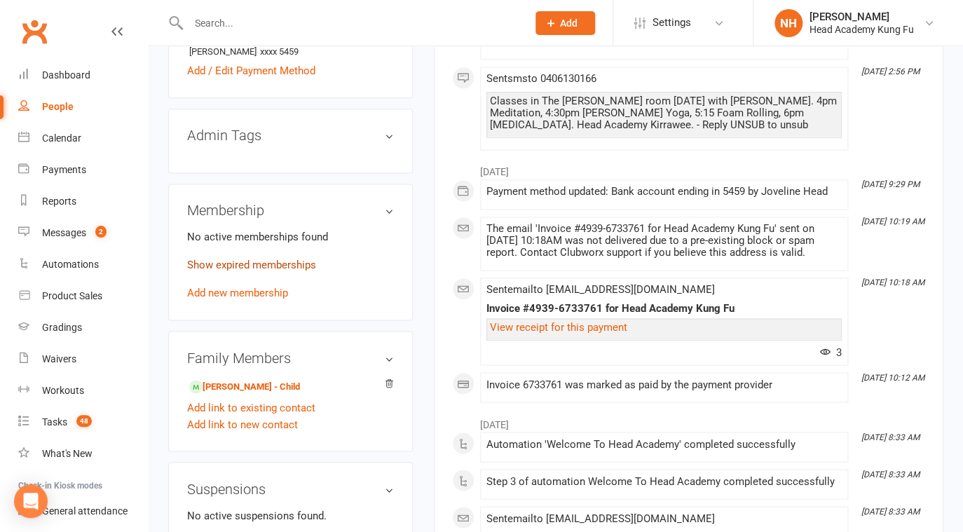
click at [238, 271] on link "Show expired memberships" at bounding box center [251, 265] width 129 height 13
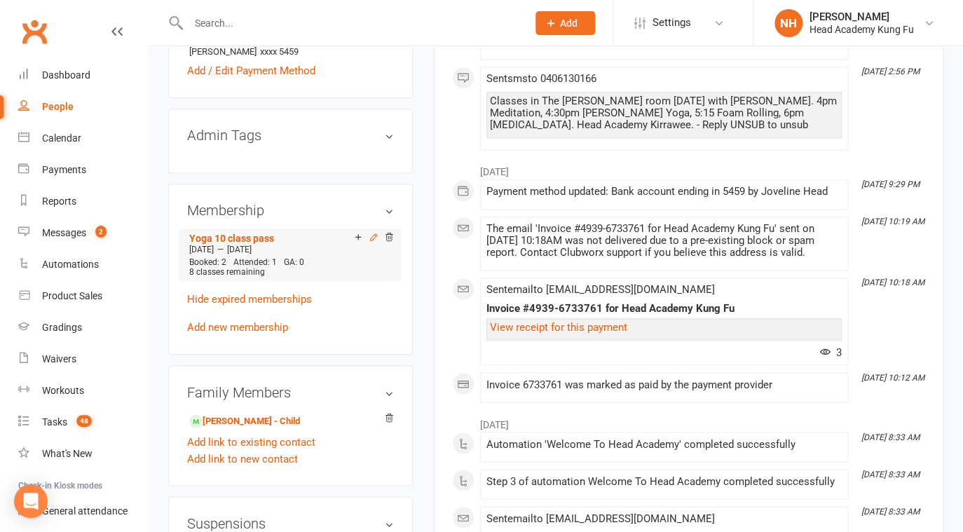
click at [372, 242] on icon at bounding box center [374, 237] width 10 height 10
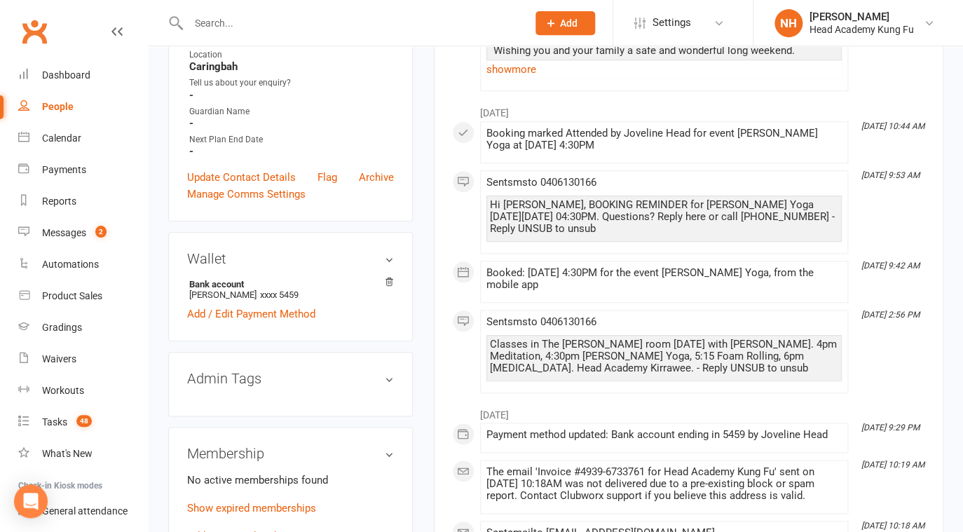
scroll to position [426, 0]
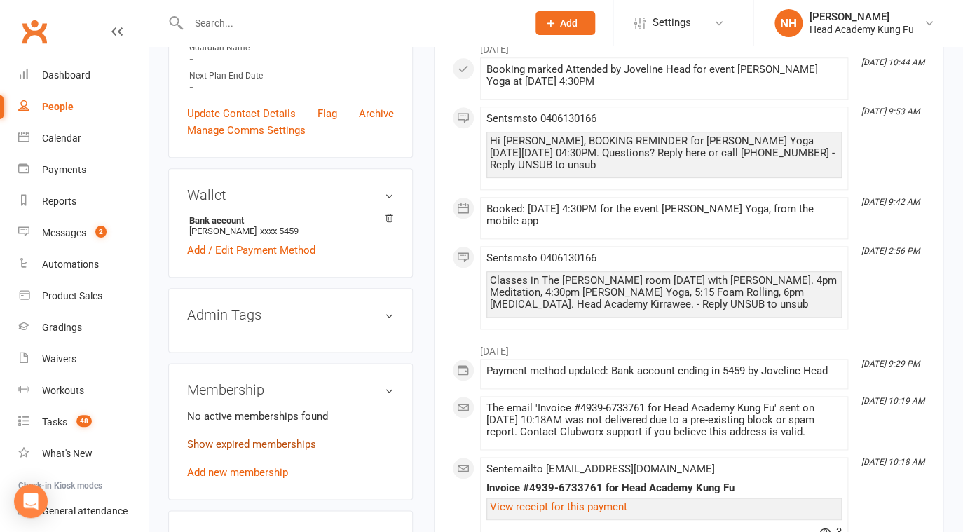
click at [255, 451] on link "Show expired memberships" at bounding box center [251, 444] width 129 height 13
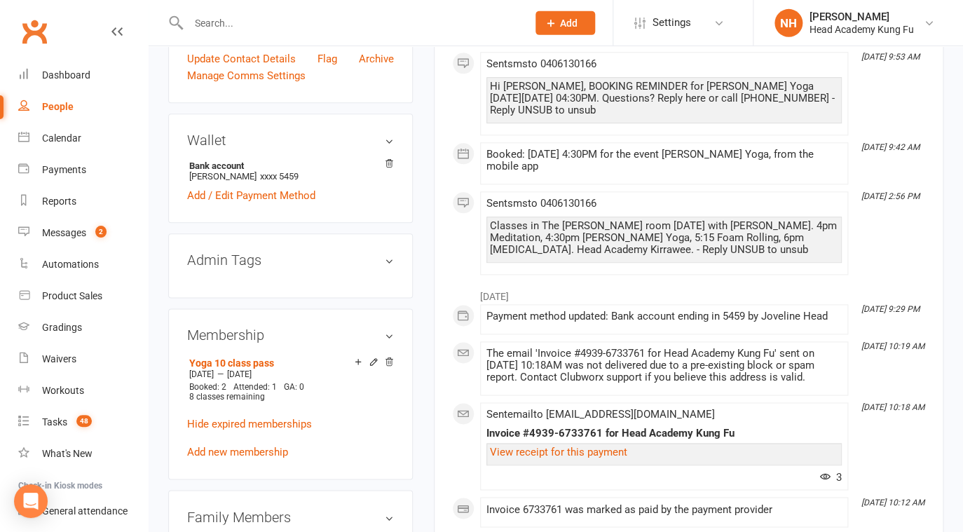
scroll to position [482, 0]
click at [239, 457] on link "Add new membership" at bounding box center [237, 450] width 101 height 13
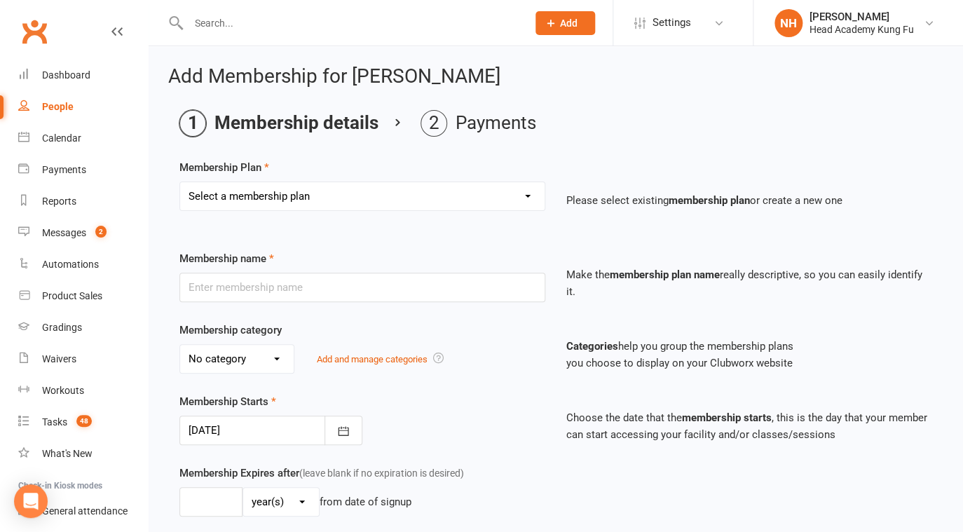
click at [348, 182] on div "Select a membership plan Create new Membership Plan Little Tigers 1 Class Per w…" at bounding box center [362, 196] width 366 height 29
click at [180, 182] on select "Select a membership plan Create new Membership Plan Little Tigers 1 Class Per w…" at bounding box center [362, 196] width 365 height 28
select select "20"
click option "Nei Dan Programs 10 class pass ( Tai Chi, All Yoga, Rolling, Meditation)" at bounding box center [0, 0] width 0 height 0
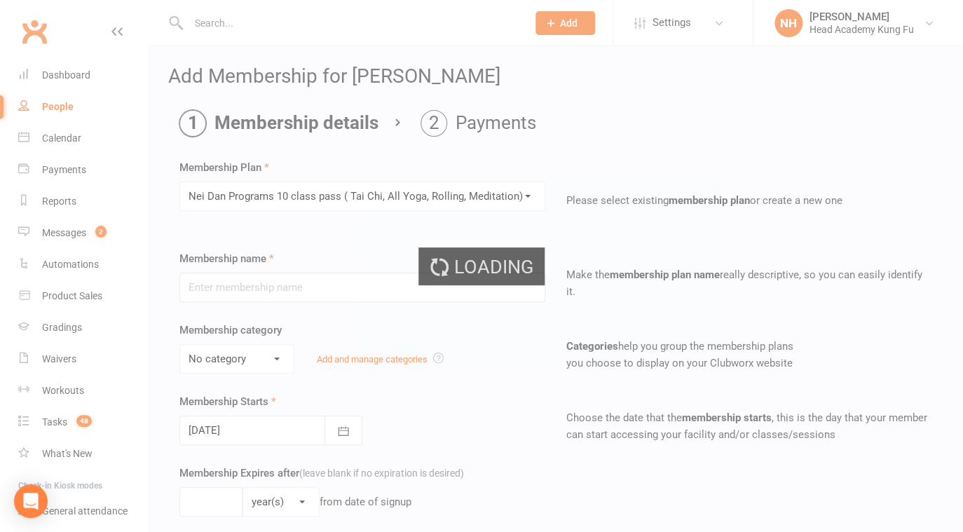
type input "Nei Dan Programs 10 class pass ( Tai Chi, All Yoga, Rolling, Meditation)"
select select "6"
type input "4"
select select "2"
type input "10"
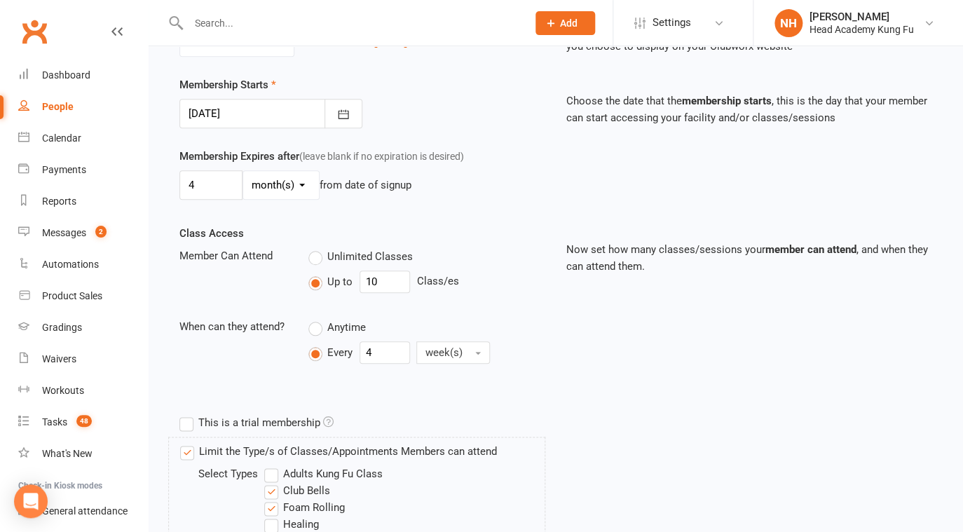
scroll to position [404, 0]
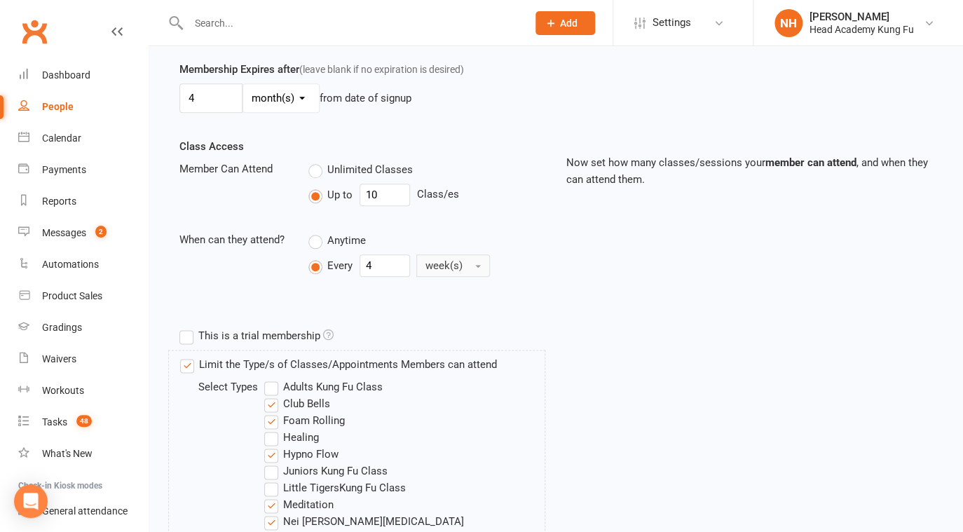
click at [451, 267] on span "week(s)" at bounding box center [443, 265] width 37 height 13
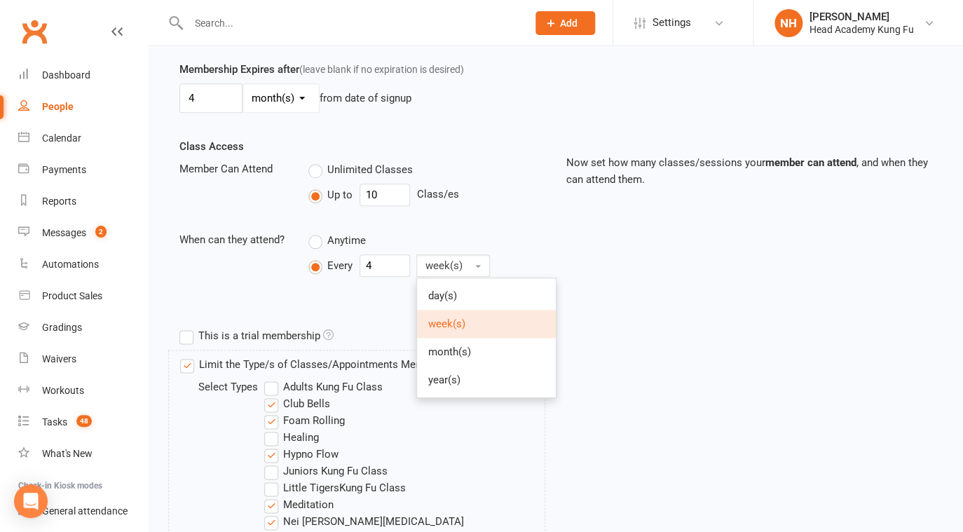
click at [644, 252] on div "Class Access Member Can Attend Unlimited Classes Up to 10 Class/es When can the…" at bounding box center [556, 230] width 774 height 184
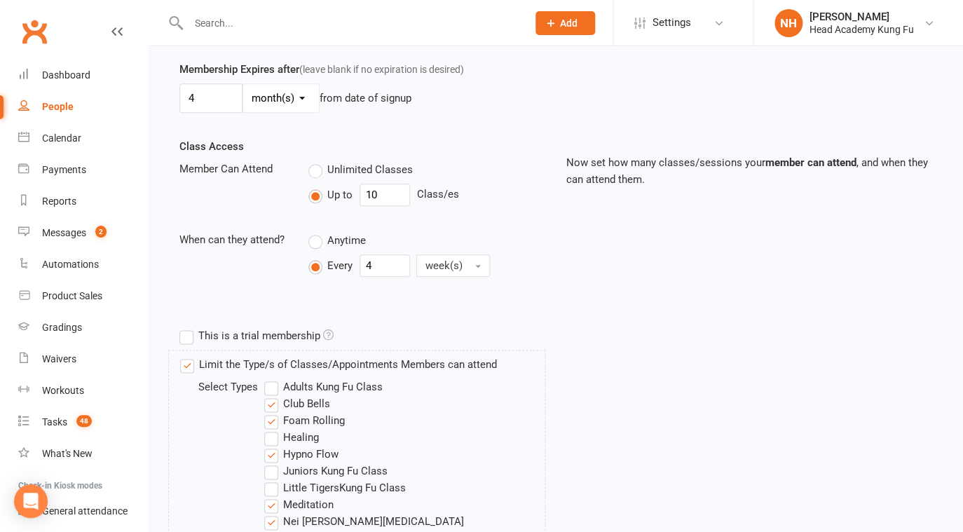
click at [319, 240] on label "Anytime" at bounding box center [336, 240] width 57 height 17
click at [318, 232] on input "Anytime" at bounding box center [312, 232] width 9 height 0
type input "0"
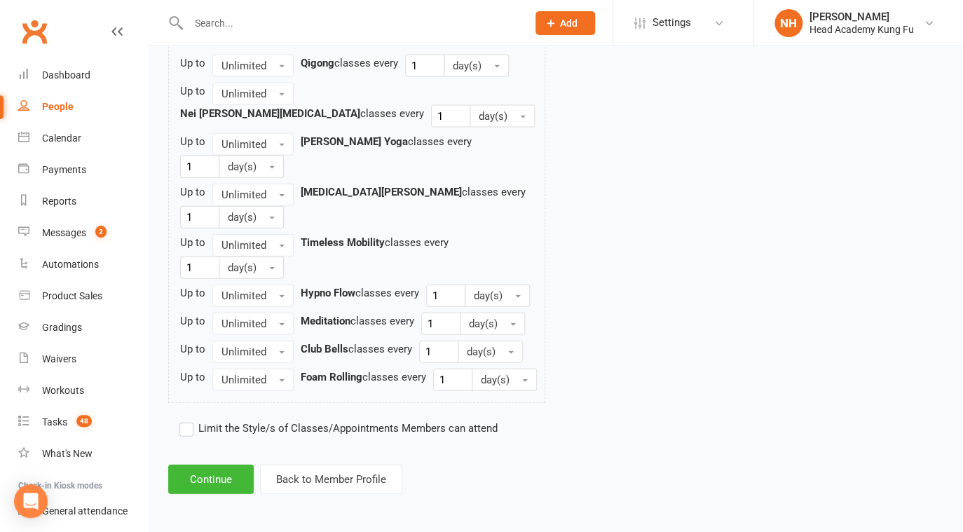
scroll to position [1037, 0]
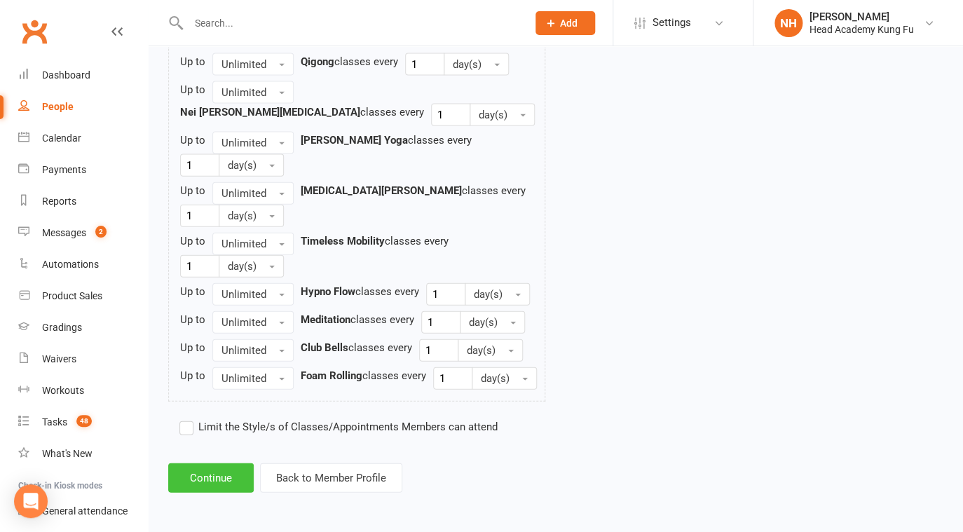
click at [214, 478] on button "Continue" at bounding box center [211, 477] width 86 height 29
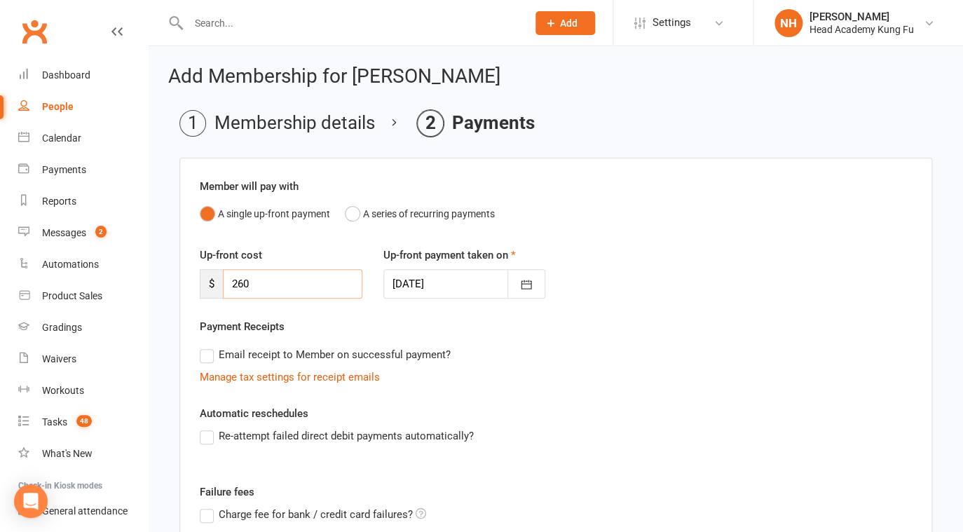
drag, startPoint x: 262, startPoint y: 280, endPoint x: 204, endPoint y: 280, distance: 58.2
click at [223, 280] on input "260" at bounding box center [292, 283] width 139 height 29
type input "0"
click at [535, 334] on div "Payment Receipts Email receipt to Member on successful payment? Manage tax sett…" at bounding box center [556, 351] width 712 height 67
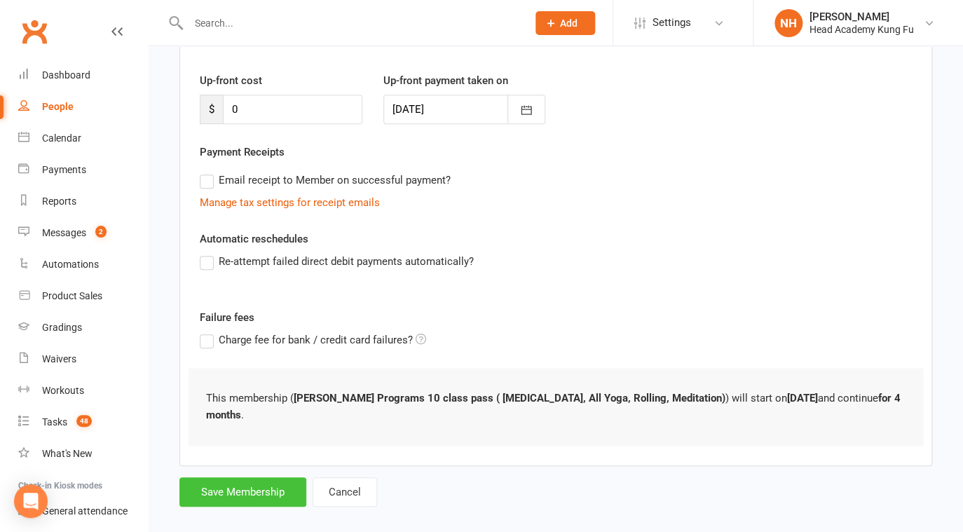
click at [243, 477] on button "Save Membership" at bounding box center [242, 491] width 127 height 29
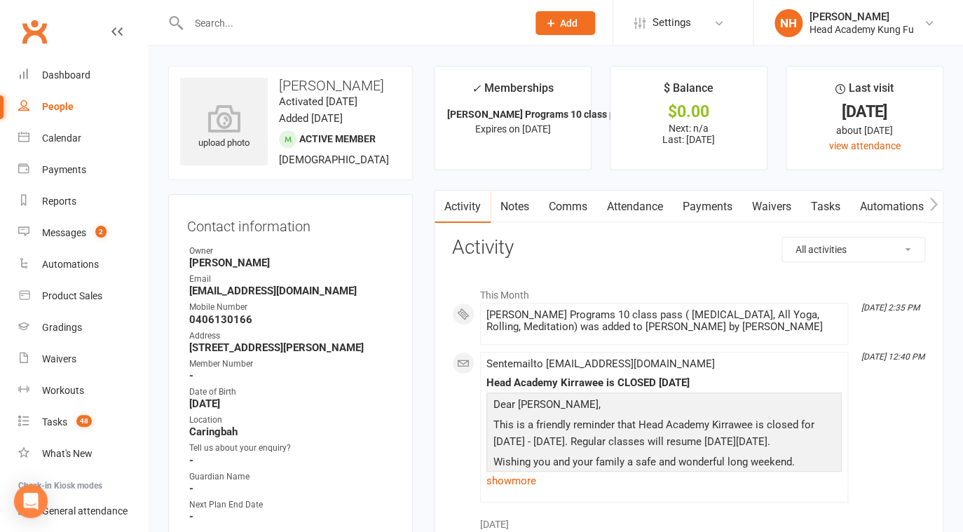
click at [268, 23] on input "text" at bounding box center [350, 23] width 333 height 20
drag, startPoint x: 251, startPoint y: 22, endPoint x: 170, endPoint y: 22, distance: 81.3
click at [184, 22] on input "odin" at bounding box center [350, 23] width 333 height 20
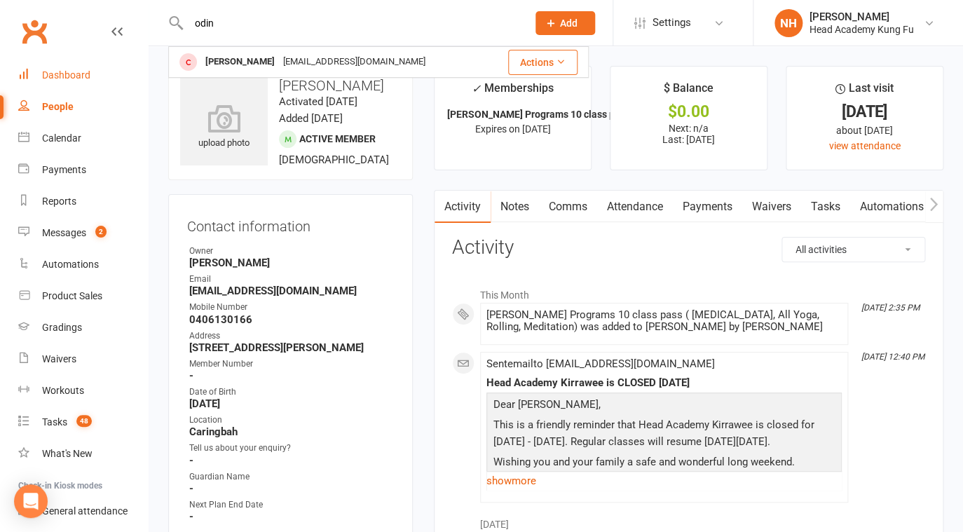
type input "odin"
click at [69, 78] on div "Dashboard" at bounding box center [66, 74] width 48 height 11
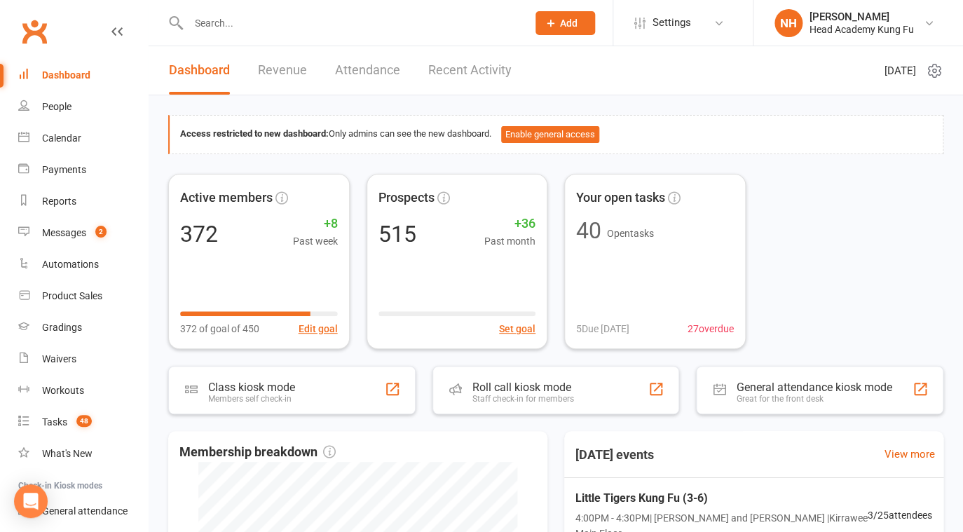
click at [307, 22] on input "text" at bounding box center [350, 23] width 333 height 20
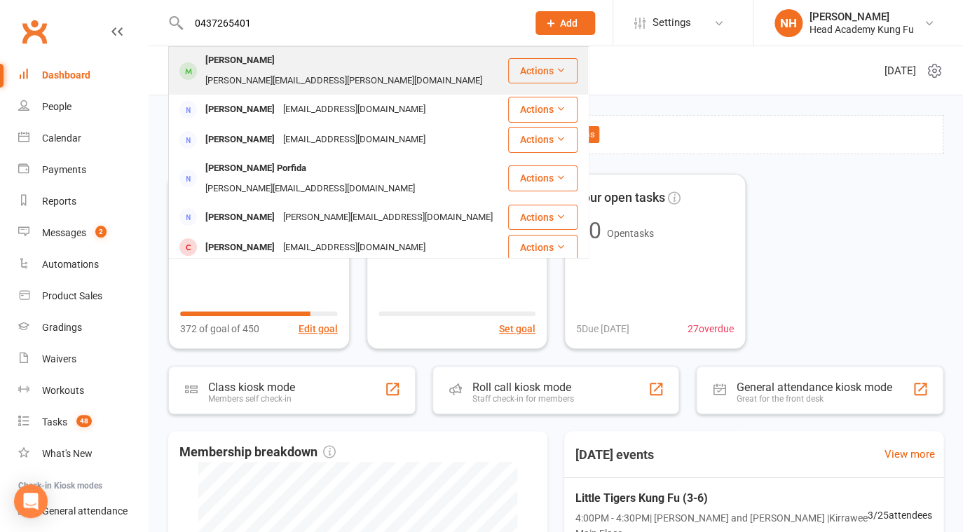
type input "0437265401"
click at [278, 71] on div "kay.lammers@aol.com" at bounding box center [343, 81] width 285 height 20
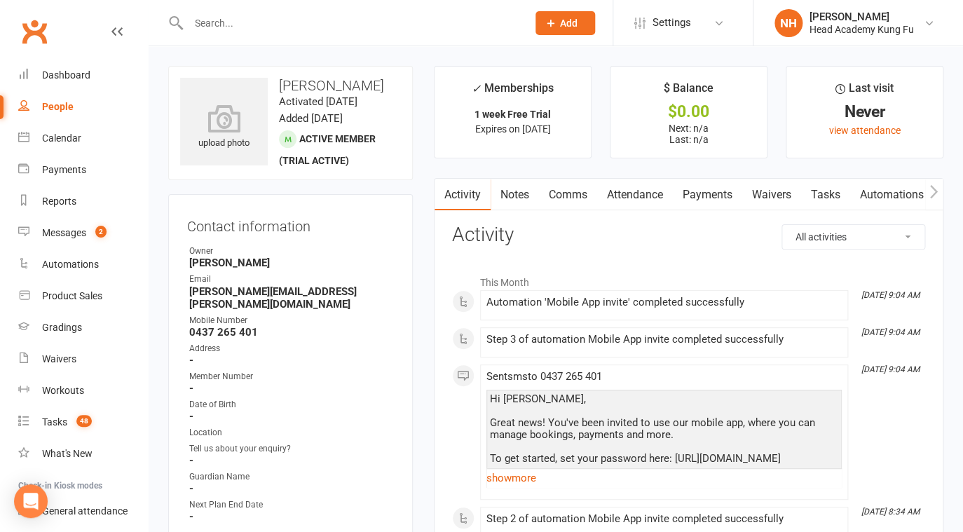
click at [622, 196] on link "Attendance" at bounding box center [635, 195] width 76 height 32
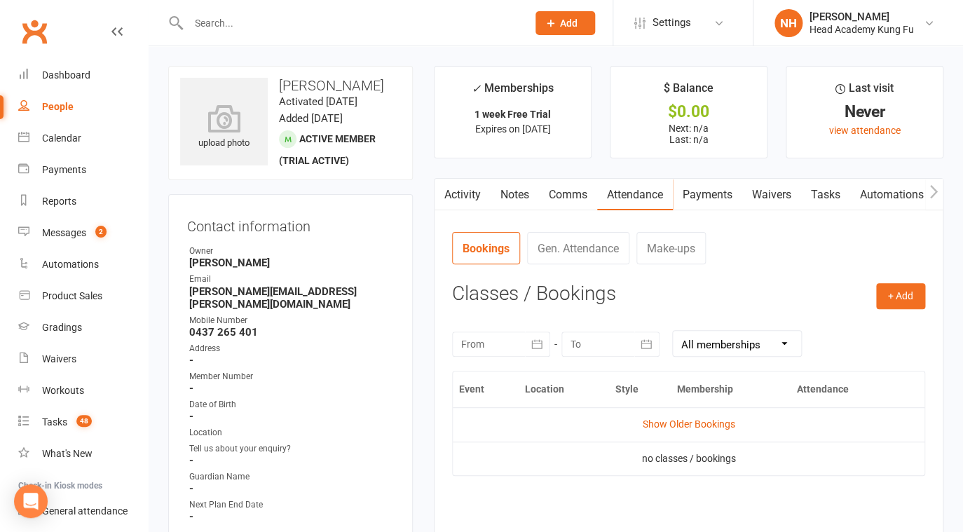
click at [512, 348] on div at bounding box center [501, 344] width 98 height 25
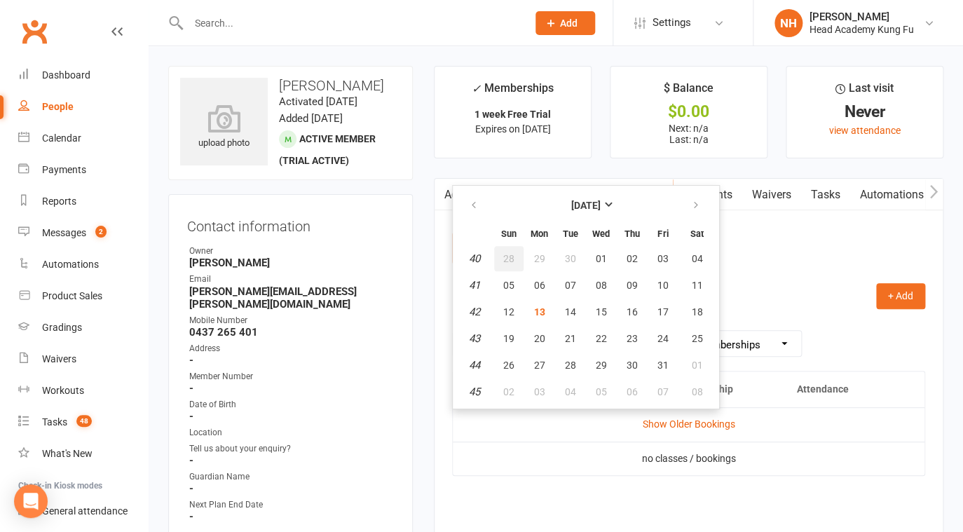
click at [513, 264] on span "28" at bounding box center [508, 258] width 11 height 11
type input "28 Sep 2025"
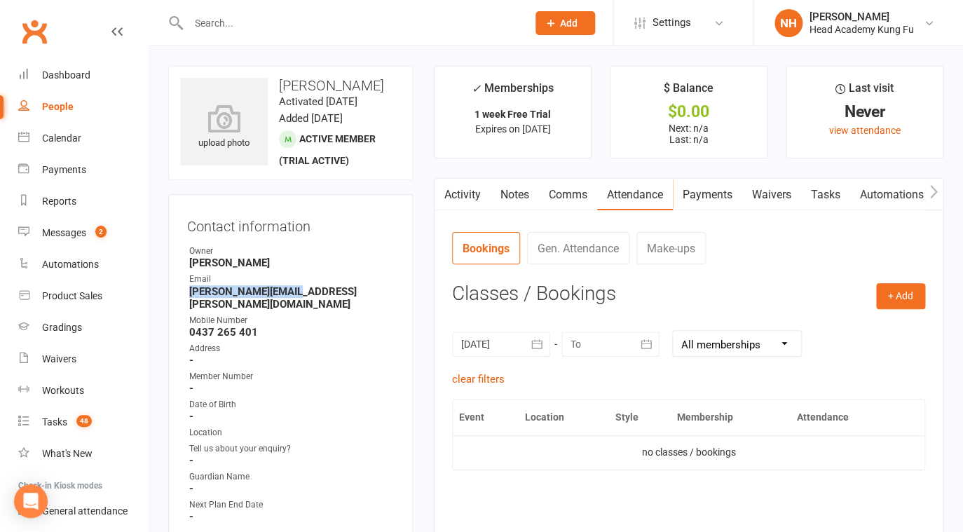
drag, startPoint x: 191, startPoint y: 311, endPoint x: 310, endPoint y: 308, distance: 118.5
click at [310, 308] on strong "kay.lammers@aol.com" at bounding box center [291, 297] width 205 height 25
copy strong "kay.lammers@aol.com"
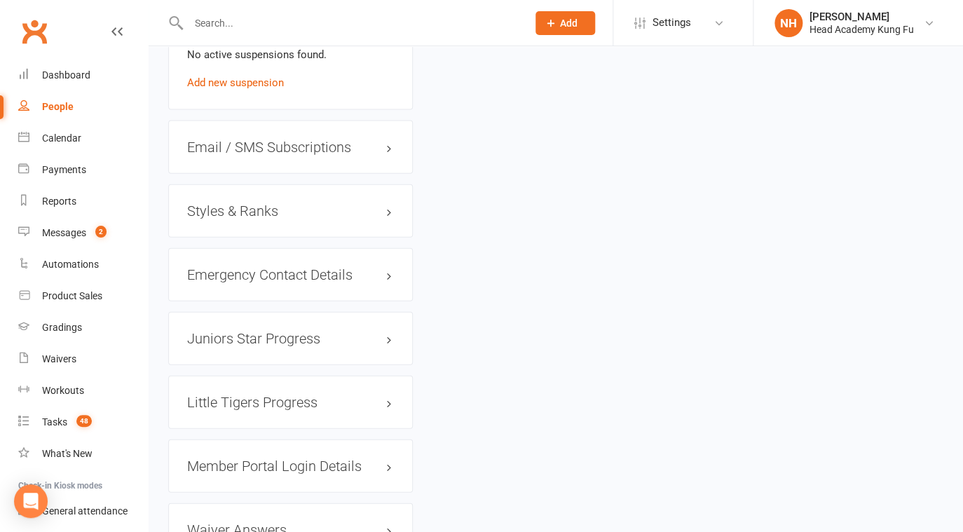
scroll to position [1279, 0]
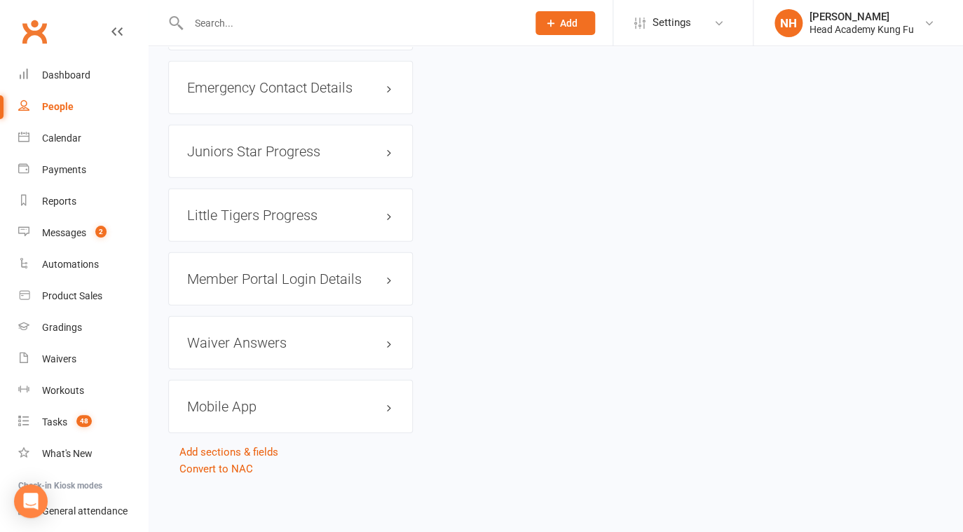
click at [230, 415] on div "Mobile App" at bounding box center [290, 406] width 245 height 53
click at [245, 406] on h3 "Mobile App" at bounding box center [290, 406] width 207 height 15
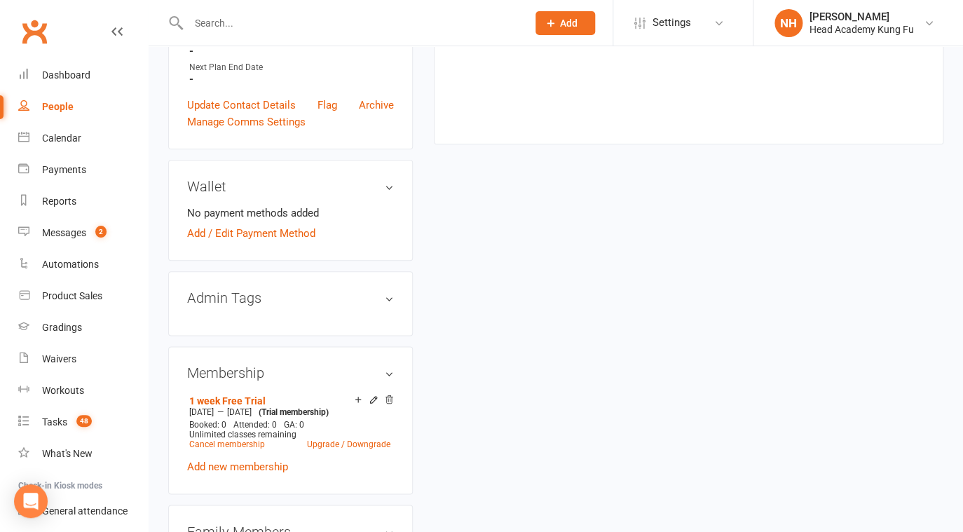
scroll to position [0, 0]
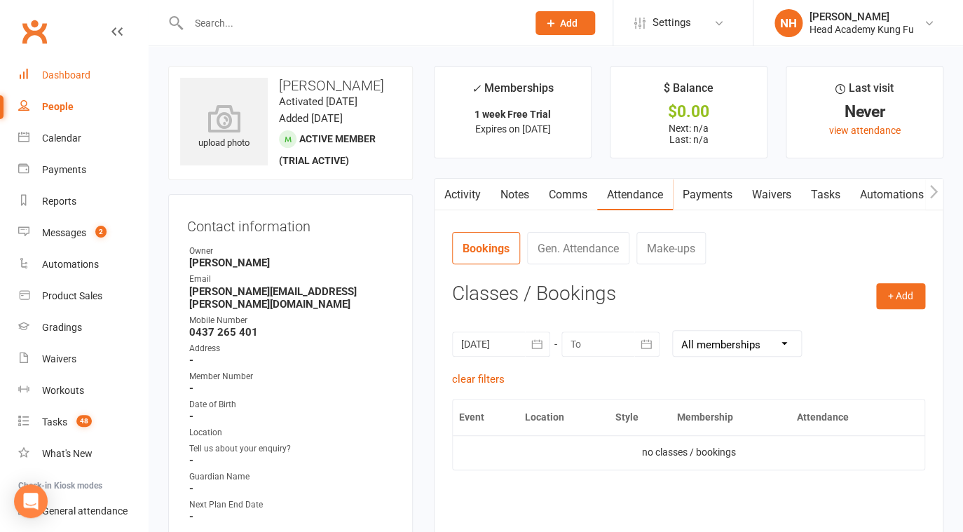
click at [51, 79] on div "Dashboard" at bounding box center [66, 74] width 48 height 11
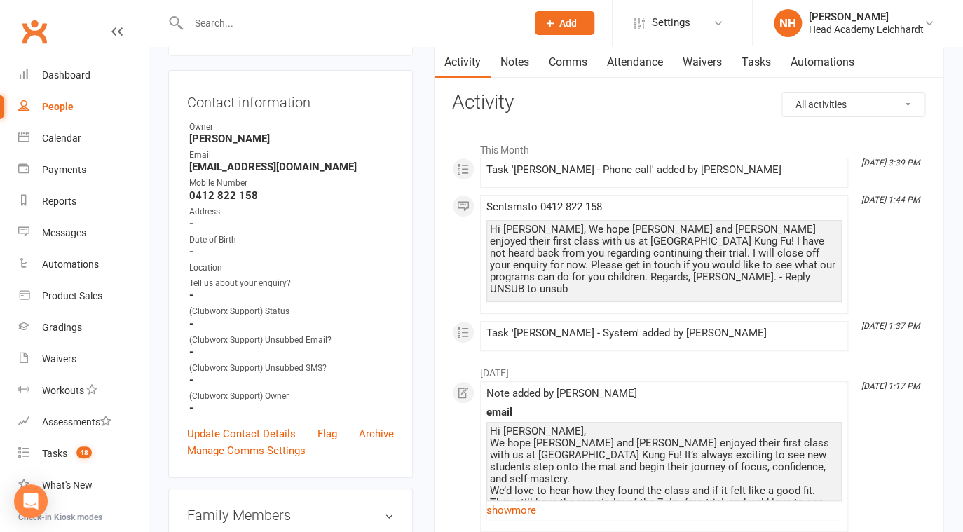
scroll to position [123, 0]
